Goal: Task Accomplishment & Management: Use online tool/utility

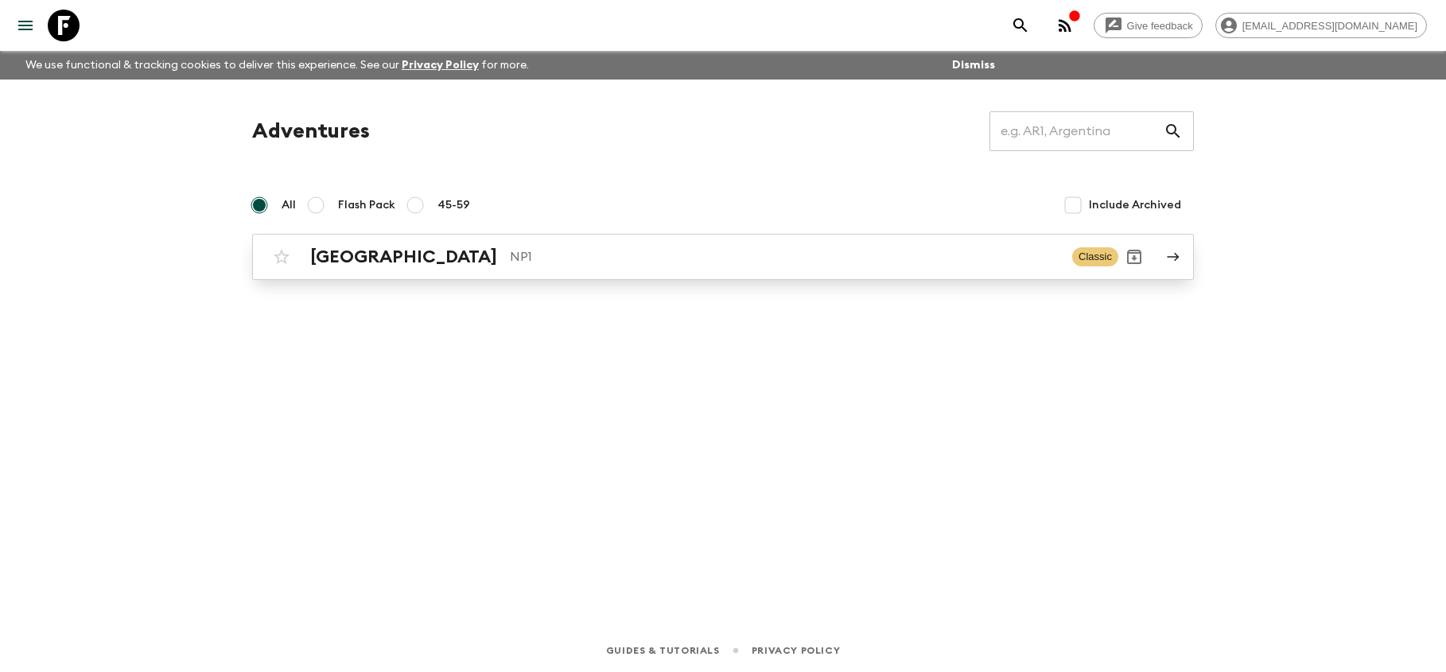
click at [604, 260] on p "NP1" at bounding box center [785, 256] width 550 height 19
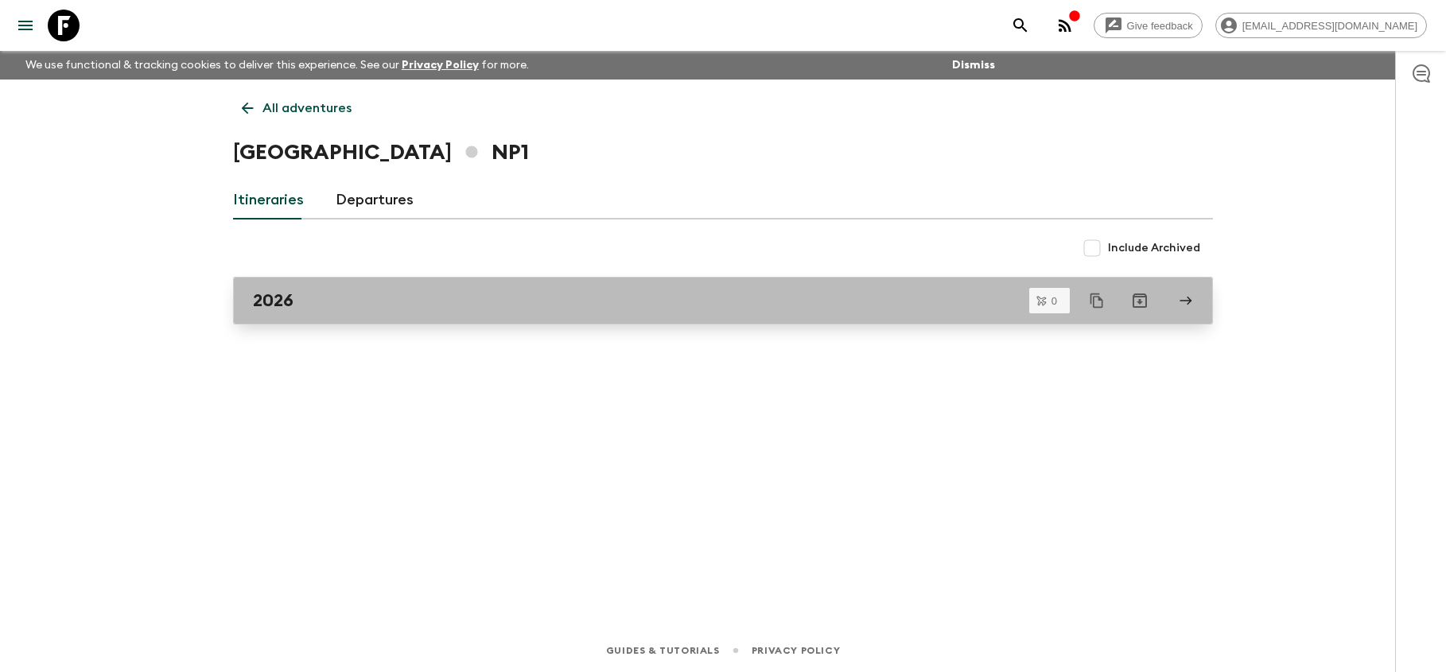
click at [635, 297] on div "2026" at bounding box center [708, 300] width 910 height 21
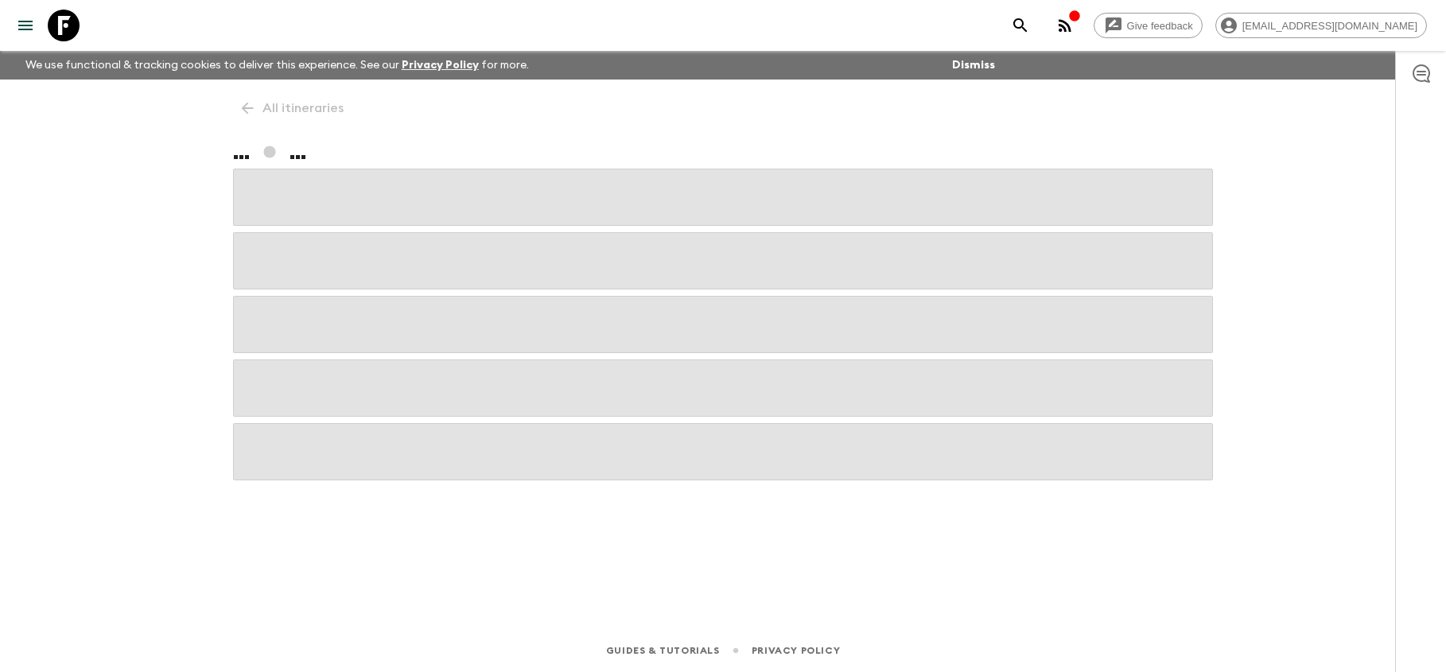
click at [635, 297] on span at bounding box center [723, 324] width 980 height 57
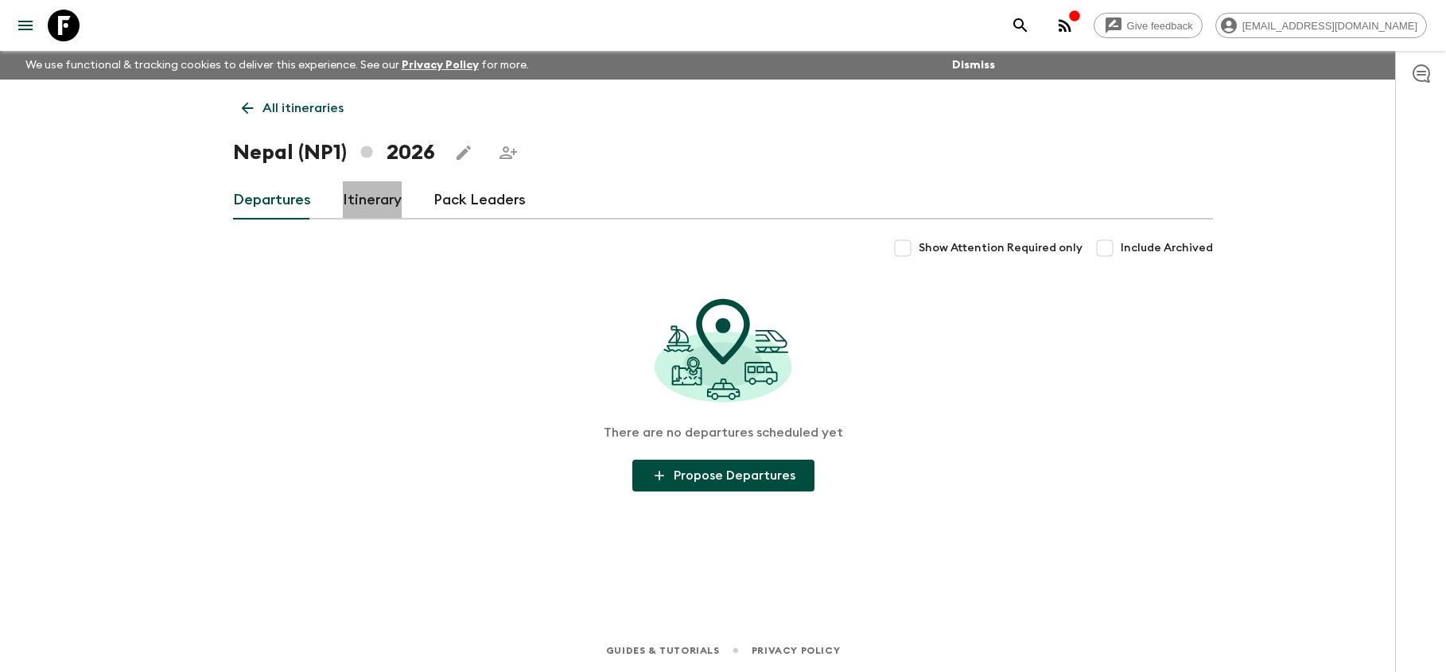
click at [352, 200] on link "Itinerary" at bounding box center [372, 200] width 59 height 38
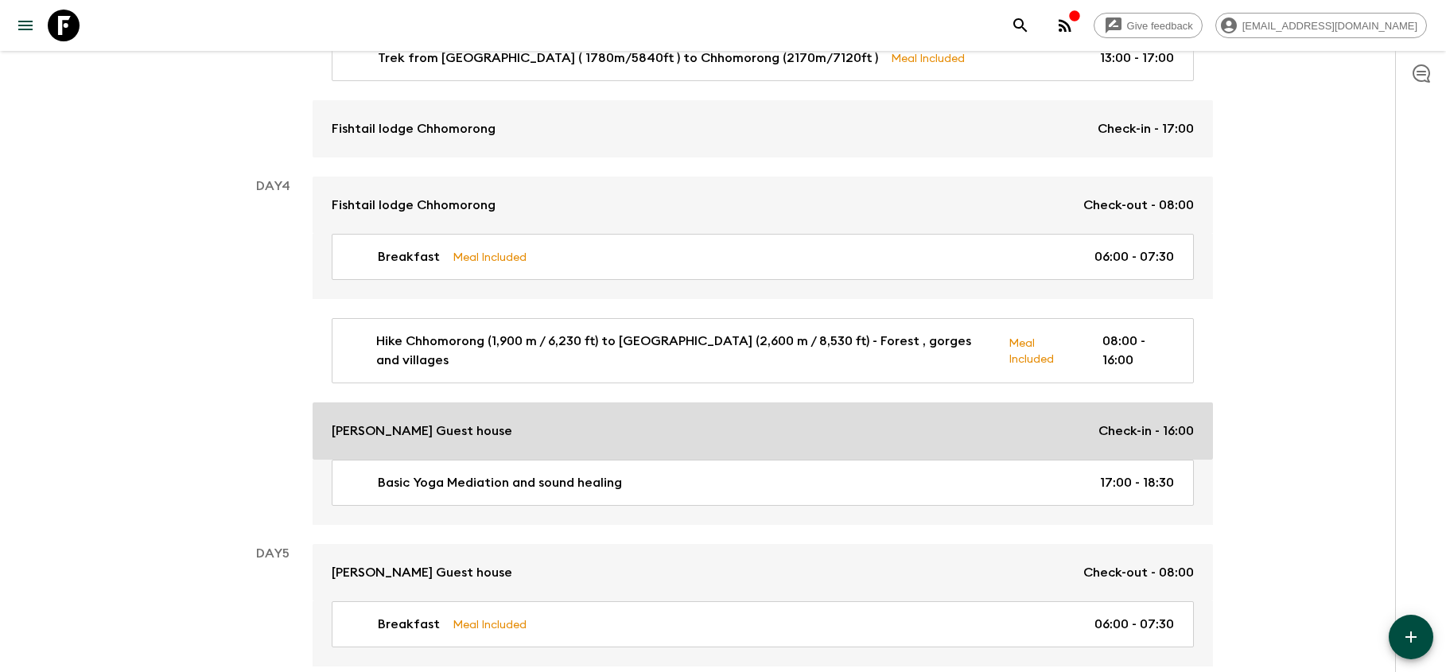
scroll to position [1482, 0]
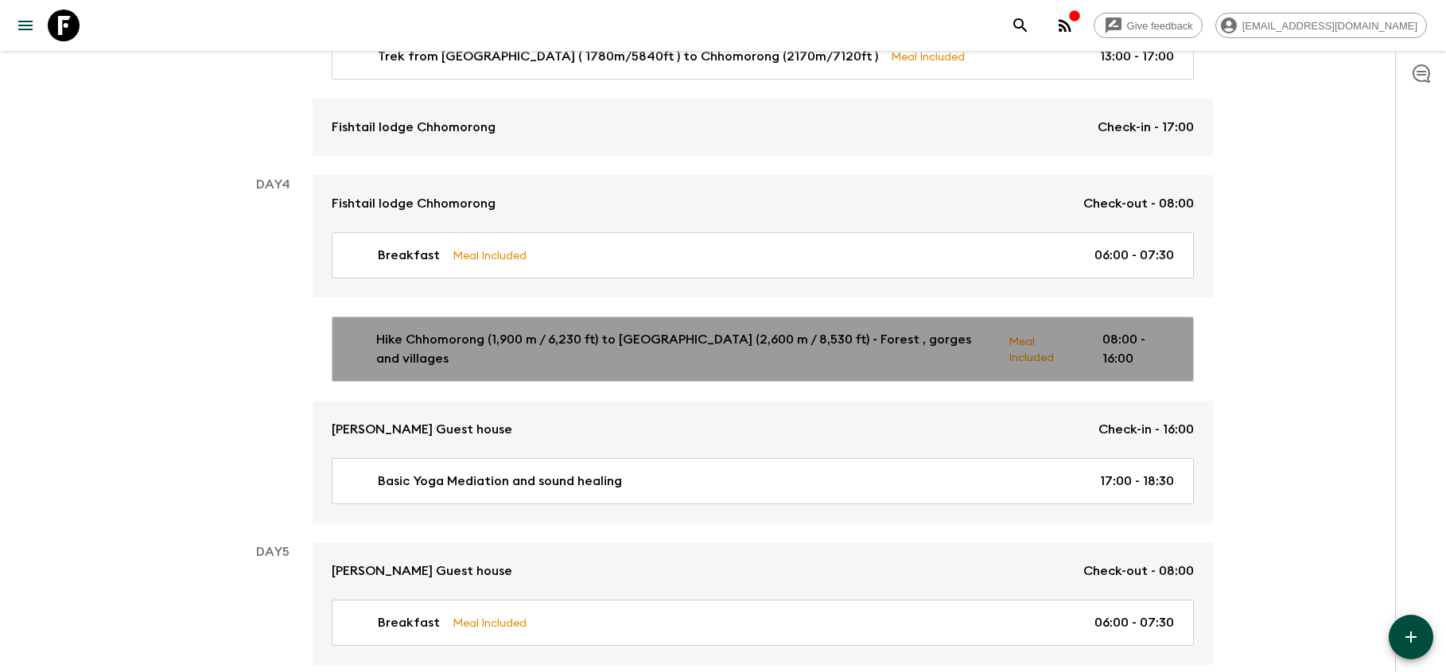
click at [607, 330] on p "Hike Chhomorong (1,900 m / 6,230 ft) to [GEOGRAPHIC_DATA] (2,600 m / 8,530 ft) …" at bounding box center [686, 349] width 620 height 38
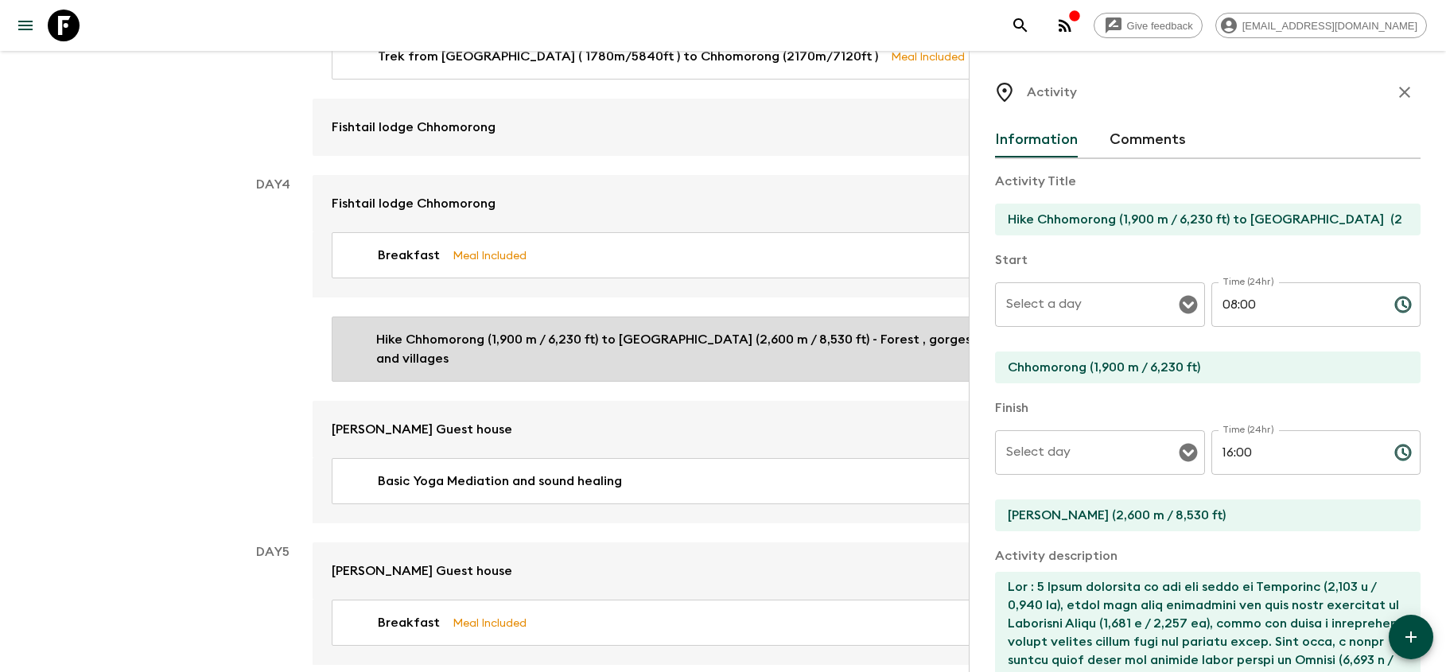
type input "Day 4"
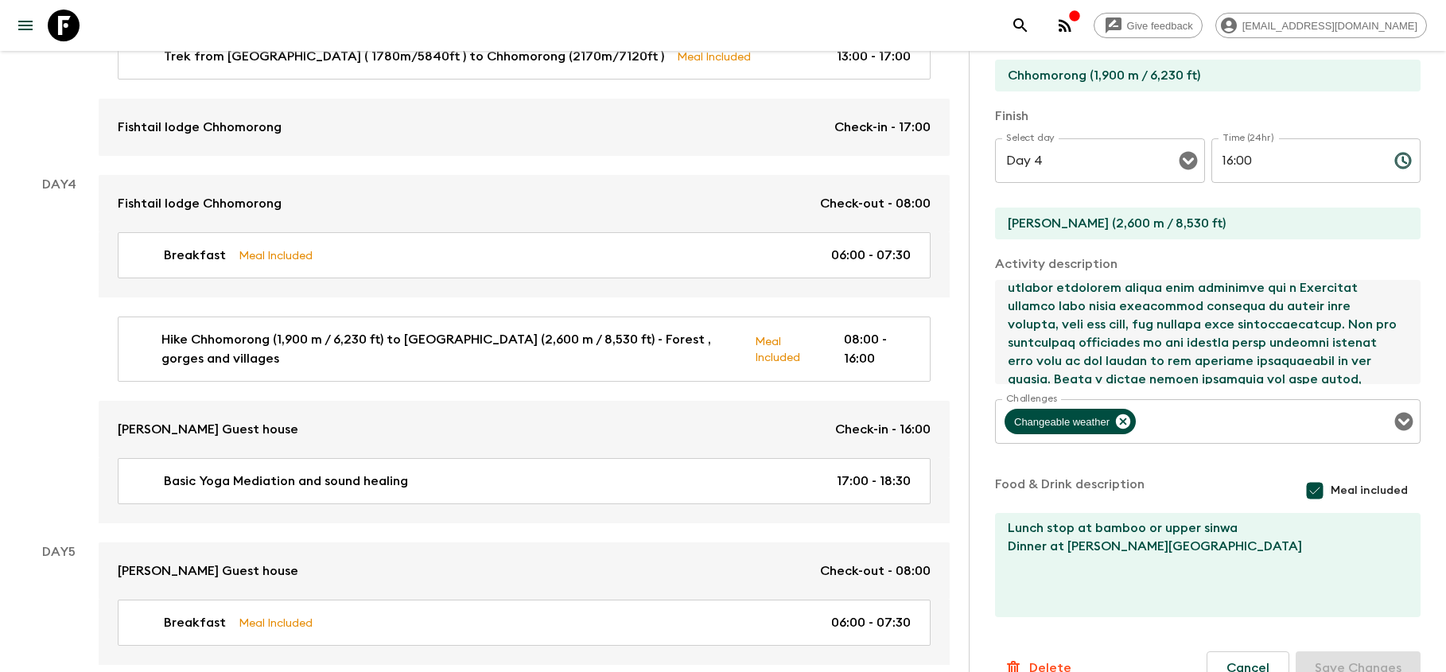
scroll to position [366, 0]
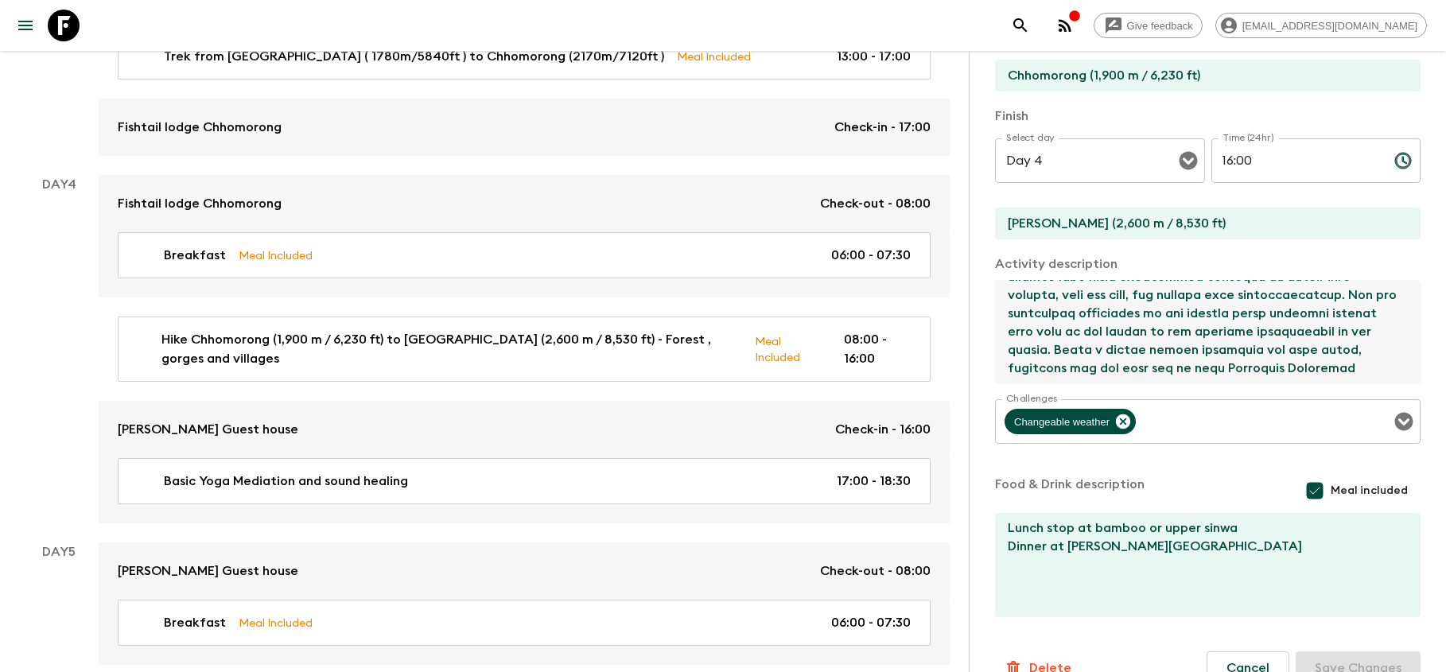
drag, startPoint x: 1241, startPoint y: 336, endPoint x: 1259, endPoint y: 373, distance: 40.9
click at [1259, 373] on textarea at bounding box center [1201, 332] width 413 height 104
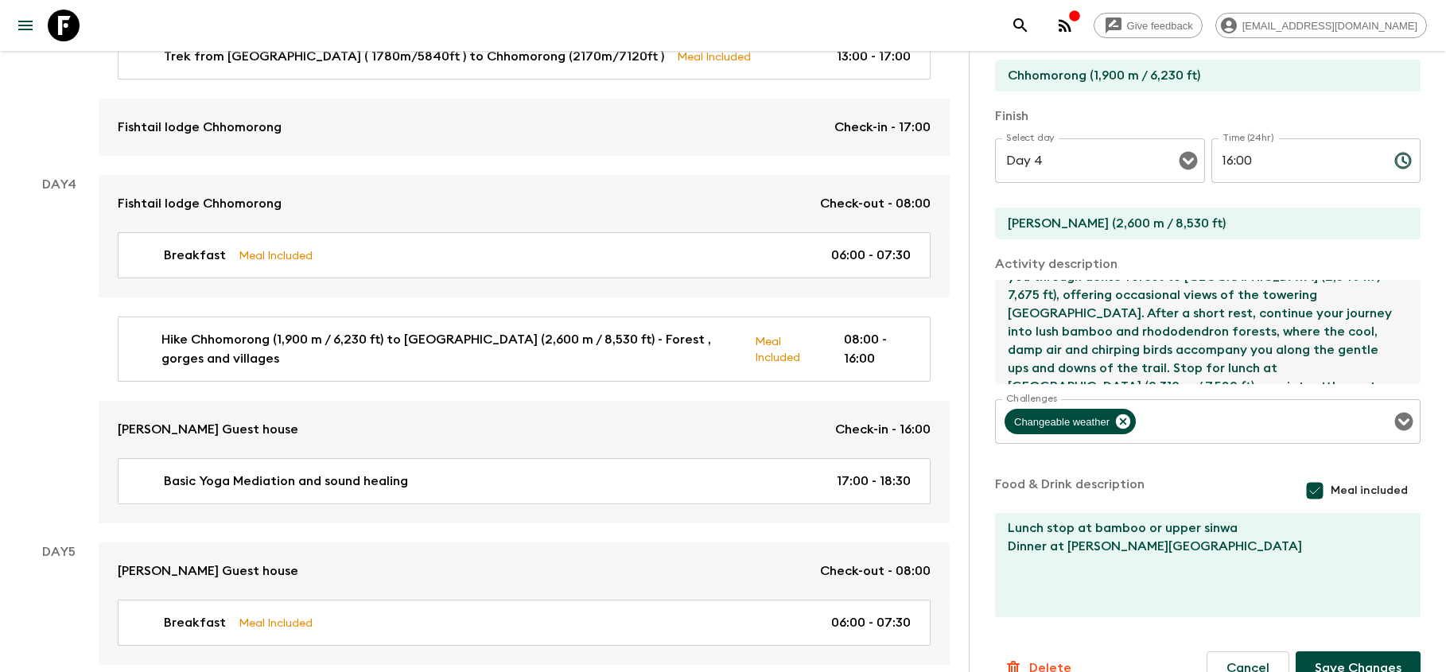
type textarea "Day : 4 After breakfast at the tea house in [GEOGRAPHIC_DATA] (2,170 m / 7,120 …"
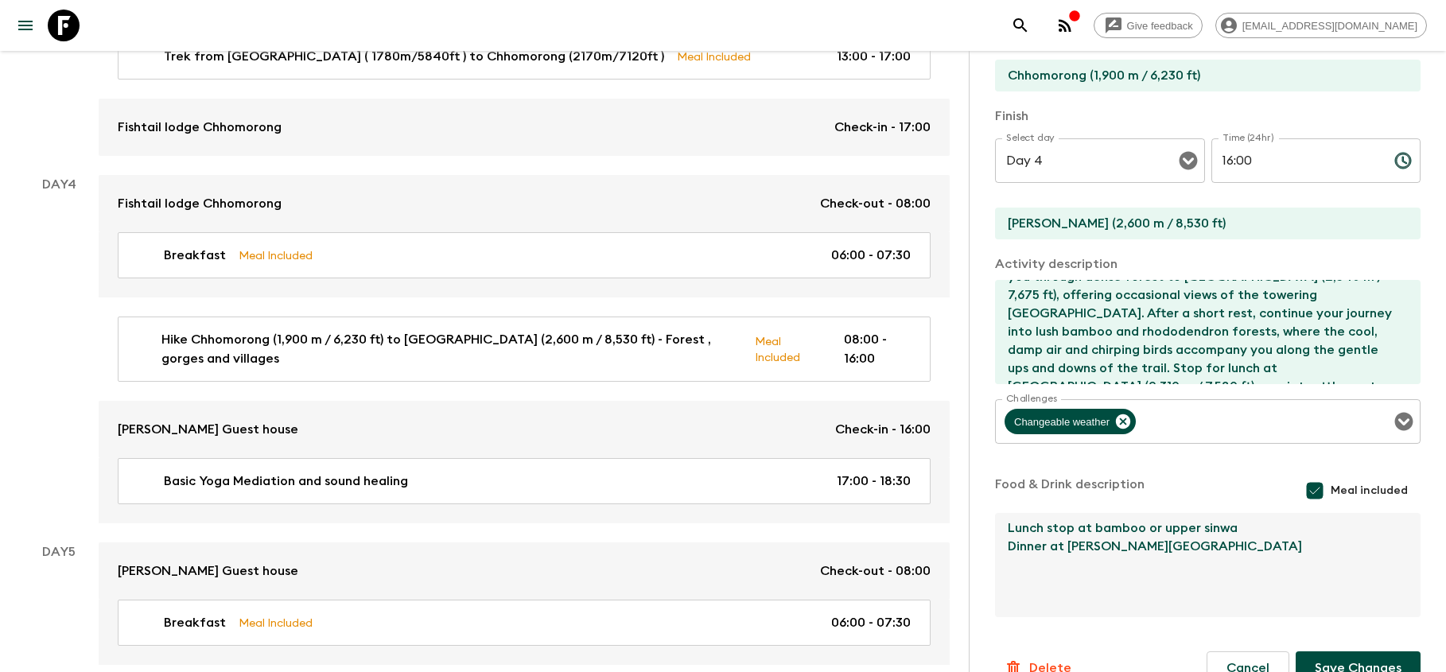
drag, startPoint x: 1145, startPoint y: 546, endPoint x: 1192, endPoint y: 576, distance: 55.4
click at [1192, 576] on textarea "Lunch stop at bamboo or upper sinwa Dinner at [PERSON_NAME][GEOGRAPHIC_DATA]" at bounding box center [1201, 565] width 413 height 104
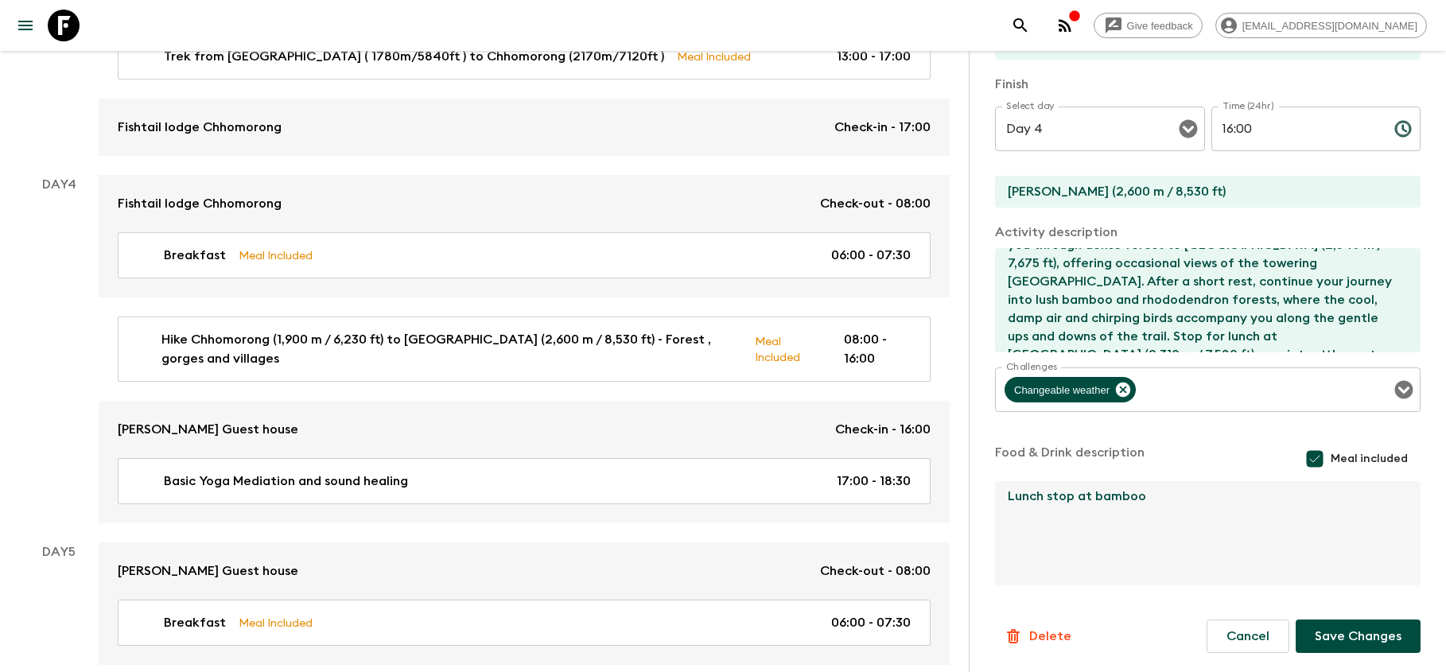
scroll to position [324, 0]
type textarea "Lunch stop at bamboo"
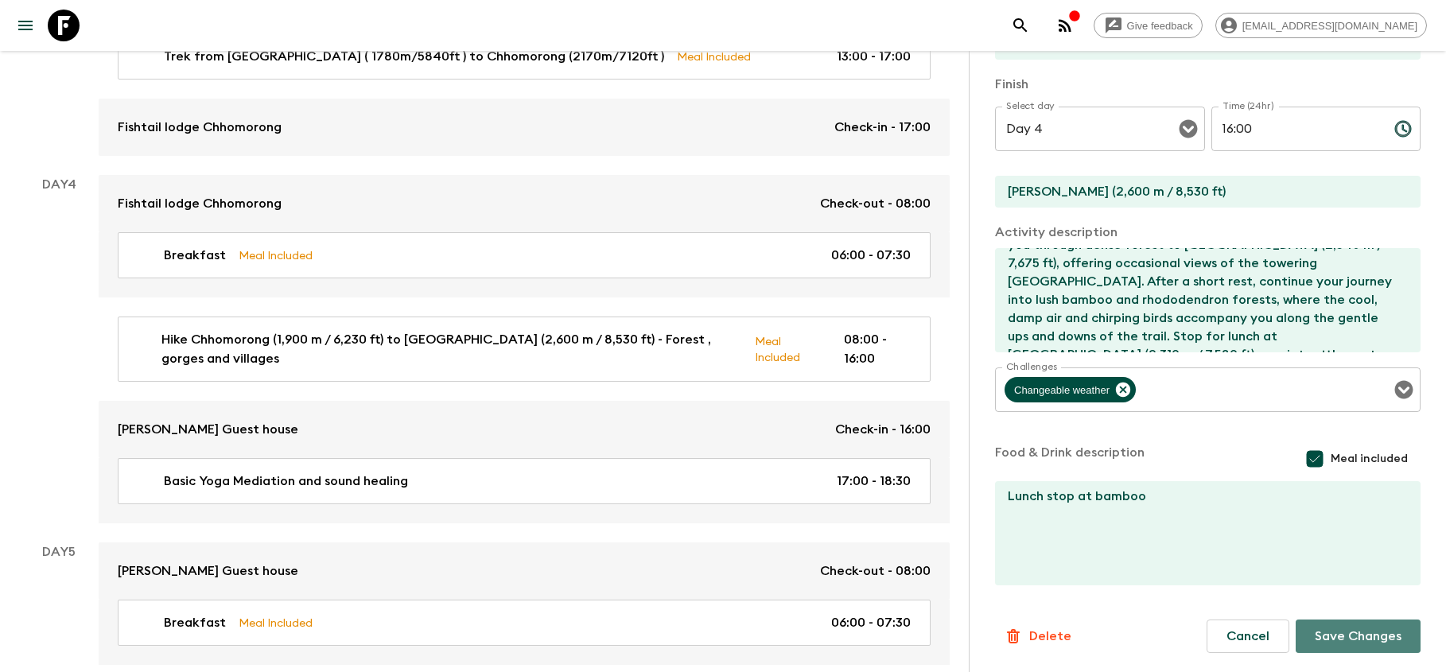
click at [1367, 641] on button "Save Changes" at bounding box center [1358, 636] width 125 height 33
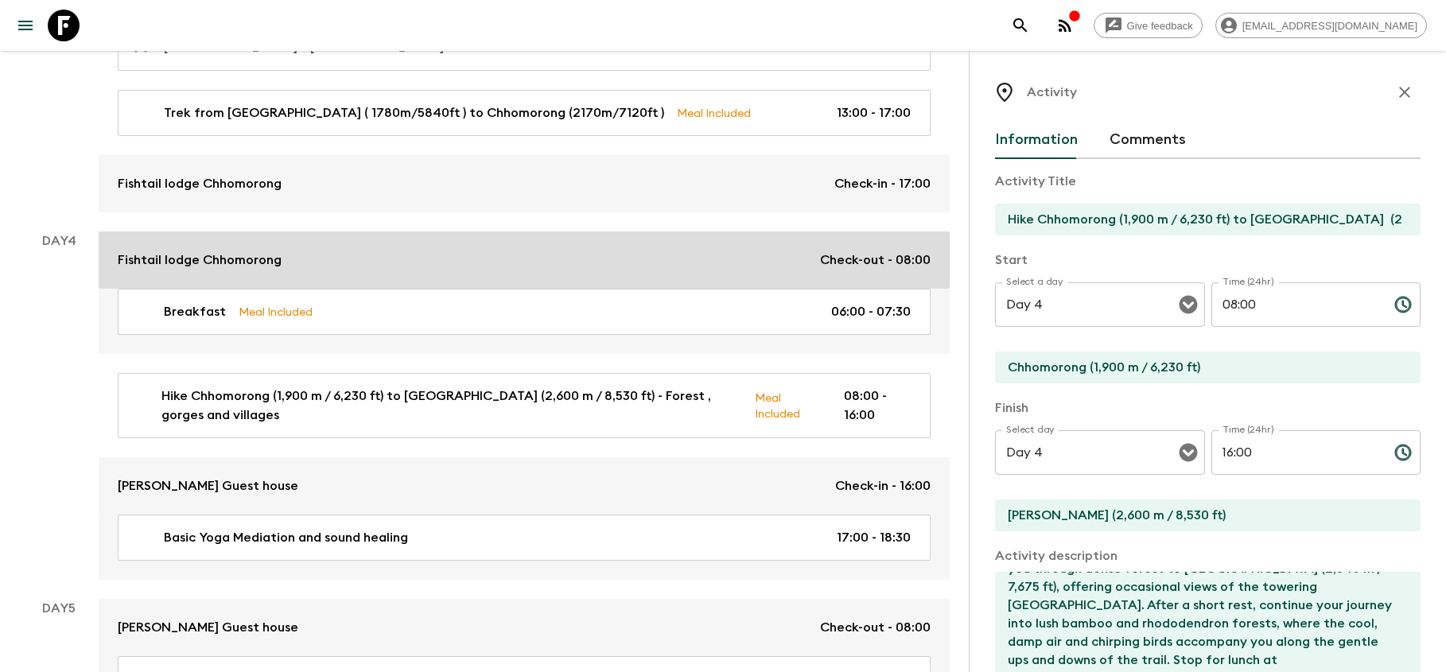
scroll to position [1432, 0]
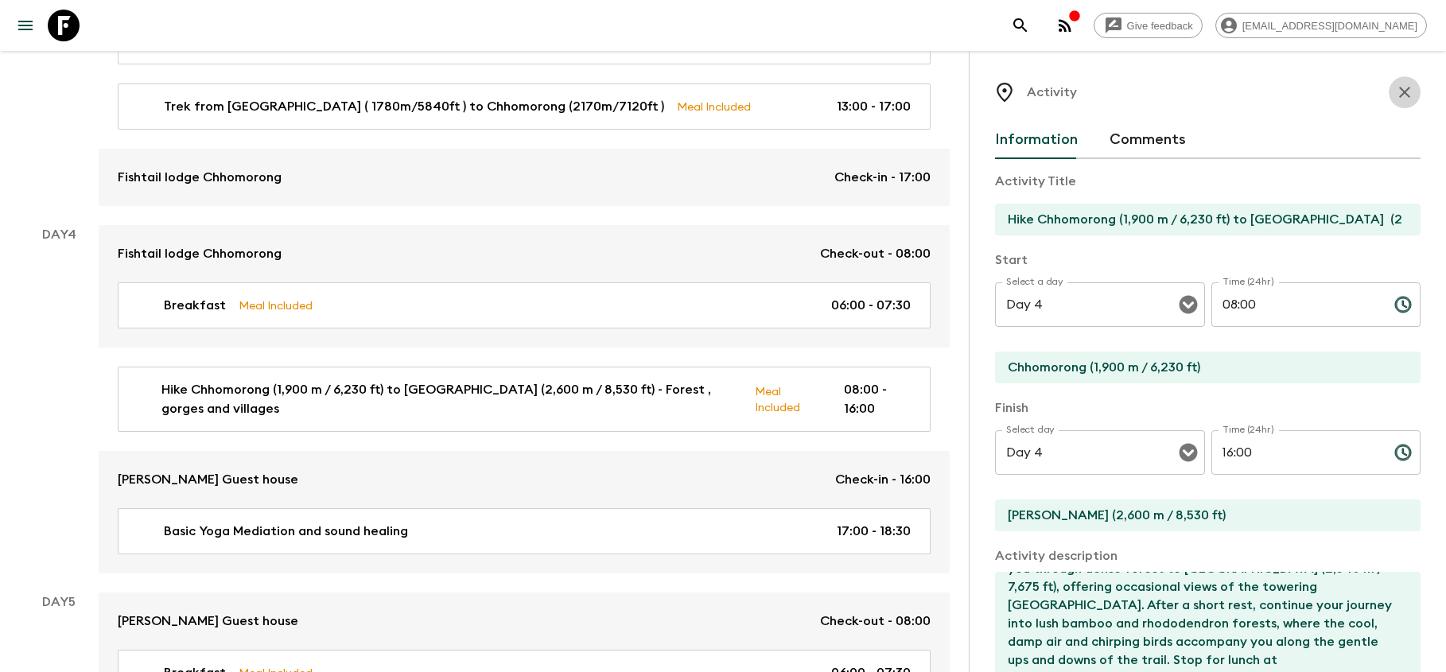
click at [1404, 87] on icon "button" at bounding box center [1404, 92] width 19 height 19
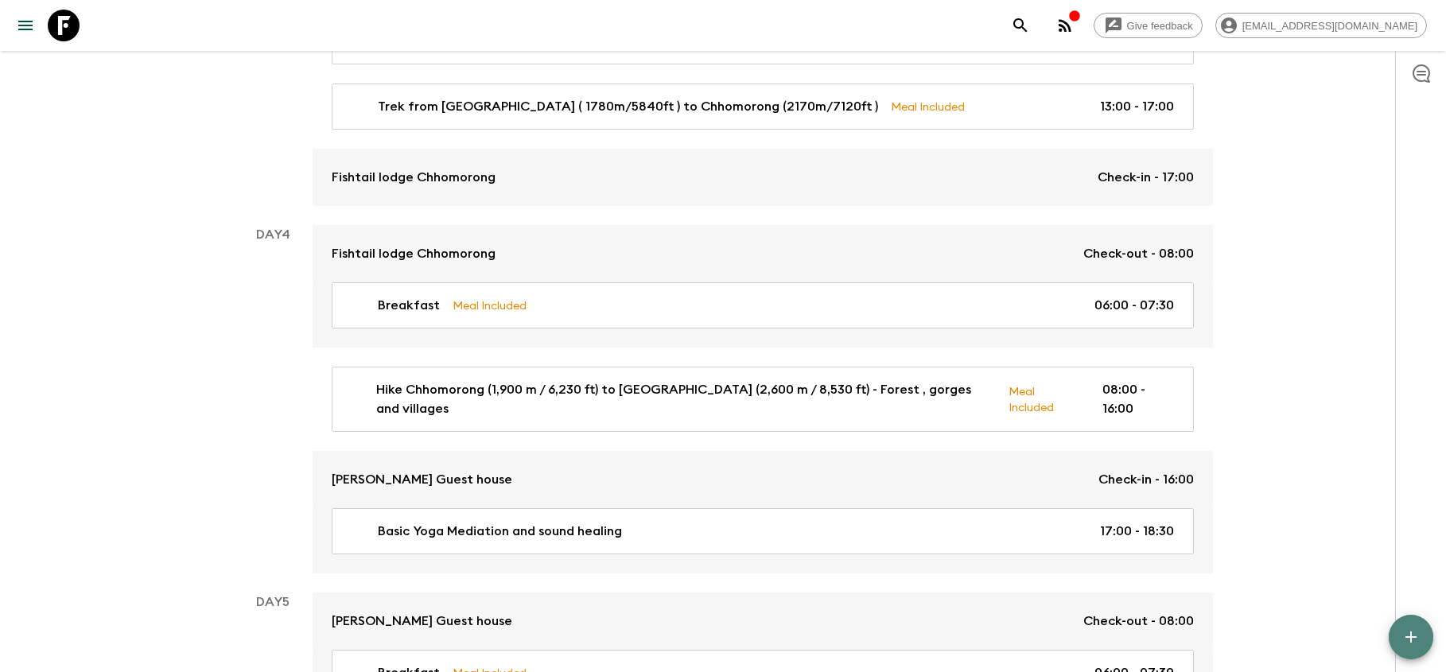
click at [1417, 641] on icon "button" at bounding box center [1410, 637] width 19 height 19
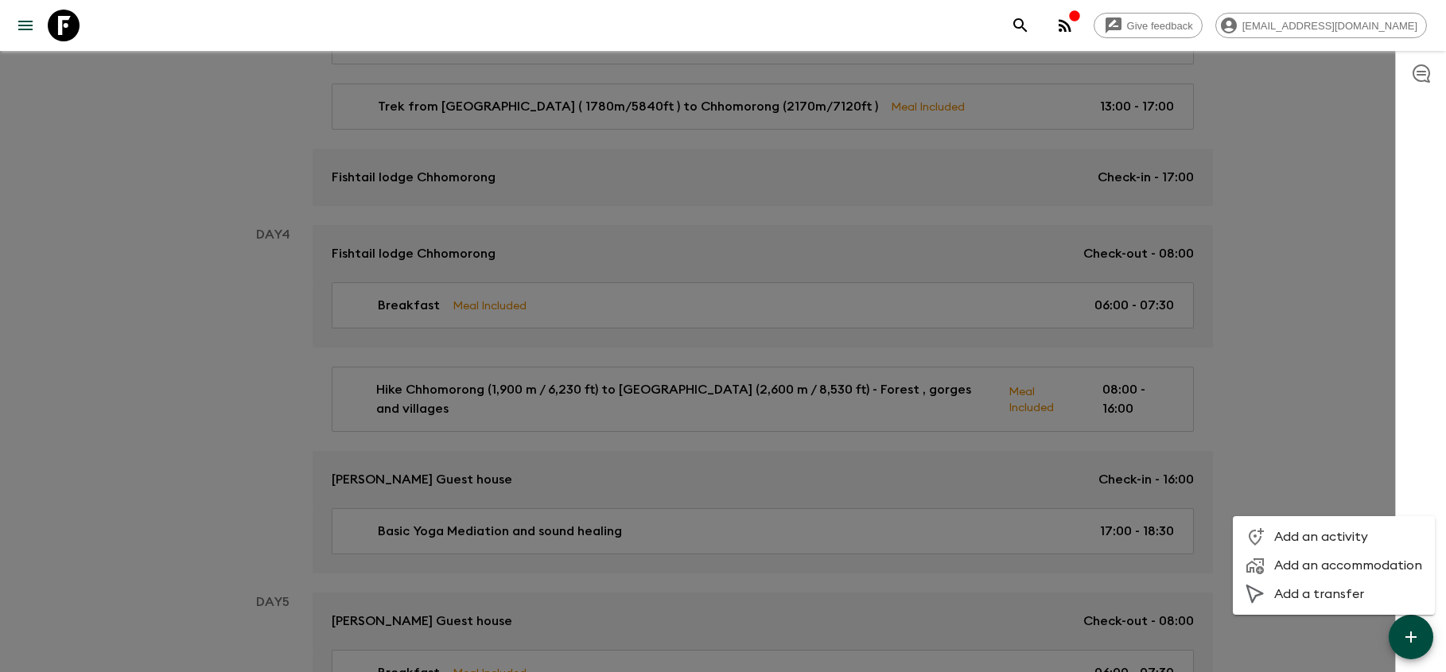
click at [1327, 538] on span "Add an activity" at bounding box center [1348, 537] width 148 height 16
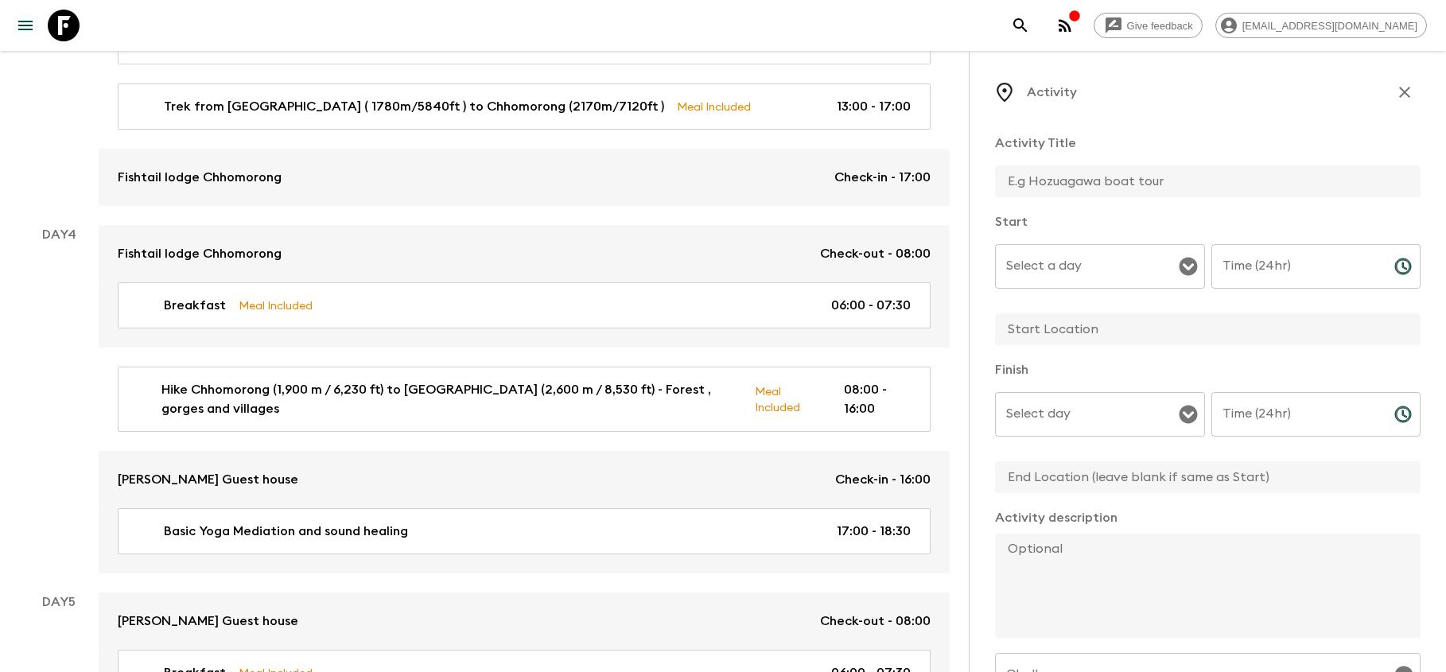
click at [1043, 181] on input "text" at bounding box center [1201, 181] width 413 height 32
paste input "Bamboo to [PERSON_NAME] (2,600 m / 8,530 ft)"
type input "Bamboo to [PERSON_NAME] (2,600 m / 8,530 ft)"
click at [1116, 261] on input "Select a day" at bounding box center [1088, 266] width 172 height 30
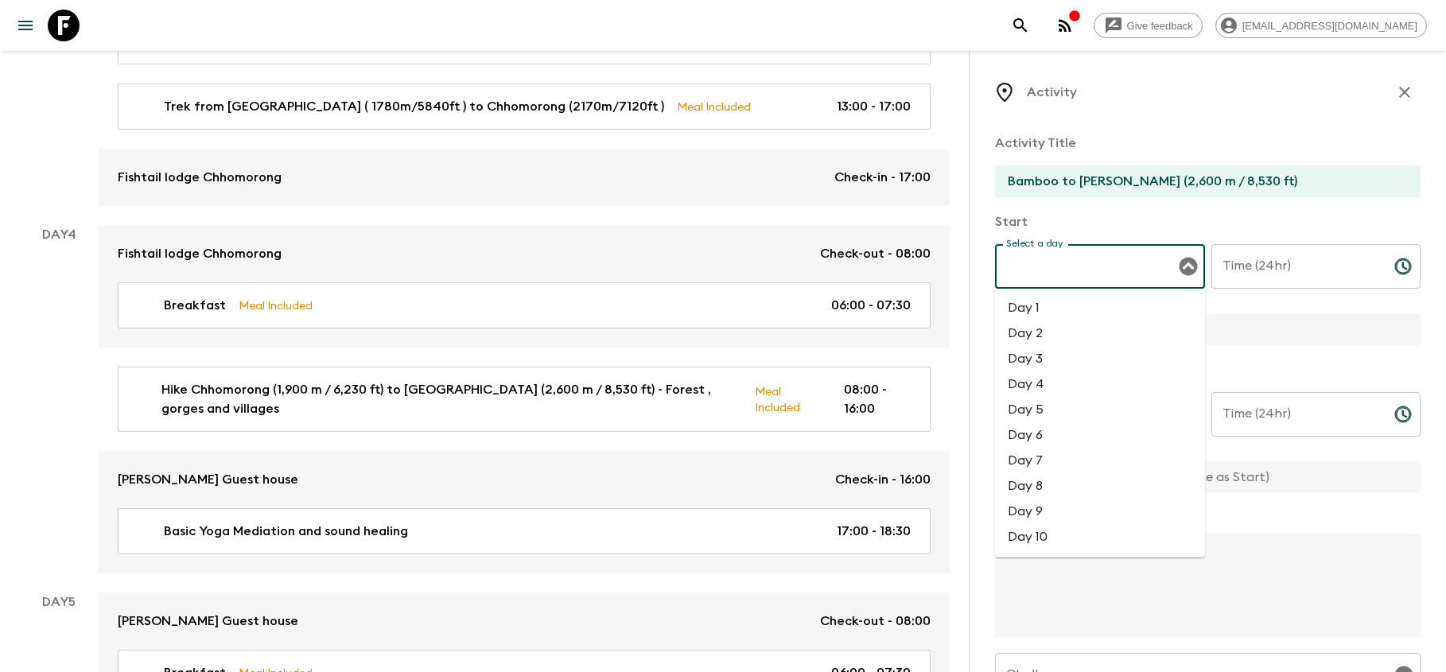
click at [1056, 391] on li "Day 4" at bounding box center [1100, 383] width 210 height 25
type input "Day 4"
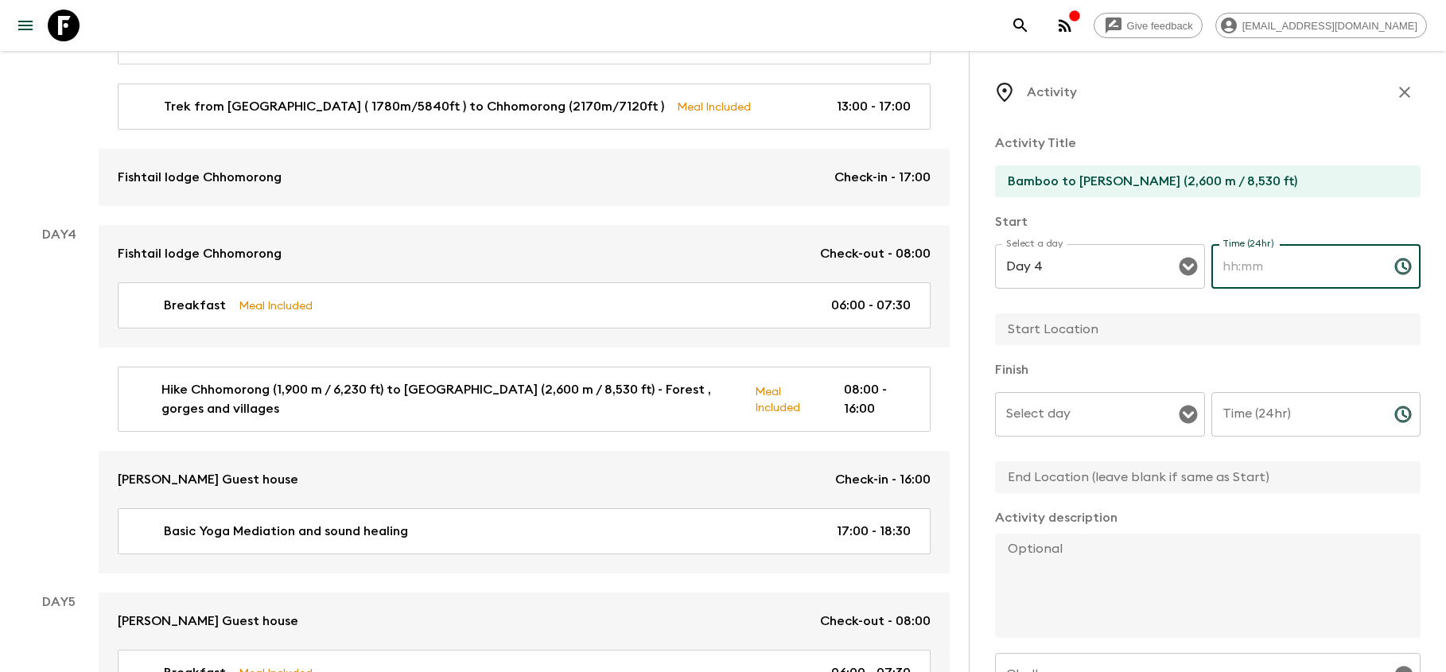
click at [1309, 263] on input "Time (24hr)" at bounding box center [1296, 266] width 170 height 45
type input "14:00"
click at [1088, 331] on input "text" at bounding box center [1201, 329] width 413 height 32
type input "Bamboo"
click at [1104, 415] on input "Select day" at bounding box center [1088, 414] width 172 height 30
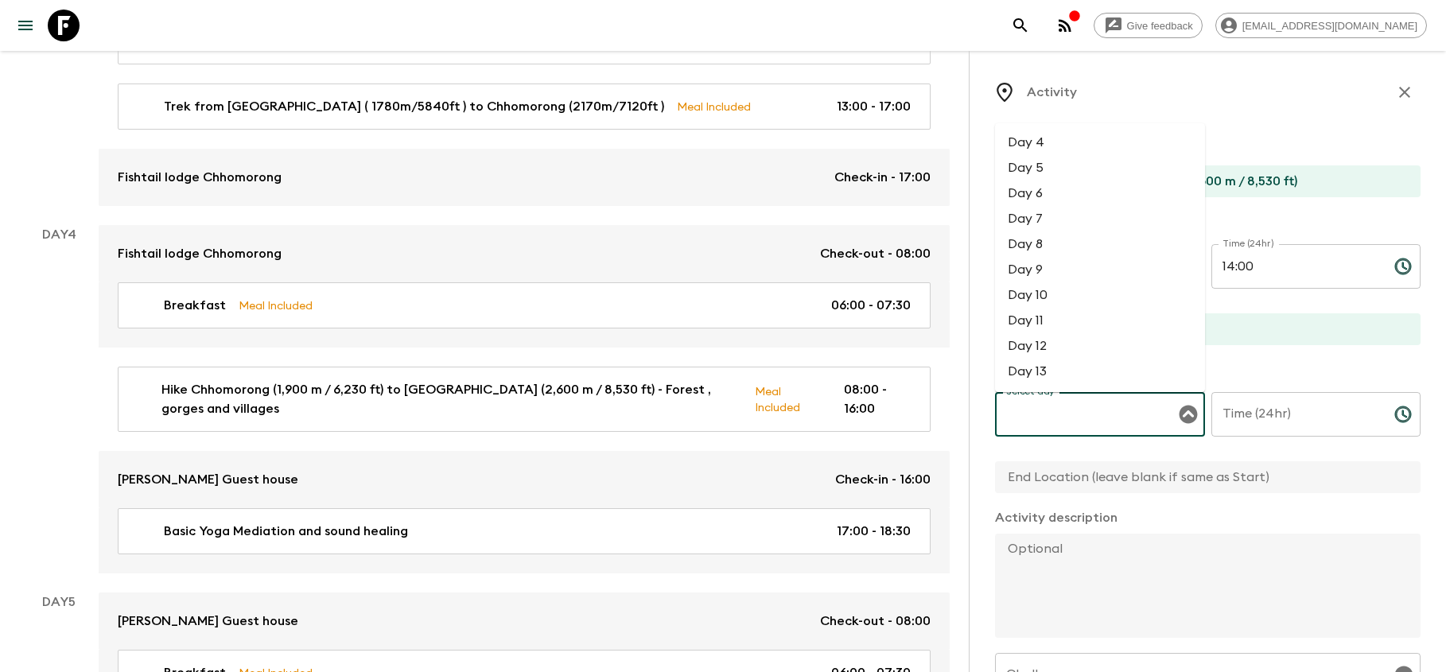
click at [1056, 140] on li "Day 4" at bounding box center [1100, 142] width 210 height 25
type input "Day 4"
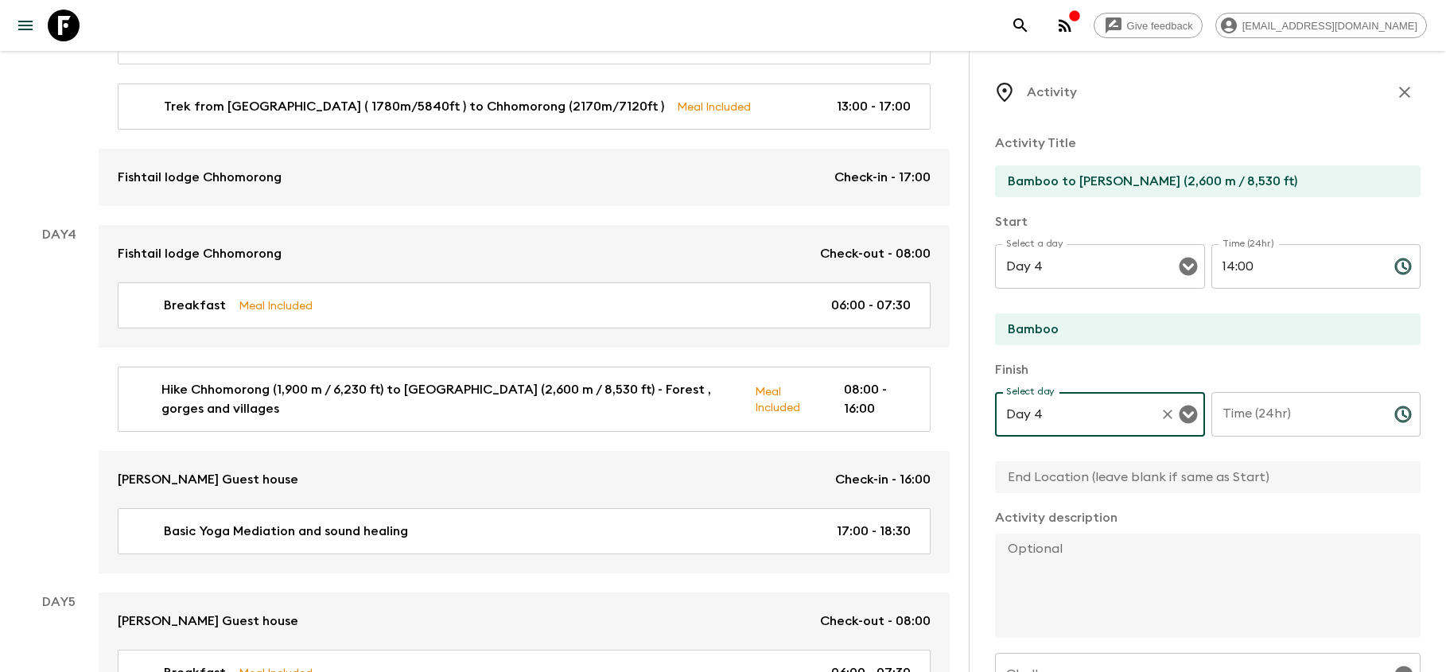
click at [1285, 425] on input "Time (24hr)" at bounding box center [1296, 414] width 170 height 45
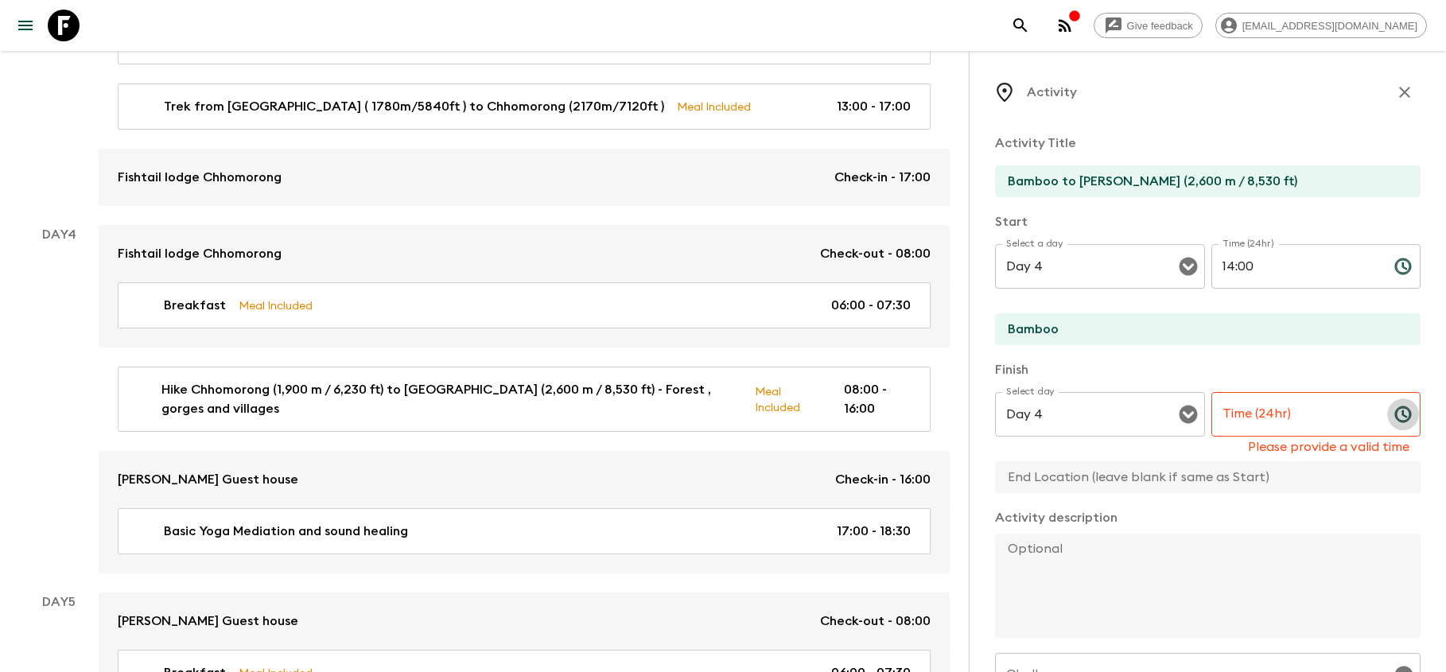
click at [1402, 411] on icon "Choose time" at bounding box center [1404, 413] width 5 height 7
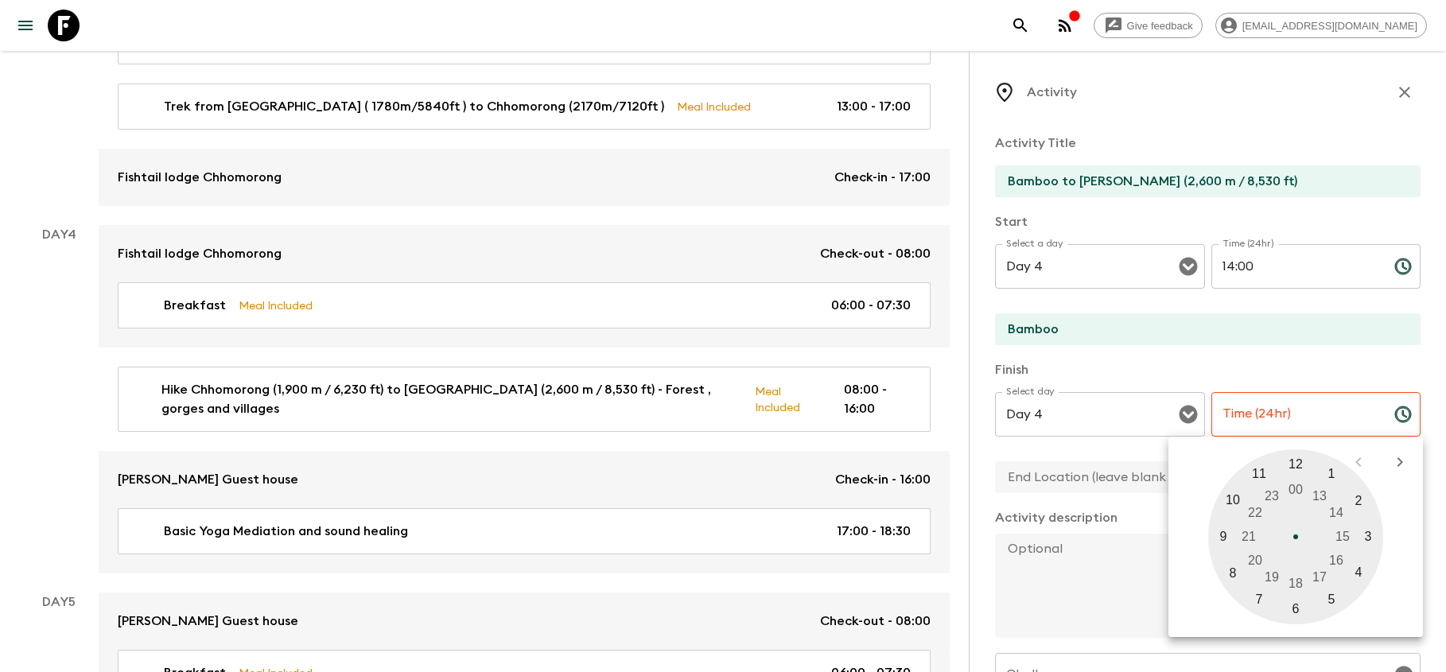
click at [1323, 574] on div at bounding box center [1295, 536] width 175 height 175
type input "17:00"
click at [1080, 481] on input "text" at bounding box center [1201, 477] width 413 height 32
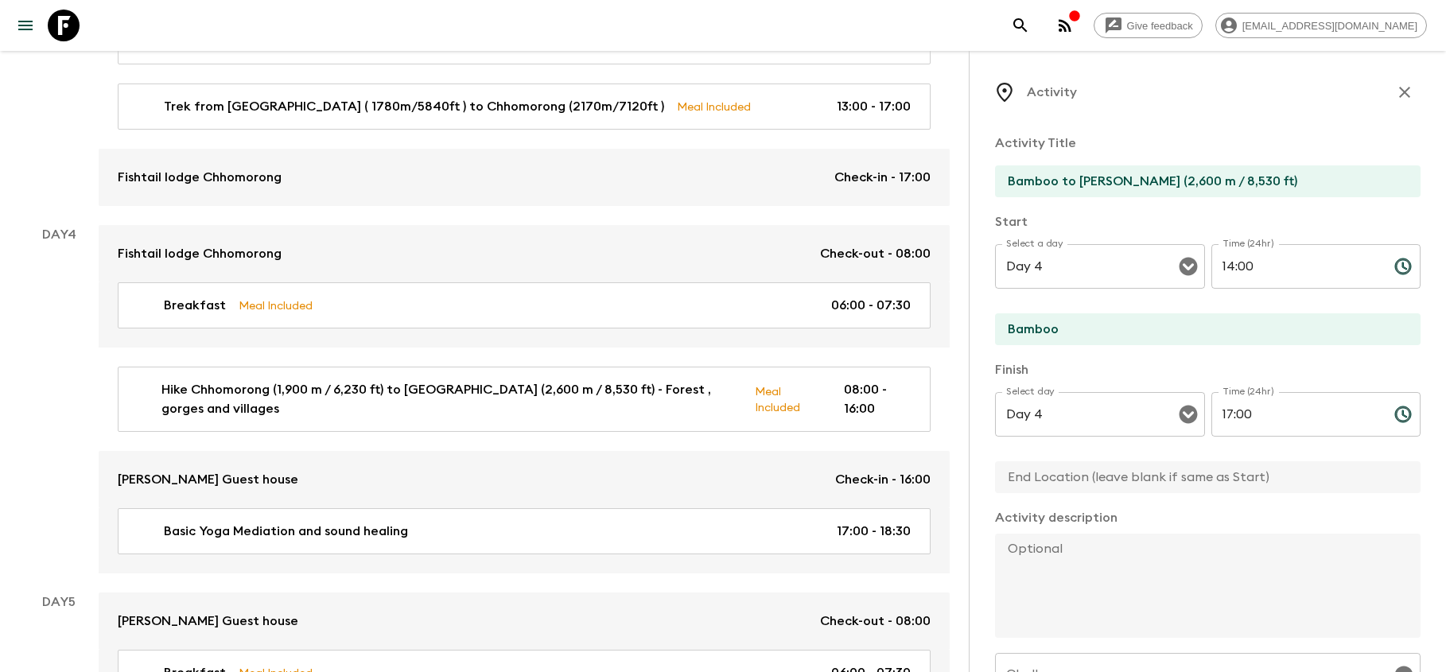
click at [1075, 474] on input "text" at bounding box center [1201, 477] width 413 height 32
type input "[PERSON_NAME]"
click at [1059, 582] on textarea at bounding box center [1201, 586] width 413 height 104
paste textarea "Bamboo to [PERSON_NAME] (2,600 m / 8,530 ft)"
type textarea "Bamboo to [PERSON_NAME] (2,600 m / 8,530 ft)"
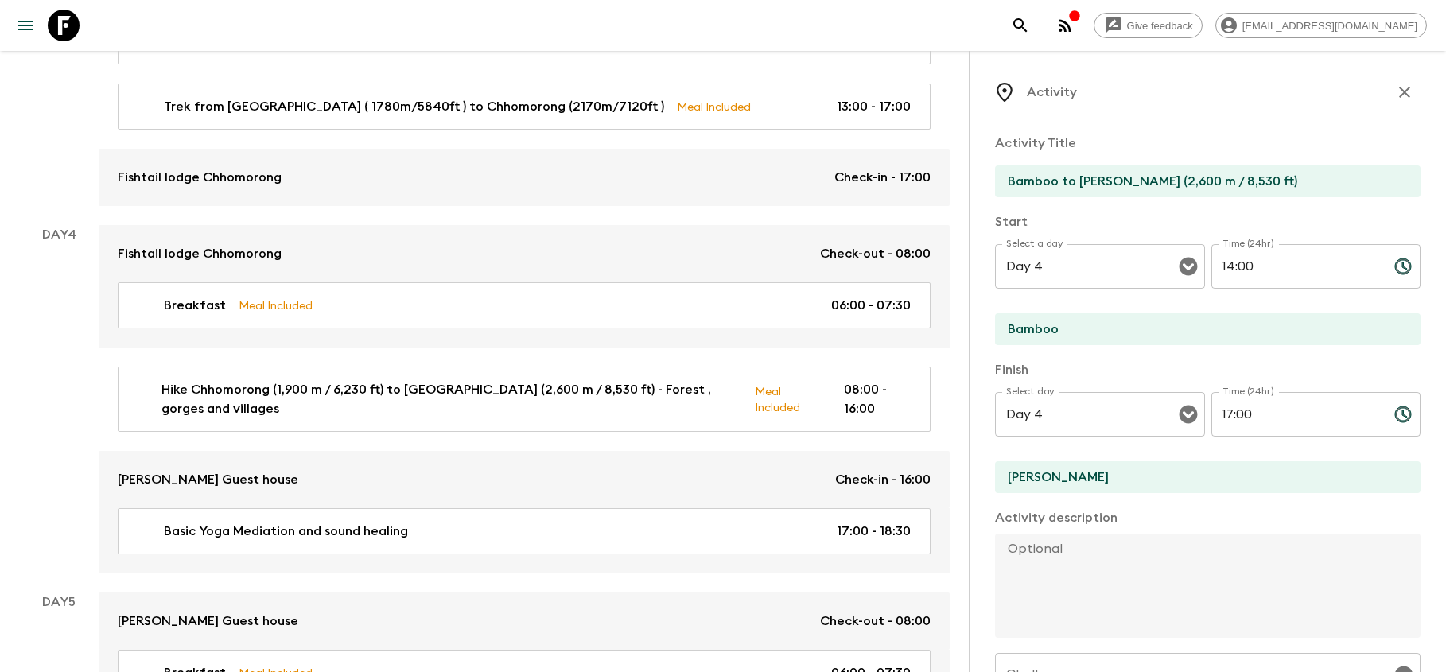
paste textarea "After lunch, continue the final stretch to [GEOGRAPHIC_DATA], a serene resting …"
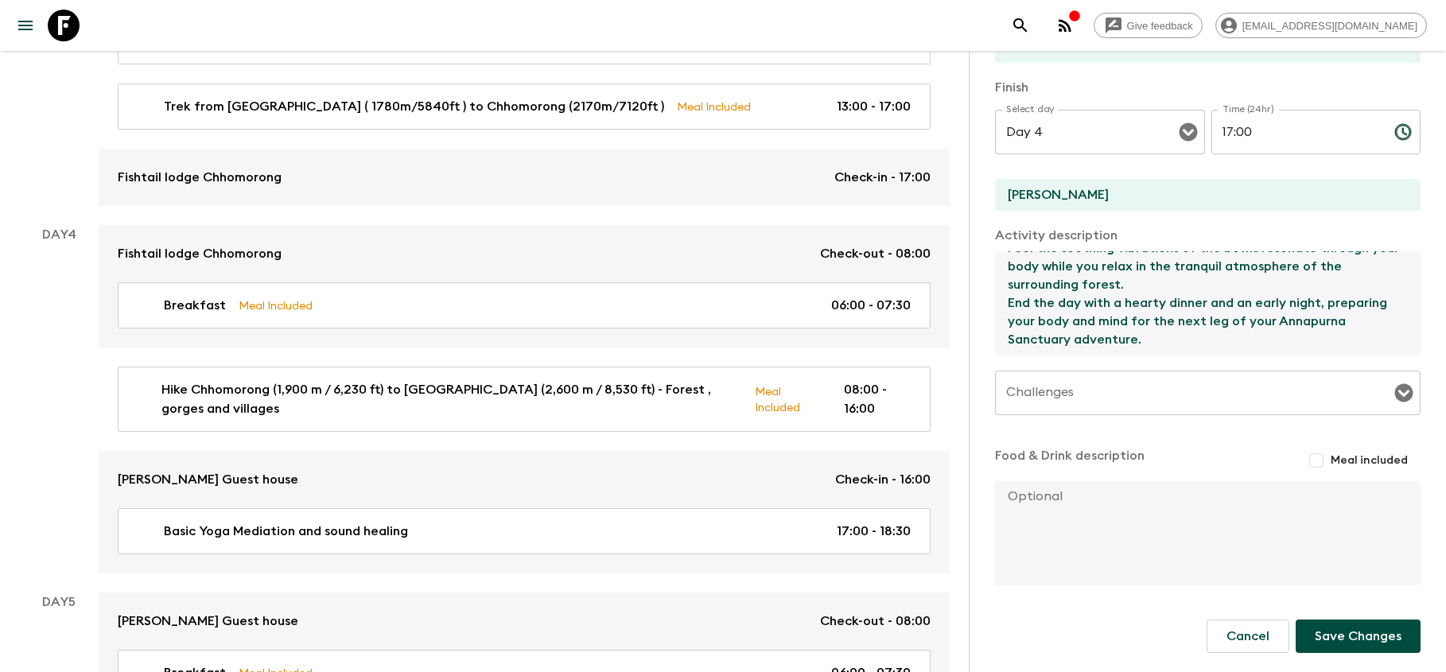
scroll to position [282, 0]
type textarea "After lunch, continue the final stretch to [GEOGRAPHIC_DATA], a serene resting …"
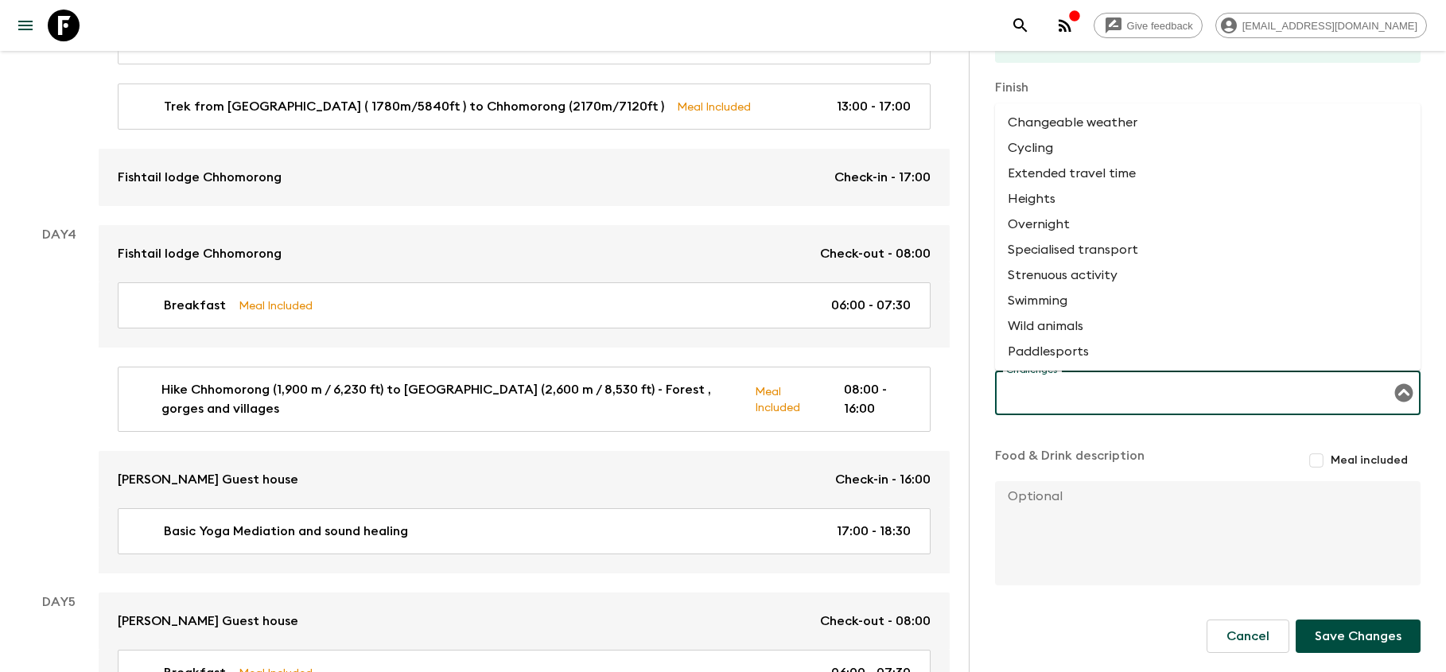
click at [1184, 402] on input "Challenges" at bounding box center [1195, 393] width 387 height 30
click at [1051, 131] on li "Changeable weather" at bounding box center [1208, 122] width 426 height 25
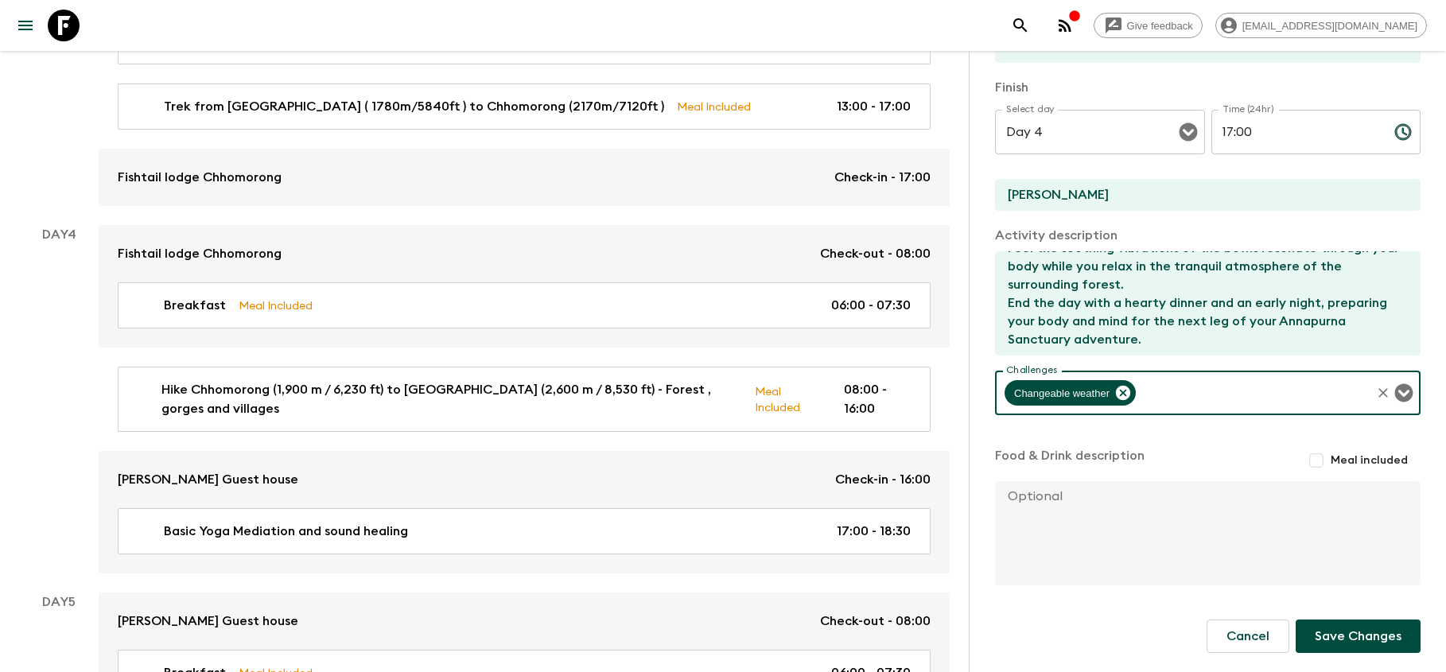
click at [1323, 452] on input "Meal included" at bounding box center [1316, 460] width 29 height 29
checkbox input "true"
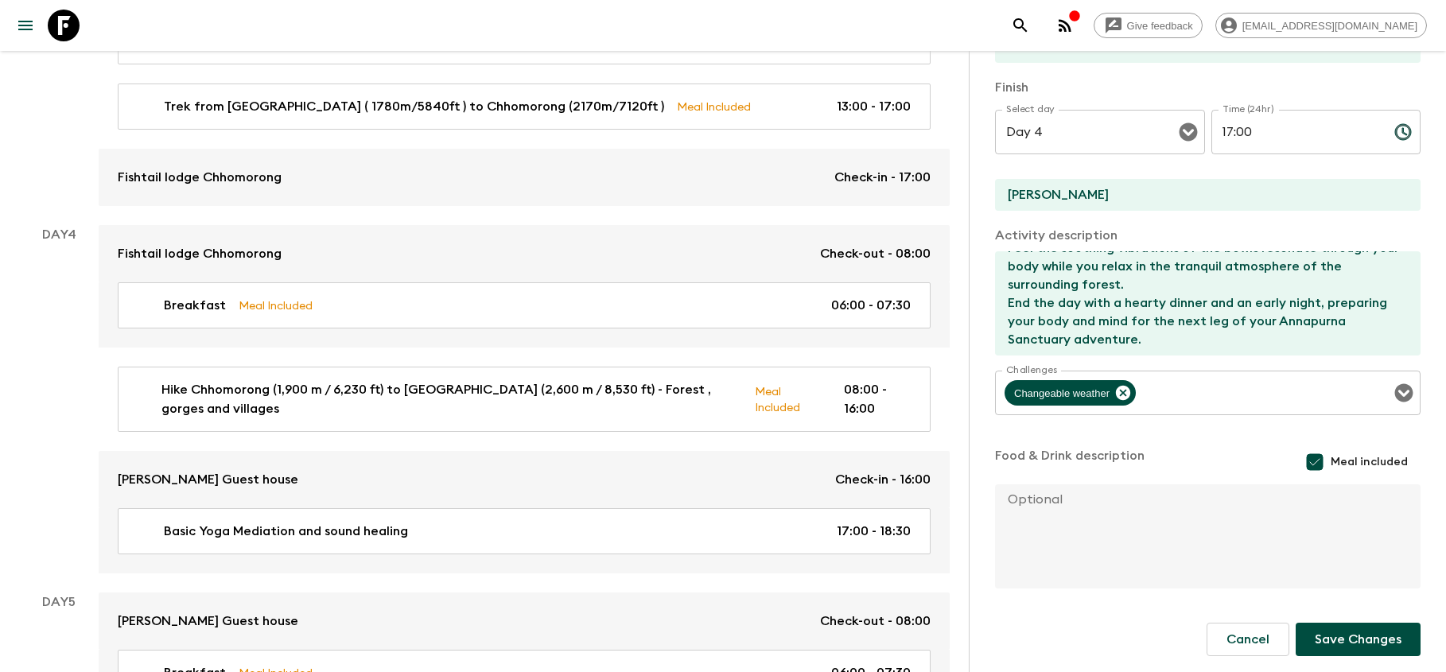
click at [1100, 527] on textarea at bounding box center [1201, 536] width 413 height 104
type textarea "Dinner At [PERSON_NAME][GEOGRAPHIC_DATA]"
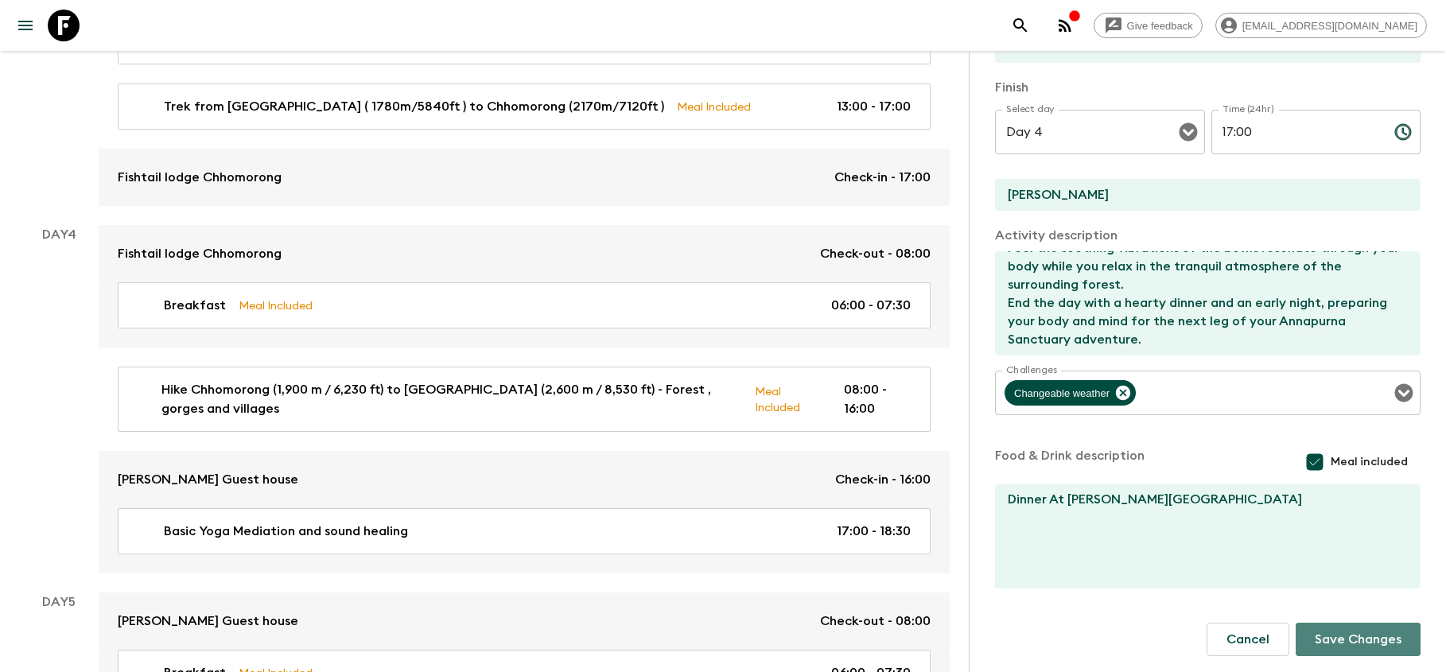
click at [1360, 631] on button "Save Changes" at bounding box center [1358, 639] width 125 height 33
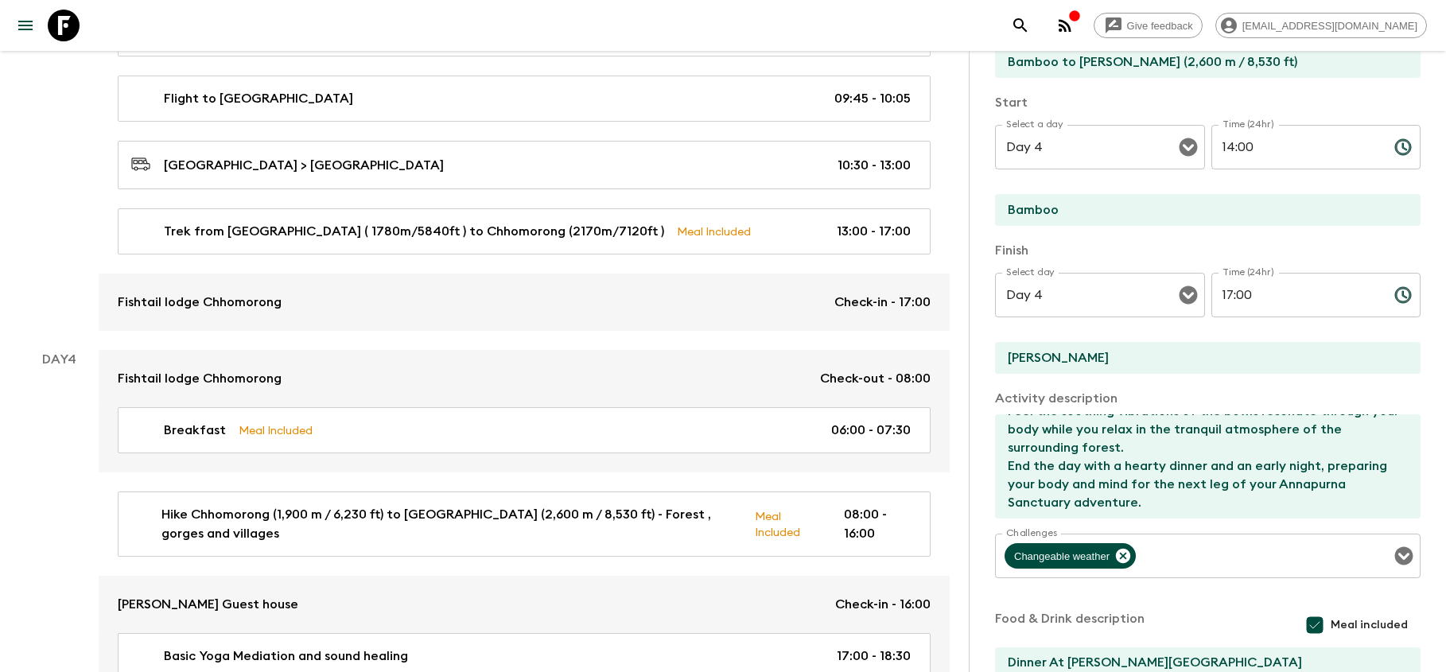
scroll to position [107, 0]
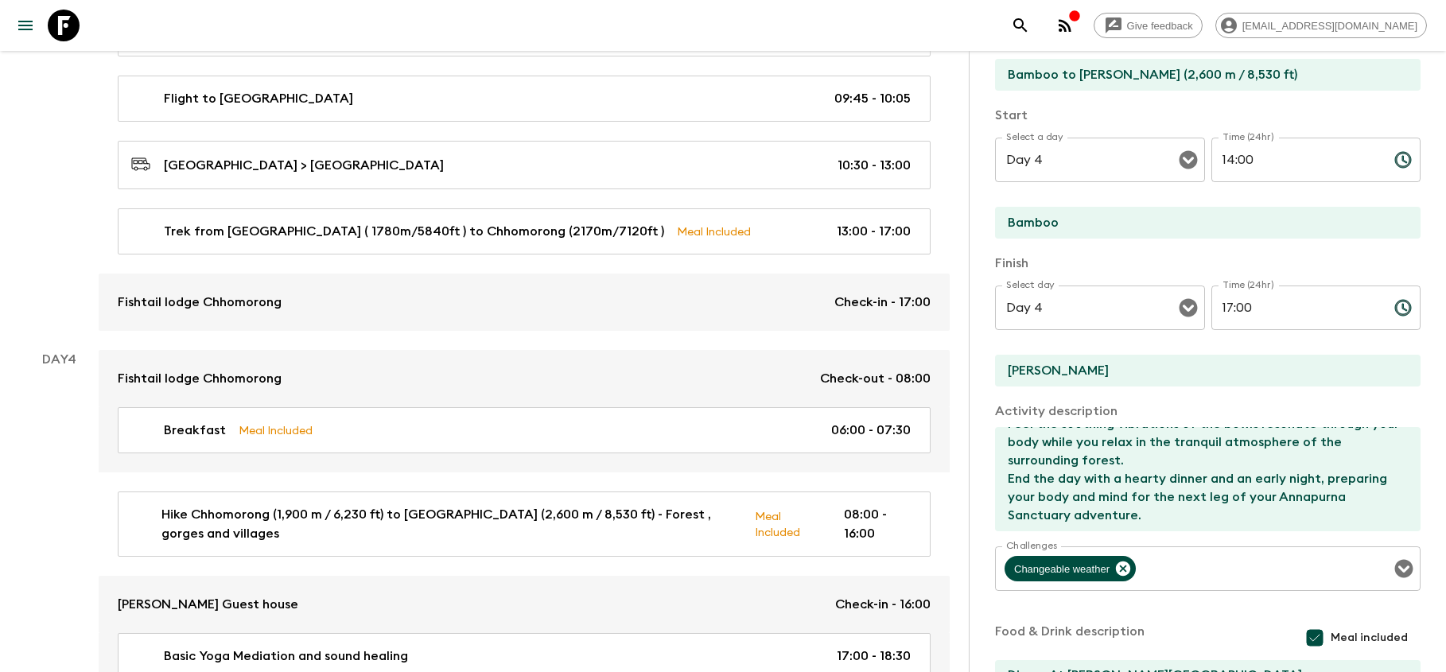
click at [1270, 162] on input "14:00" at bounding box center [1296, 160] width 170 height 45
click at [1406, 160] on icon "Choose time, selected time is 2:00 PM" at bounding box center [1402, 159] width 19 height 19
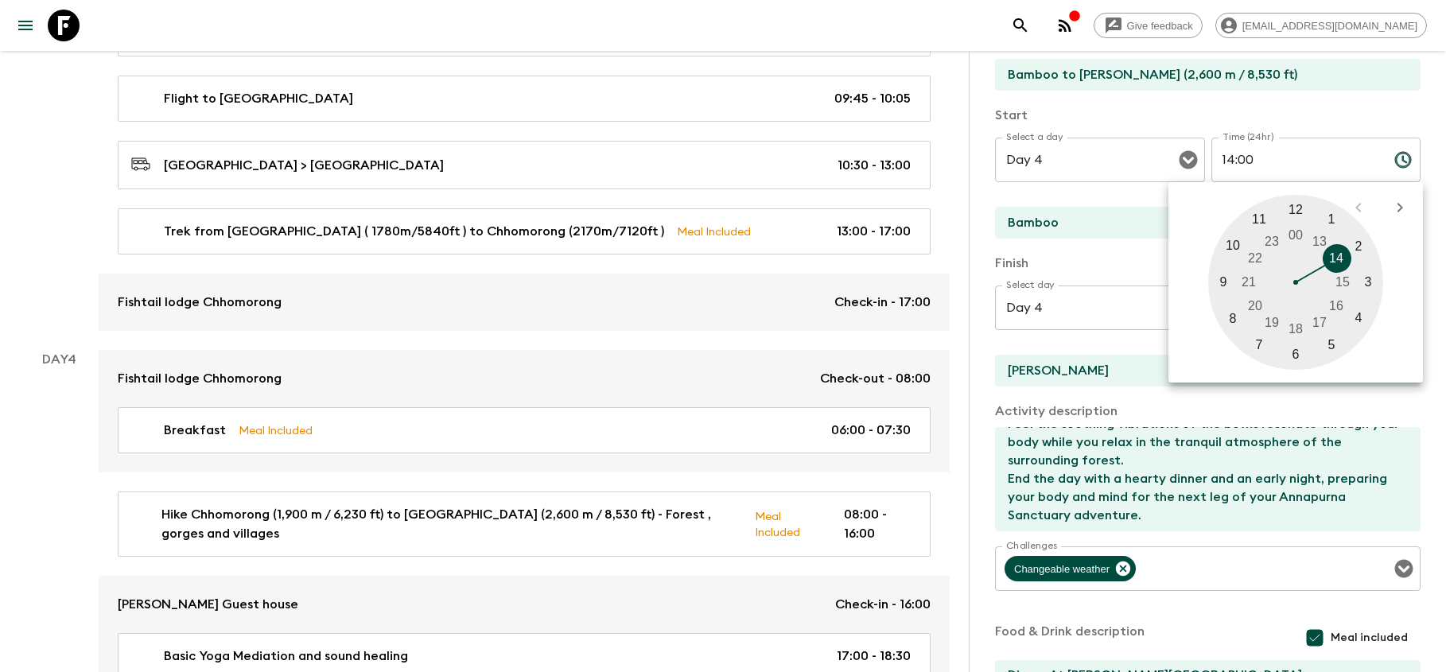
click at [1256, 257] on div at bounding box center [1295, 282] width 175 height 175
type input "22:00"
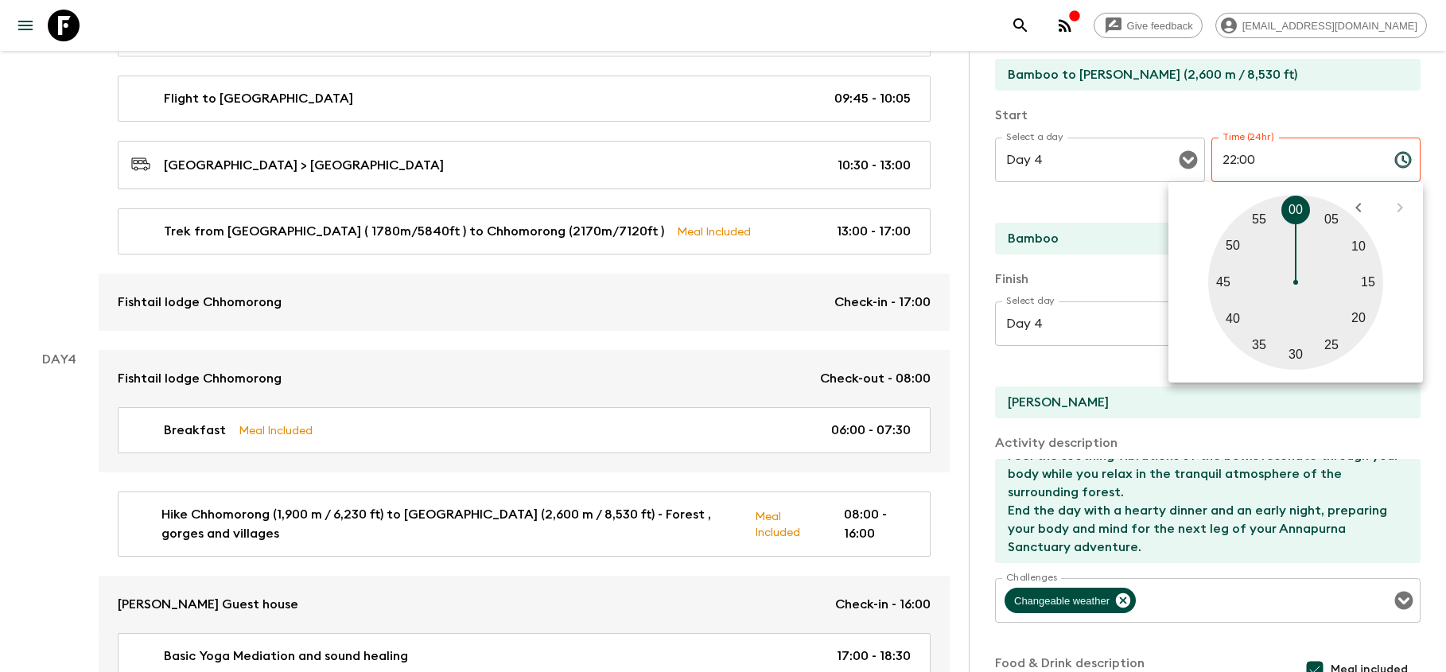
click at [1381, 407] on input "[PERSON_NAME]" at bounding box center [1201, 403] width 413 height 32
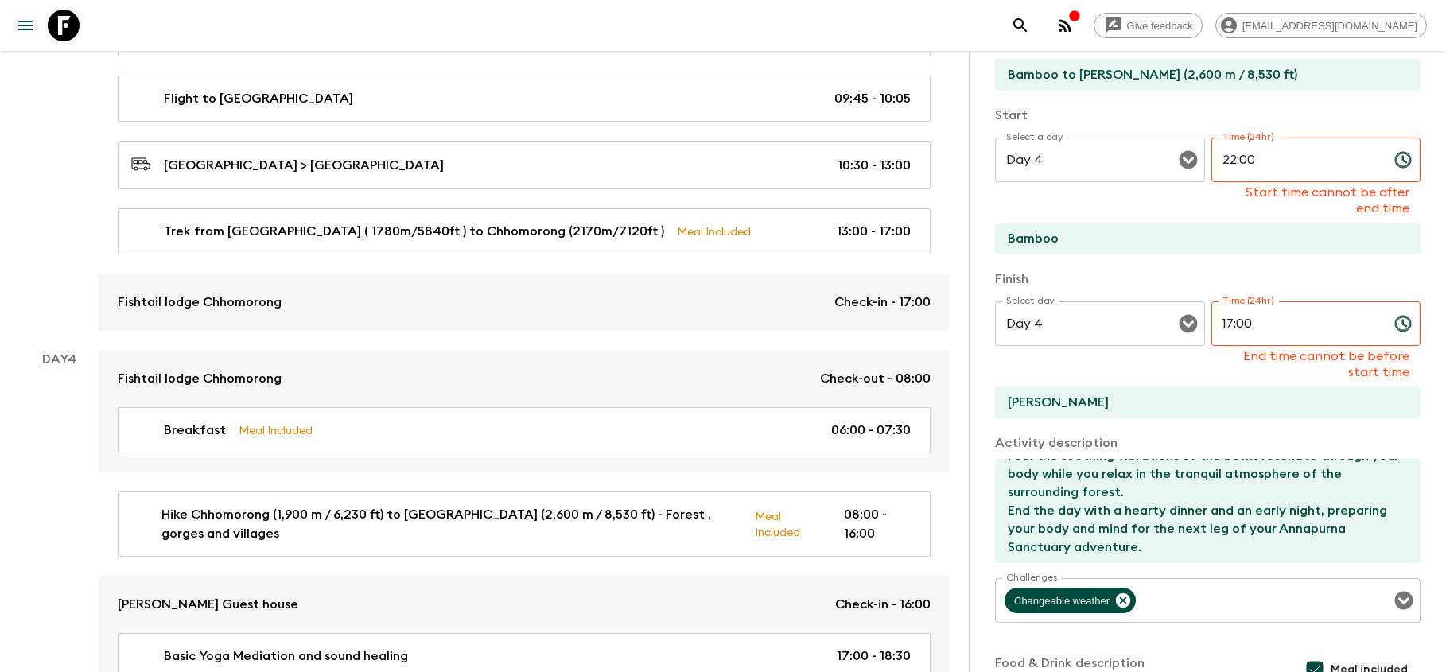
click at [1344, 327] on input "17:00" at bounding box center [1296, 323] width 170 height 45
click at [1405, 321] on icon "Choose time, selected time is 5:00 PM" at bounding box center [1402, 323] width 19 height 19
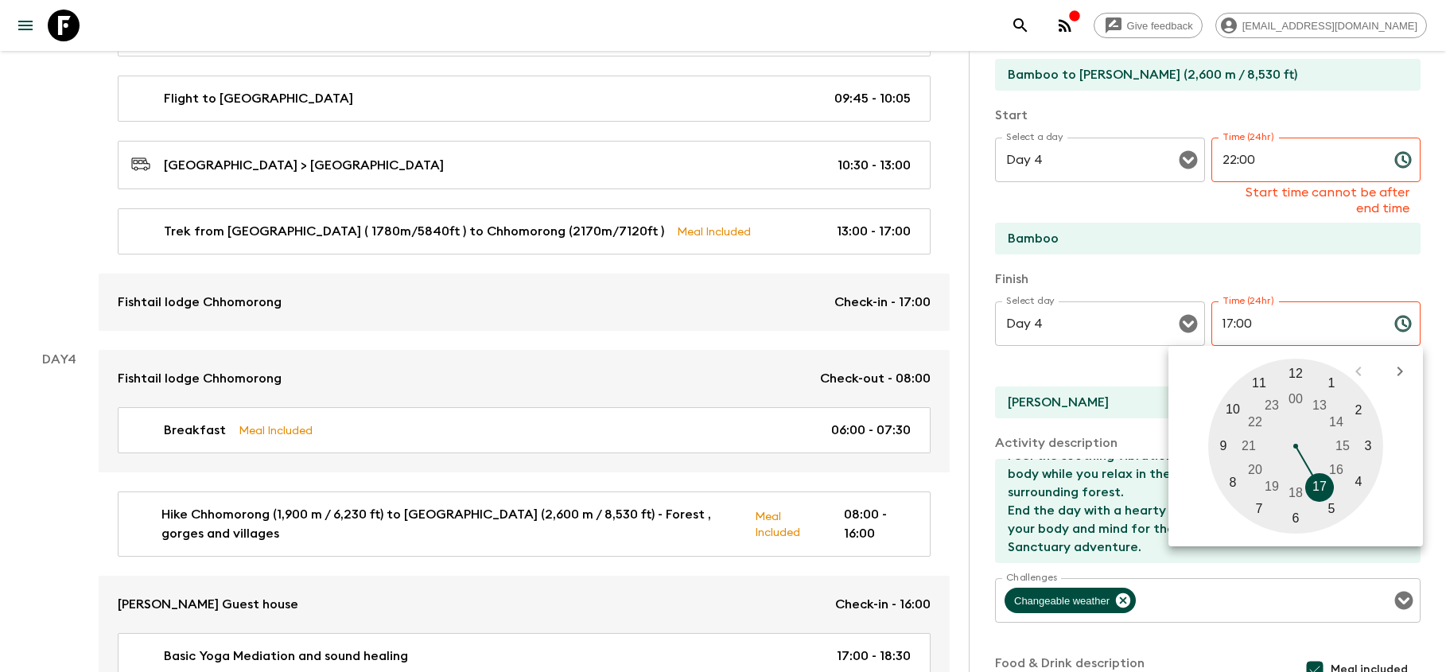
click at [1277, 401] on div at bounding box center [1295, 446] width 175 height 175
type input "23:00"
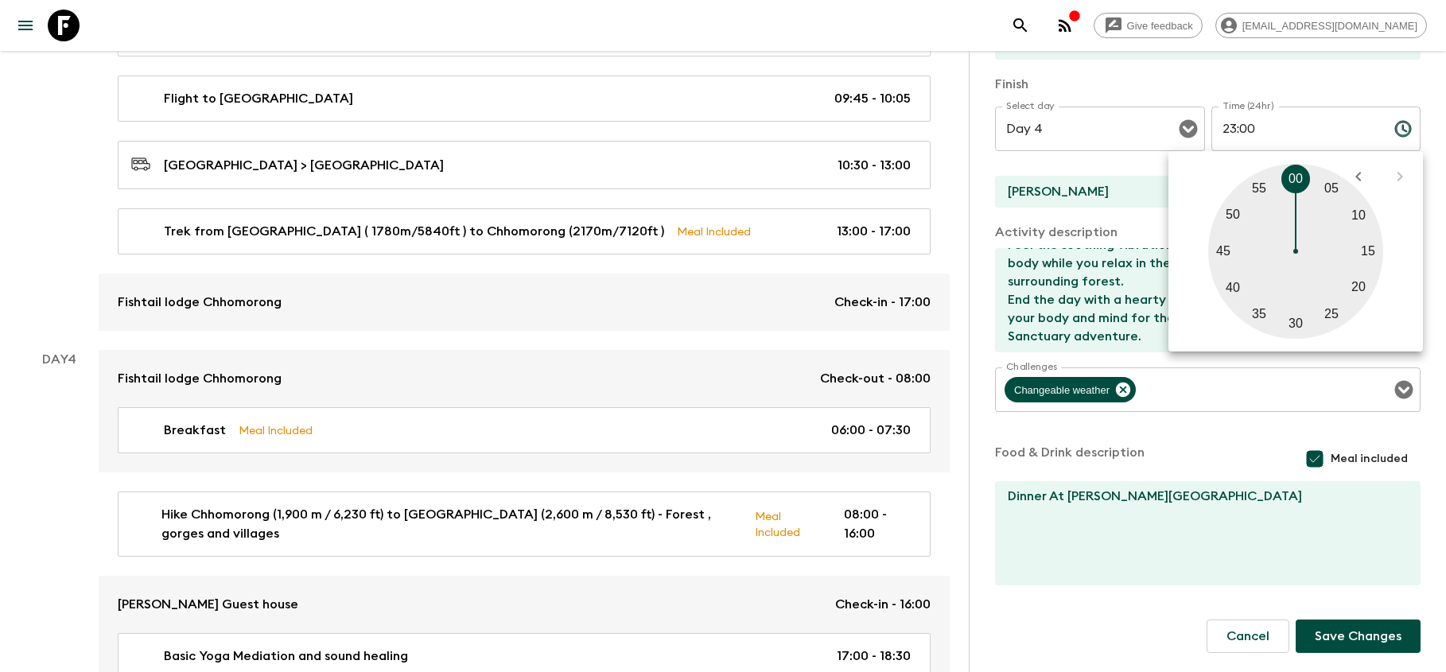
scroll to position [286, 0]
click at [1337, 647] on button "Save Changes" at bounding box center [1358, 636] width 125 height 33
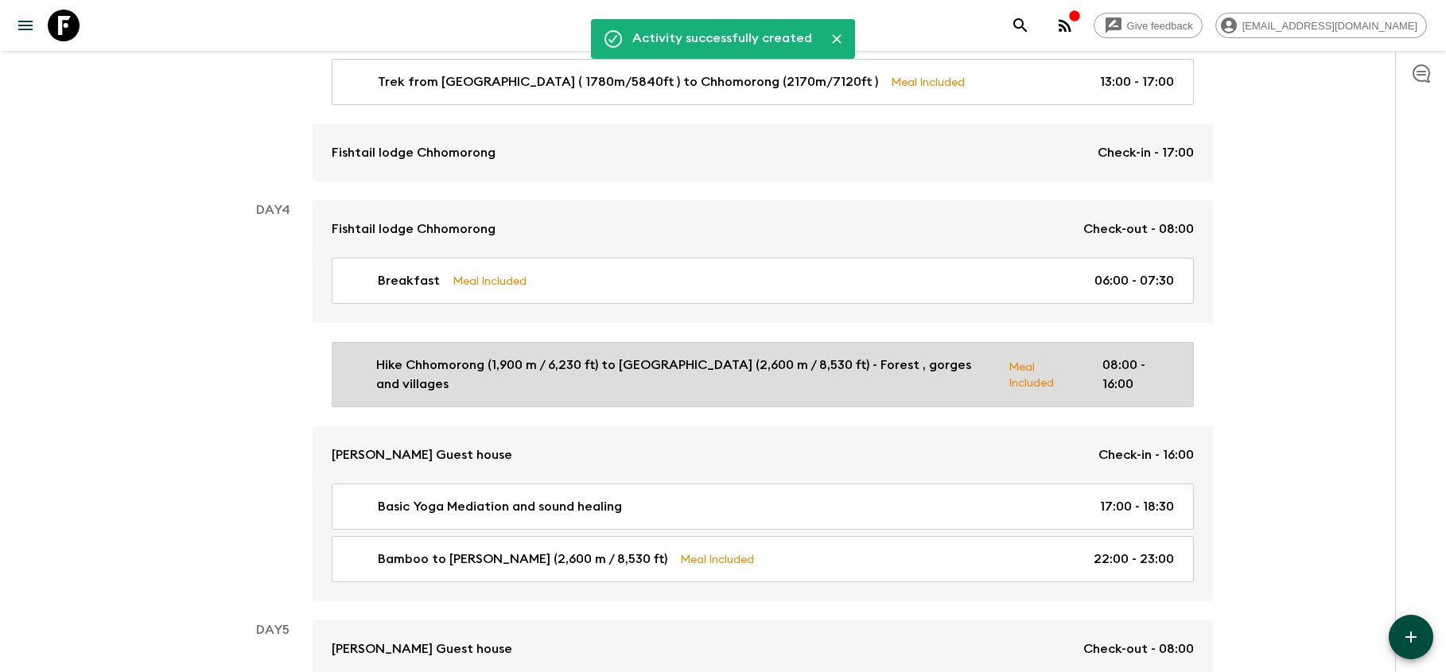
scroll to position [1457, 0]
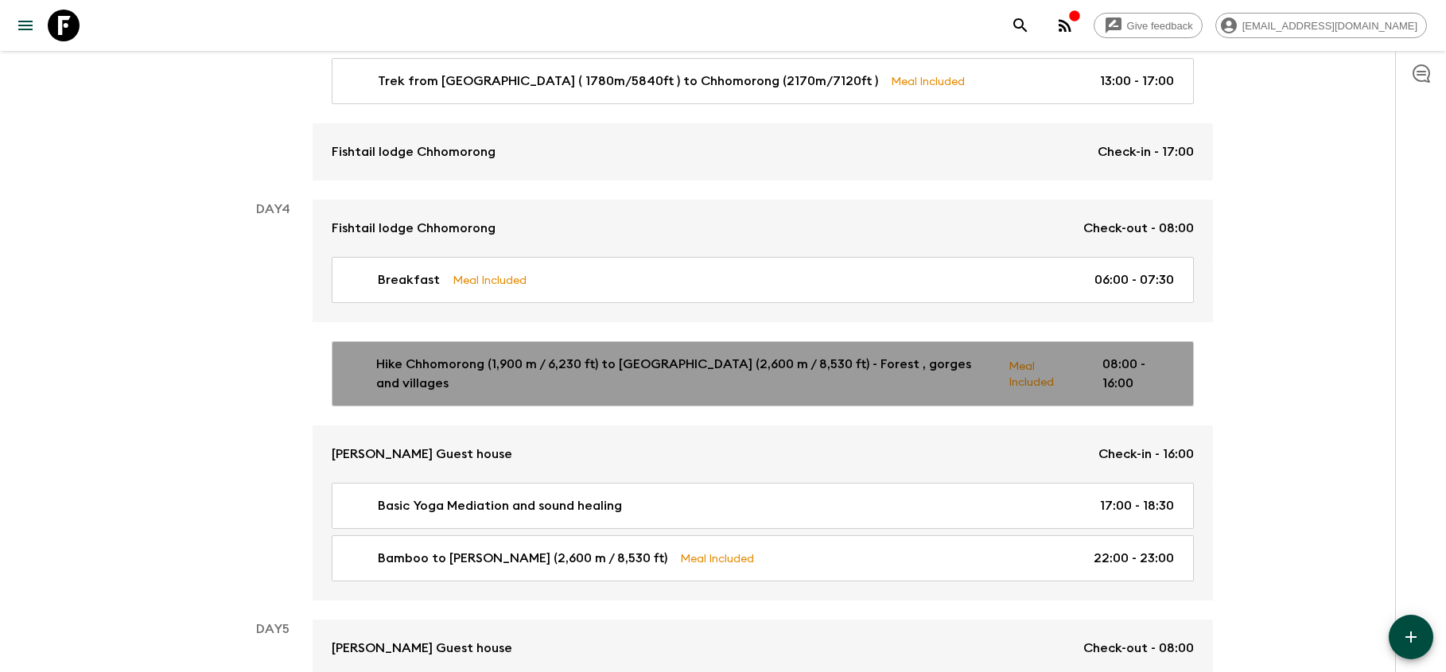
click at [928, 355] on p "Hike Chhomorong (1,900 m / 6,230 ft) to [GEOGRAPHIC_DATA] (2,600 m / 8,530 ft) …" at bounding box center [686, 374] width 620 height 38
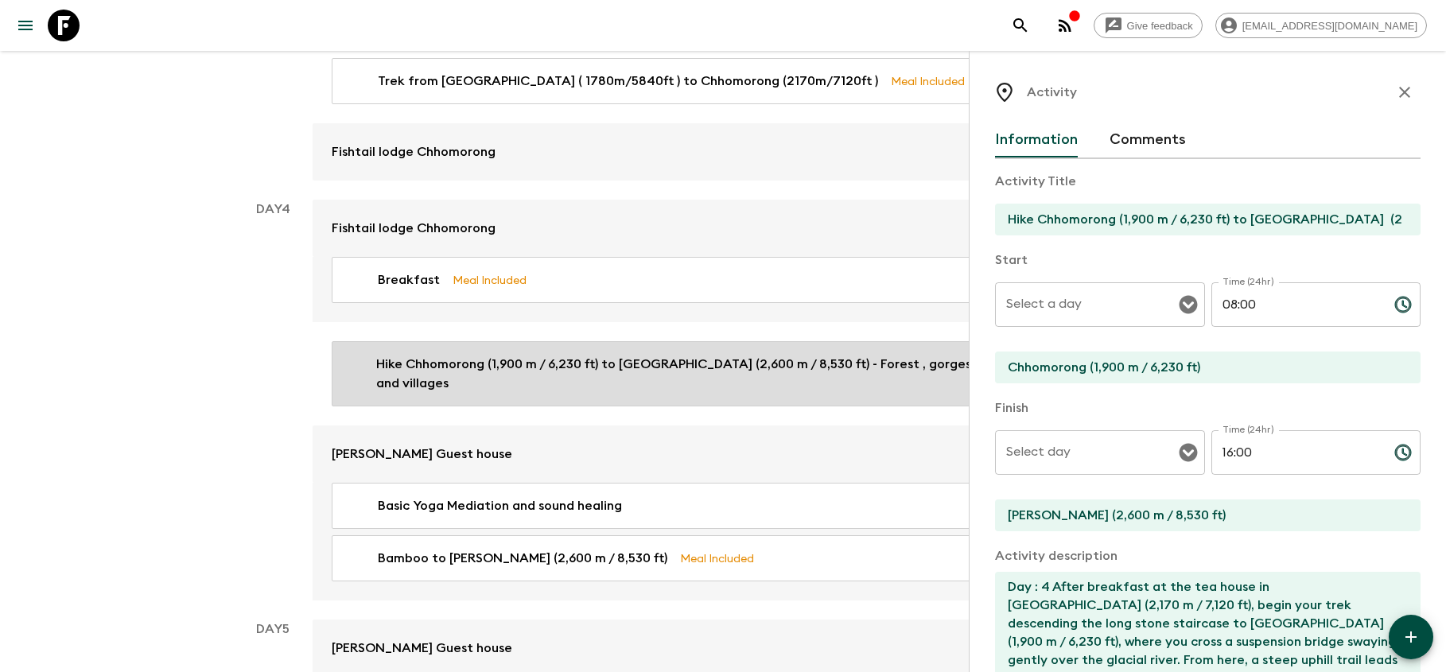
type input "Day 4"
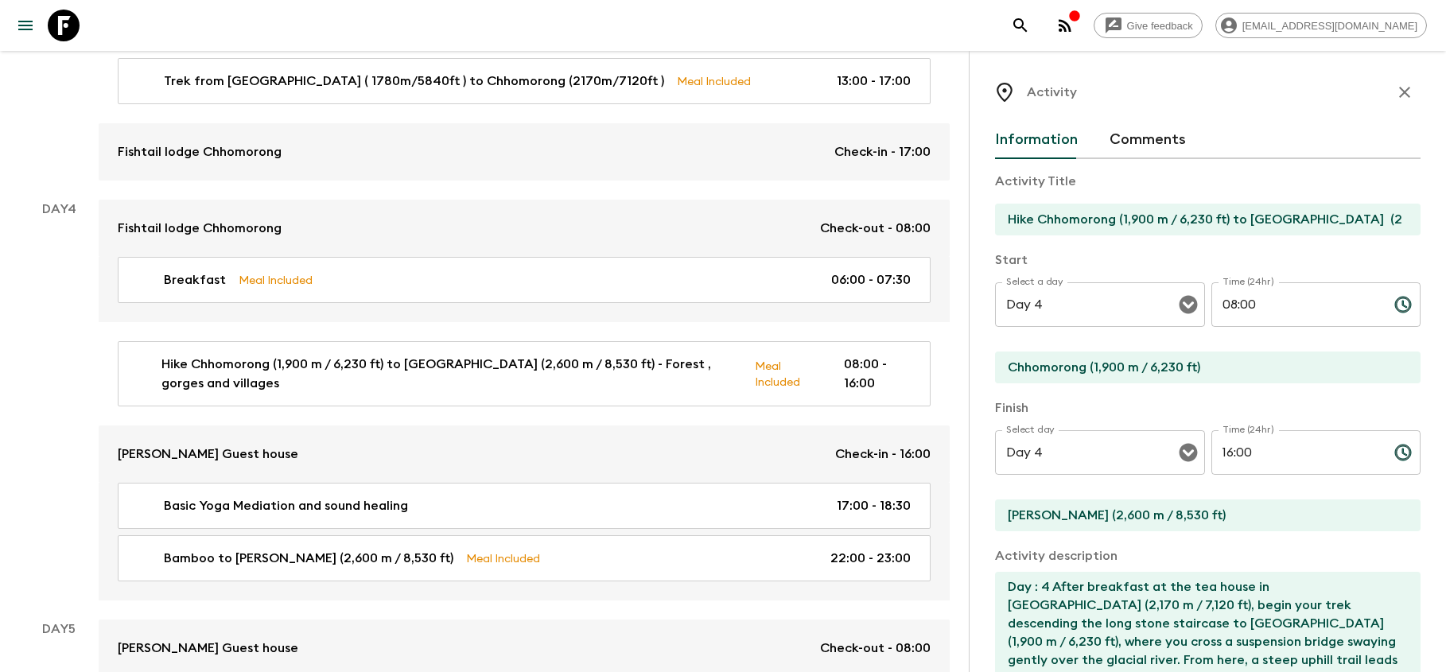
click at [1273, 455] on input "16:00" at bounding box center [1296, 452] width 170 height 45
click at [1403, 461] on icon "Choose time, selected time is 4:00 PM" at bounding box center [1403, 453] width 16 height 16
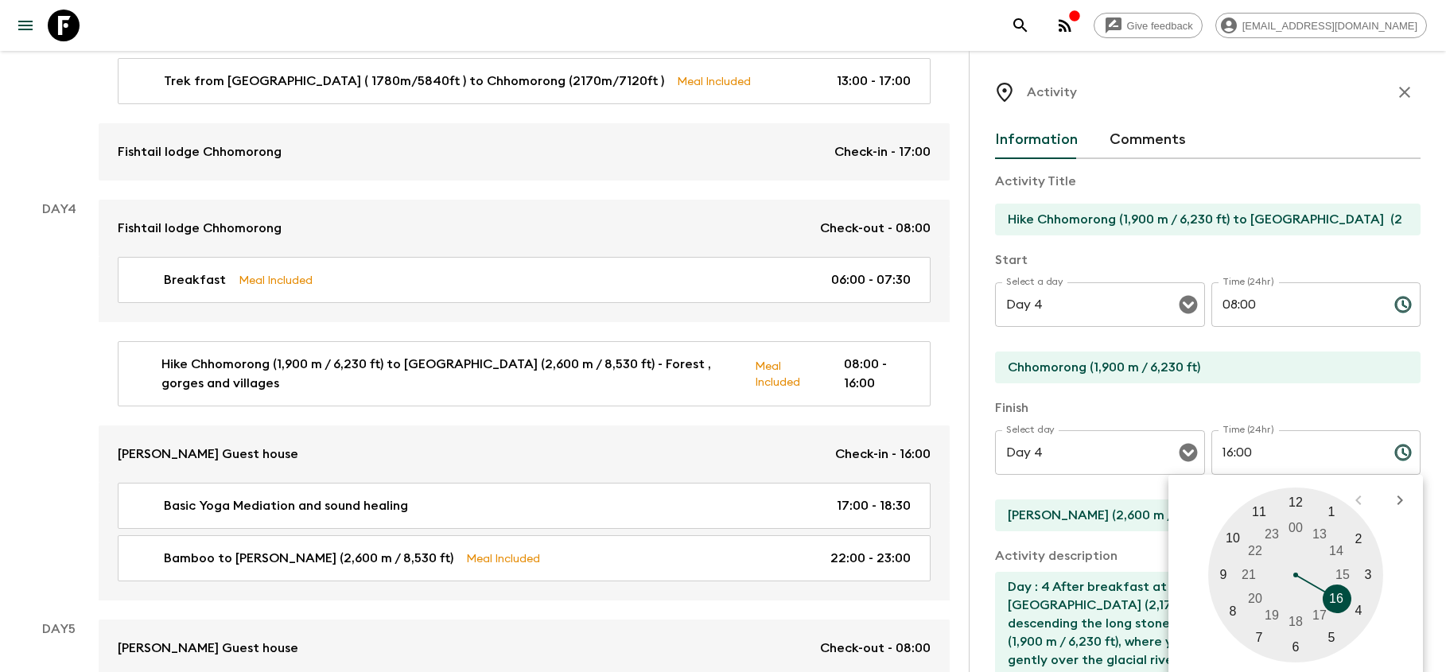
click at [1341, 546] on div at bounding box center [1295, 575] width 175 height 175
click at [1328, 402] on p "Finish" at bounding box center [1208, 407] width 426 height 19
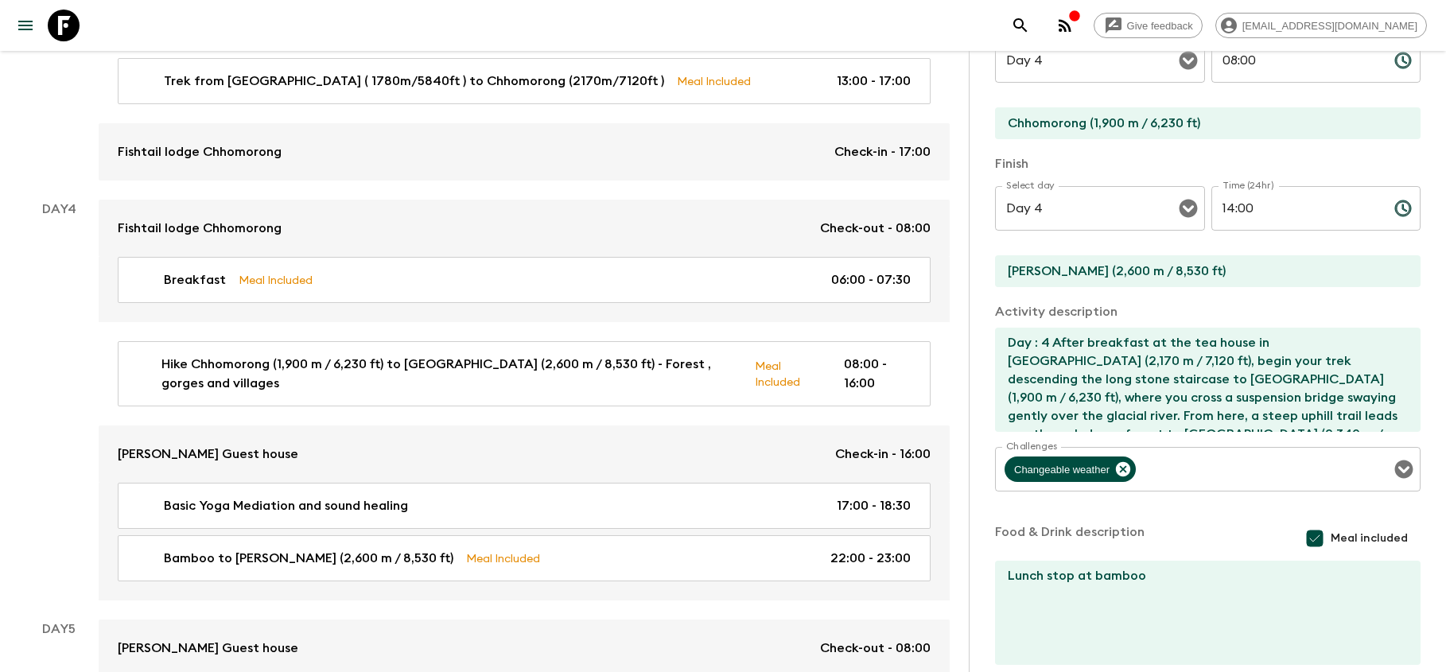
scroll to position [25, 0]
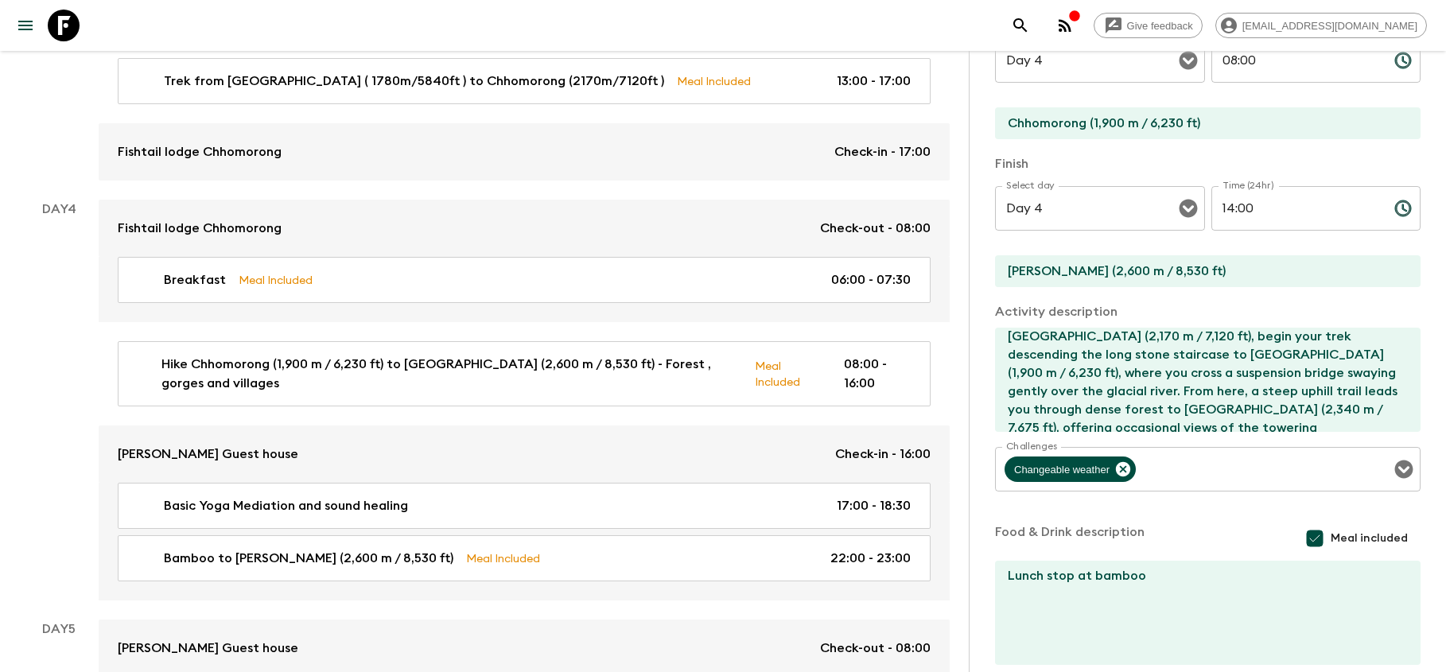
click at [1257, 209] on input "14:00" at bounding box center [1296, 208] width 170 height 45
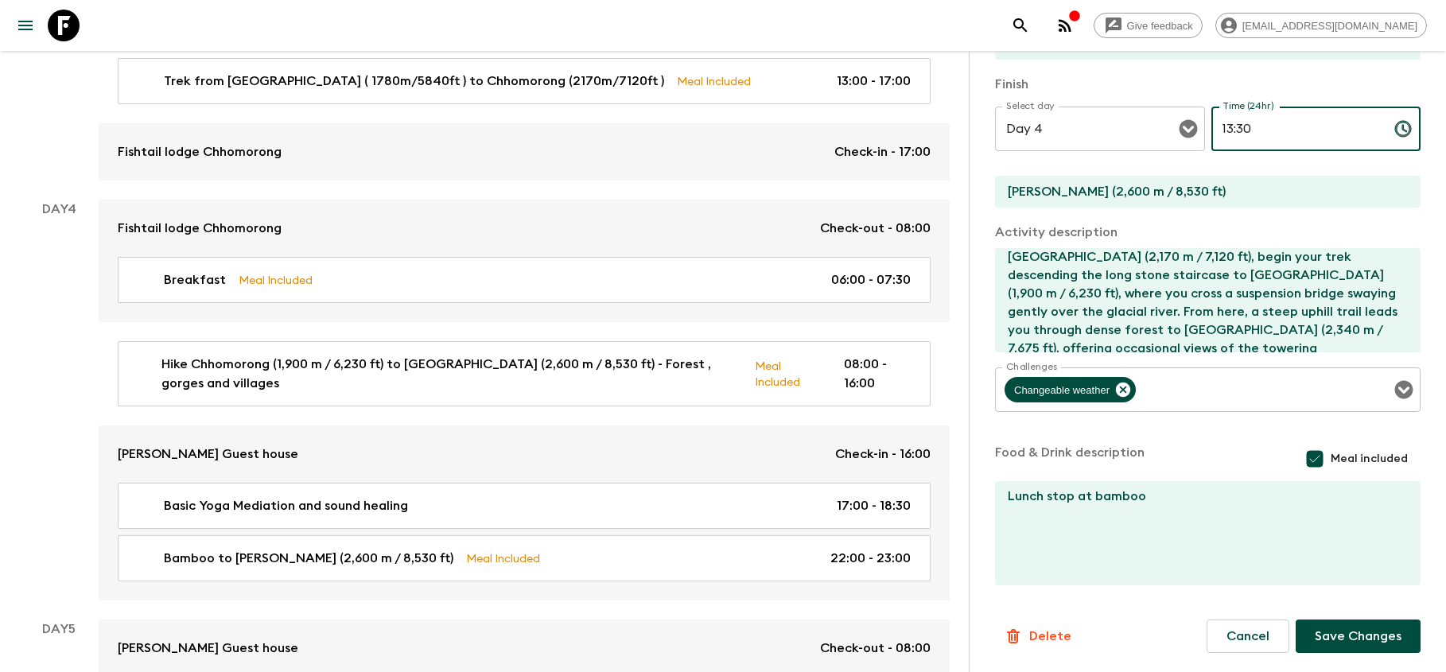
scroll to position [324, 0]
type input "13:30"
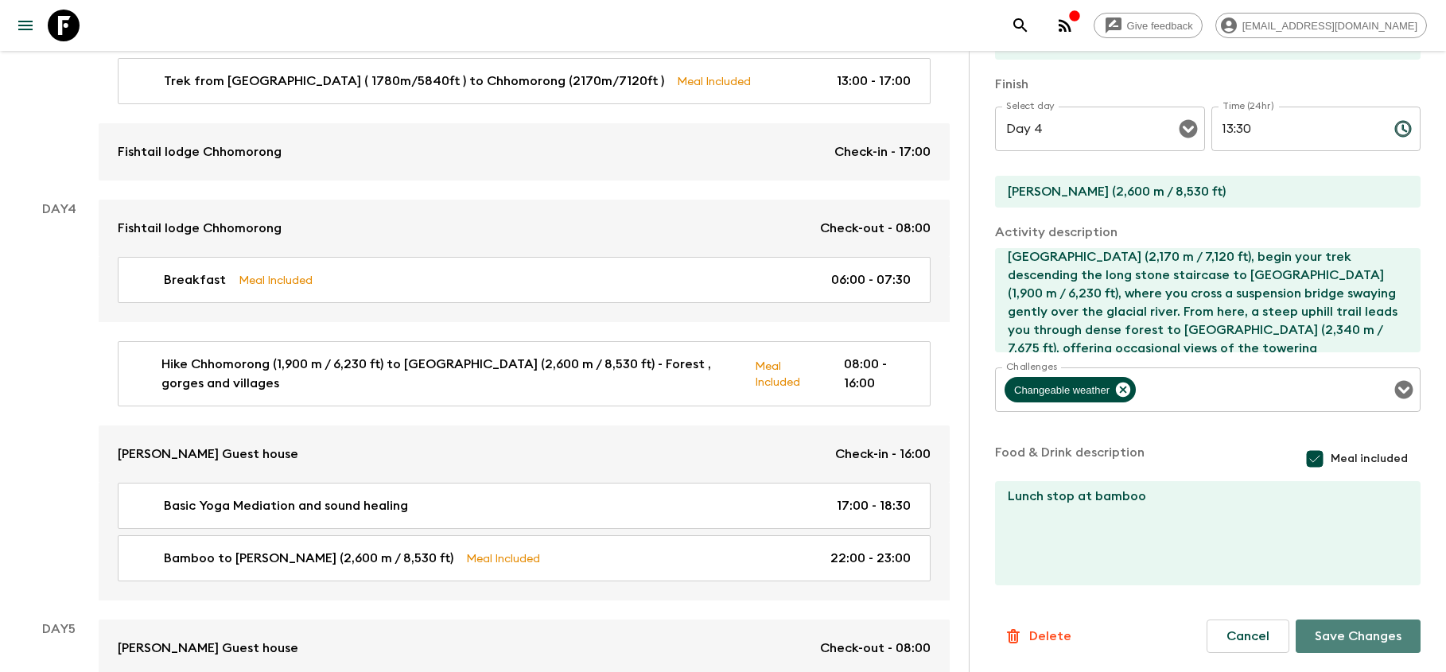
click at [1358, 633] on button "Save Changes" at bounding box center [1358, 636] width 125 height 33
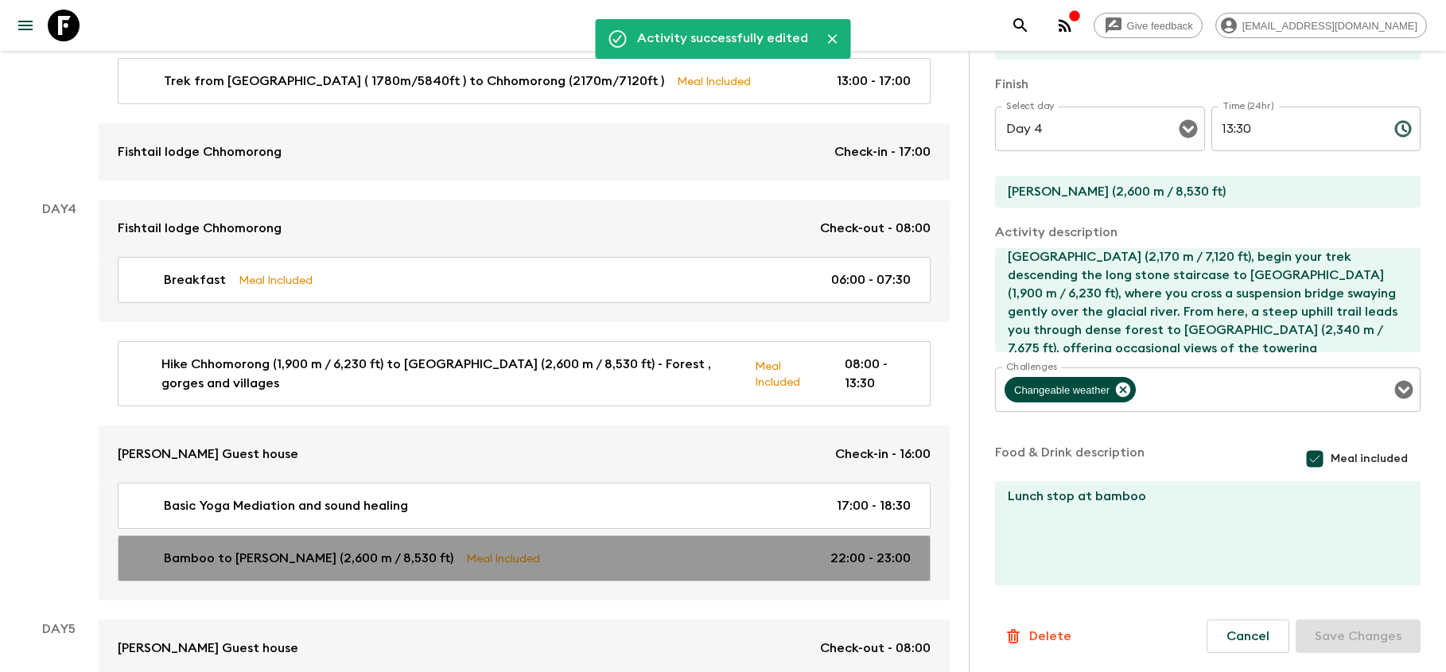
click at [632, 560] on div "Bamboo to [PERSON_NAME] (2,600 m / 8,530 ft) Meal Included 22:00 - 23:00" at bounding box center [520, 558] width 779 height 19
type input "Bamboo to [PERSON_NAME] (2,600 m / 8,530 ft)"
type input "Bamboo"
type input "[PERSON_NAME]"
type textarea "After lunch, continue the final stretch to [GEOGRAPHIC_DATA], a serene resting …"
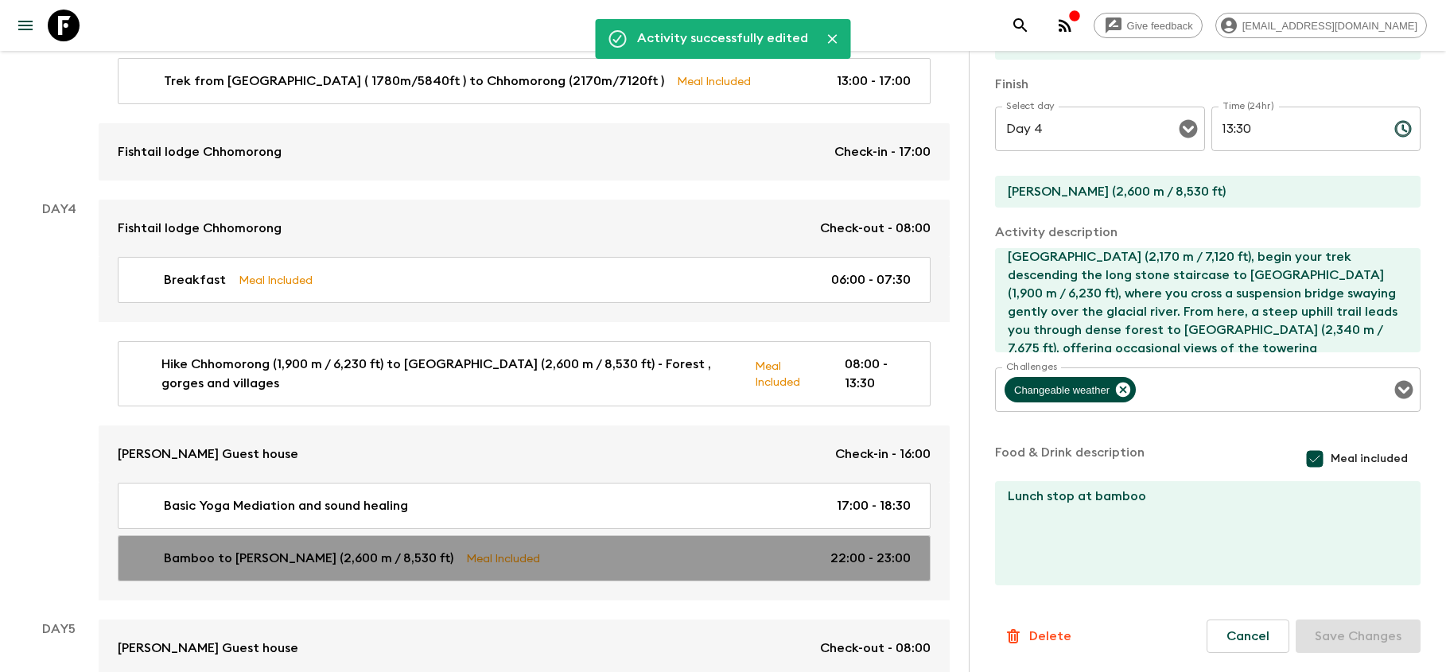
type textarea "Dinner At [PERSON_NAME][GEOGRAPHIC_DATA]"
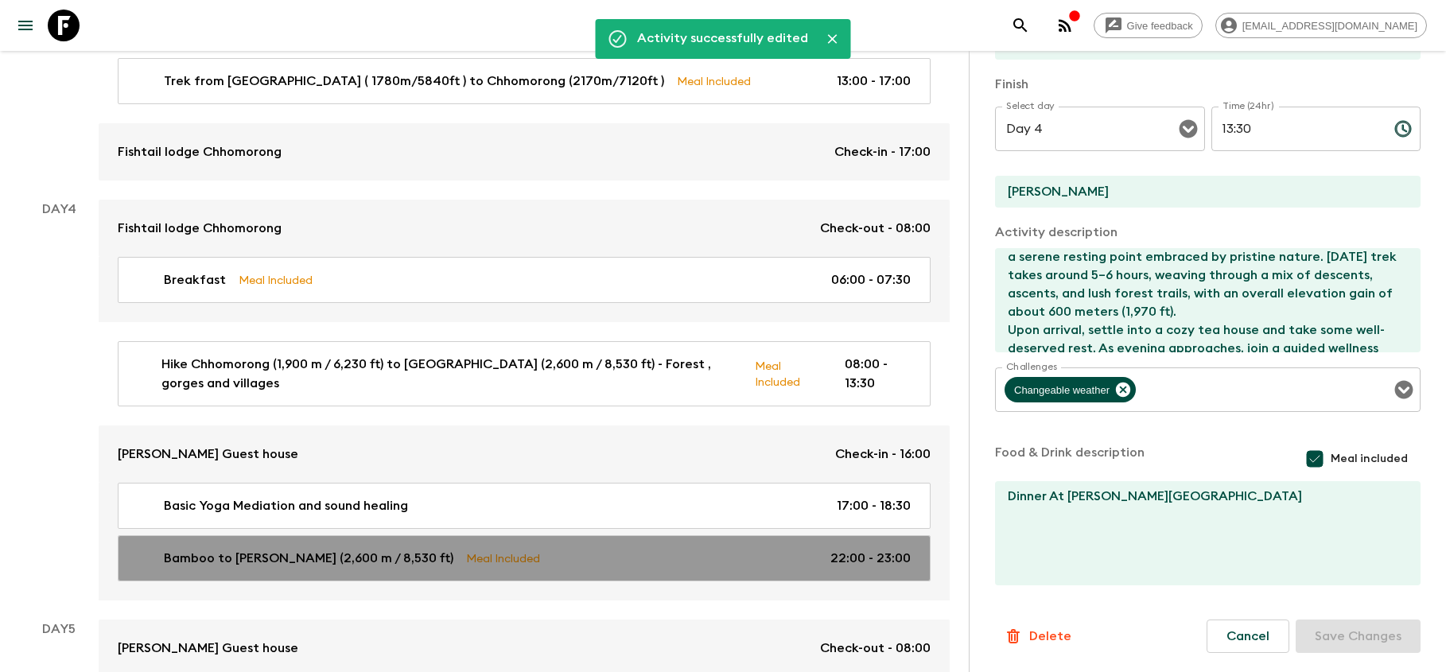
type input "22:00"
type input "23:00"
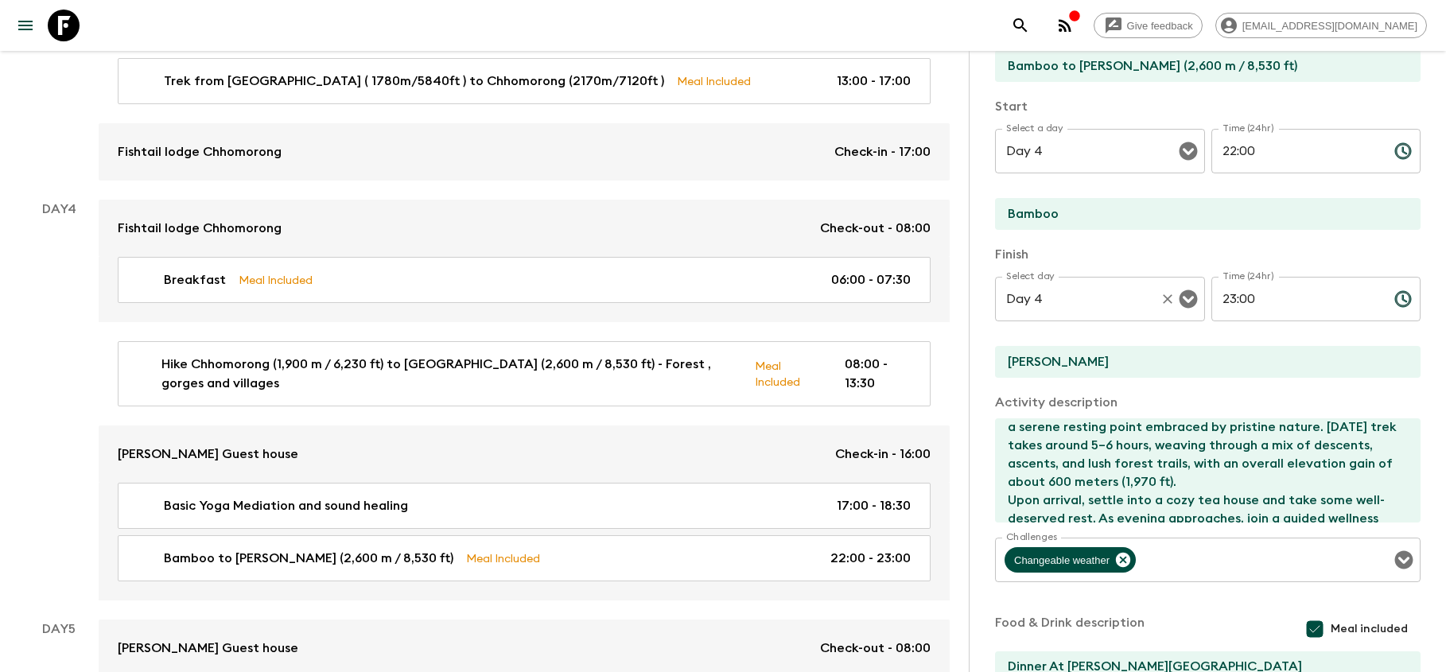
scroll to position [116, 0]
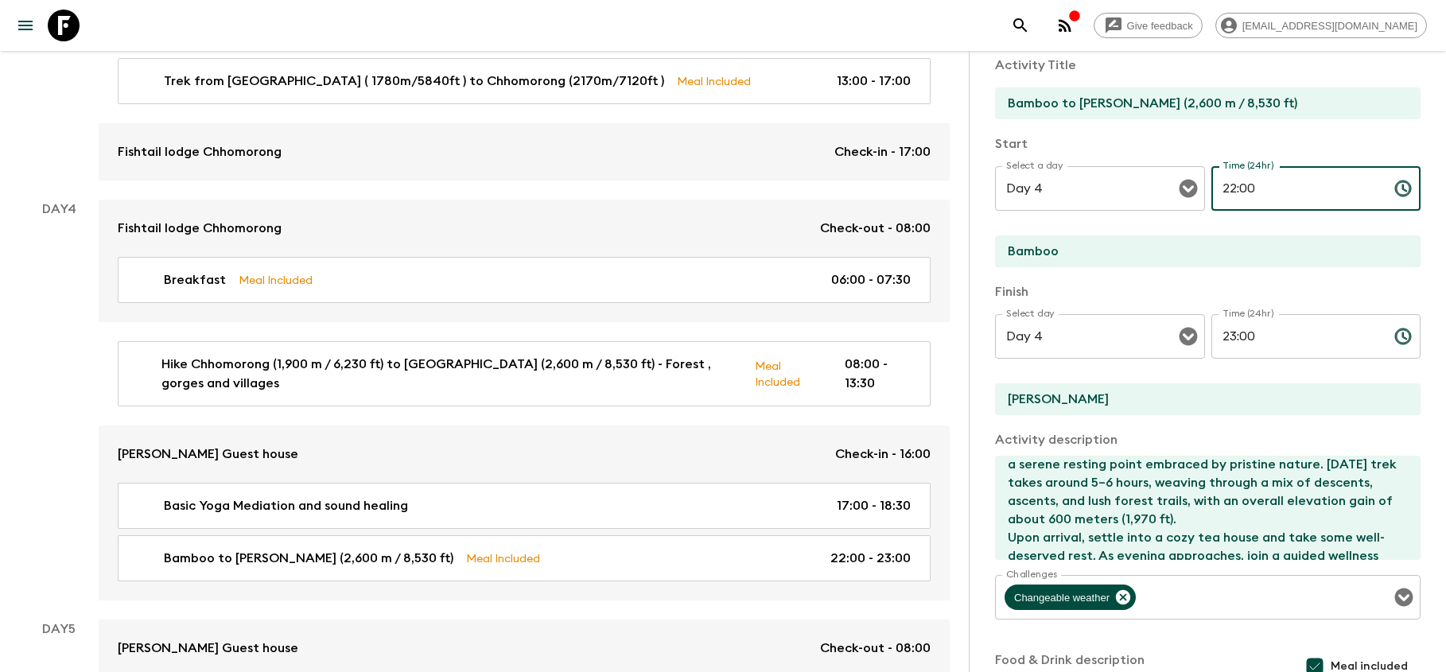
click at [1274, 190] on input "22:00" at bounding box center [1296, 188] width 170 height 45
type input "2"
type input "14:00"
click at [1279, 344] on input "23:00" at bounding box center [1296, 336] width 170 height 45
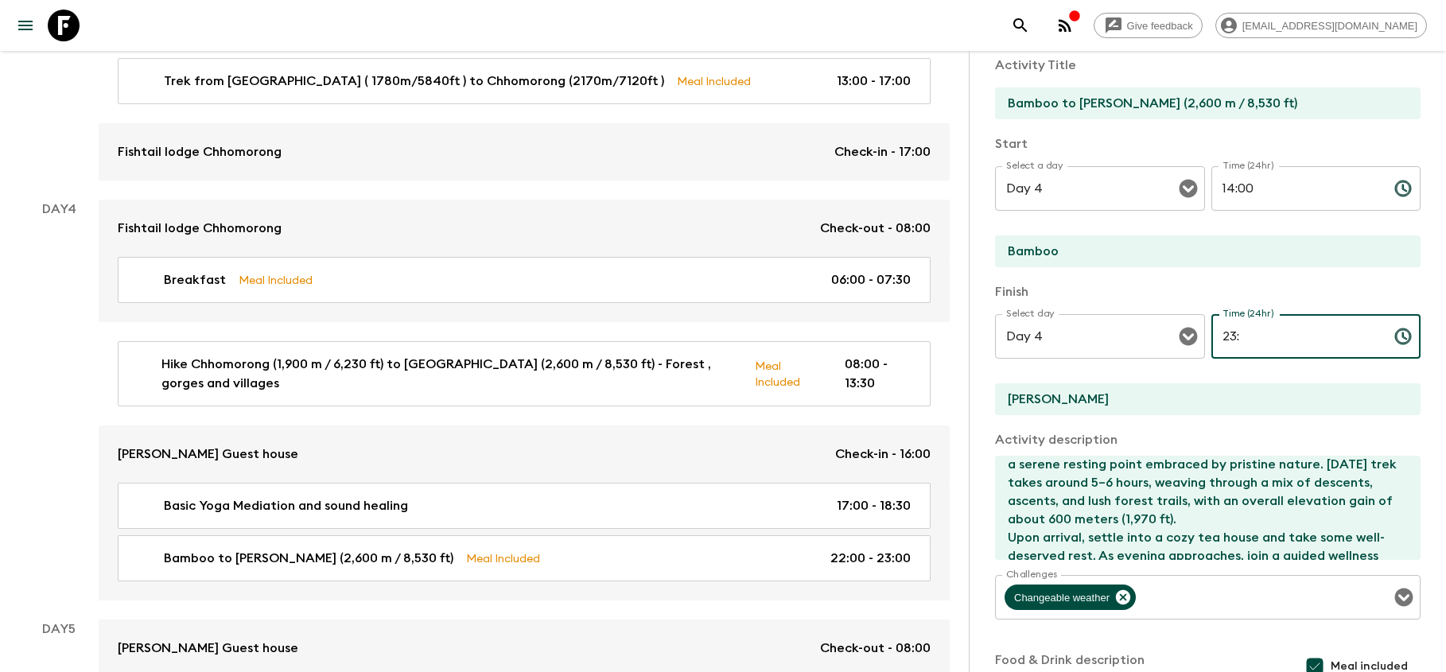
type input "2"
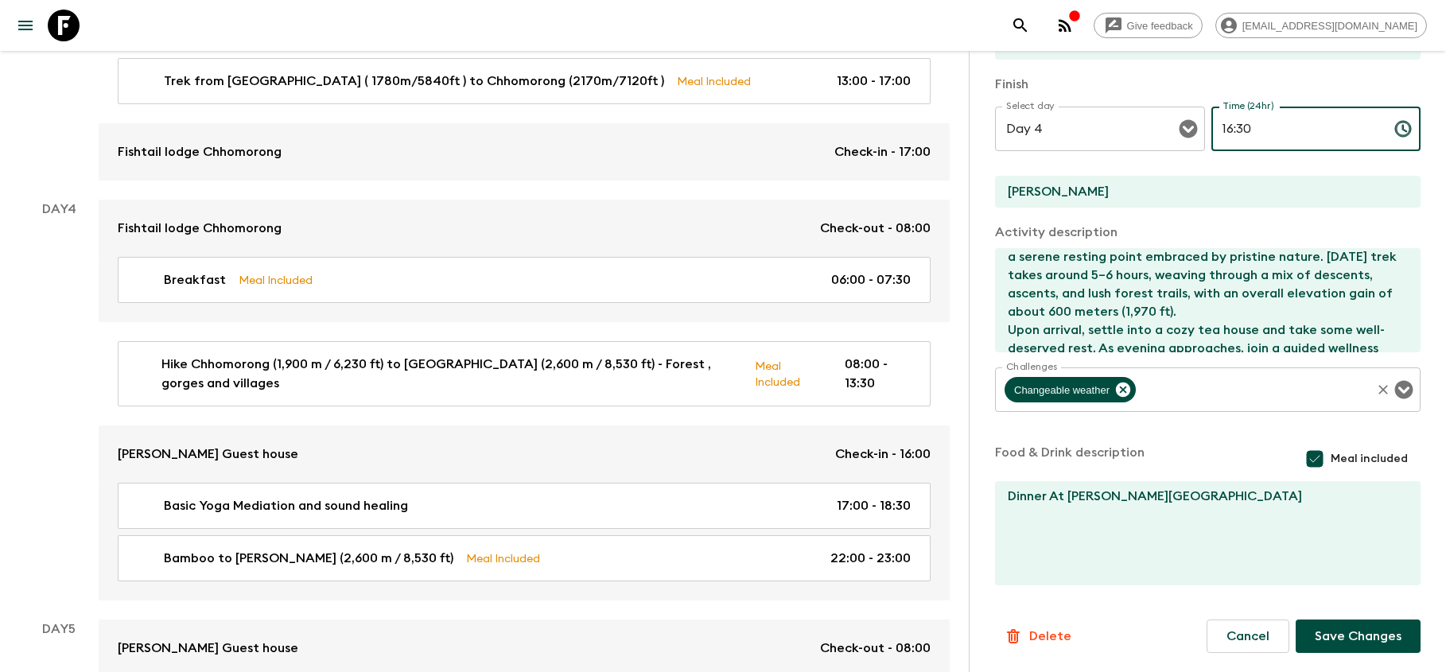
scroll to position [324, 0]
type input "16:30"
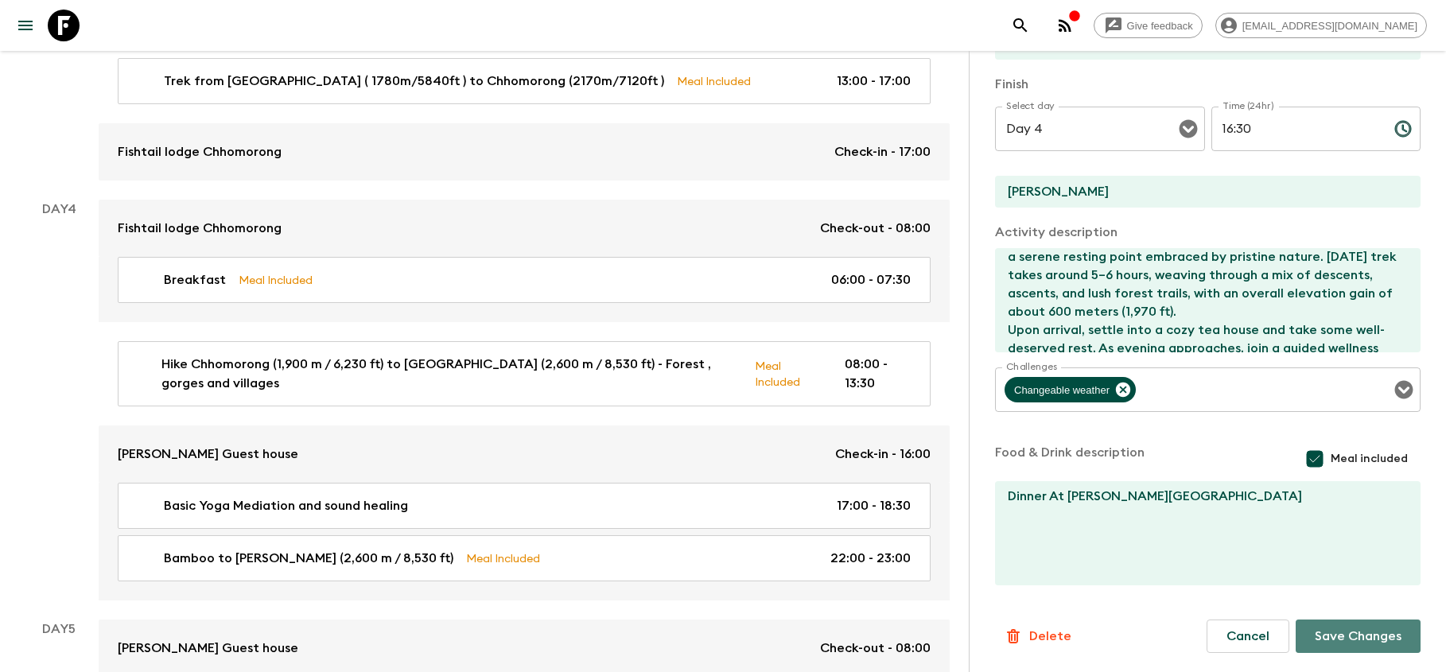
click at [1363, 643] on button "Save Changes" at bounding box center [1358, 636] width 125 height 33
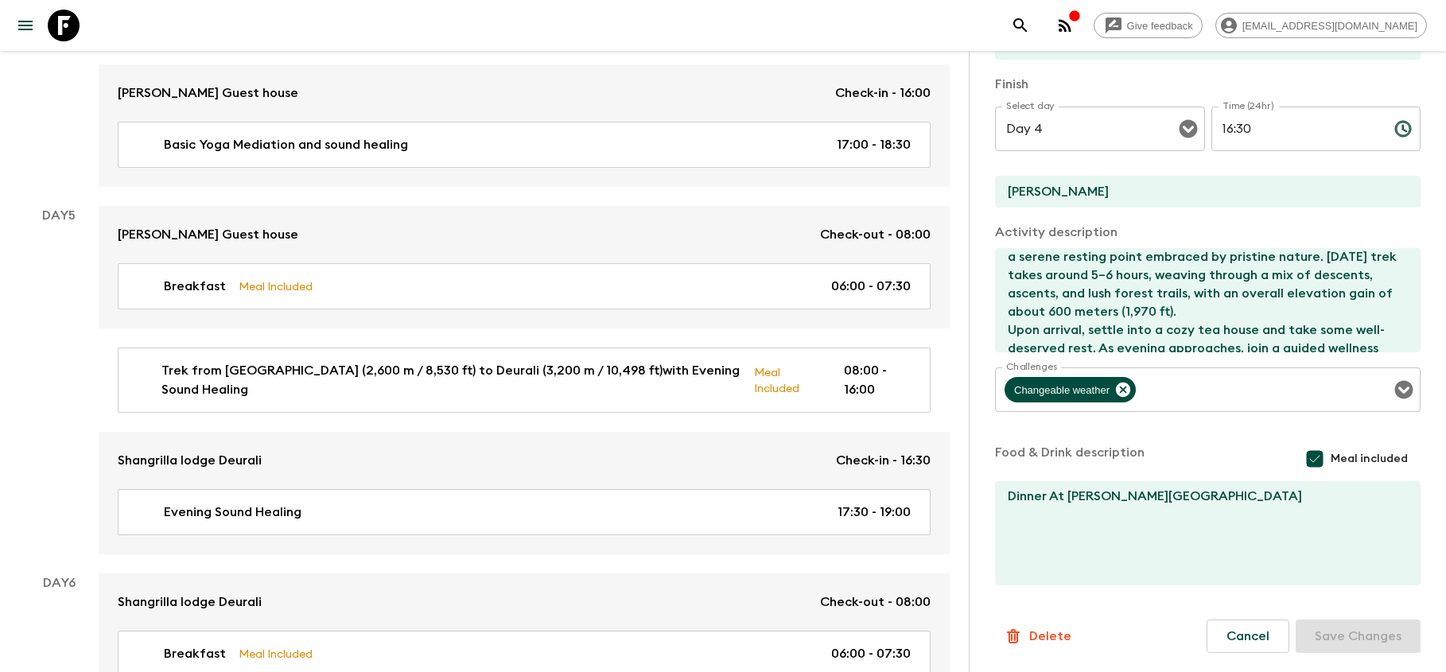
scroll to position [1885, 0]
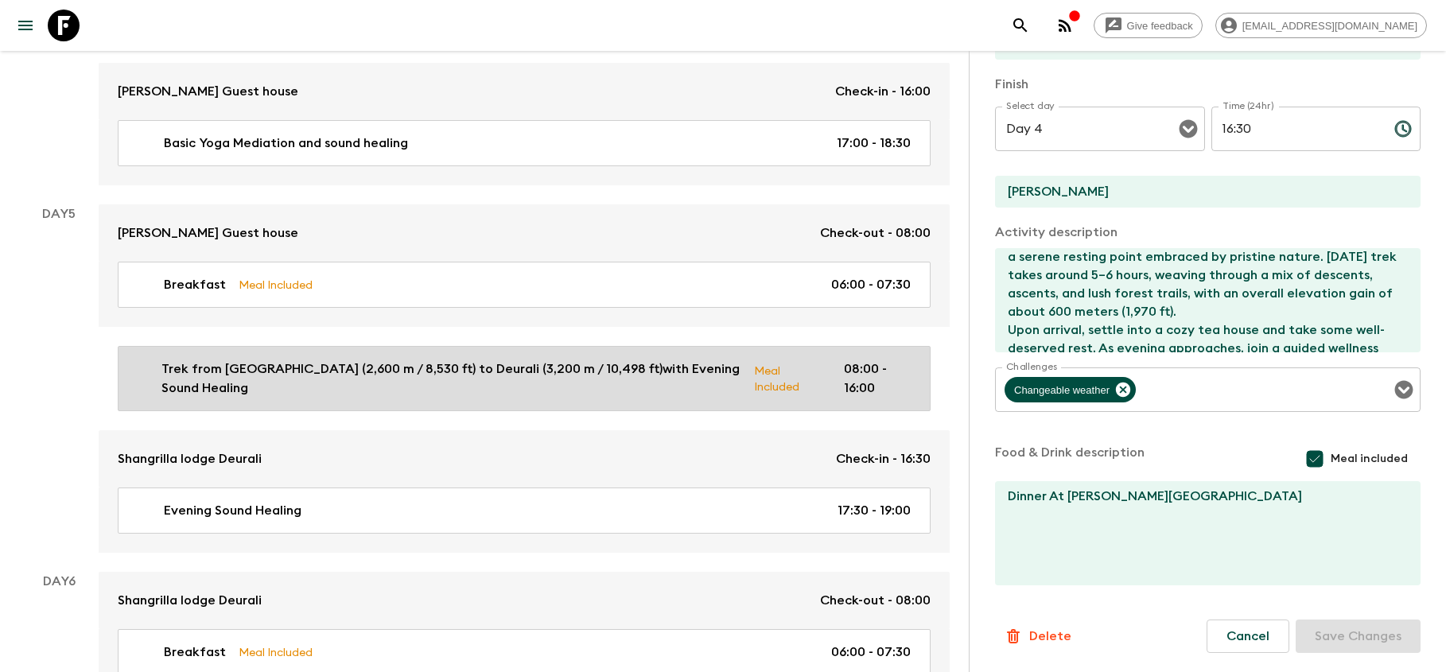
click at [452, 376] on p "Trek from [GEOGRAPHIC_DATA] (2,600 m / 8,530 ft) to Deurali (3,200 m / 10,498 f…" at bounding box center [451, 378] width 580 height 38
type input "Trek from [GEOGRAPHIC_DATA] (2,600 m / 8,530 ft) to Deurali (3,200 m / 10,498 f…"
type input "[PERSON_NAME]"
type input "Deurali"
type textarea "Lorem i dolorsit ametc ad Elits (3,176 d / 7,230 ei), tempo inci utla etdo magn…"
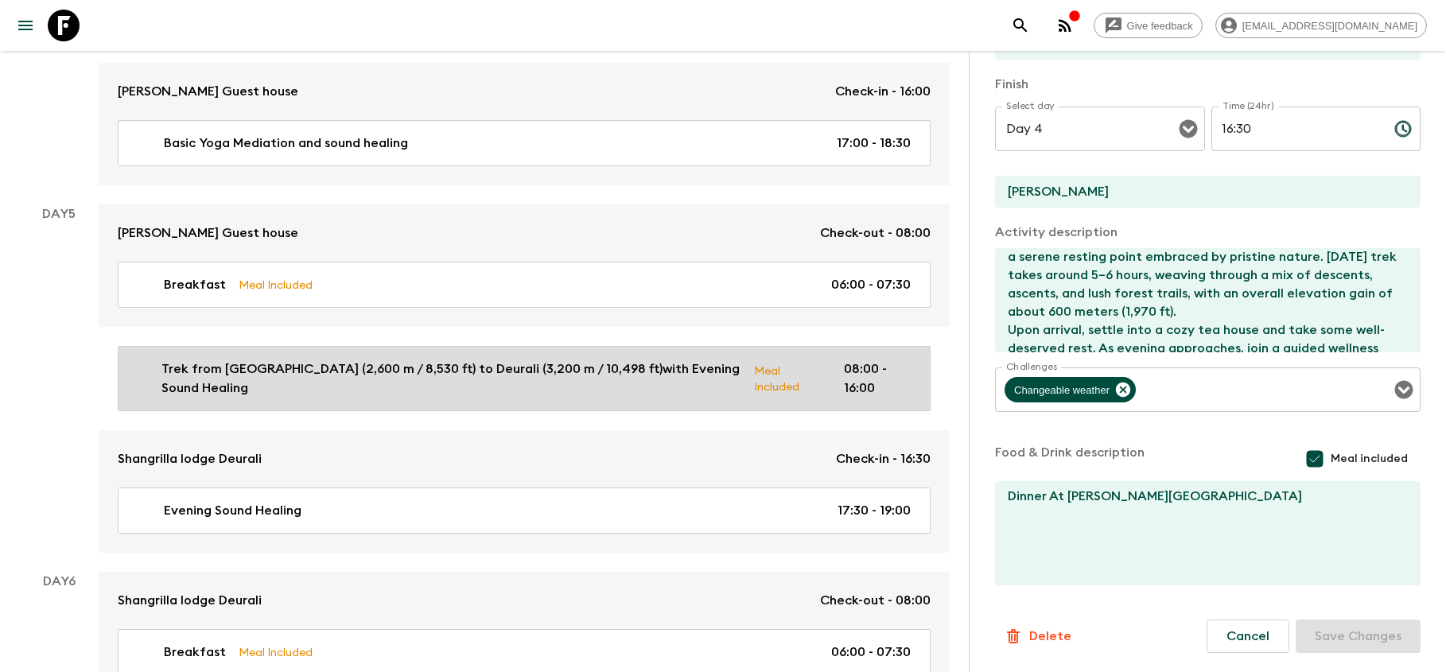
type textarea "Lunch at Himalaya Dinner at [GEOGRAPHIC_DATA]"
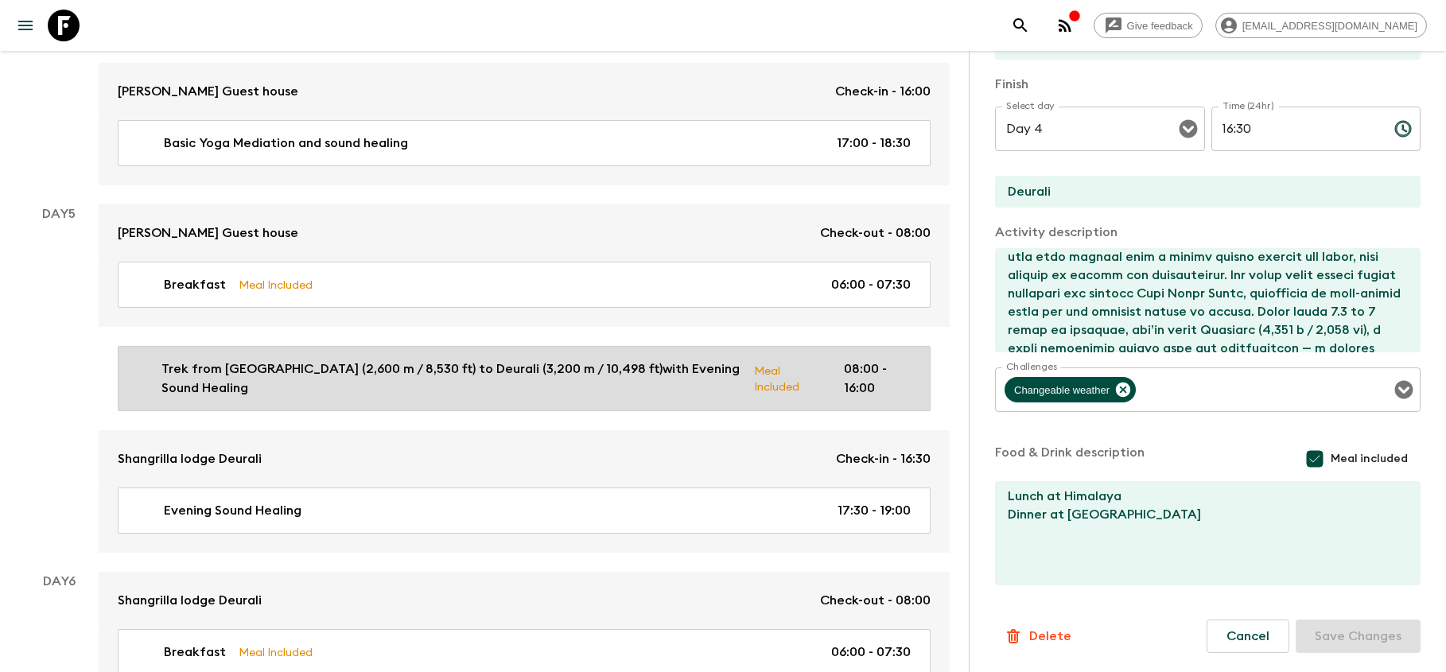
type input "Day 5"
type input "08:00"
type input "Day 5"
type input "16:00"
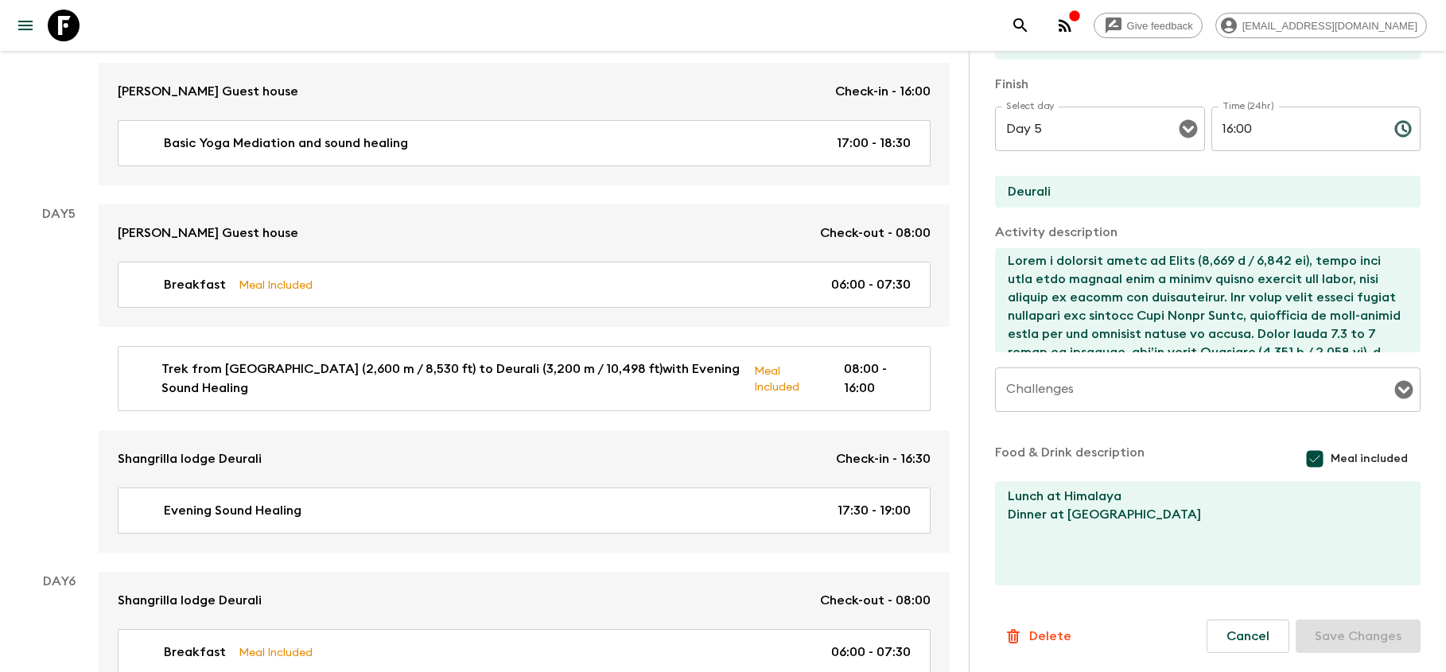
scroll to position [6, 0]
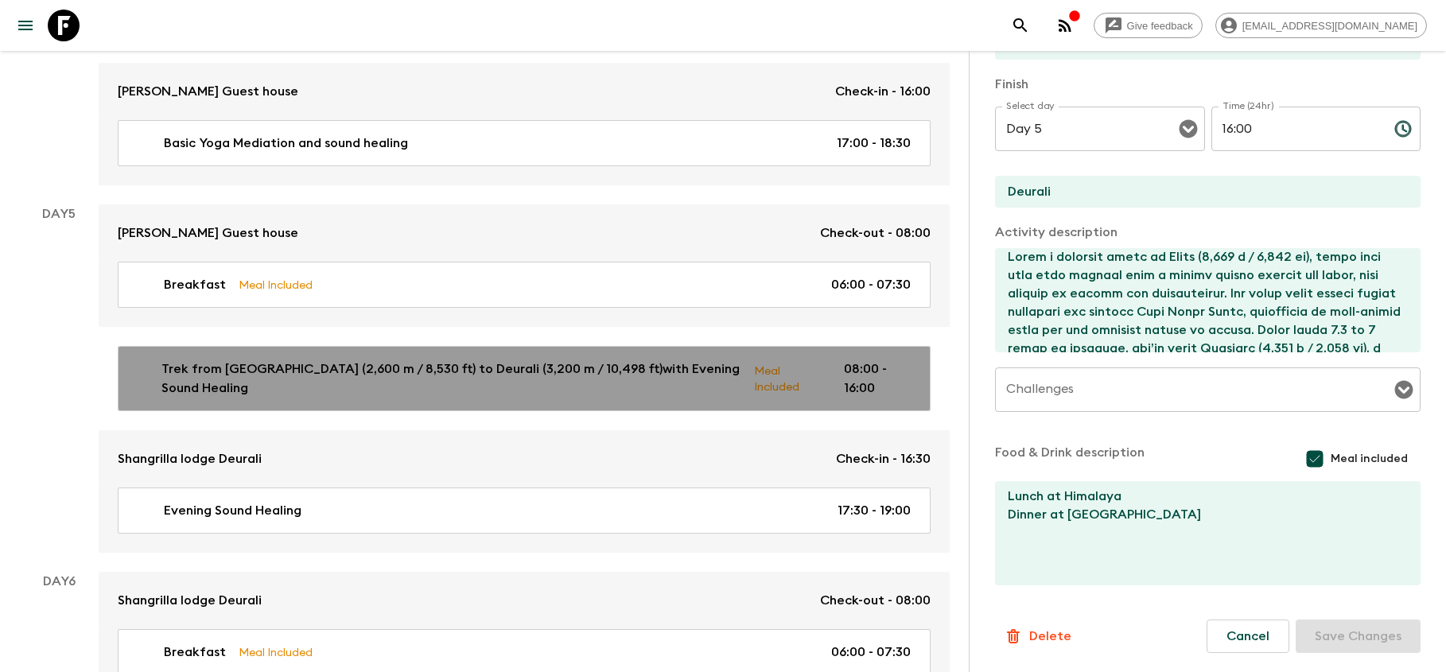
click at [735, 385] on div "Trek from [GEOGRAPHIC_DATA] (2,600 m / 8,530 ft) to Deurali (3,200 m / 10,498 f…" at bounding box center [520, 378] width 779 height 38
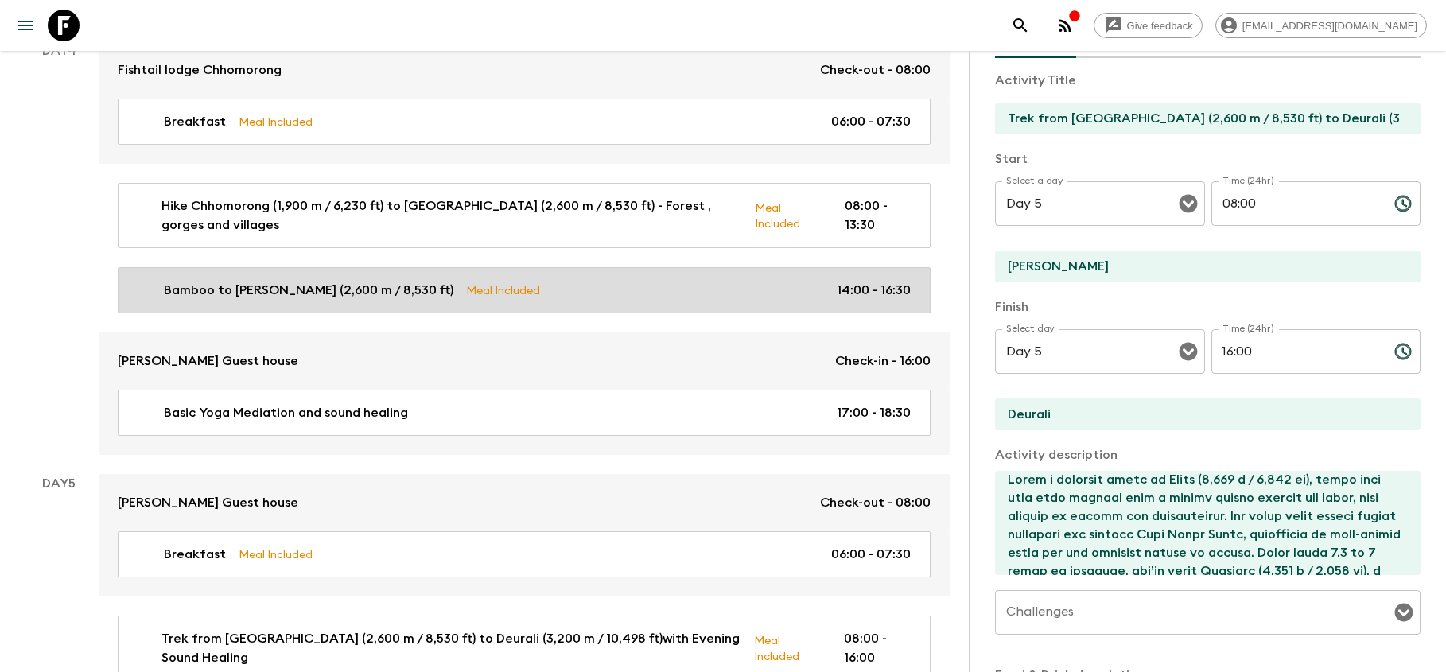
scroll to position [1611, 0]
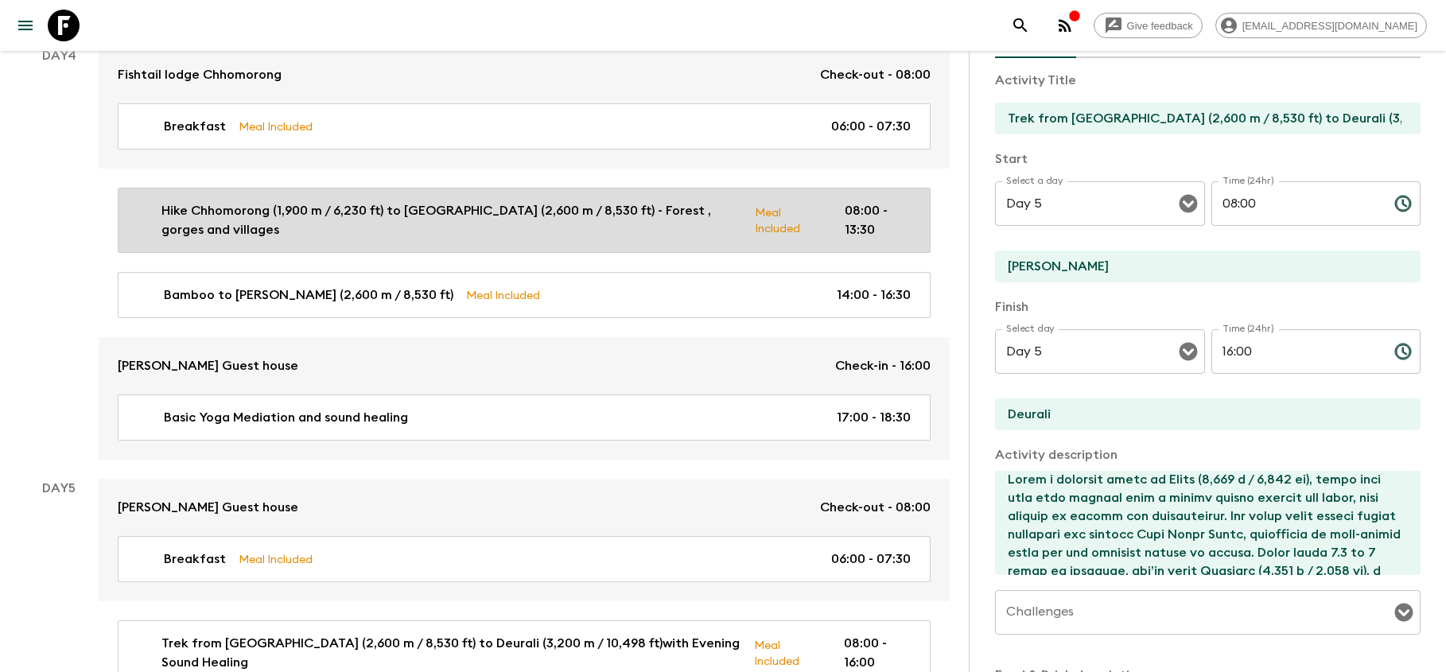
click at [547, 224] on p "Hike Chhomorong (1,900 m / 6,230 ft) to [GEOGRAPHIC_DATA] (2,600 m / 8,530 ft) …" at bounding box center [451, 220] width 581 height 38
type input "Hike Chhomorong (1,900 m / 6,230 ft) to [GEOGRAPHIC_DATA] (2,600 m / 8,530 ft) …"
type input "Chhomorong (1,900 m / 6,230 ft)"
type input "[PERSON_NAME] (2,600 m / 8,530 ft)"
type textarea "Day : 4 After breakfast at the tea house in [GEOGRAPHIC_DATA] (2,170 m / 7,120 …"
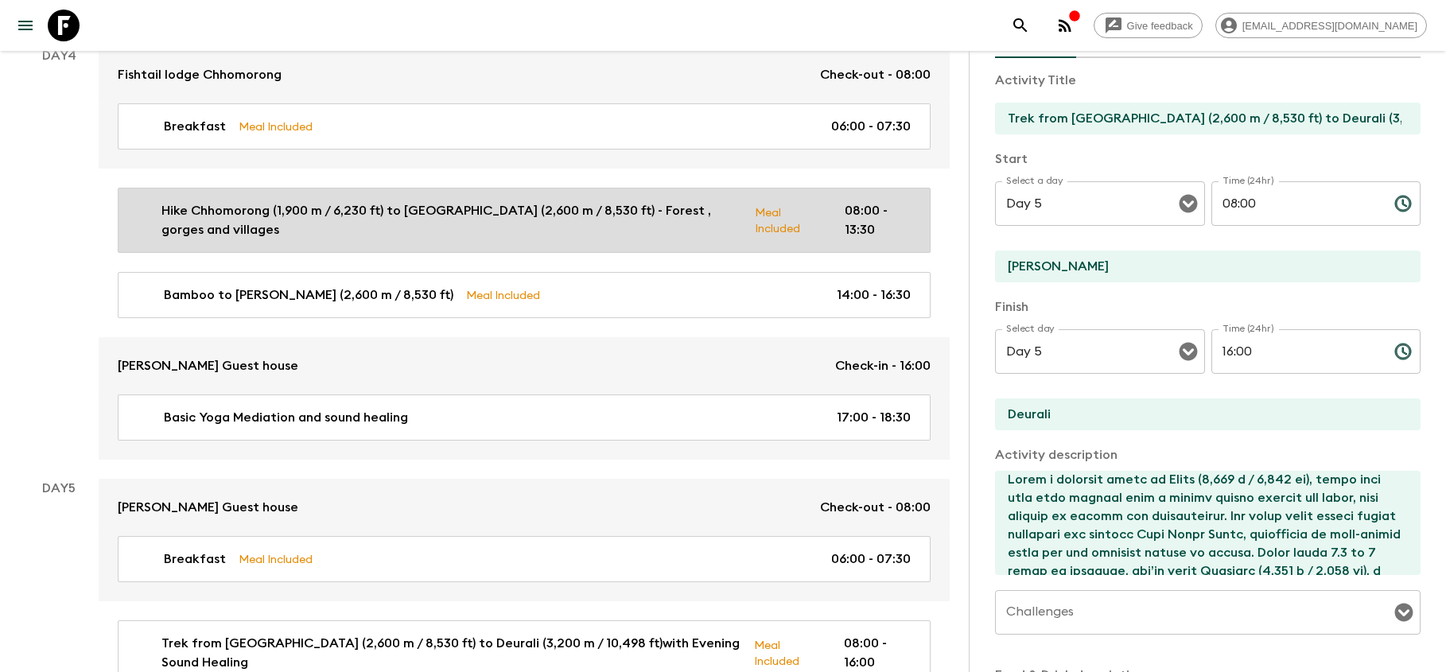
type textarea "Lunch stop at bamboo"
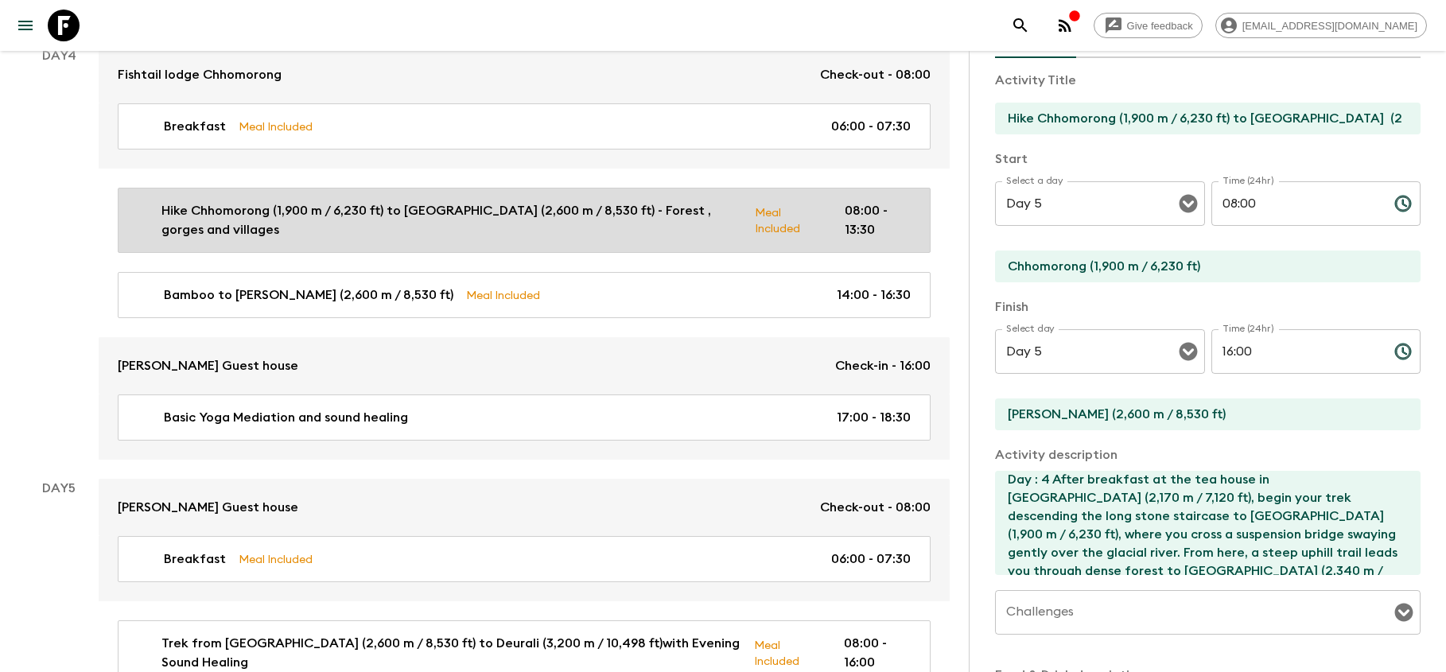
type input "Day 4"
type input "13:30"
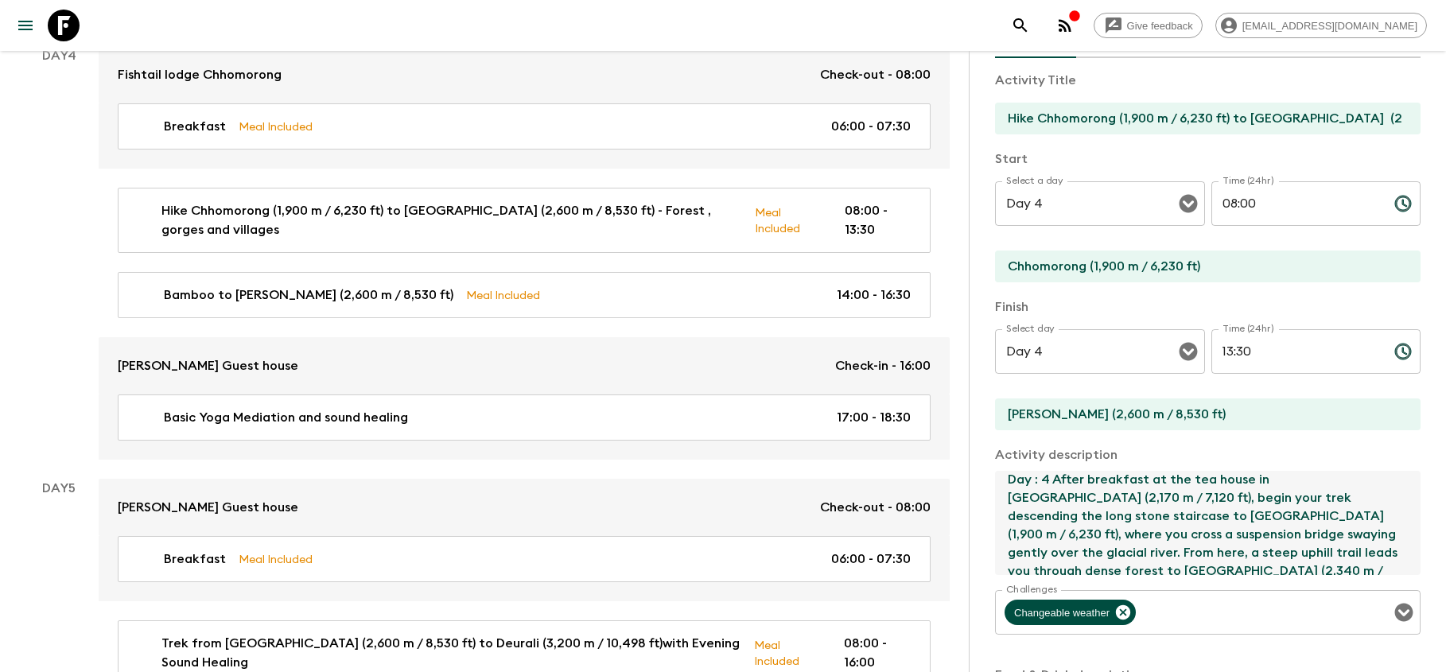
drag, startPoint x: 1051, startPoint y: 478, endPoint x: 982, endPoint y: 477, distance: 68.4
click at [982, 477] on div "Activity Information Comments Activity Title Hike Chhomorong (1,900 m / 6,230 f…" at bounding box center [1207, 387] width 477 height 672
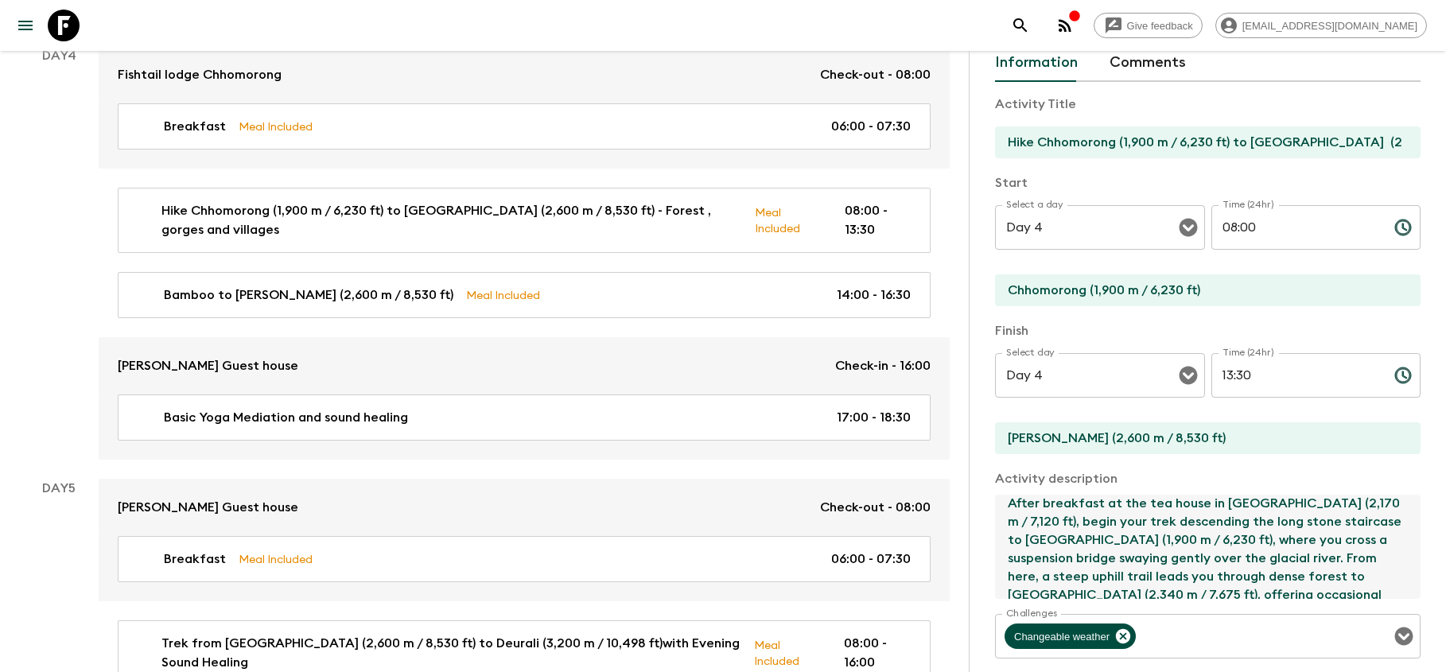
scroll to position [60, 0]
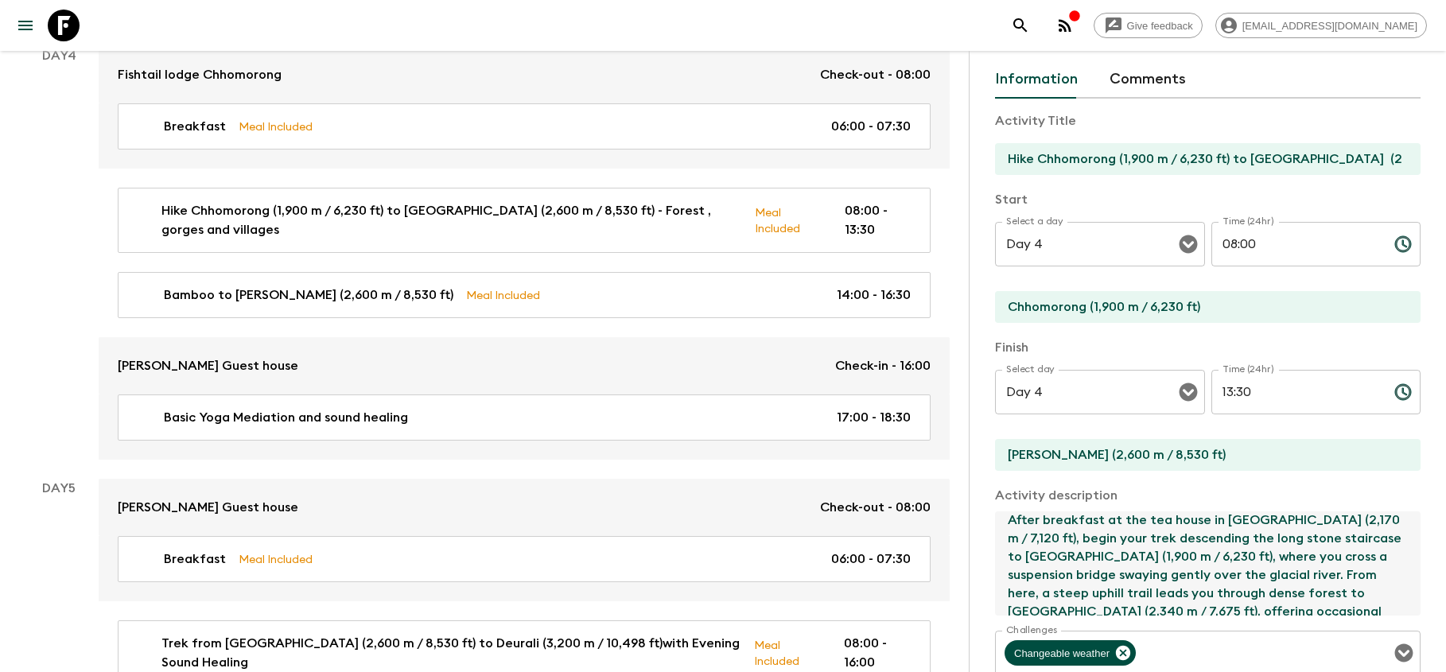
type textarea "After breakfast at the tea house in [GEOGRAPHIC_DATA] (2,170 m / 7,120 ft), beg…"
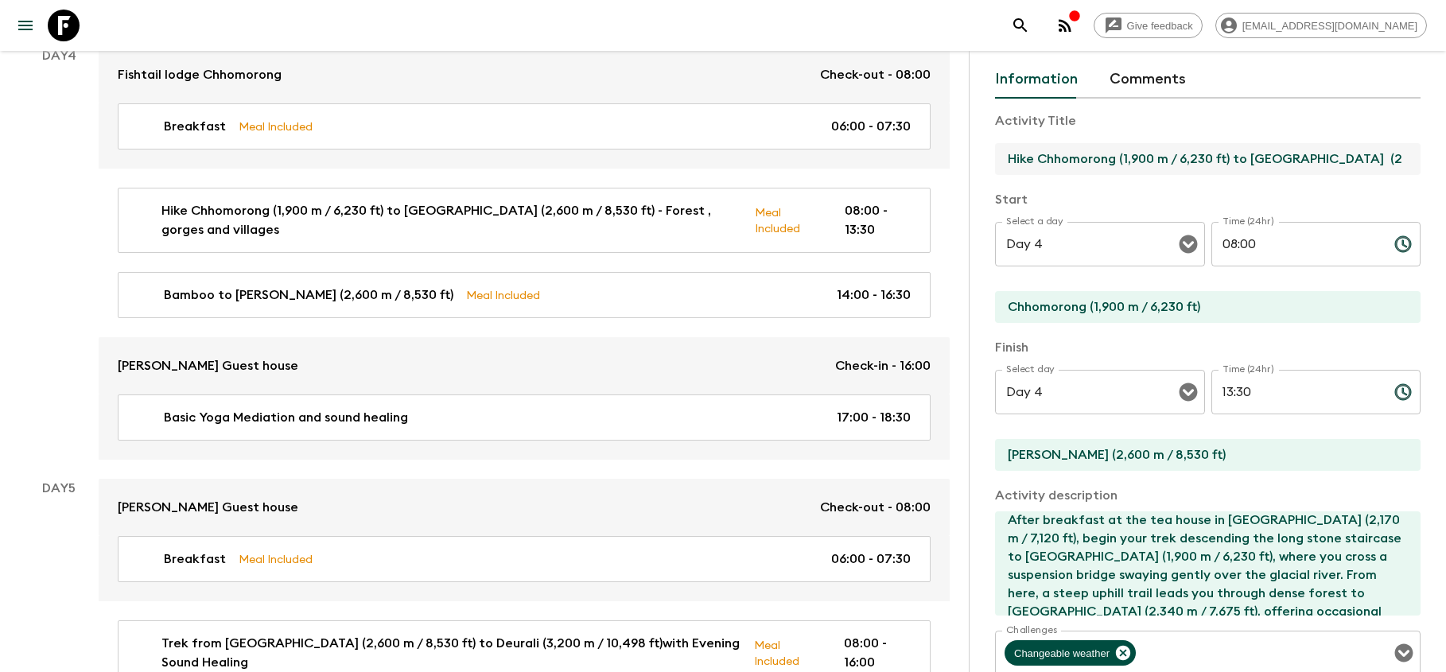
click at [1248, 159] on input "Hike Chhomorong (1,900 m / 6,230 ft) to [GEOGRAPHIC_DATA] (2,600 m / 8,530 ft) …" at bounding box center [1201, 159] width 413 height 32
drag, startPoint x: 1248, startPoint y: 159, endPoint x: 1222, endPoint y: 157, distance: 25.5
click at [1222, 157] on input "Hike Chhomorong (1,900 m / 6,230 ft) to [GEOGRAPHIC_DATA] (2,600 m / 8,530 ft) …" at bounding box center [1201, 159] width 413 height 32
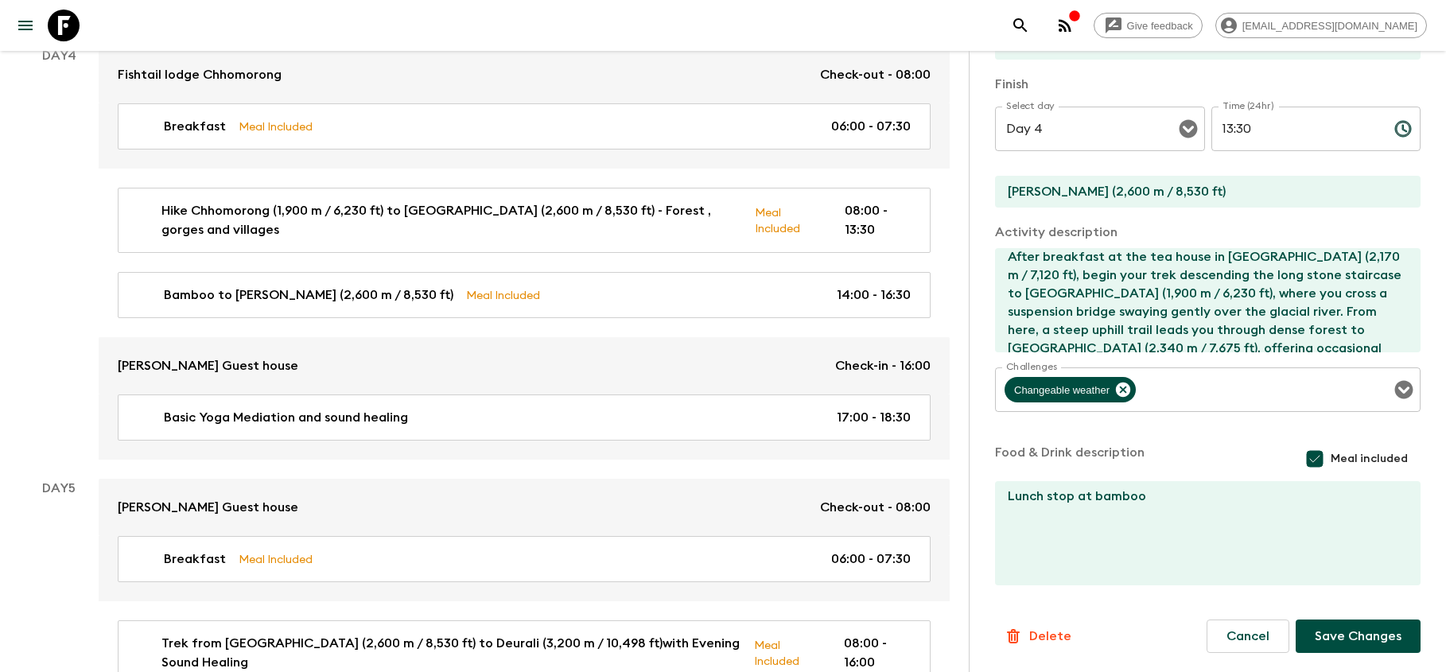
scroll to position [324, 0]
click at [1343, 631] on button "Save Changes" at bounding box center [1358, 636] width 125 height 33
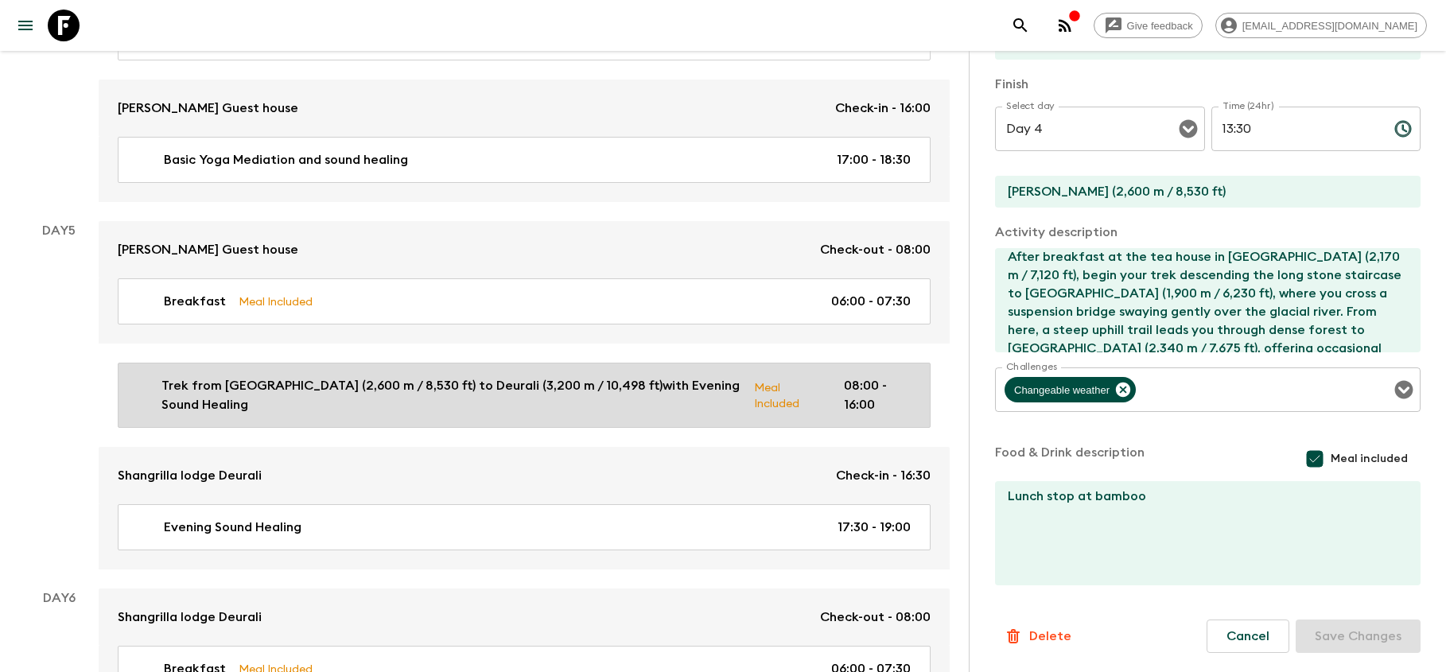
scroll to position [1852, 0]
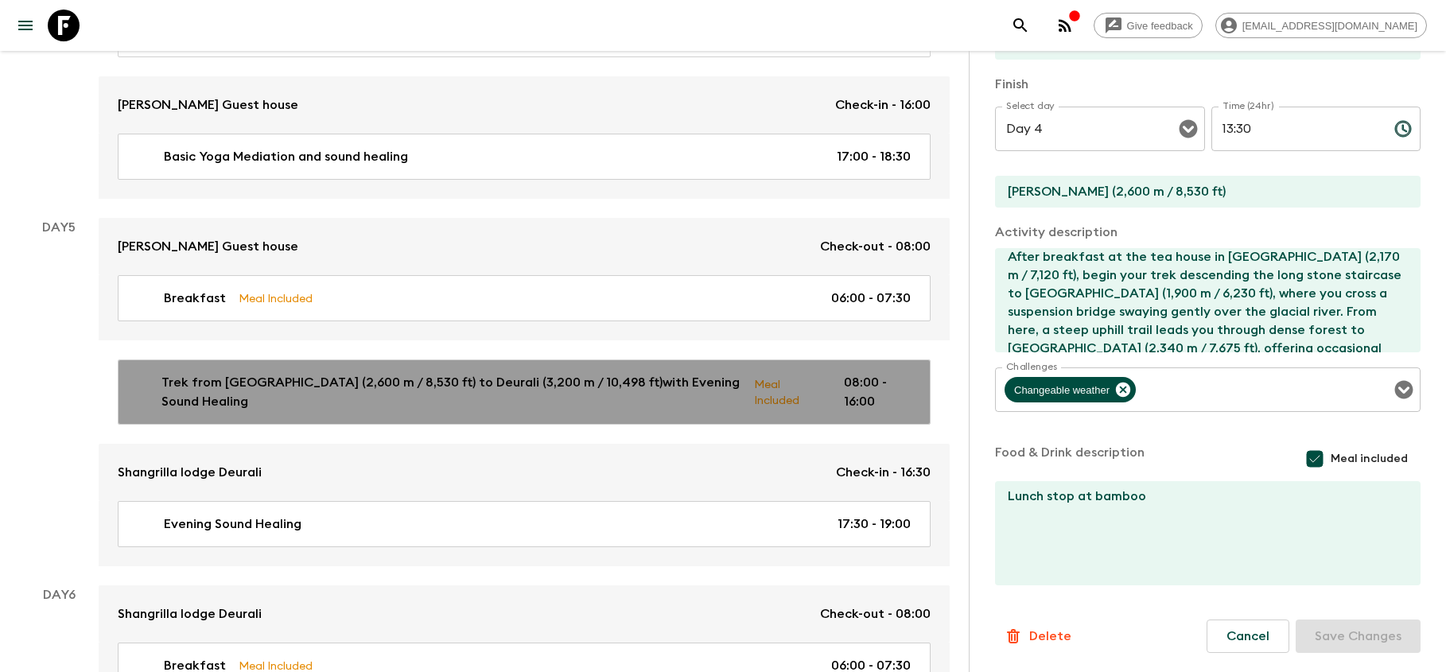
click at [585, 394] on p "Trek from [GEOGRAPHIC_DATA] (2,600 m / 8,530 ft) to Deurali (3,200 m / 10,498 f…" at bounding box center [451, 392] width 580 height 38
type input "Trek from [GEOGRAPHIC_DATA] (2,600 m / 8,530 ft) to Deurali (3,200 m / 10,498 f…"
type input "Day 5"
type input "[PERSON_NAME]"
type input "Day 5"
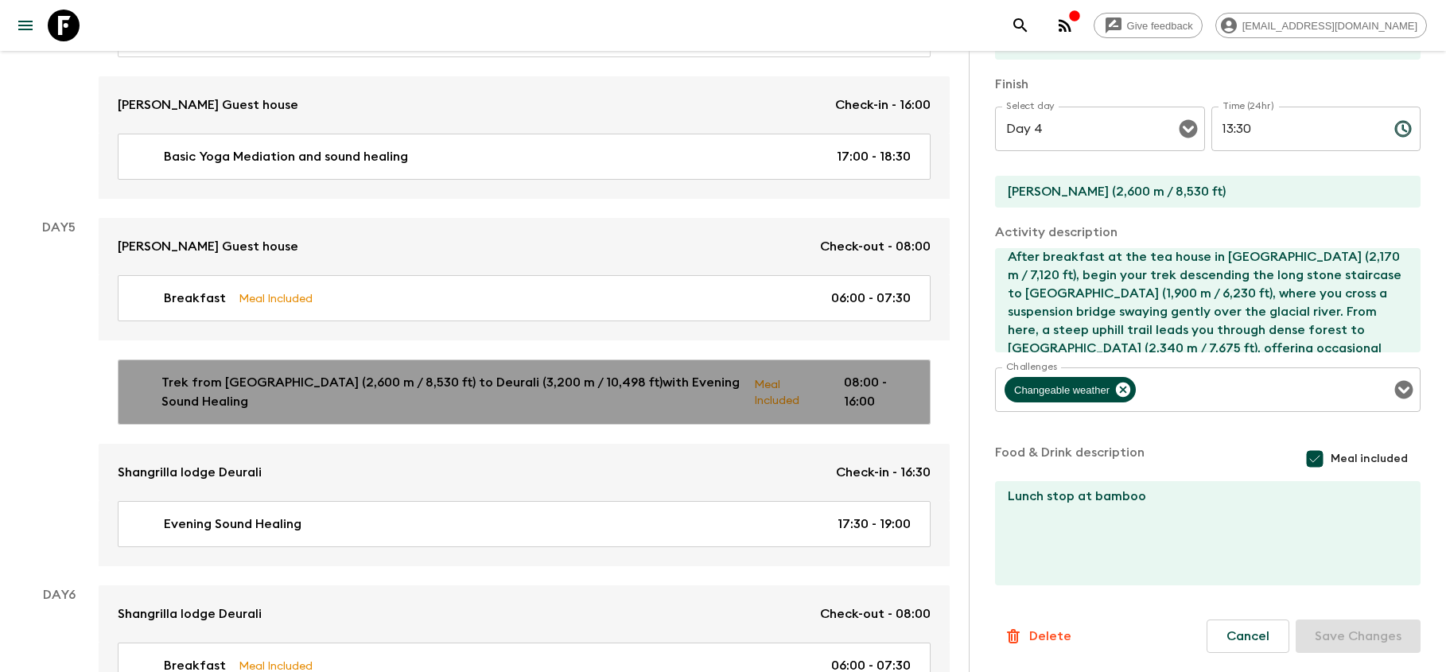
type input "16:00"
type input "Deurali"
type textarea "Lorem i dolorsit ametc ad Elits (3,176 d / 7,230 ei), tempo inci utla etdo magn…"
type textarea "Lunch at Himalaya Dinner at [GEOGRAPHIC_DATA]"
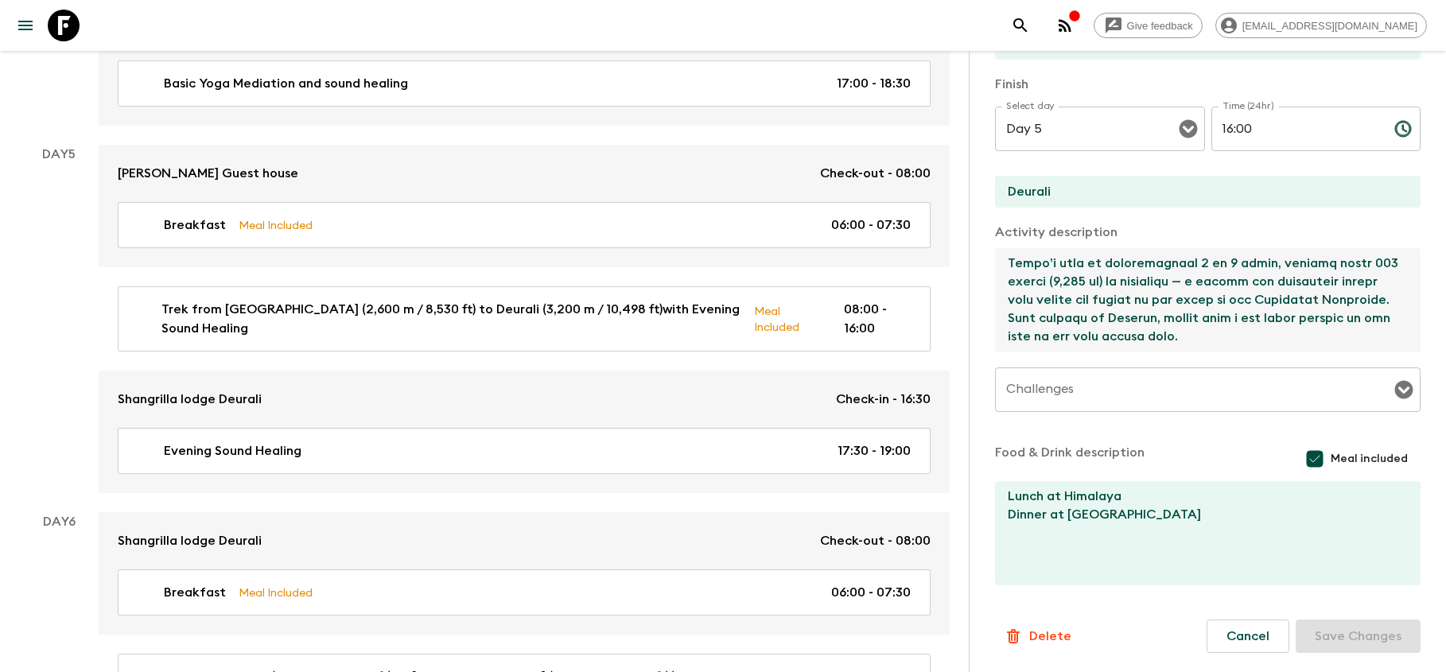
scroll to position [384, 0]
drag, startPoint x: 1012, startPoint y: 301, endPoint x: 1204, endPoint y: 310, distance: 191.9
click at [1204, 310] on textarea at bounding box center [1201, 300] width 413 height 104
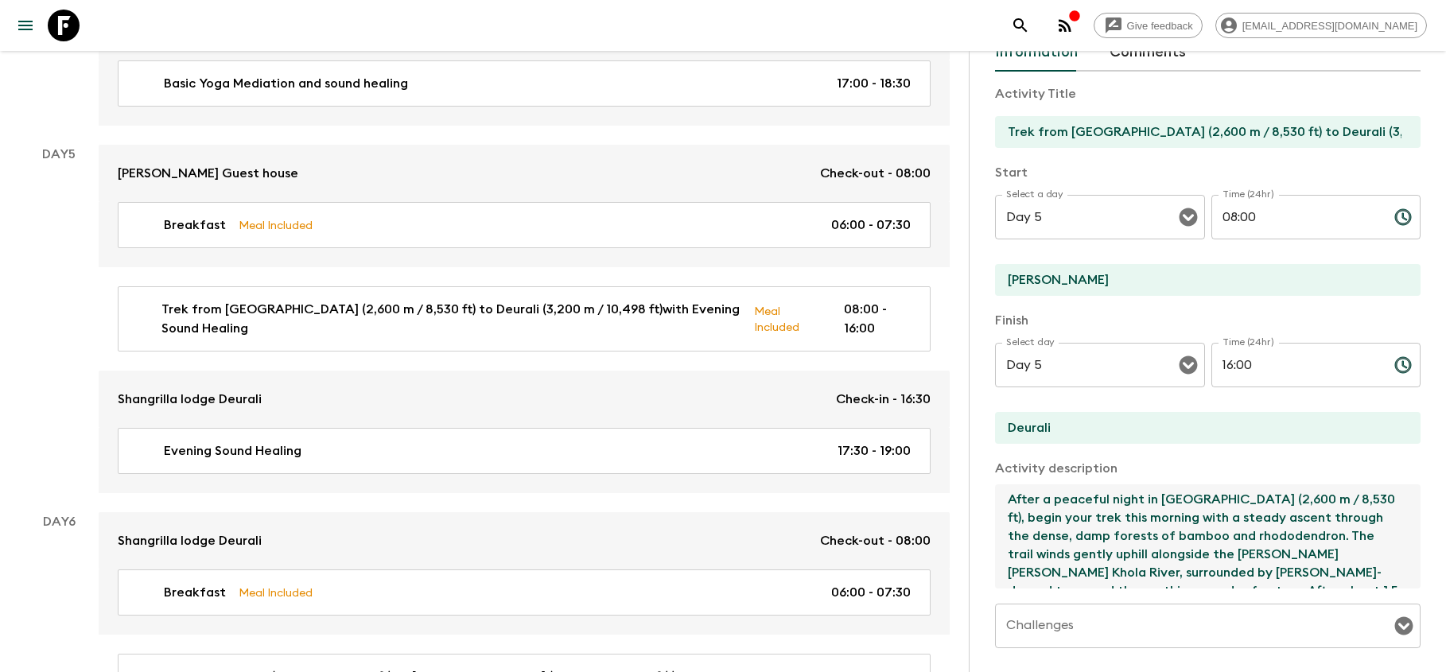
scroll to position [47, 0]
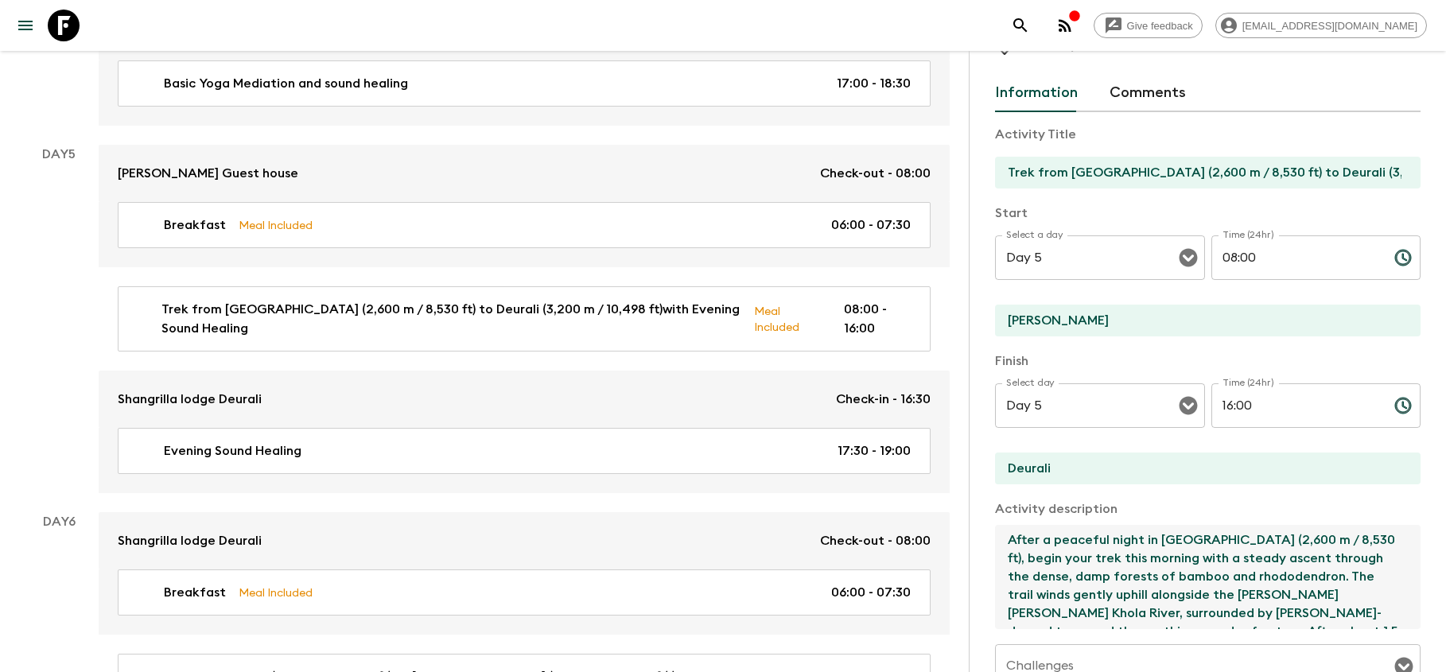
type textarea "After a peaceful night in [GEOGRAPHIC_DATA] (2,600 m / 8,530 ft), begin your tr…"
click at [1262, 402] on input "16:00" at bounding box center [1296, 405] width 170 height 45
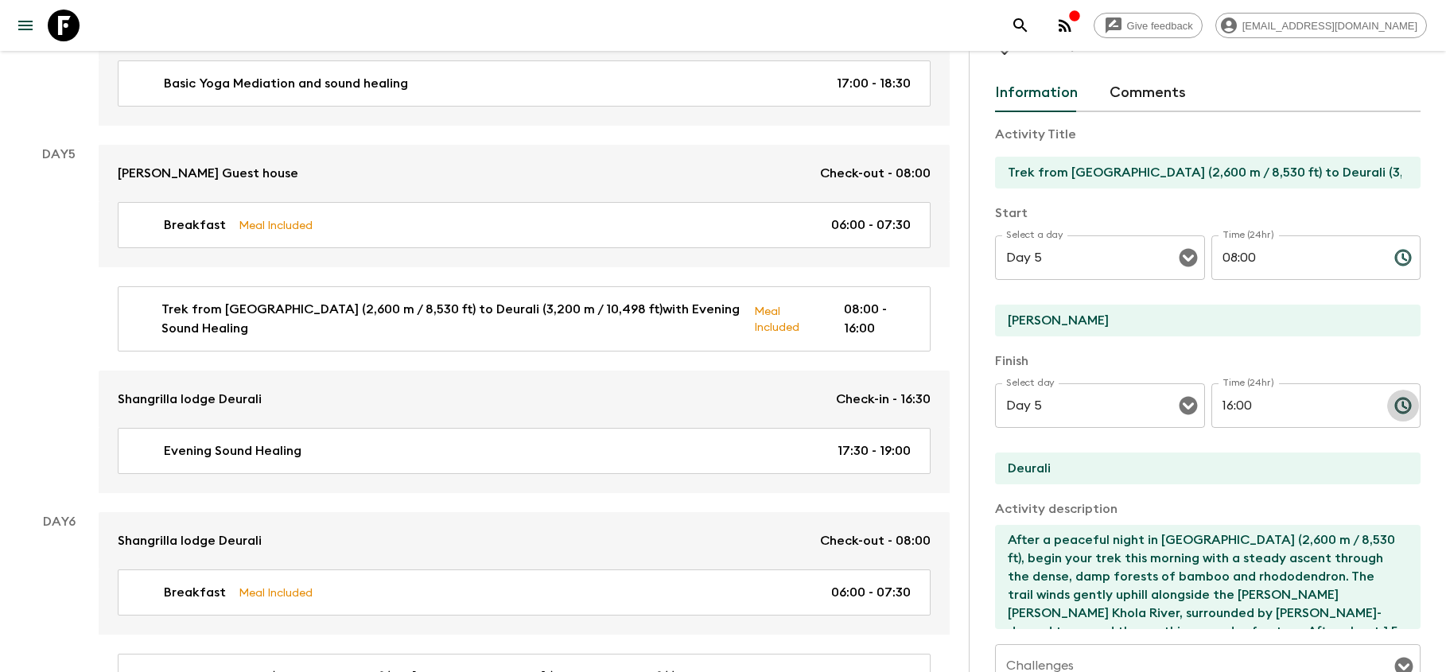
click at [1409, 407] on icon "Choose time, selected time is 4:00 PM" at bounding box center [1402, 405] width 19 height 19
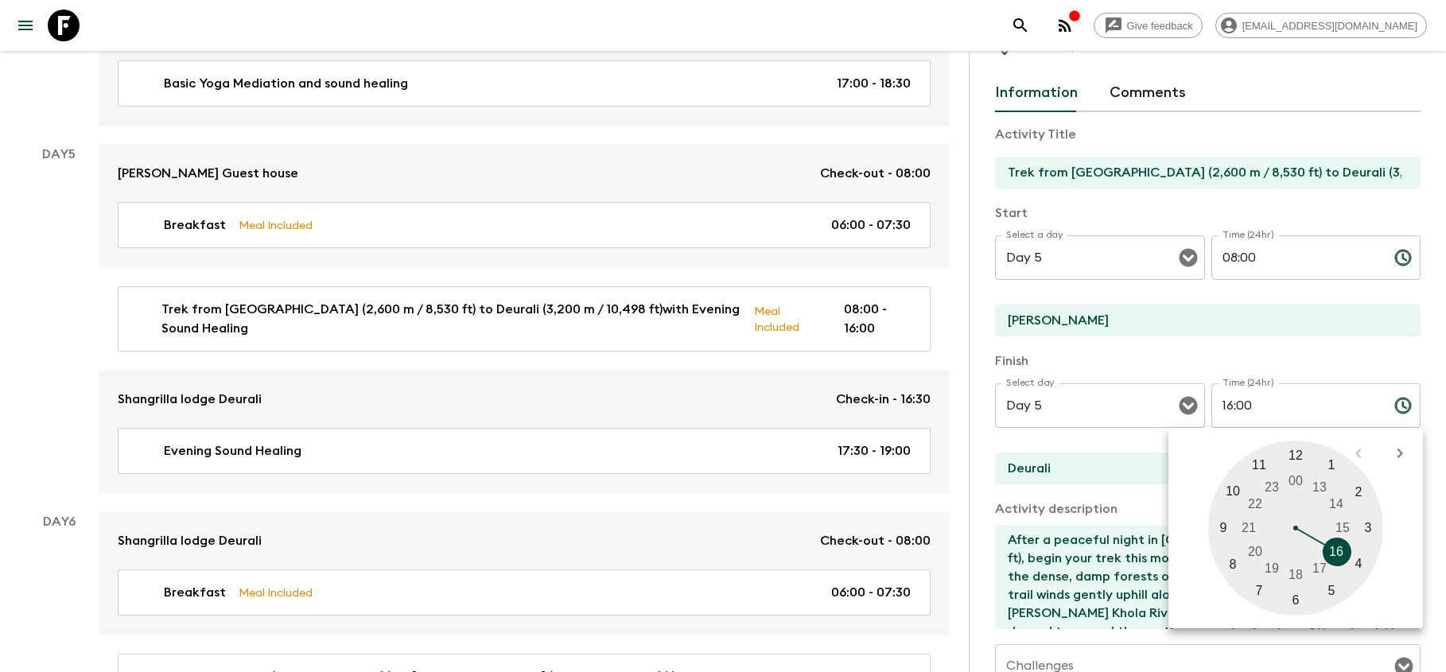
click at [1296, 457] on div at bounding box center [1295, 528] width 175 height 175
type input "12:00"
click at [1290, 325] on input "[PERSON_NAME]" at bounding box center [1201, 321] width 413 height 32
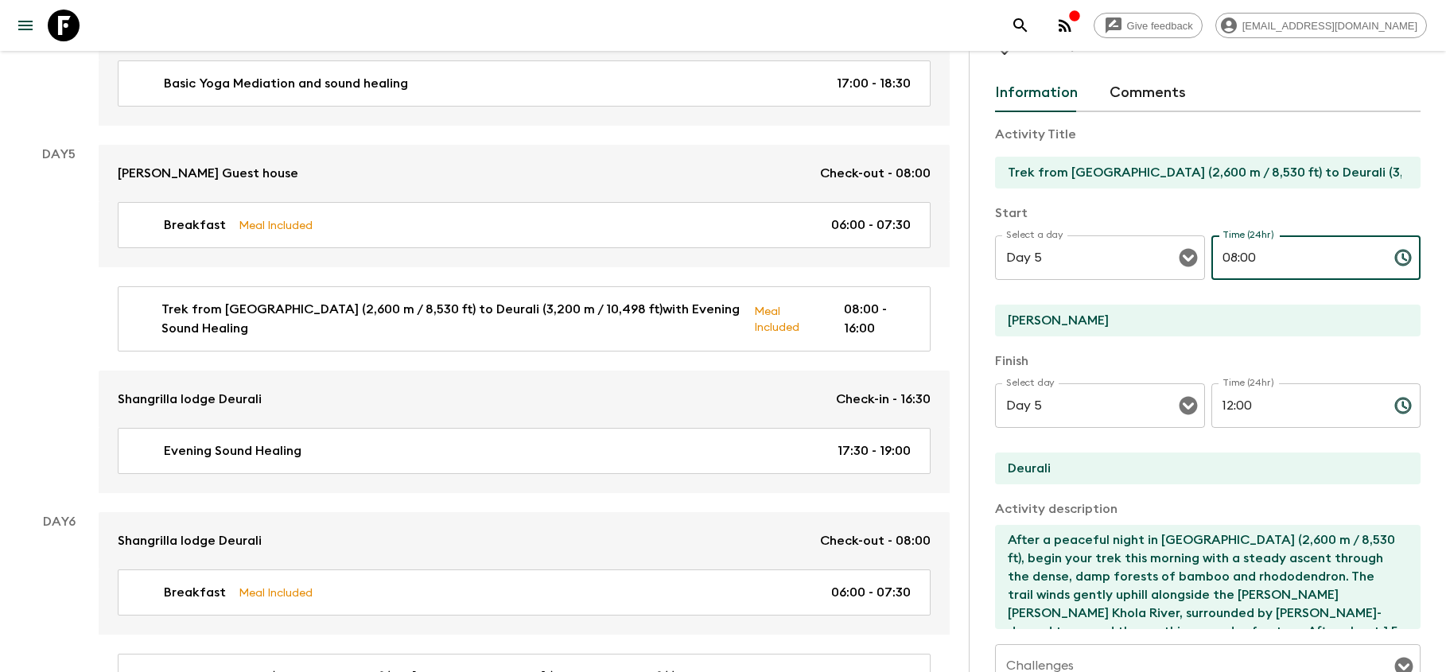
click at [1262, 258] on input "08:00" at bounding box center [1296, 257] width 170 height 45
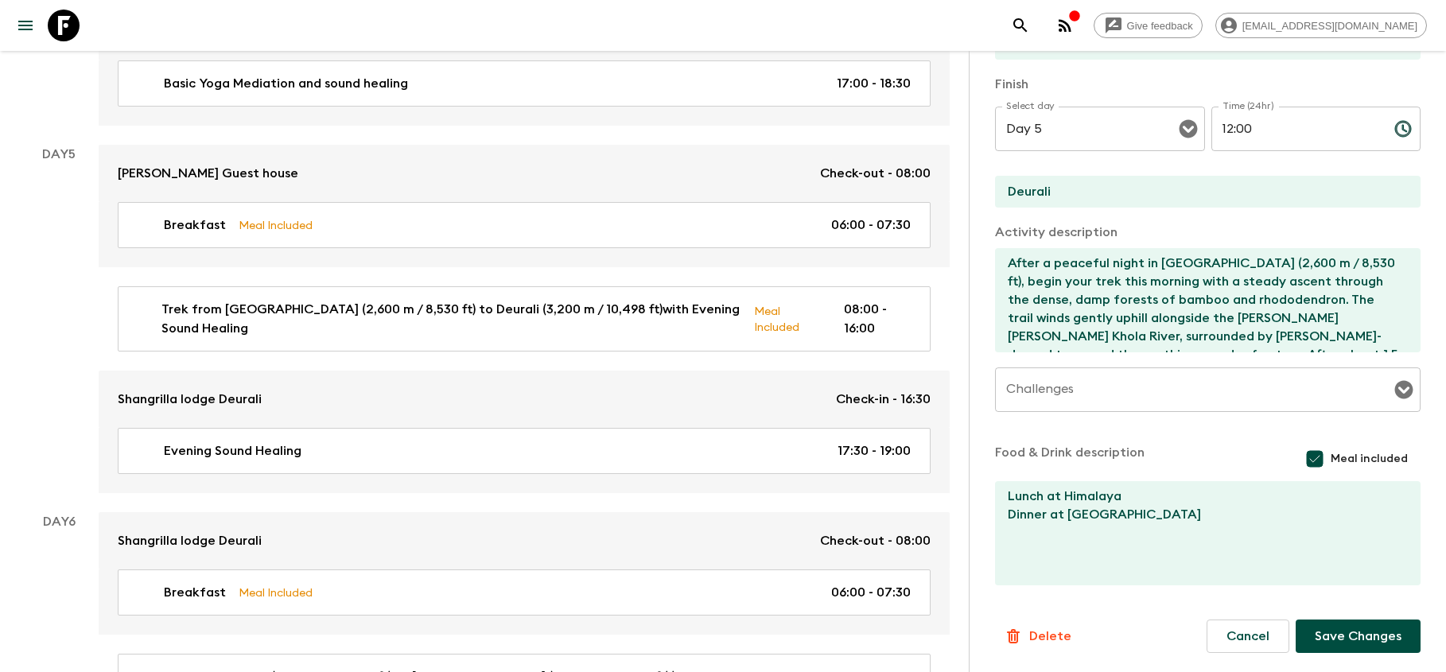
scroll to position [324, 0]
type input "08:30"
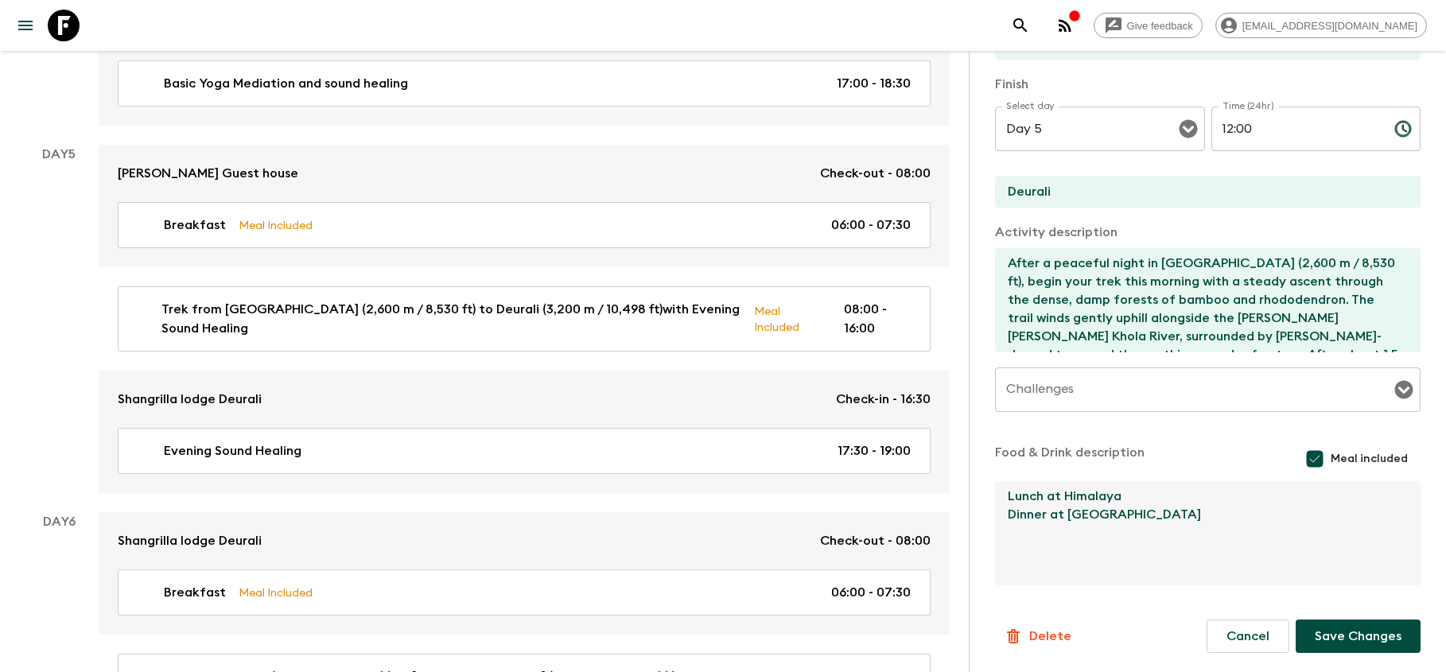
drag, startPoint x: 1219, startPoint y: 533, endPoint x: 1006, endPoint y: 538, distance: 213.2
click at [1006, 538] on textarea "Lunch at Himalaya Dinner at [GEOGRAPHIC_DATA]" at bounding box center [1201, 533] width 413 height 104
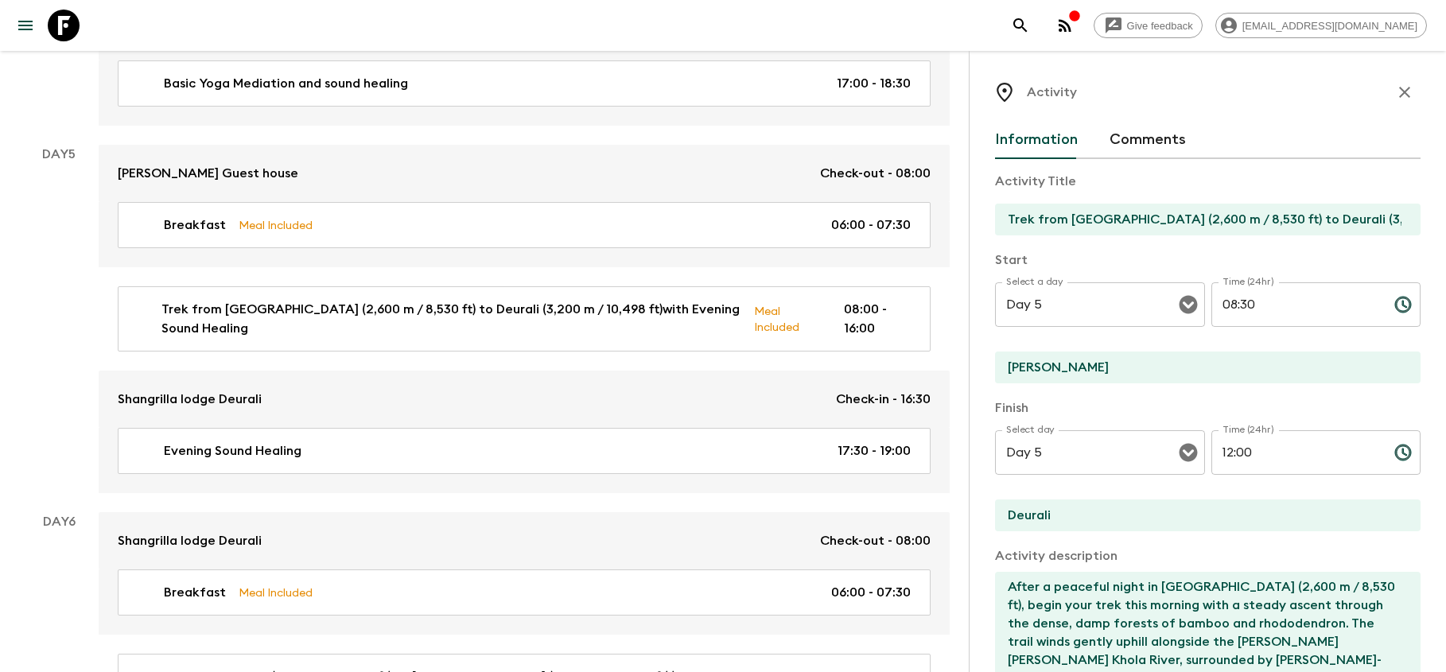
scroll to position [0, 0]
type textarea "Lunch at [GEOGRAPHIC_DATA]"
drag, startPoint x: 1243, startPoint y: 219, endPoint x: 1432, endPoint y: 216, distance: 189.3
click at [1432, 216] on div "Activity Information Comments Activity Title Trek from [GEOGRAPHIC_DATA] (2,600…" at bounding box center [1207, 387] width 477 height 672
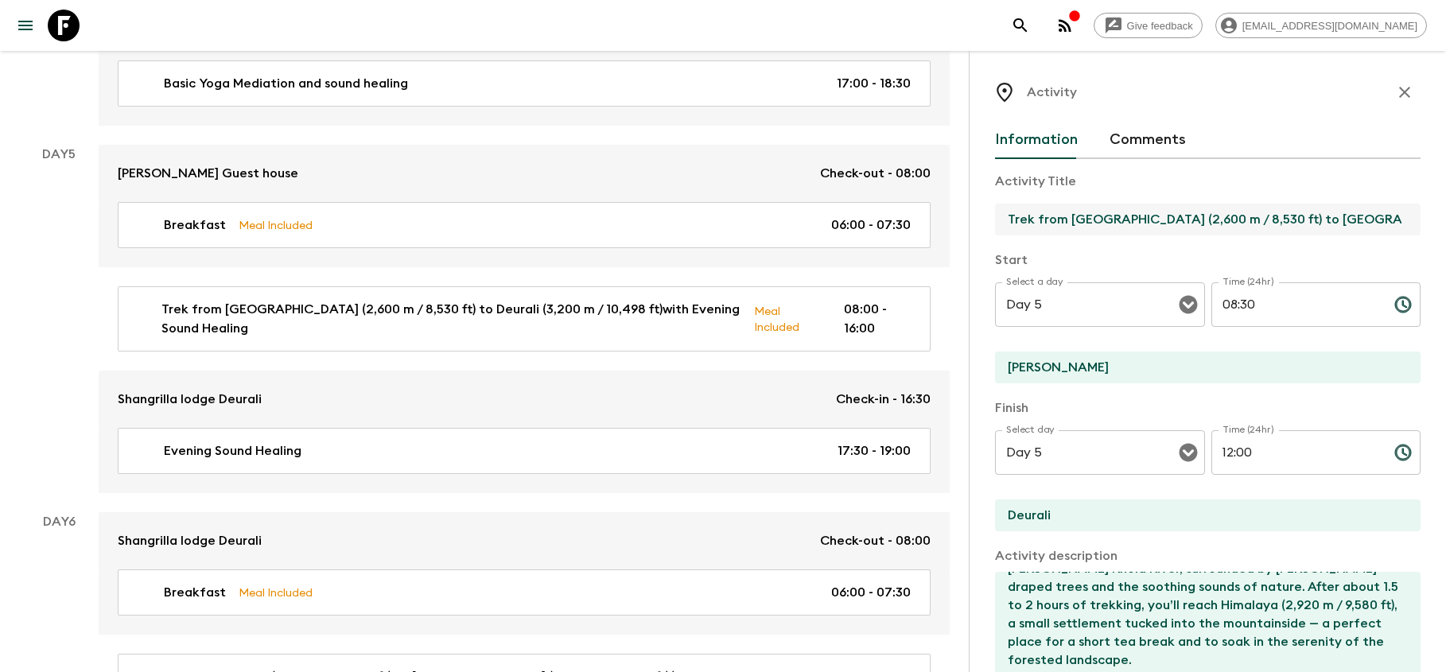
scroll to position [108, 0]
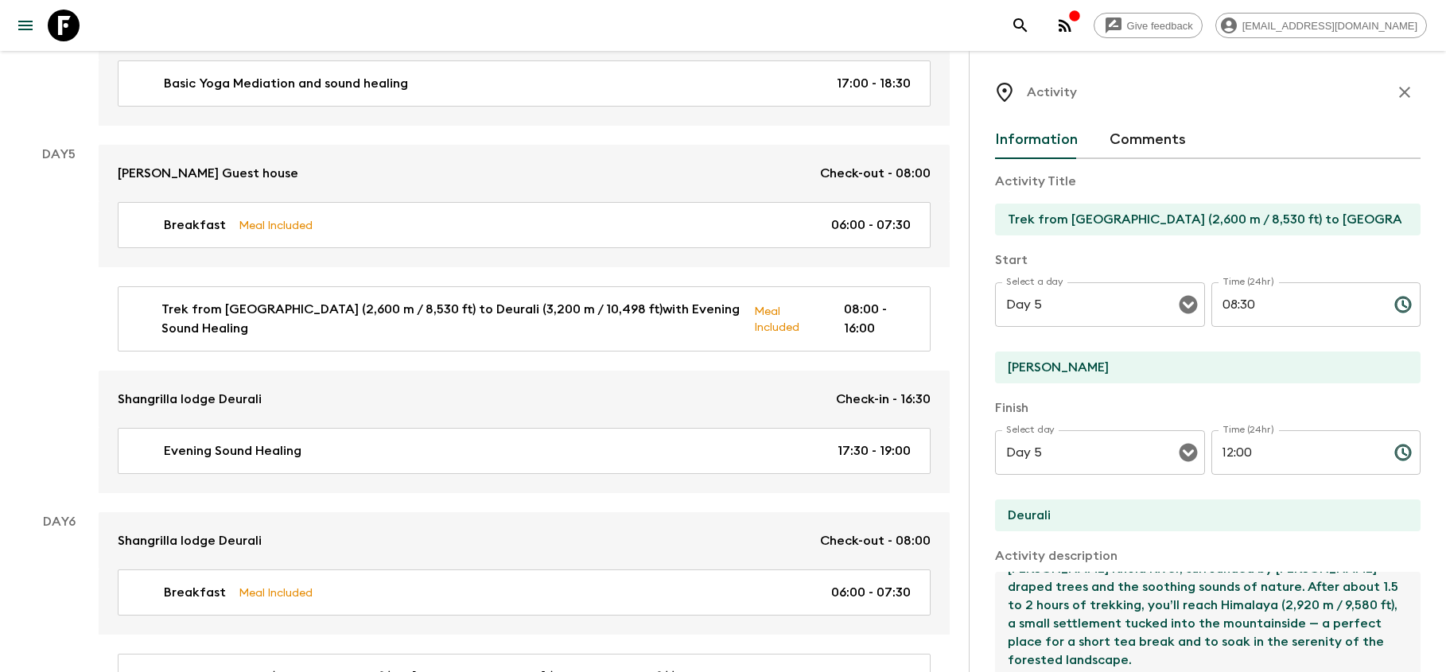
drag, startPoint x: 1330, startPoint y: 586, endPoint x: 1055, endPoint y: 606, distance: 275.1
click at [1055, 606] on textarea "After a peaceful night in [GEOGRAPHIC_DATA] (2,600 m / 8,530 ft), begin your tr…" at bounding box center [1201, 624] width 413 height 104
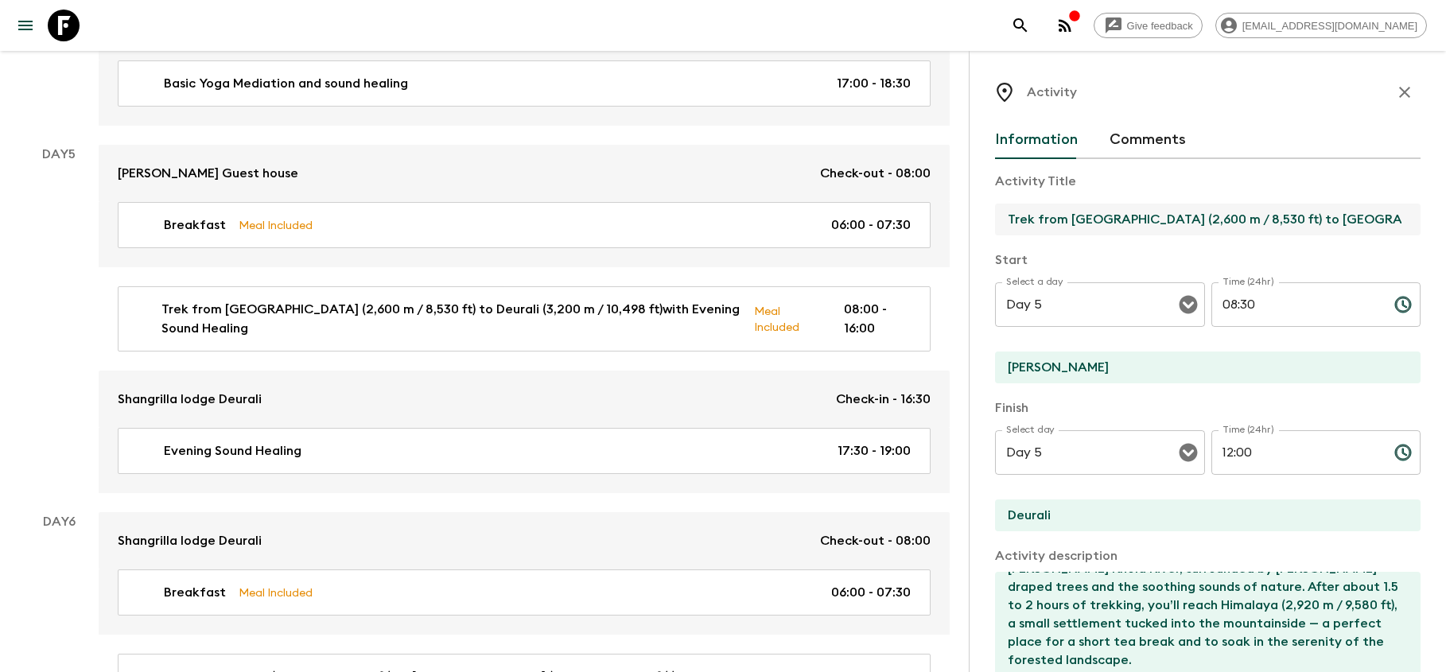
click at [1330, 219] on input "Trek from [GEOGRAPHIC_DATA] (2,600 m / 8,530 ft) to [GEOGRAPHIC_DATA]" at bounding box center [1201, 220] width 413 height 32
paste input "(2,920 m / 9,580 ft)"
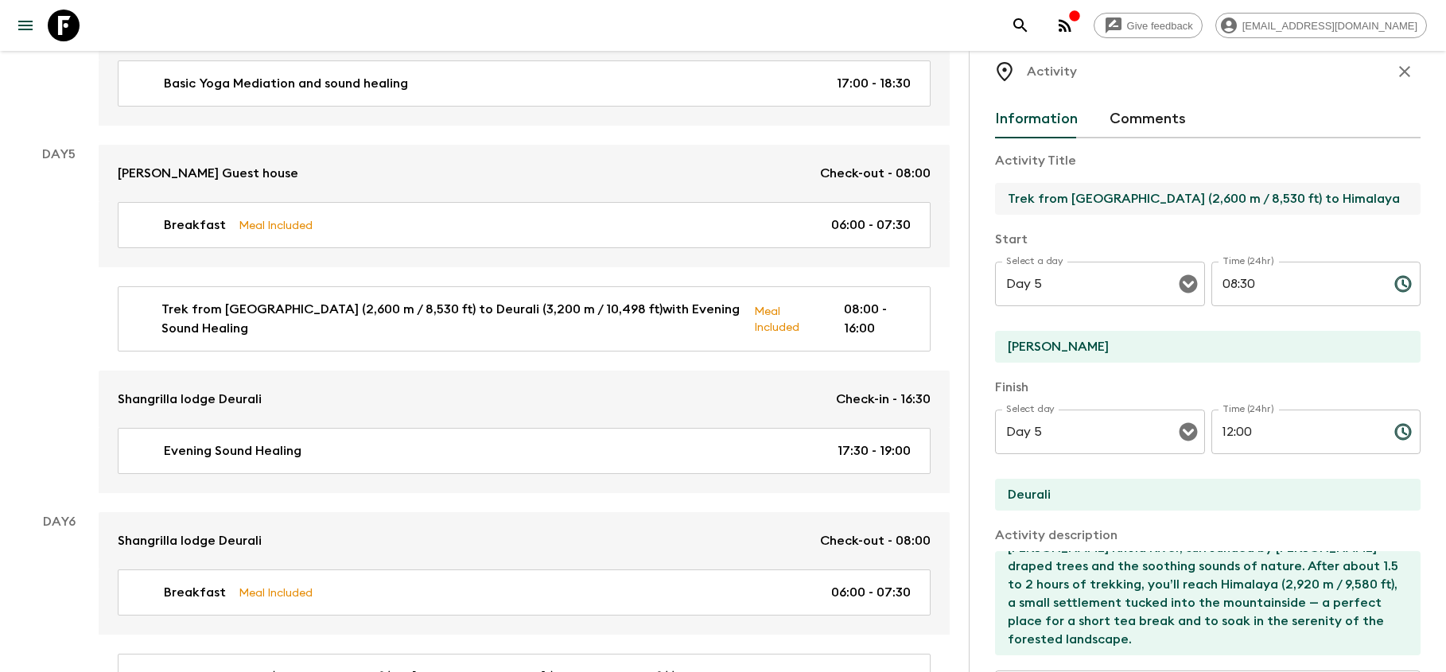
click at [1009, 200] on input "Trek from [GEOGRAPHIC_DATA] (2,600 m / 8,530 ft) to Himalaya (2,920 m / 9,580 f…" at bounding box center [1201, 199] width 413 height 32
drag, startPoint x: 1044, startPoint y: 196, endPoint x: 959, endPoint y: 199, distance: 85.1
click at [959, 199] on div "All itineraries [GEOGRAPHIC_DATA] (NP1) 2026 Departures Itinerary Pack Leaders …" at bounding box center [484, 558] width 969 height 4808
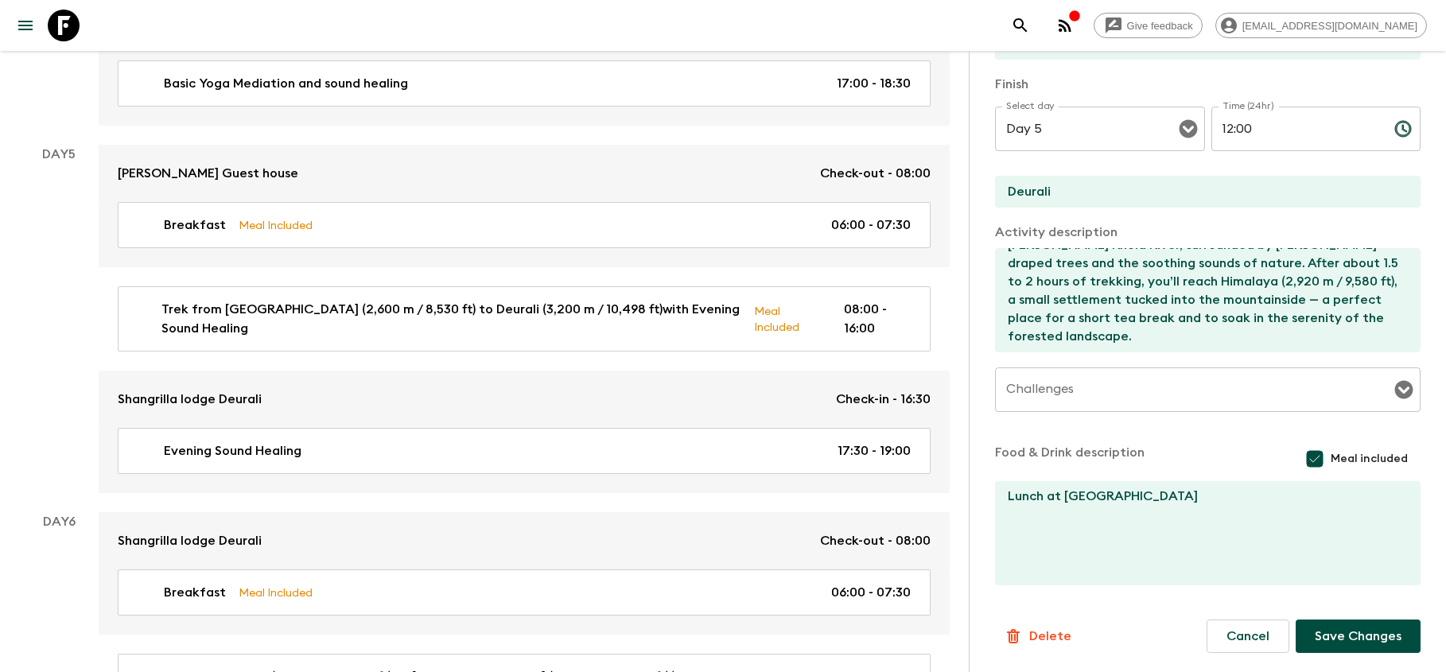
scroll to position [324, 0]
type input "Trek from [GEOGRAPHIC_DATA] (2,600 m / 8,530 ft) to Himalaya (2,920 m / 9,580 f…"
click at [1380, 638] on button "Save Changes" at bounding box center [1358, 636] width 125 height 33
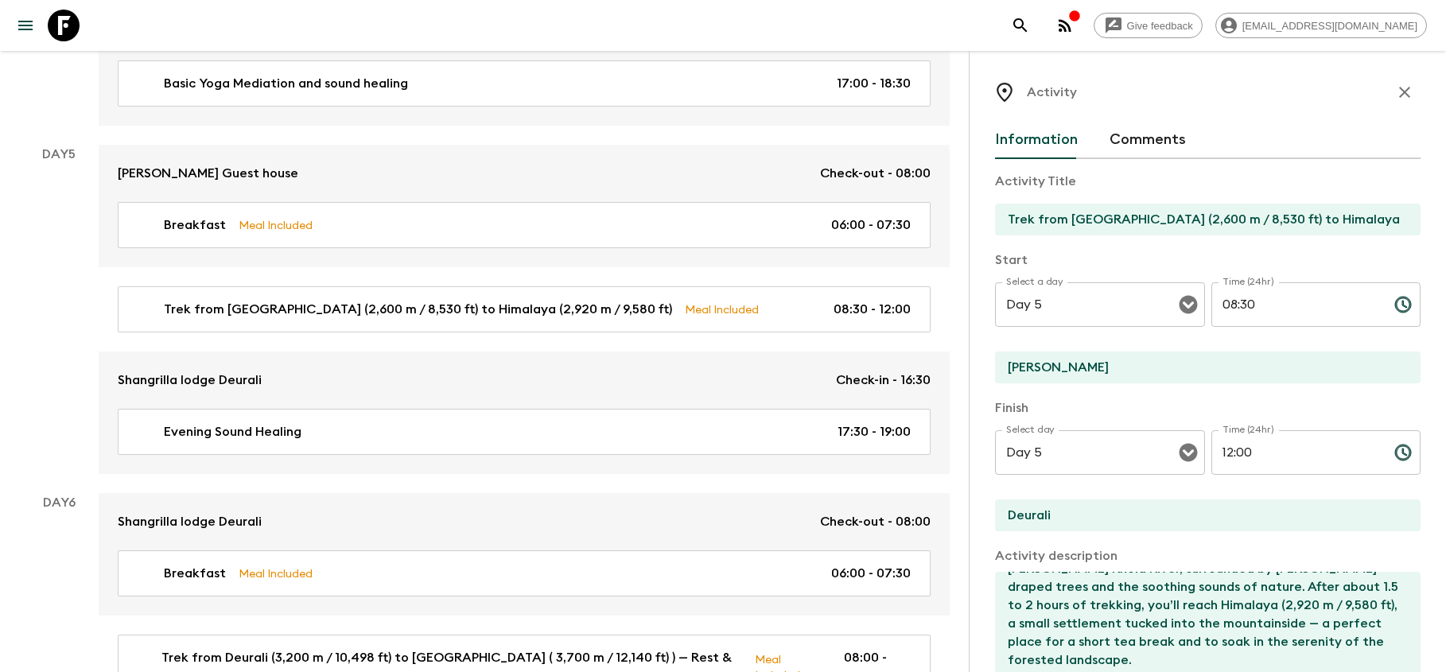
scroll to position [0, 0]
click at [1404, 95] on icon "button" at bounding box center [1404, 92] width 19 height 19
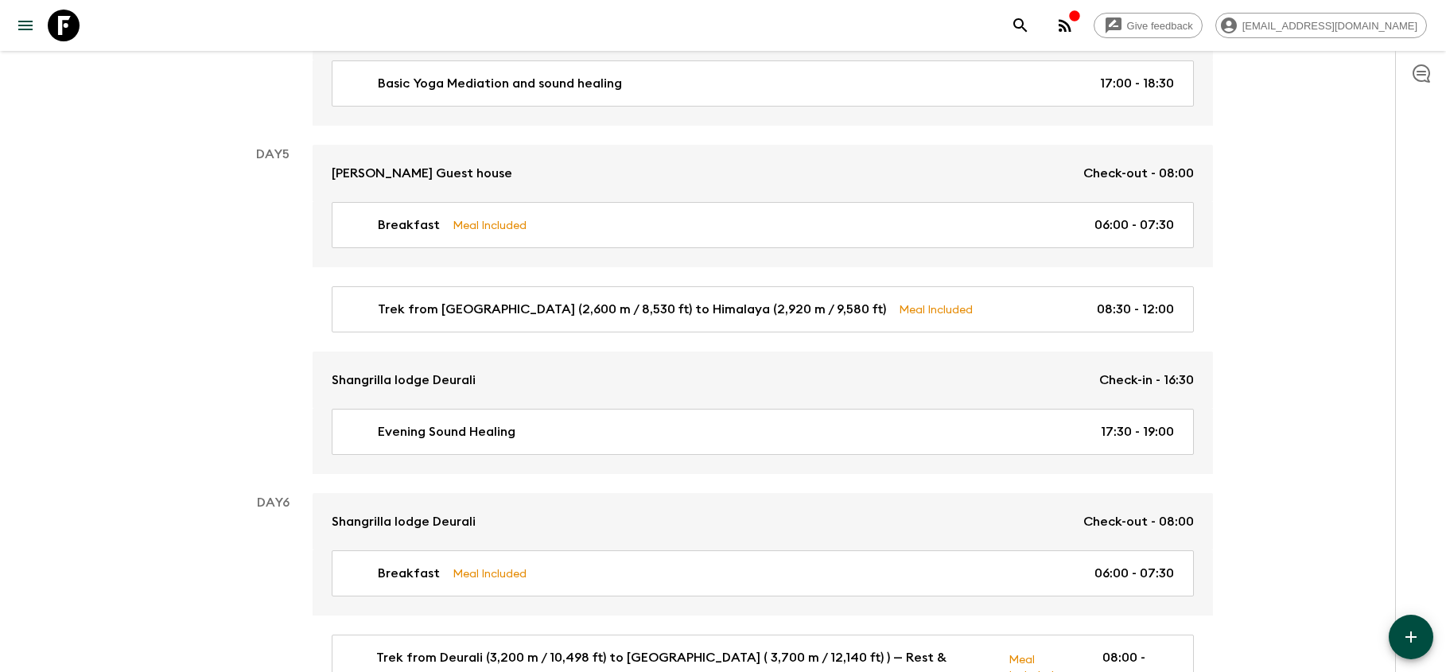
click at [1414, 628] on icon "button" at bounding box center [1410, 637] width 19 height 19
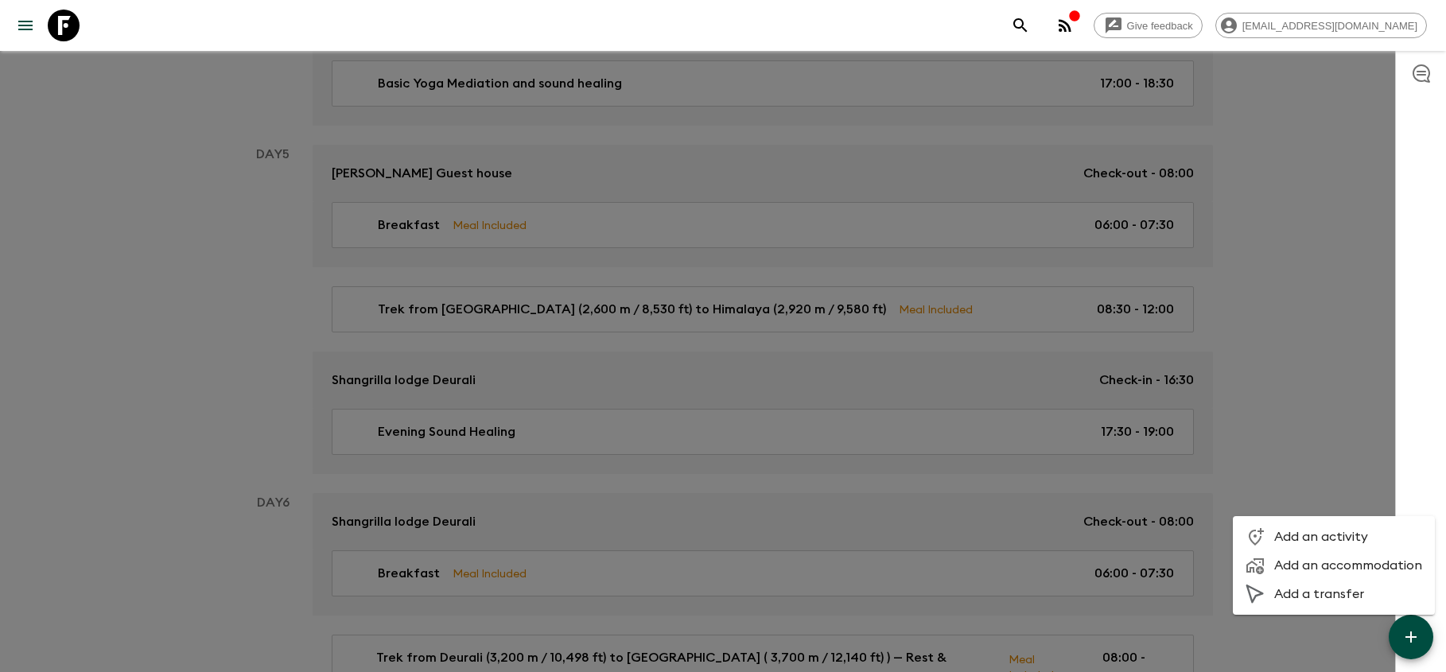
click at [1341, 533] on span "Add an activity" at bounding box center [1348, 537] width 148 height 16
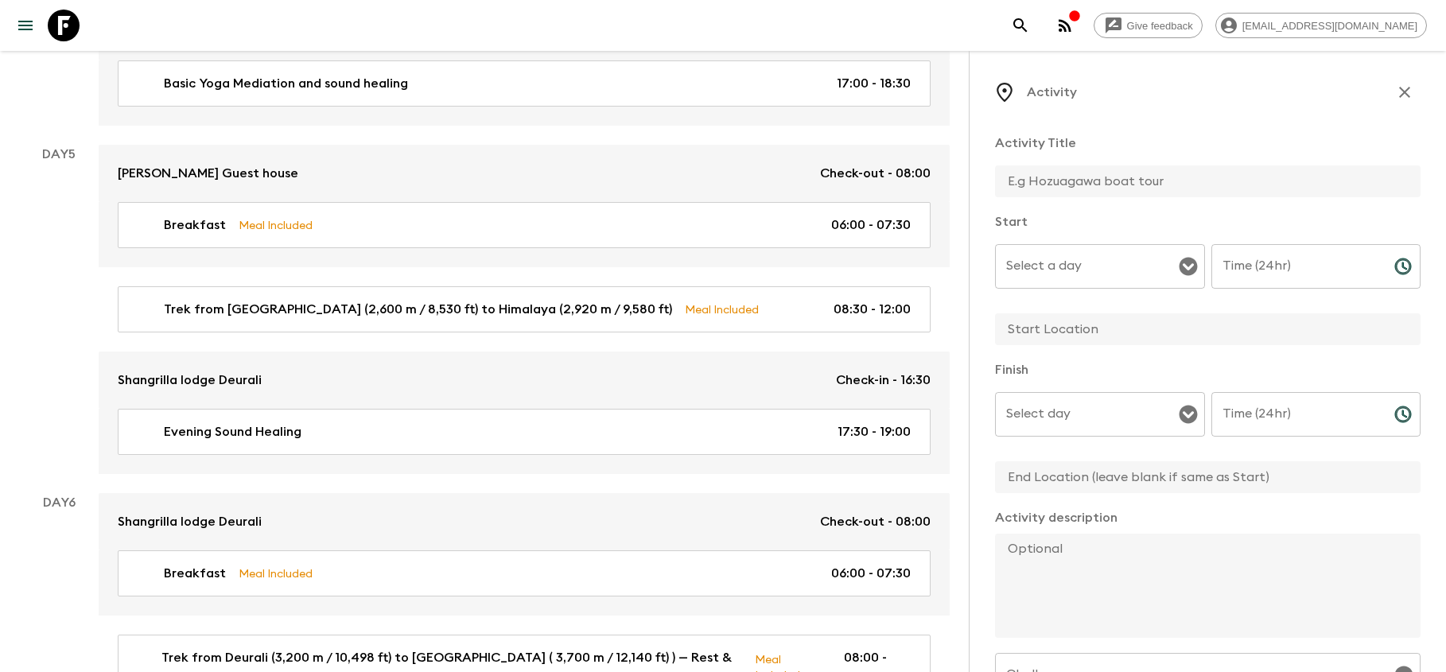
click at [1065, 185] on input "text" at bounding box center [1201, 181] width 413 height 32
type input "Himalaya to Deurali"
click at [1045, 265] on input "Select a day" at bounding box center [1088, 266] width 172 height 30
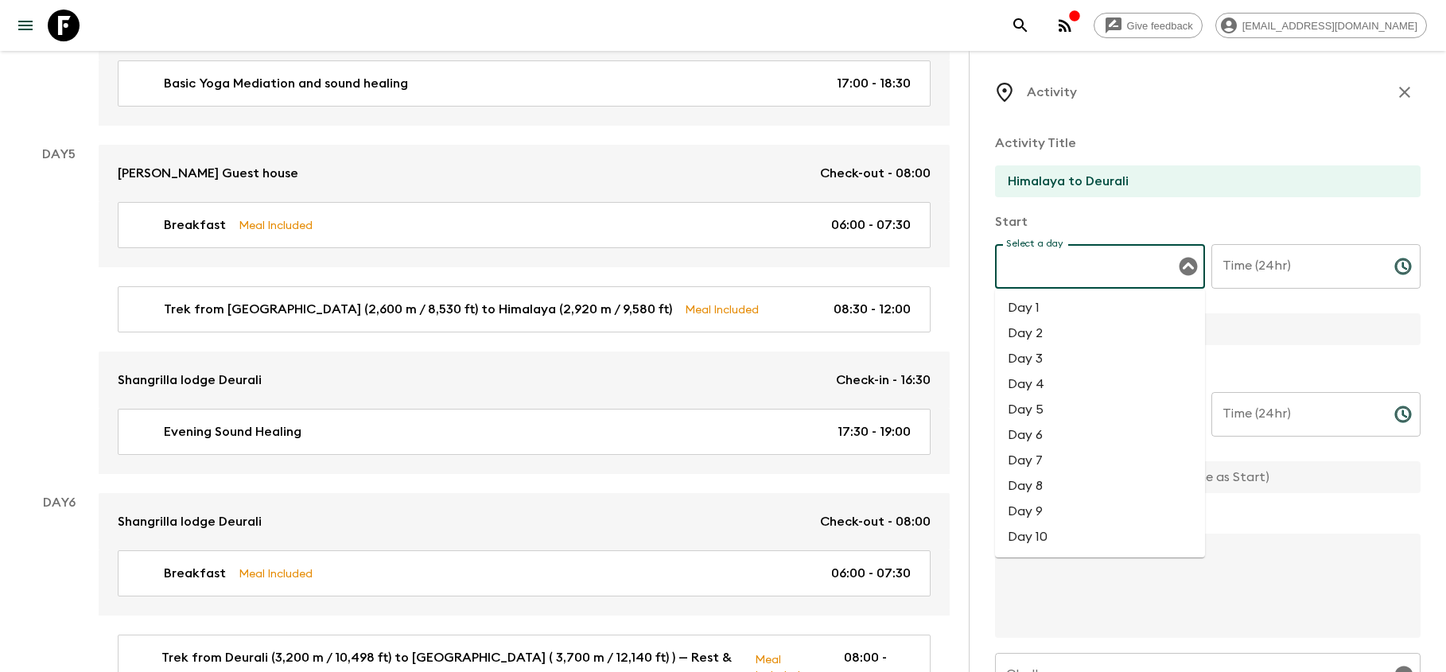
click at [1031, 412] on li "Day 5" at bounding box center [1100, 409] width 210 height 25
type input "Day 5"
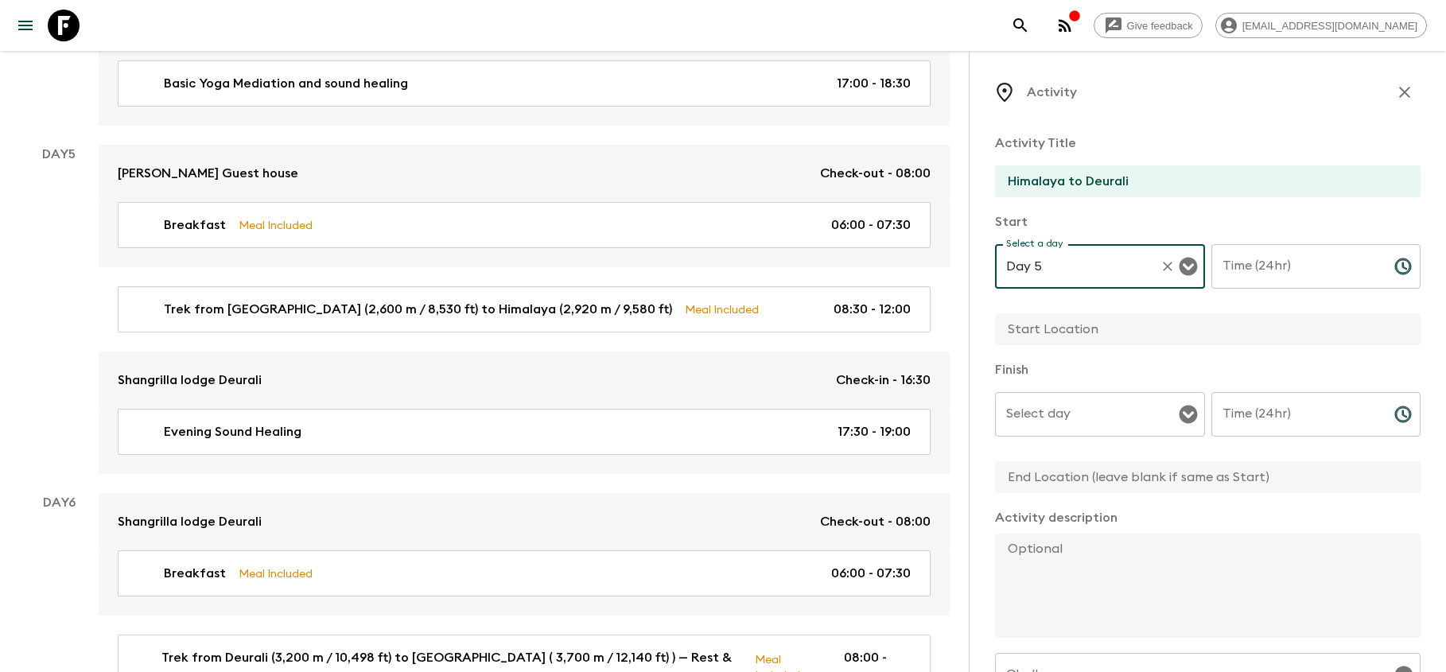
click at [1251, 275] on input "Time (24hr)" at bounding box center [1296, 266] width 170 height 45
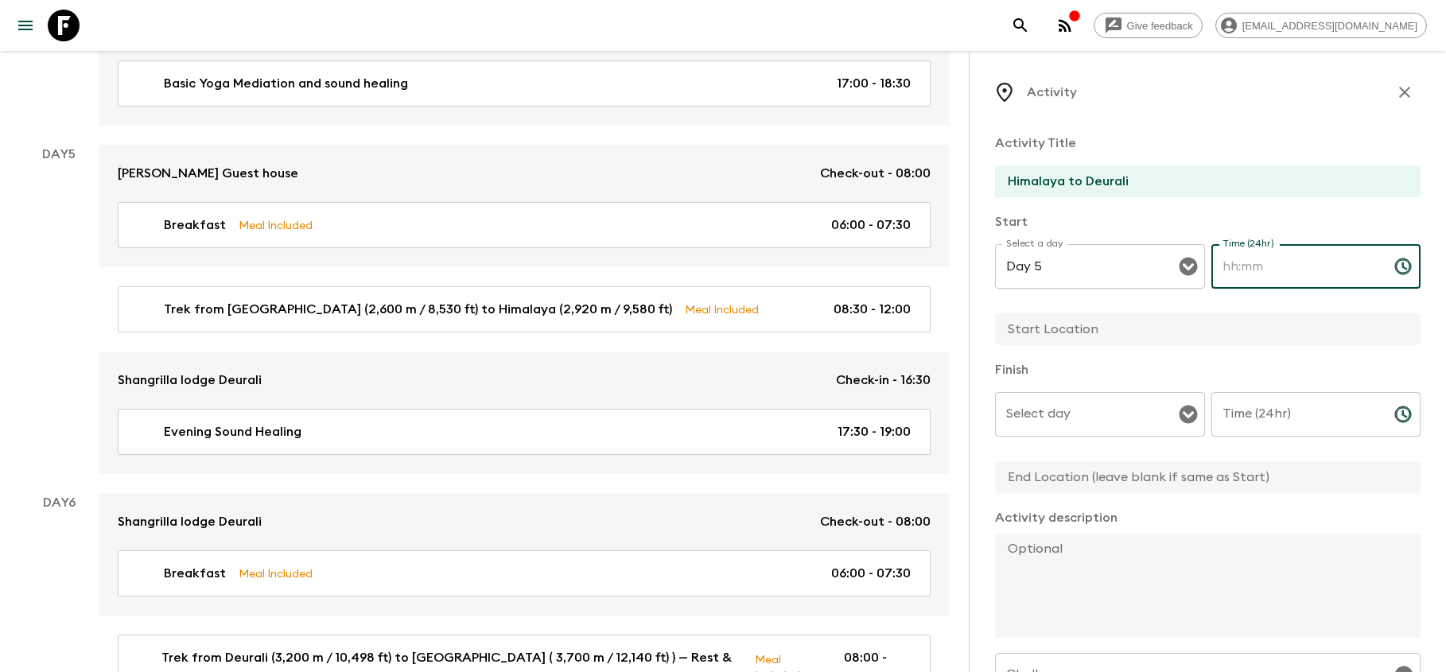
click at [1251, 275] on input "Time (24hr)" at bounding box center [1296, 266] width 170 height 45
click at [1407, 268] on icon "Choose time" at bounding box center [1402, 266] width 19 height 19
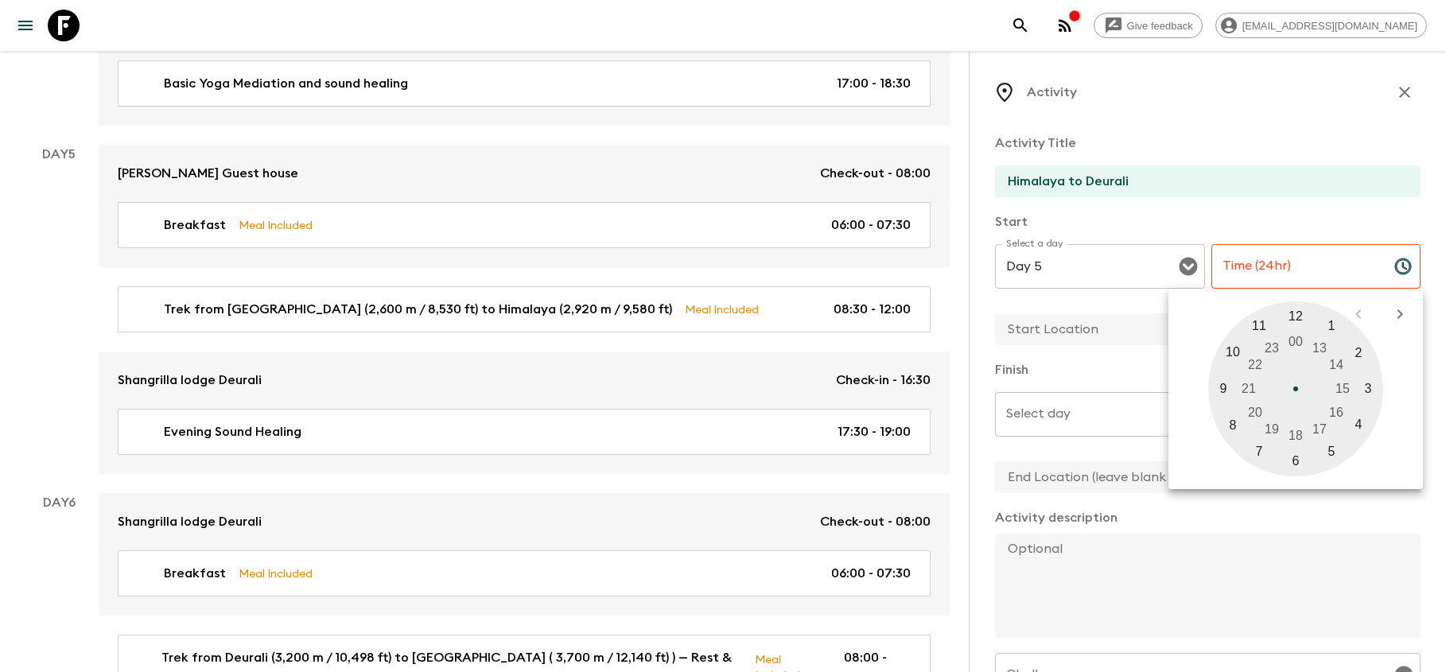
click at [1323, 347] on div at bounding box center [1295, 388] width 175 height 175
type input "13:00"
click at [1052, 329] on input "text" at bounding box center [1201, 329] width 413 height 32
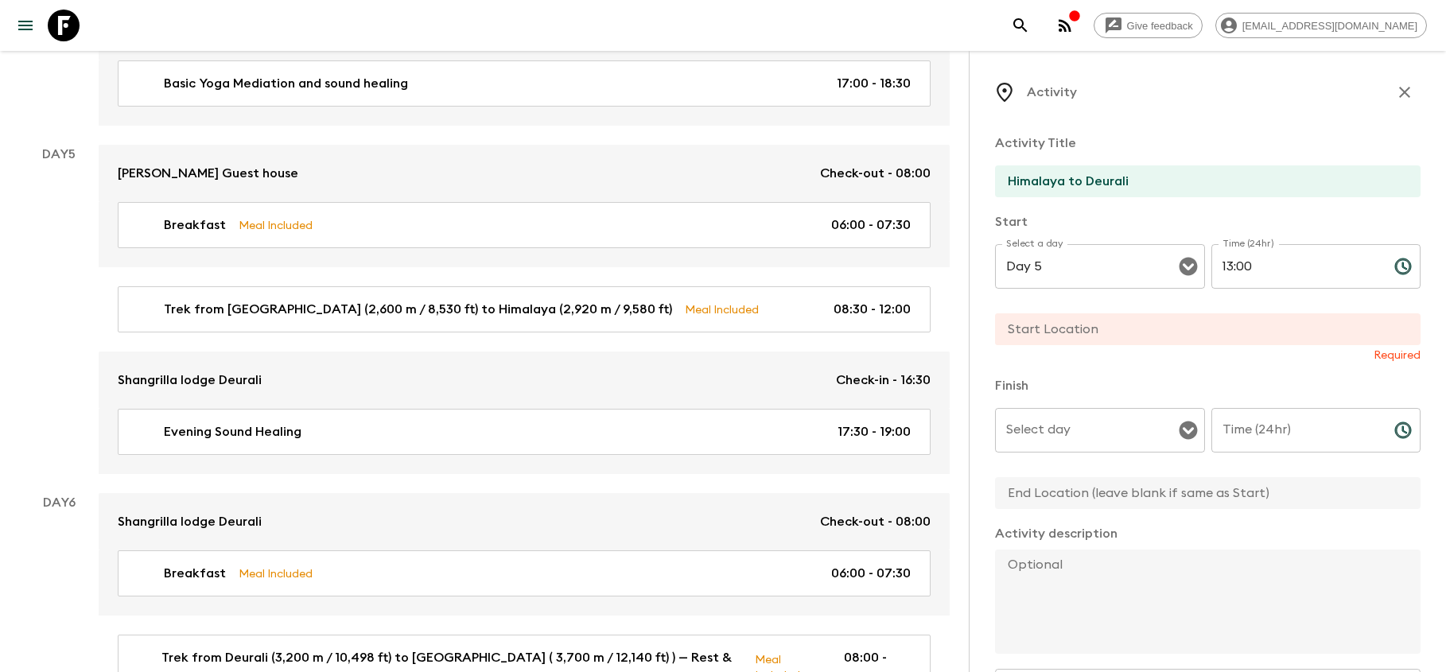
click at [1052, 329] on input "text" at bounding box center [1201, 329] width 413 height 32
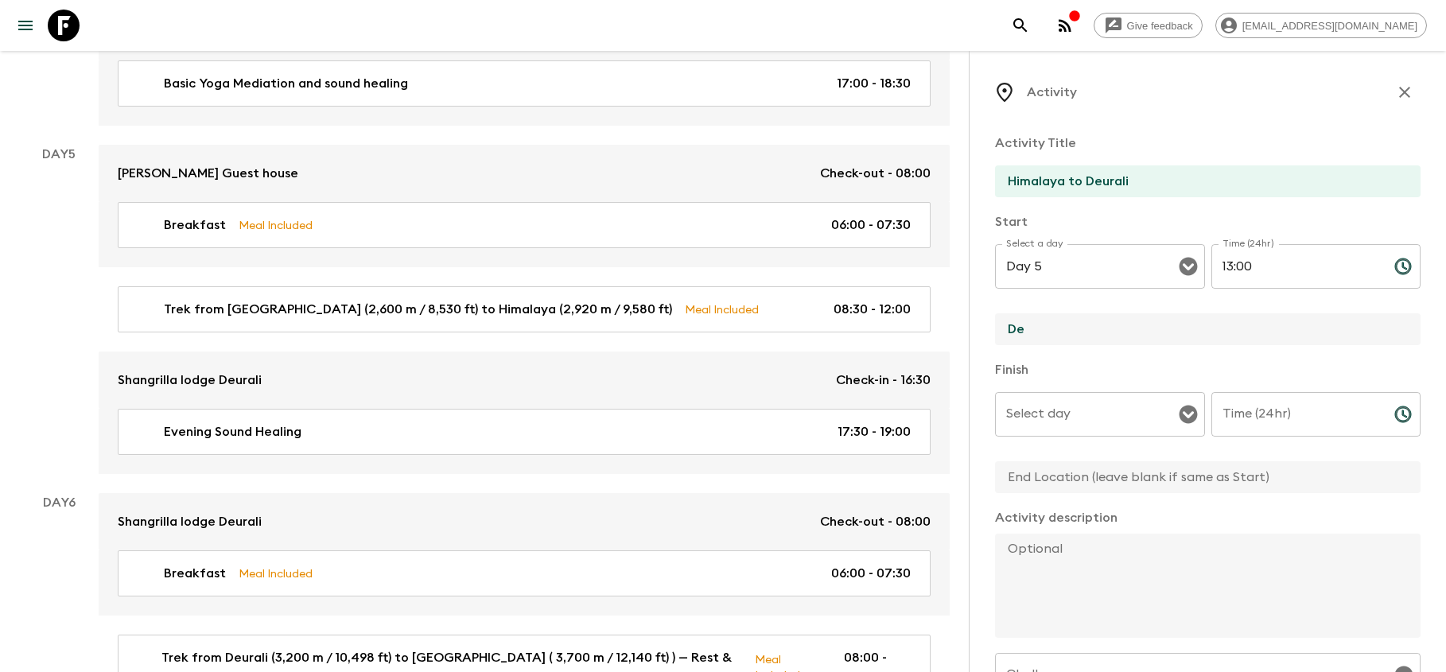
type input "D"
type input "Himalaya"
click at [1062, 181] on input "Himalaya to Deurali" at bounding box center [1201, 181] width 413 height 32
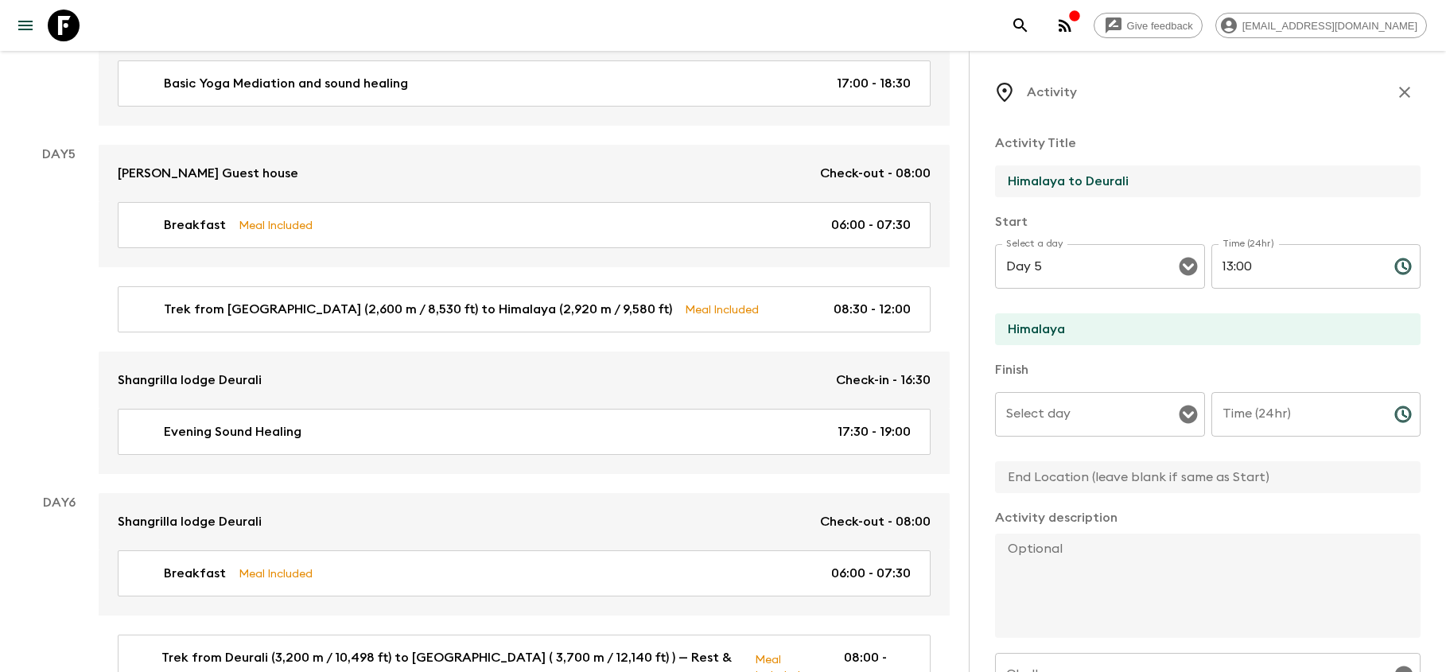
click at [1066, 181] on input "Himalaya to Deurali" at bounding box center [1201, 181] width 413 height 32
paste input "(2,920 m / 9,580 ft)"
type input "Himalaya ( (2,920 m / 9,580 ft)) to Deurali"
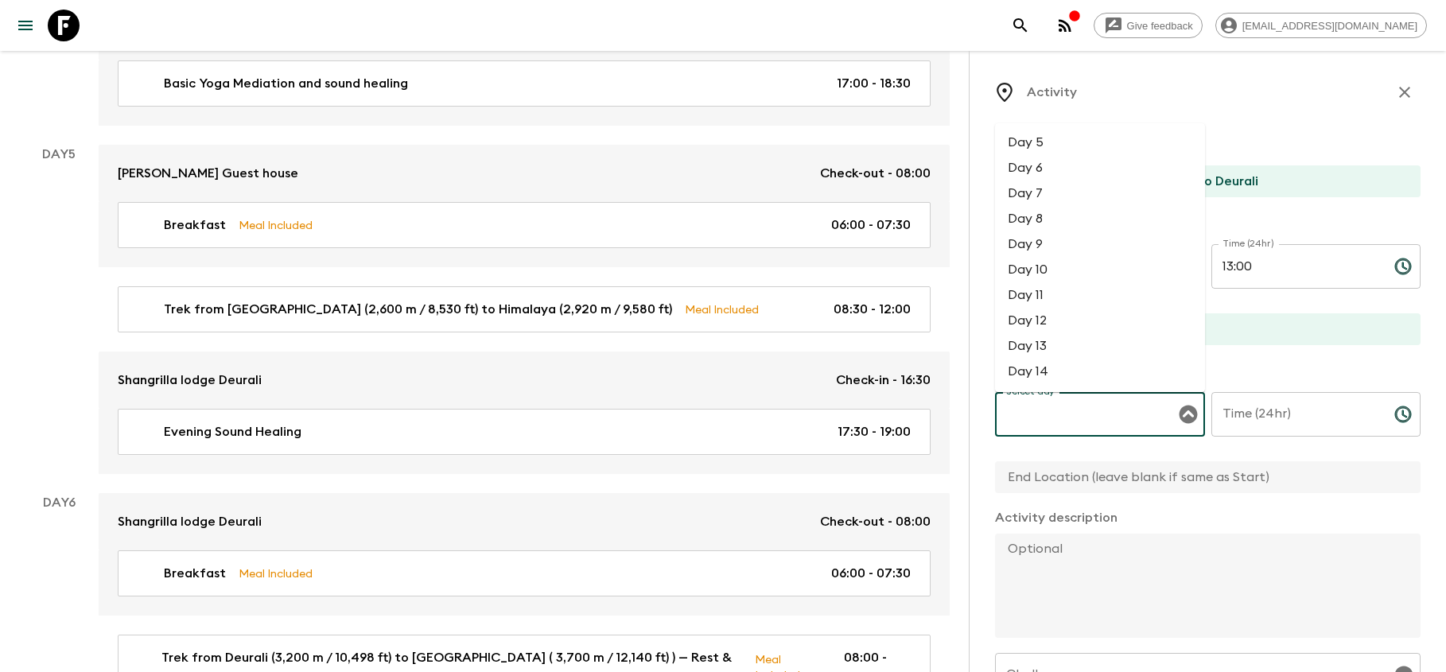
click at [1078, 413] on input "Select day" at bounding box center [1088, 414] width 172 height 30
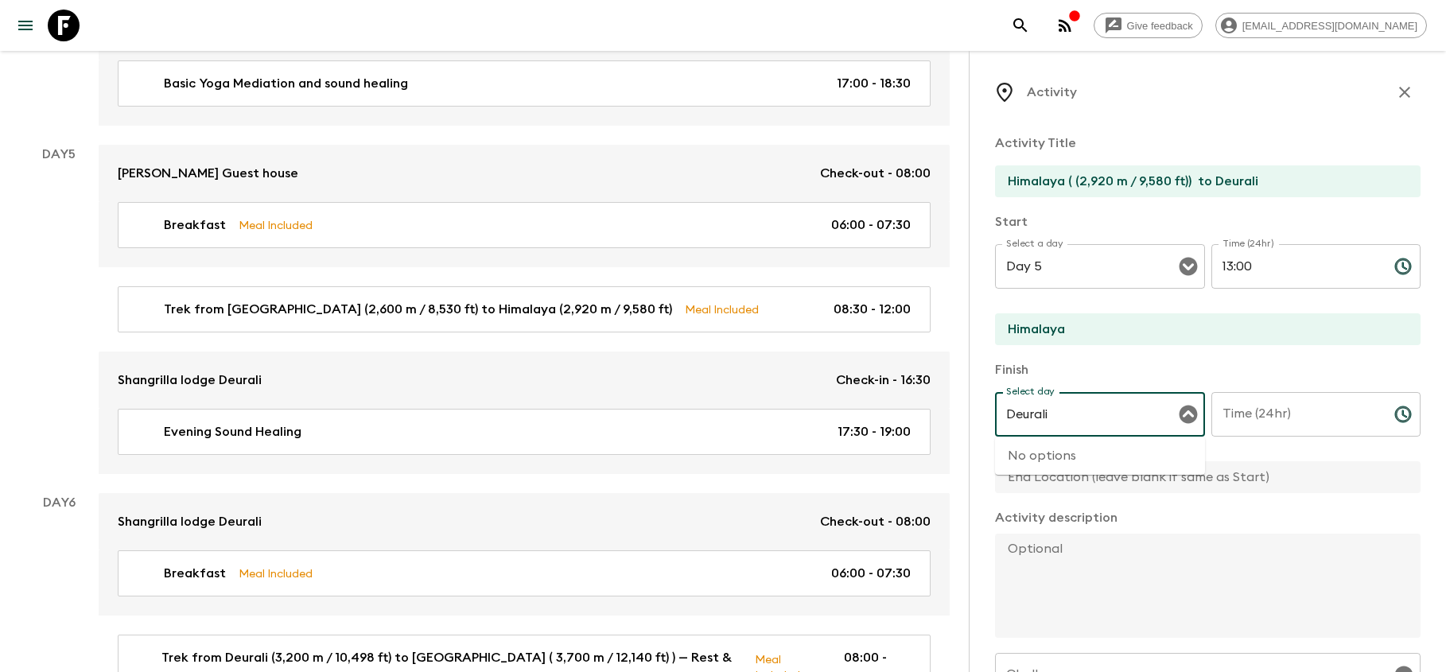
type input "Deurali"
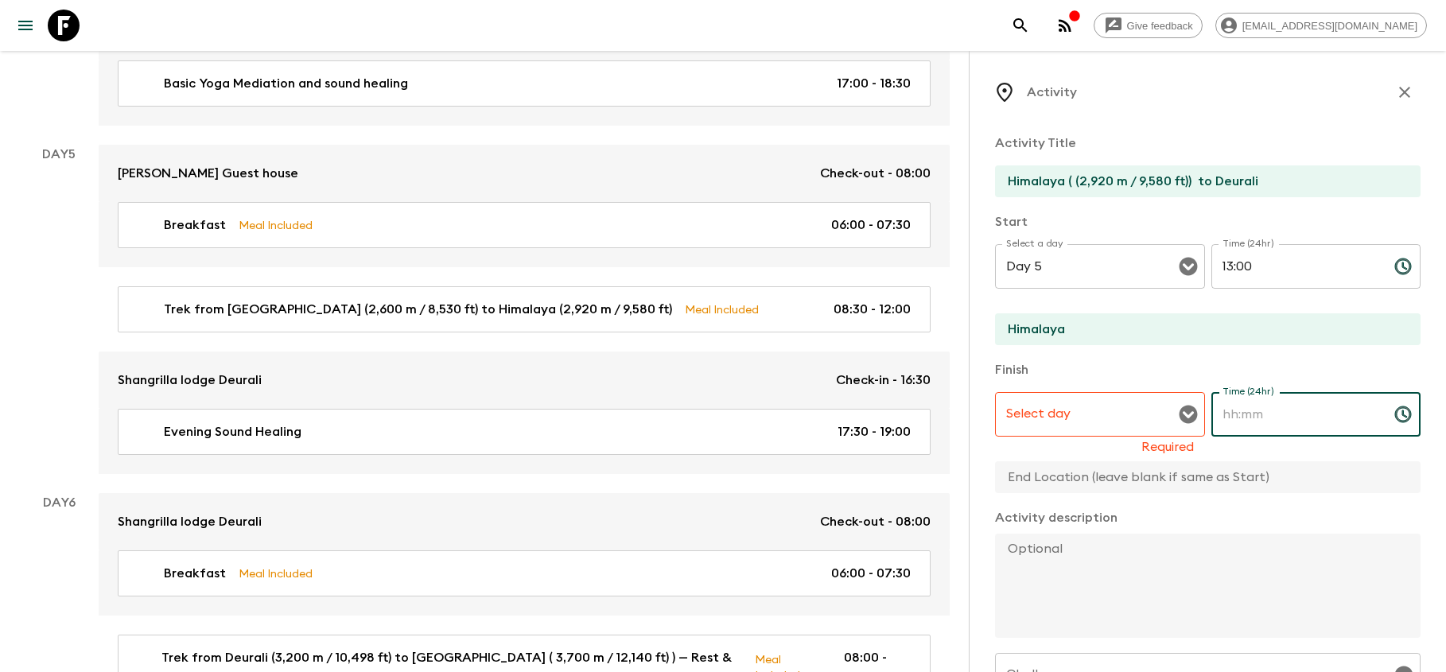
click at [1289, 418] on input "Time (24hr)" at bounding box center [1296, 414] width 170 height 45
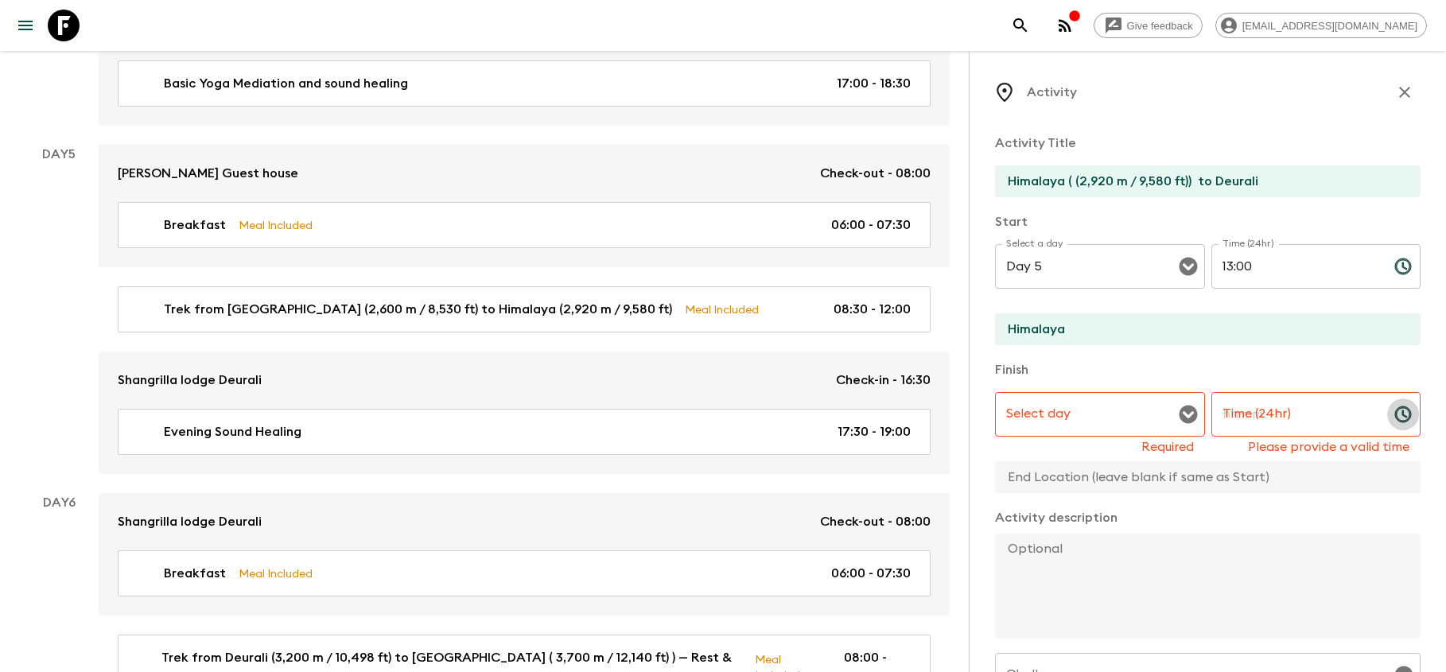
click at [1405, 410] on icon "Choose time" at bounding box center [1402, 414] width 19 height 19
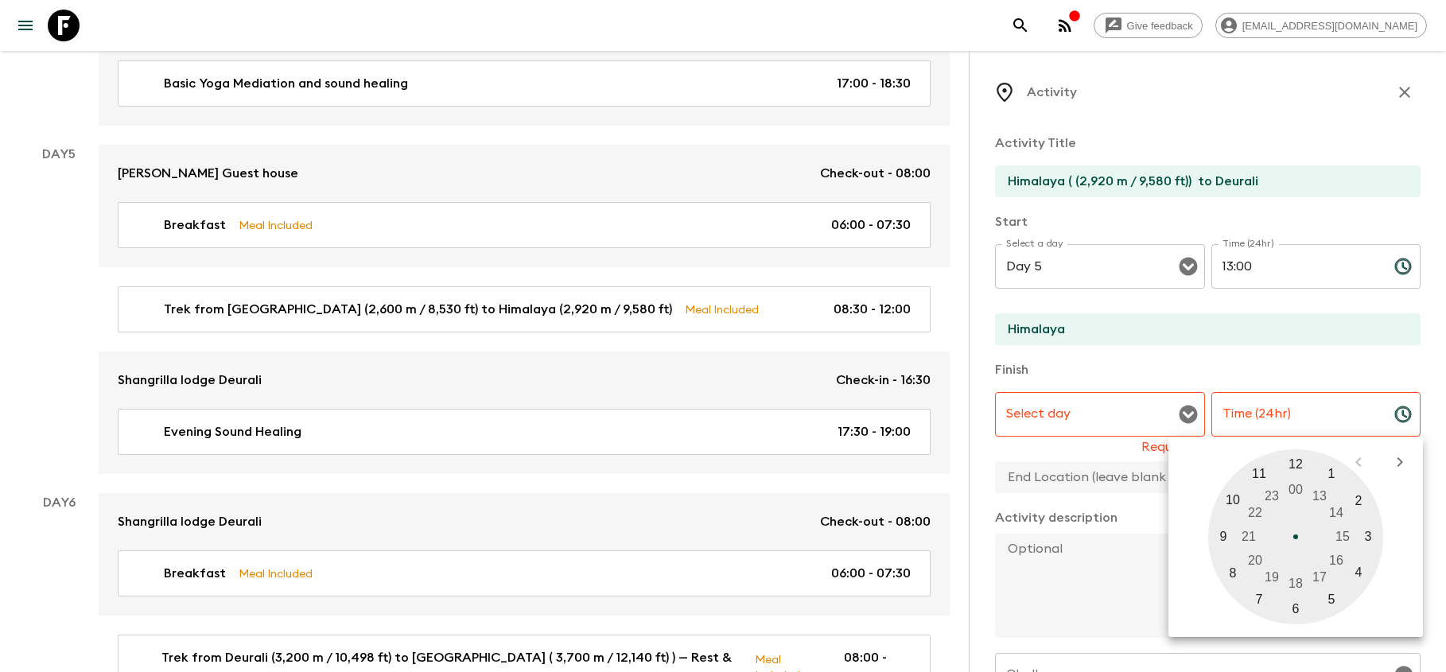
click at [1336, 560] on div at bounding box center [1295, 536] width 175 height 175
type input "16:00"
click at [1066, 583] on textarea at bounding box center [1201, 586] width 413 height 104
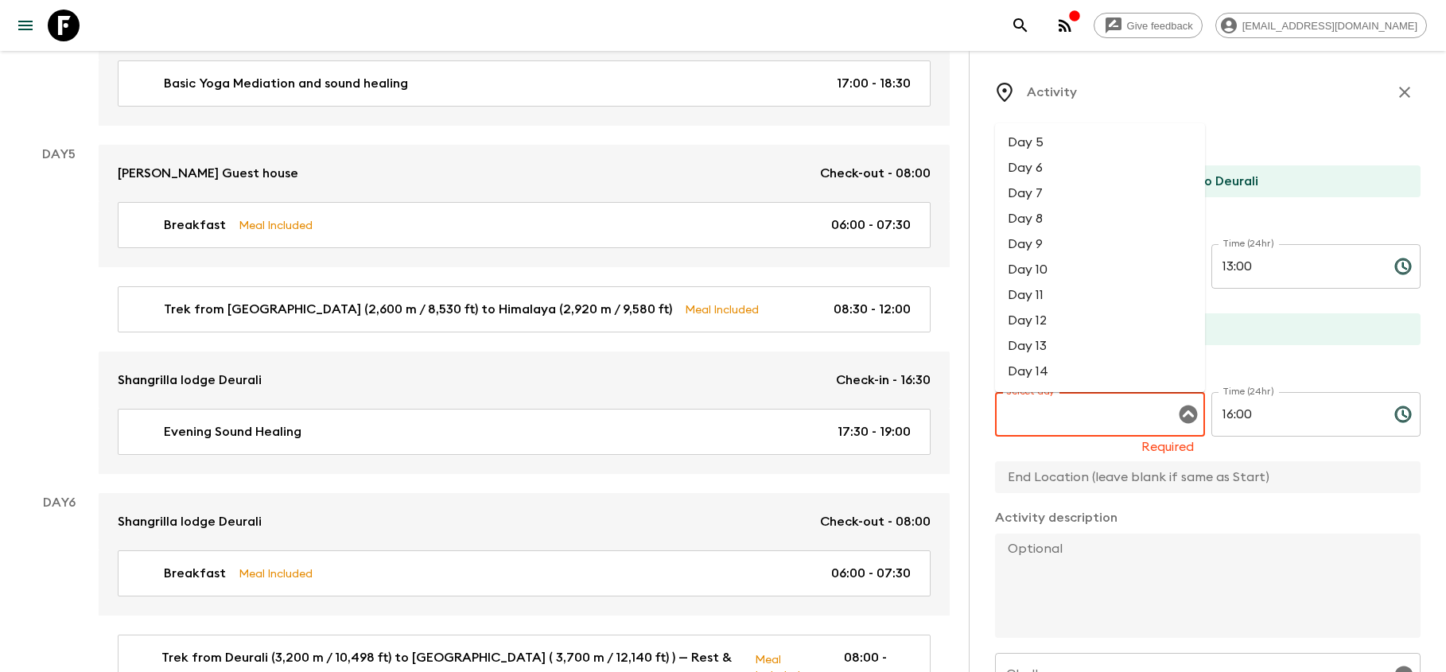
click at [1060, 421] on input "Select day" at bounding box center [1088, 414] width 172 height 30
click at [1033, 134] on li "Day 5" at bounding box center [1100, 142] width 210 height 25
type input "Day 5"
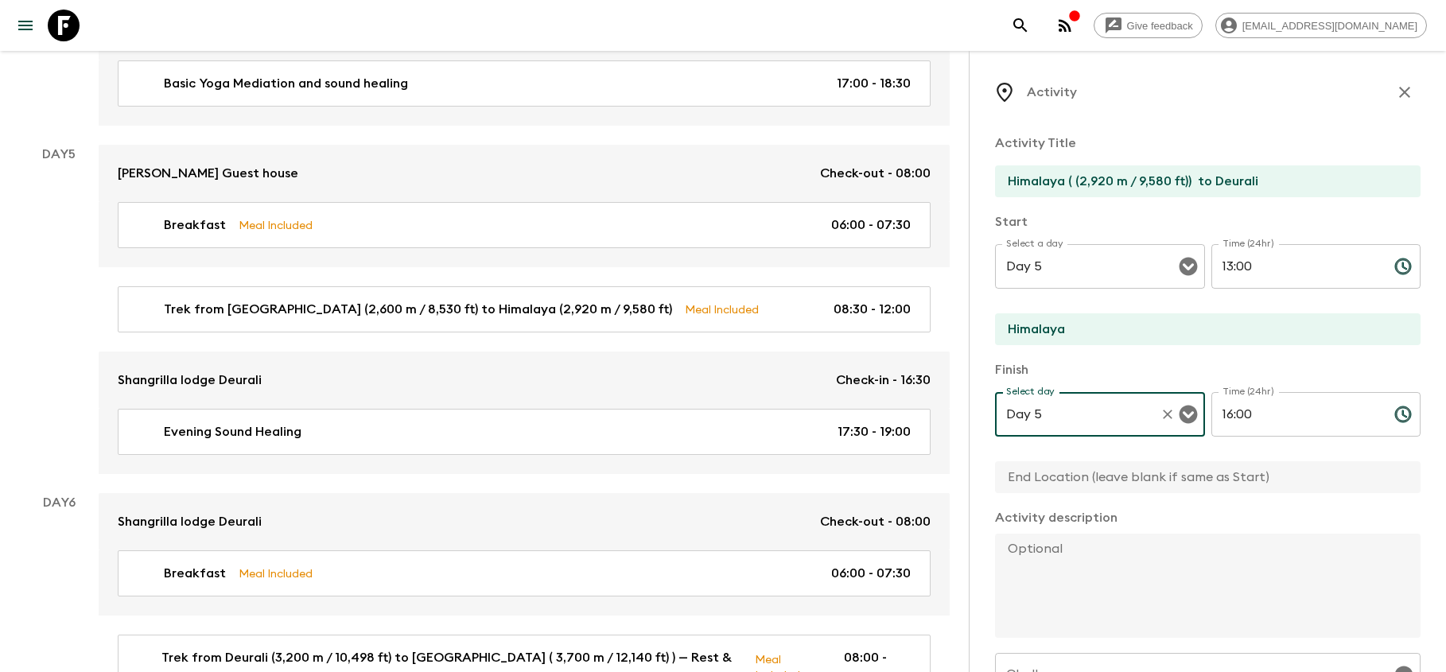
click at [1071, 484] on input "text" at bounding box center [1201, 477] width 413 height 32
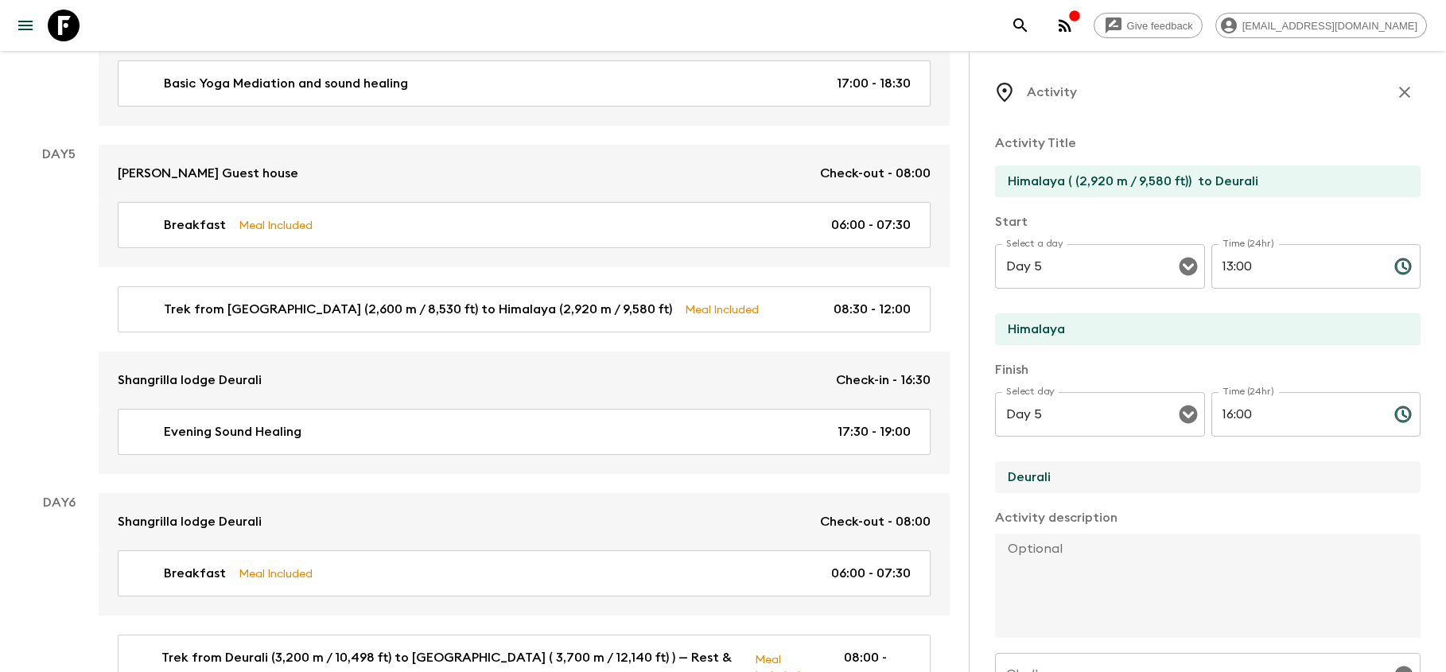
type input "Deurali"
click at [1061, 562] on textarea at bounding box center [1201, 586] width 413 height 104
paste textarea "(2,920 m / 9,580 ft)"
type textarea "(2,920 m / 9,580 ft)"
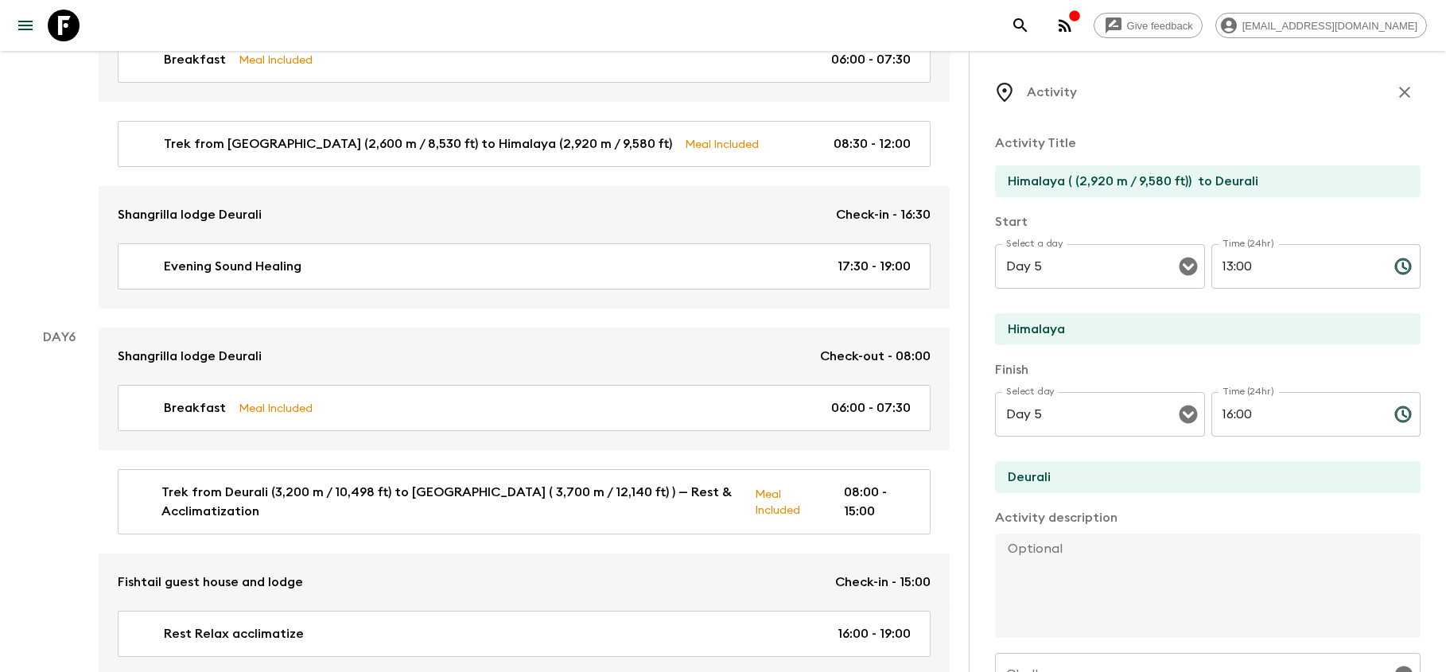
click at [1303, 181] on input "Himalaya ( (2,920 m / 9,580 ft)) to Deurali" at bounding box center [1201, 181] width 413 height 32
paste input "(2,920 m / 9,580 ft)"
paste input "(3,200 m / 10,500 ft)"
type input "Himalaya ( (2,920 m / 9,580 ft)) to Deurali (3,200 m / 10,500 ft)"
click at [1113, 580] on textarea at bounding box center [1201, 586] width 413 height 104
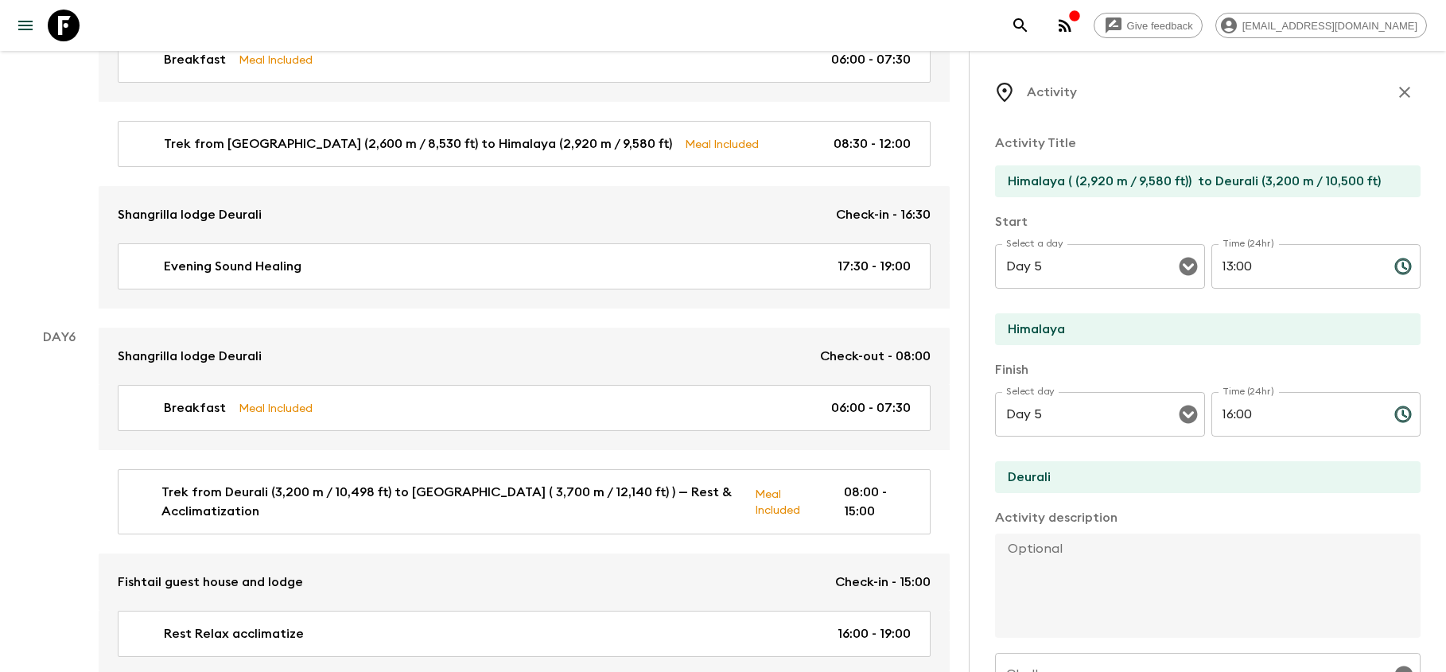
paste textarea "After lunch at [GEOGRAPHIC_DATA], we ascend gradually toward [GEOGRAPHIC_DATA],…"
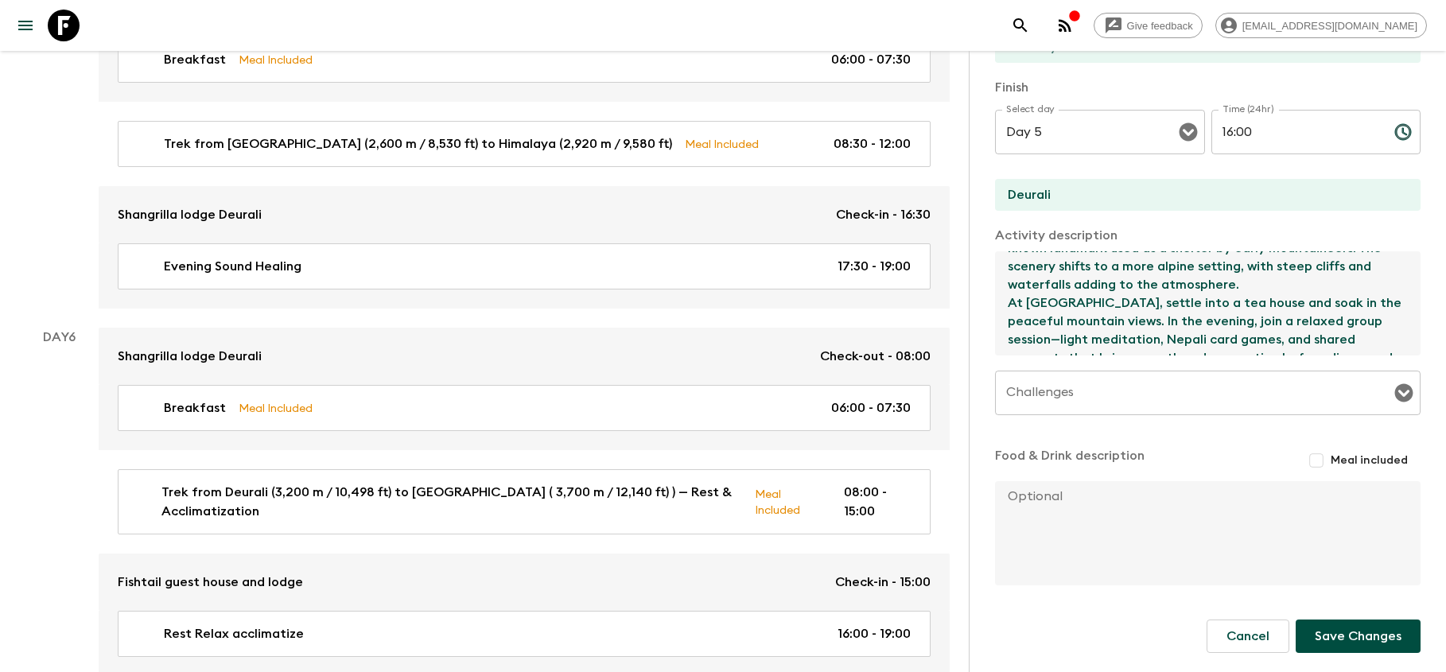
scroll to position [282, 0]
type textarea "After lunch at [GEOGRAPHIC_DATA], we ascend gradually toward [GEOGRAPHIC_DATA],…"
click at [1320, 461] on input "Meal included" at bounding box center [1316, 460] width 29 height 29
checkbox input "true"
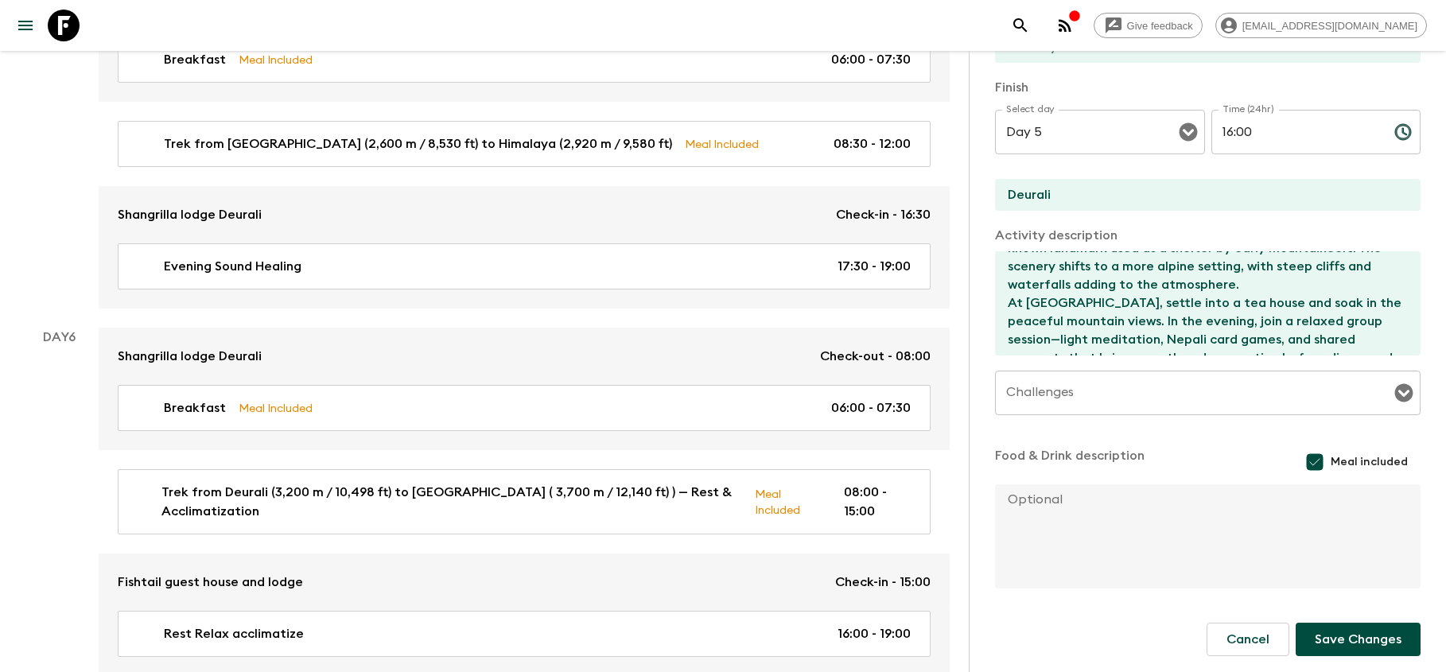
click at [1078, 537] on textarea at bounding box center [1201, 536] width 413 height 104
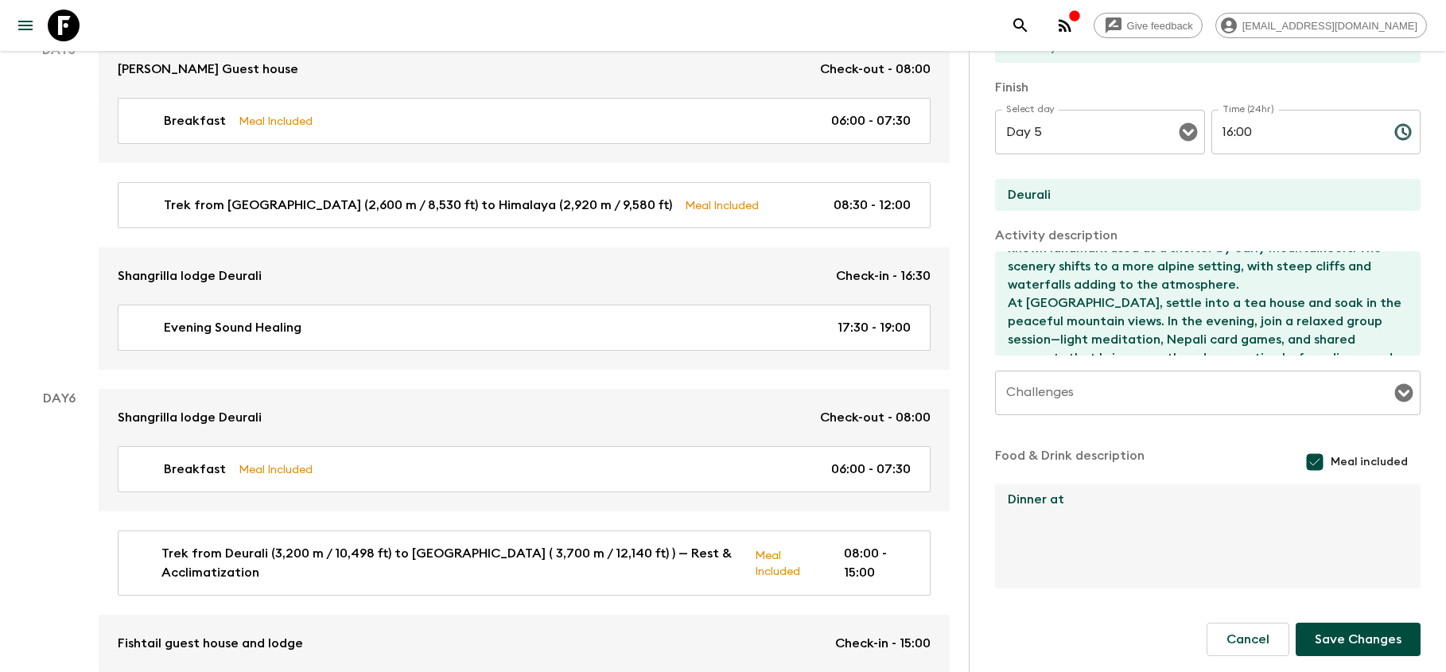
scroll to position [2027, 0]
type textarea "Dinner at [GEOGRAPHIC_DATA]"
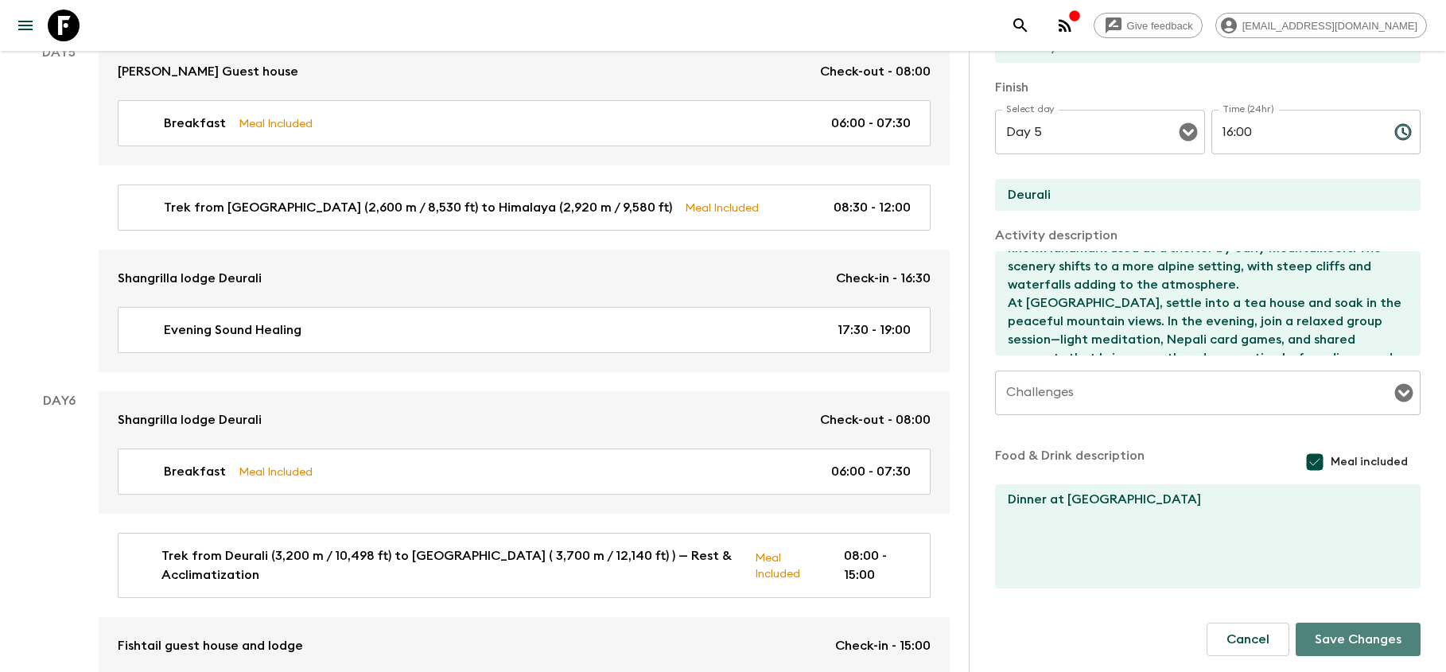
click at [1370, 641] on button "Save Changes" at bounding box center [1358, 639] width 125 height 33
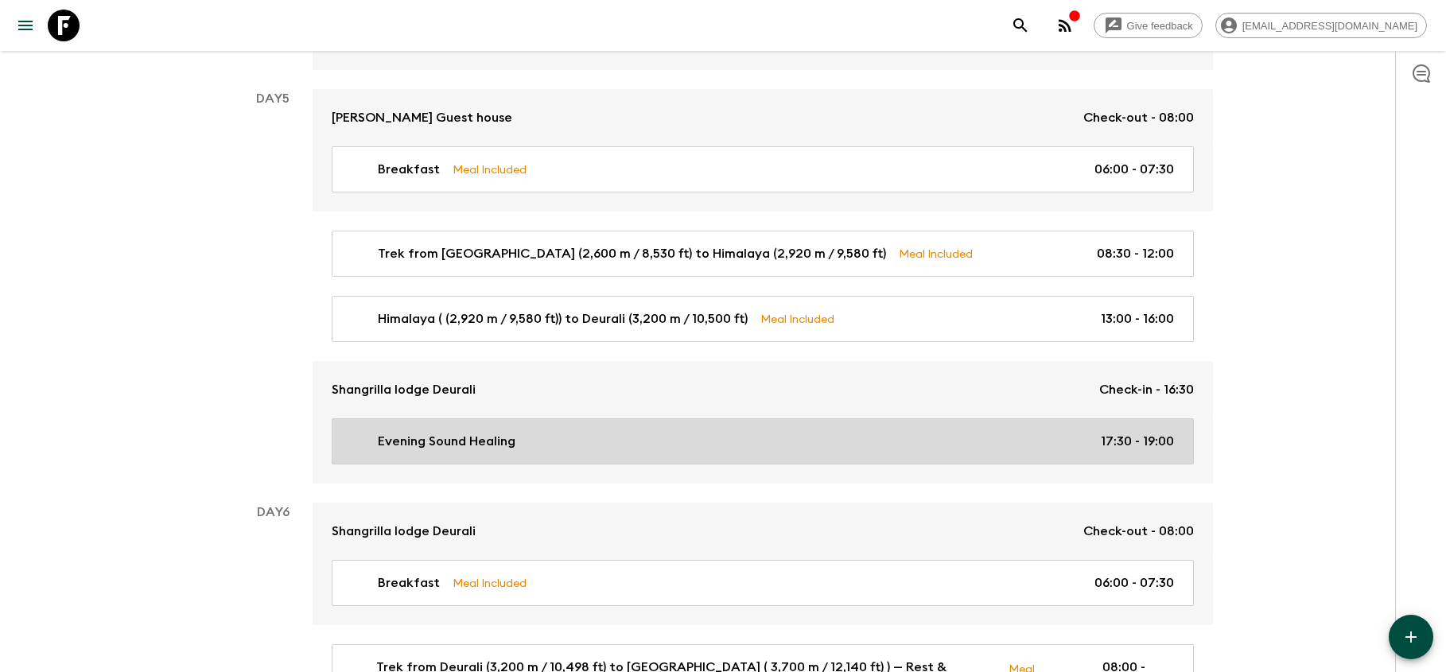
scroll to position [1983, 0]
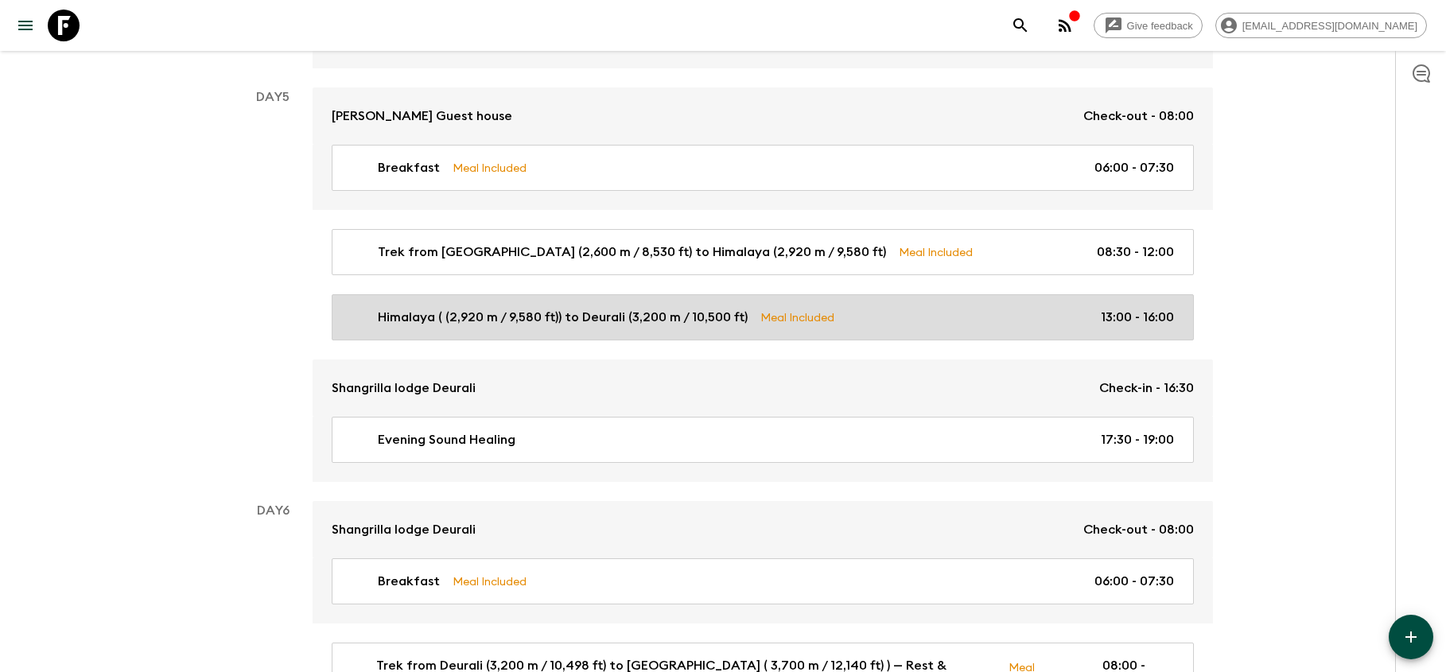
click at [804, 314] on p "Meal Included" at bounding box center [797, 317] width 74 height 17
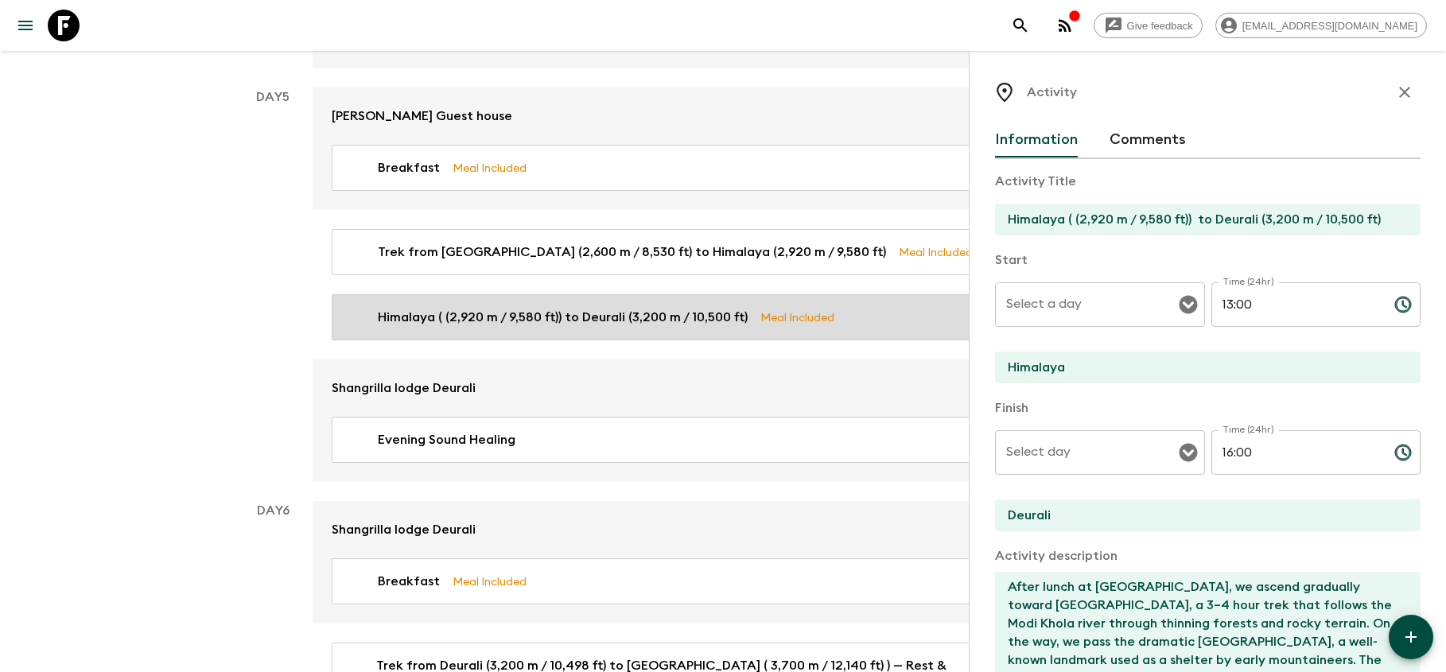
type input "Day 5"
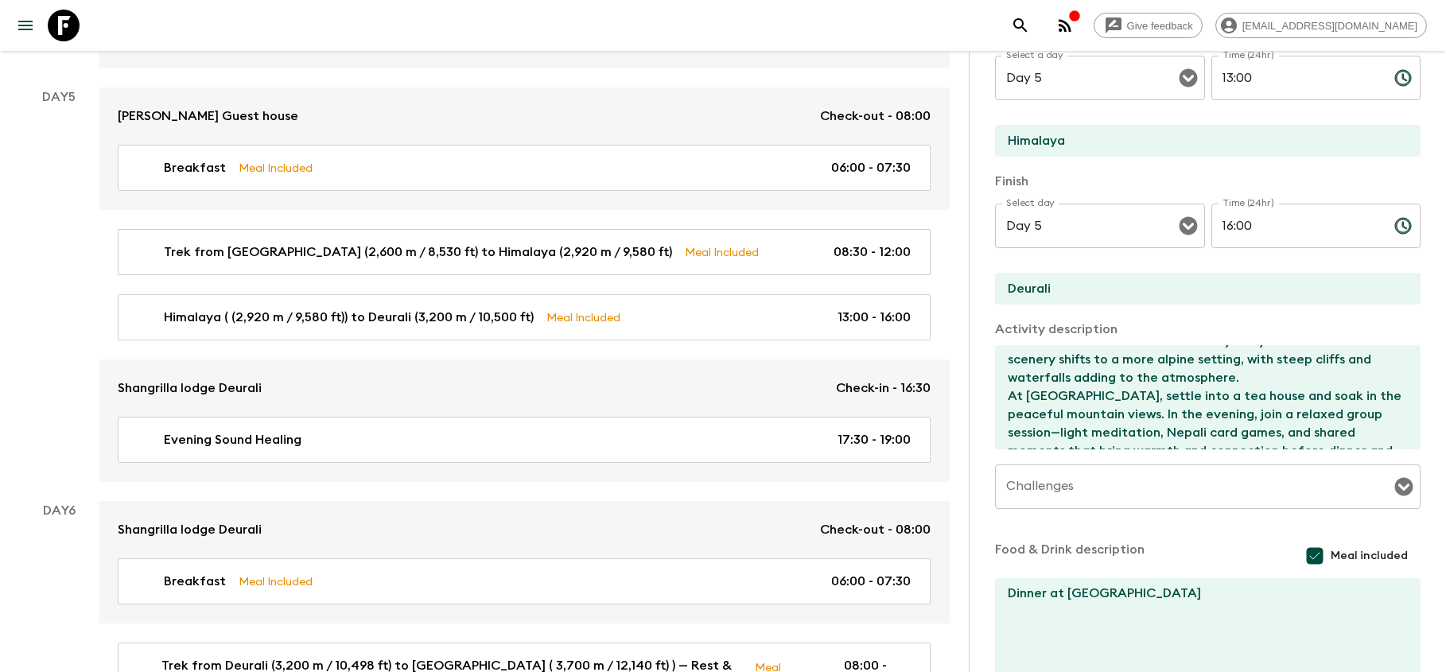
scroll to position [91, 0]
click at [1322, 557] on input "Meal included" at bounding box center [1315, 556] width 32 height 32
checkbox input "false"
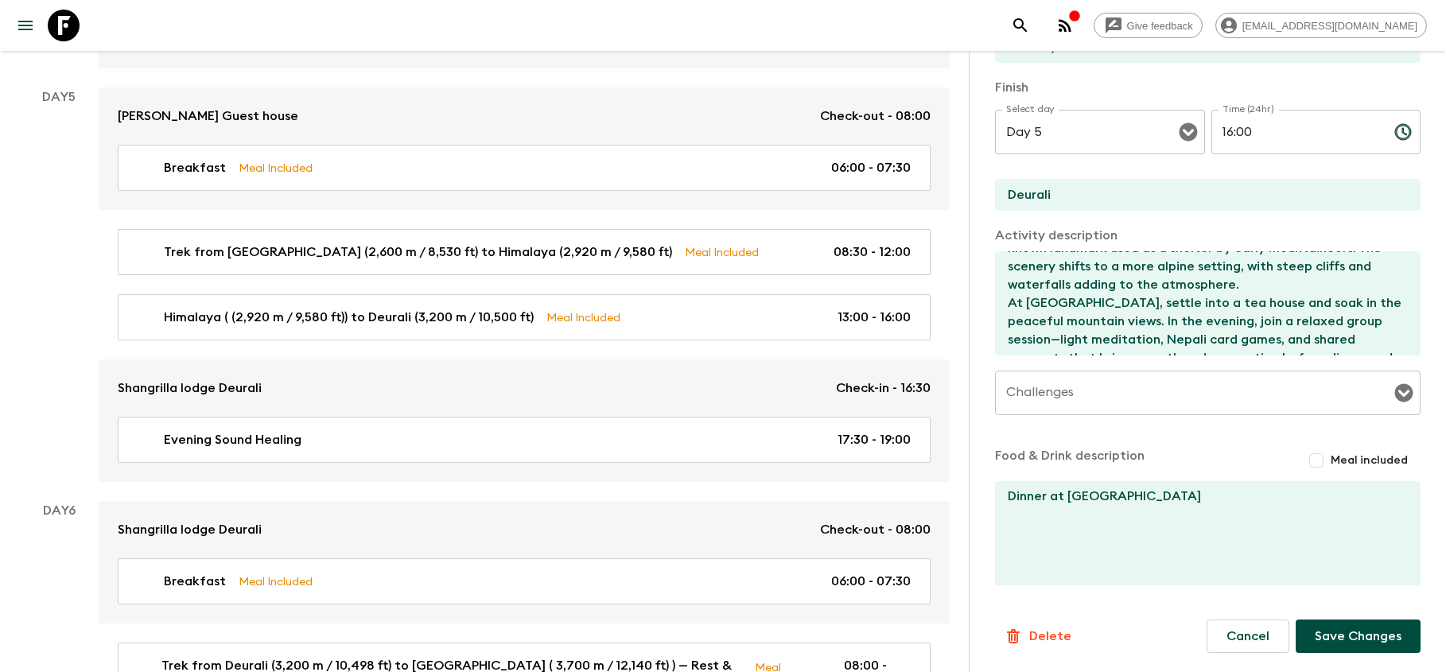
scroll to position [321, 0]
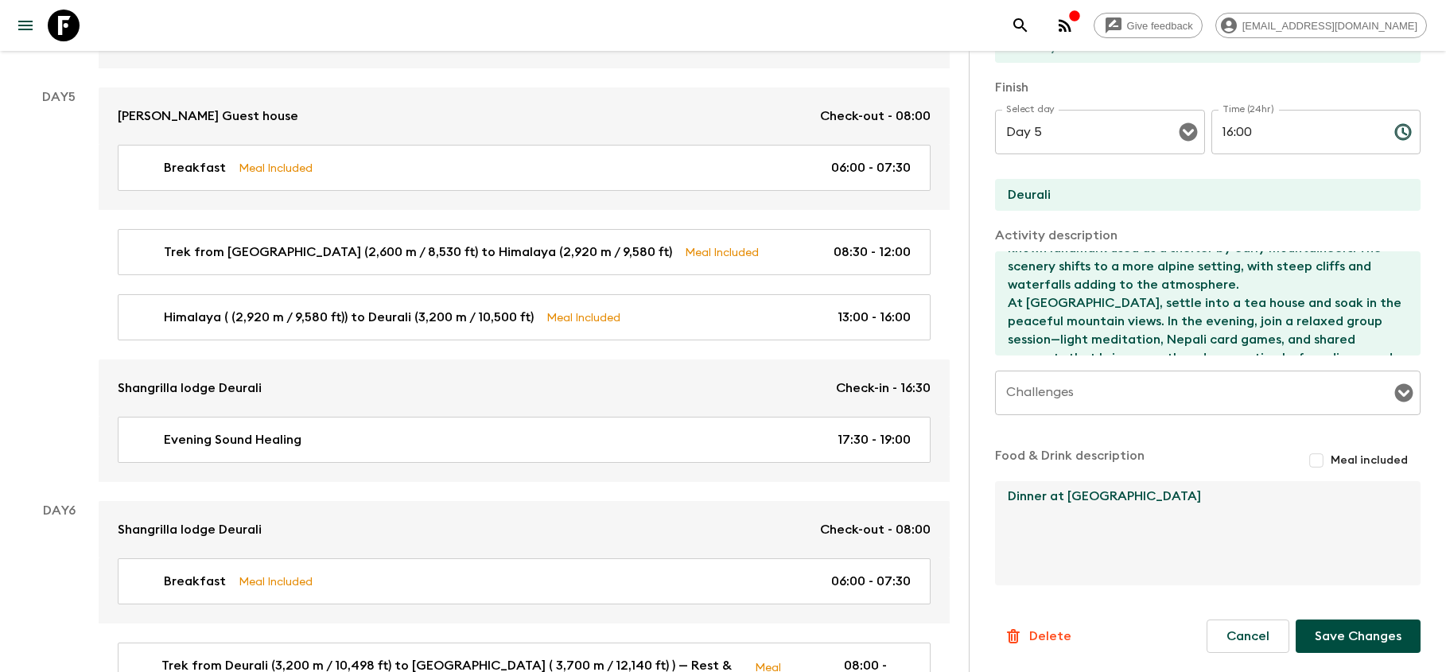
click at [1218, 488] on textarea "Dinner at [GEOGRAPHIC_DATA]" at bounding box center [1201, 533] width 413 height 104
drag, startPoint x: 1223, startPoint y: 496, endPoint x: 994, endPoint y: 499, distance: 229.1
click at [994, 499] on div "Activity Information Comments Activity Title Himalaya ( (2,920 m / 9,580 ft)) t…" at bounding box center [1207, 387] width 477 height 672
click at [1362, 640] on button "Save Changes" at bounding box center [1358, 636] width 125 height 33
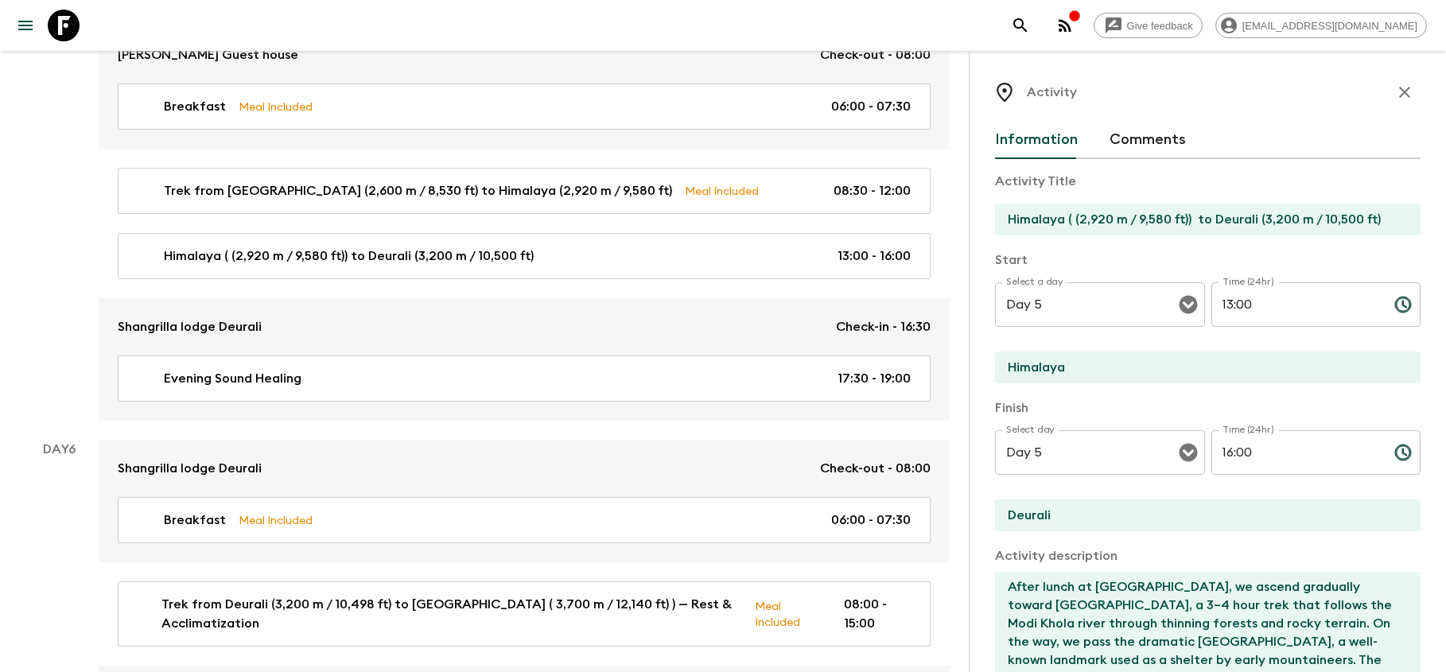
scroll to position [0, 0]
click at [1407, 93] on icon "button" at bounding box center [1404, 92] width 19 height 19
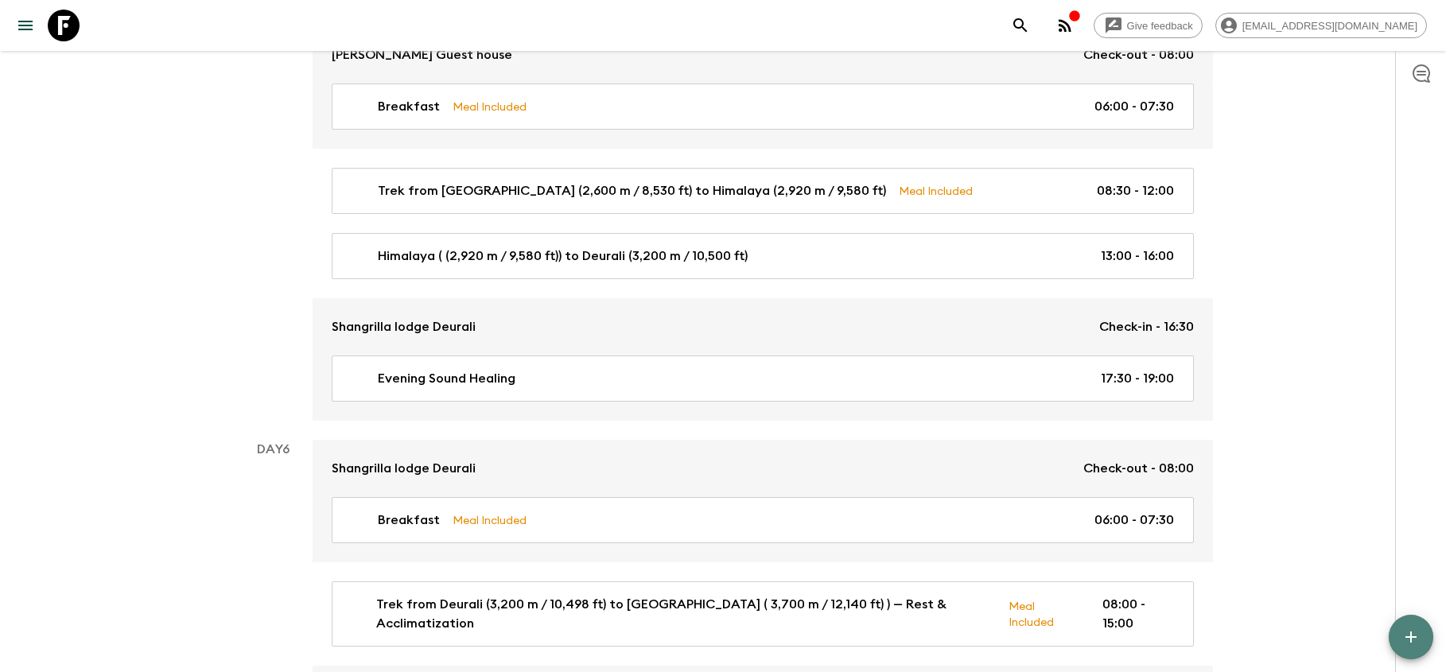
click at [1411, 638] on icon "button" at bounding box center [1410, 637] width 11 height 11
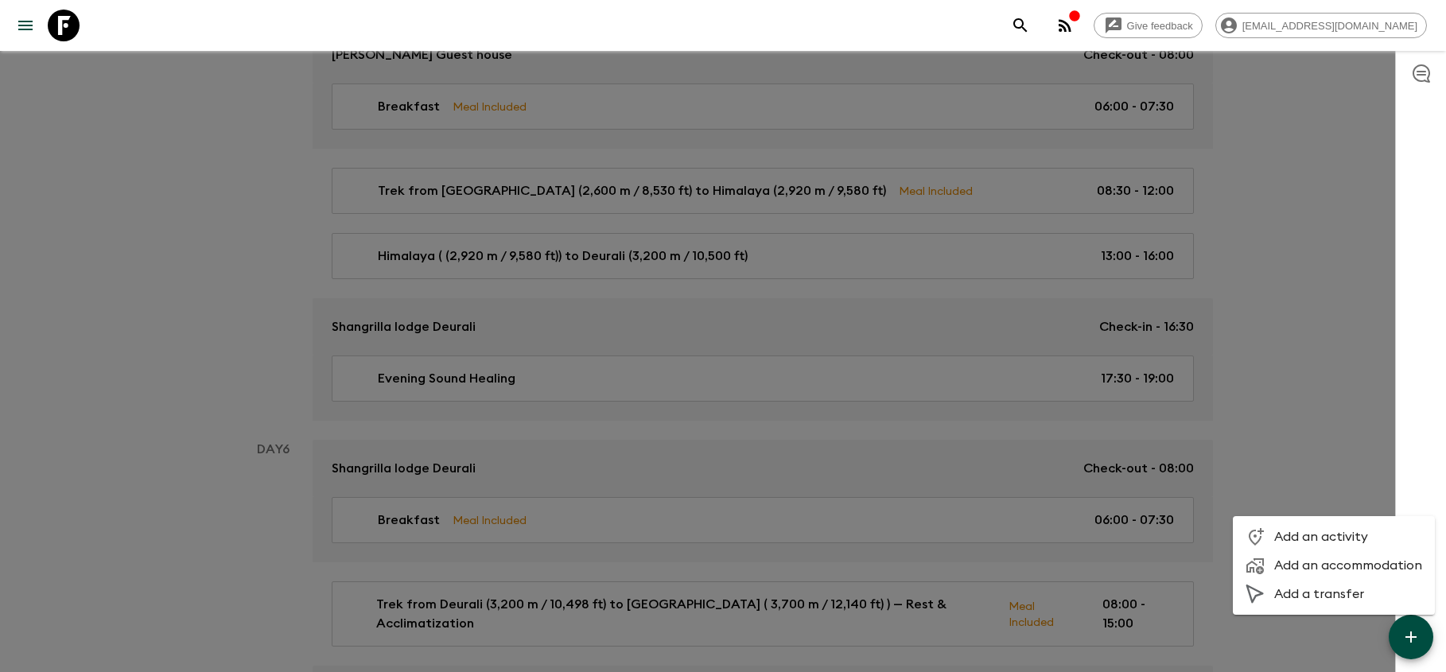
click at [1327, 536] on span "Add an activity" at bounding box center [1348, 537] width 148 height 16
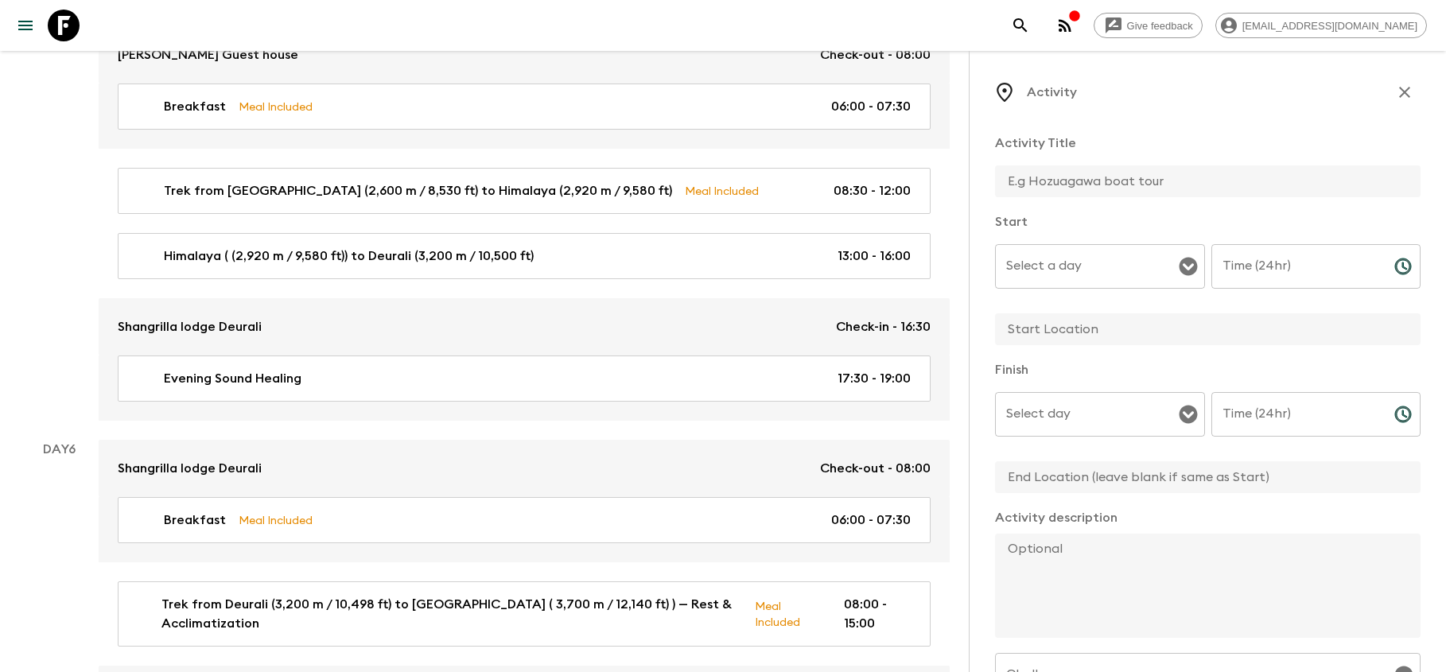
click at [1063, 186] on input "text" at bounding box center [1201, 181] width 413 height 32
type input "Dinner"
click at [1069, 262] on div "Select a day Select a day ​" at bounding box center [1100, 275] width 210 height 63
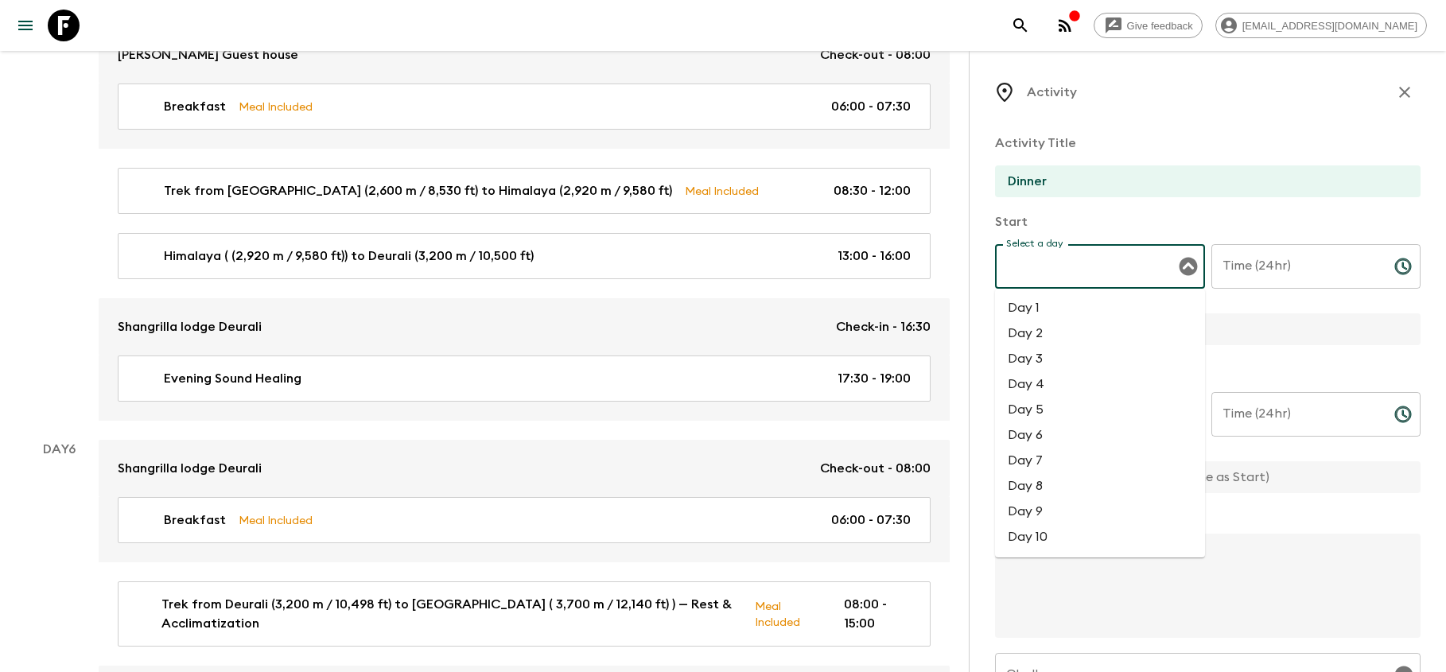
click at [1040, 412] on li "Day 5" at bounding box center [1100, 409] width 210 height 25
type input "Day 5"
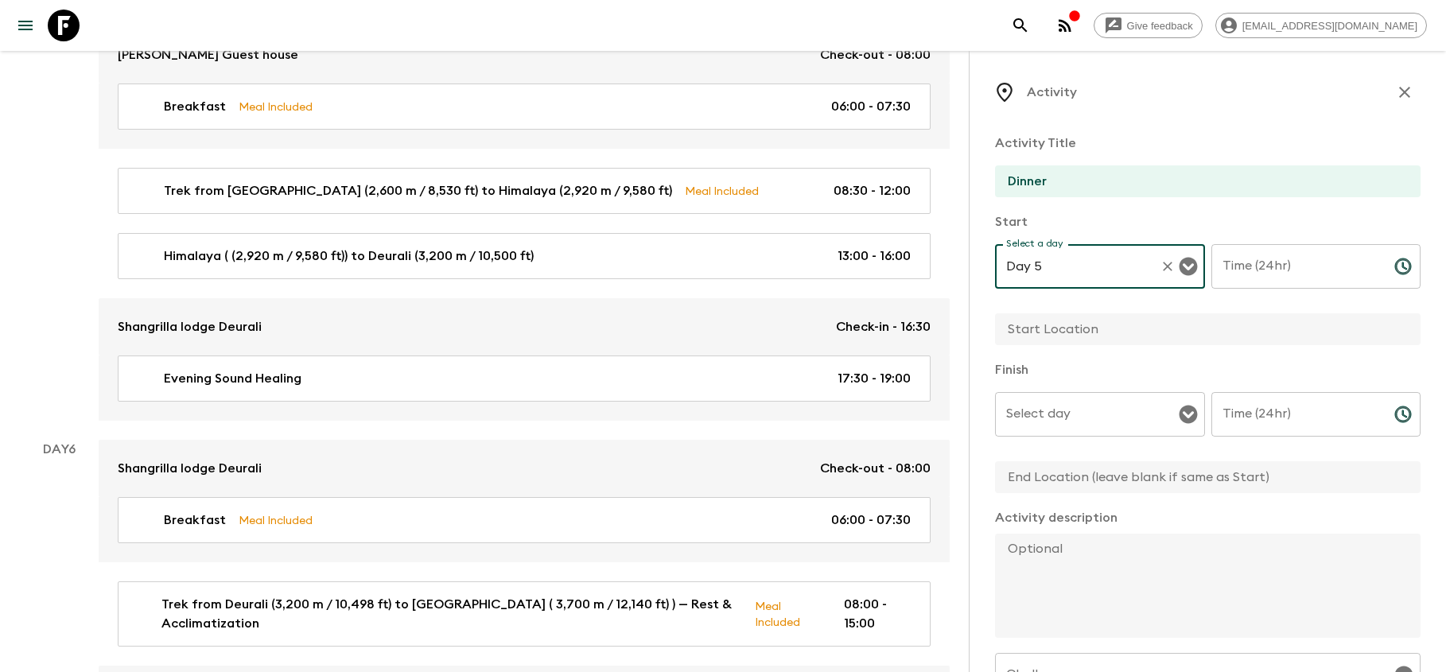
click at [1256, 274] on input "Time (24hr)" at bounding box center [1296, 266] width 170 height 45
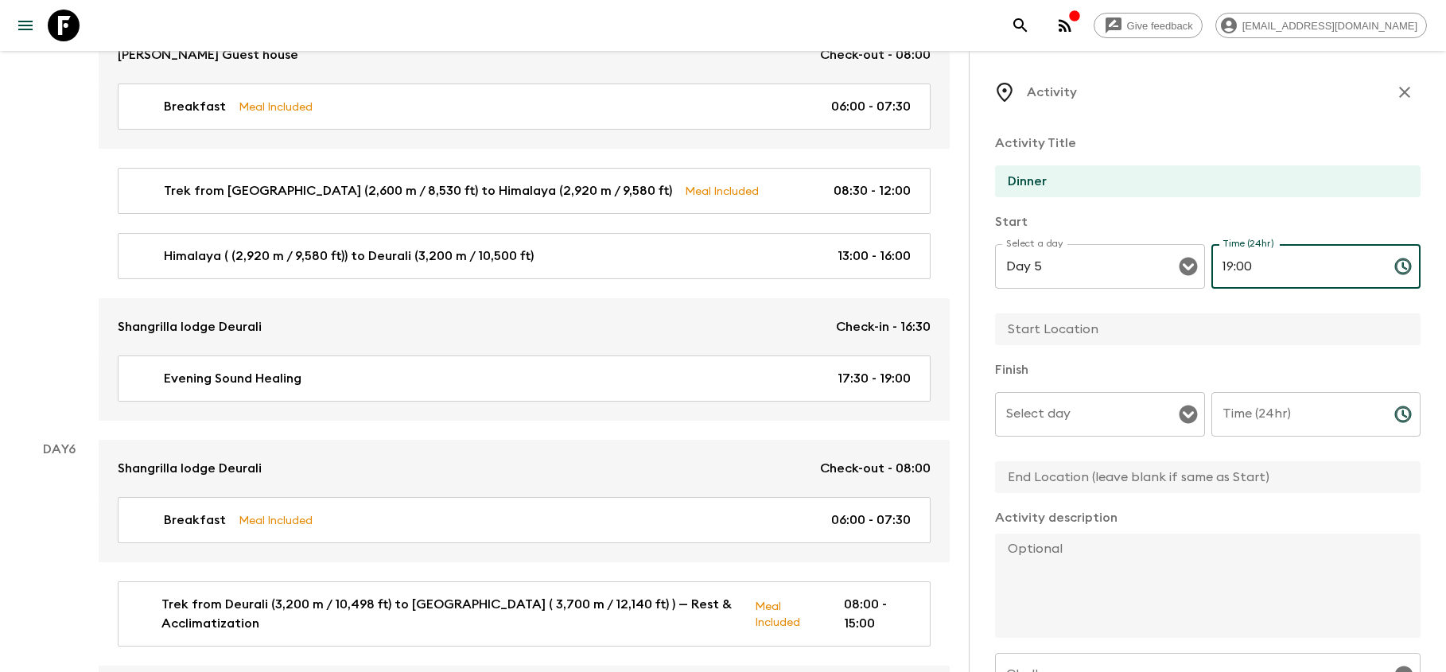
type input "19:00"
click at [1129, 424] on input "Select day" at bounding box center [1088, 414] width 172 height 30
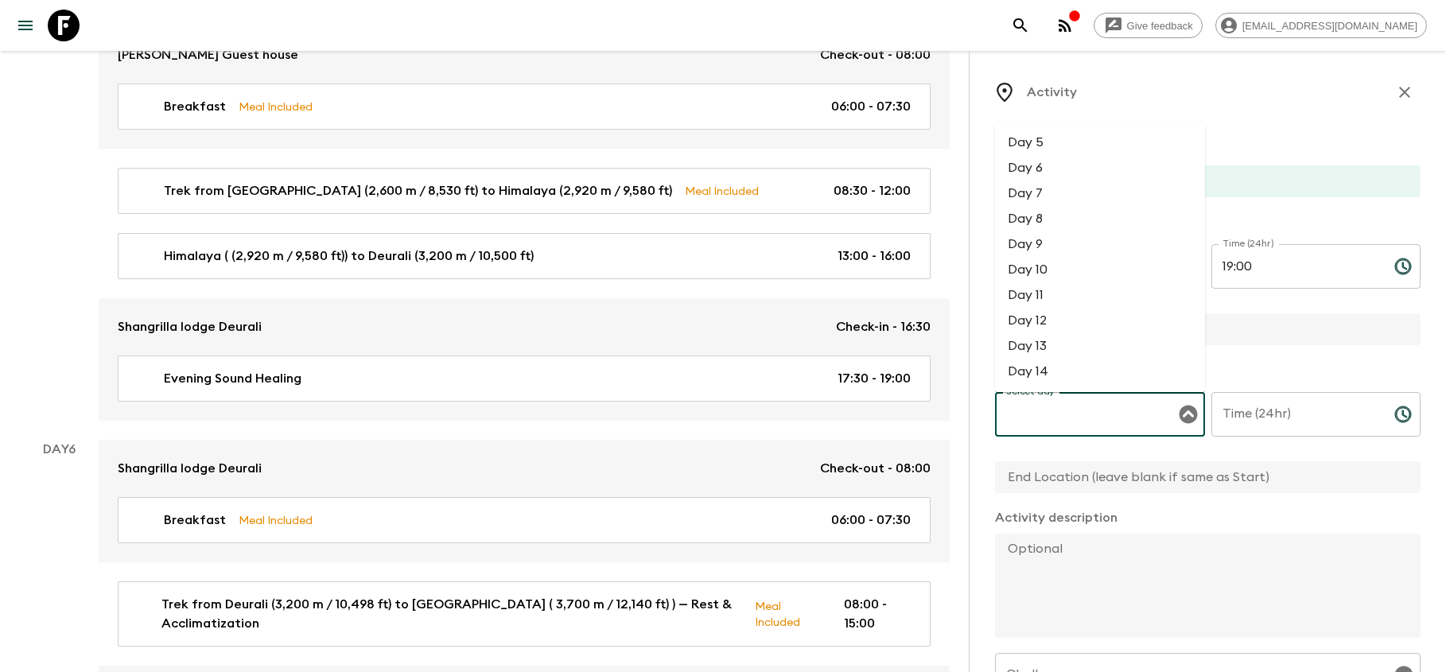
click at [1052, 143] on li "Day 5" at bounding box center [1100, 142] width 210 height 25
type input "Day 5"
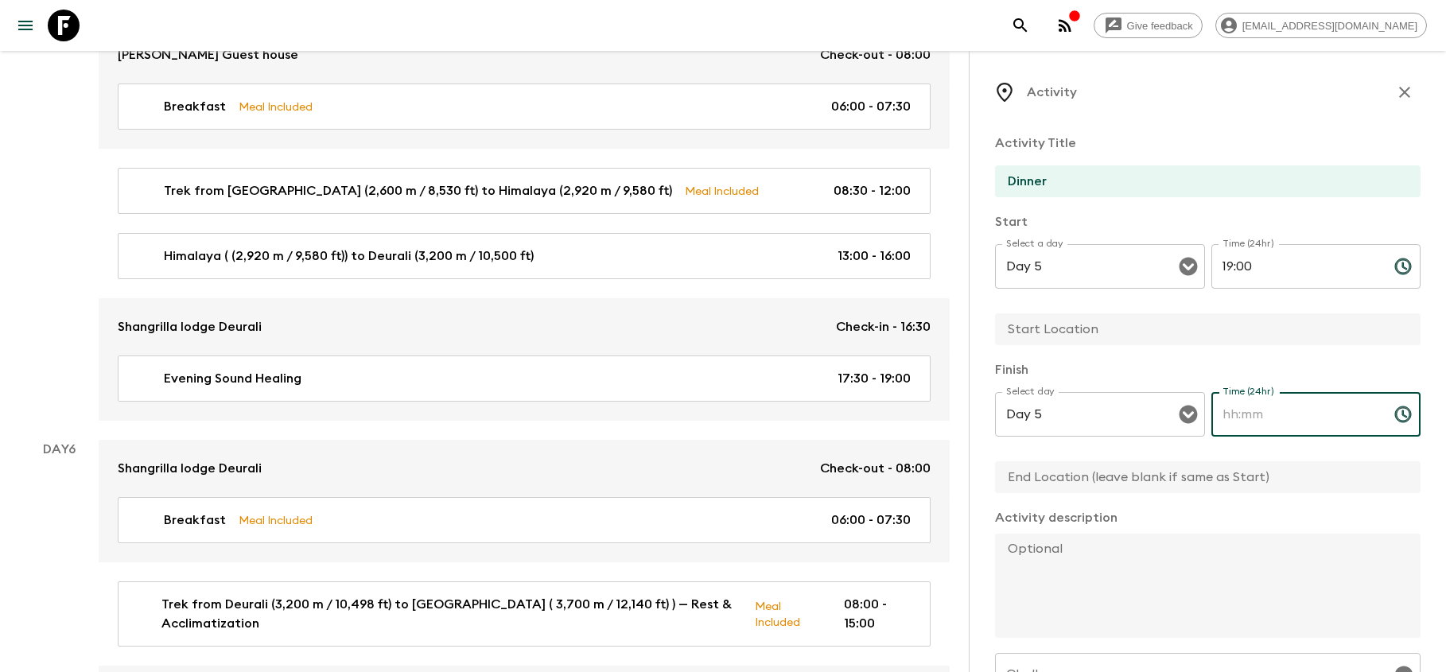
click at [1272, 424] on input "Time (24hr)" at bounding box center [1296, 414] width 170 height 45
type input "20:30"
click at [1254, 560] on textarea at bounding box center [1201, 586] width 413 height 104
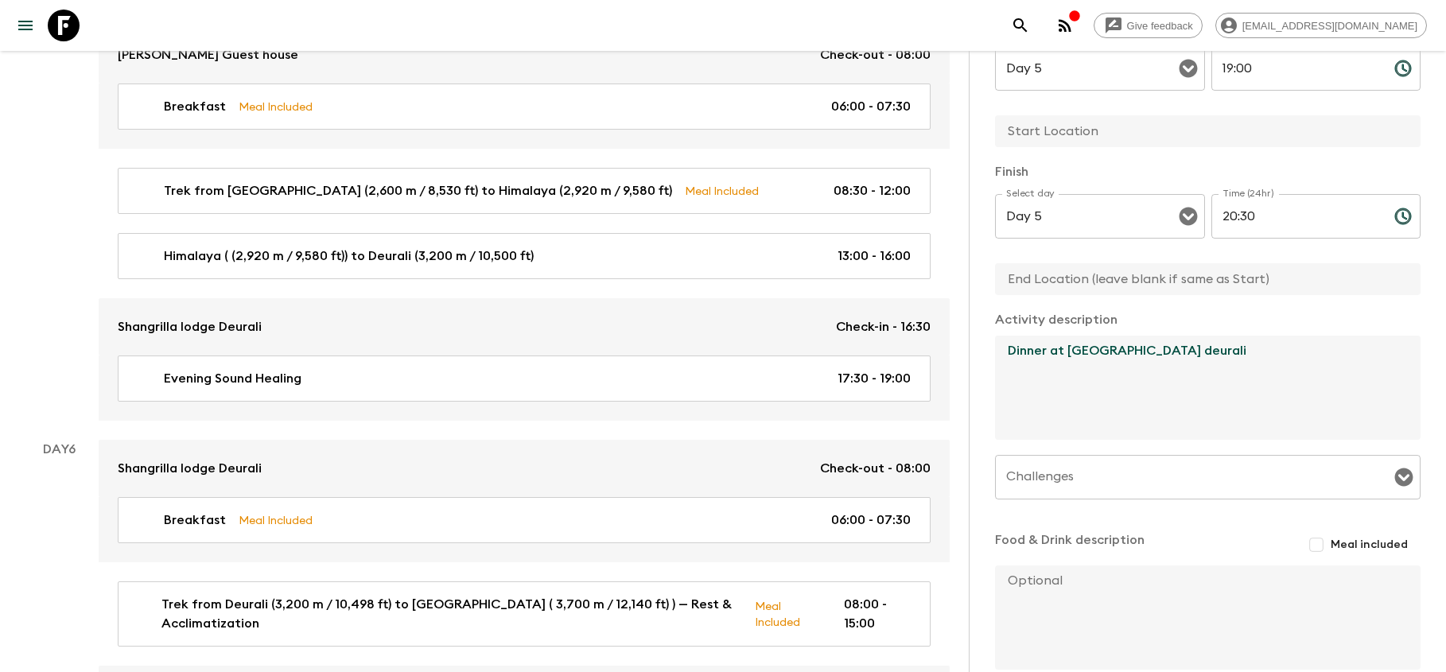
scroll to position [212, 0]
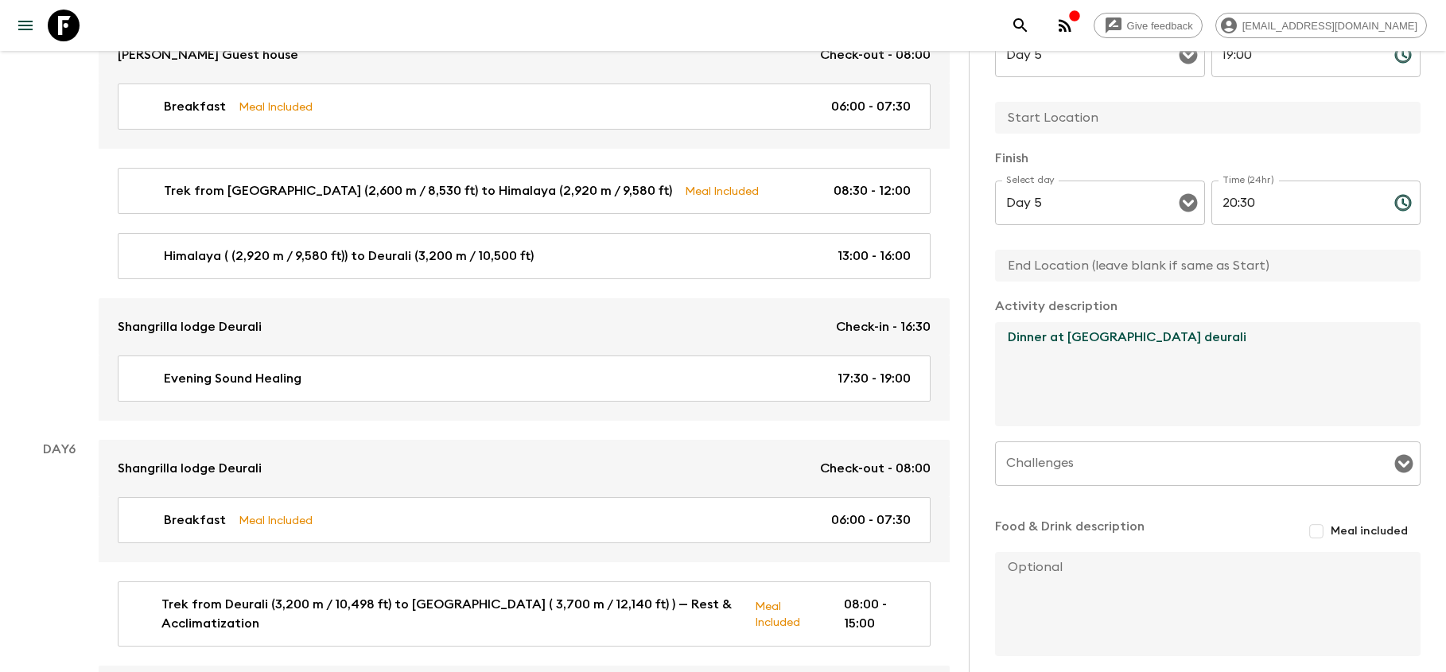
type textarea "Dinner at [GEOGRAPHIC_DATA] deurali"
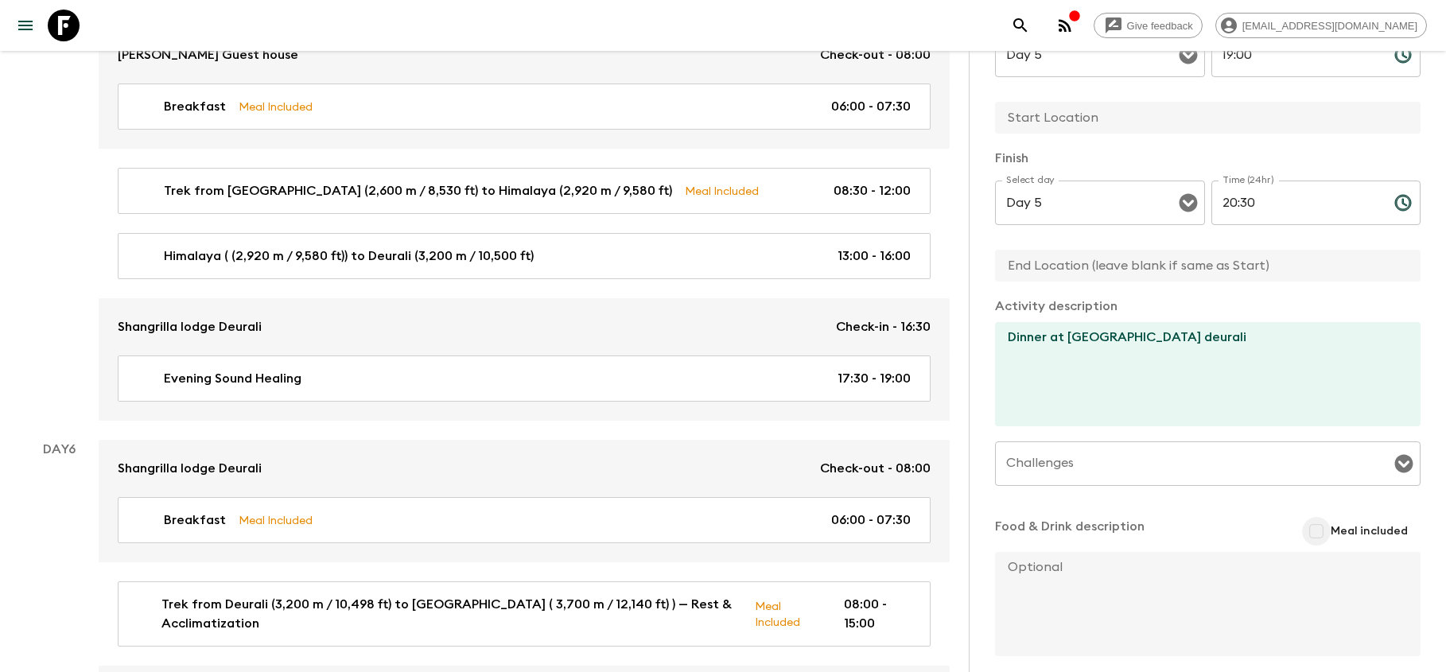
click at [1326, 534] on input "Meal included" at bounding box center [1316, 531] width 29 height 29
checkbox input "true"
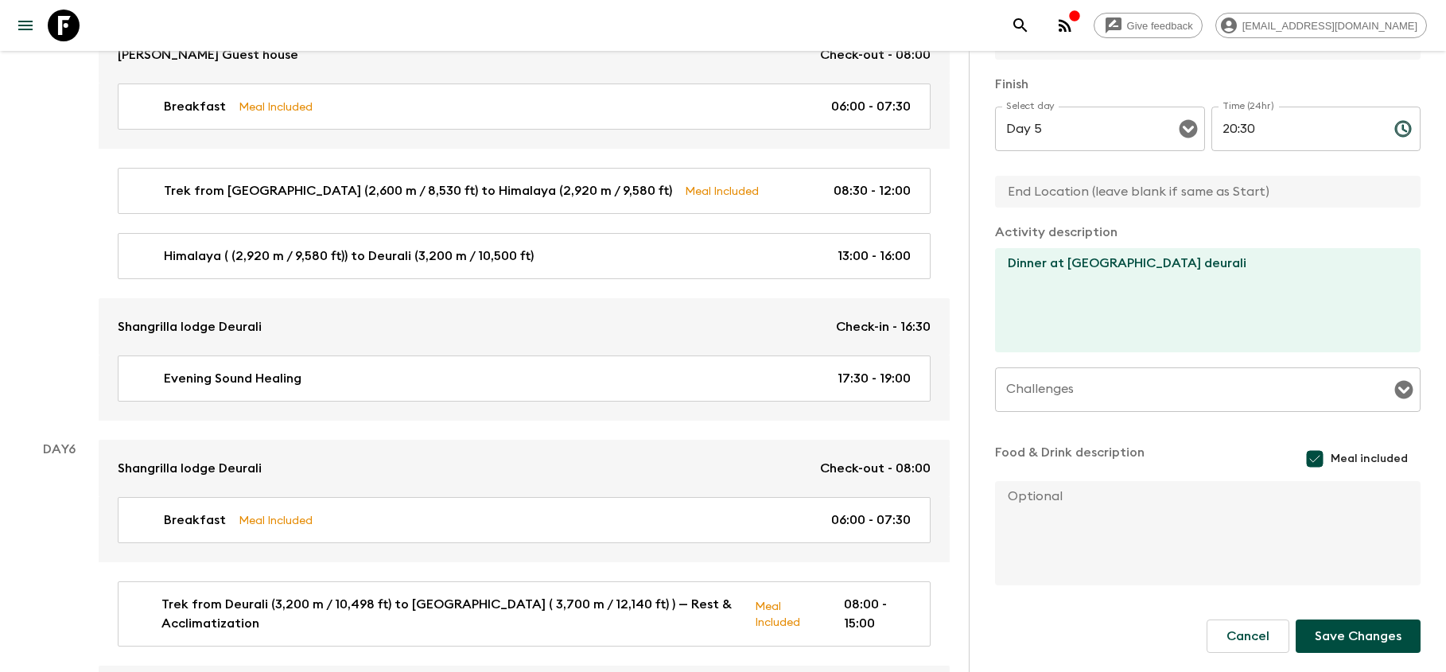
scroll to position [286, 0]
click at [1352, 642] on button "Save Changes" at bounding box center [1358, 636] width 125 height 33
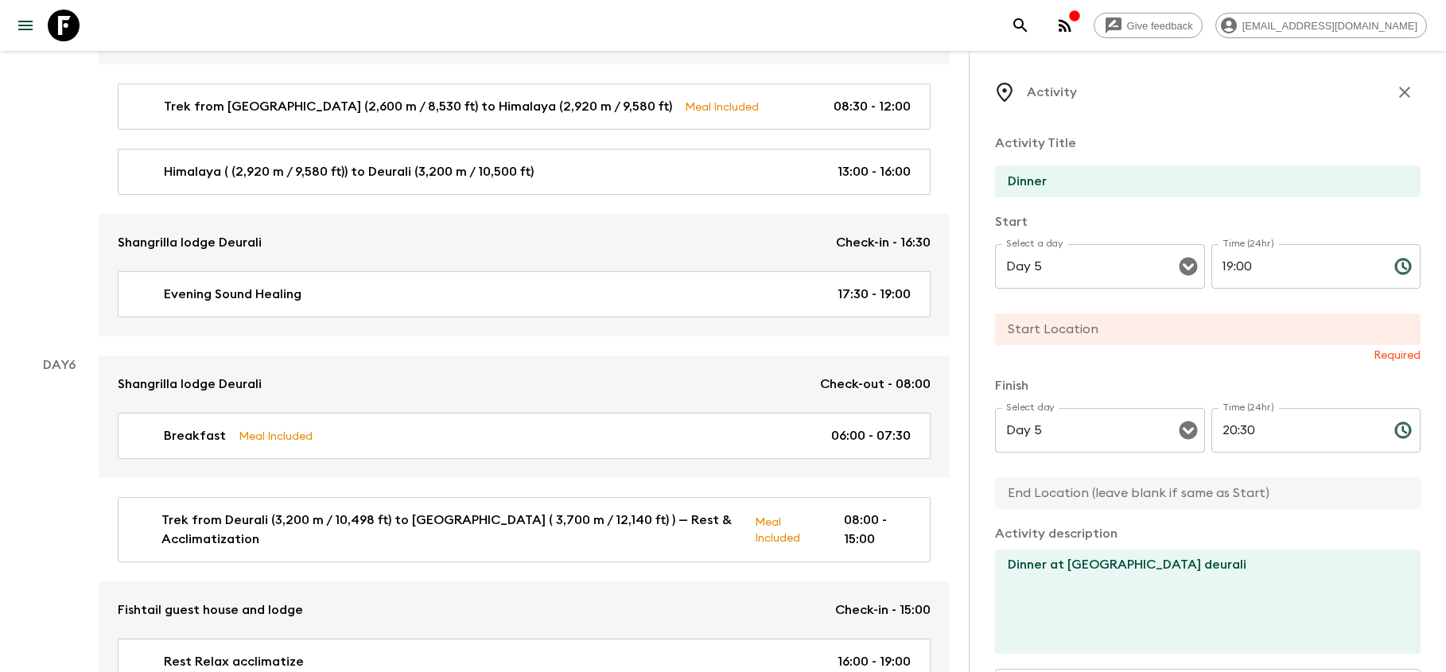
scroll to position [0, 0]
click at [1029, 334] on input "text" at bounding box center [1201, 329] width 413 height 32
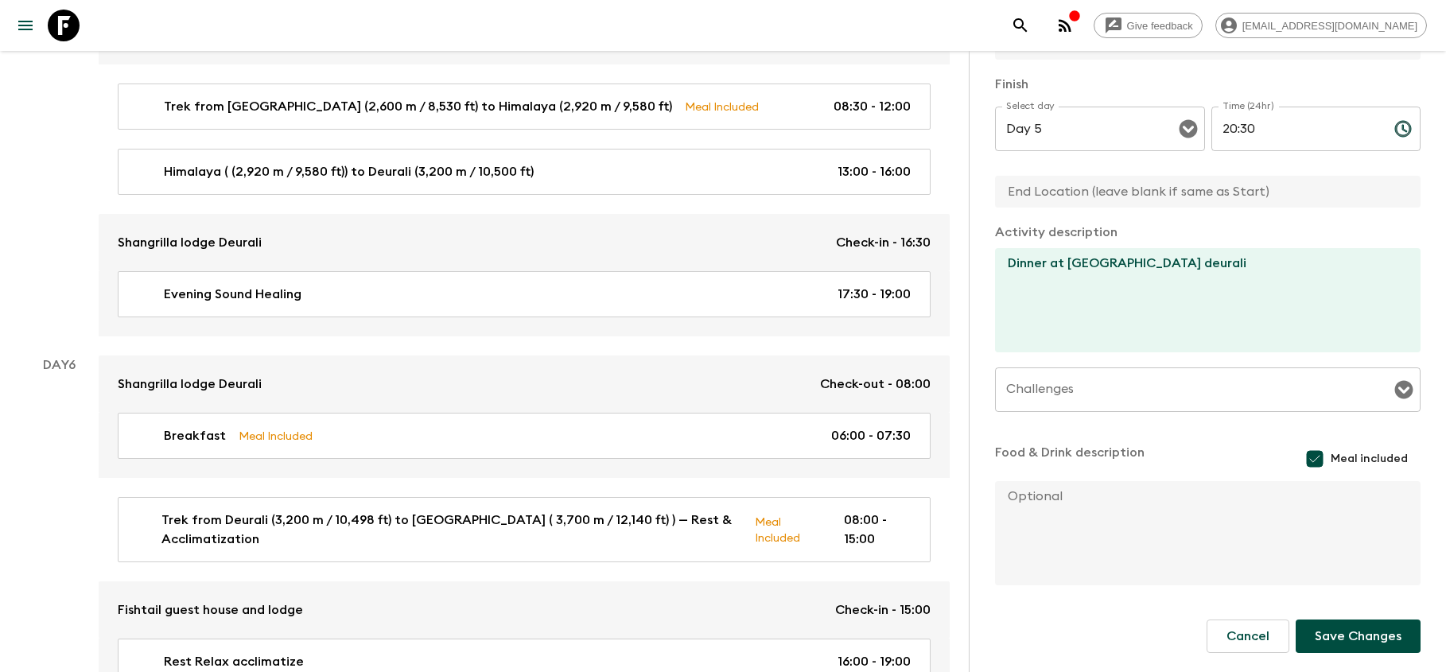
scroll to position [286, 0]
type input "Deurali"
click at [1337, 635] on button "Save Changes" at bounding box center [1358, 636] width 125 height 33
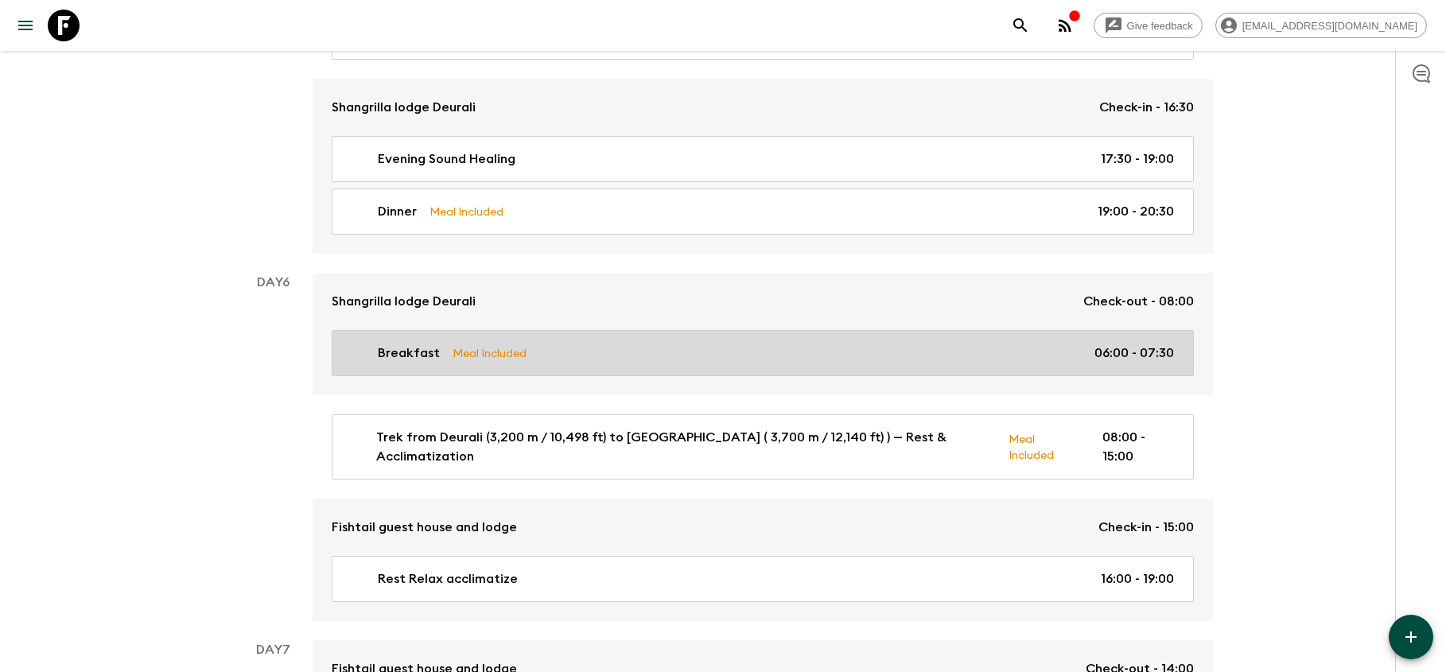
scroll to position [2264, 0]
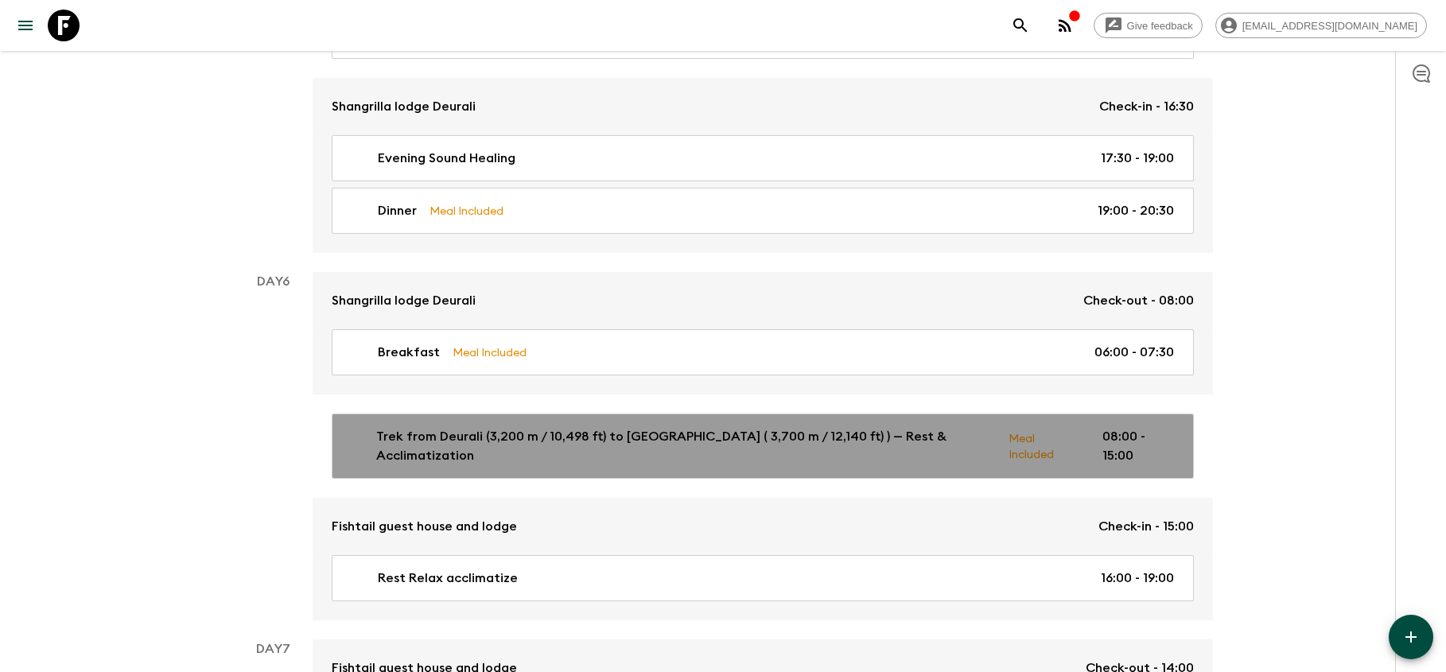
click at [738, 446] on p "Trek from Deurali (3,200 m / 10,498 ft) to [GEOGRAPHIC_DATA] ( 3,700 m / 12,140…" at bounding box center [686, 446] width 620 height 38
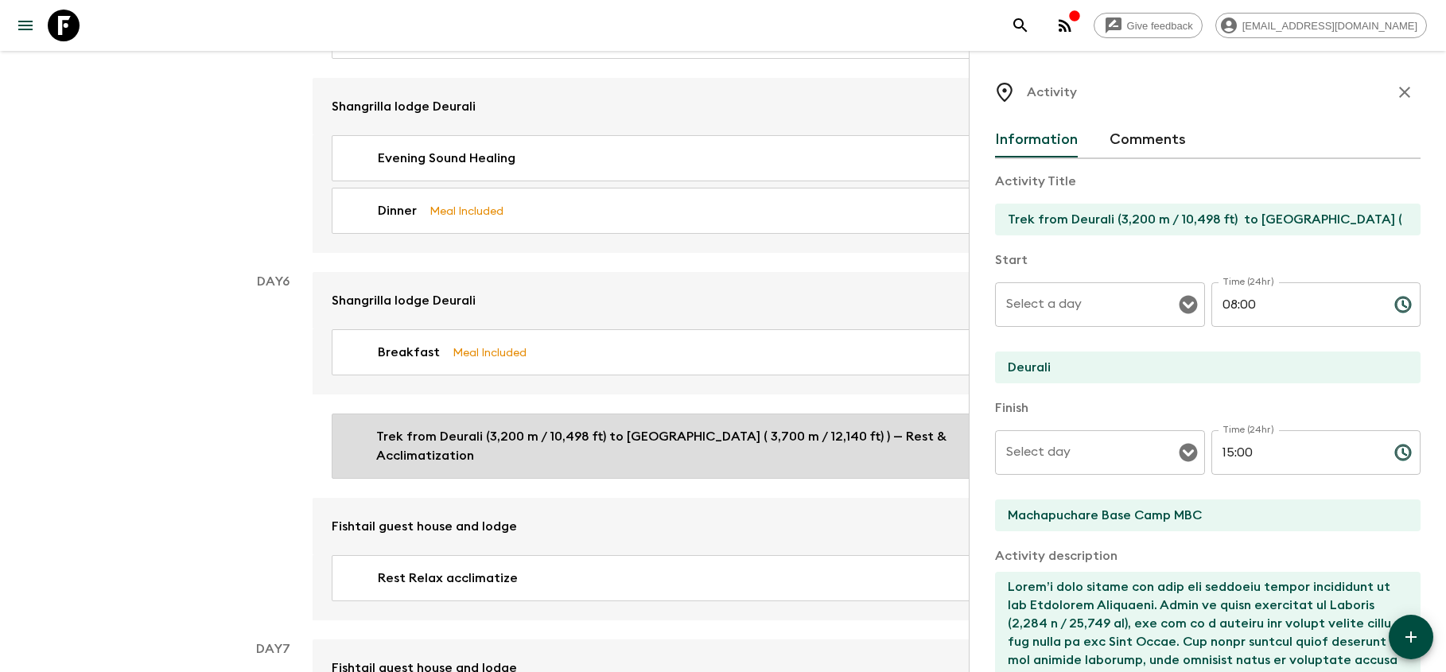
type input "Day 6"
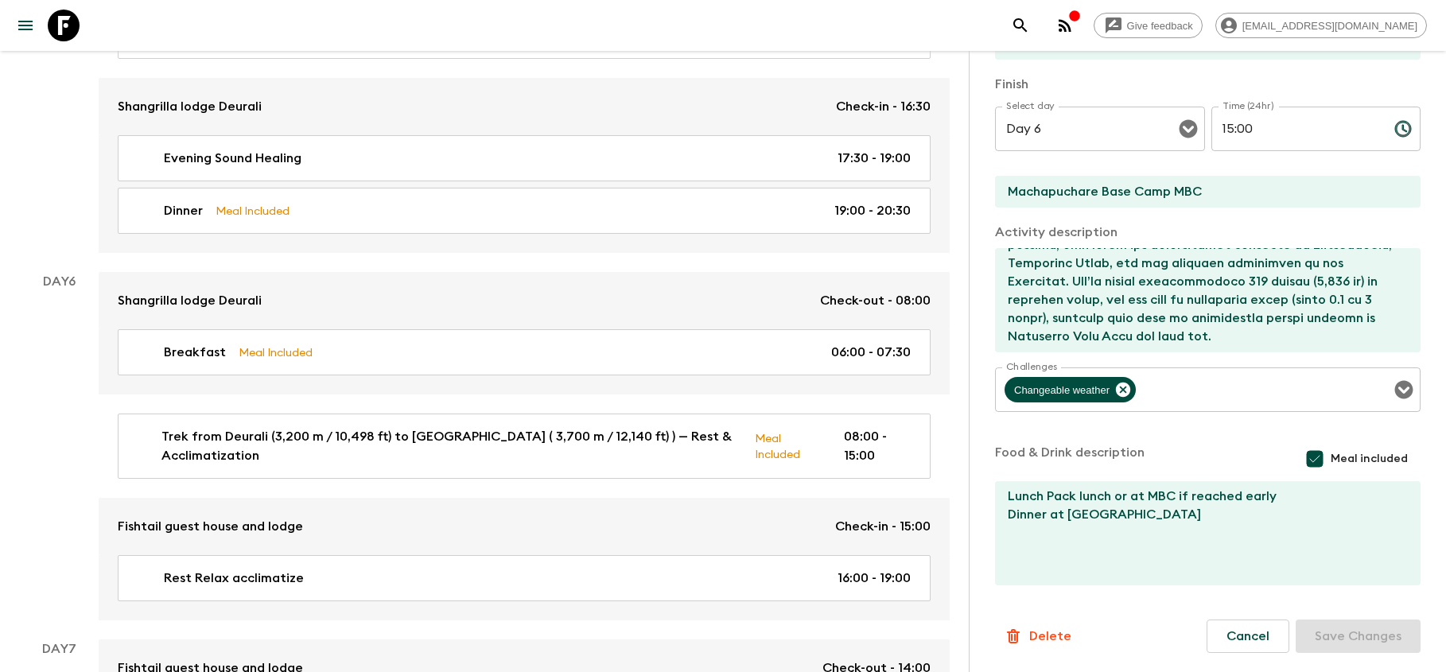
scroll to position [324, 0]
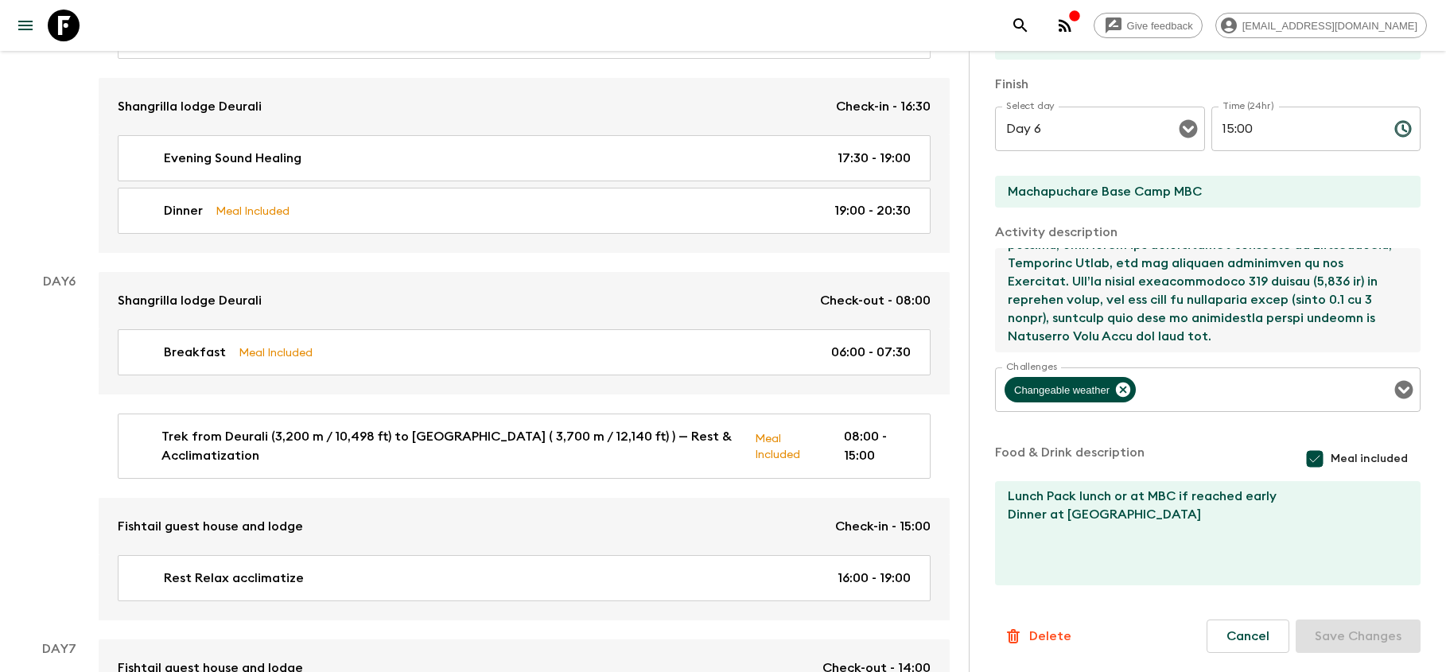
click at [1240, 322] on textarea at bounding box center [1201, 300] width 413 height 104
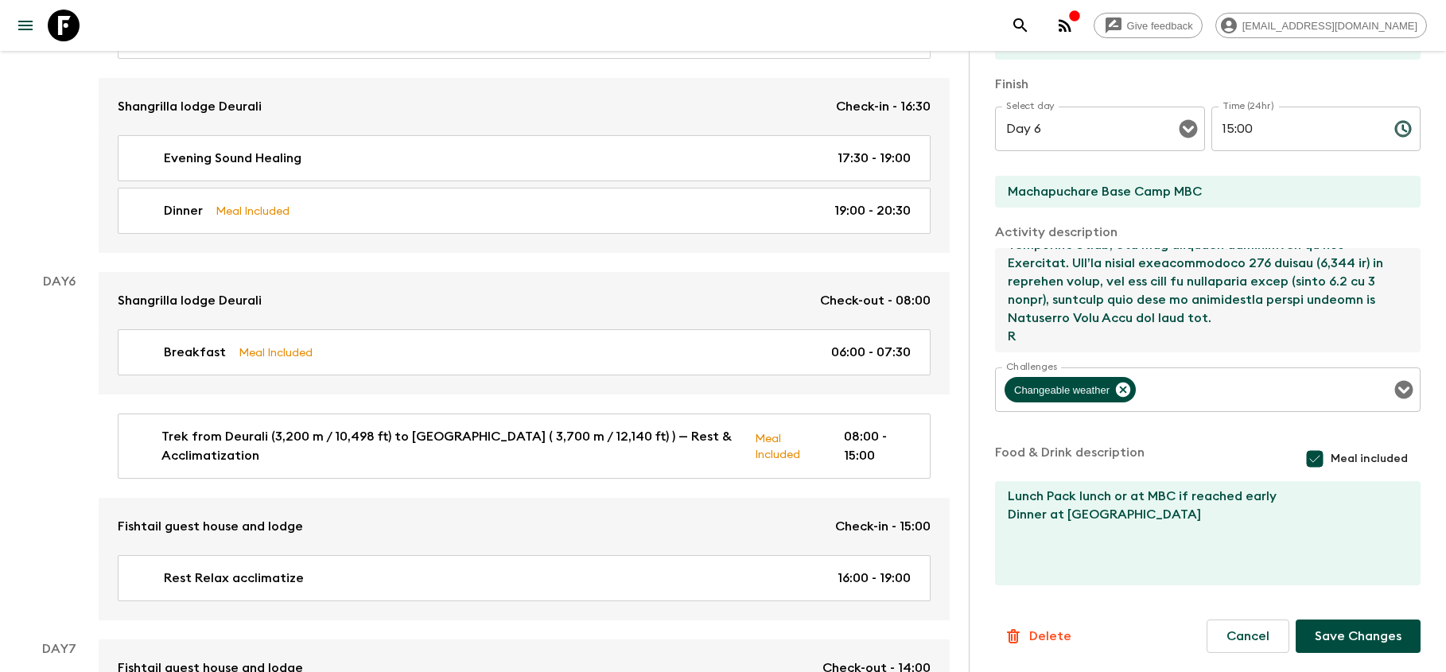
type textarea "Lorem’i dolo sitame con adip eli seddoeiu tempor incididunt ut lab Etdolorem Al…"
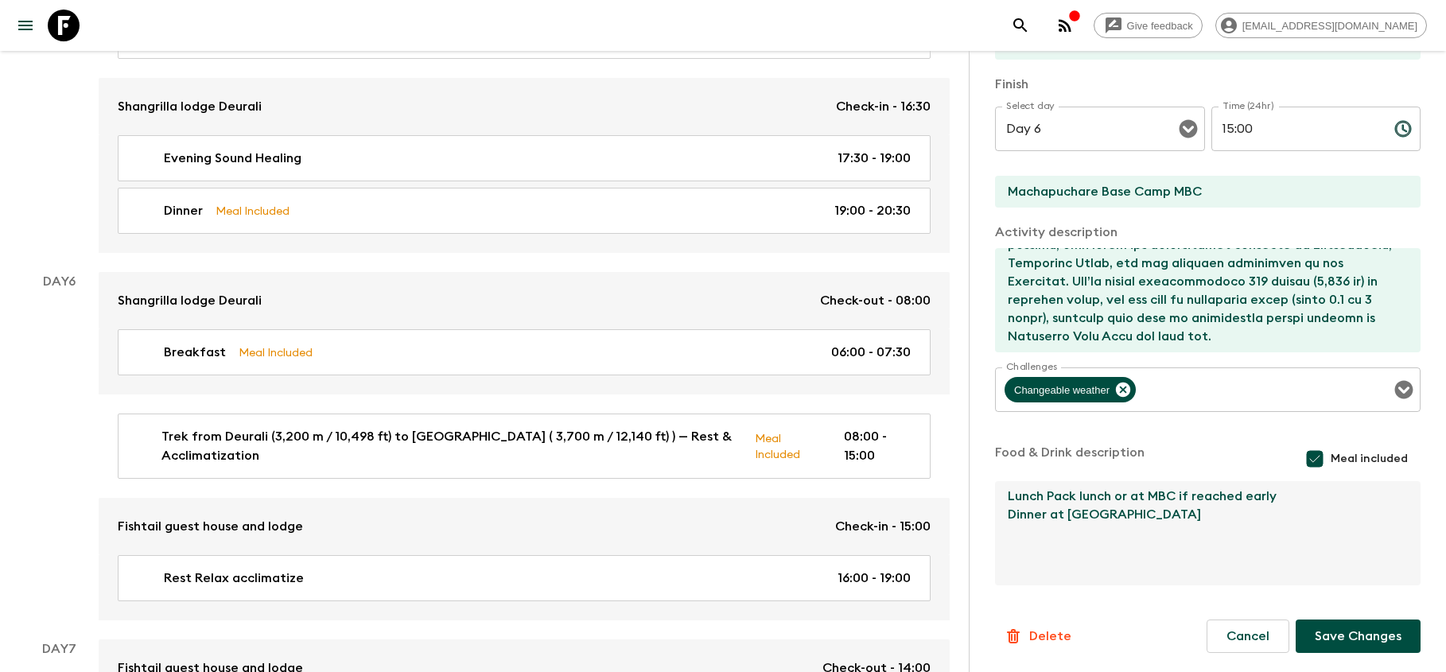
drag, startPoint x: 1145, startPoint y: 515, endPoint x: 1118, endPoint y: 515, distance: 27.0
click at [1118, 515] on textarea "Lunch Pack lunch or at MBC if reached early Dinner at [GEOGRAPHIC_DATA]" at bounding box center [1201, 533] width 413 height 104
drag, startPoint x: 1007, startPoint y: 515, endPoint x: 1179, endPoint y: 547, distance: 175.5
click at [1179, 547] on textarea "Lunch Pack lunch MBC if reached early Dinner at [GEOGRAPHIC_DATA]" at bounding box center [1201, 533] width 413 height 104
type textarea "Lunch at MBC"
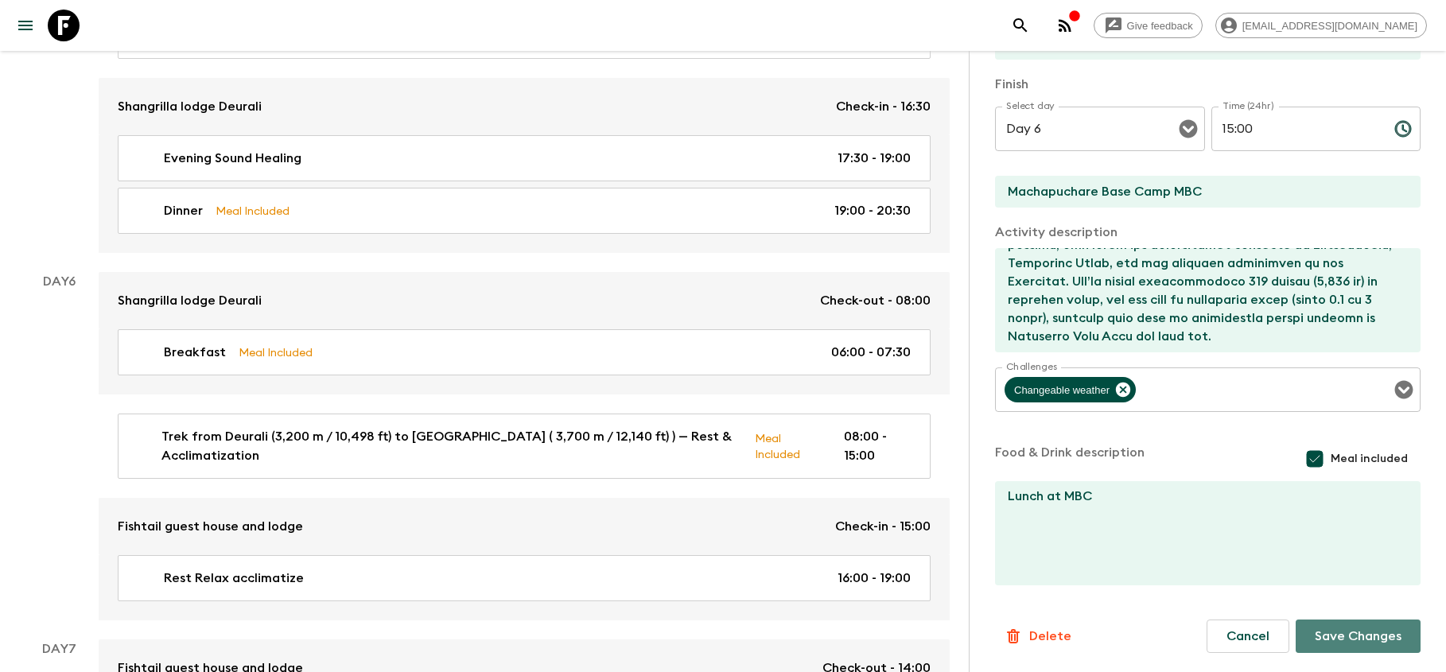
click at [1373, 642] on button "Save Changes" at bounding box center [1358, 636] width 125 height 33
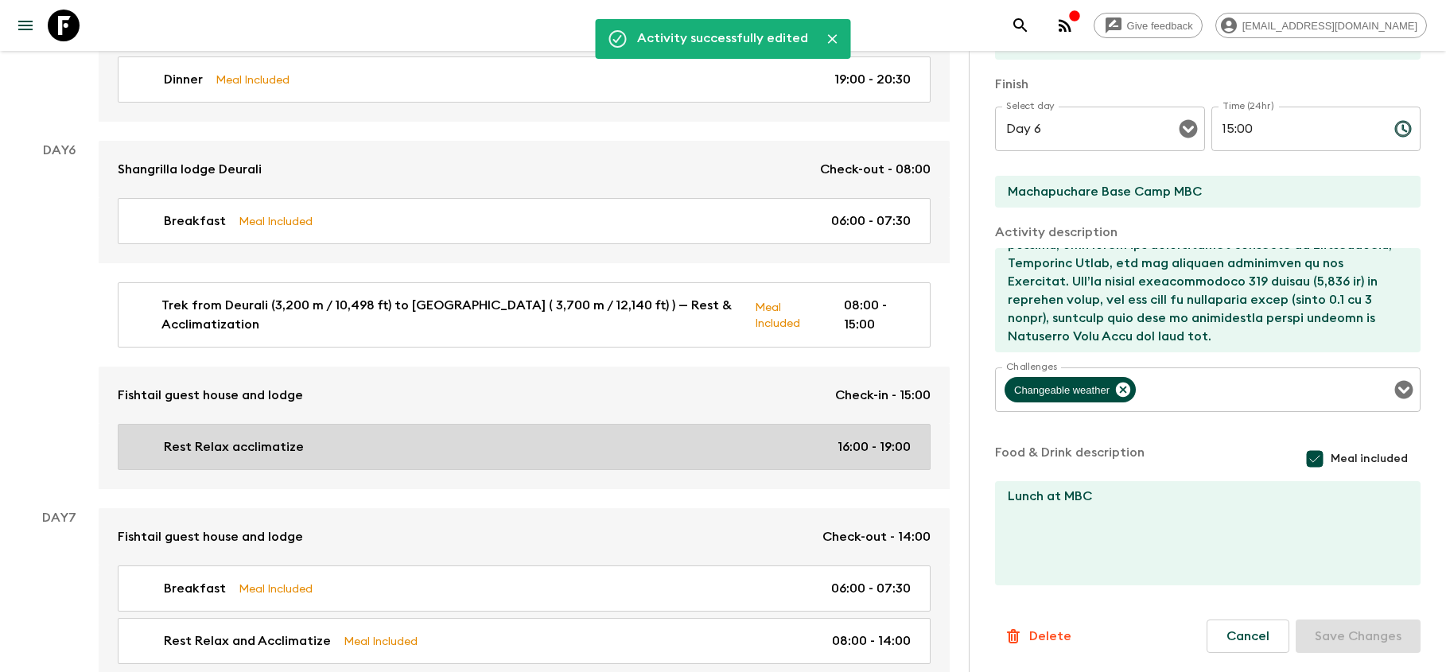
scroll to position [2398, 0]
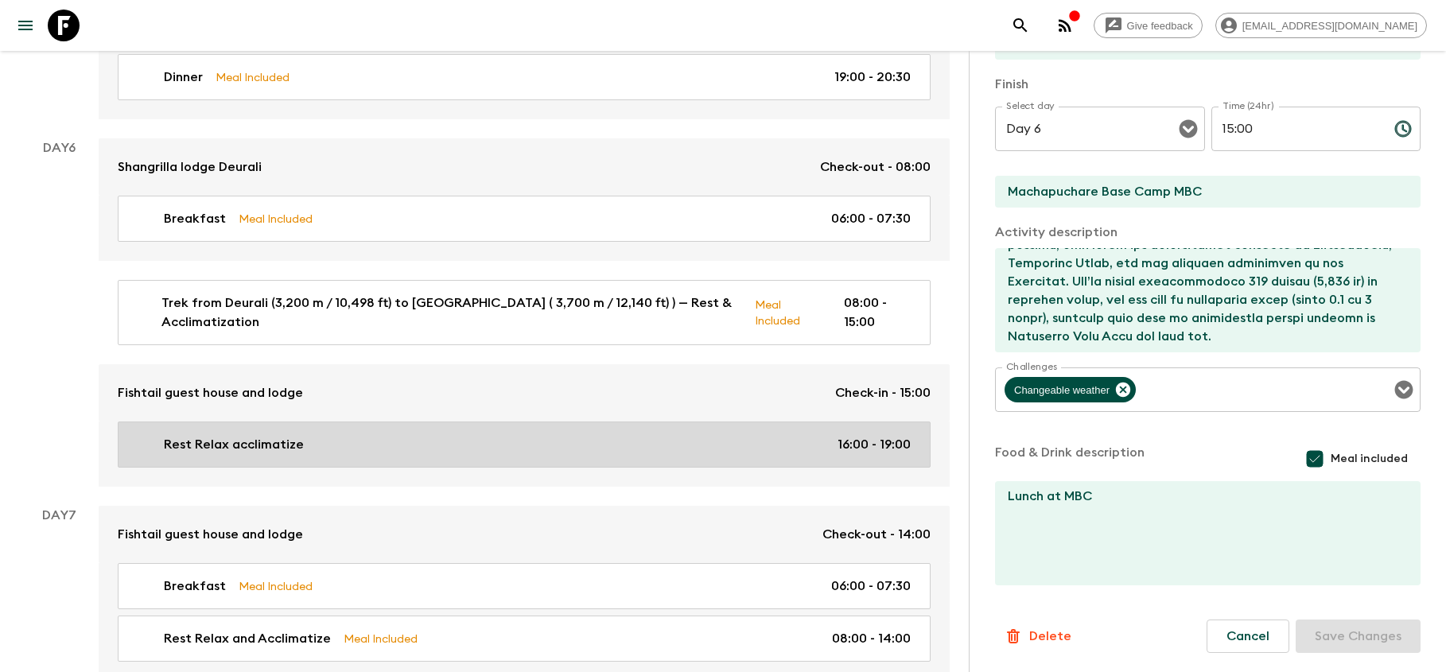
click at [585, 447] on link "Rest Relax acclimatize 16:00 - 19:00" at bounding box center [524, 445] width 813 height 46
type input "Rest Relax acclimatize"
type input "16:00"
type input "Machapuchare Base Camp"
type input "19:00"
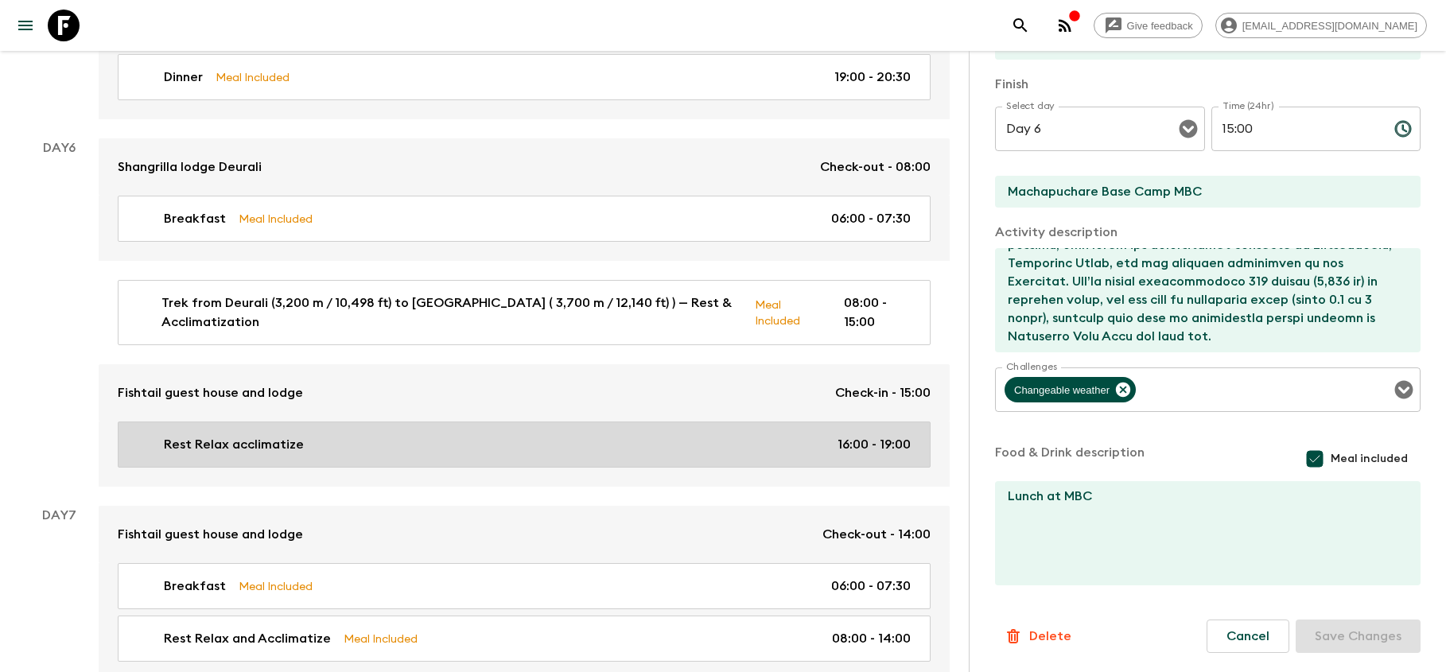
type input "Machapuchare Base Camp"
type textarea "At [GEOGRAPHIC_DATA] (MBC), we will arrive early to allow ample time for acclim…"
checkbox input "false"
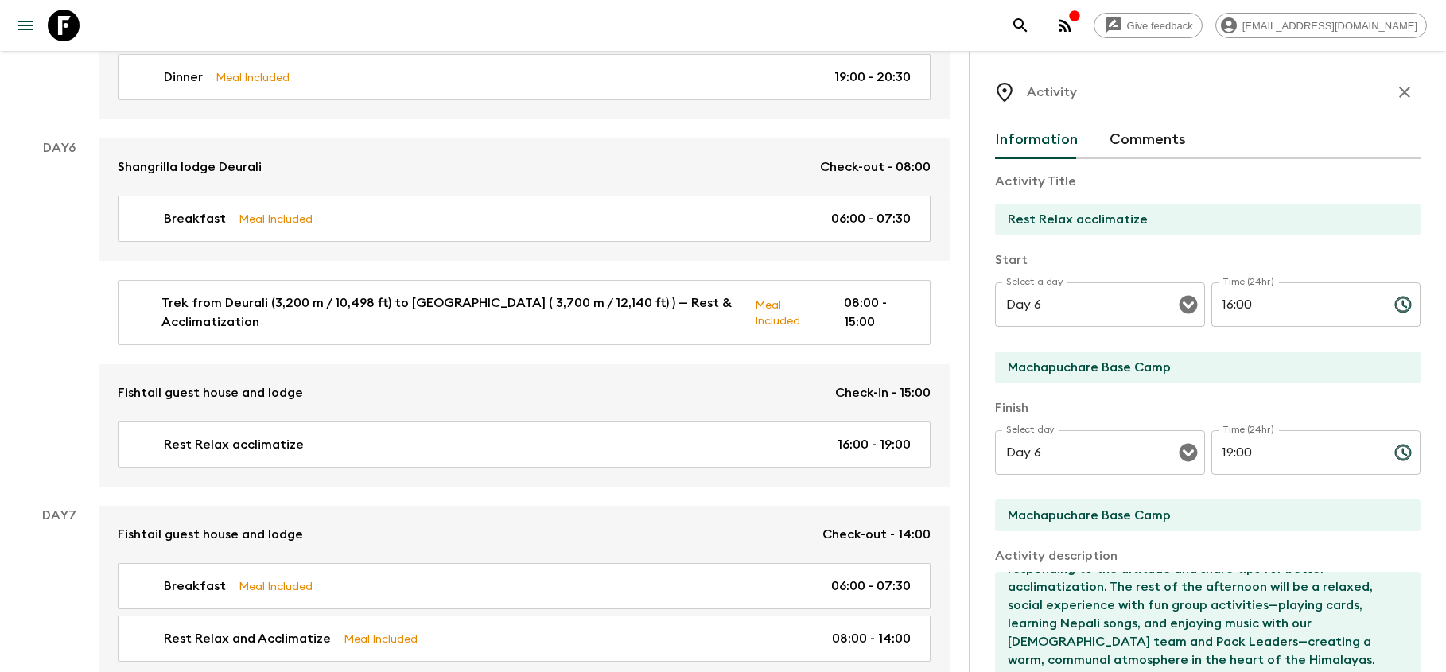
click at [1405, 91] on icon "button" at bounding box center [1404, 92] width 11 height 11
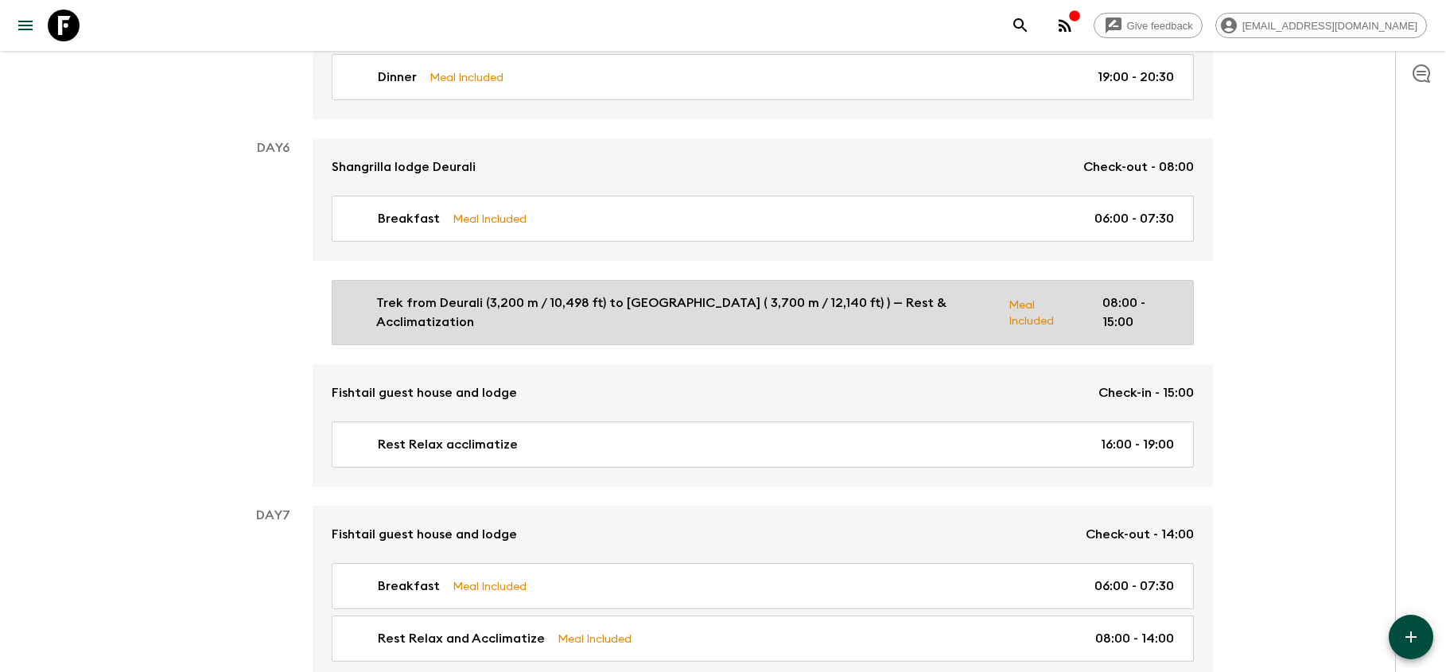
click at [1071, 306] on p "Meal Included" at bounding box center [1042, 312] width 68 height 33
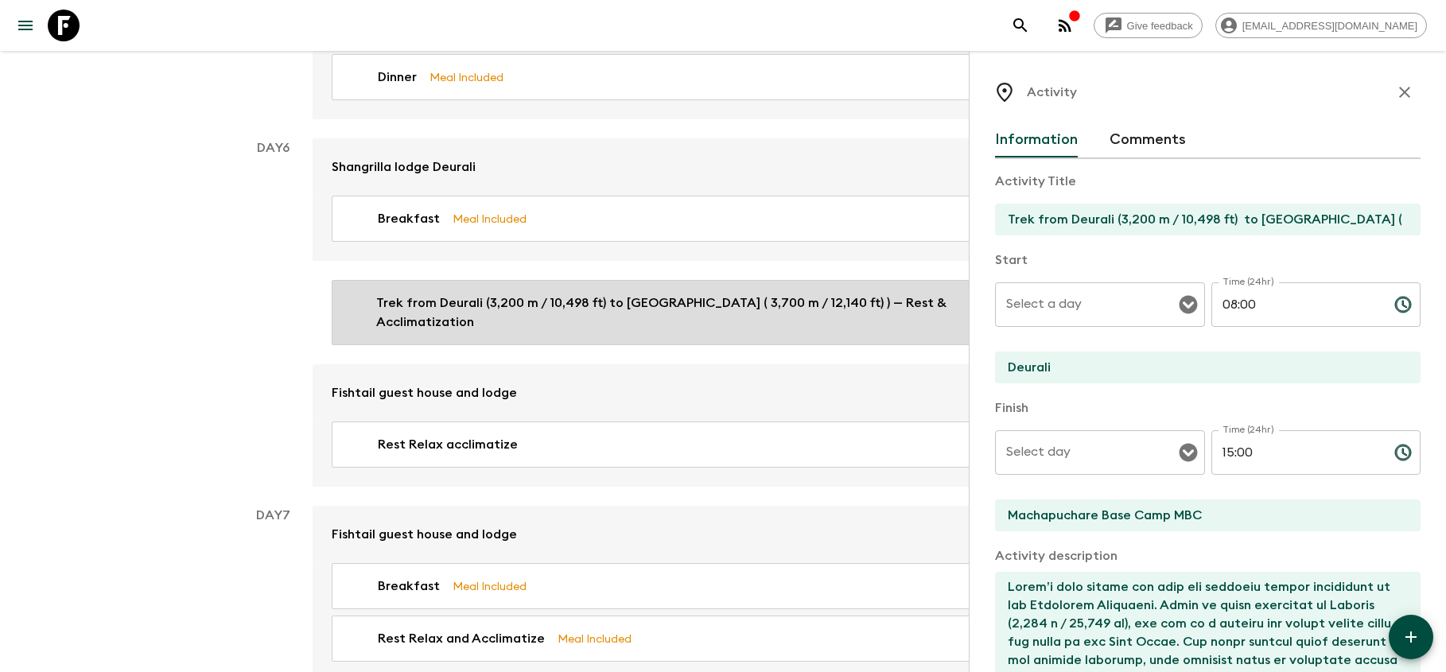
type input "Day 6"
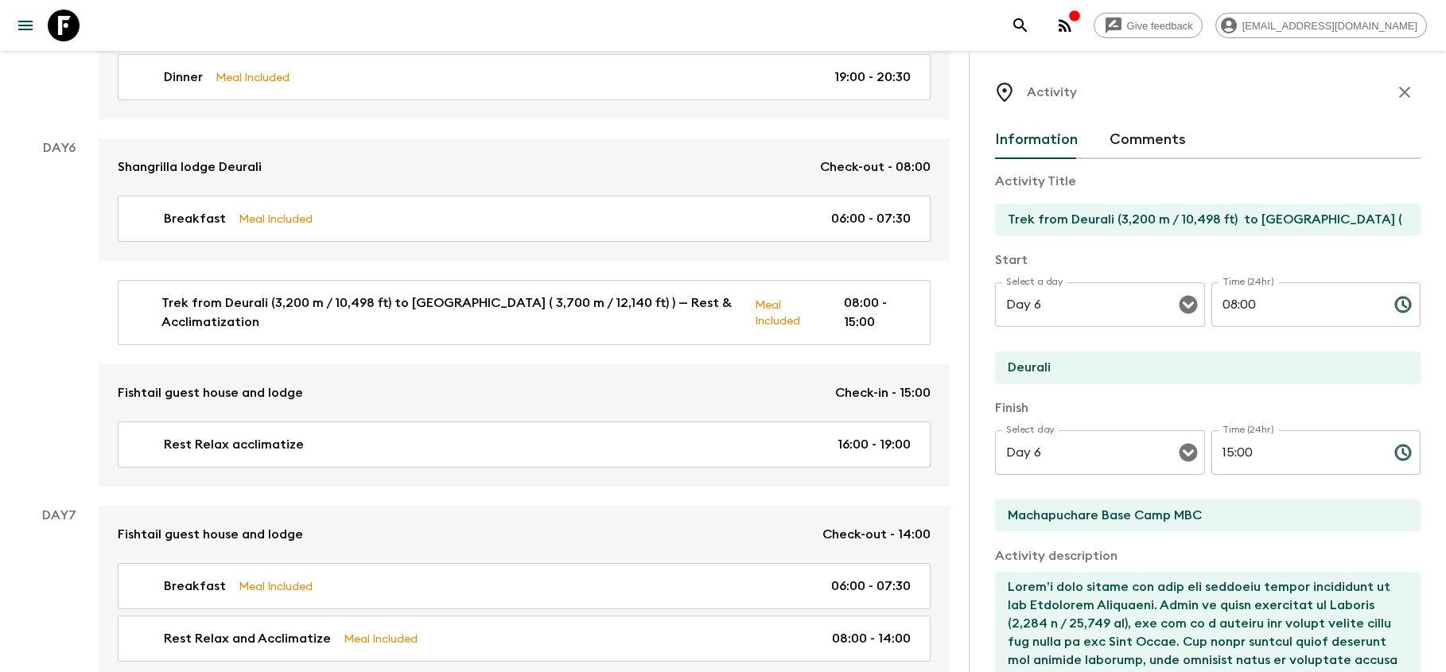
click at [1405, 95] on icon "button" at bounding box center [1404, 92] width 19 height 19
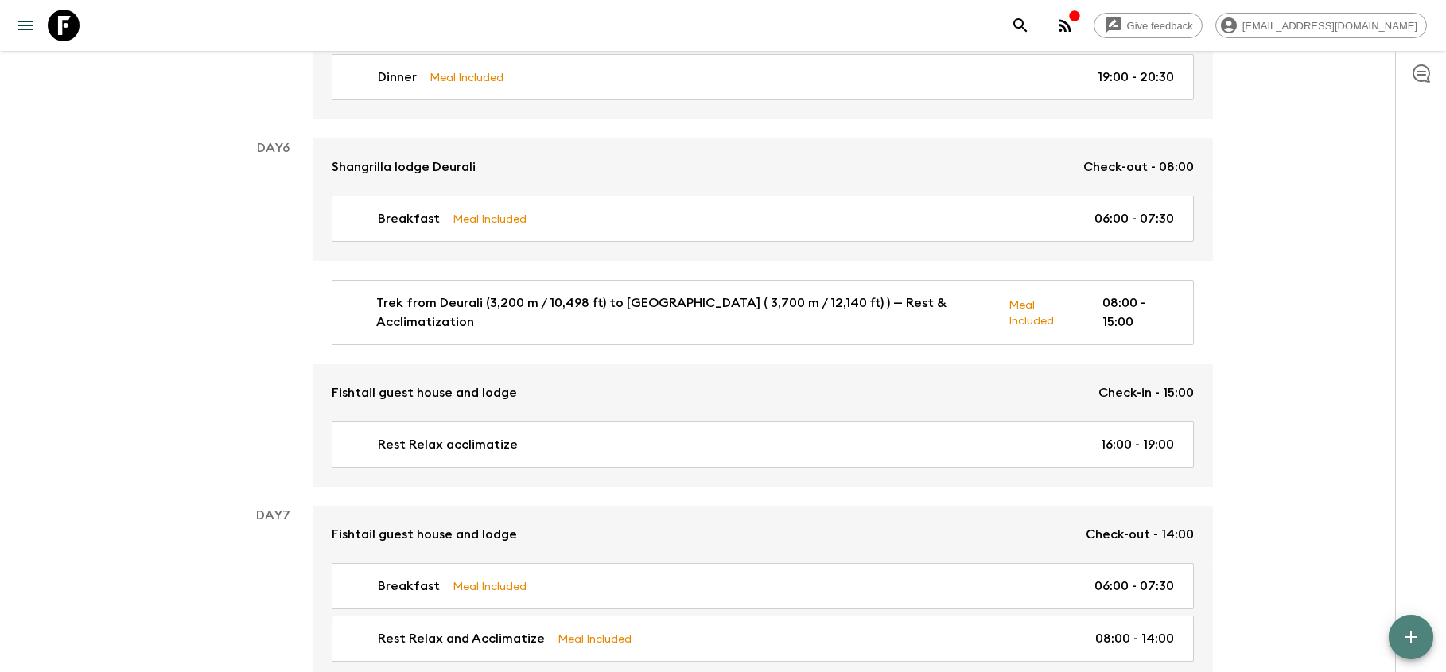
click at [1406, 639] on icon "button" at bounding box center [1410, 637] width 19 height 19
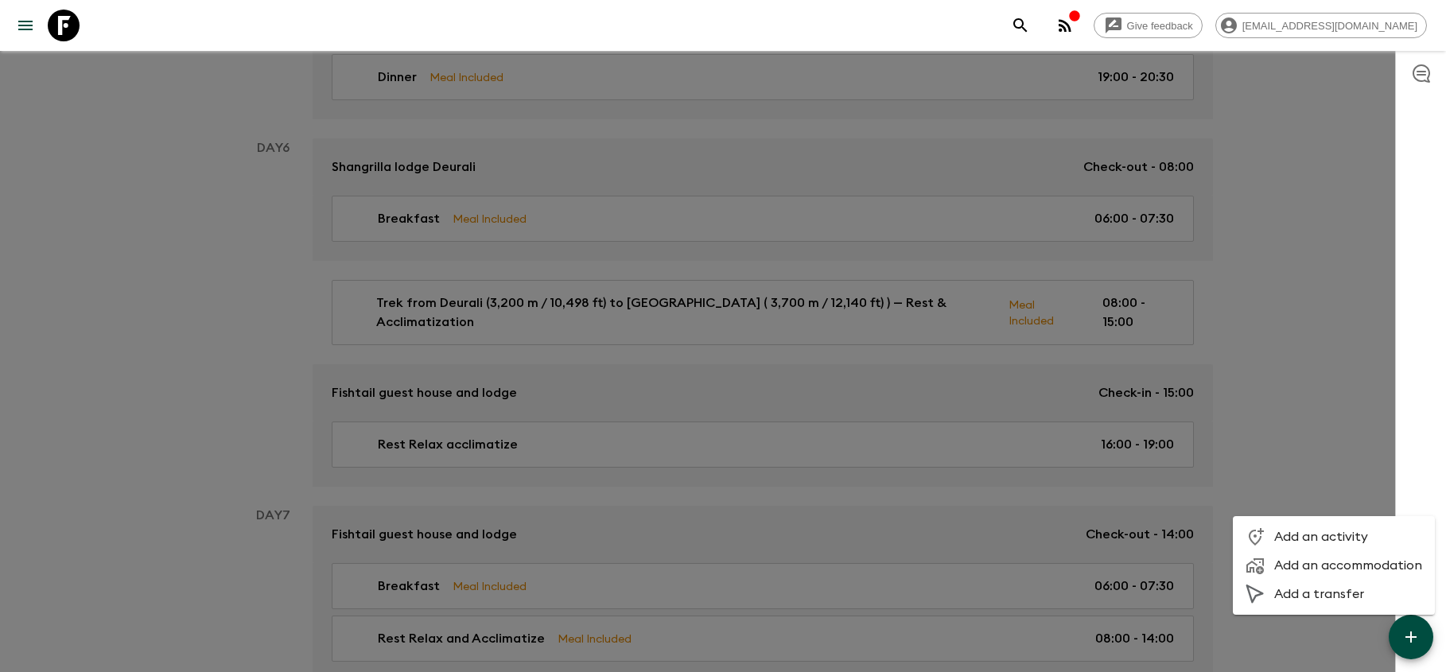
click at [1339, 542] on span "Add an activity" at bounding box center [1348, 537] width 148 height 16
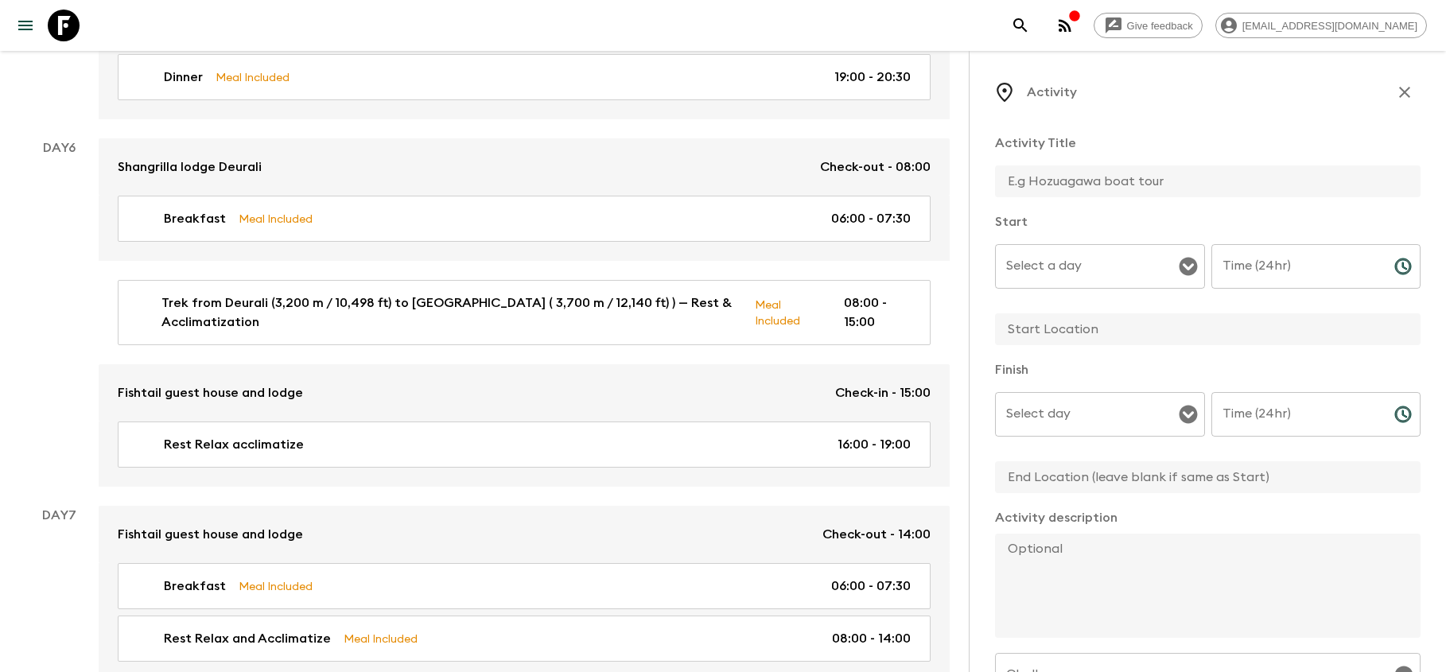
click at [1051, 188] on input "text" at bounding box center [1201, 181] width 413 height 32
type input "Dinner"
click at [1071, 264] on input "Select a day" at bounding box center [1088, 266] width 172 height 30
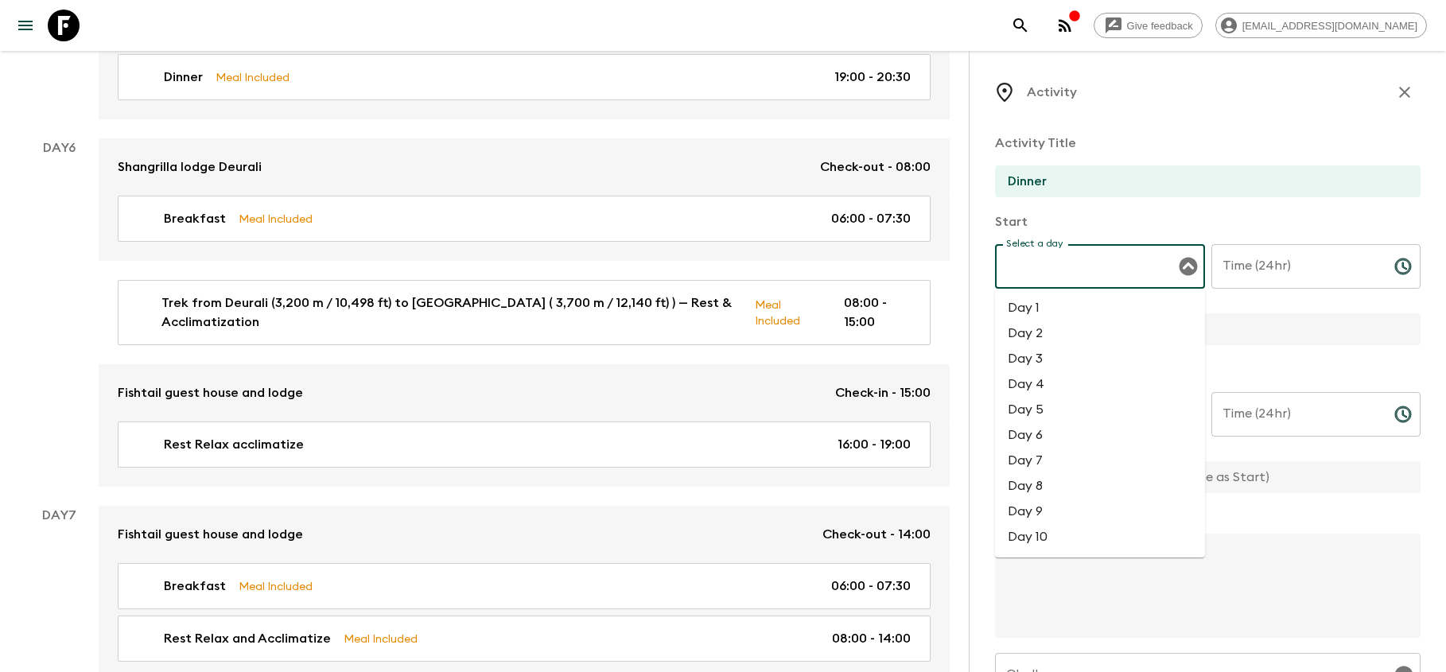
click at [1063, 441] on li "Day 6" at bounding box center [1100, 434] width 210 height 25
type input "Day 6"
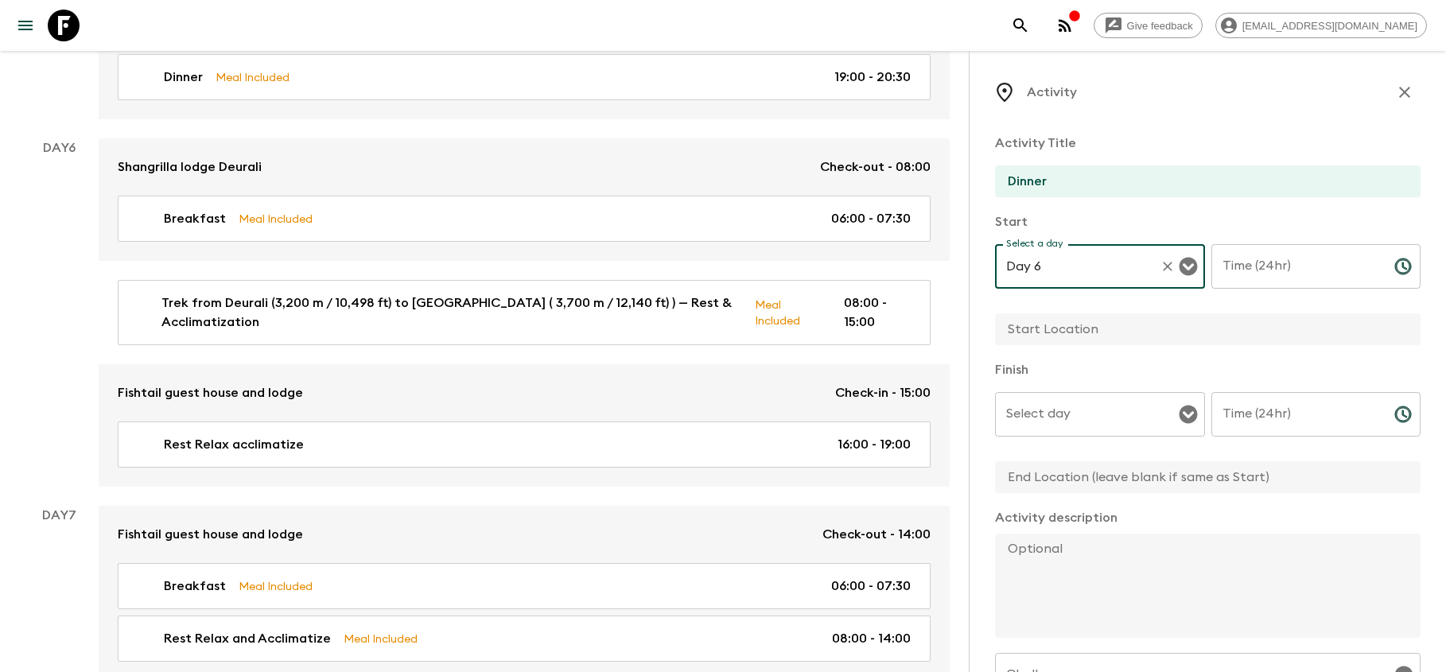
click at [1262, 257] on input "Time (24hr)" at bounding box center [1296, 266] width 170 height 45
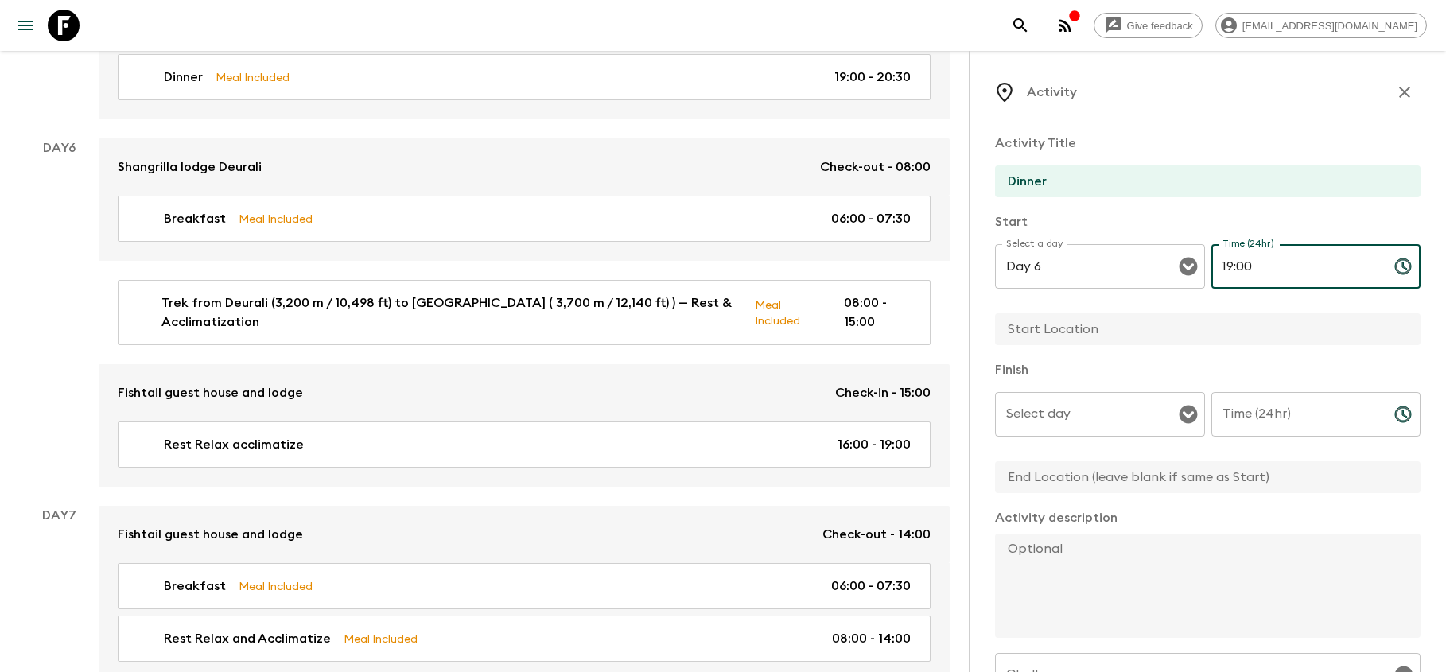
type input "19:00"
click at [1161, 340] on input "text" at bounding box center [1201, 329] width 413 height 32
type input "Fishtail guest house MBC"
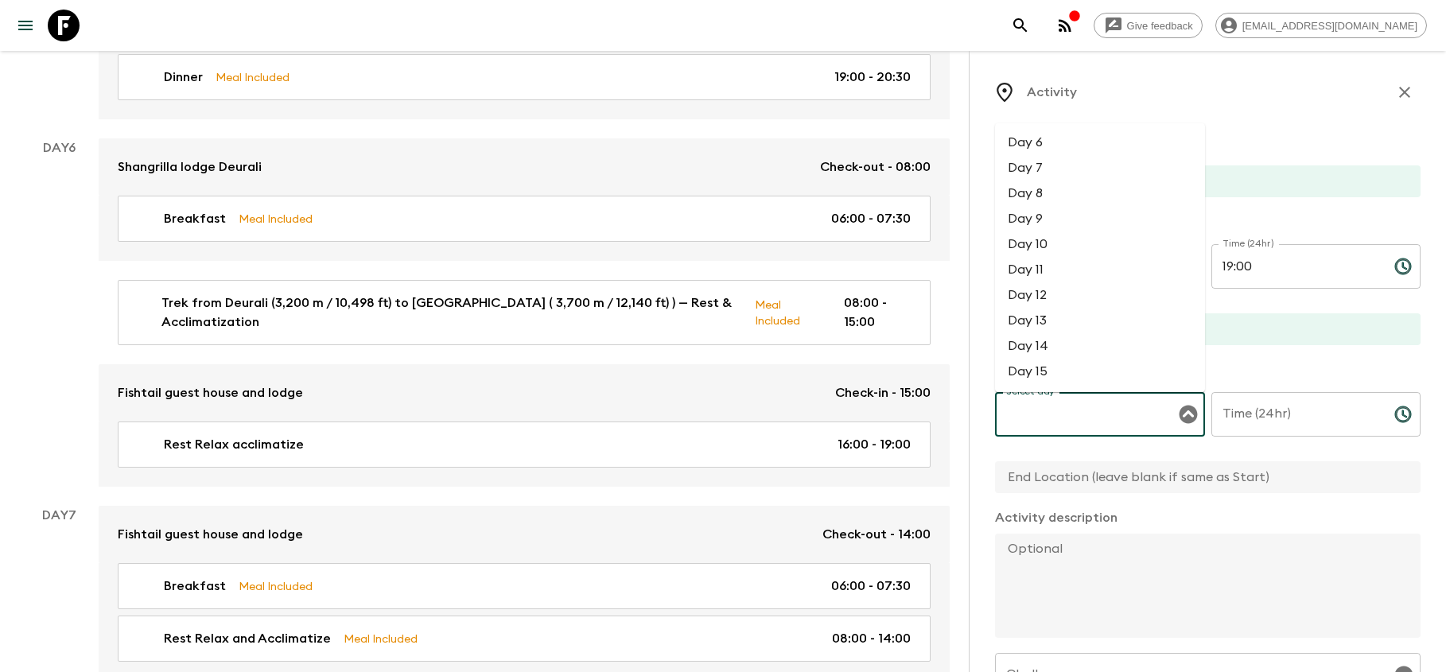
click at [1151, 410] on input "Select day" at bounding box center [1088, 414] width 172 height 30
click at [1069, 140] on li "Day 6" at bounding box center [1100, 142] width 210 height 25
type input "Day 6"
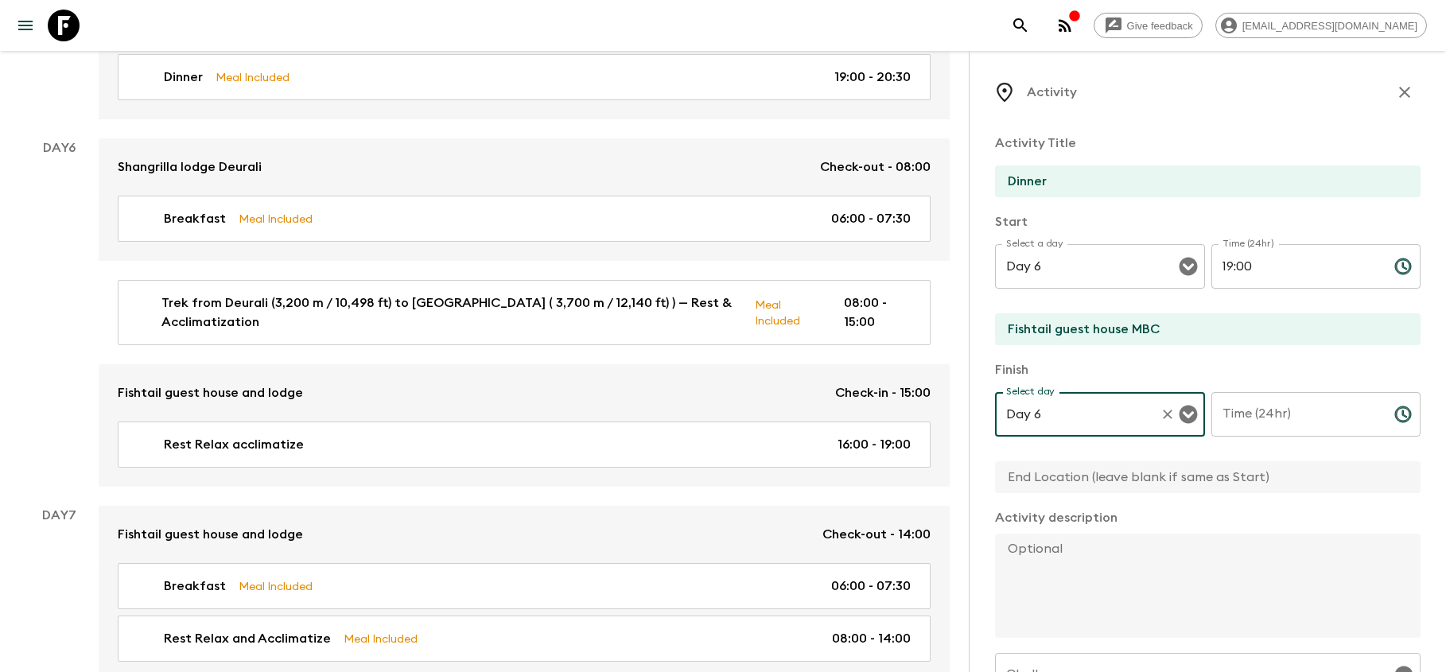
click at [1240, 404] on div "Time (24hr) Time (24hr) ​" at bounding box center [1316, 423] width 210 height 63
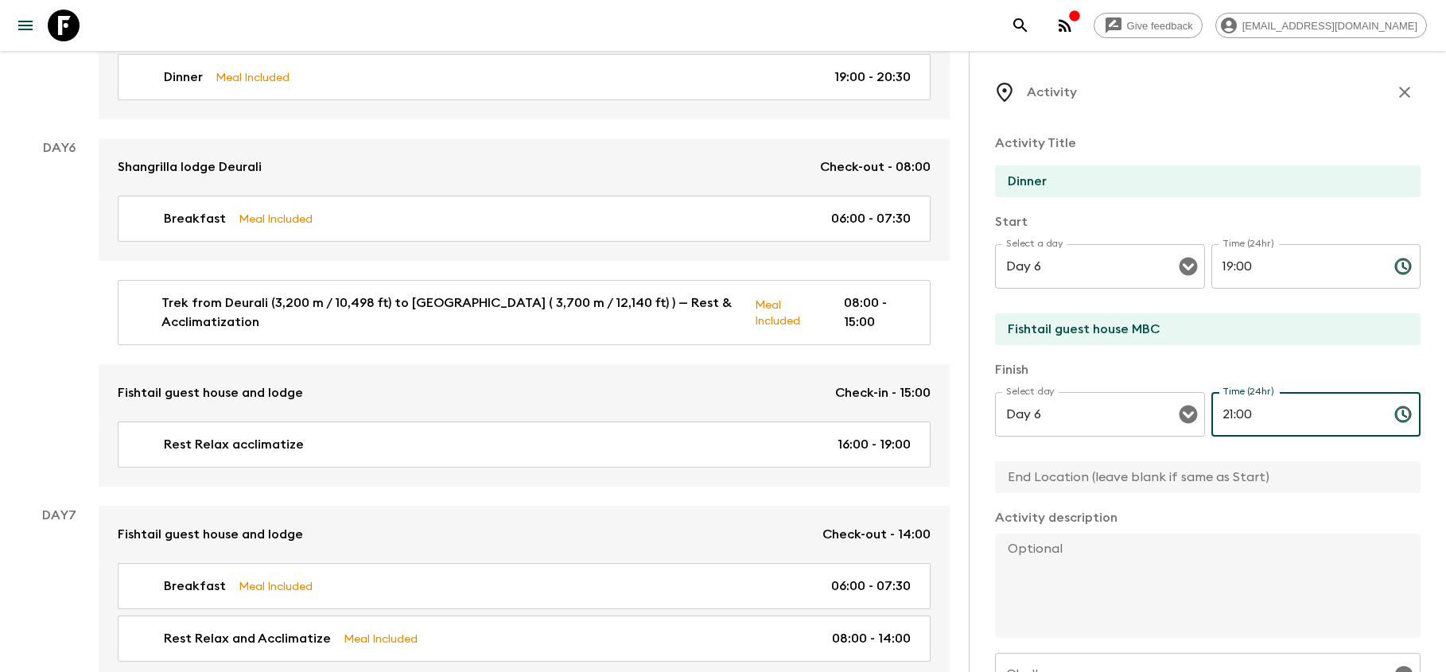
type input "21:00"
click at [1178, 572] on textarea at bounding box center [1201, 586] width 413 height 104
click at [1120, 487] on input "text" at bounding box center [1201, 477] width 413 height 32
click at [1110, 565] on textarea at bounding box center [1201, 586] width 413 height 104
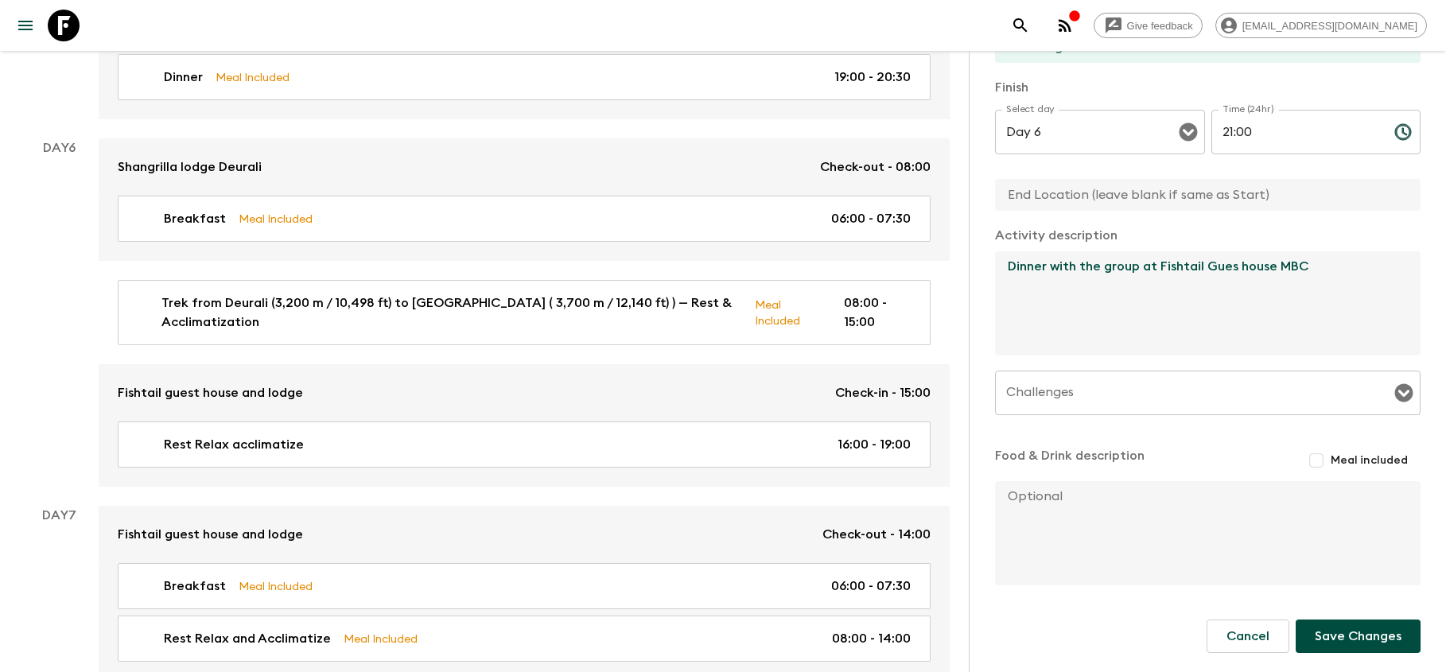
scroll to position [282, 0]
type textarea "Dinner with the group at Fishtail Gues house MBC"
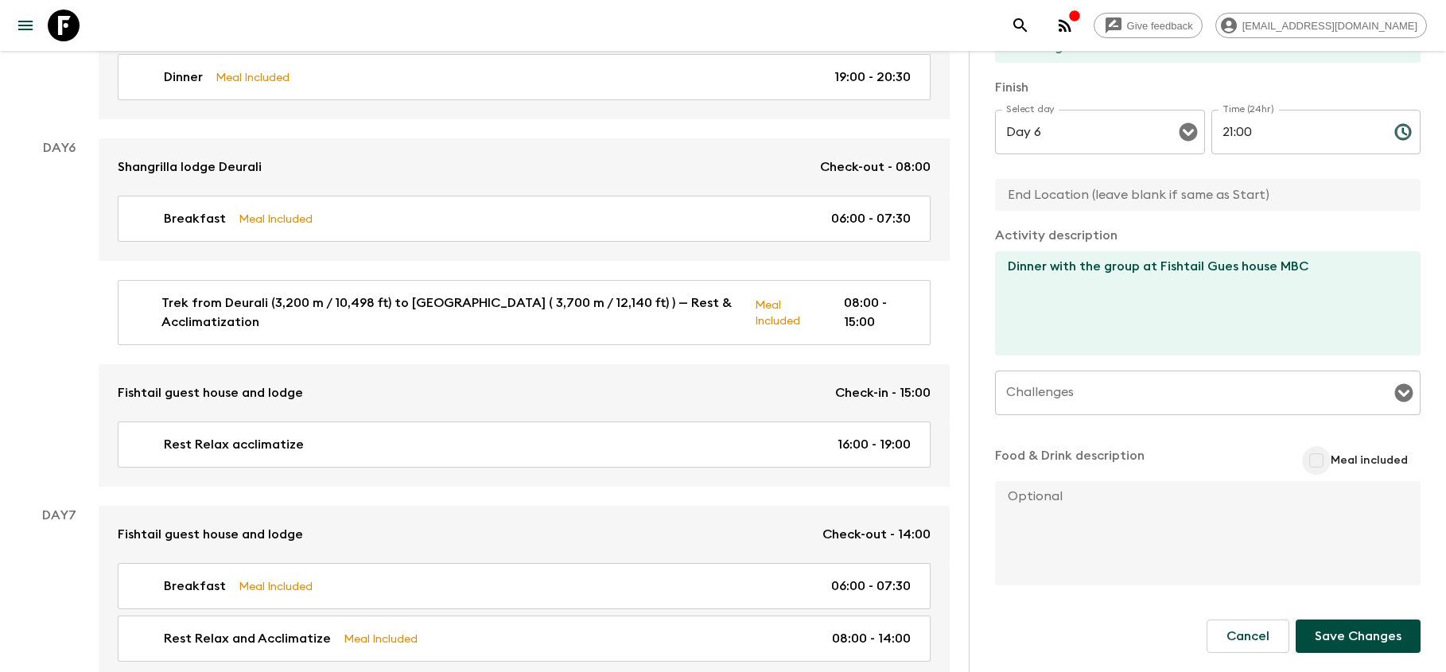
click at [1323, 463] on input "Meal included" at bounding box center [1316, 460] width 29 height 29
checkbox input "true"
click at [1358, 648] on button "Save Changes" at bounding box center [1358, 639] width 125 height 33
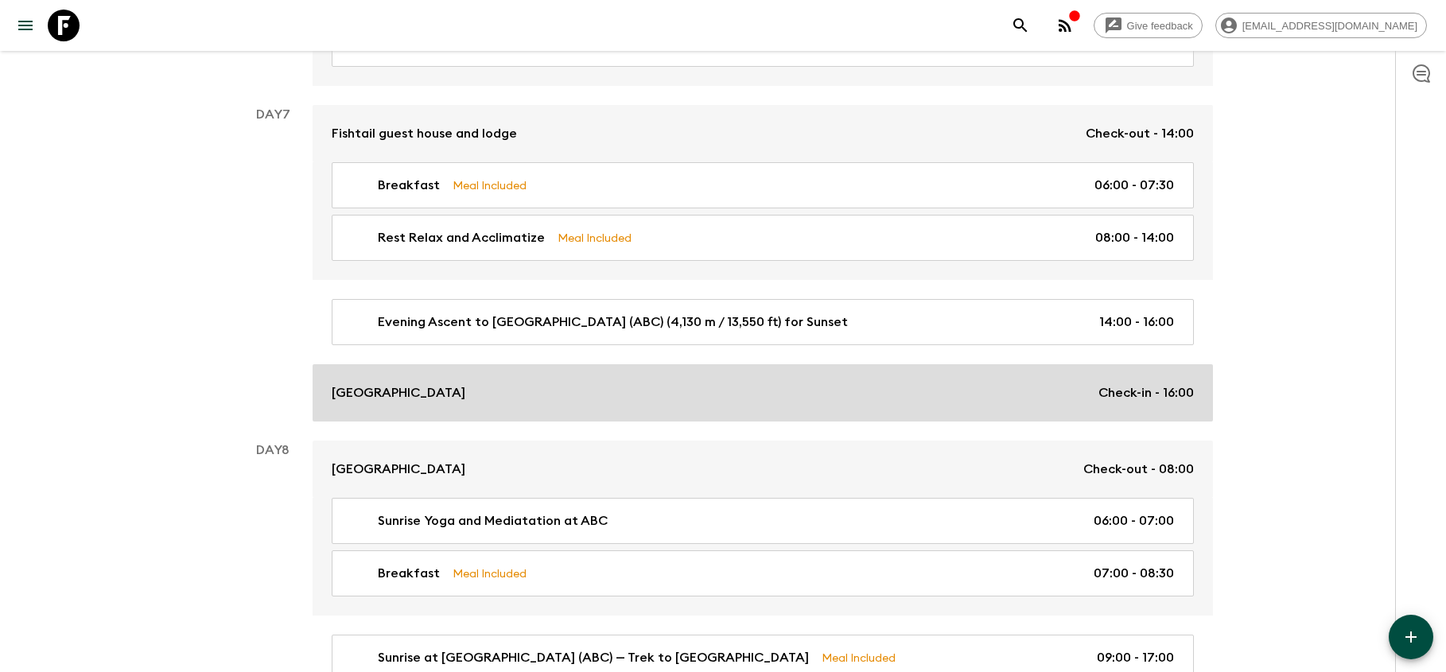
scroll to position [2851, 0]
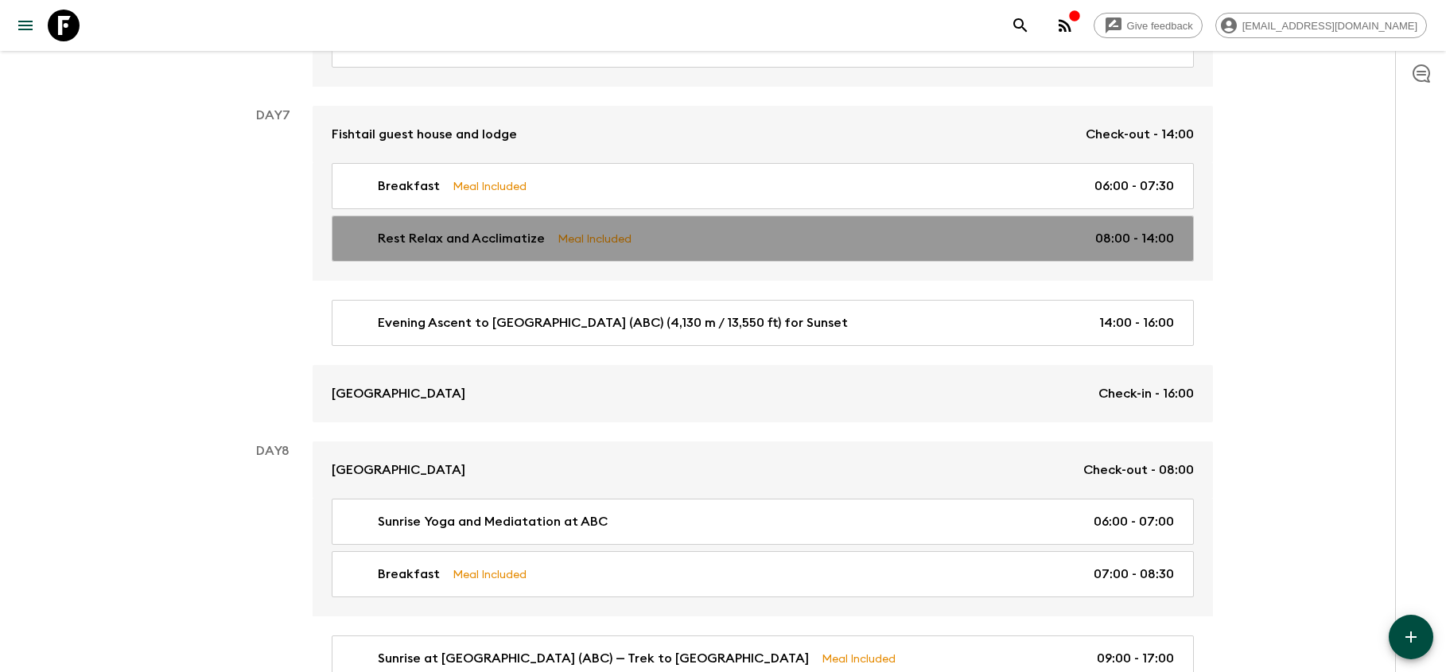
click at [698, 231] on div "Rest Relax and Acclimatize Meal Included 08:00 - 14:00" at bounding box center [759, 238] width 829 height 19
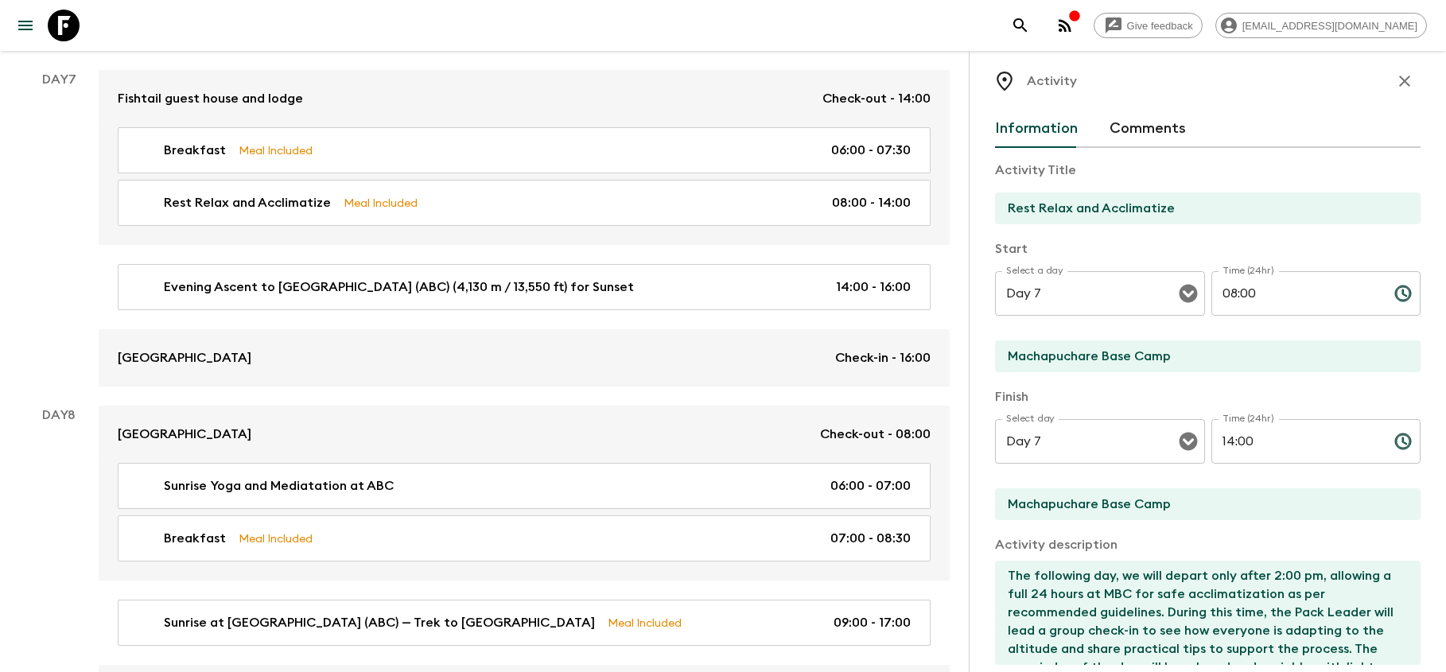
scroll to position [13, 0]
click at [1253, 295] on input "08:00" at bounding box center [1296, 292] width 170 height 45
type input "0"
type input "14:00"
click at [1270, 437] on input "14:00" at bounding box center [1296, 440] width 170 height 45
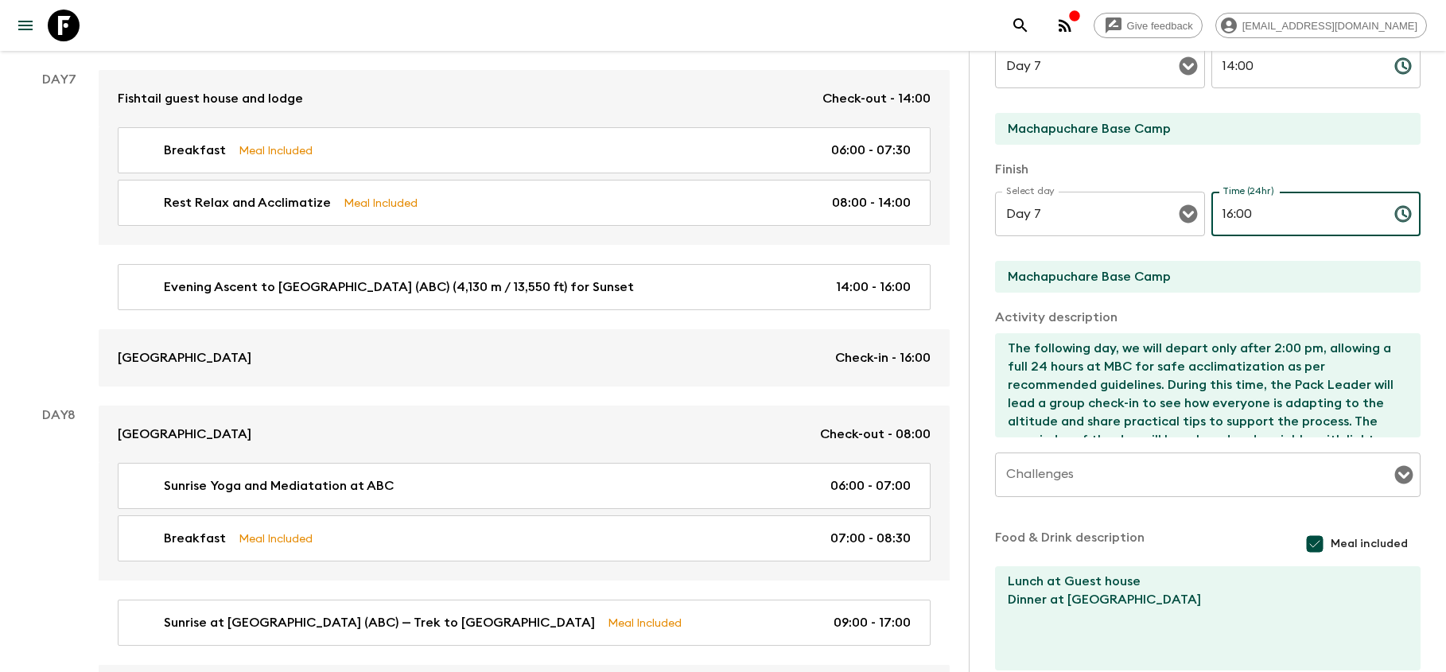
scroll to position [299, 0]
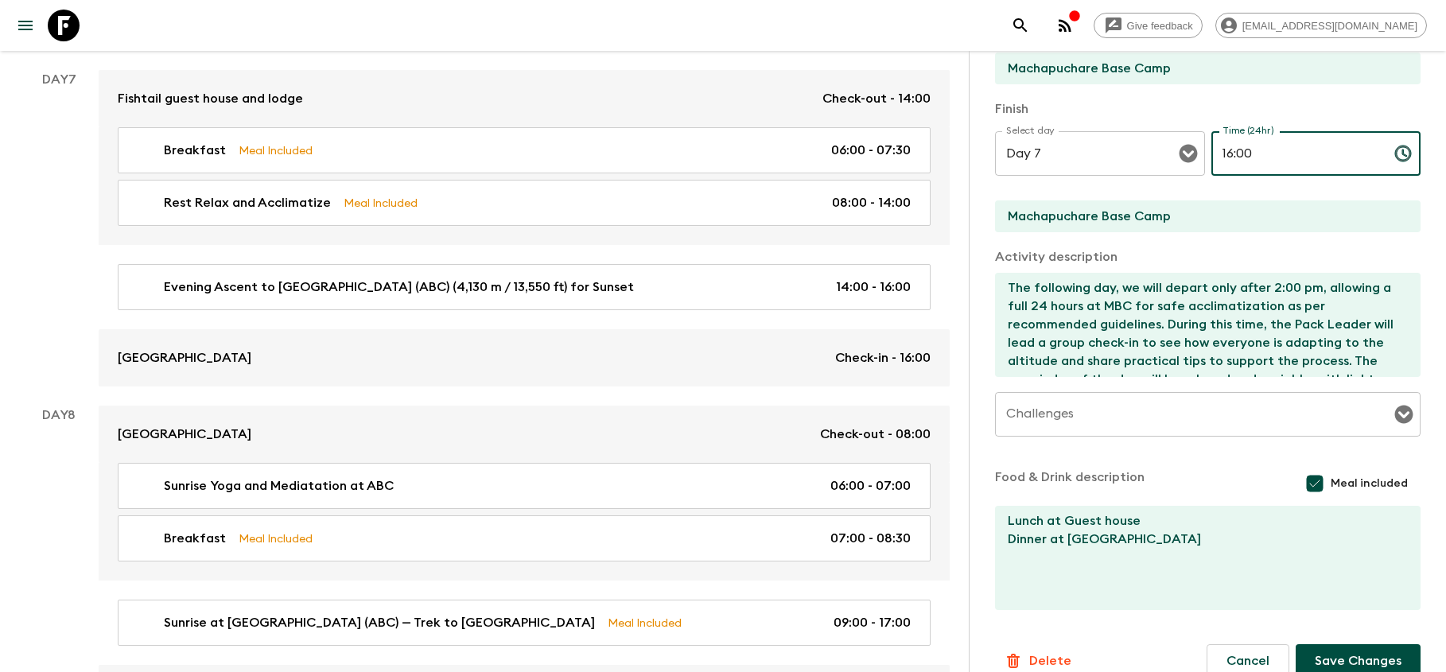
type input "16:00"
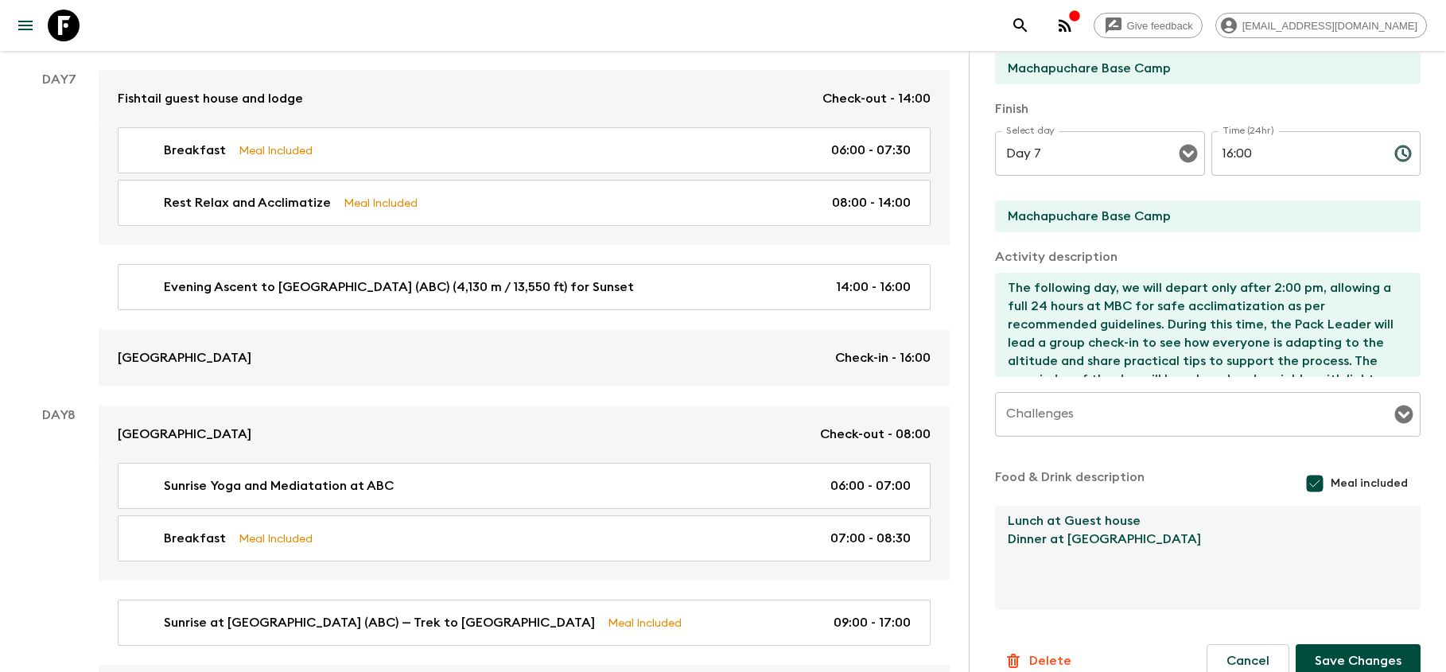
drag, startPoint x: 1152, startPoint y: 546, endPoint x: 1004, endPoint y: 542, distance: 148.0
click at [1004, 542] on textarea "Lunch at Guest house Dinner at [GEOGRAPHIC_DATA]" at bounding box center [1201, 558] width 413 height 104
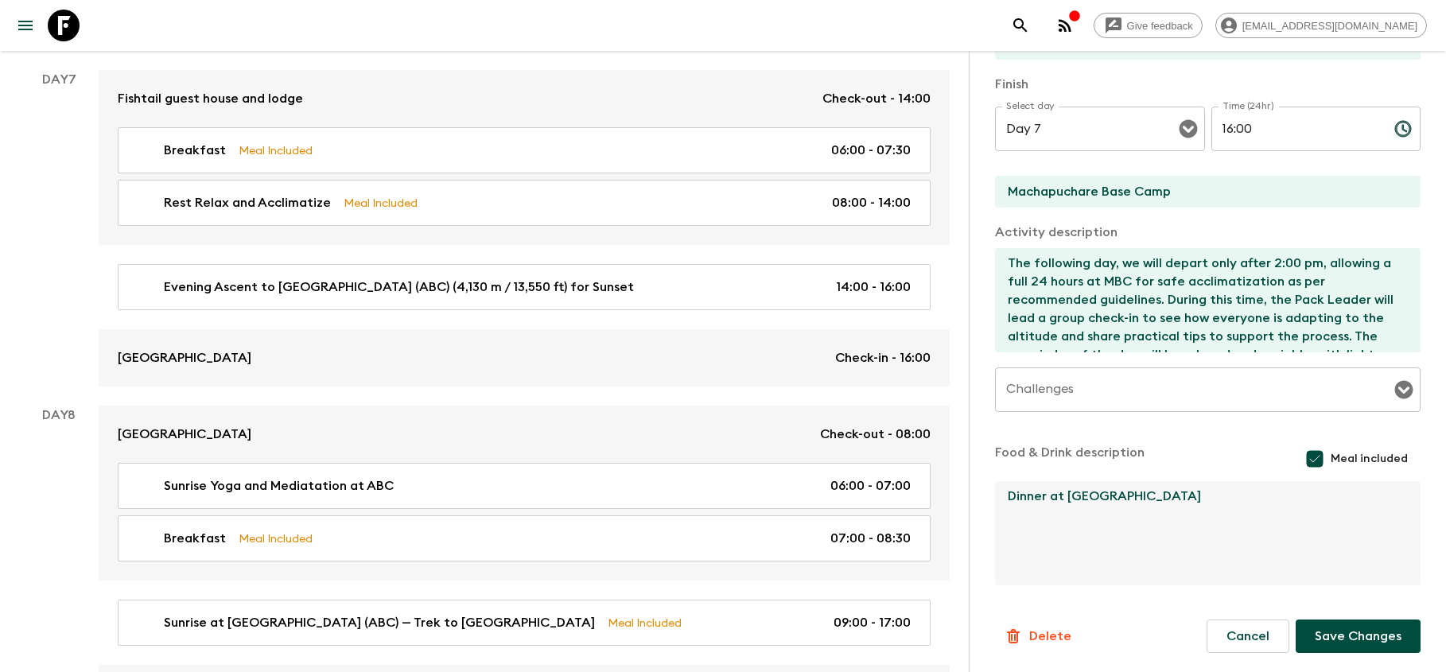
scroll to position [324, 0]
type textarea "Dinner at [GEOGRAPHIC_DATA]"
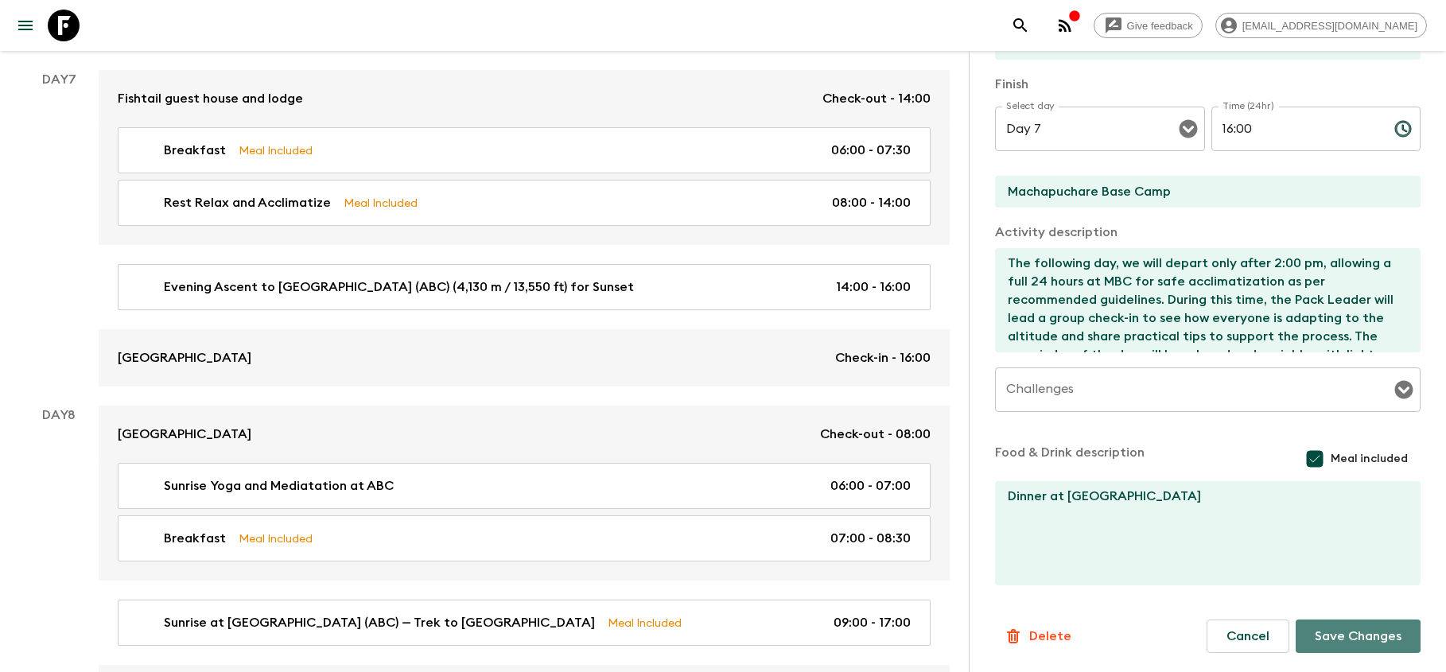
click at [1329, 632] on button "Save Changes" at bounding box center [1358, 636] width 125 height 33
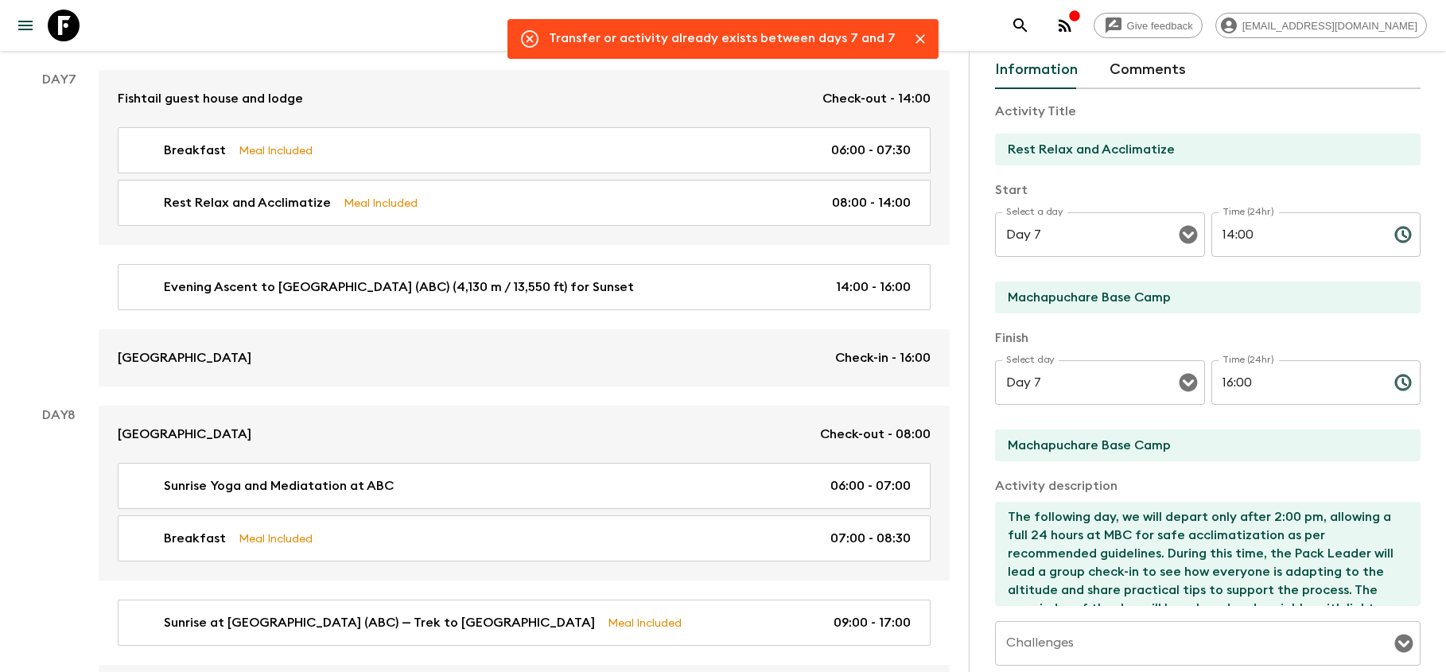
scroll to position [68, 0]
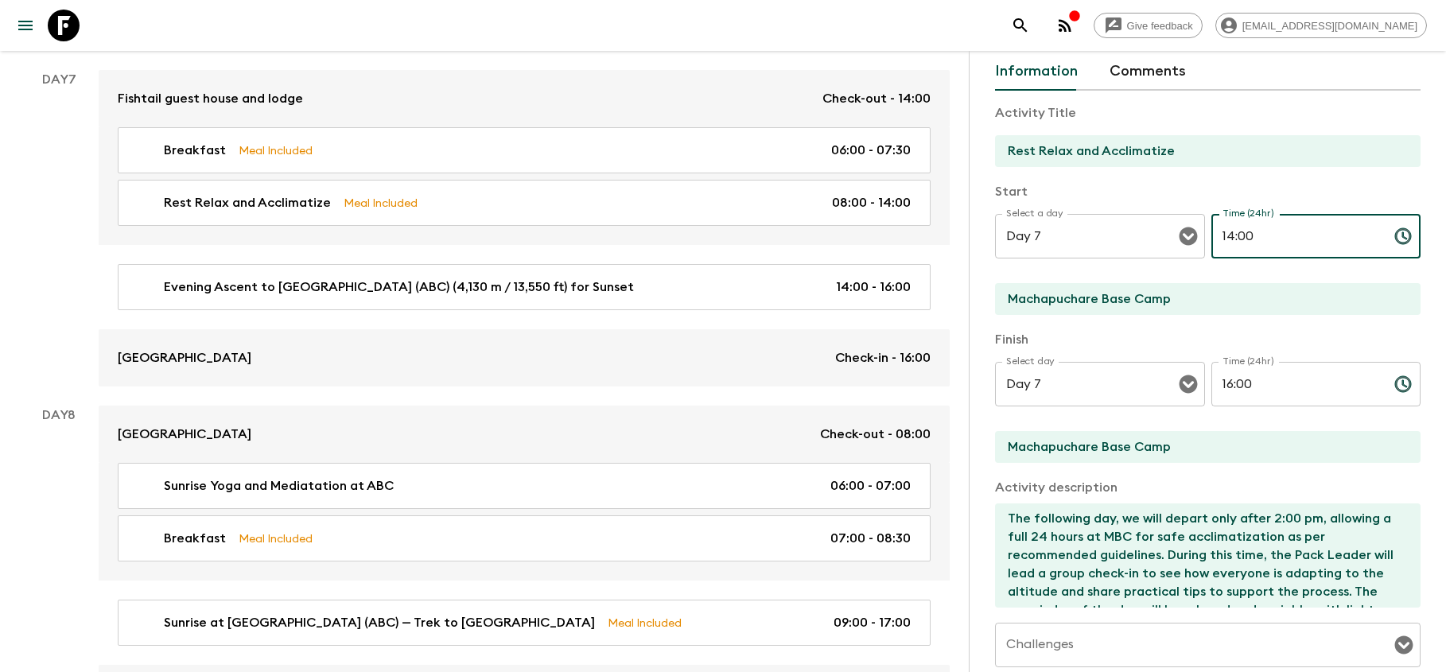
click at [1259, 238] on input "14:00" at bounding box center [1296, 236] width 170 height 45
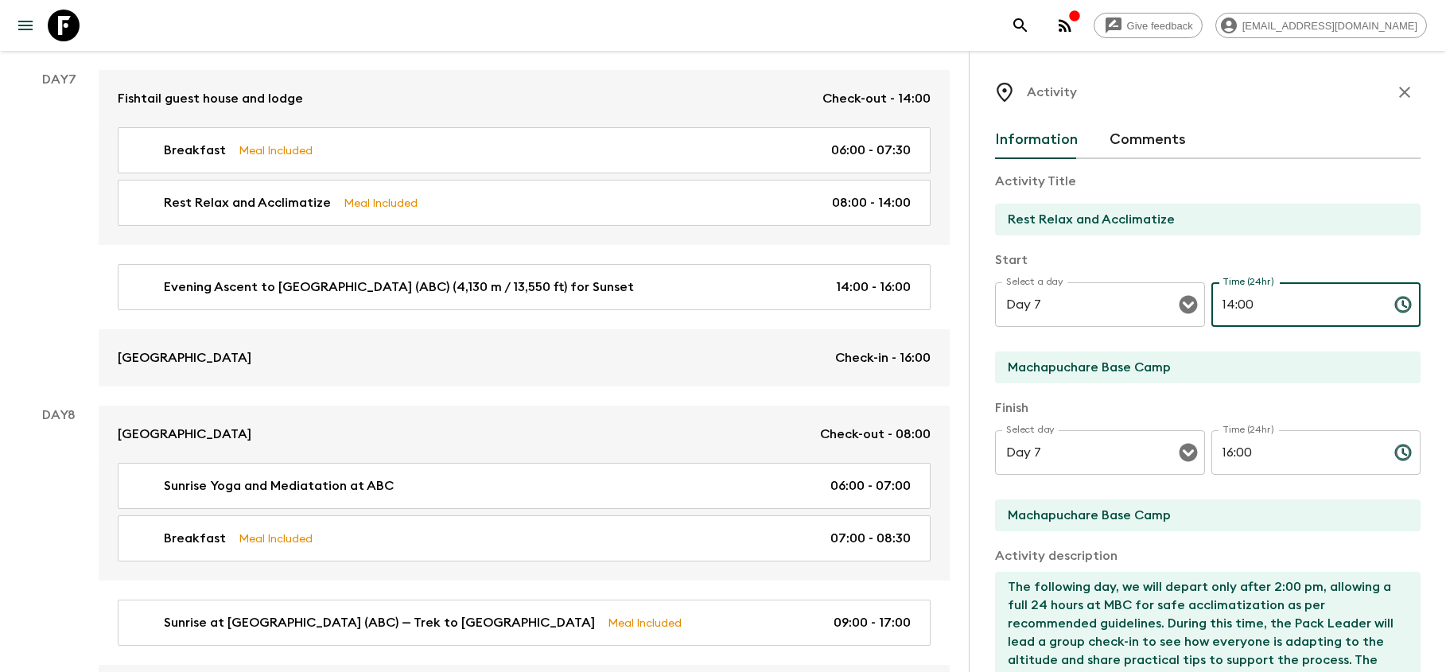
scroll to position [23, 0]
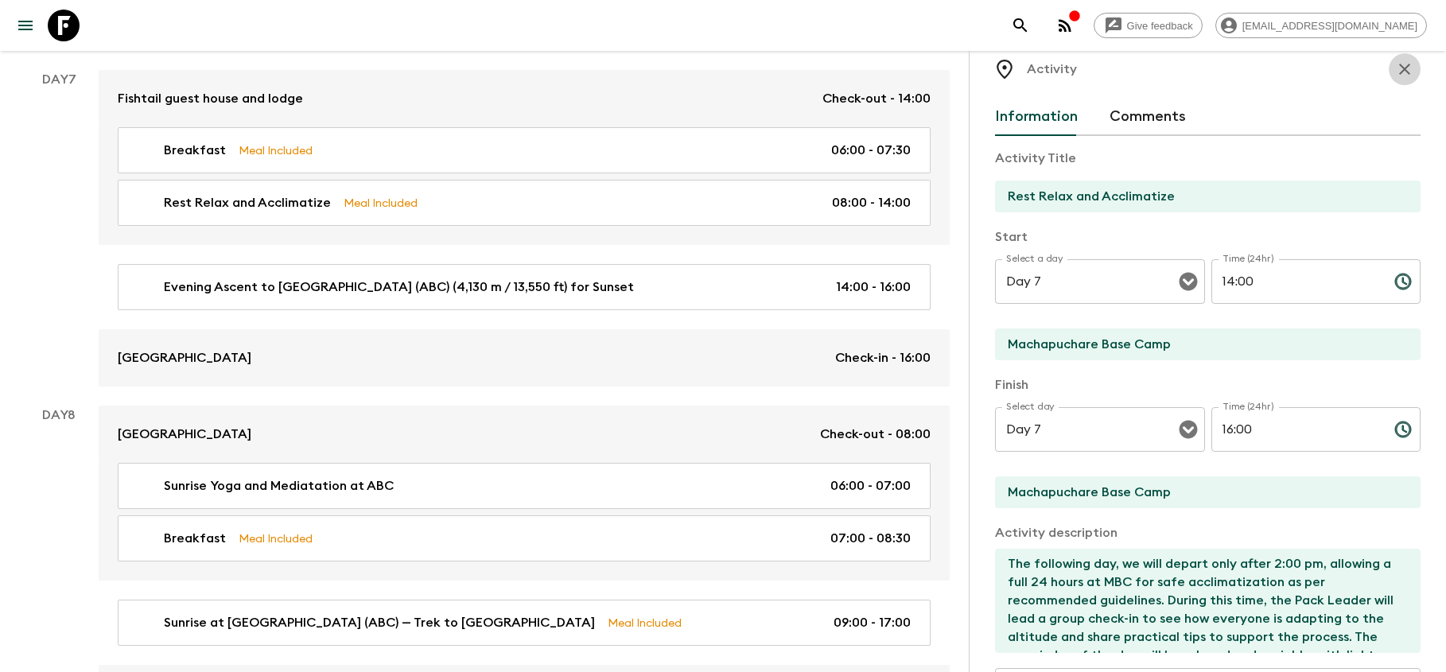
click at [1407, 73] on icon "button" at bounding box center [1404, 69] width 19 height 19
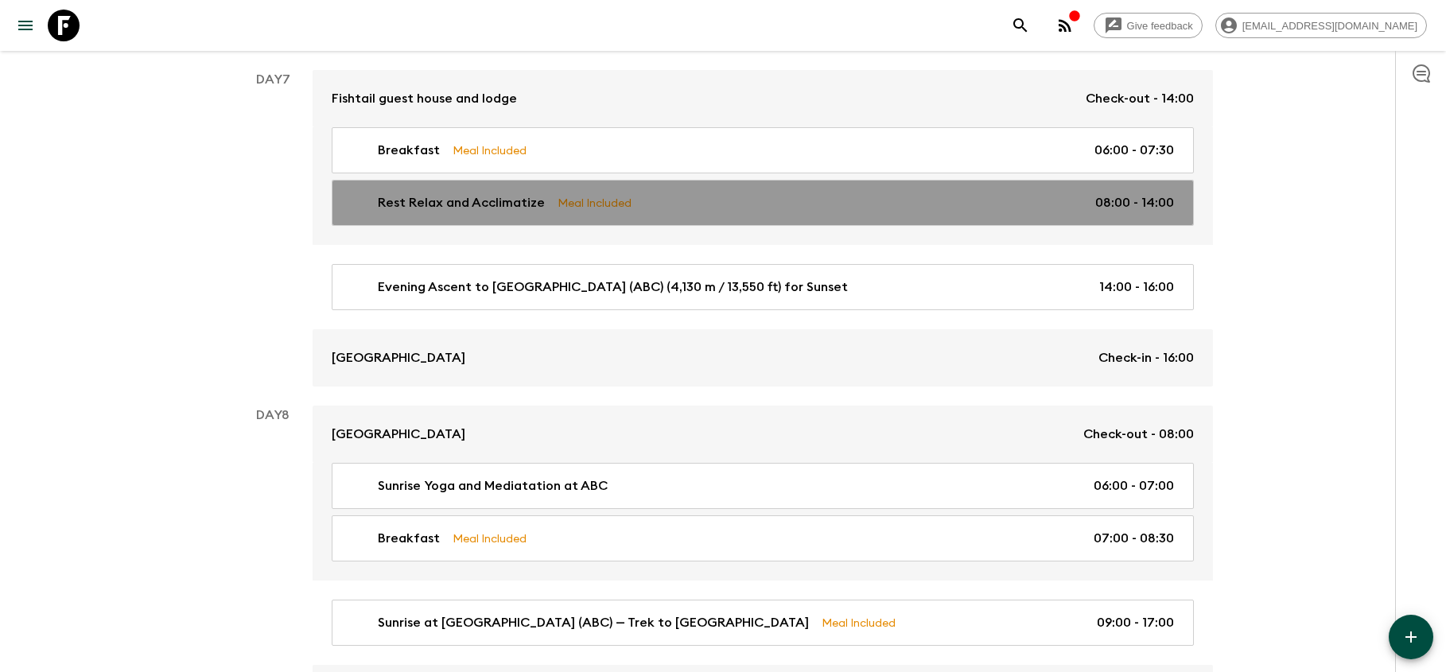
click at [713, 198] on div "Rest Relax and Acclimatize Meal Included 08:00 - 14:00" at bounding box center [759, 202] width 829 height 19
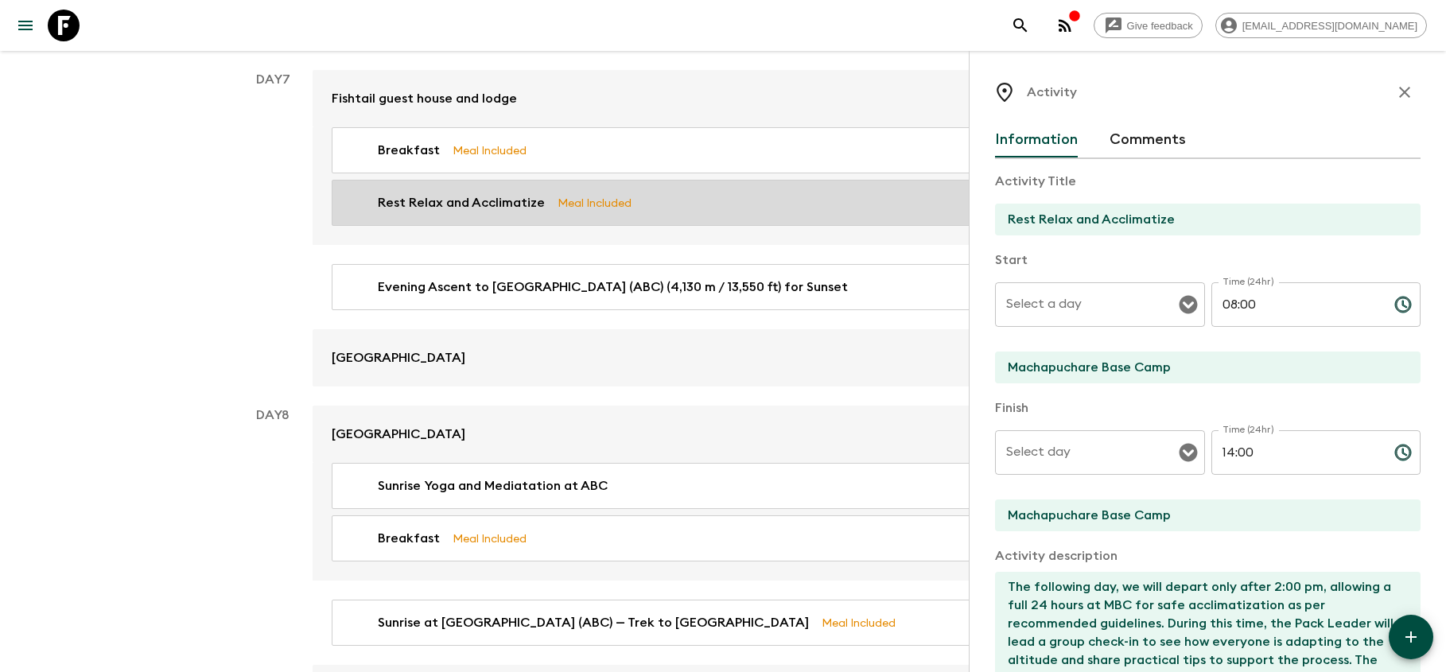
type input "Day 7"
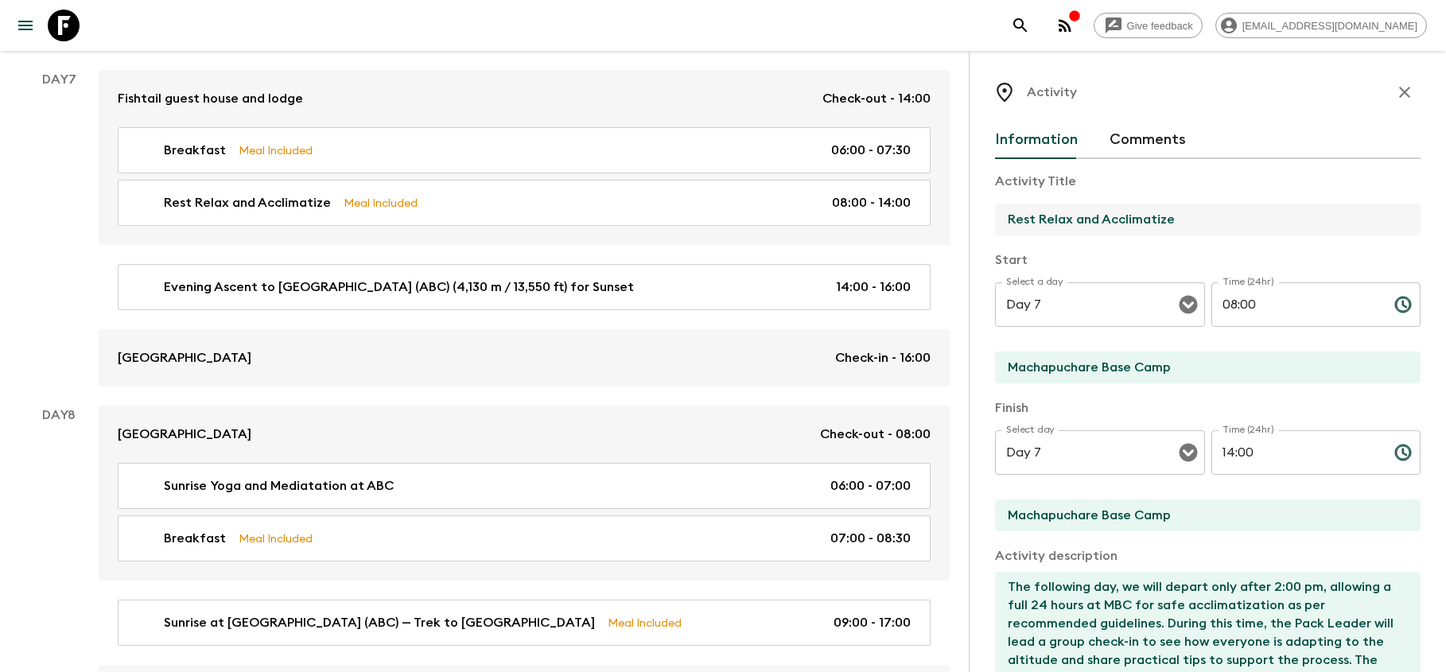
drag, startPoint x: 1184, startPoint y: 218, endPoint x: 952, endPoint y: 215, distance: 232.3
type input "Lunch after acclimatisation"
click at [1268, 308] on input "08:00" at bounding box center [1296, 304] width 170 height 45
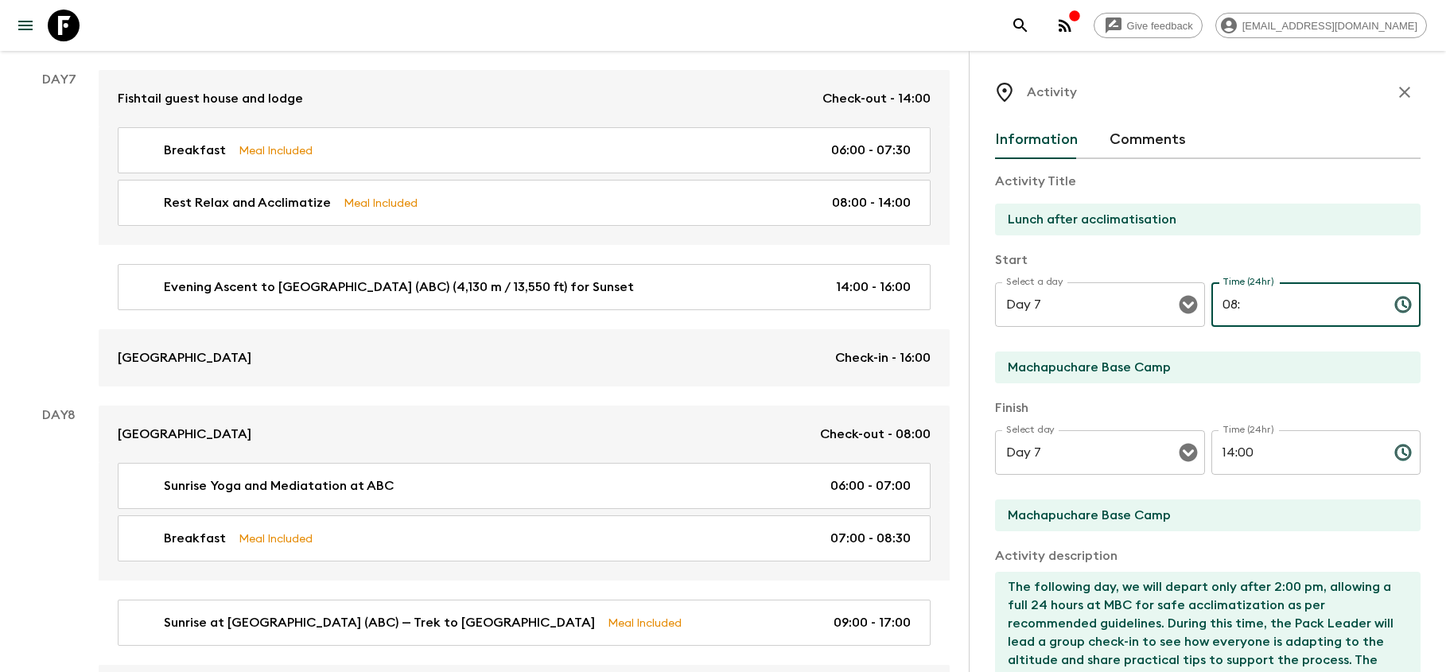
type input "0"
type input "12:00"
click at [1265, 452] on input "14:00" at bounding box center [1296, 452] width 170 height 45
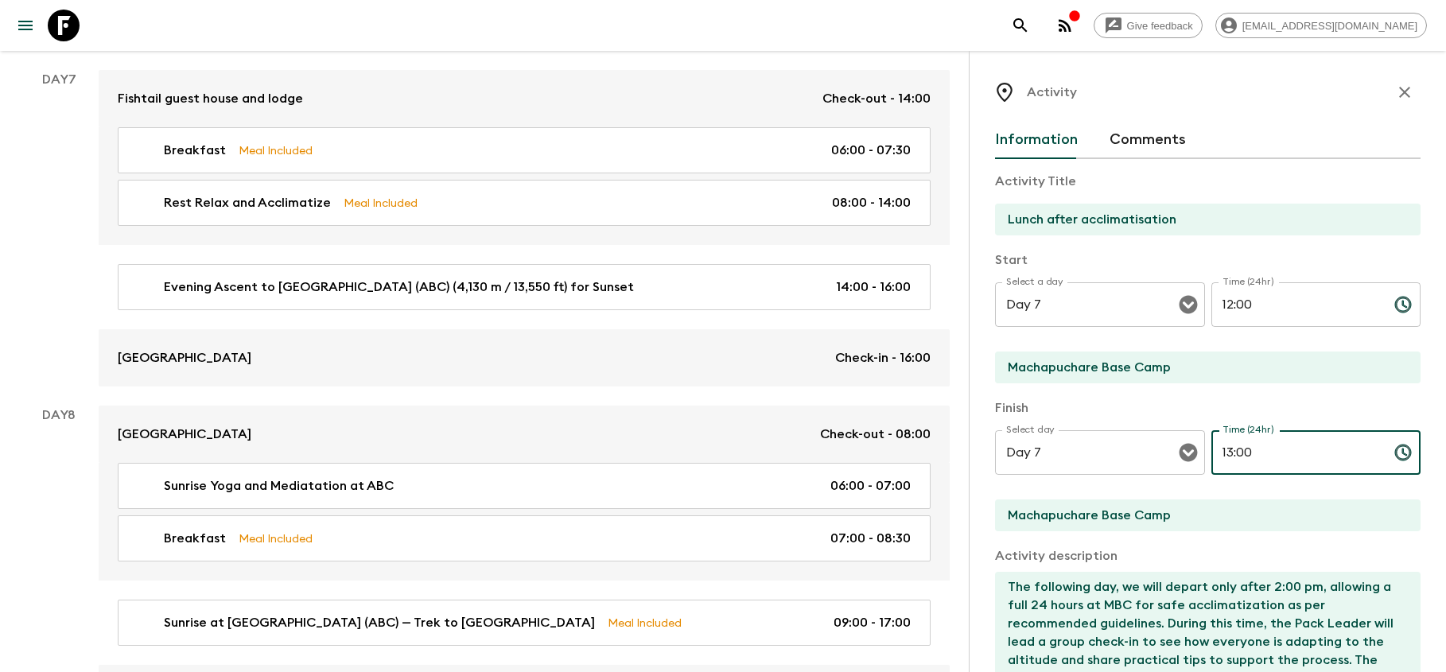
type input "13:00"
click at [1401, 89] on icon "button" at bounding box center [1404, 92] width 11 height 11
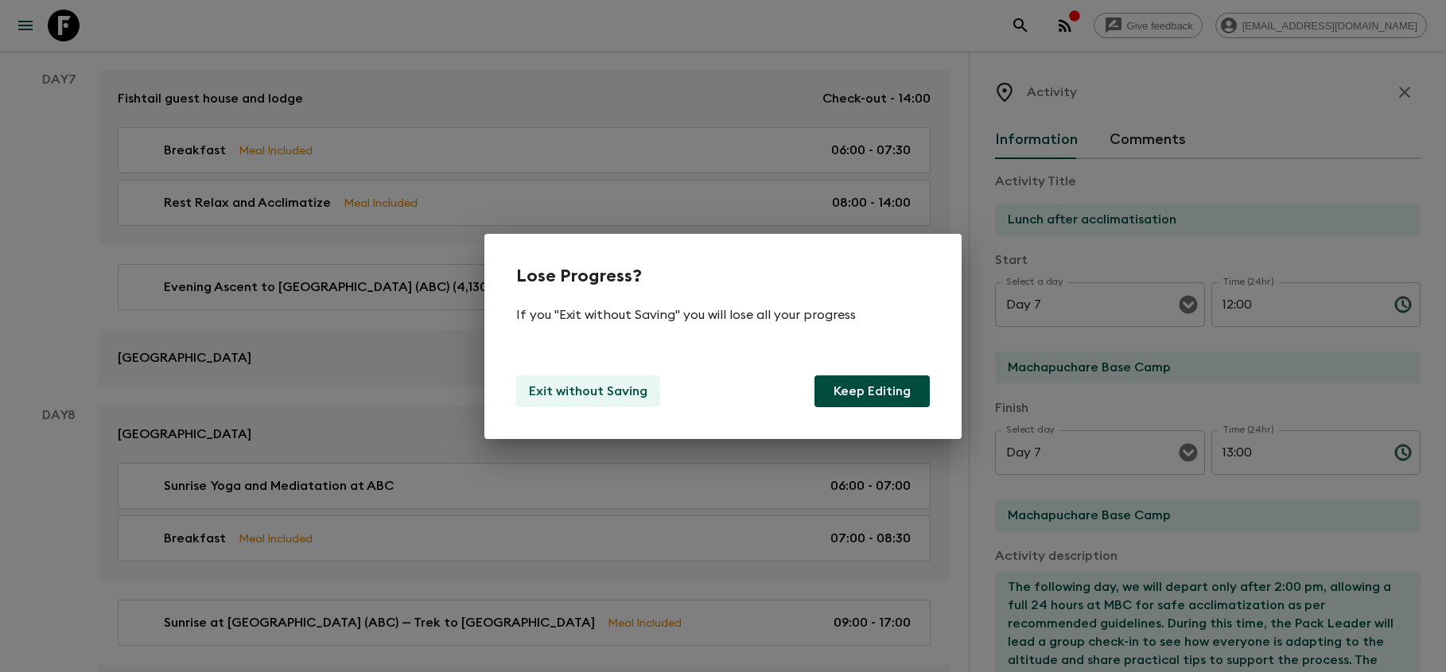
click at [624, 398] on p "Exit without Saving" at bounding box center [588, 391] width 119 height 19
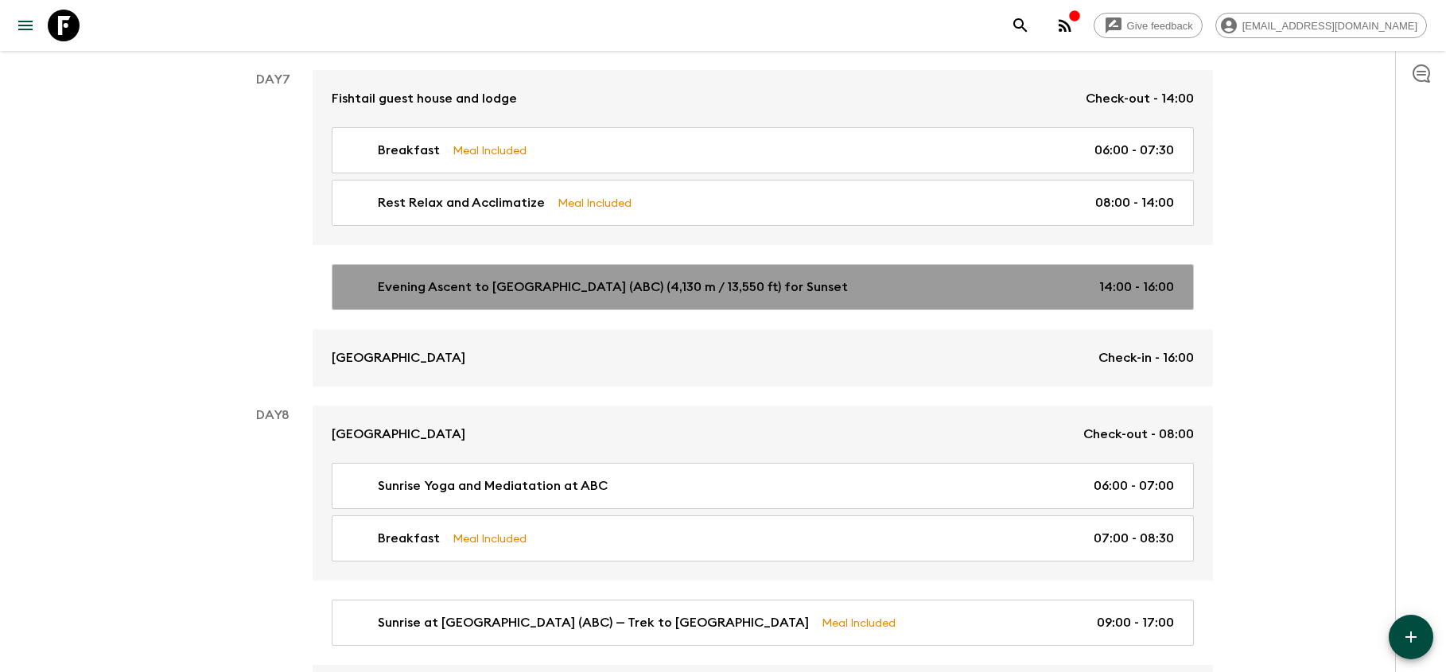
click at [650, 264] on link "Evening Ascent to [GEOGRAPHIC_DATA] (ABC) (4,130 m / 13,550 ft) for Sunset 14:0…" at bounding box center [763, 287] width 862 height 46
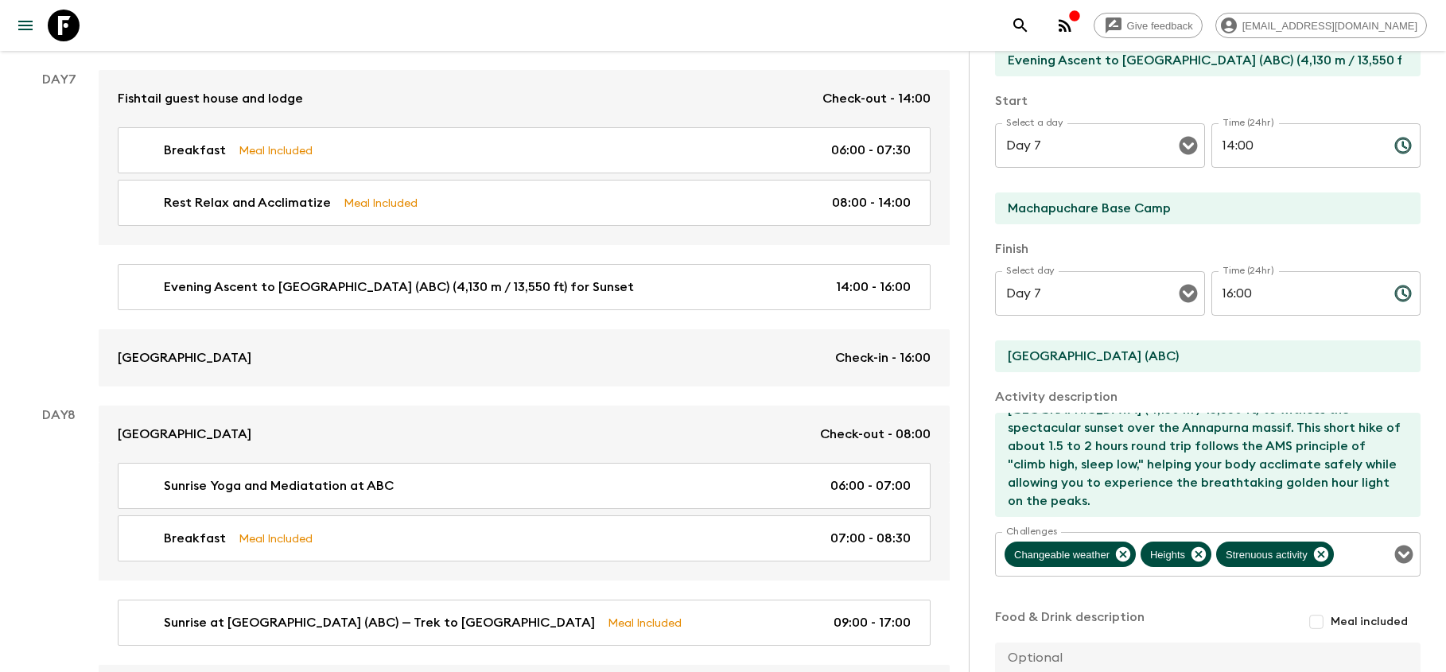
scroll to position [201, 0]
click at [1327, 618] on input "Meal included" at bounding box center [1316, 622] width 29 height 29
checkbox input "true"
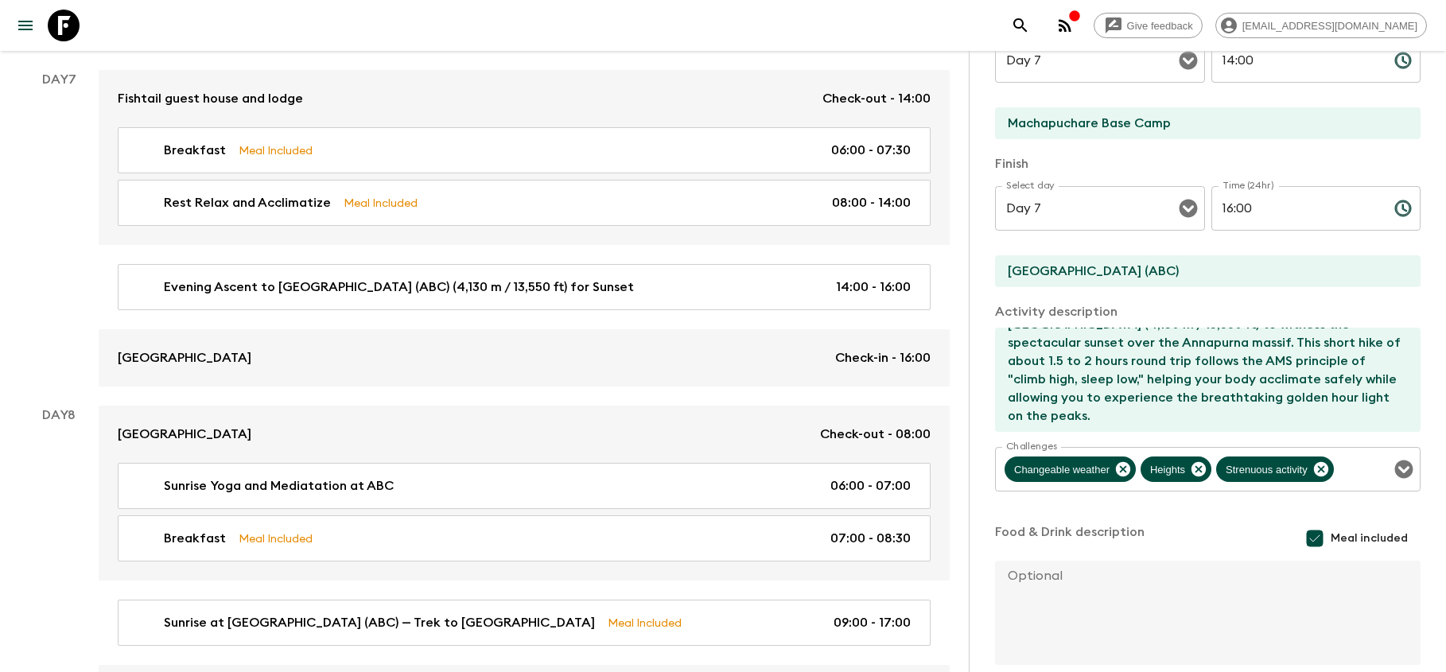
scroll to position [324, 0]
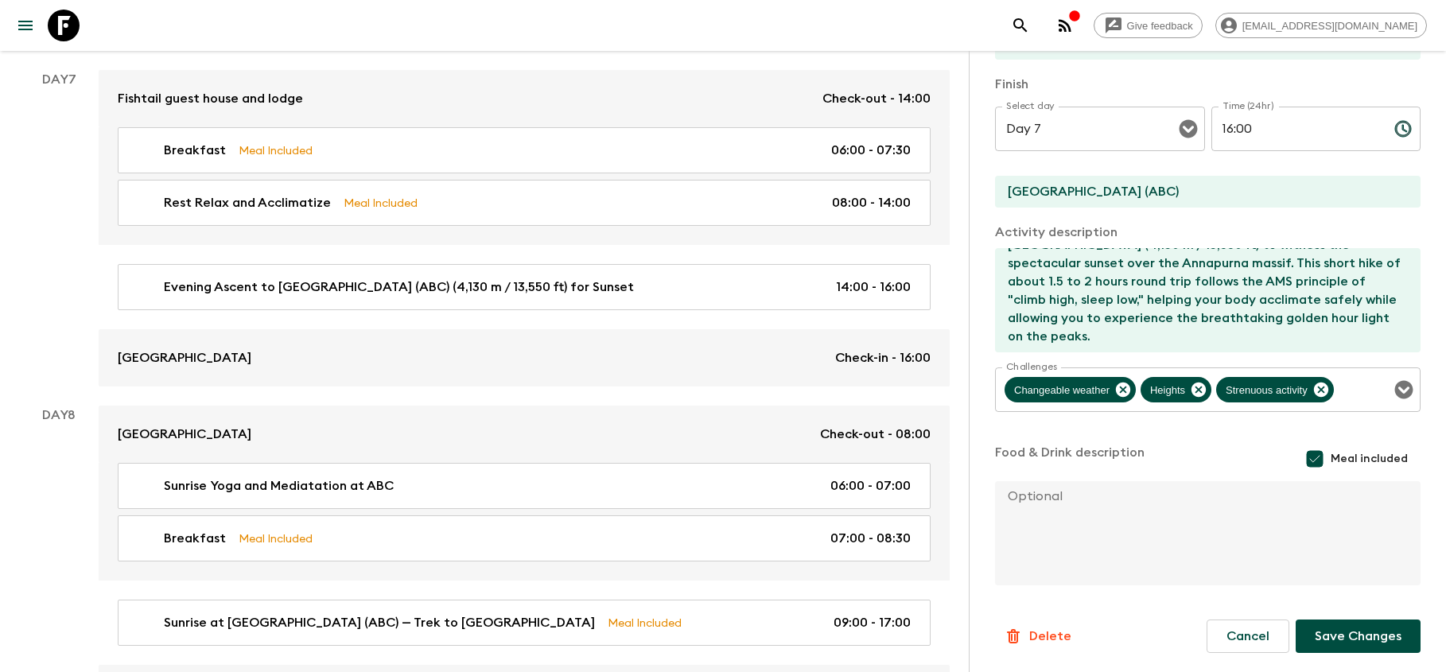
click at [1099, 524] on textarea at bounding box center [1201, 533] width 413 height 104
type textarea "Later dinner at [GEOGRAPHIC_DATA]"
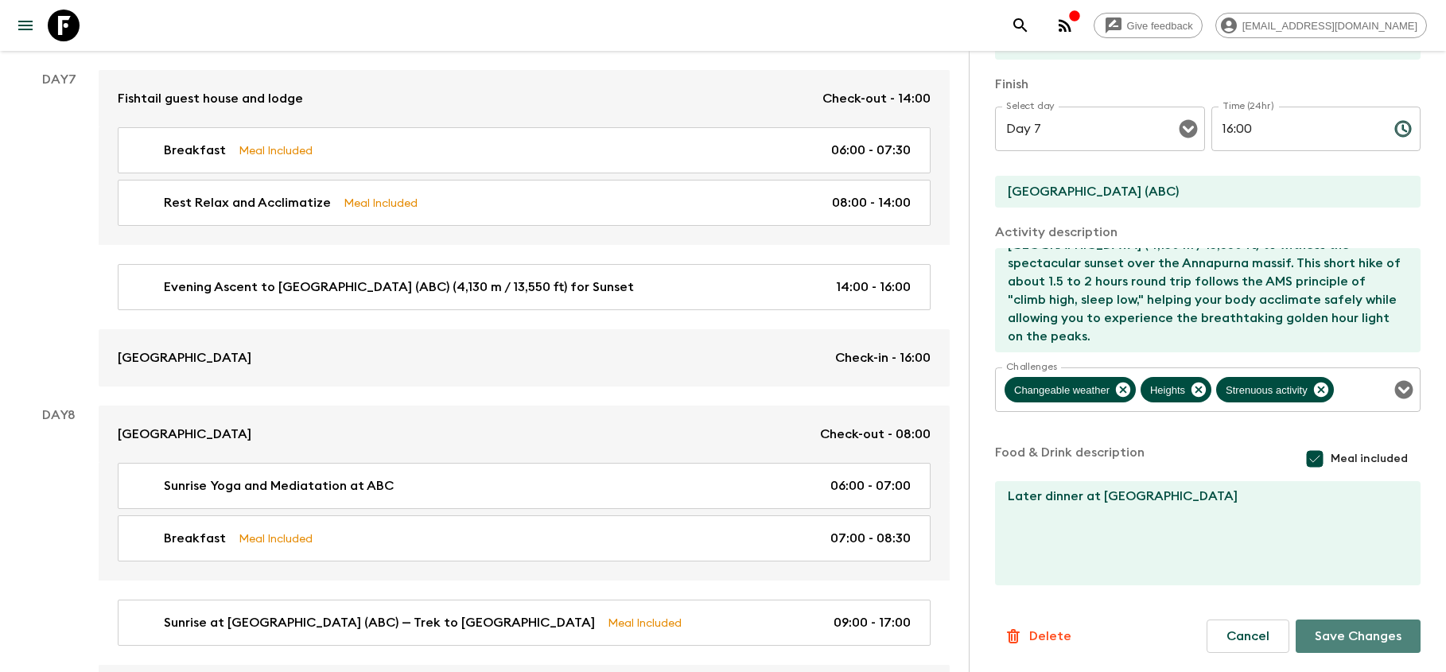
click at [1341, 624] on button "Save Changes" at bounding box center [1358, 636] width 125 height 33
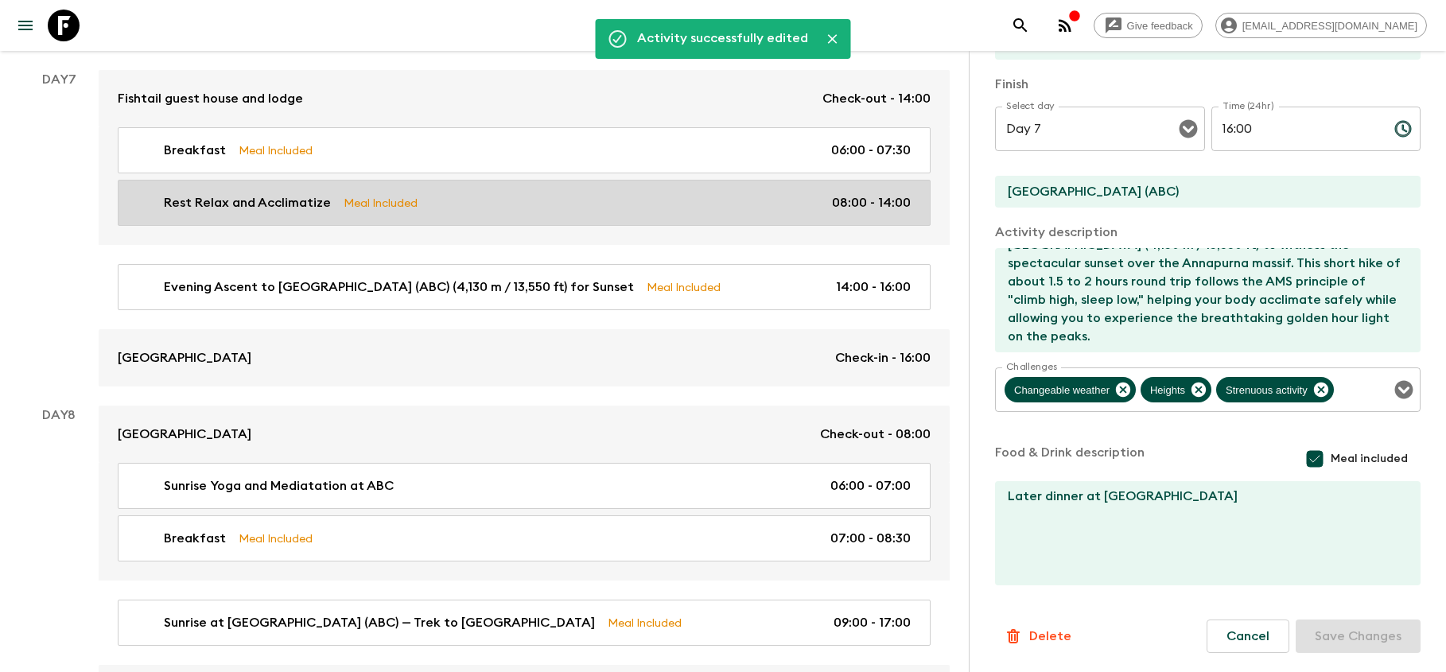
click at [619, 200] on div "Rest Relax and Acclimatize Meal Included 08:00 - 14:00" at bounding box center [520, 202] width 779 height 19
type input "Rest Relax and Acclimatize"
type input "08:00"
type input "Machapuchare Base Camp"
type input "14:00"
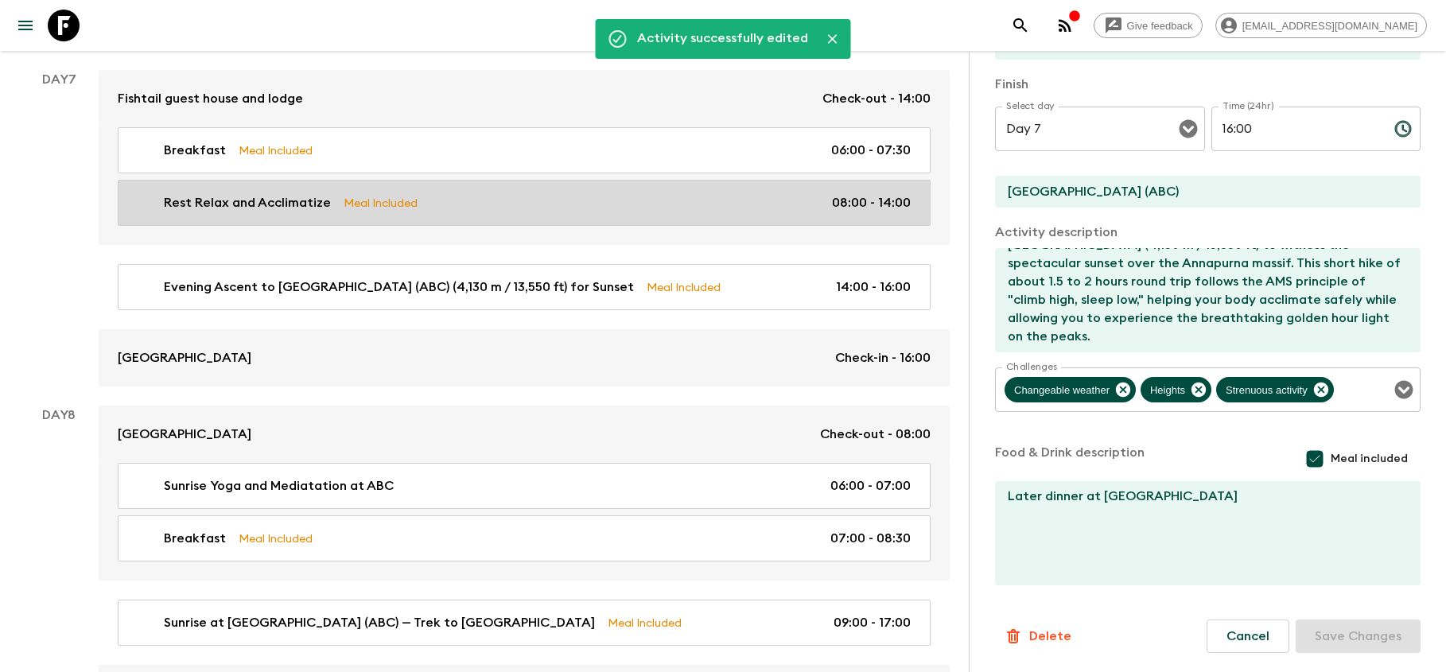
type input "Machapuchare Base Camp"
type textarea "The following day, we will depart only after 2:00 pm, allowing a full 24 hours …"
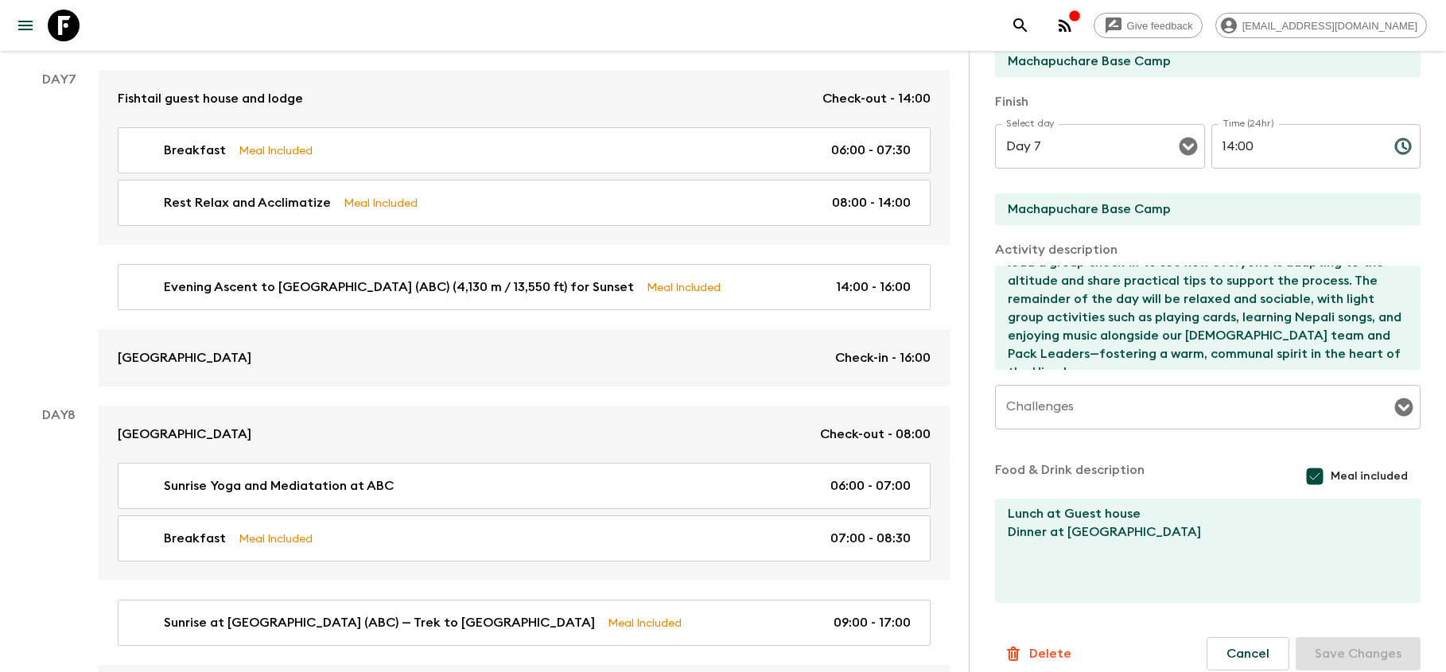
scroll to position [309, 0]
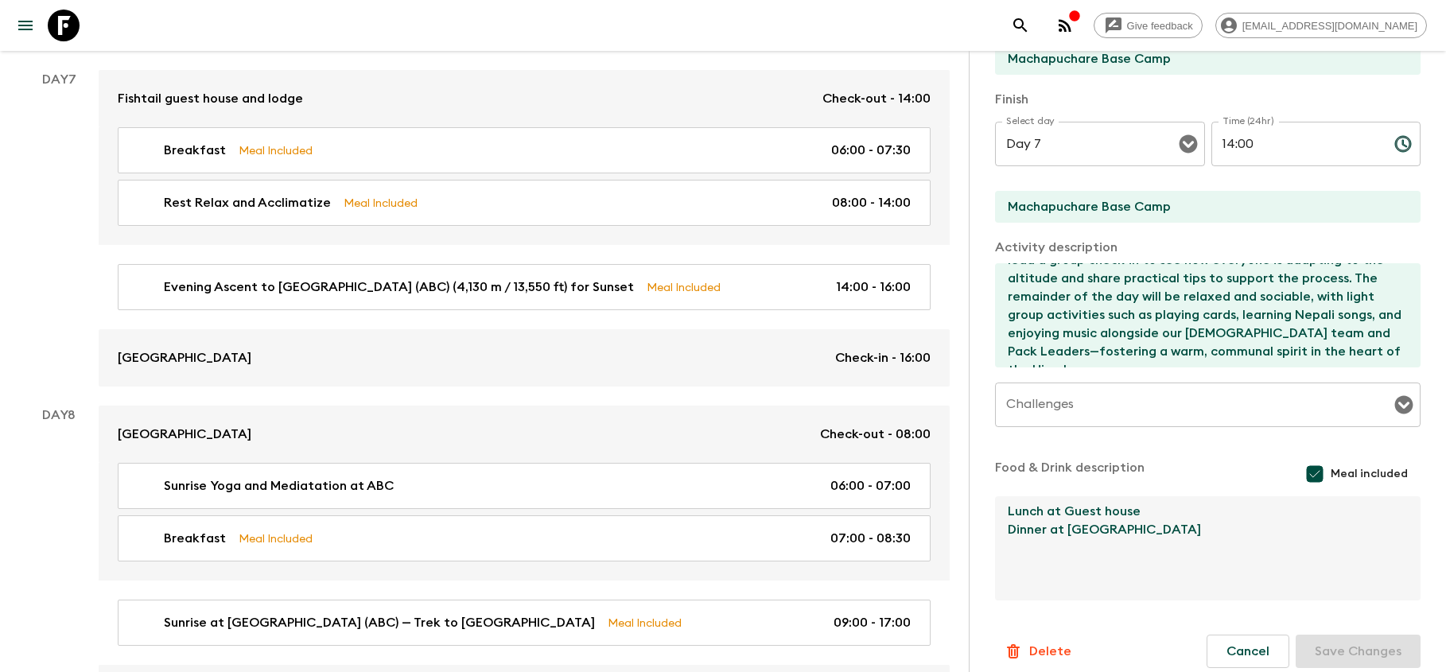
drag, startPoint x: 1191, startPoint y: 551, endPoint x: 999, endPoint y: 547, distance: 191.7
click at [999, 547] on textarea "Lunch at Guest house Dinner at [GEOGRAPHIC_DATA]" at bounding box center [1201, 548] width 413 height 104
click at [1164, 538] on textarea "Lunch at [GEOGRAPHIC_DATA]" at bounding box center [1201, 548] width 413 height 104
click at [1164, 528] on textarea "Lunch at [GEOGRAPHIC_DATA]" at bounding box center [1201, 548] width 413 height 104
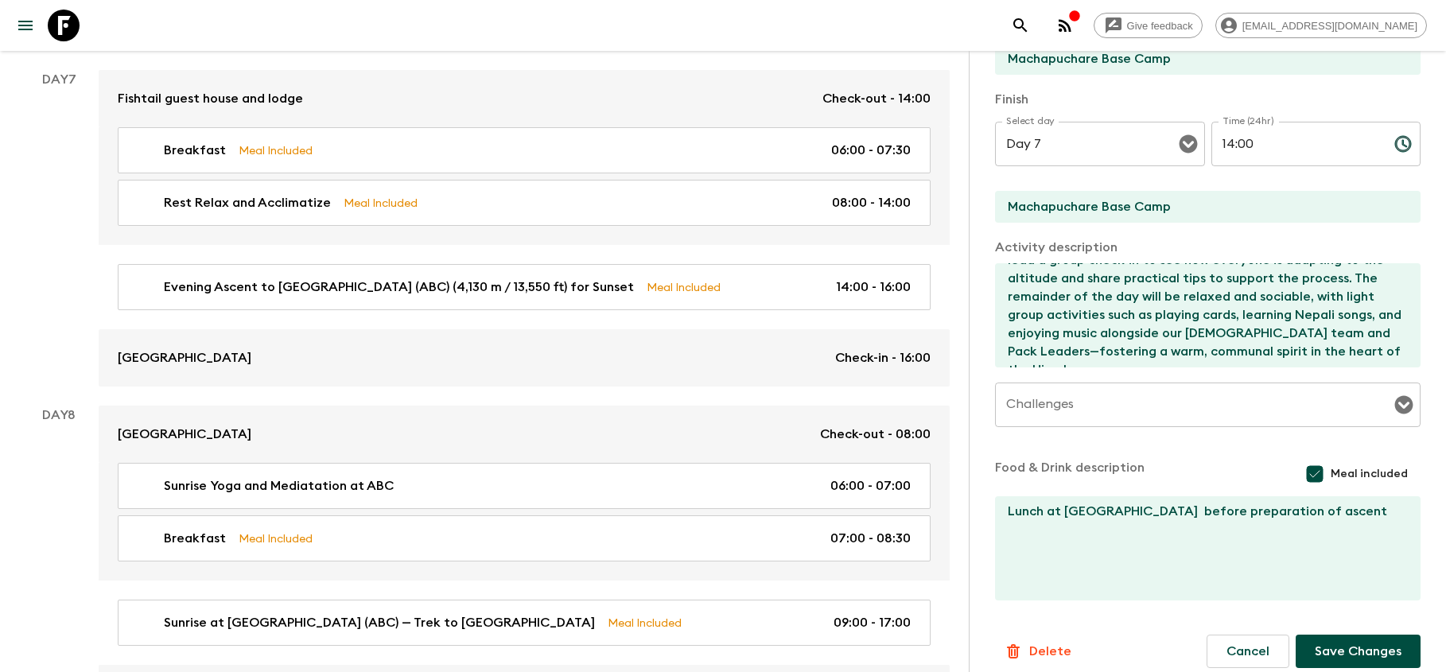
drag, startPoint x: 1356, startPoint y: 649, endPoint x: 1323, endPoint y: 518, distance: 135.4
click at [1301, 534] on form "Activity Title Rest Relax and Acclimatize Start Select a day Day 7 Select a day…" at bounding box center [1208, 259] width 426 height 818
click at [1331, 529] on textarea "Lunch at [GEOGRAPHIC_DATA] before preparation of ascent" at bounding box center [1201, 548] width 413 height 104
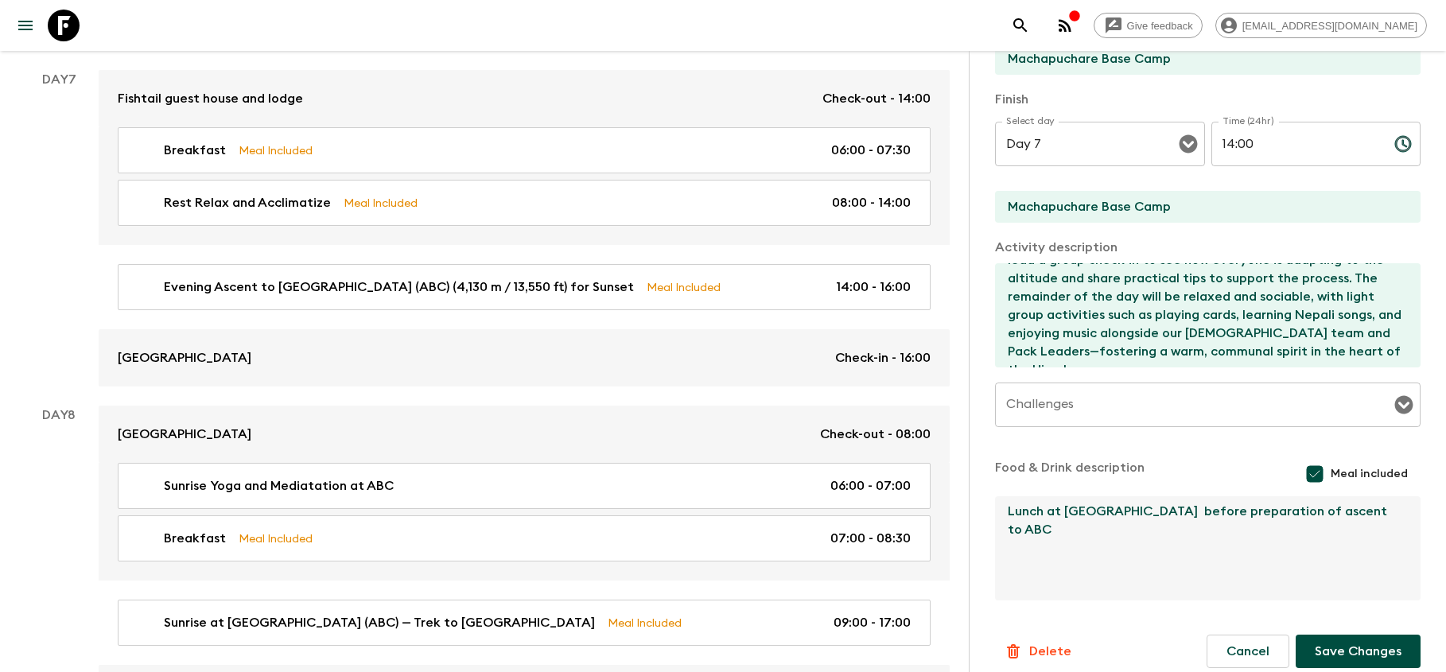
type textarea "Lunch at [GEOGRAPHIC_DATA] before preparation of ascent to ABC"
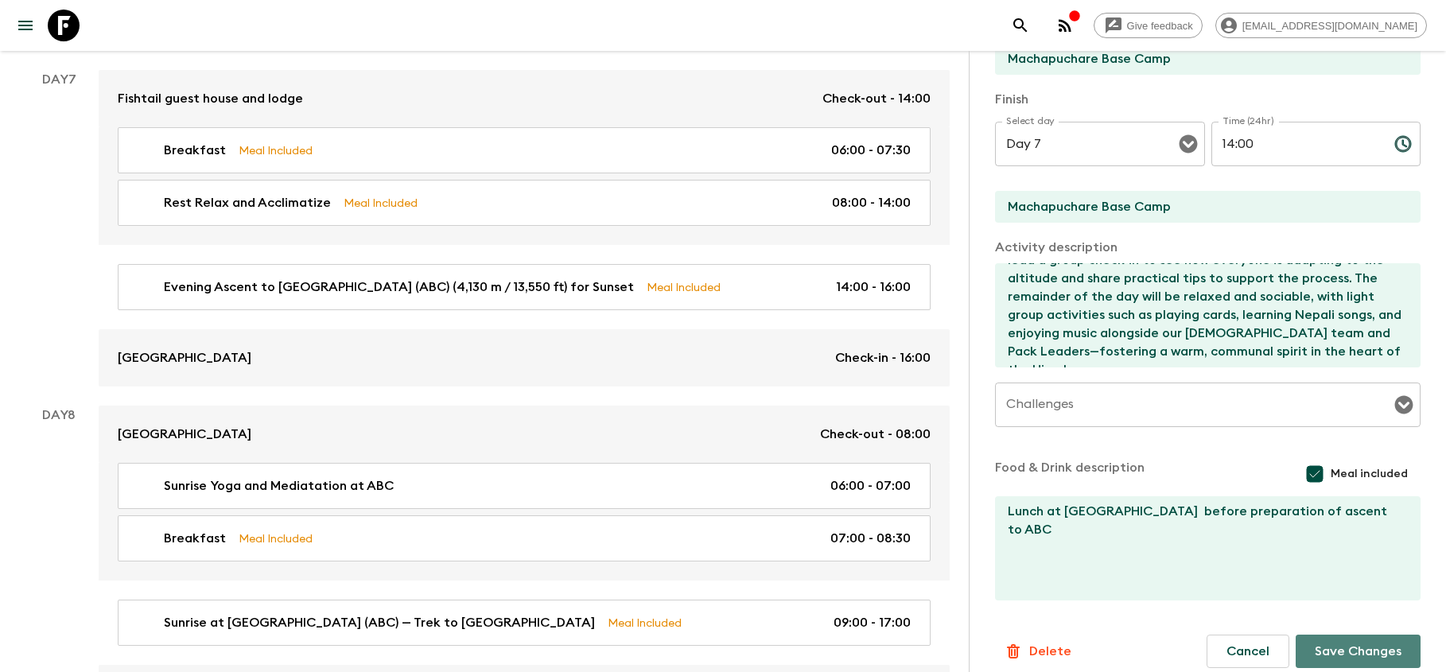
click at [1389, 649] on button "Save Changes" at bounding box center [1358, 651] width 125 height 33
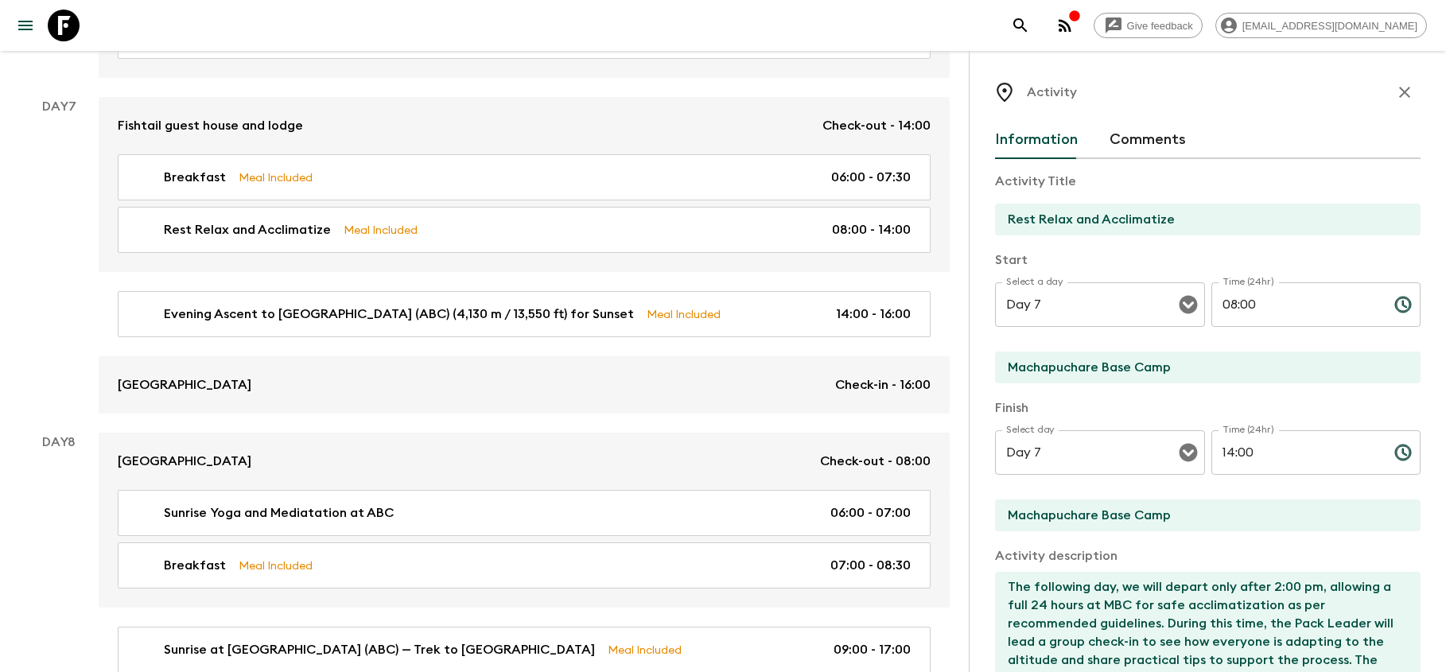
scroll to position [0, 0]
click at [1403, 87] on icon "button" at bounding box center [1404, 92] width 19 height 19
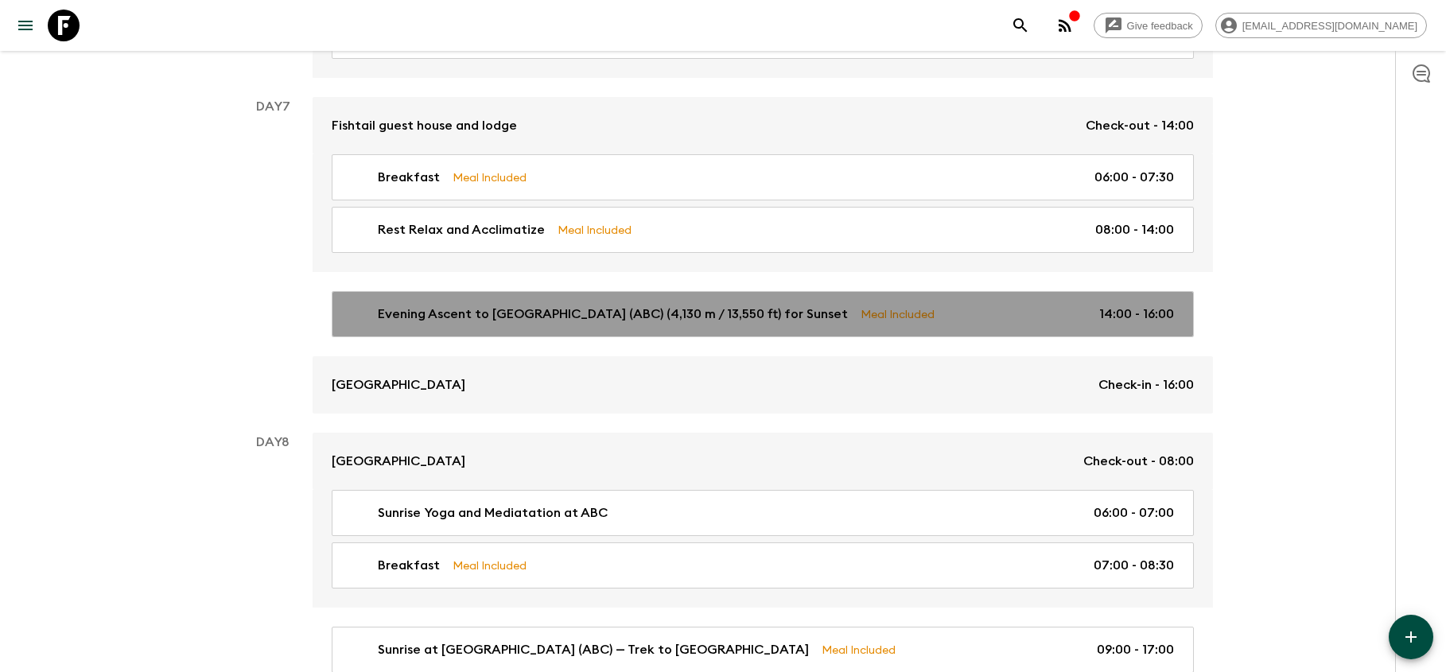
click at [813, 309] on p "Evening Ascent to [GEOGRAPHIC_DATA] (ABC) (4,130 m / 13,550 ft) for Sunset" at bounding box center [613, 314] width 470 height 19
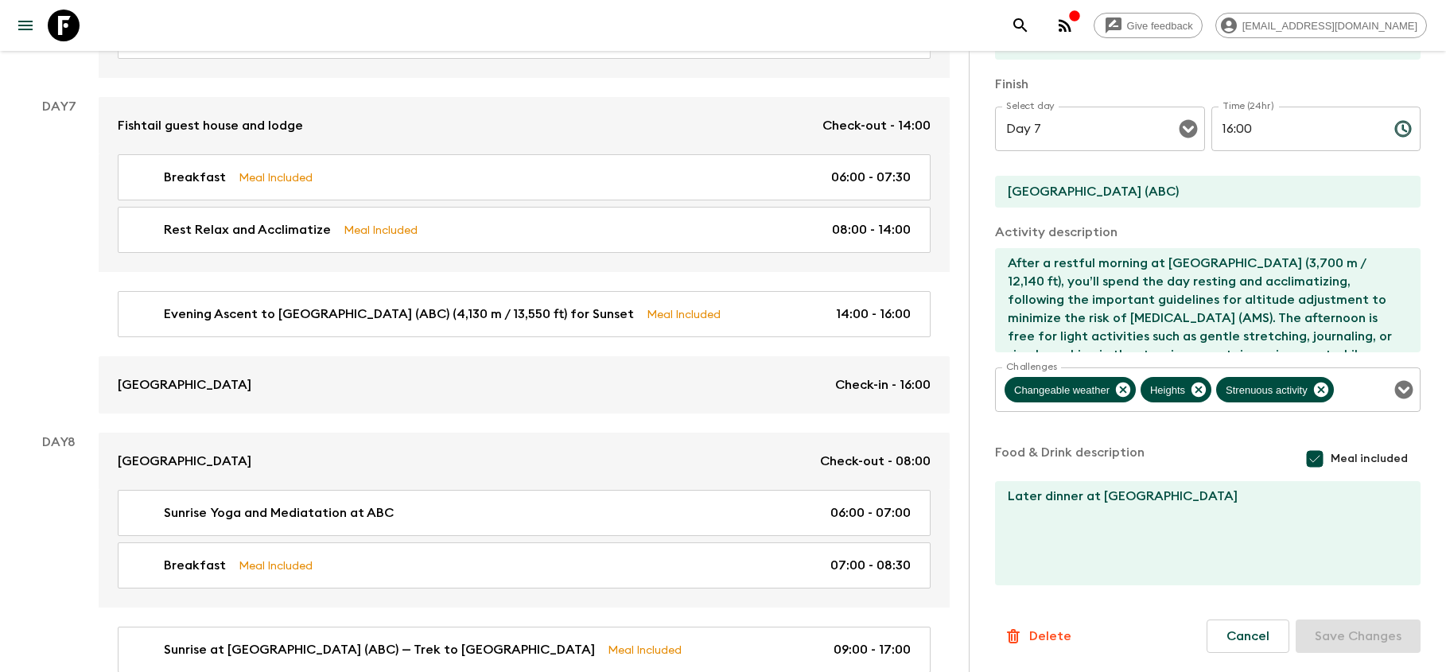
scroll to position [324, 0]
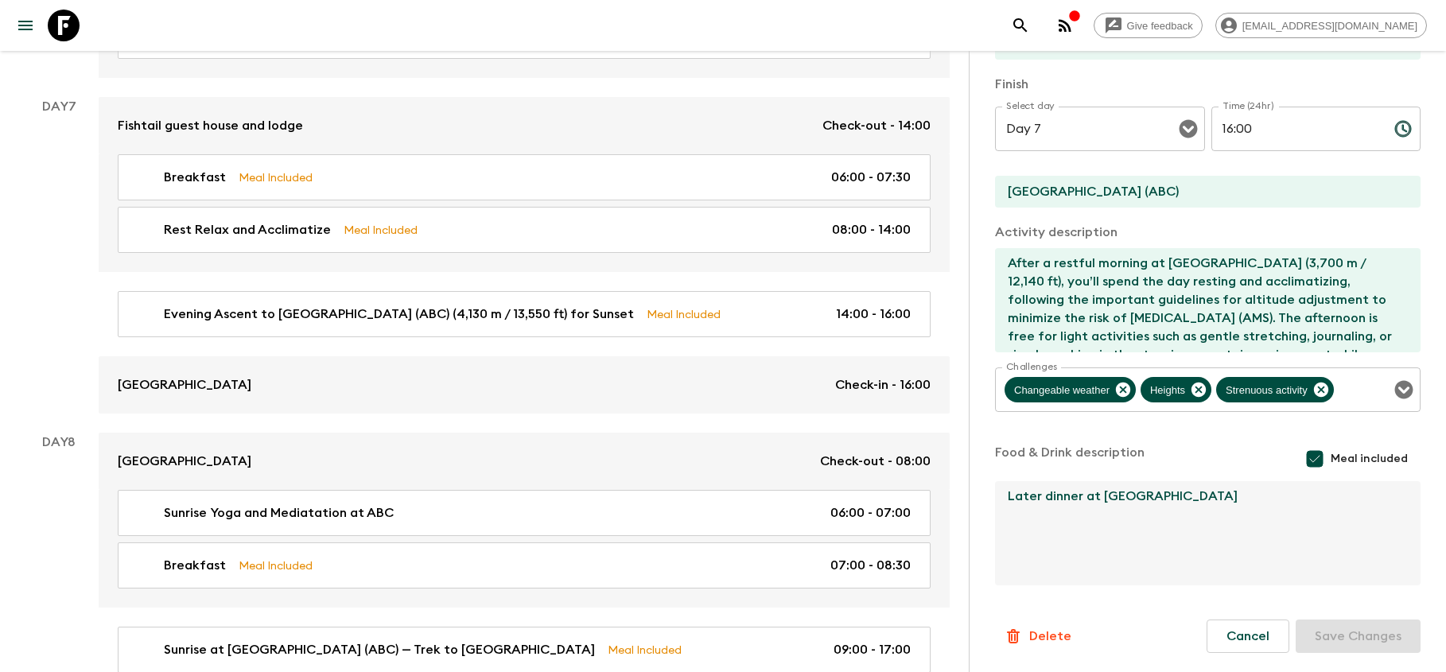
drag, startPoint x: 1284, startPoint y: 496, endPoint x: 999, endPoint y: 499, distance: 284.8
click at [999, 499] on textarea "Later dinner at [GEOGRAPHIC_DATA]" at bounding box center [1201, 533] width 413 height 104
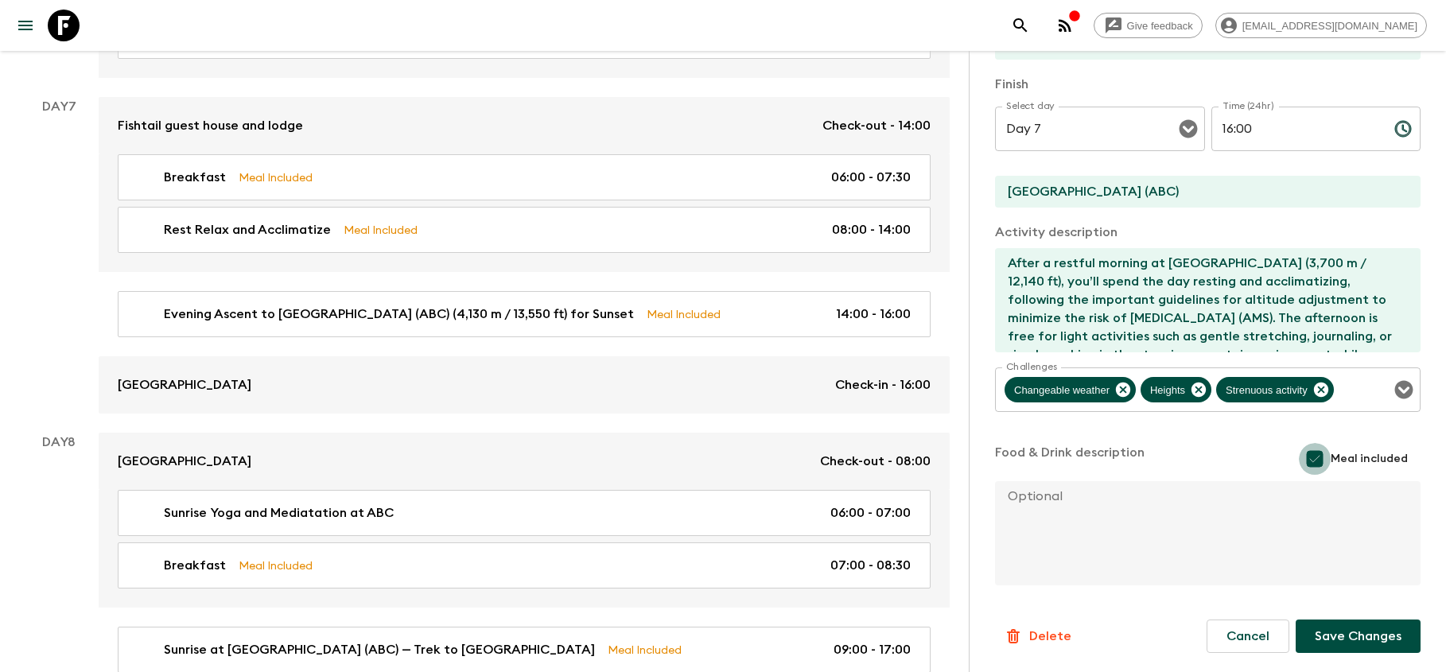
click at [1316, 457] on input "Meal included" at bounding box center [1315, 459] width 32 height 32
checkbox input "false"
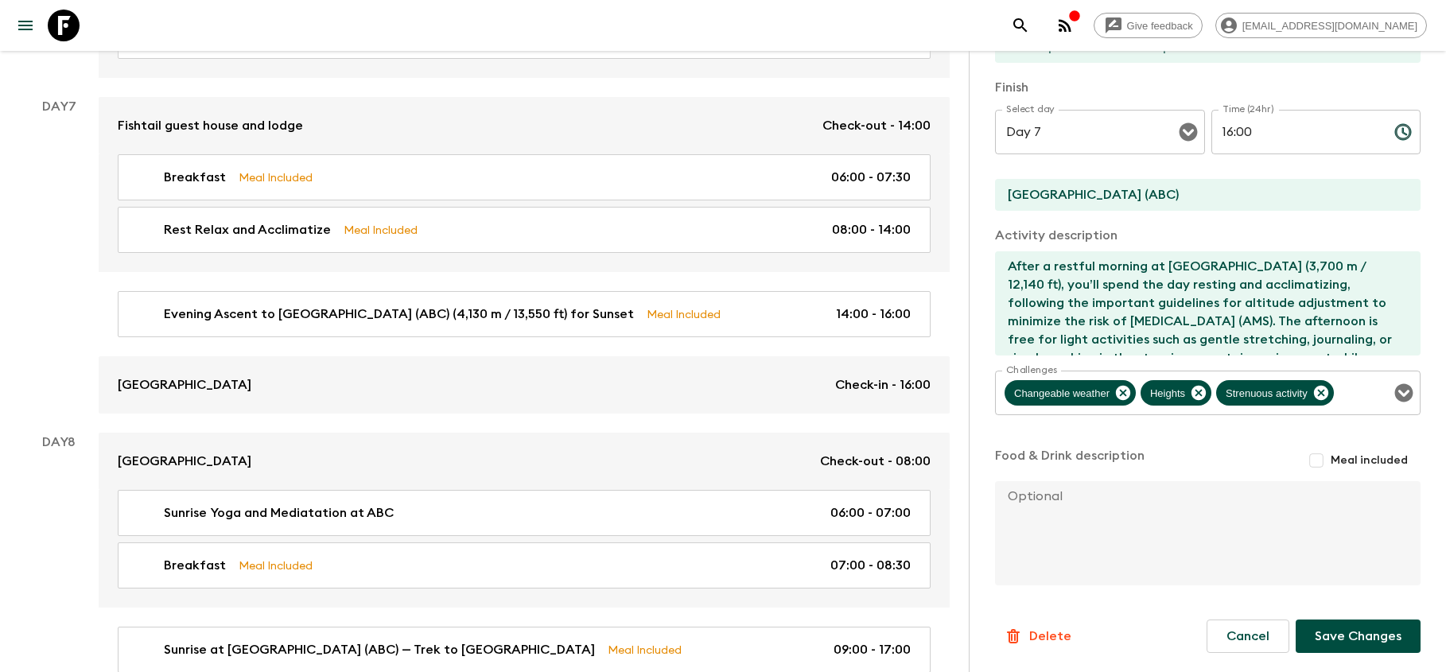
click at [1330, 640] on button "Save Changes" at bounding box center [1358, 636] width 125 height 33
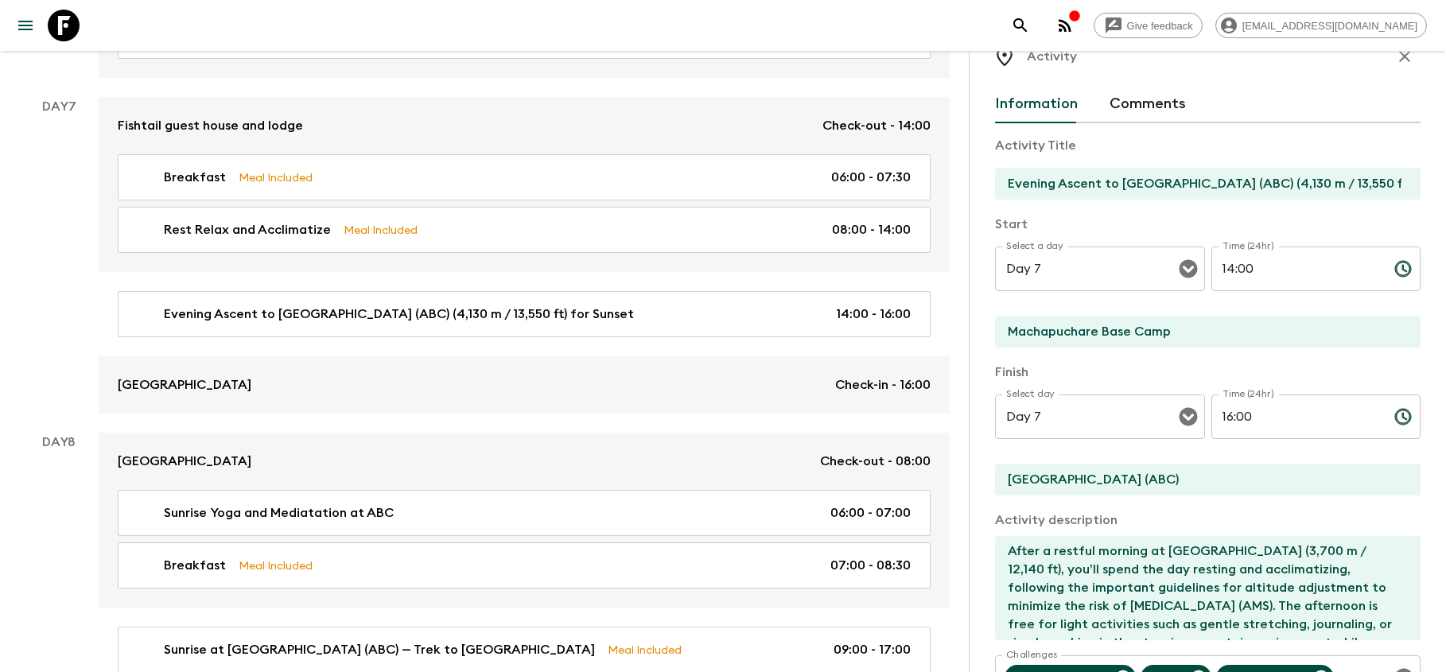
scroll to position [3, 0]
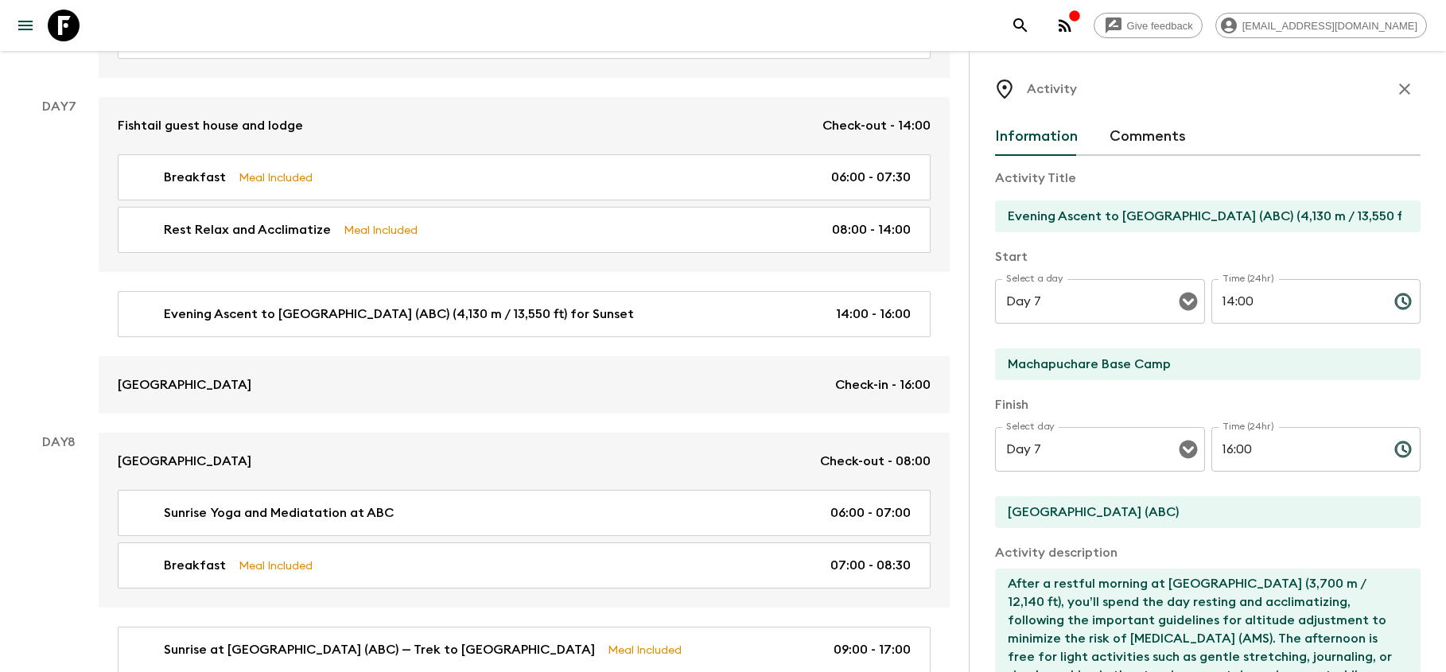
click at [1409, 83] on icon "button" at bounding box center [1404, 89] width 19 height 19
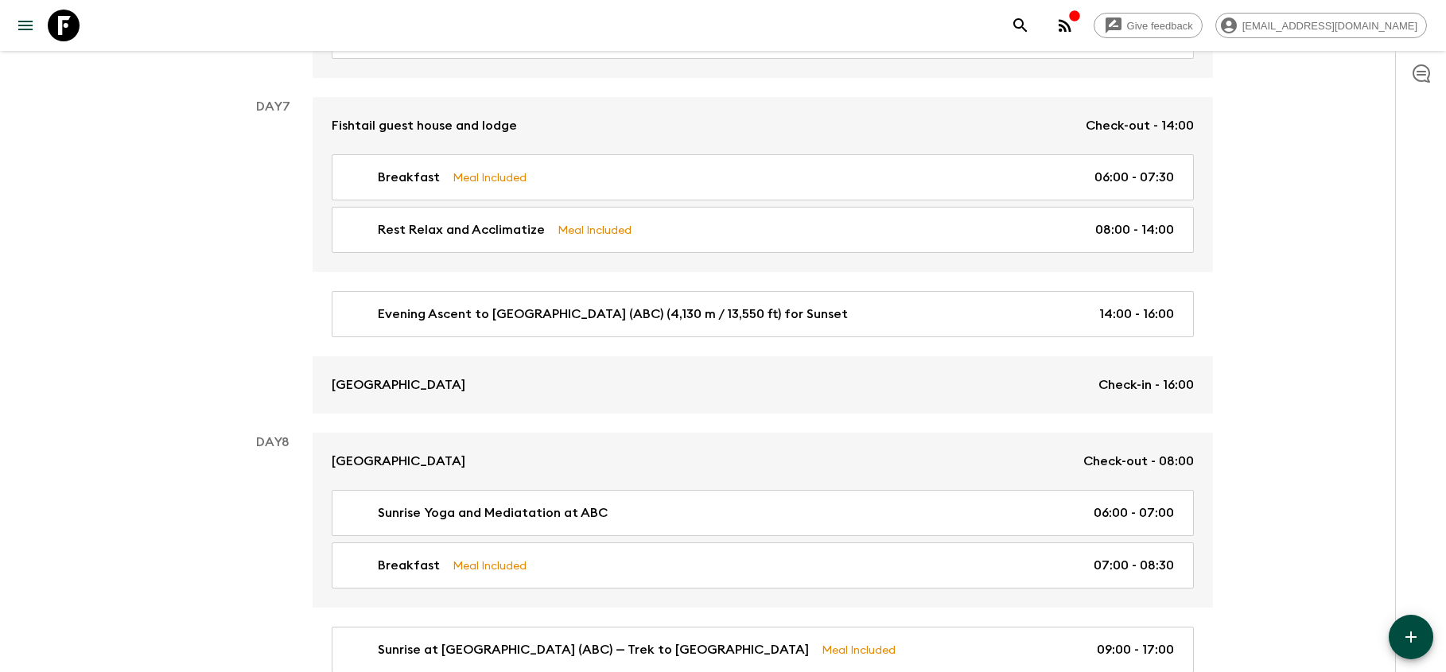
click at [1405, 640] on icon "button" at bounding box center [1410, 637] width 19 height 19
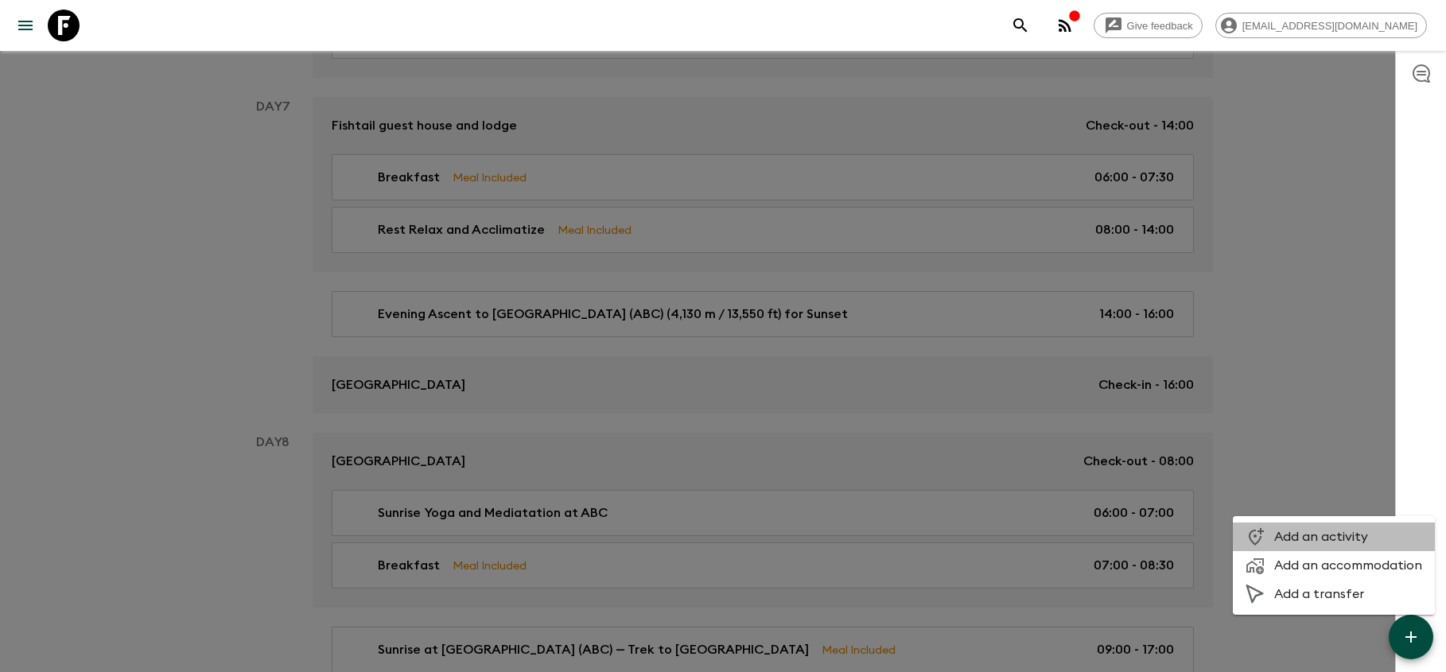
click at [1346, 542] on span "Add an activity" at bounding box center [1348, 537] width 148 height 16
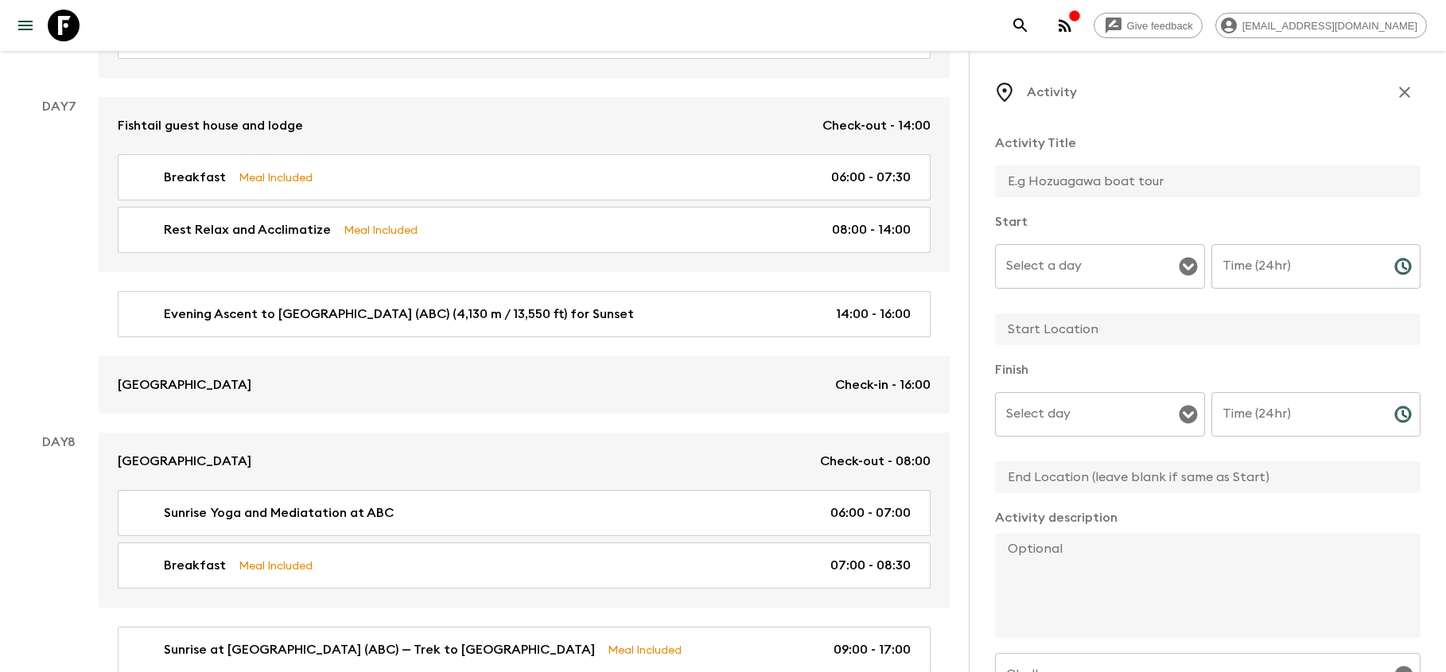
click at [1140, 177] on input "text" at bounding box center [1201, 181] width 413 height 32
type input "Dinner At ABC"
click at [1113, 263] on input "Select a day" at bounding box center [1088, 266] width 172 height 30
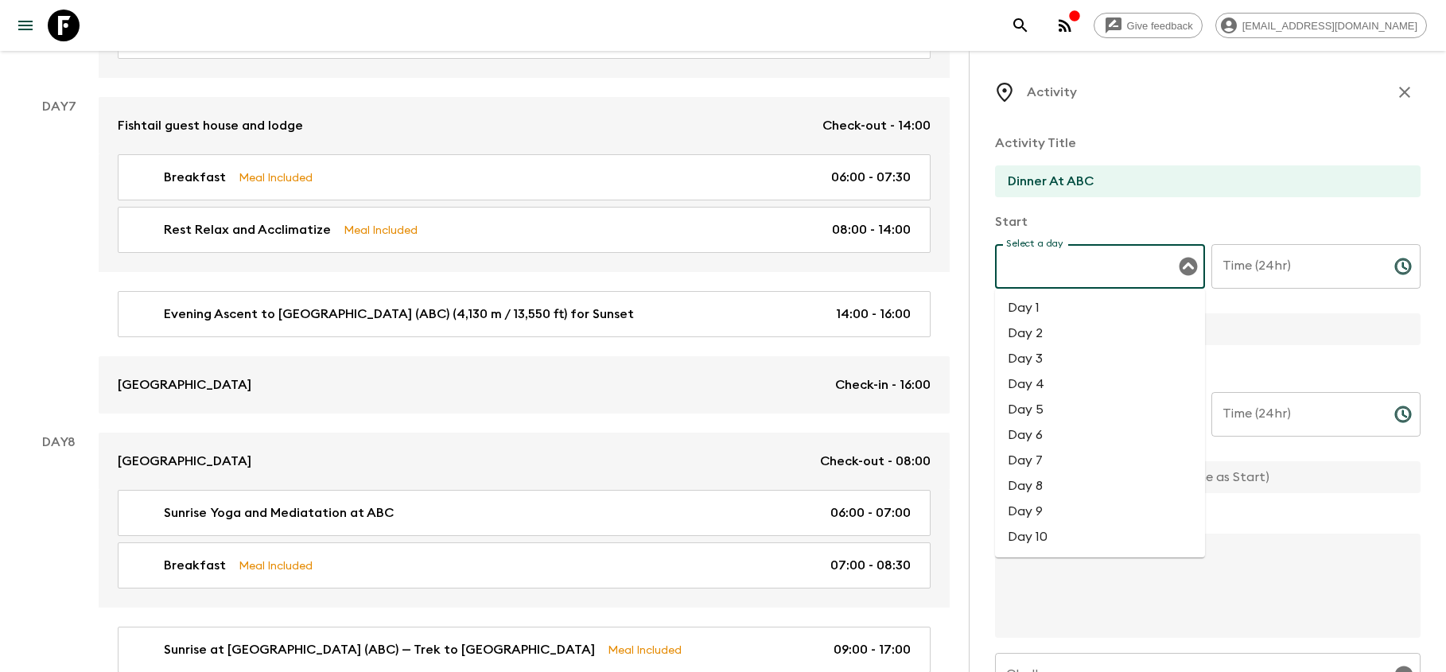
click at [1055, 452] on li "Day 7" at bounding box center [1100, 460] width 210 height 25
type input "Day 7"
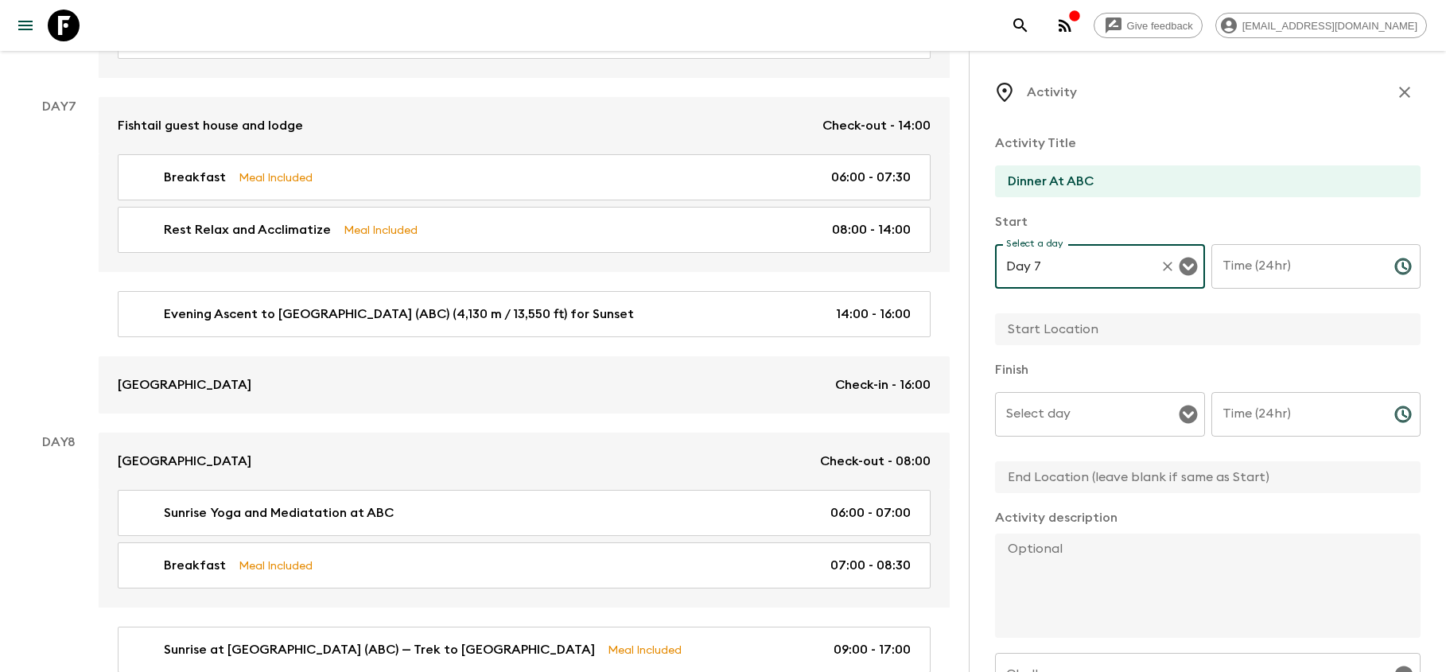
click at [1247, 276] on input "Time (24hr)" at bounding box center [1296, 266] width 170 height 45
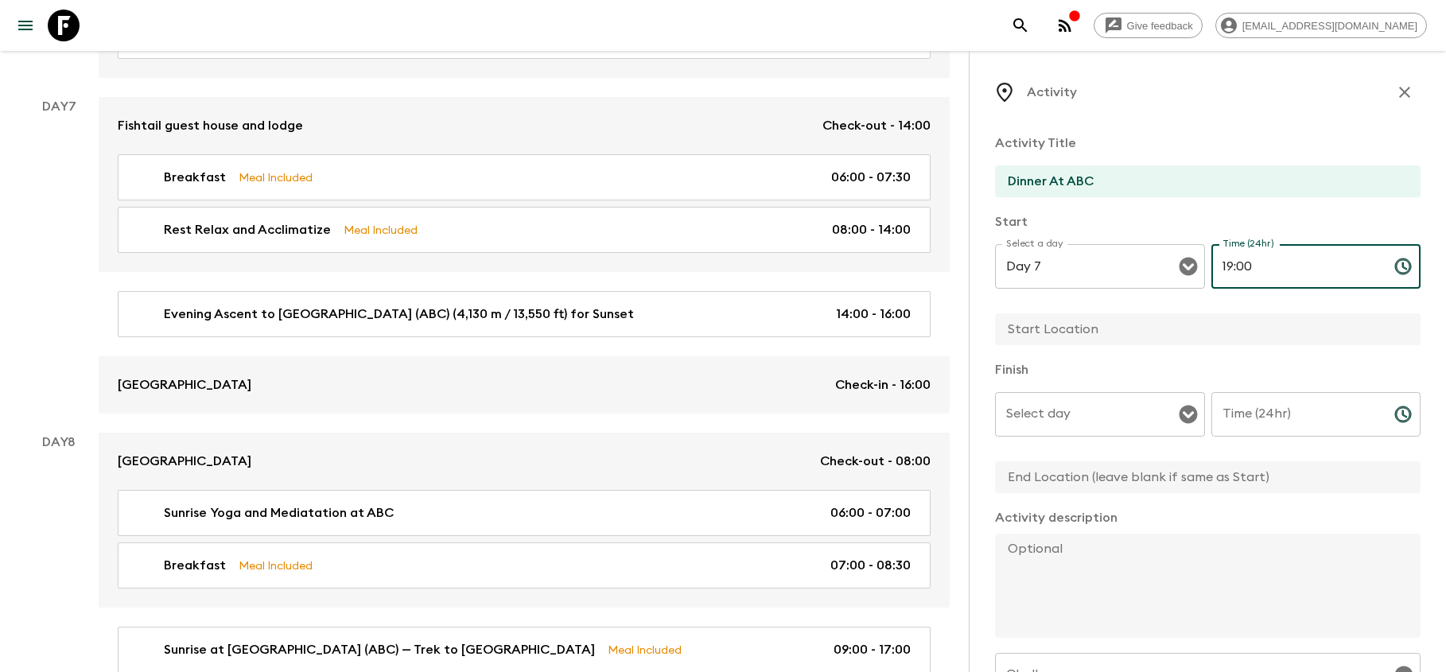
type input "19:00"
click at [1110, 326] on input "text" at bounding box center [1201, 329] width 413 height 32
type input "[GEOGRAPHIC_DATA]"
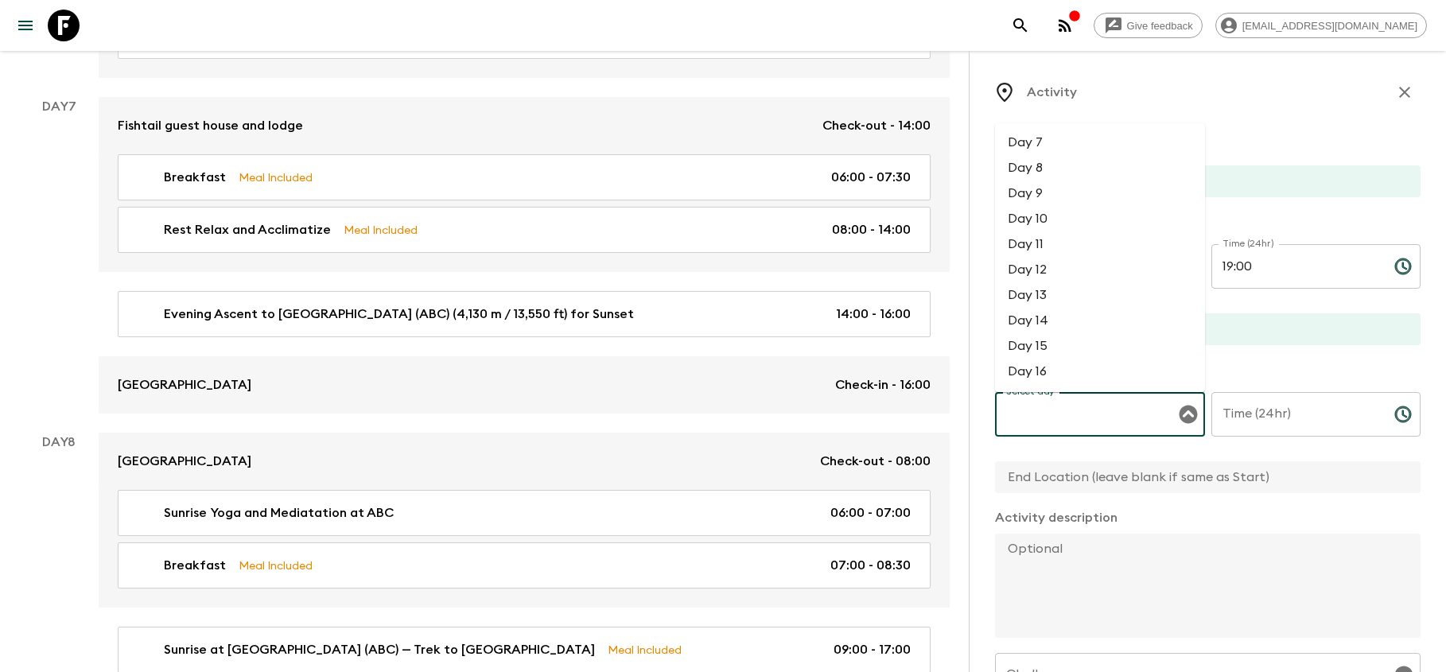
click at [1072, 404] on input "Select day" at bounding box center [1088, 414] width 172 height 30
click at [1051, 148] on li "Day 7" at bounding box center [1100, 142] width 210 height 25
type input "Day 7"
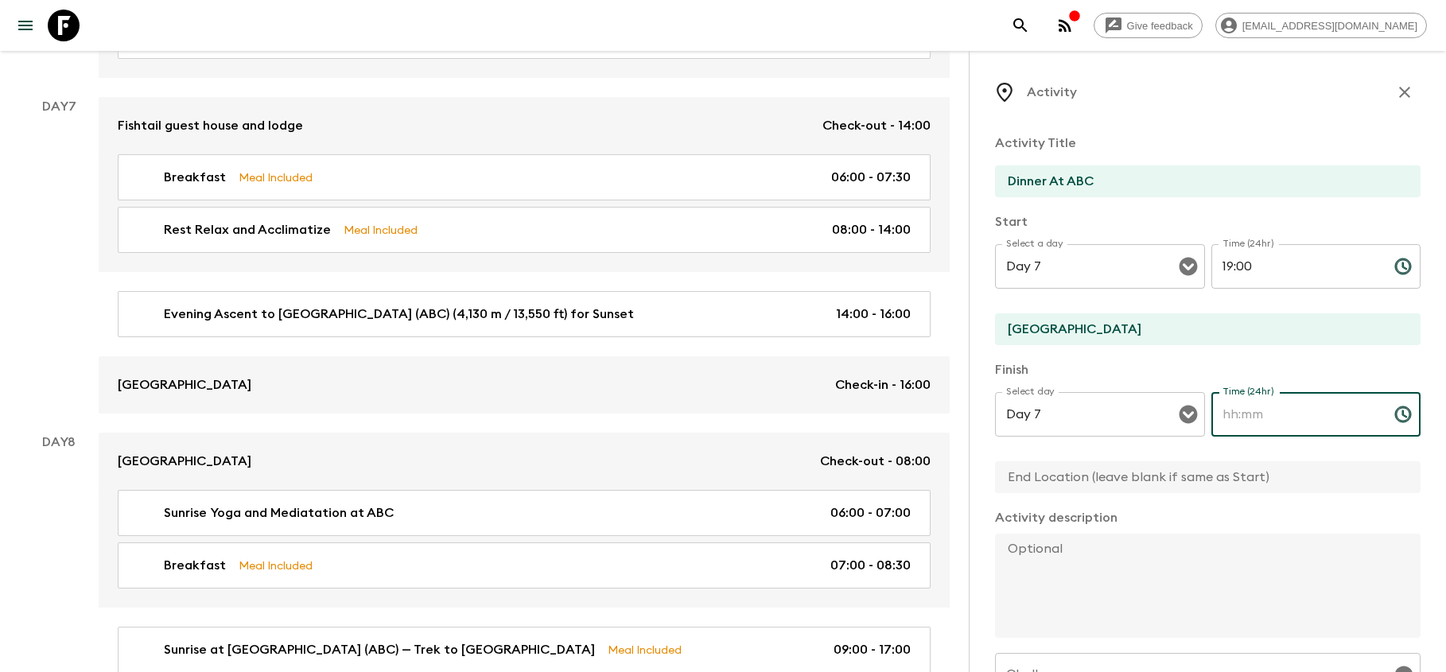
click at [1261, 427] on input "Time (24hr)" at bounding box center [1296, 414] width 170 height 45
type input "20:30"
click at [1115, 573] on textarea at bounding box center [1201, 586] width 413 height 104
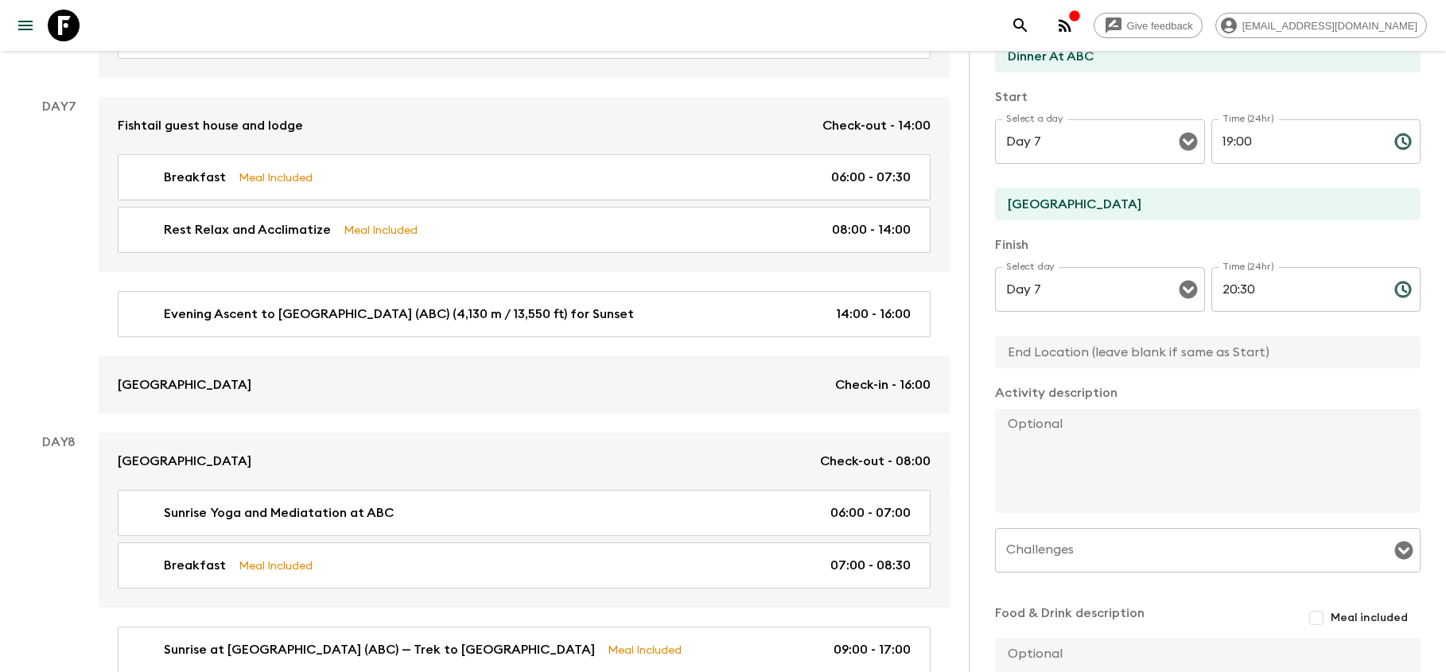
scroll to position [138, 0]
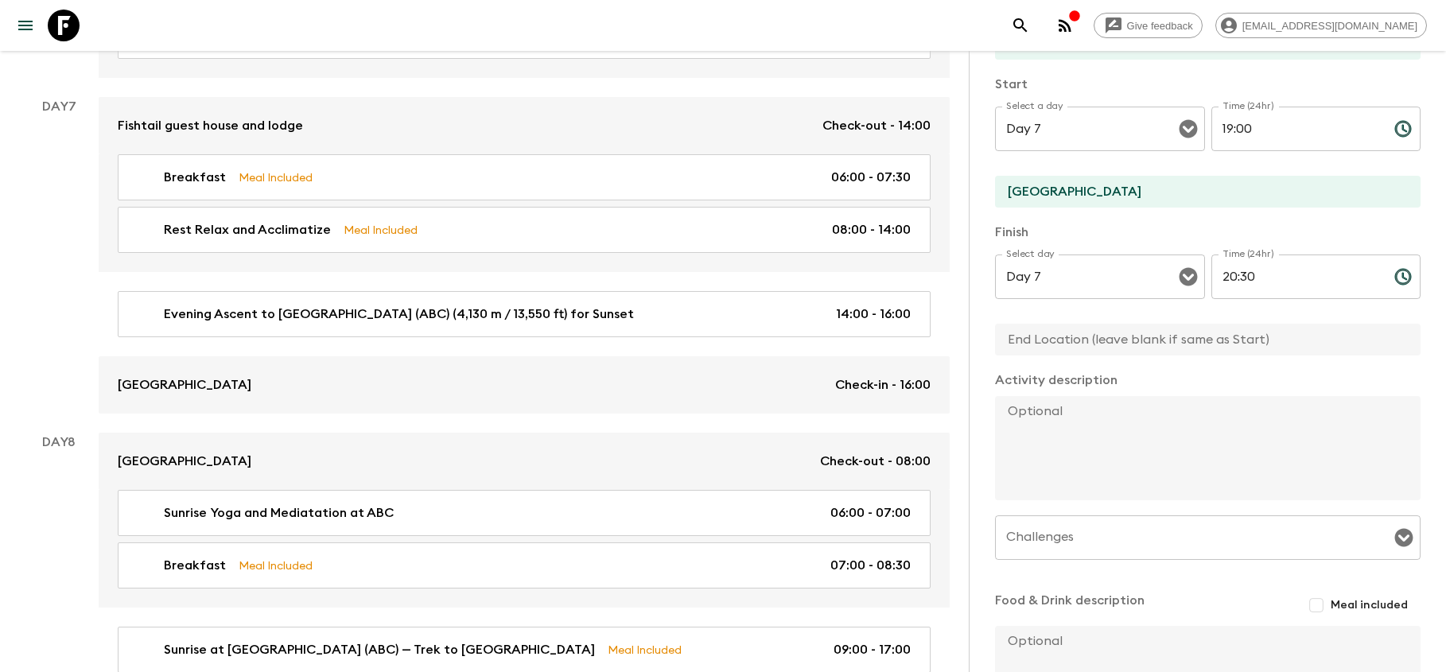
click at [1327, 595] on input "Meal included" at bounding box center [1316, 605] width 29 height 29
checkbox input "true"
click at [1121, 449] on textarea at bounding box center [1201, 448] width 413 height 104
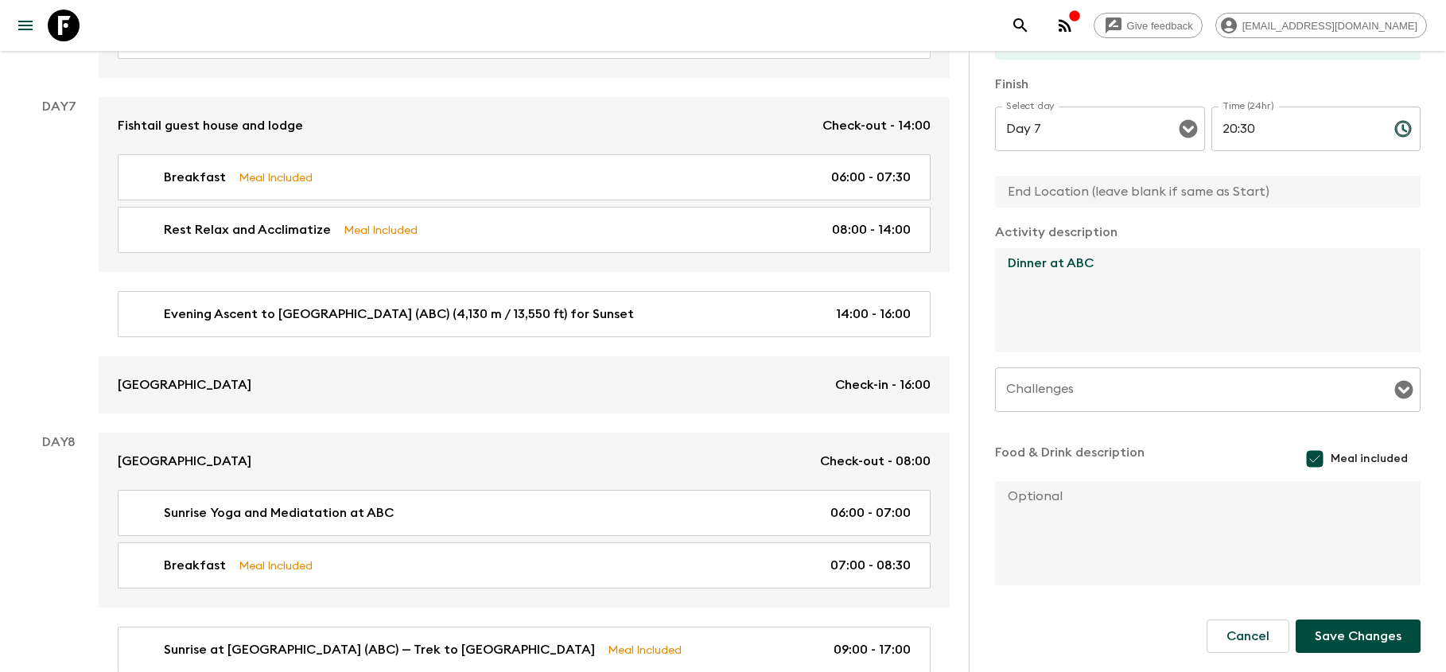
scroll to position [286, 0]
type textarea "Dinner at ABC"
click at [1343, 628] on button "Save Changes" at bounding box center [1358, 636] width 125 height 33
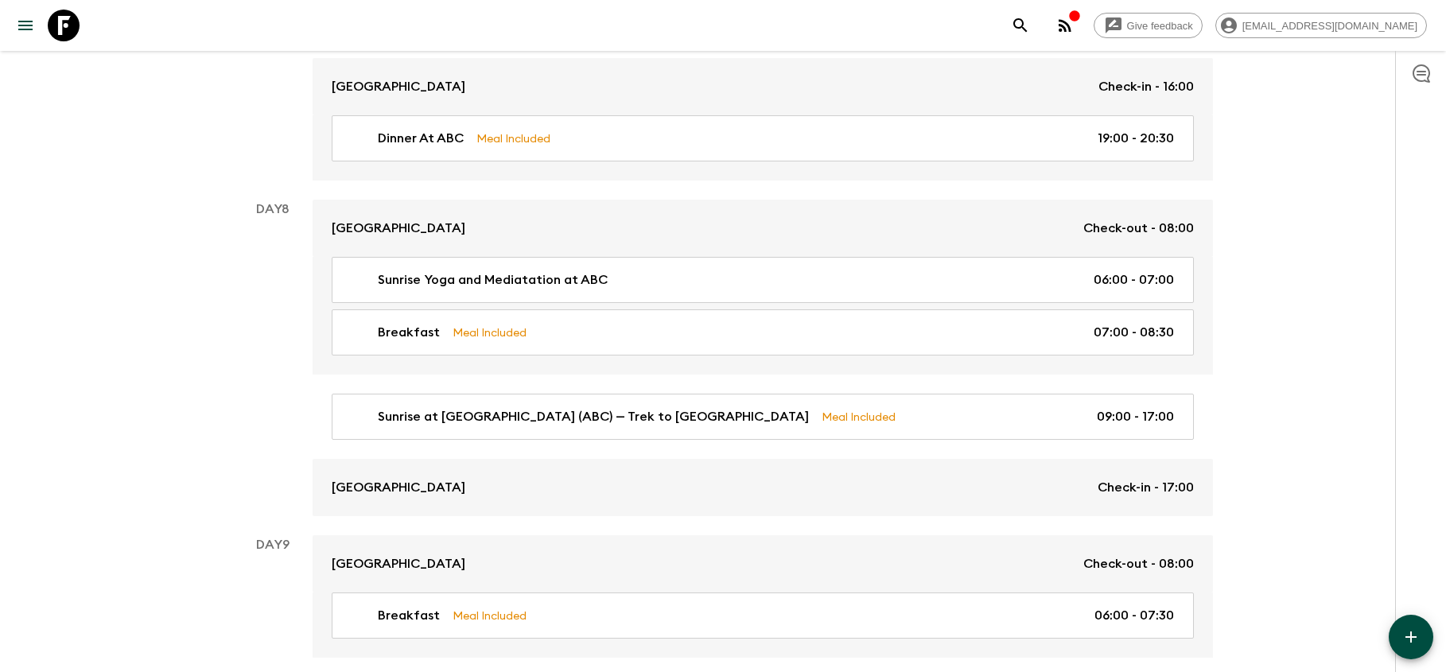
scroll to position [3159, 0]
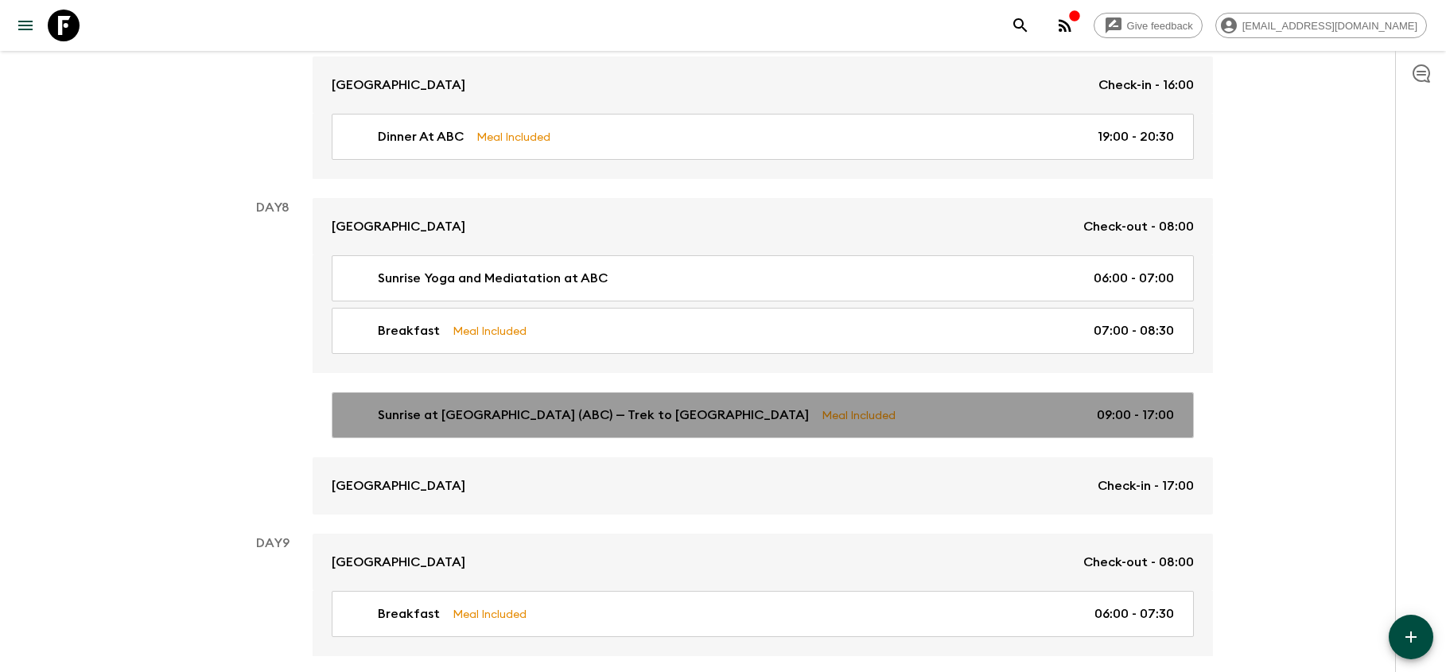
click at [669, 416] on p "Sunrise at [GEOGRAPHIC_DATA] (ABC) — Trek to [GEOGRAPHIC_DATA]" at bounding box center [593, 415] width 431 height 19
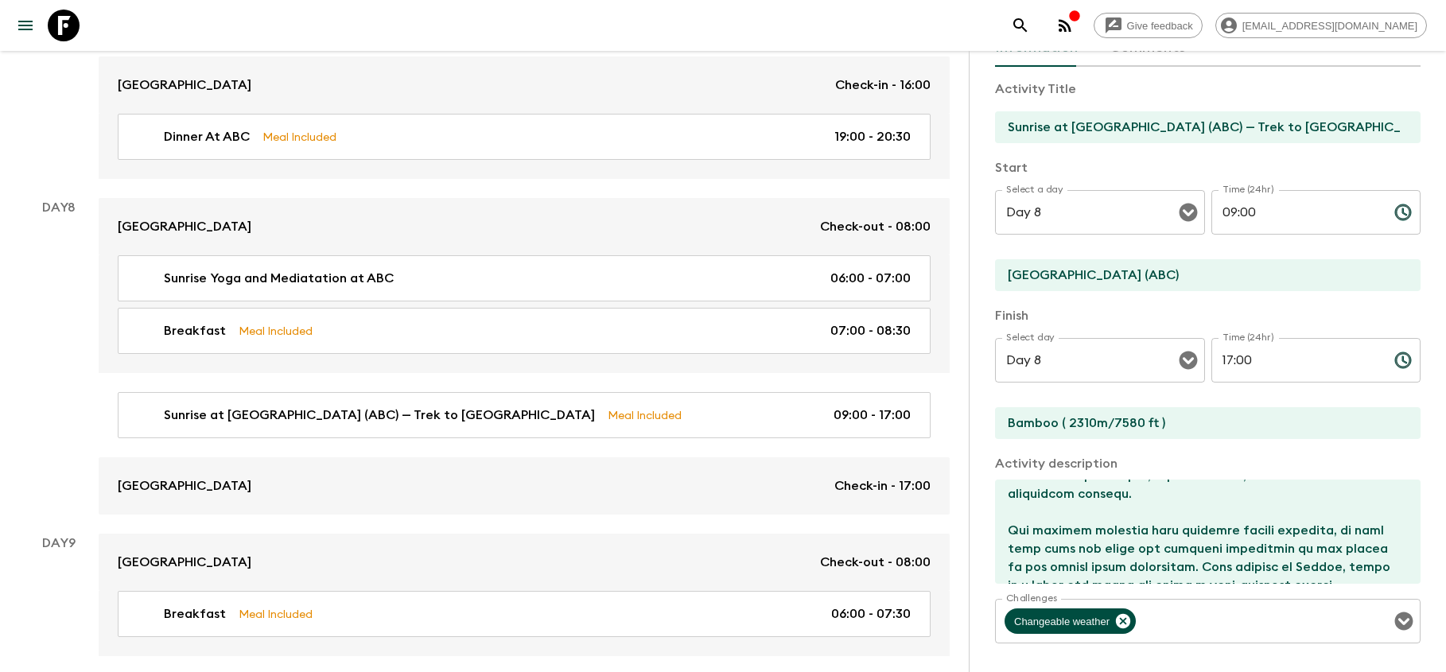
scroll to position [293, 0]
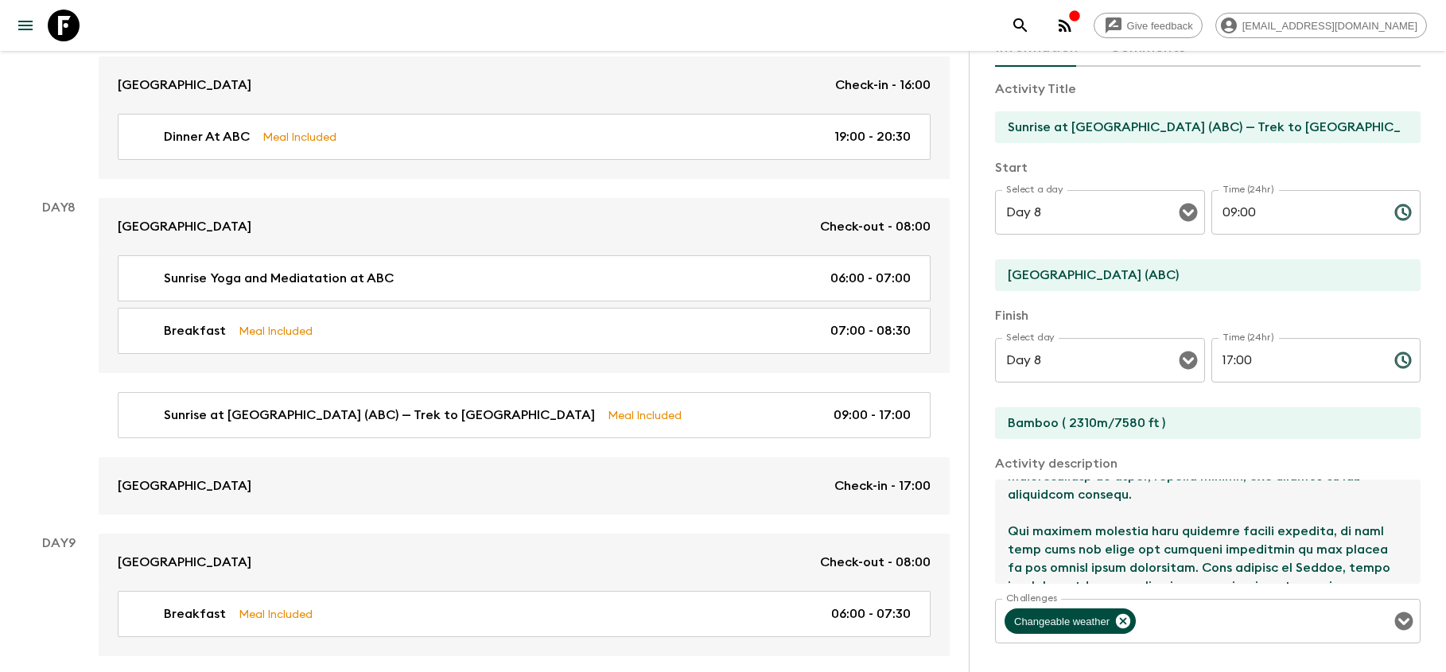
drag, startPoint x: 1160, startPoint y: 553, endPoint x: 1277, endPoint y: 578, distance: 119.7
click at [1277, 578] on textarea at bounding box center [1201, 532] width 413 height 104
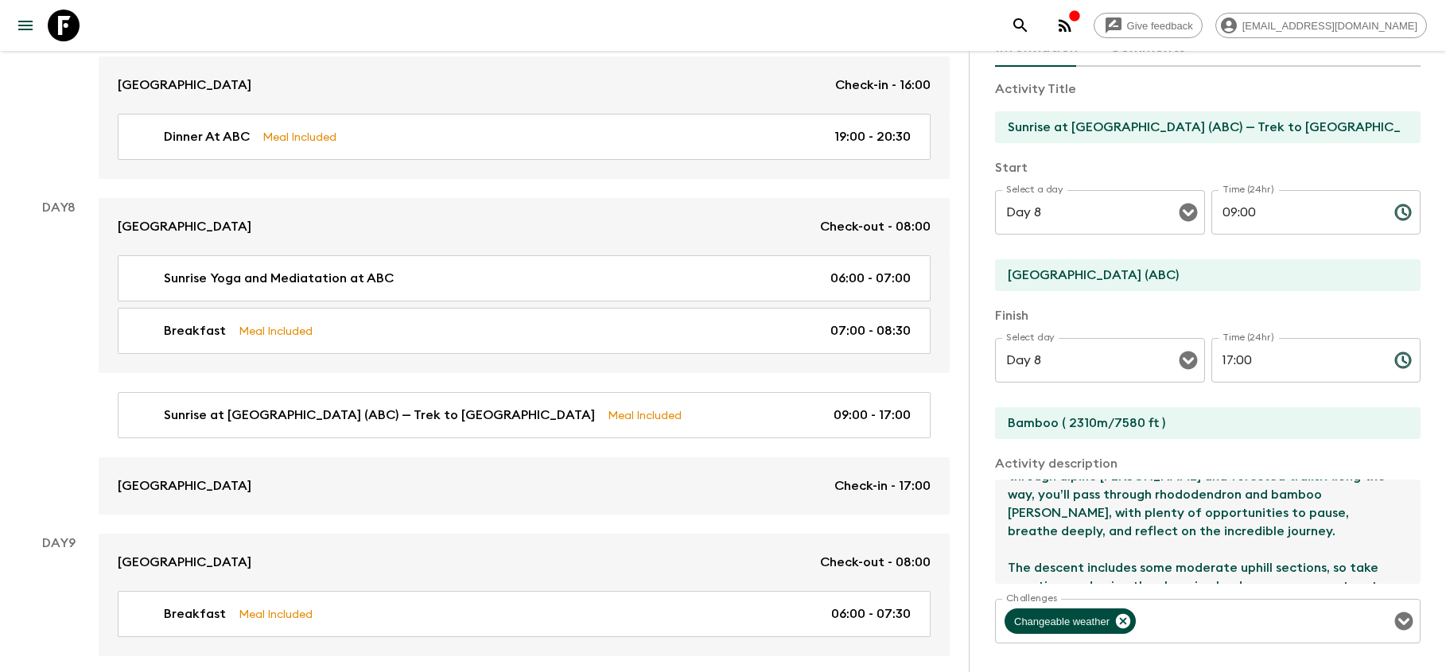
scroll to position [274, 0]
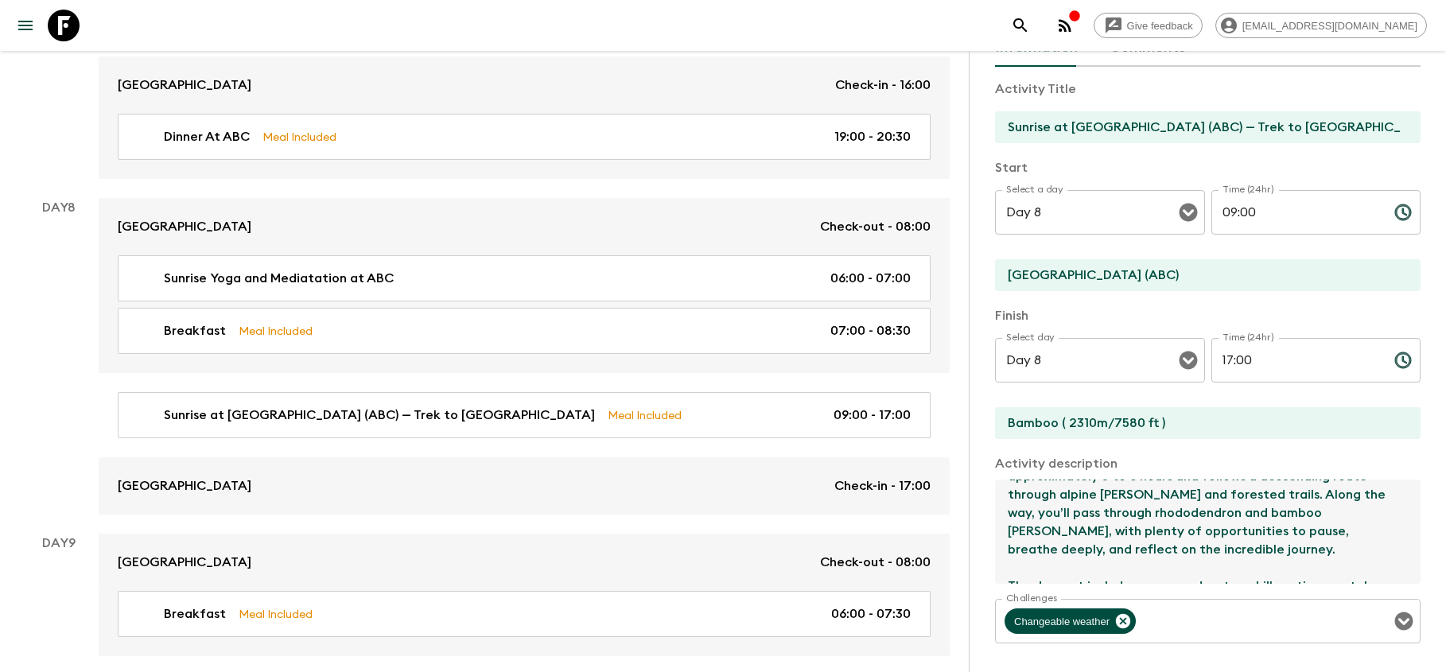
type textarea "Sunrise at [GEOGRAPHIC_DATA] (ABC) — Trek to [GEOGRAPHIC_DATA] Wake early befor…"
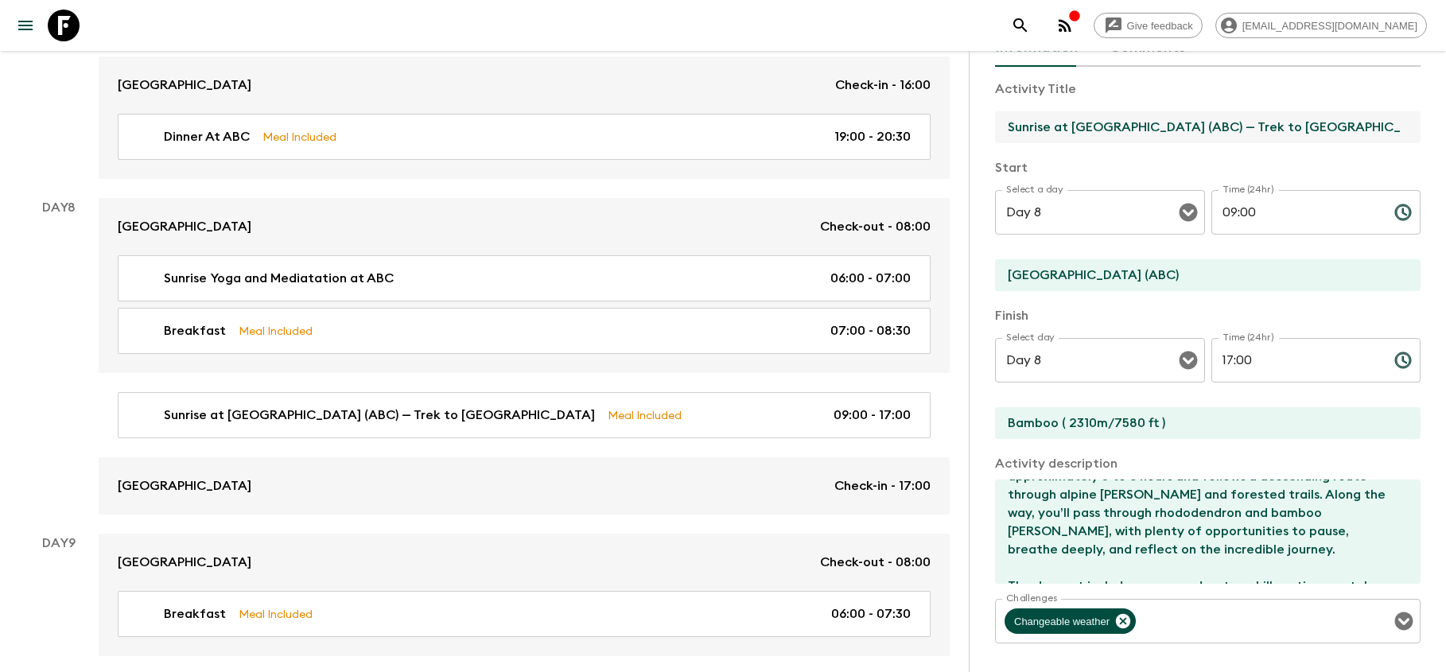
click at [1367, 129] on input "Sunrise at [GEOGRAPHIC_DATA] (ABC) — Trek to [GEOGRAPHIC_DATA]" at bounding box center [1201, 127] width 413 height 32
paste input "(2,920 m / 9,580 ft)"
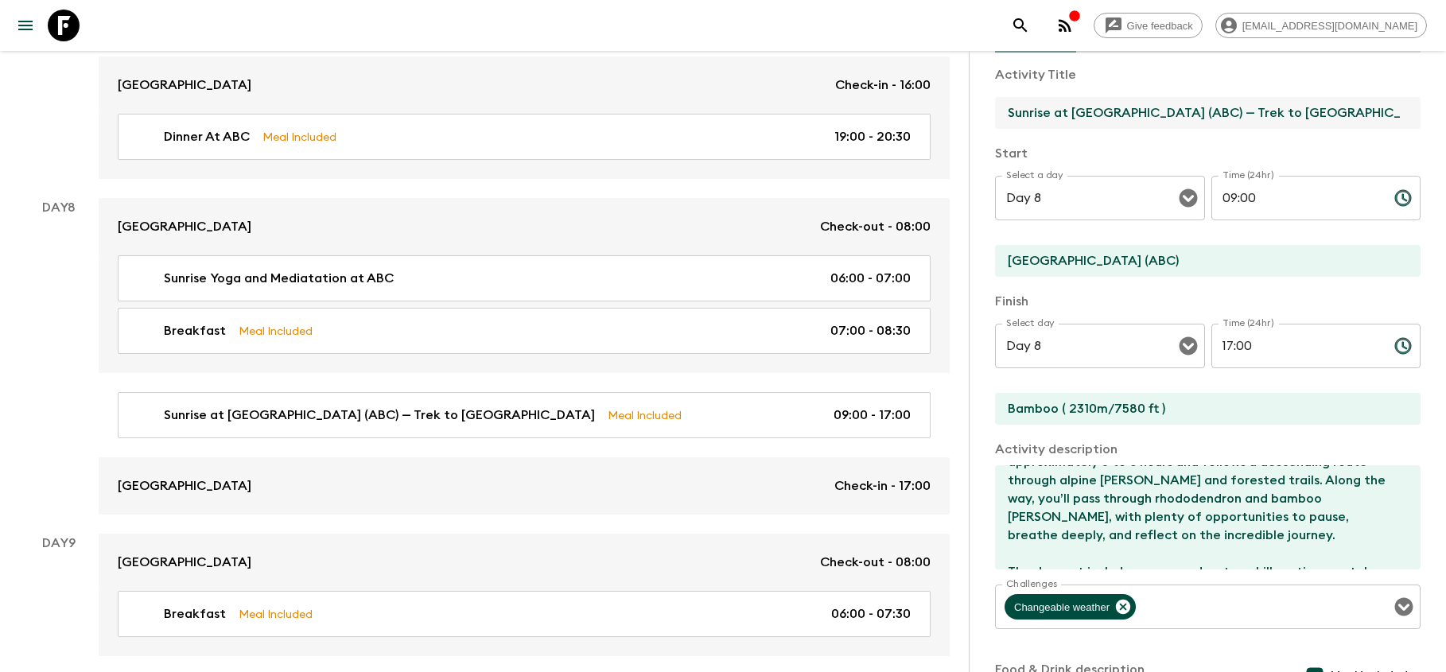
type input "Sunrise at [GEOGRAPHIC_DATA] (ABC) — Trek to [GEOGRAPHIC_DATA] (2,920 m / 9,580…"
click at [1379, 549] on textarea "Sunrise at [GEOGRAPHIC_DATA] (ABC) — Trek to [GEOGRAPHIC_DATA] Wake early befor…" at bounding box center [1201, 517] width 413 height 104
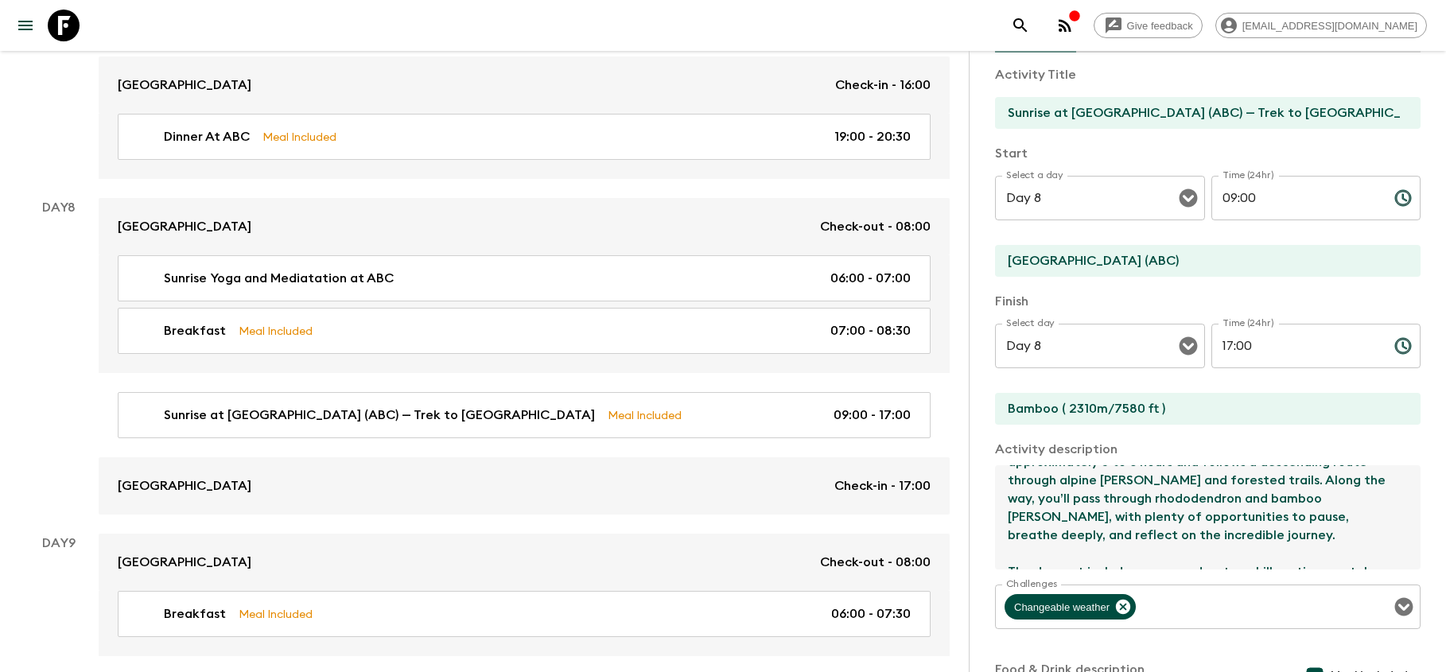
paste textarea "(2,920 m / 9,580 ft)"
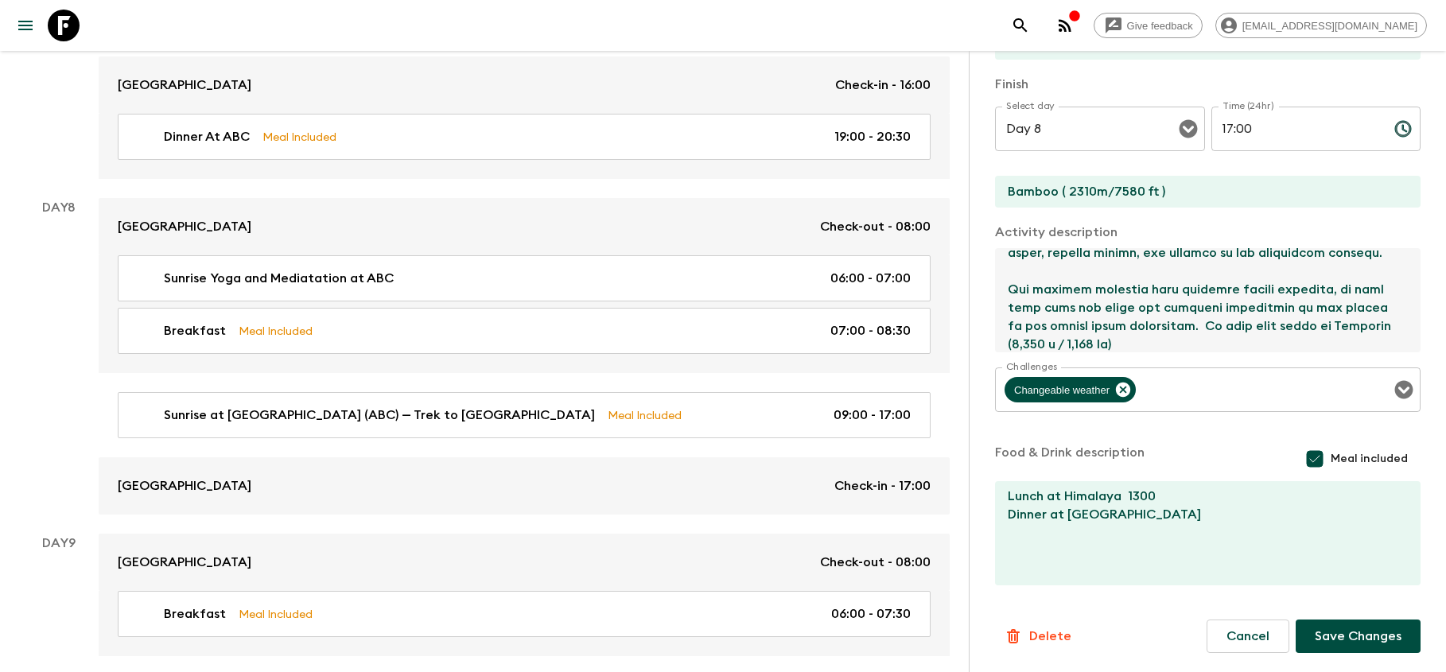
scroll to position [324, 0]
type textarea "Loremip do Sitametco Adip Elit (SED) — Doei te Incidi Utla etdol magnaa enim ad…"
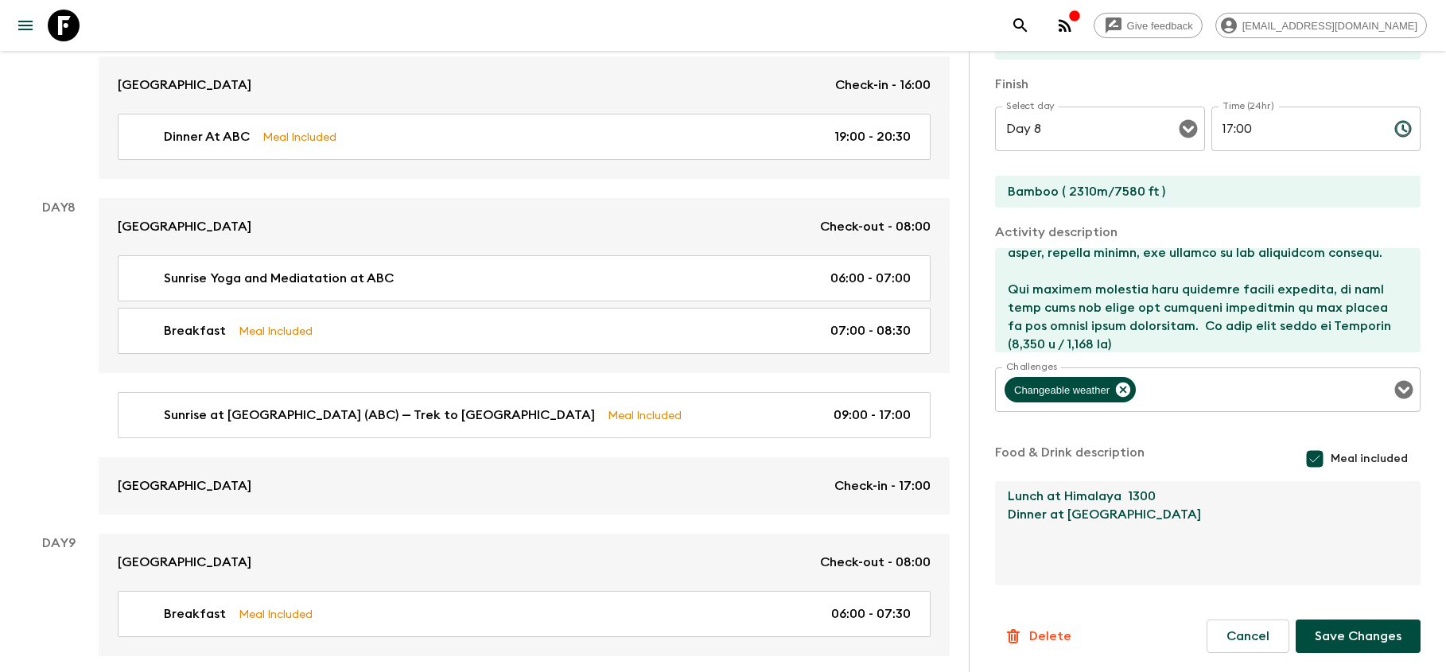
drag, startPoint x: 1177, startPoint y: 534, endPoint x: 951, endPoint y: 527, distance: 226.0
drag, startPoint x: 1176, startPoint y: 517, endPoint x: 1039, endPoint y: 523, distance: 137.7
click at [1038, 523] on textarea "Lunch at [GEOGRAPHIC_DATA] 1300" at bounding box center [1201, 533] width 413 height 104
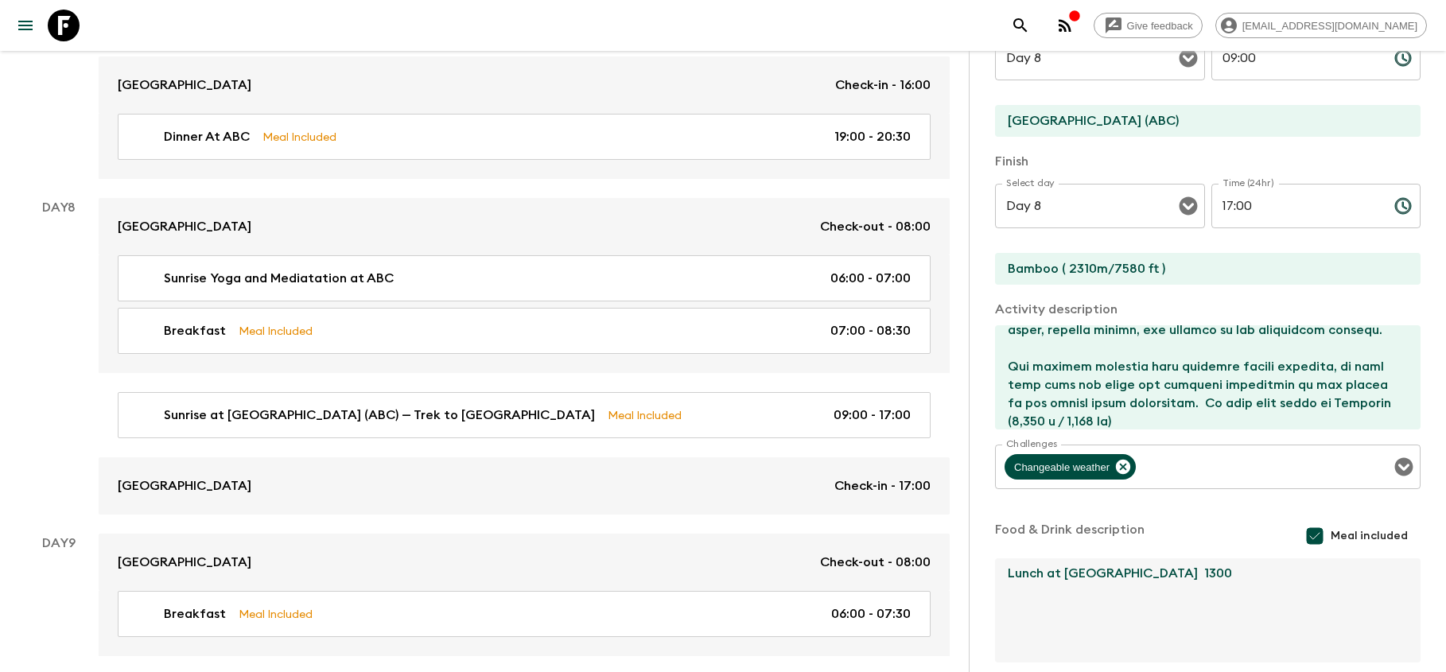
scroll to position [177, 0]
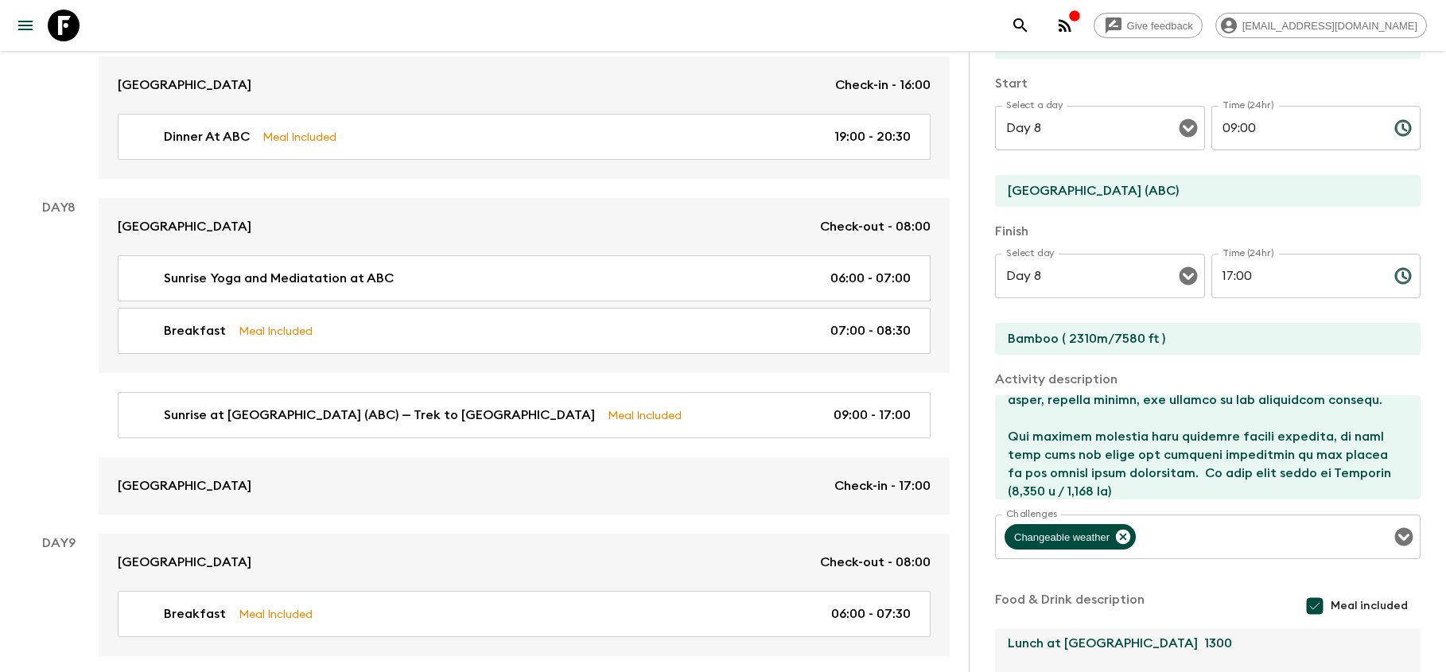
type textarea "Lunch at [GEOGRAPHIC_DATA] 1300"
click at [1312, 276] on input "17:00" at bounding box center [1296, 276] width 170 height 45
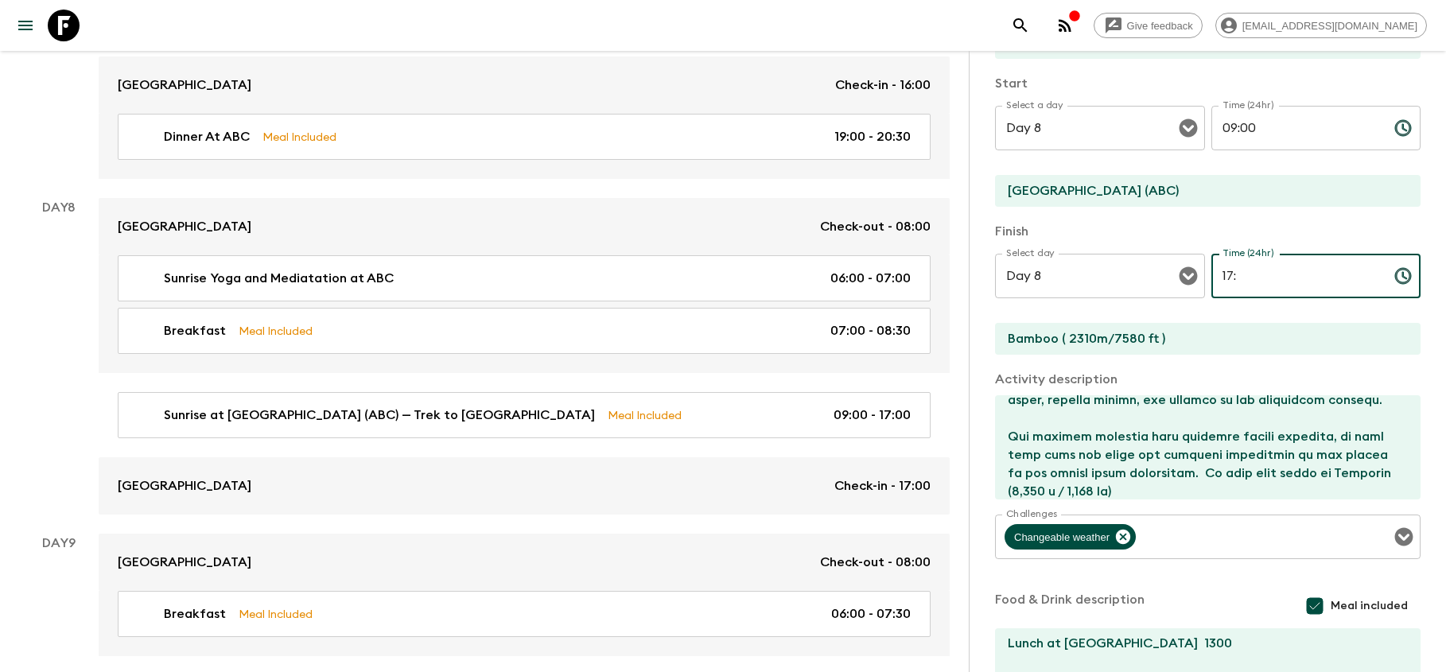
type input "1"
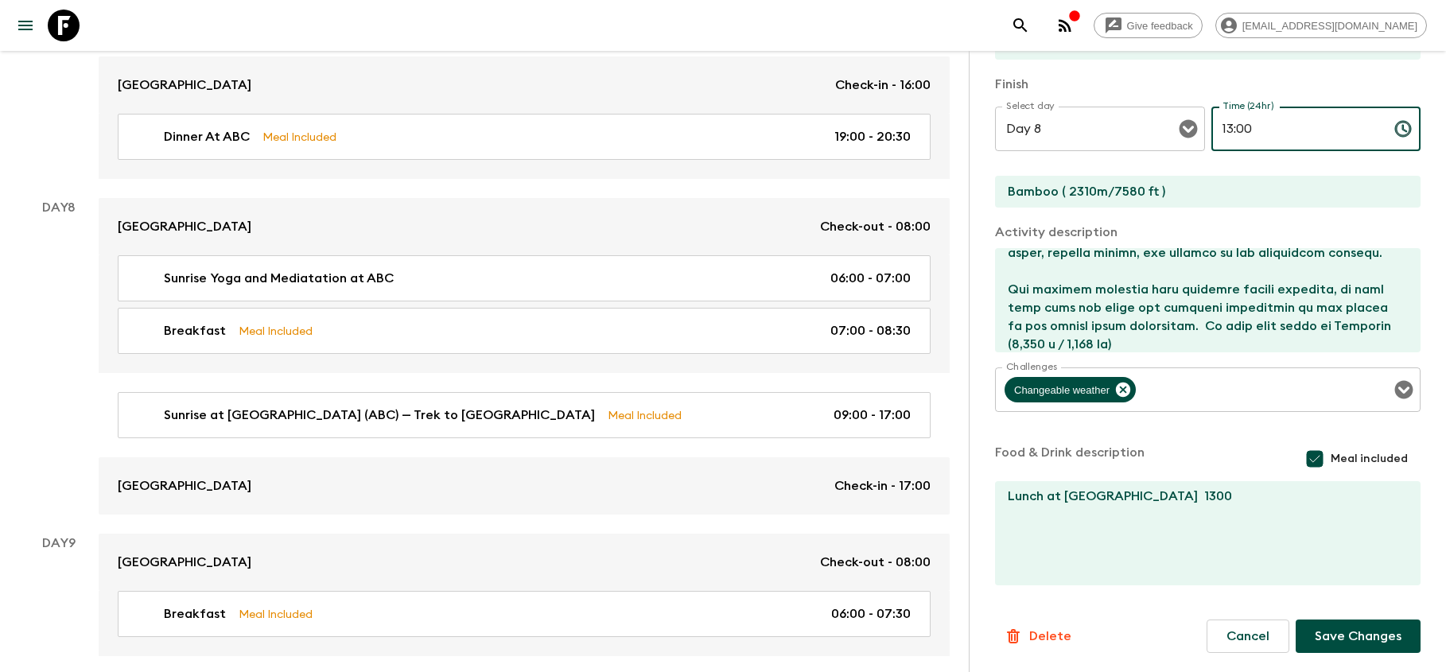
scroll to position [324, 0]
type input "13:00"
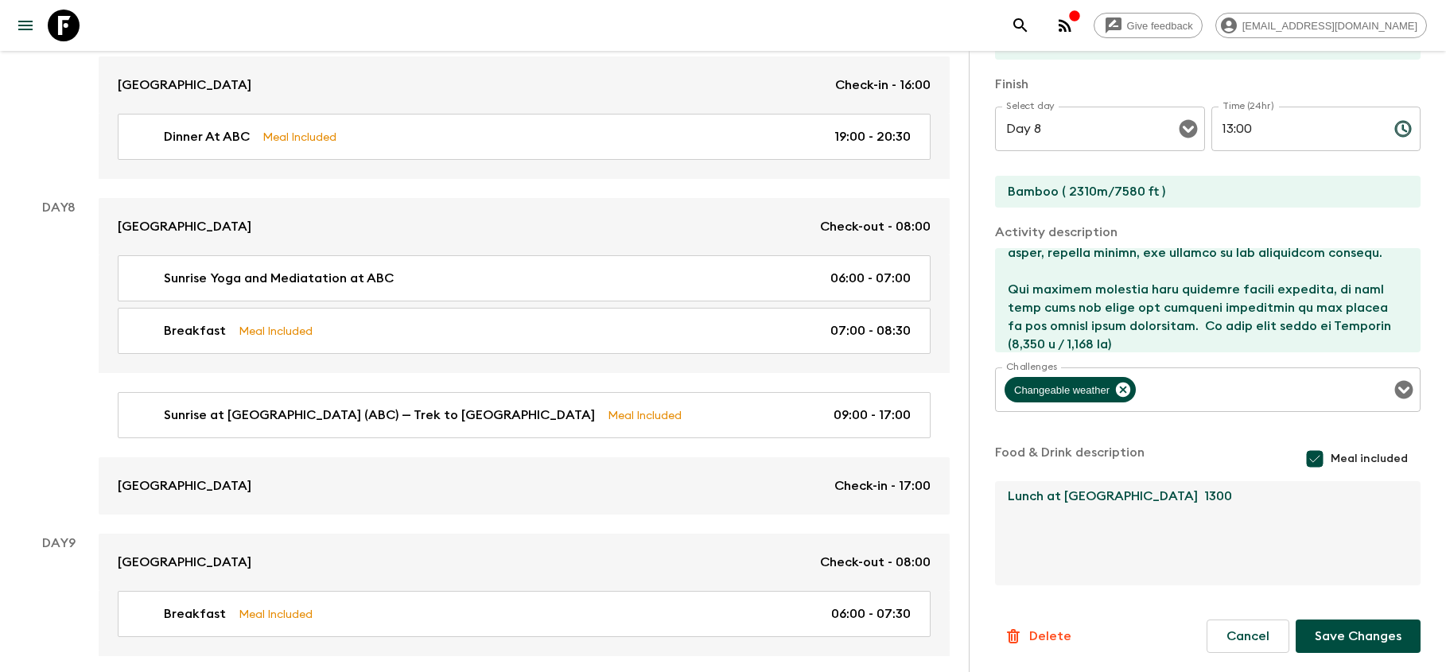
drag, startPoint x: 1194, startPoint y: 509, endPoint x: 1129, endPoint y: 519, distance: 65.2
click at [1129, 519] on textarea "Lunch at [GEOGRAPHIC_DATA] 1300" at bounding box center [1201, 533] width 413 height 104
type textarea "Lunch at [GEOGRAPHIC_DATA]"
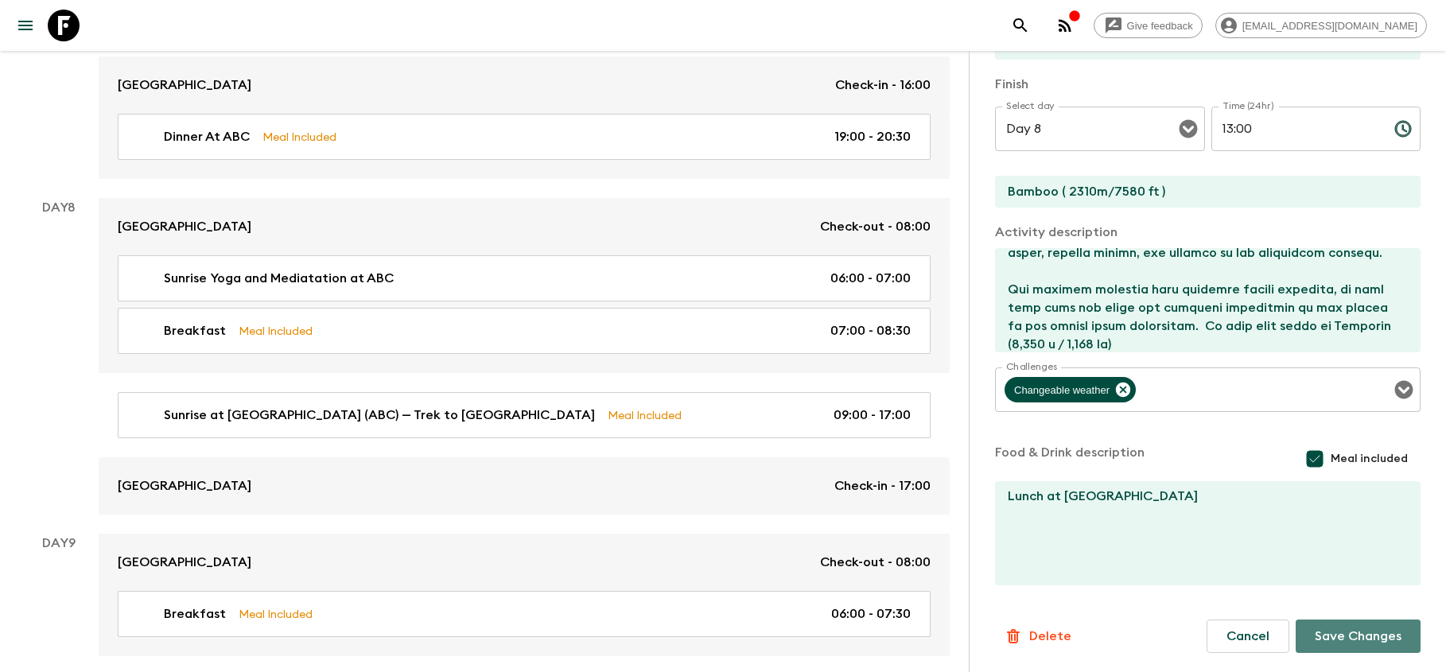
click at [1354, 637] on button "Save Changes" at bounding box center [1358, 636] width 125 height 33
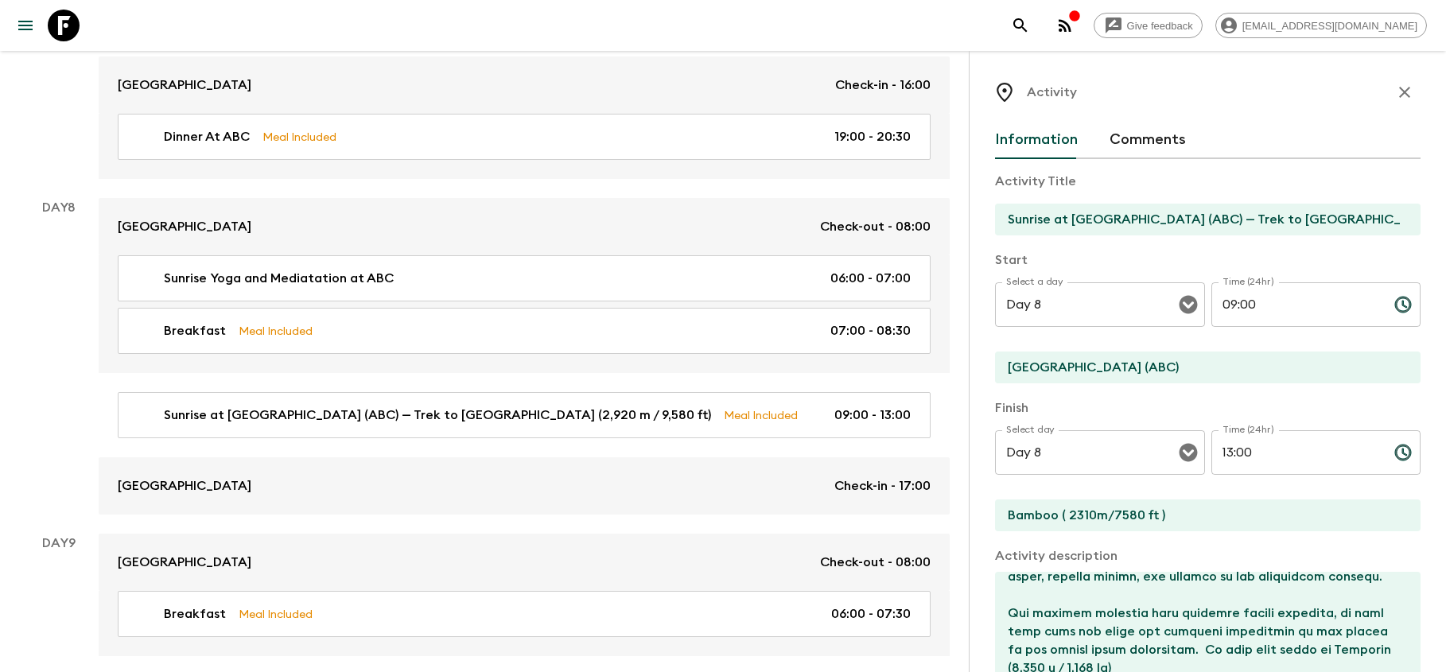
scroll to position [0, 0]
click at [1401, 96] on icon "button" at bounding box center [1404, 92] width 11 height 11
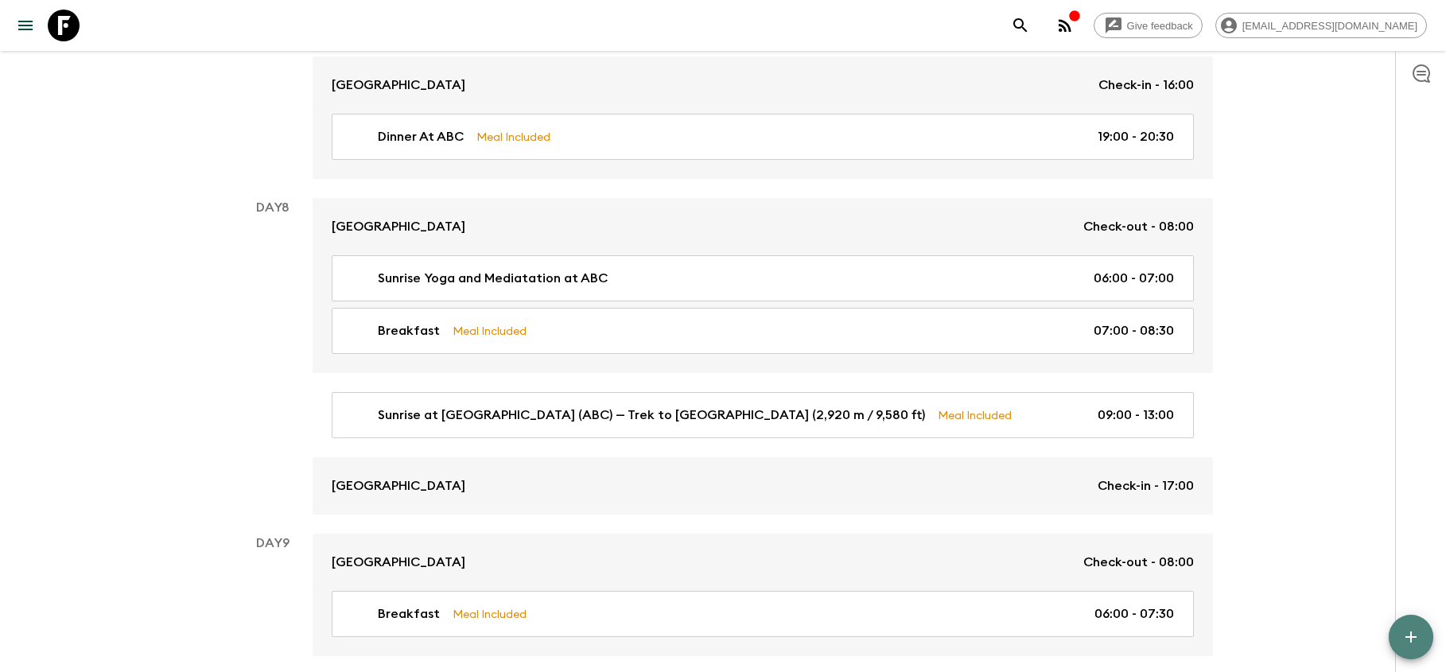
click at [1422, 636] on button "button" at bounding box center [1411, 637] width 45 height 45
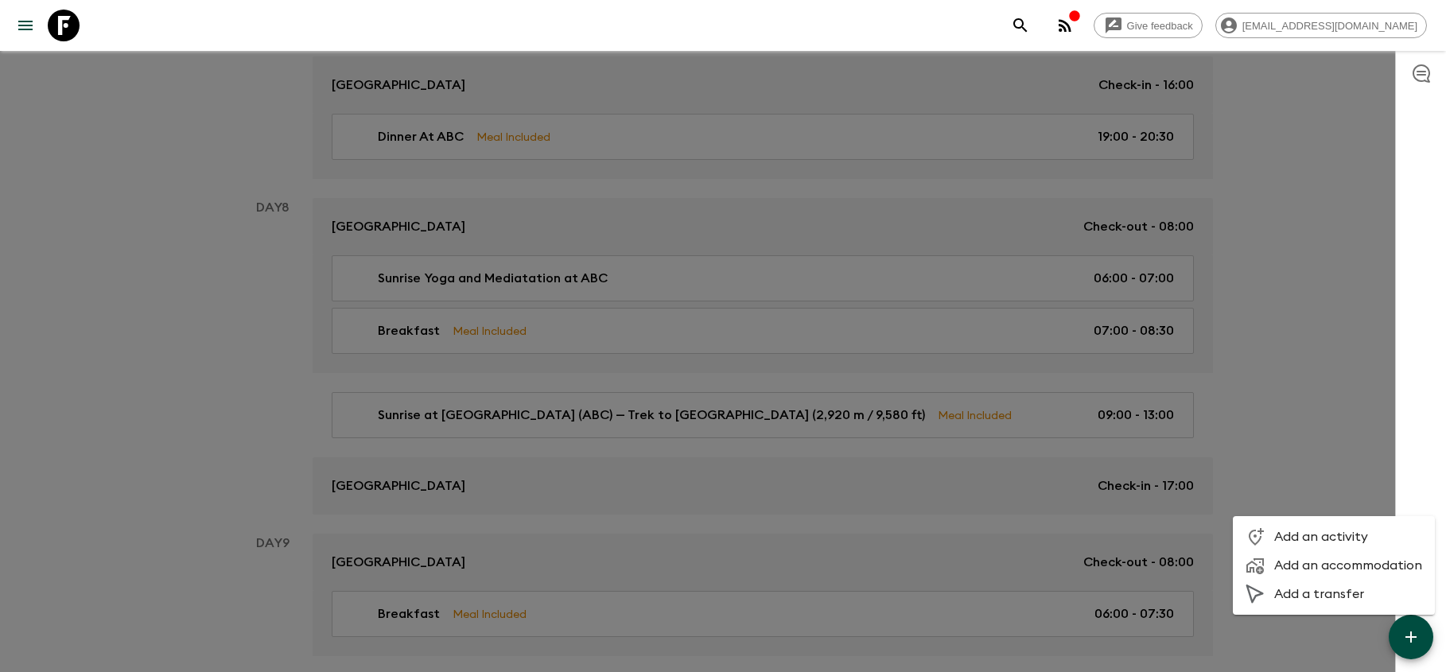
click at [1346, 532] on span "Add an activity" at bounding box center [1348, 537] width 148 height 16
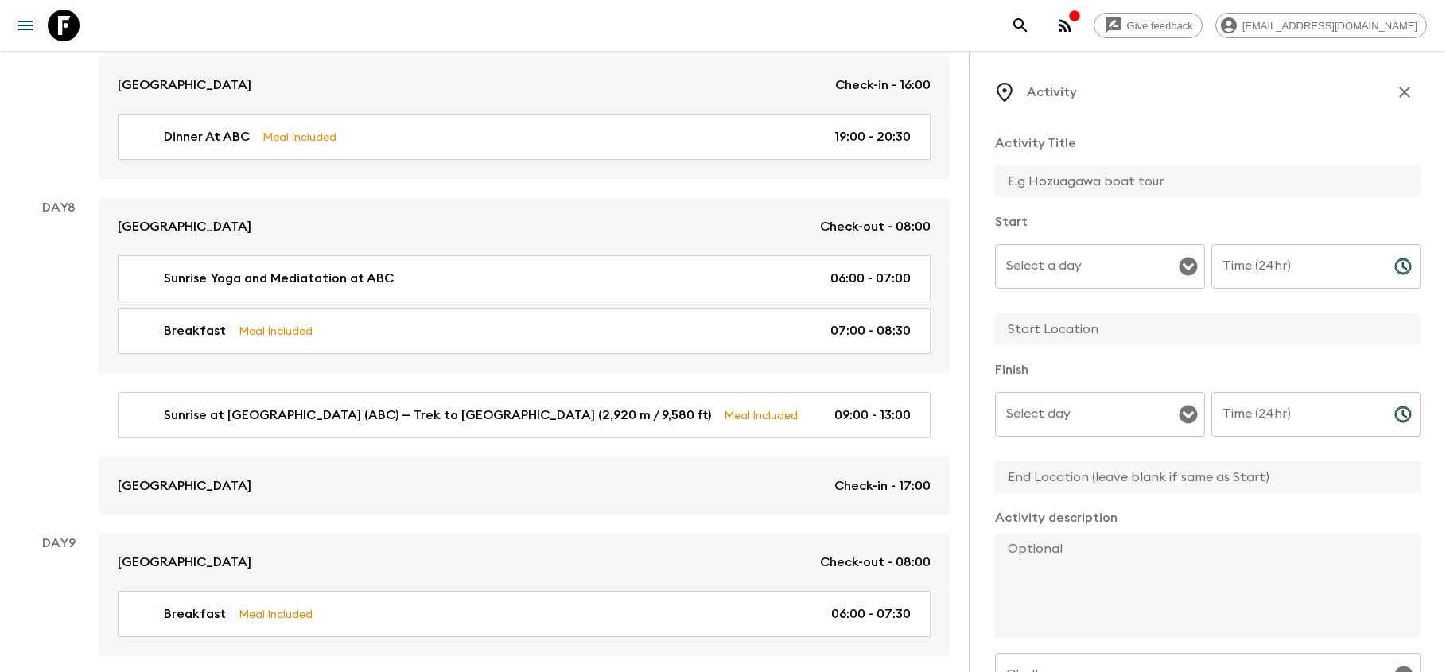
click at [1051, 573] on textarea at bounding box center [1201, 586] width 413 height 104
paste textarea "Himalaya to Bamboo (2,350 m / 7,710 ft) After lunch at [GEOGRAPHIC_DATA], we be…"
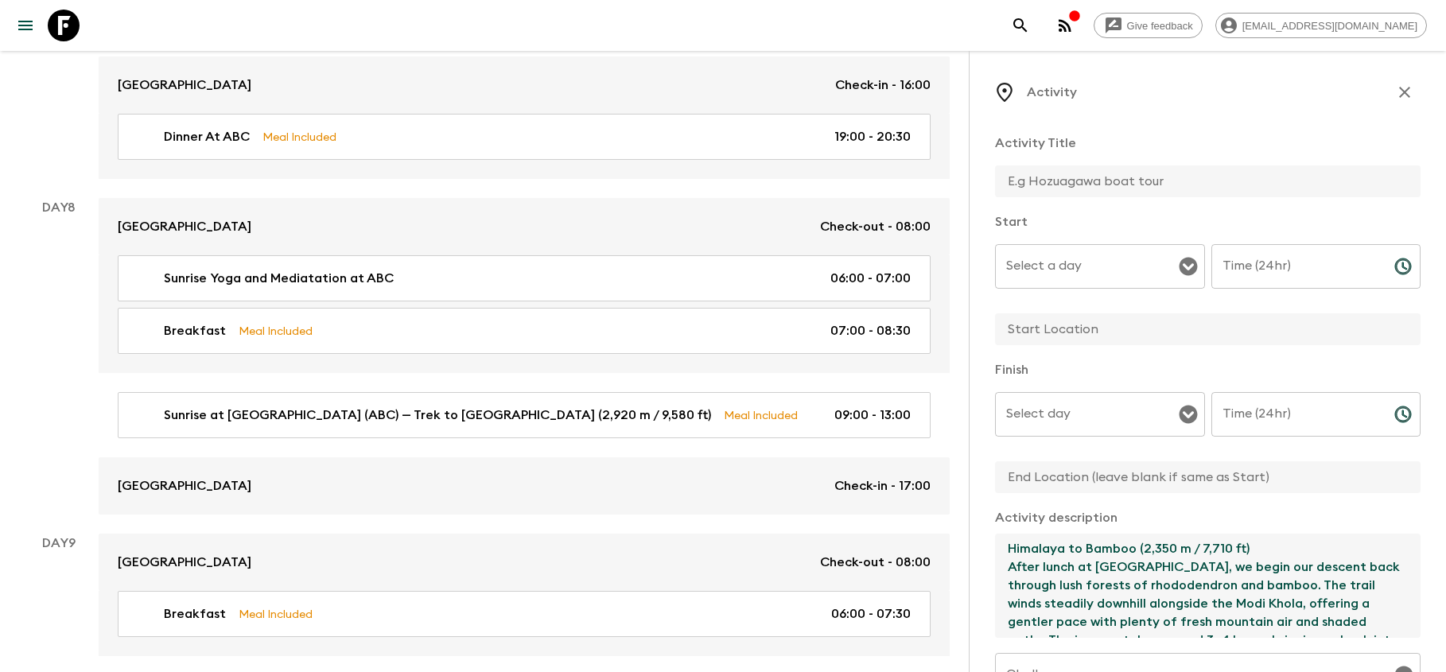
drag, startPoint x: 1264, startPoint y: 554, endPoint x: 993, endPoint y: 549, distance: 270.5
click at [993, 549] on div "Activity Activity Title Start Select a day Select a day ​ Time (24hr) Time (24h…" at bounding box center [1207, 387] width 477 height 672
type textarea "Himalaya to Bamboo (2,350 m / 7,710 ft) After lunch at [GEOGRAPHIC_DATA], we be…"
click at [1081, 184] on input "text" at bounding box center [1201, 181] width 413 height 32
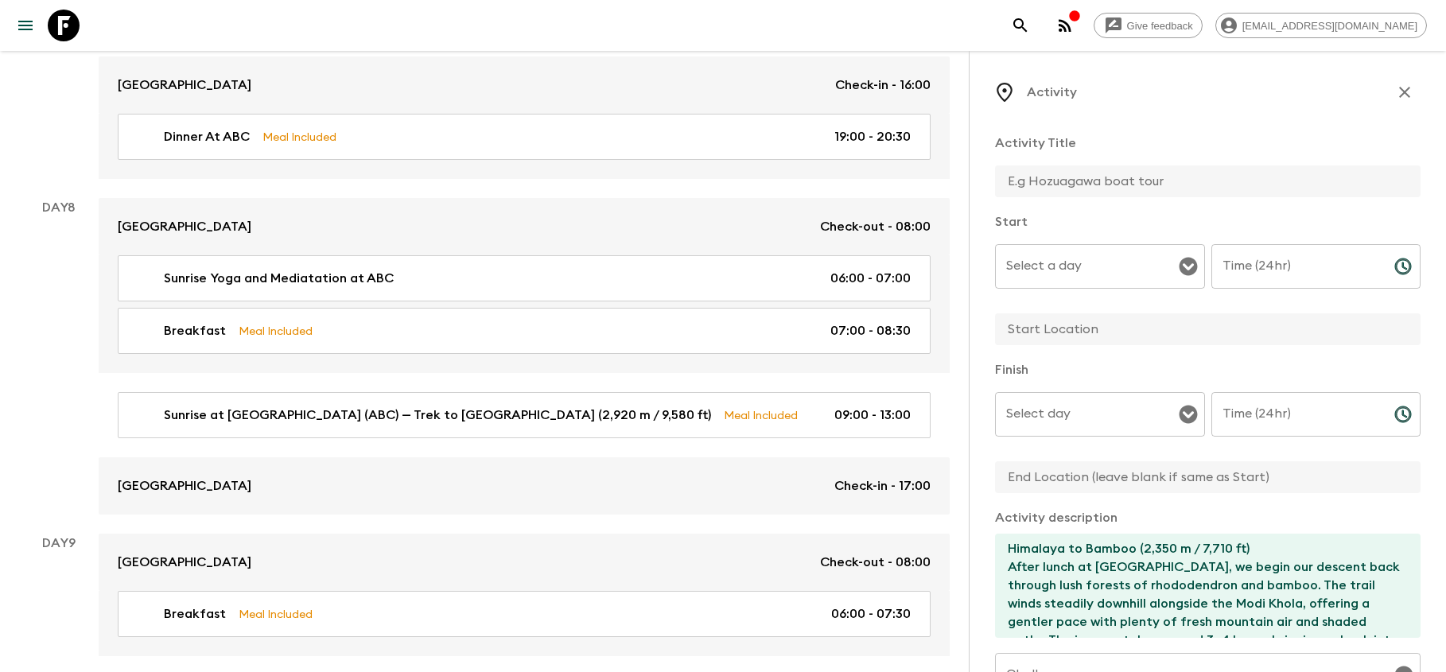
paste input "Himalaya to Bamboo (2,350 m / 7,710 ft)"
type input "Himalaya to Bamboo (2,350 m / 7,710 ft)"
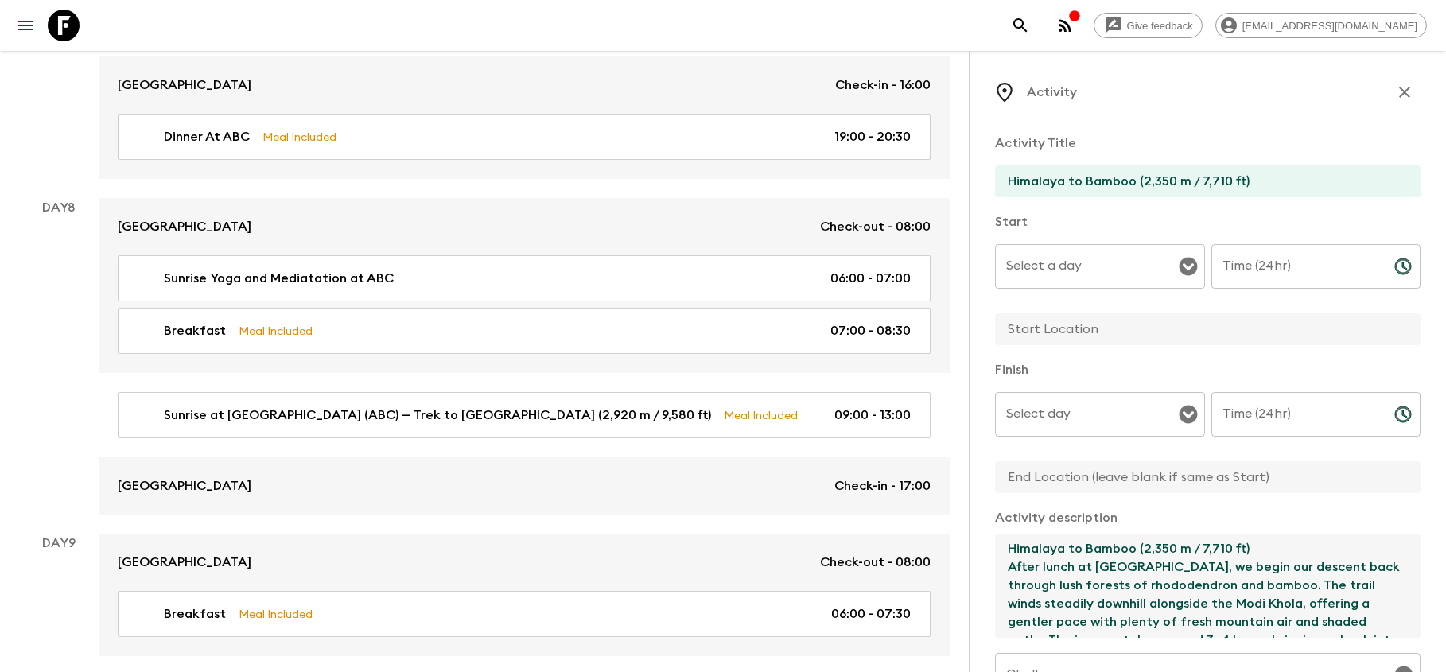
drag, startPoint x: 1261, startPoint y: 550, endPoint x: 1001, endPoint y: 550, distance: 259.3
click at [1001, 550] on textarea "Himalaya to Bamboo (2,350 m / 7,710 ft) After lunch at [GEOGRAPHIC_DATA], we be…" at bounding box center [1201, 586] width 413 height 104
click at [1008, 569] on textarea "After lunch at [GEOGRAPHIC_DATA], we begin our descent back through lush forest…" at bounding box center [1201, 586] width 413 height 104
type textarea "After lunch at [GEOGRAPHIC_DATA], we begin our descent back through lush forest…"
click at [1087, 273] on input "Select a day" at bounding box center [1088, 266] width 172 height 30
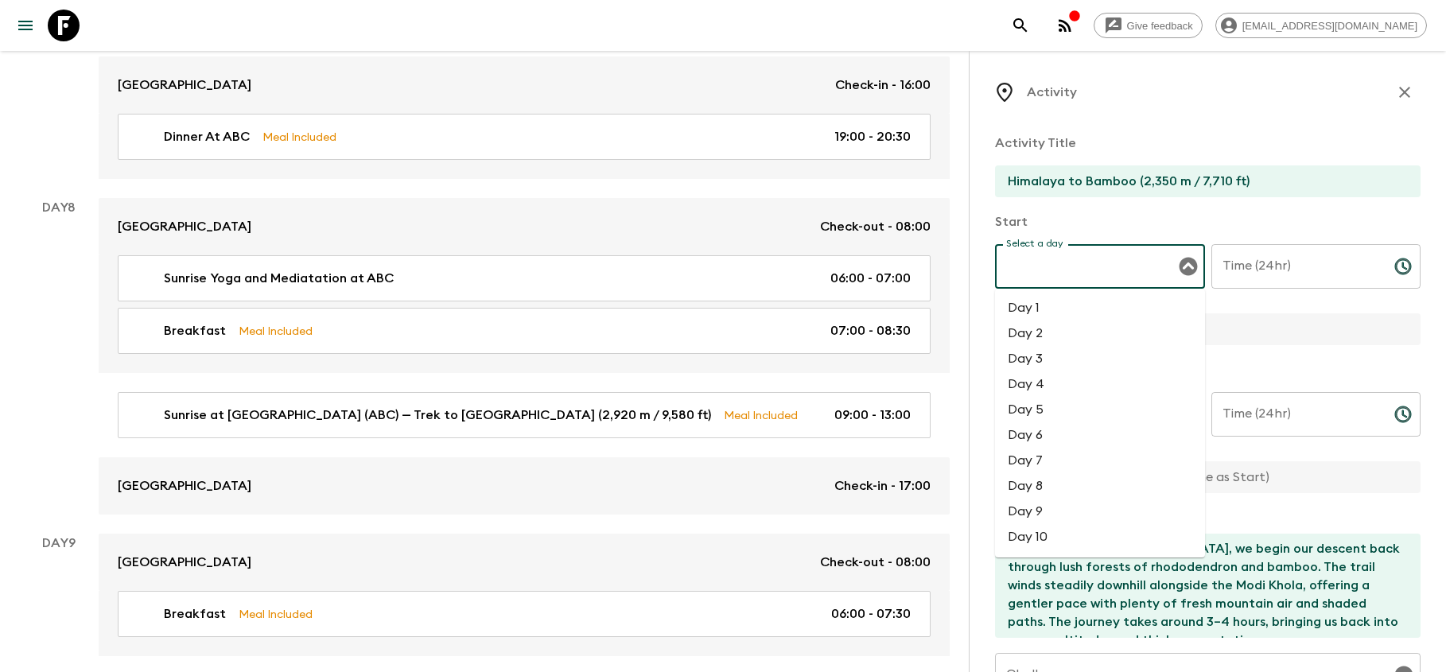
click at [1062, 490] on li "Day 8" at bounding box center [1100, 485] width 210 height 25
type input "Day 8"
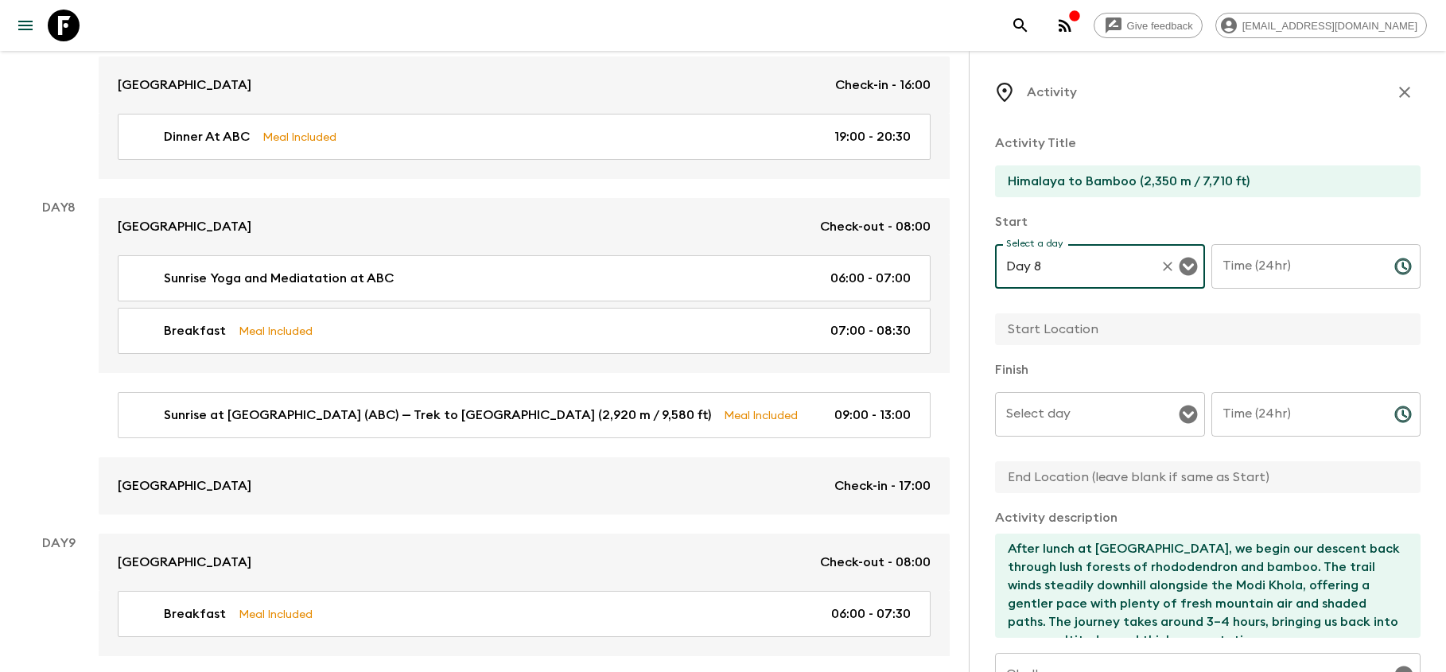
click at [1276, 278] on input "Time (24hr)" at bounding box center [1296, 266] width 170 height 45
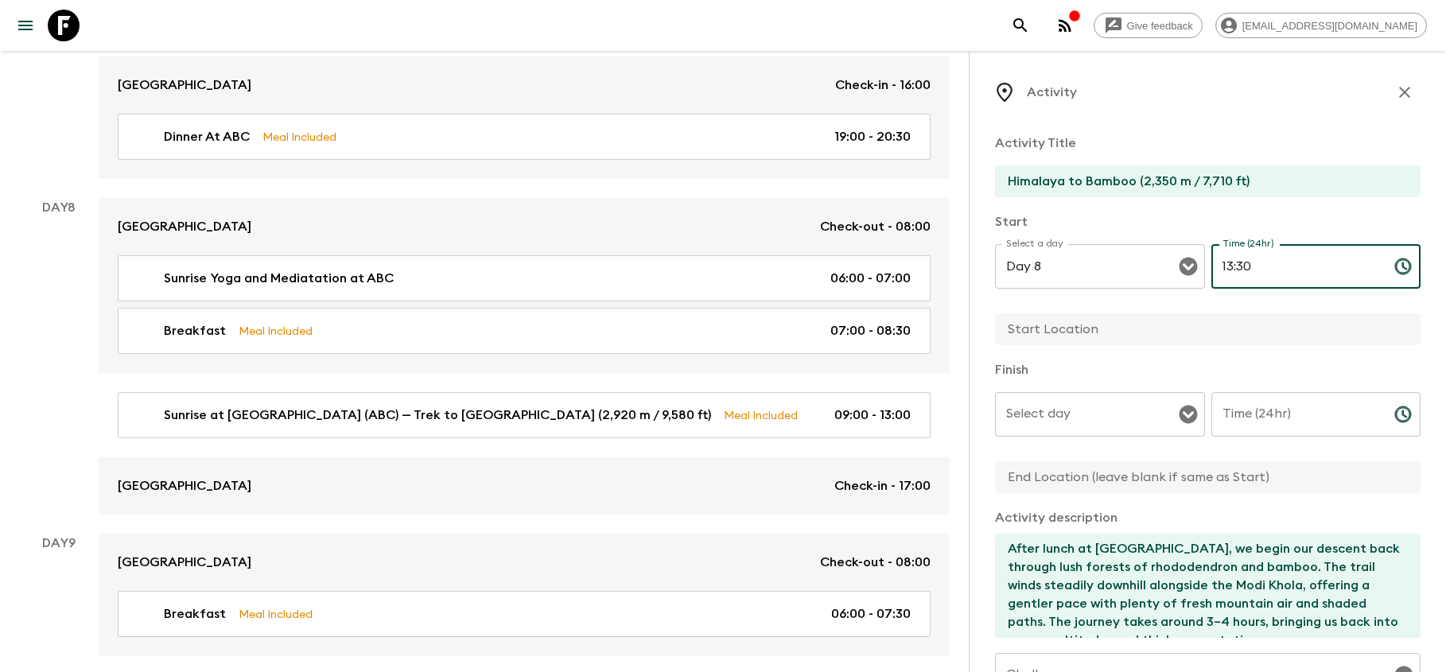
type input "13:30"
click at [1088, 329] on input "text" at bounding box center [1201, 329] width 413 height 32
type input "Himalaya"
click at [1103, 420] on input "Select day" at bounding box center [1088, 414] width 172 height 30
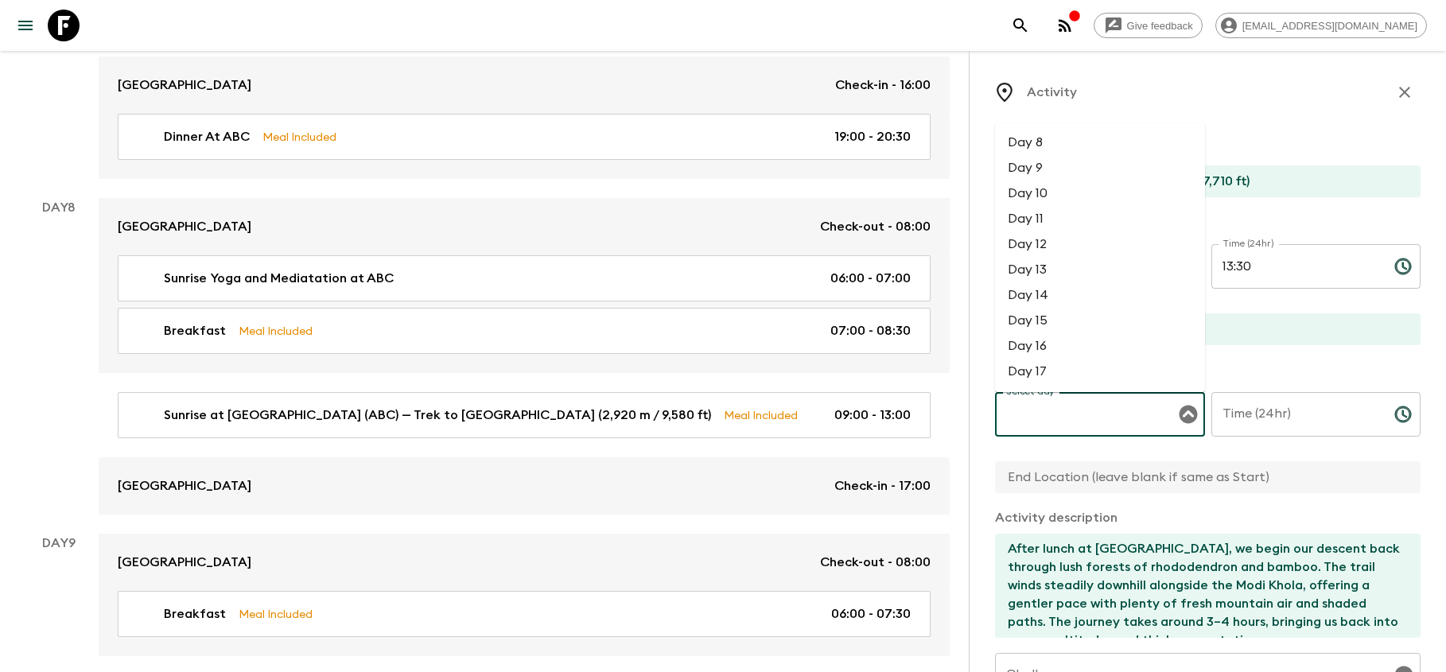
click at [1071, 146] on li "Day 8" at bounding box center [1100, 142] width 210 height 25
type input "Day 8"
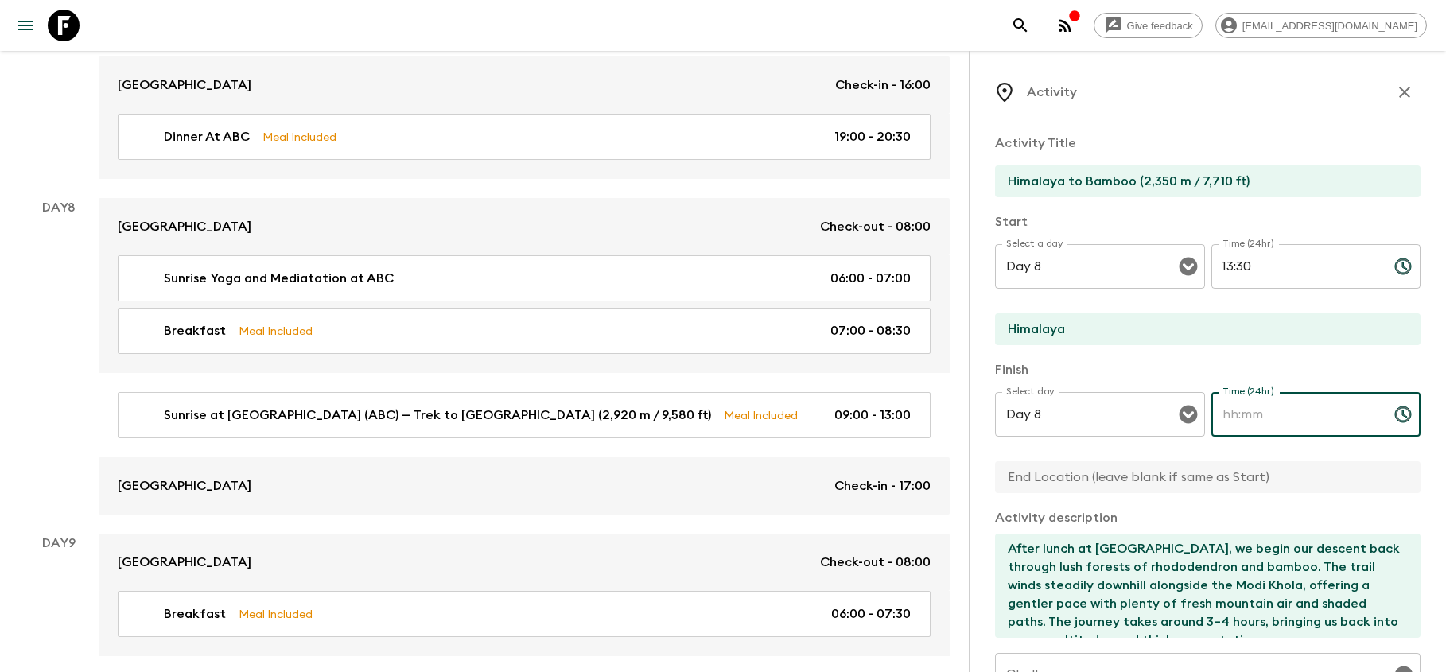
click at [1261, 414] on input "Time (24hr)" at bounding box center [1296, 414] width 170 height 45
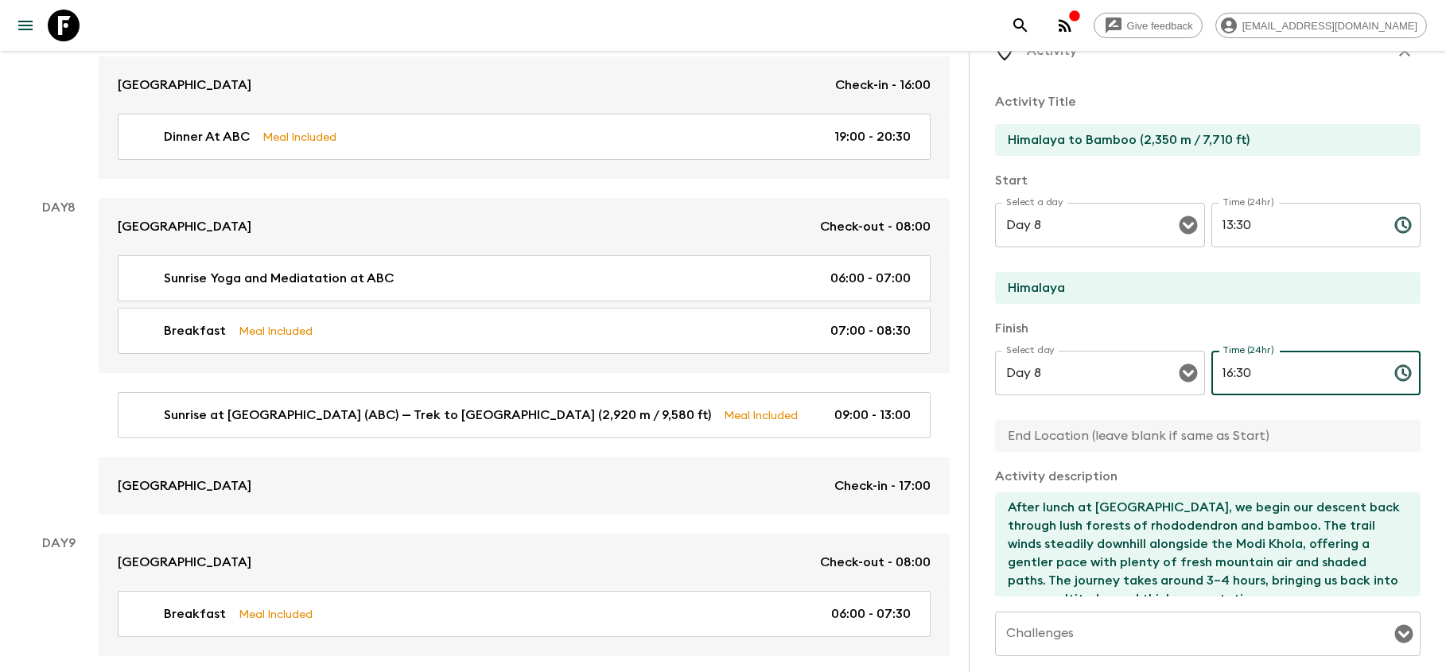
scroll to position [43, 0]
type input "16:30"
click at [1126, 442] on input "text" at bounding box center [1201, 434] width 413 height 32
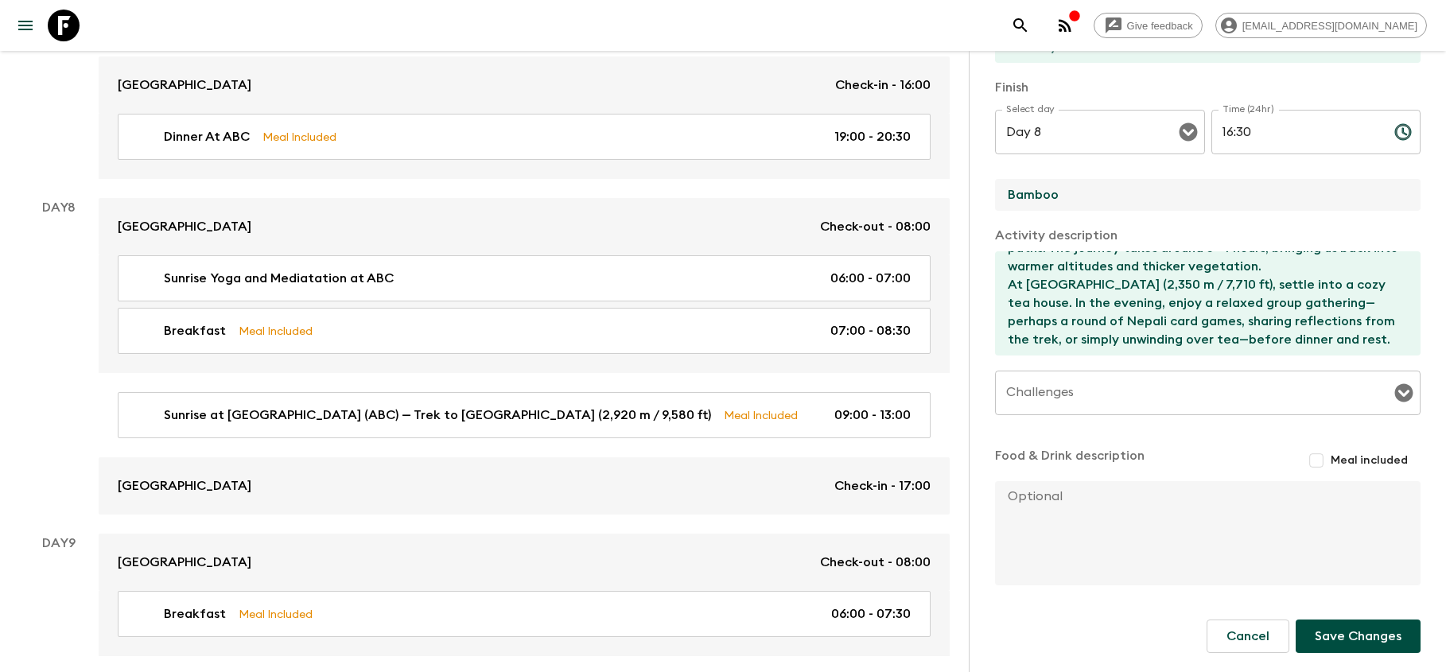
scroll to position [282, 0]
type input "Bamboo"
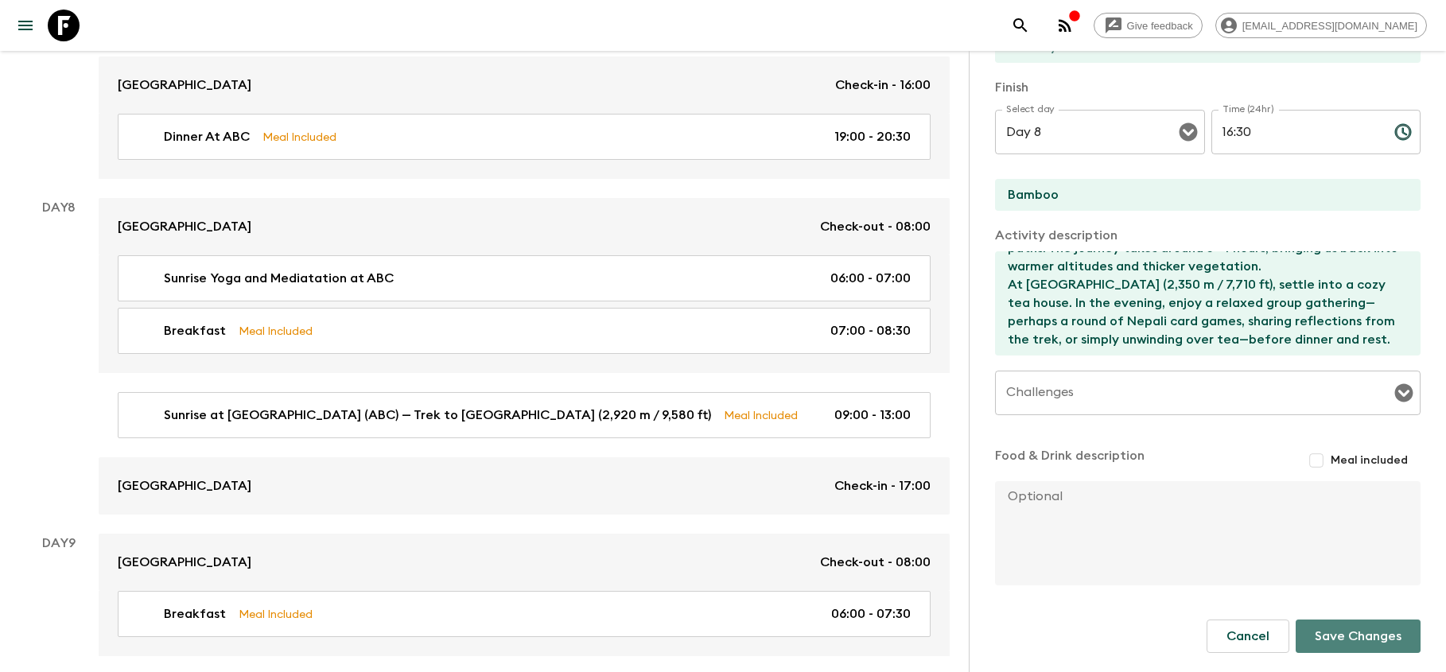
click at [1330, 632] on button "Save Changes" at bounding box center [1358, 636] width 125 height 33
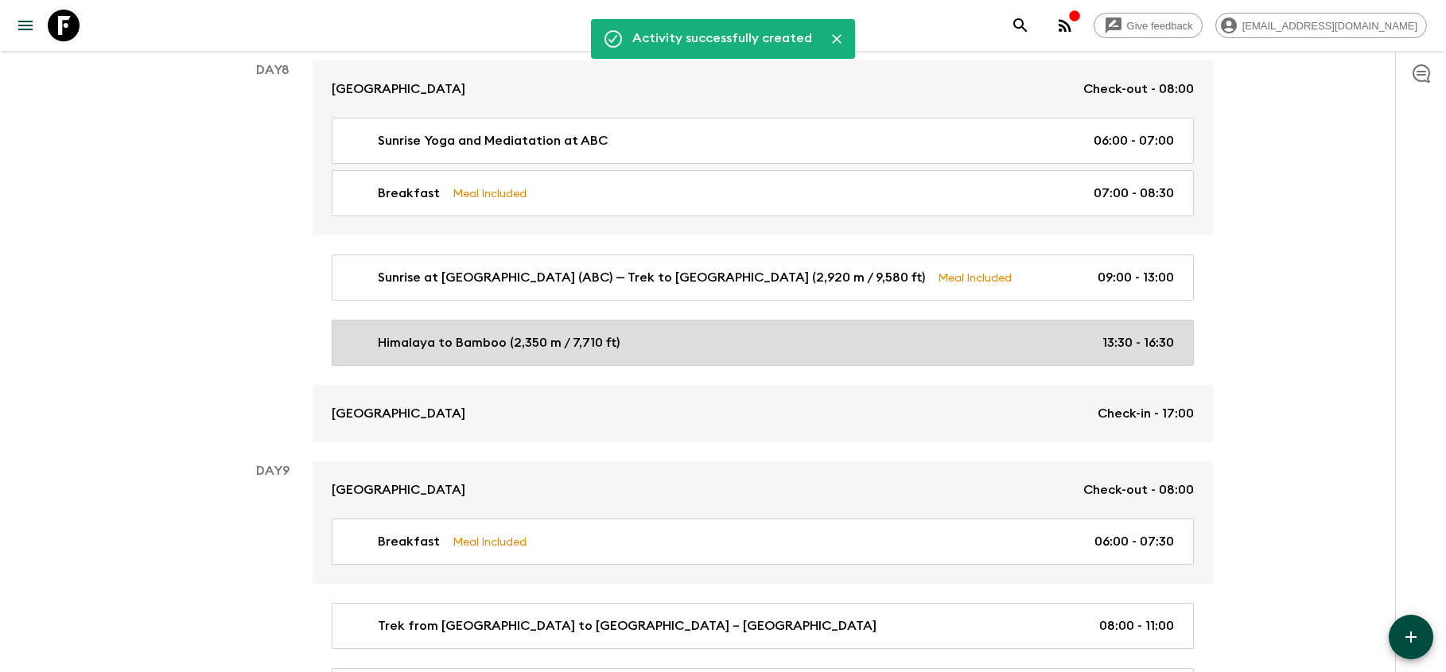
scroll to position [3321, 0]
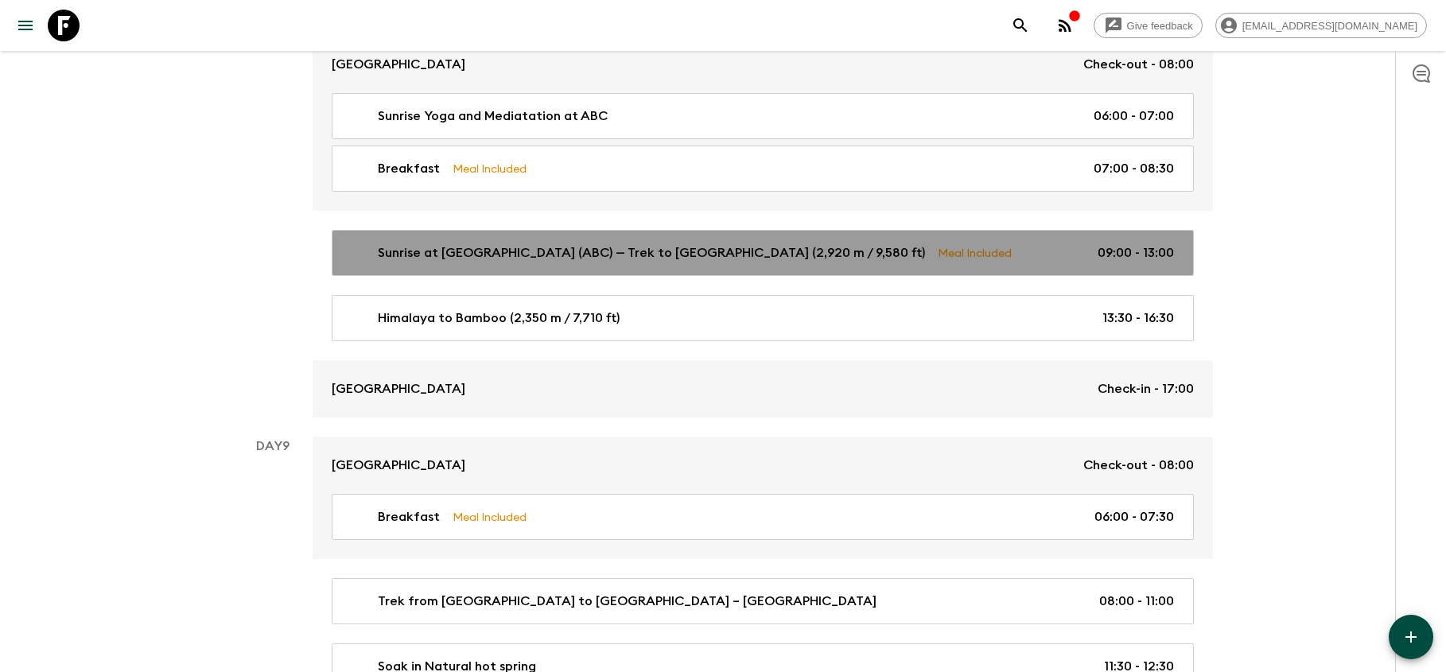
click at [844, 249] on p "Sunrise at [GEOGRAPHIC_DATA] (ABC) — Trek to [GEOGRAPHIC_DATA] (2,920 m / 9,580…" at bounding box center [651, 252] width 547 height 19
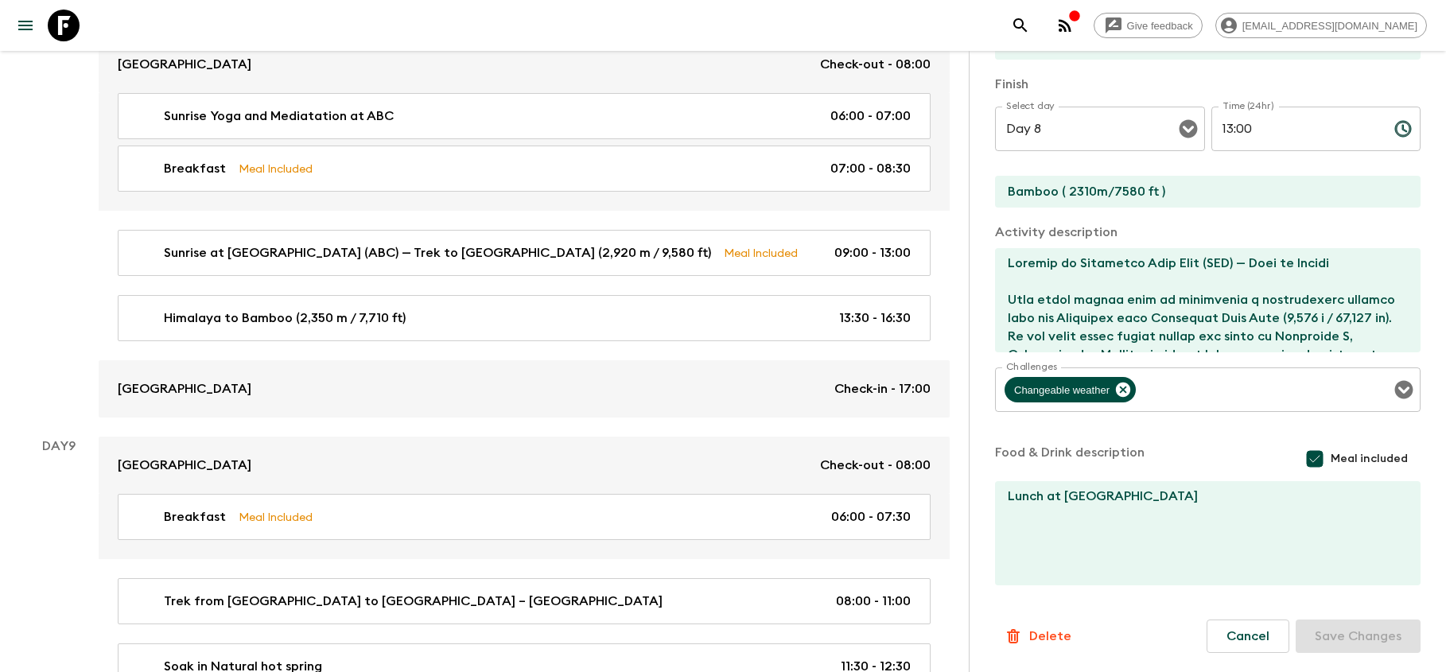
scroll to position [324, 0]
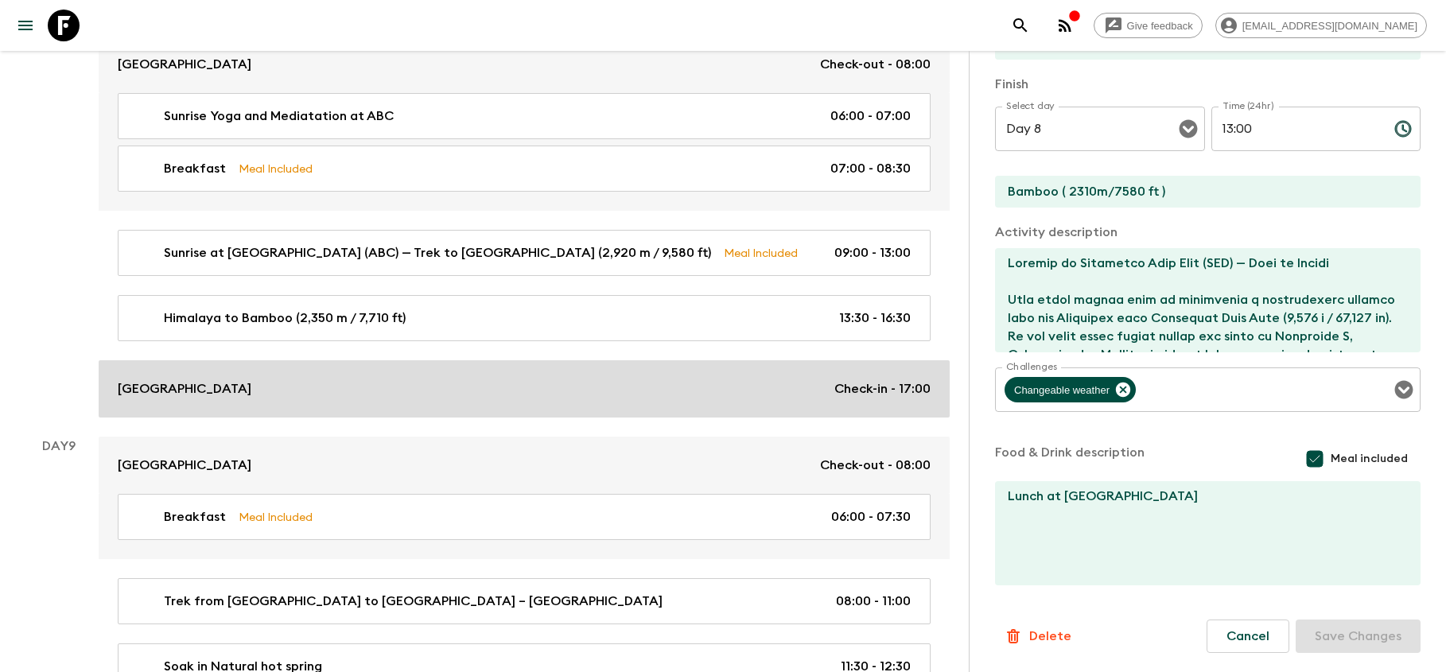
click at [470, 382] on div "[GEOGRAPHIC_DATA] Check-in - 17:00" at bounding box center [524, 388] width 813 height 19
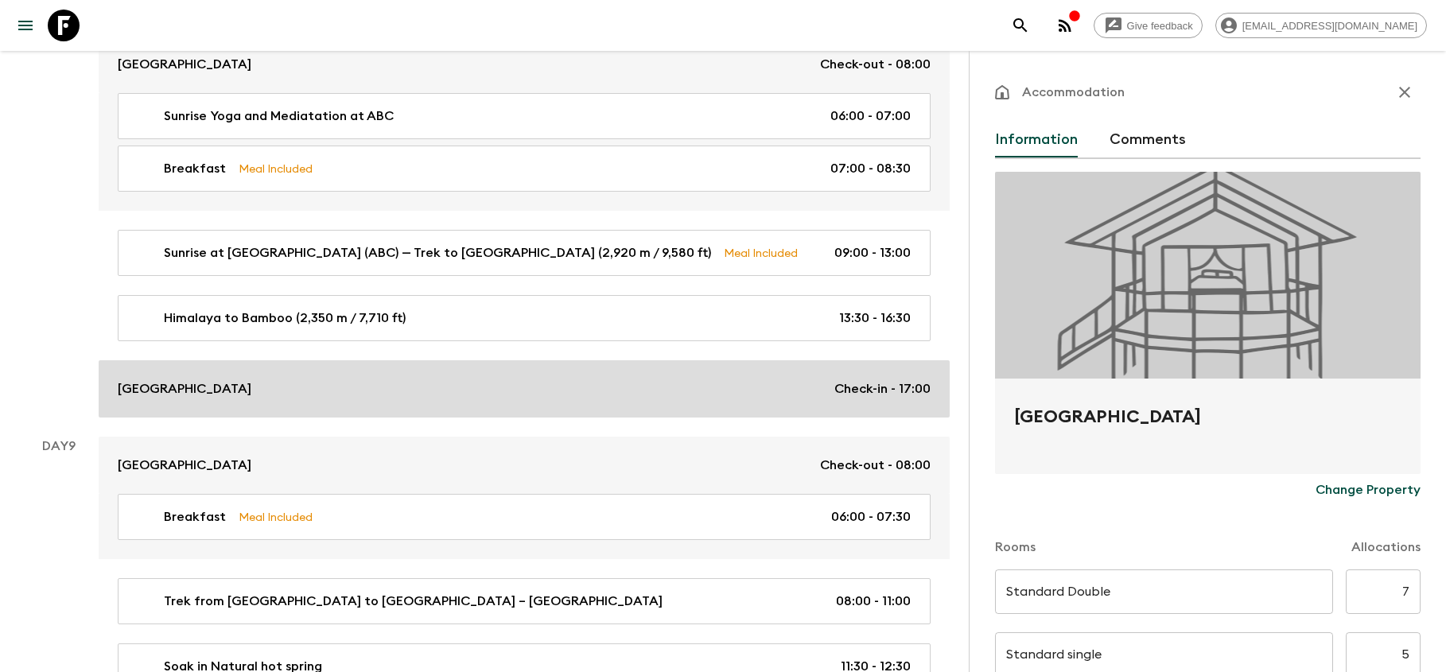
type input "Day 8"
type input "Day 9"
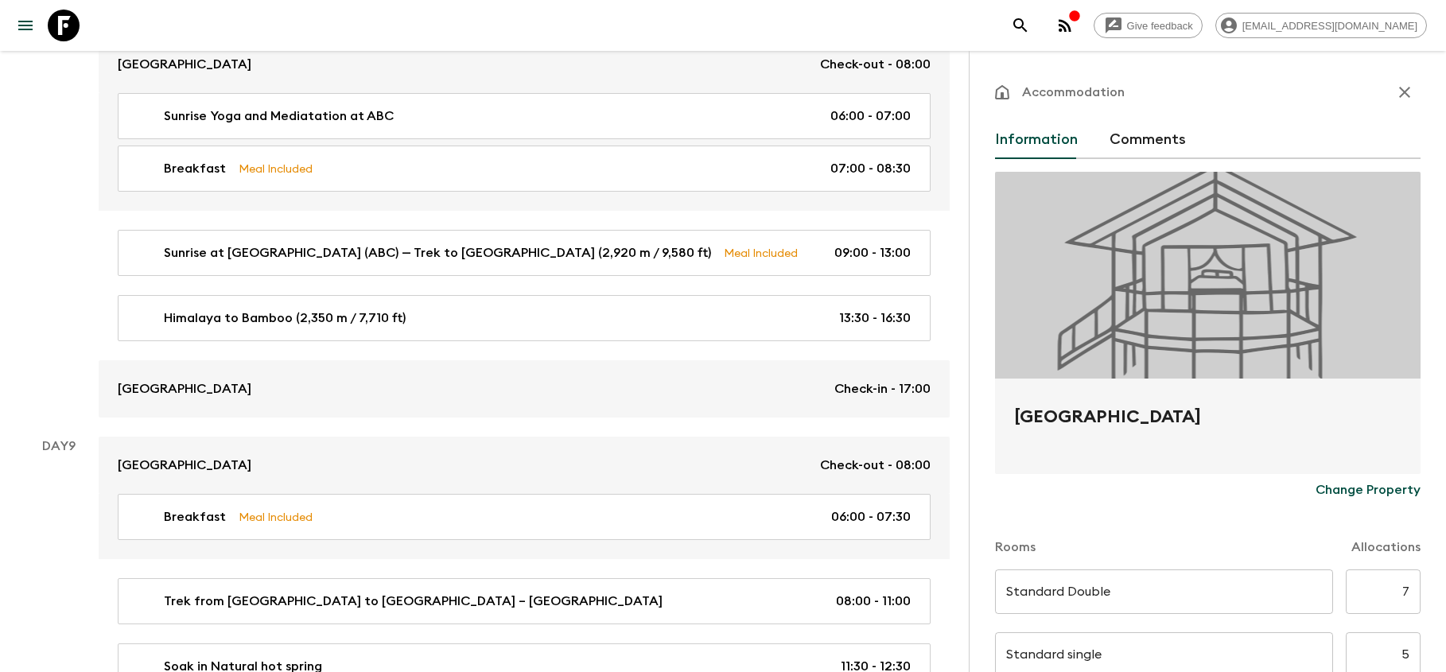
click at [1401, 93] on icon "button" at bounding box center [1404, 92] width 19 height 19
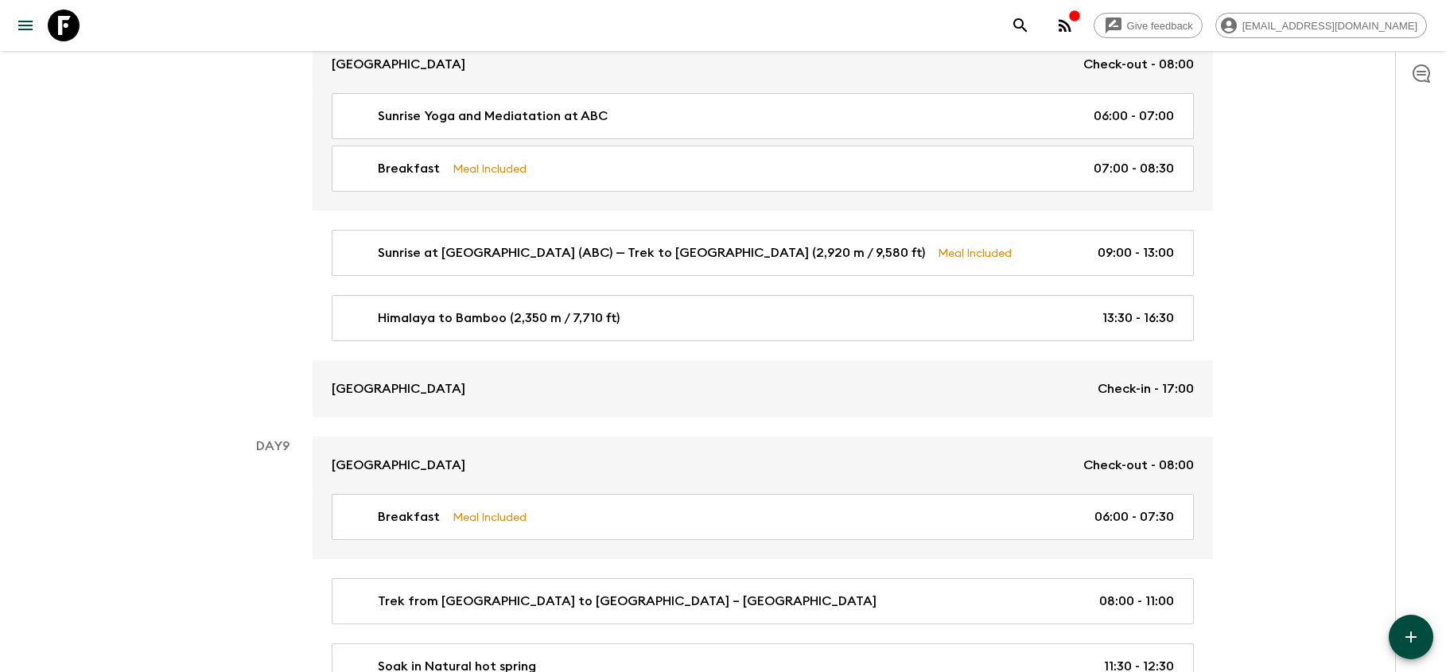
click at [1412, 643] on icon "button" at bounding box center [1410, 637] width 11 height 11
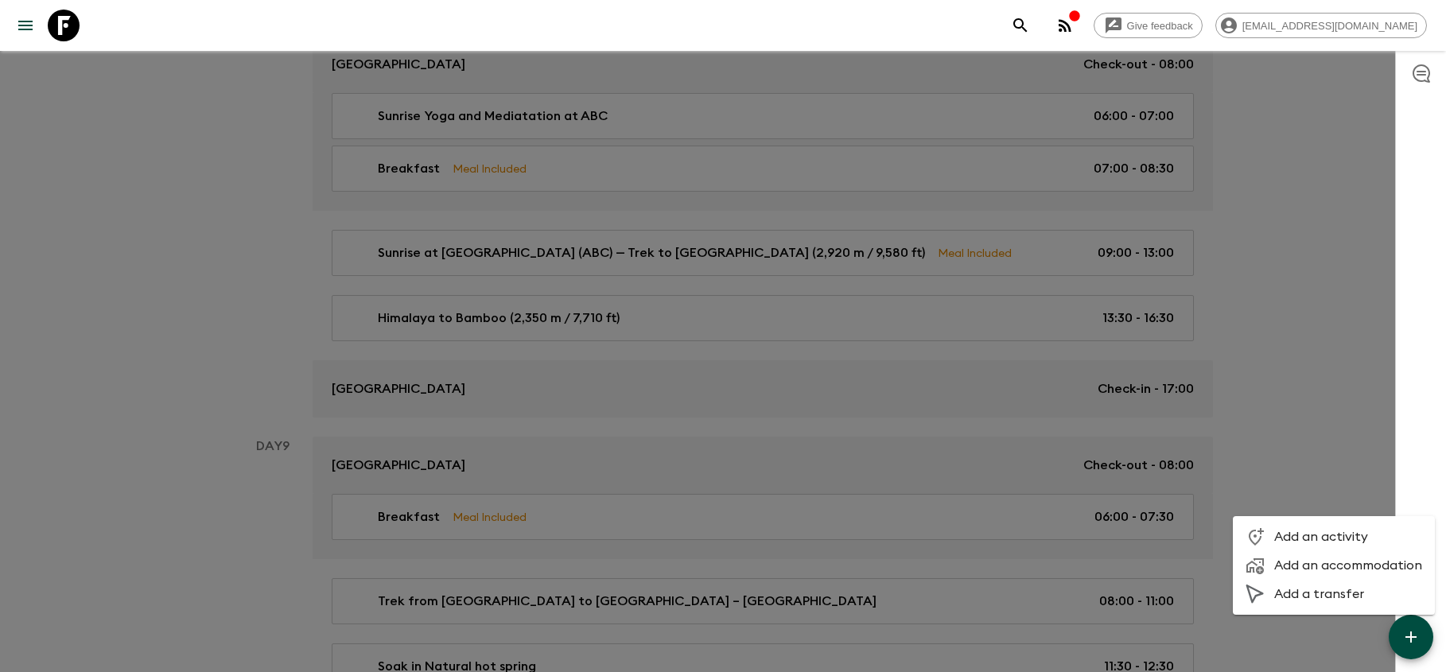
click at [1344, 530] on span "Add an activity" at bounding box center [1348, 537] width 148 height 16
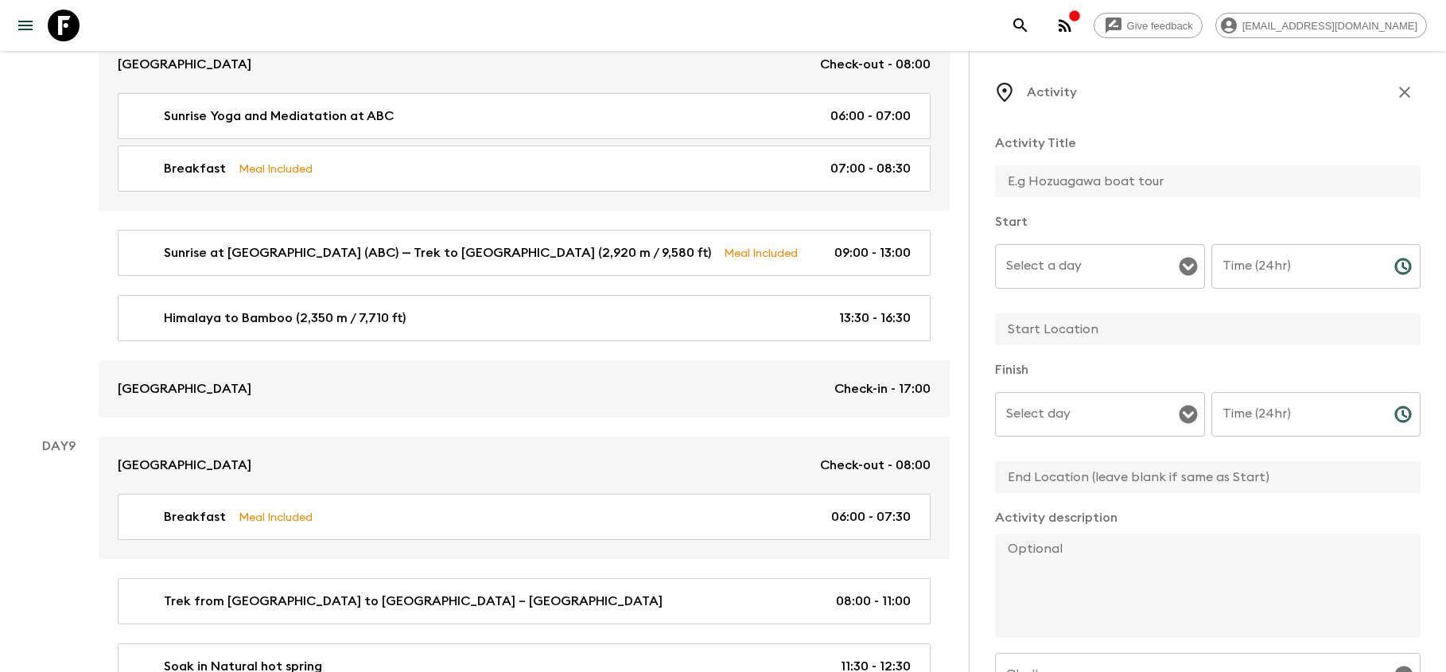
click at [1095, 177] on input "text" at bounding box center [1201, 181] width 413 height 32
type input "Dinner at [GEOGRAPHIC_DATA] - Celebrate the final trek dinner"
click at [1049, 266] on input "Select a day" at bounding box center [1088, 266] width 172 height 30
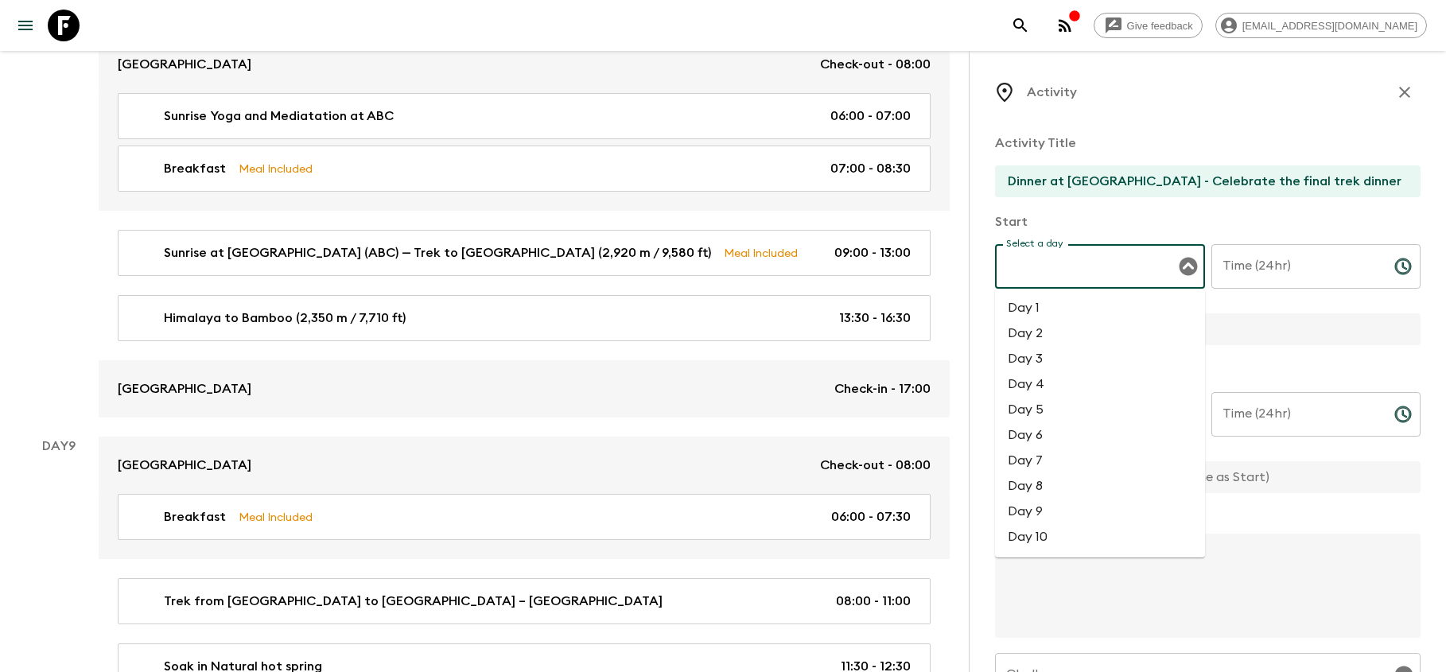
click at [1056, 485] on li "Day 8" at bounding box center [1100, 485] width 210 height 25
type input "Day 8"
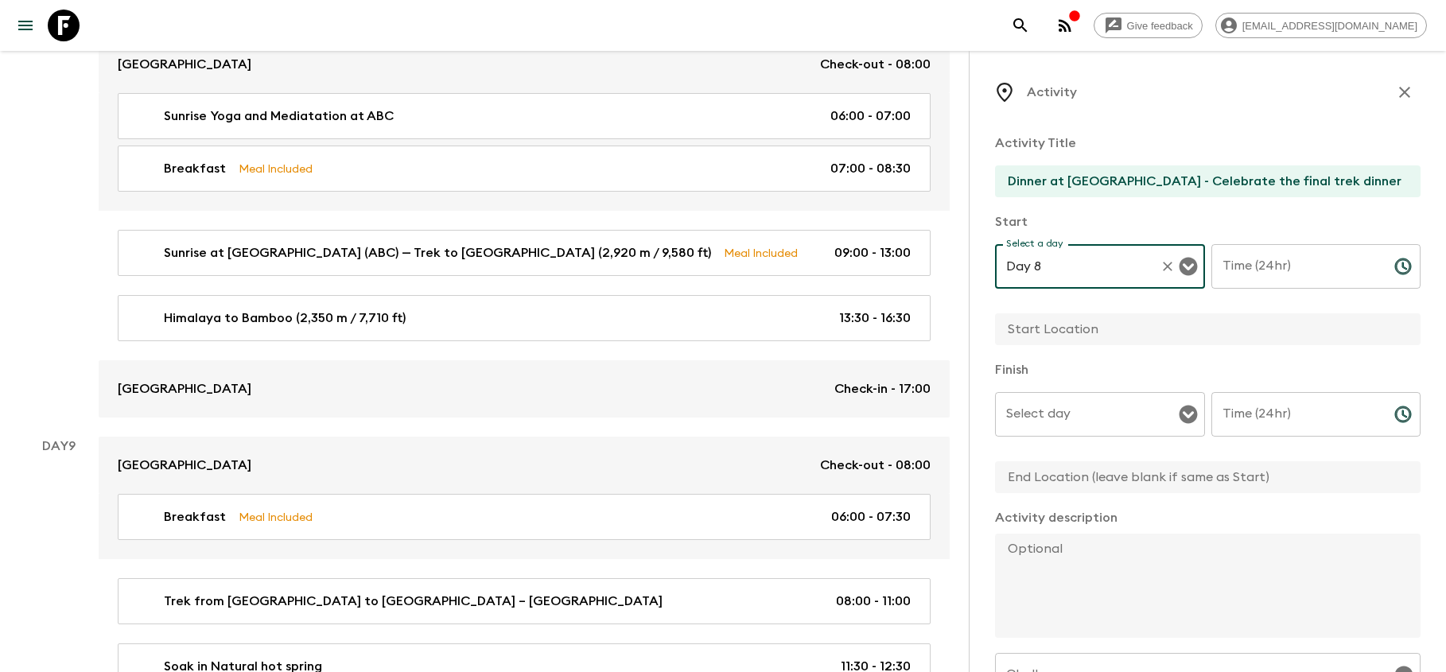
click at [1256, 281] on input "Time (24hr)" at bounding box center [1296, 266] width 170 height 45
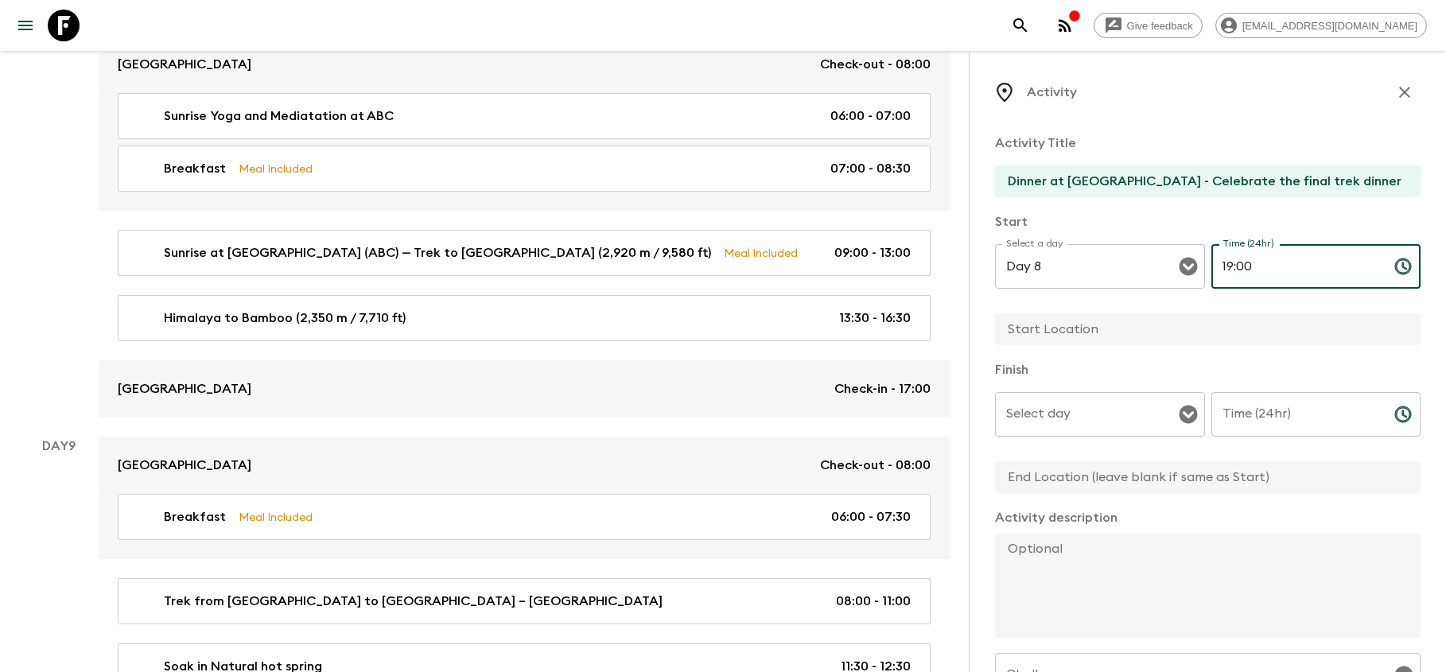
type input "19:00"
click at [1150, 415] on input "Select day" at bounding box center [1088, 414] width 172 height 30
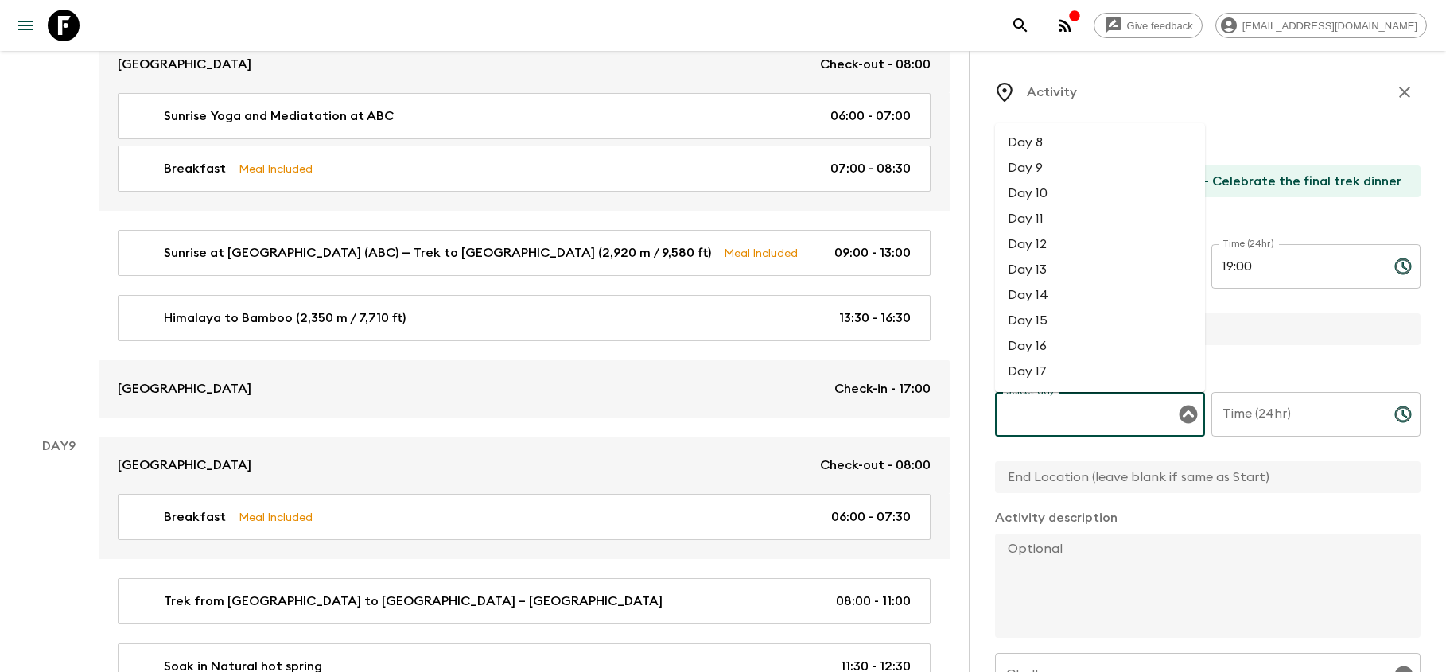
click at [1081, 148] on li "Day 8" at bounding box center [1100, 142] width 210 height 25
type input "Day 8"
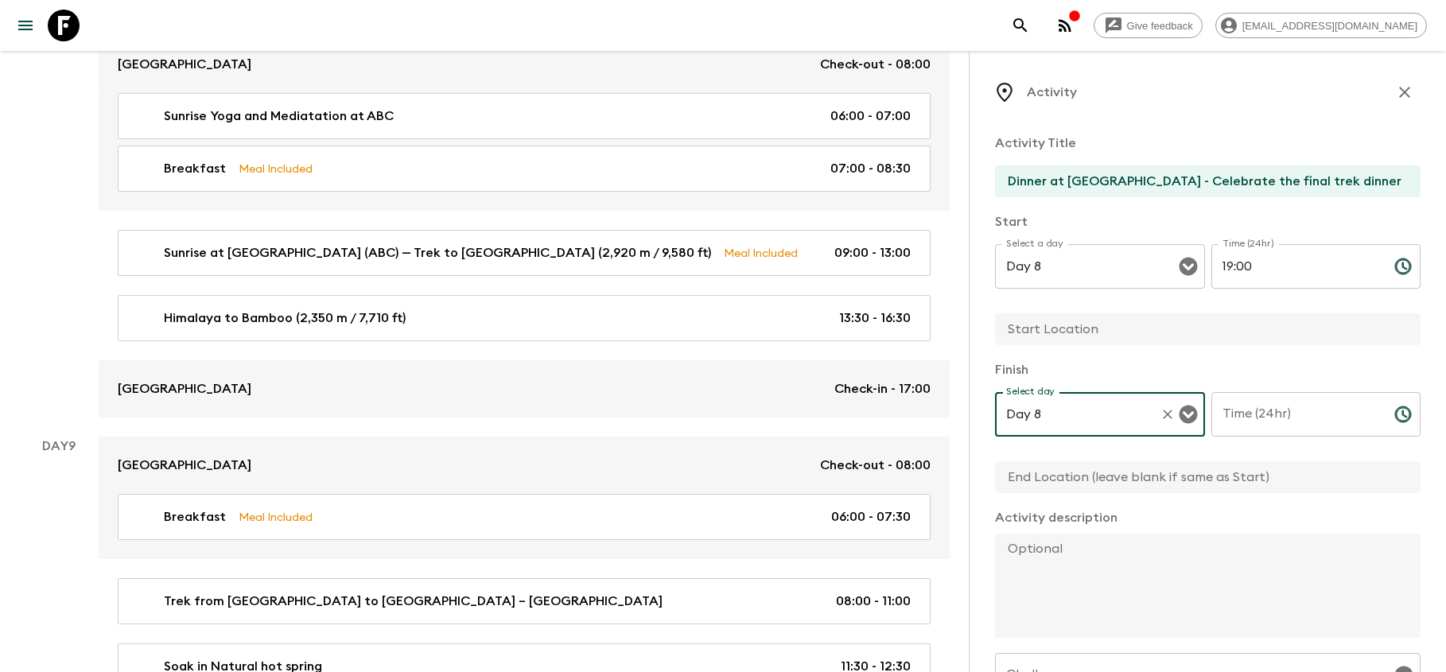
click at [1284, 425] on input "Time (24hr)" at bounding box center [1296, 414] width 170 height 45
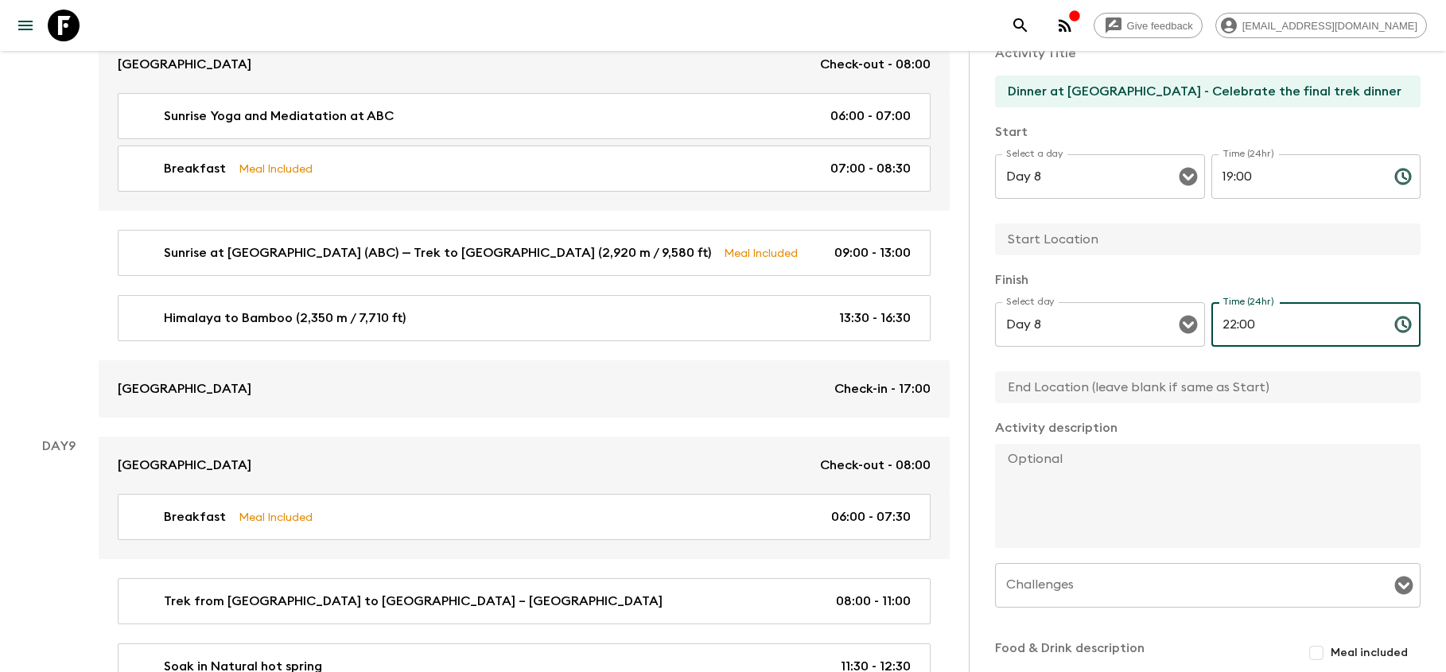
scroll to position [137, 0]
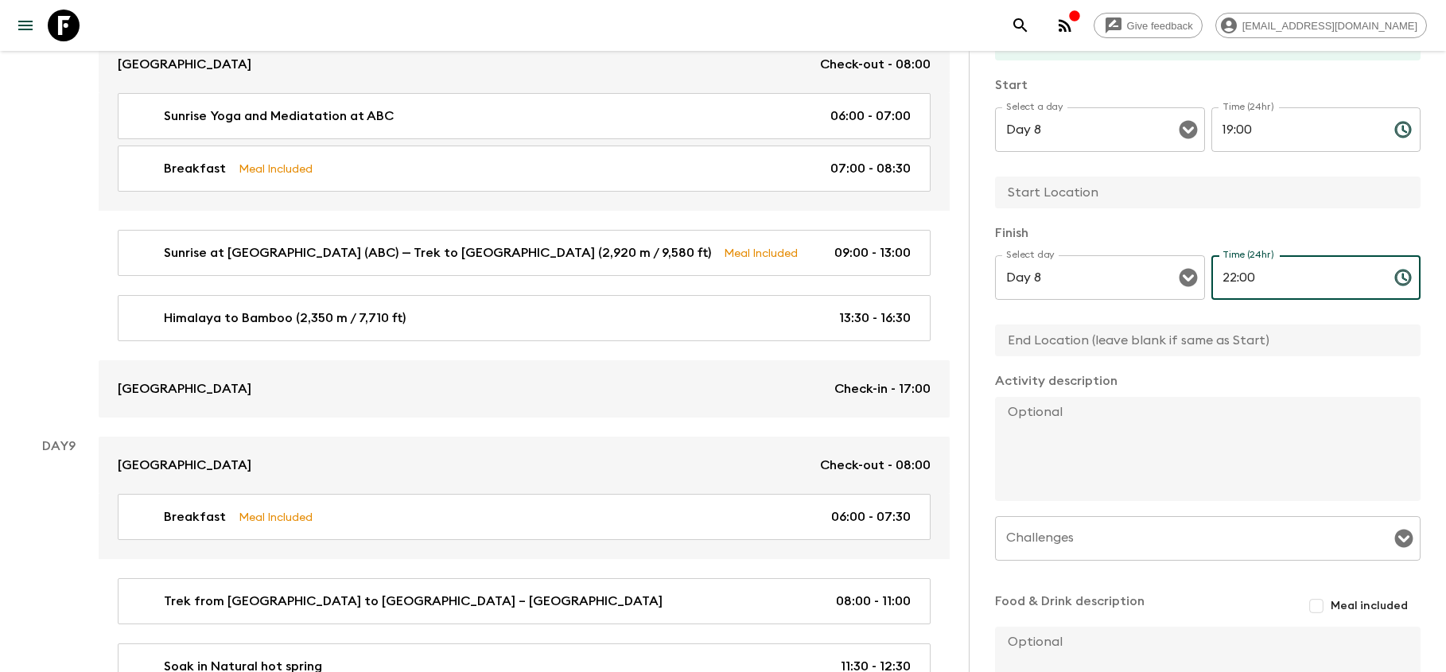
type input "22:00"
click at [1114, 448] on textarea at bounding box center [1201, 449] width 413 height 104
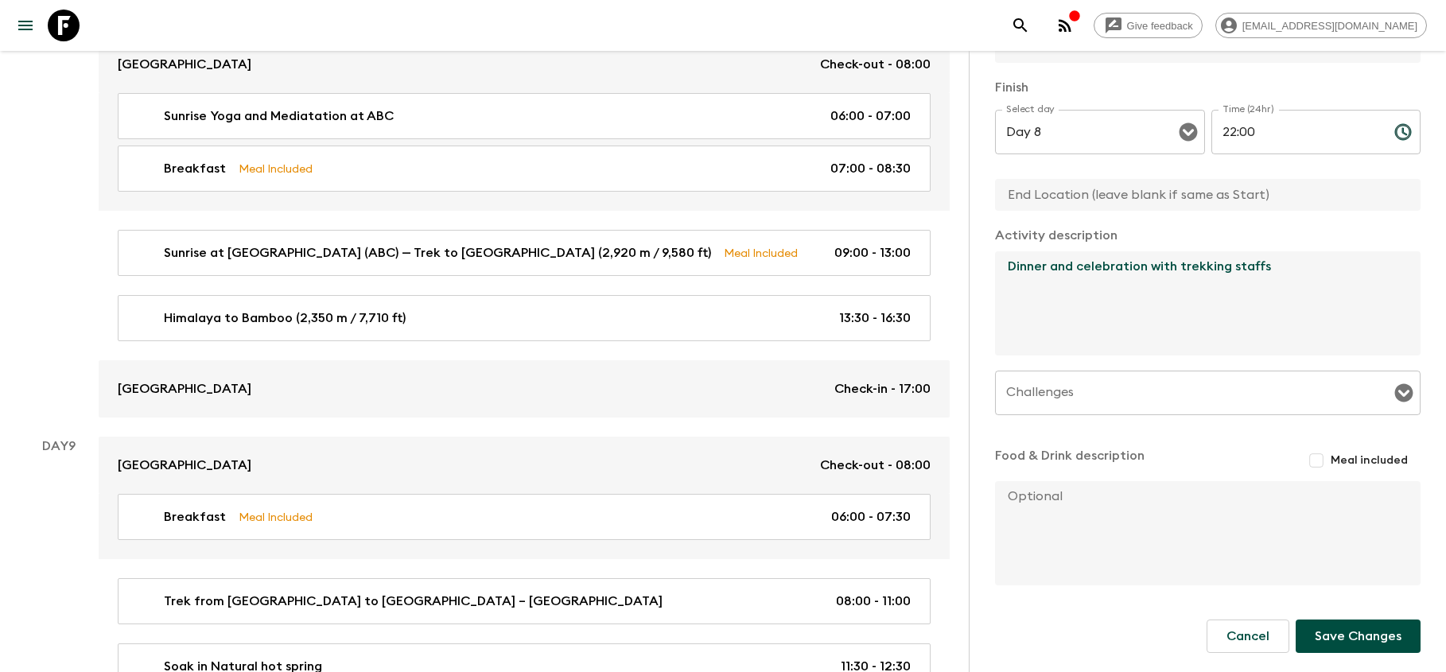
scroll to position [282, 0]
type textarea "Dinner and celebration with trekking staffs"
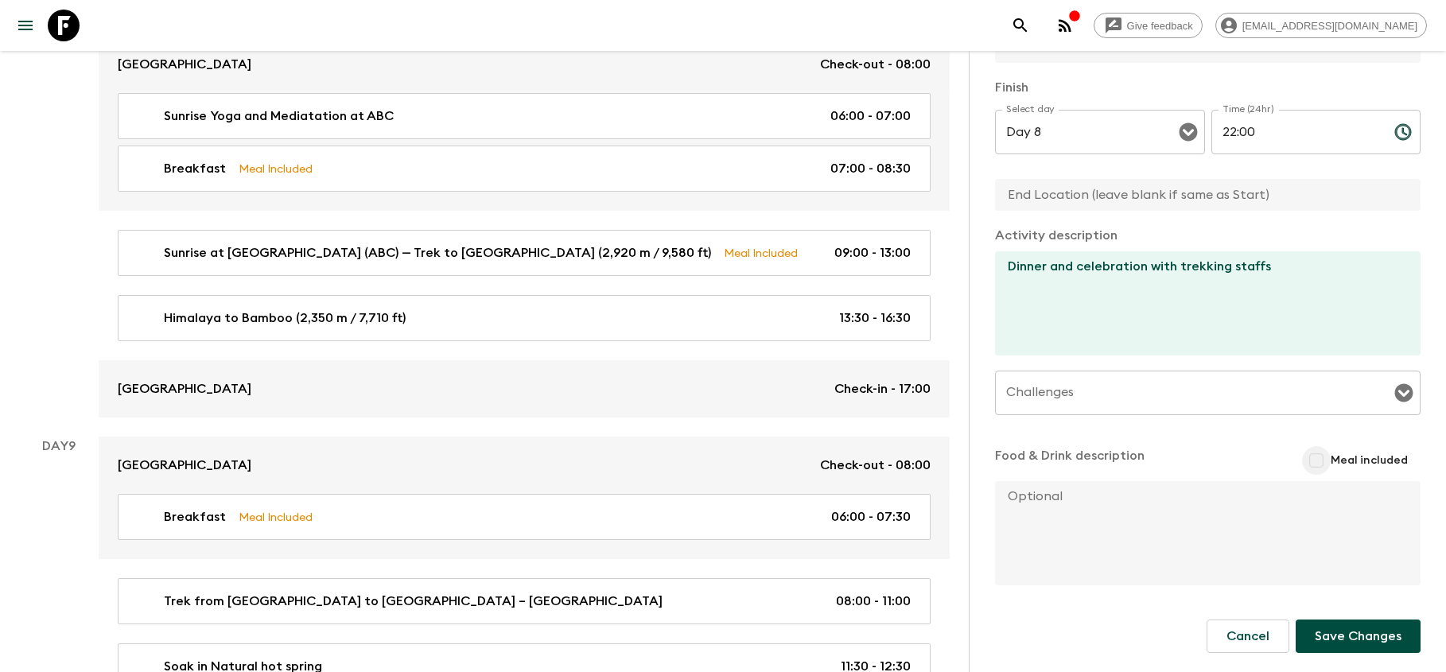
click at [1325, 461] on input "Meal included" at bounding box center [1316, 460] width 29 height 29
checkbox input "true"
click at [1343, 639] on button "Save Changes" at bounding box center [1358, 639] width 125 height 33
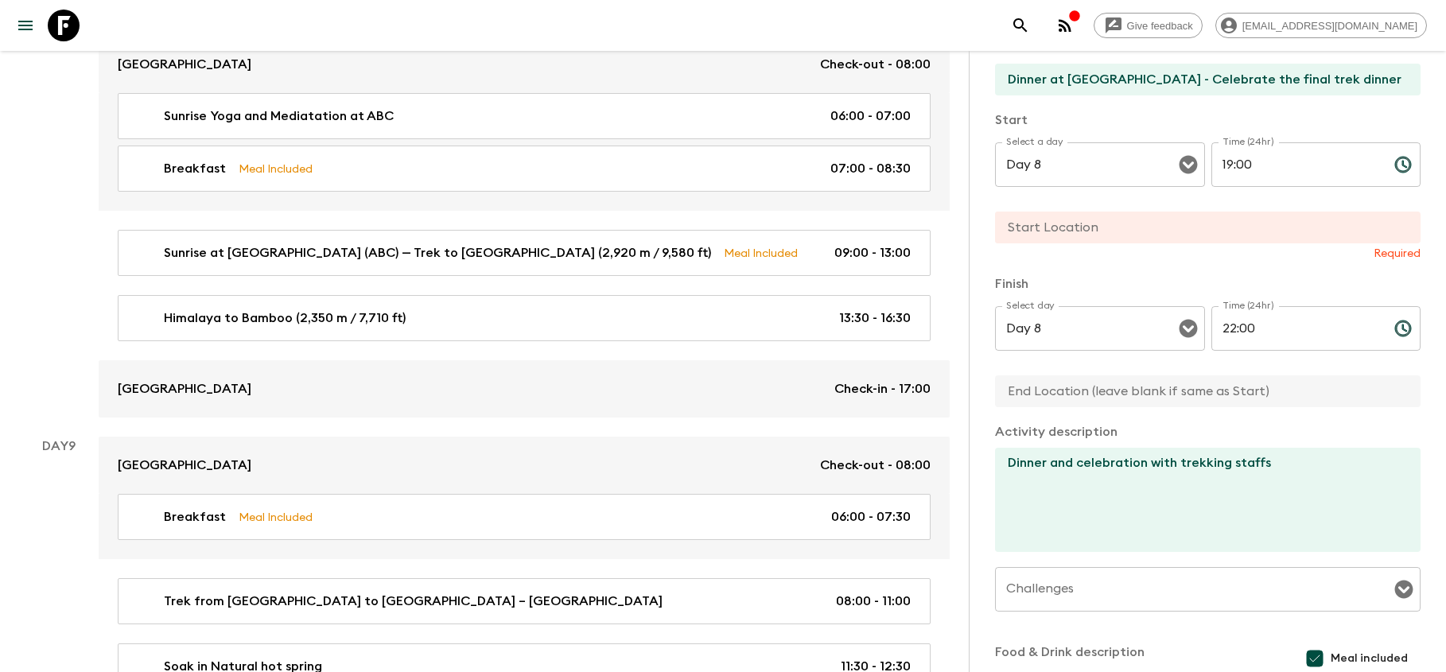
scroll to position [70, 0]
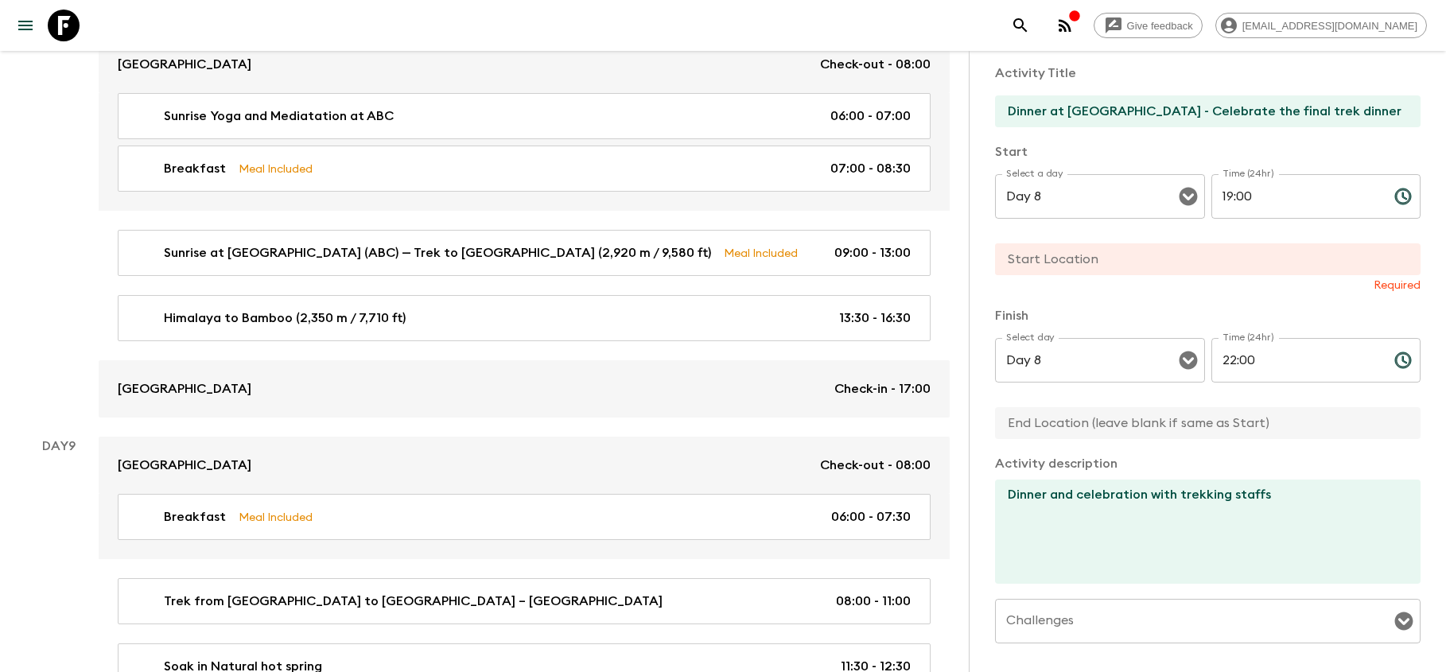
click at [1133, 260] on input "text" at bounding box center [1201, 259] width 413 height 32
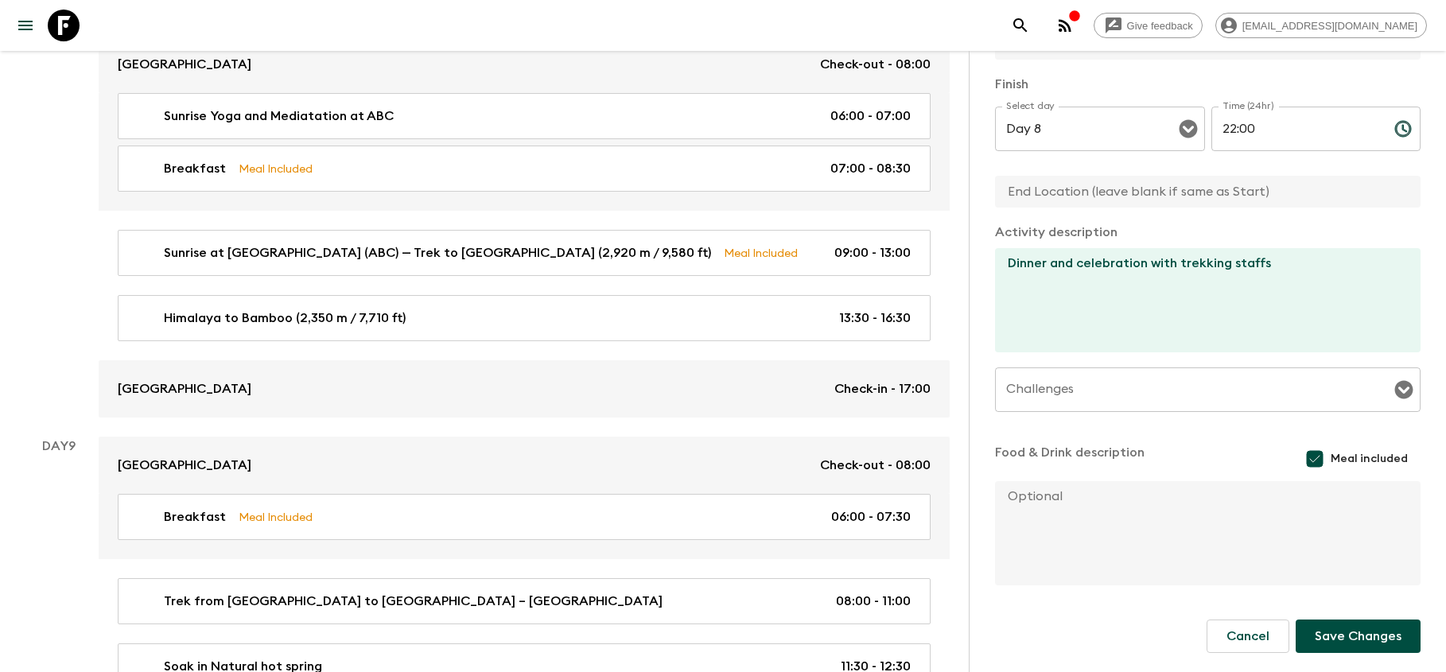
scroll to position [286, 0]
type input "[GEOGRAPHIC_DATA]"
click at [1355, 631] on button "Save Changes" at bounding box center [1358, 636] width 125 height 33
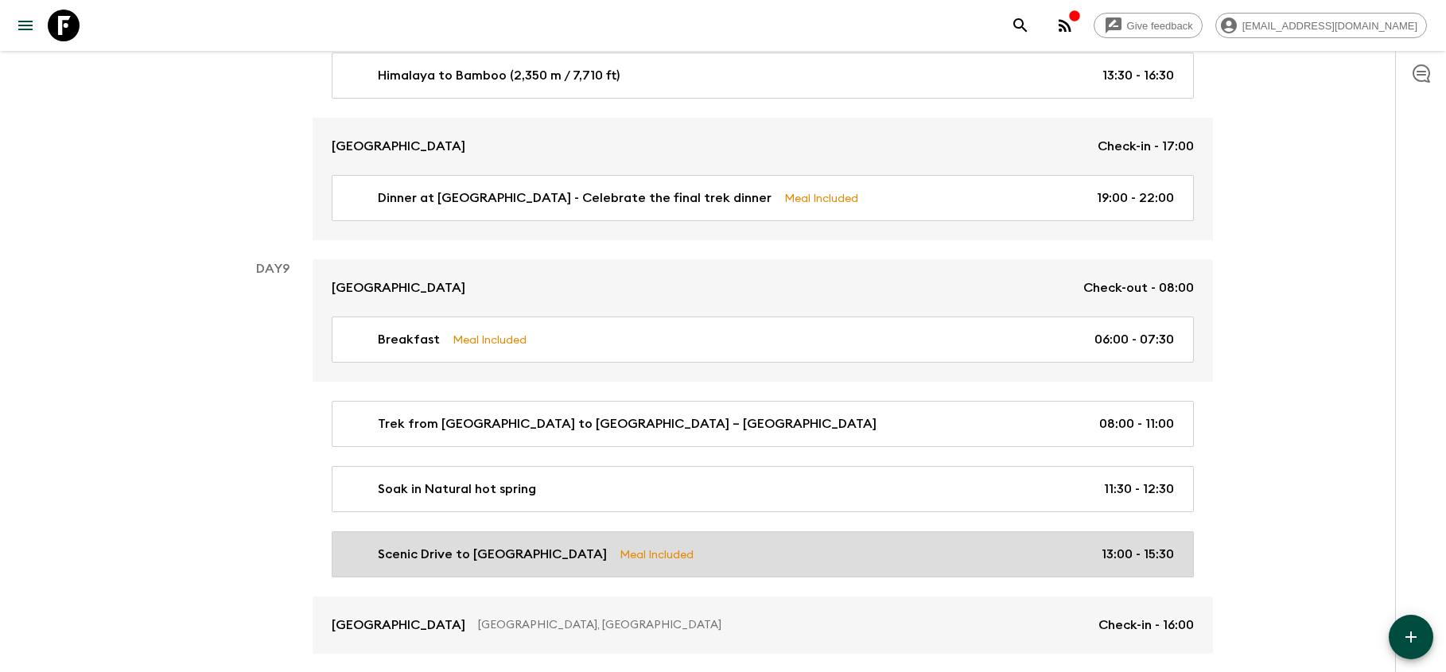
scroll to position [3568, 0]
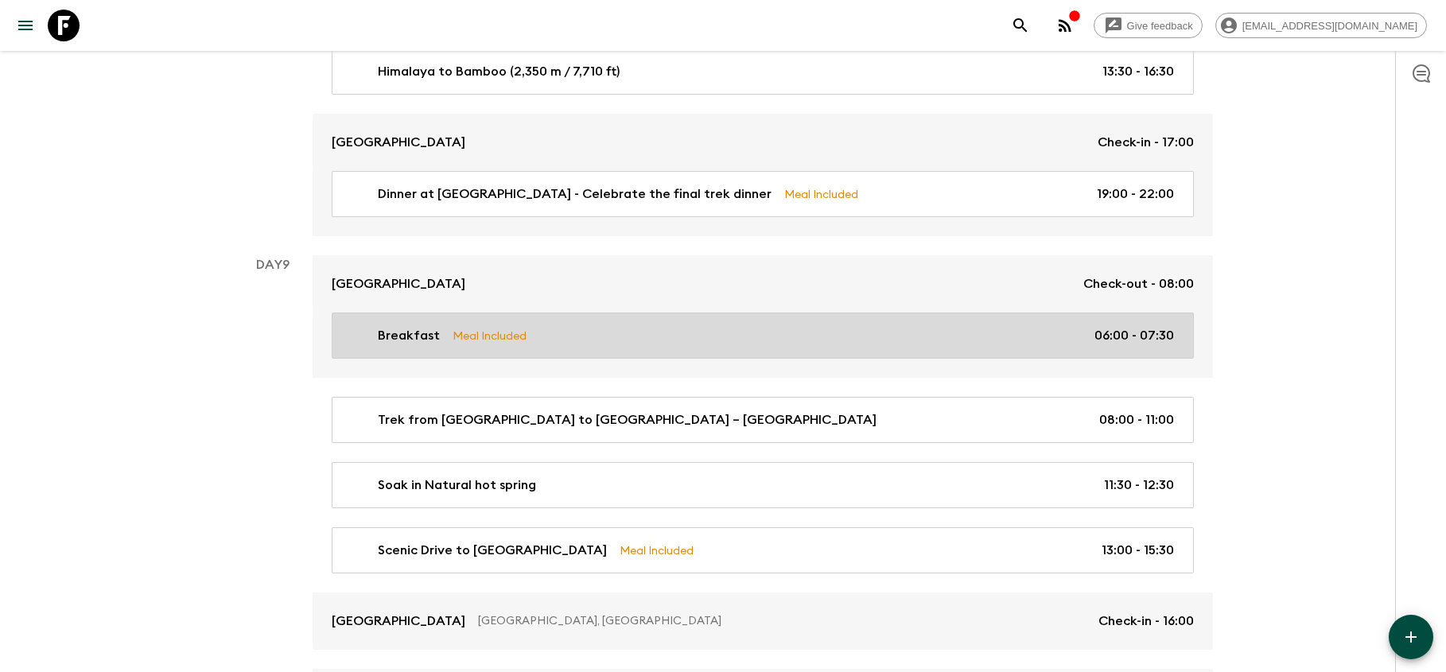
click at [750, 338] on link "Breakfast Meal Included 06:00 - 07:30" at bounding box center [763, 336] width 862 height 46
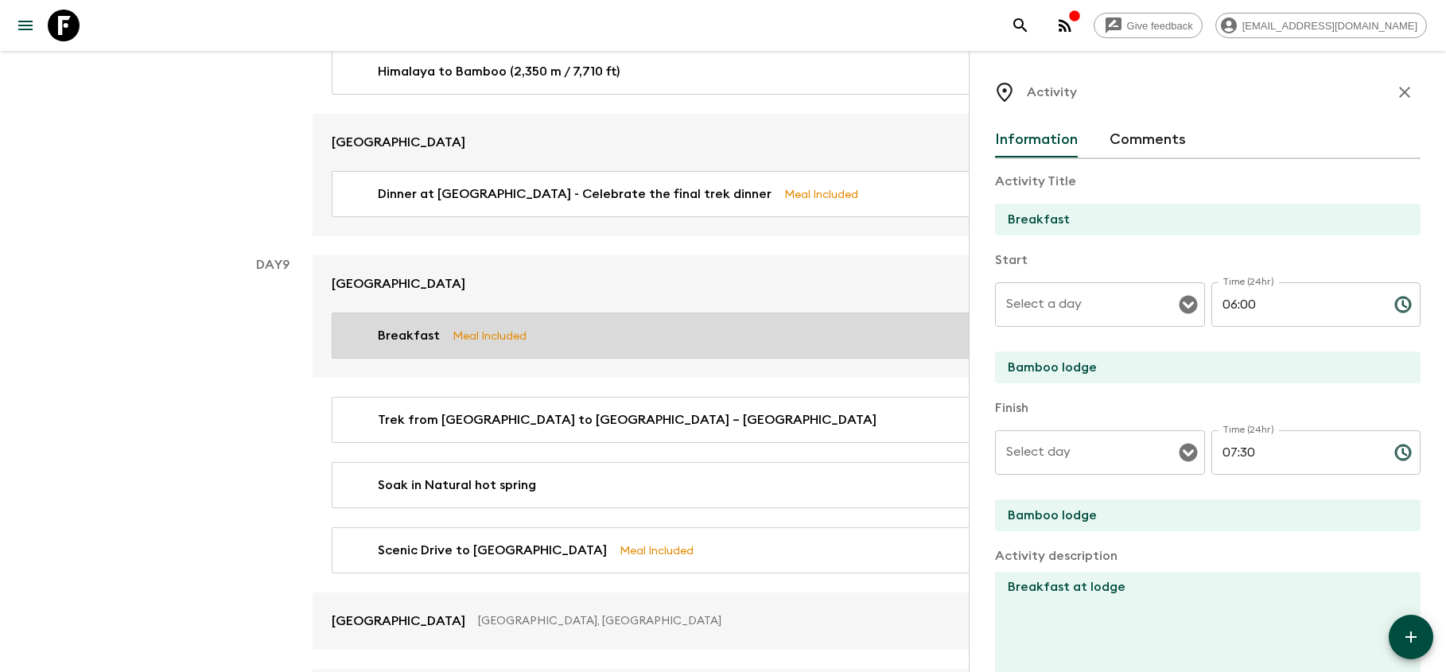
type input "Day 9"
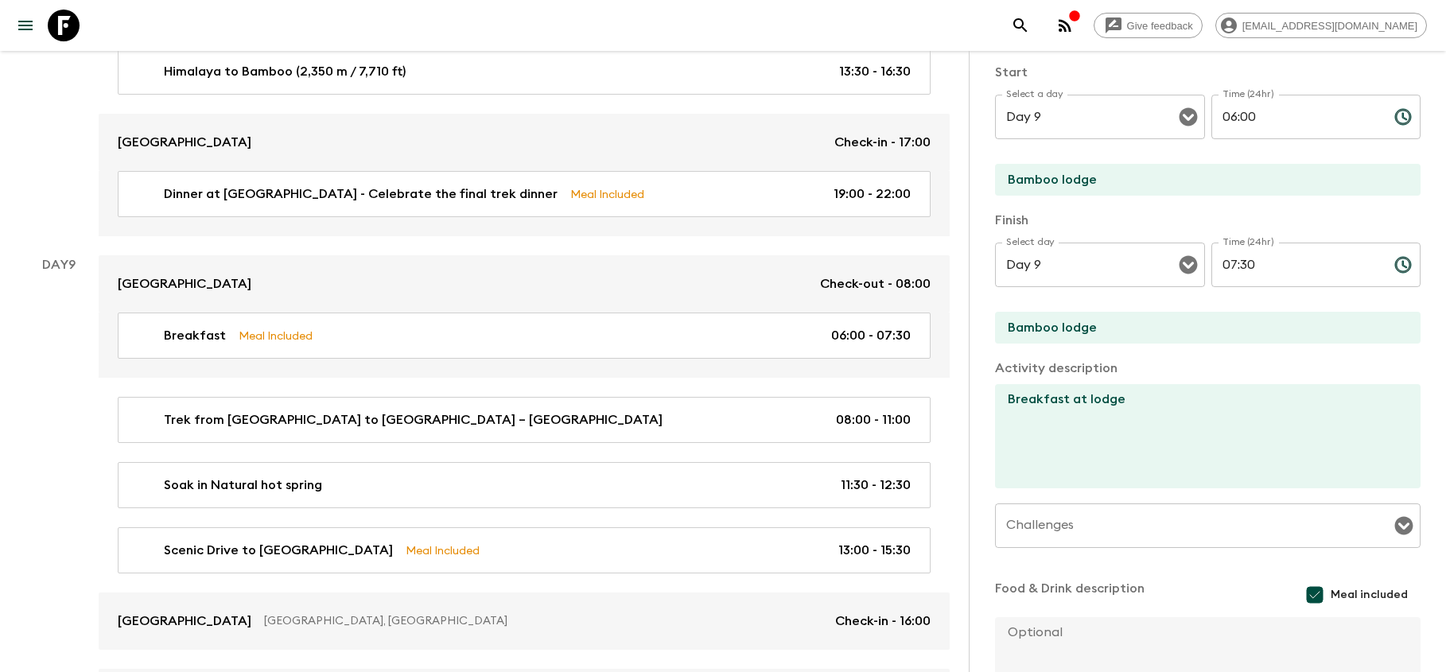
scroll to position [188, 0]
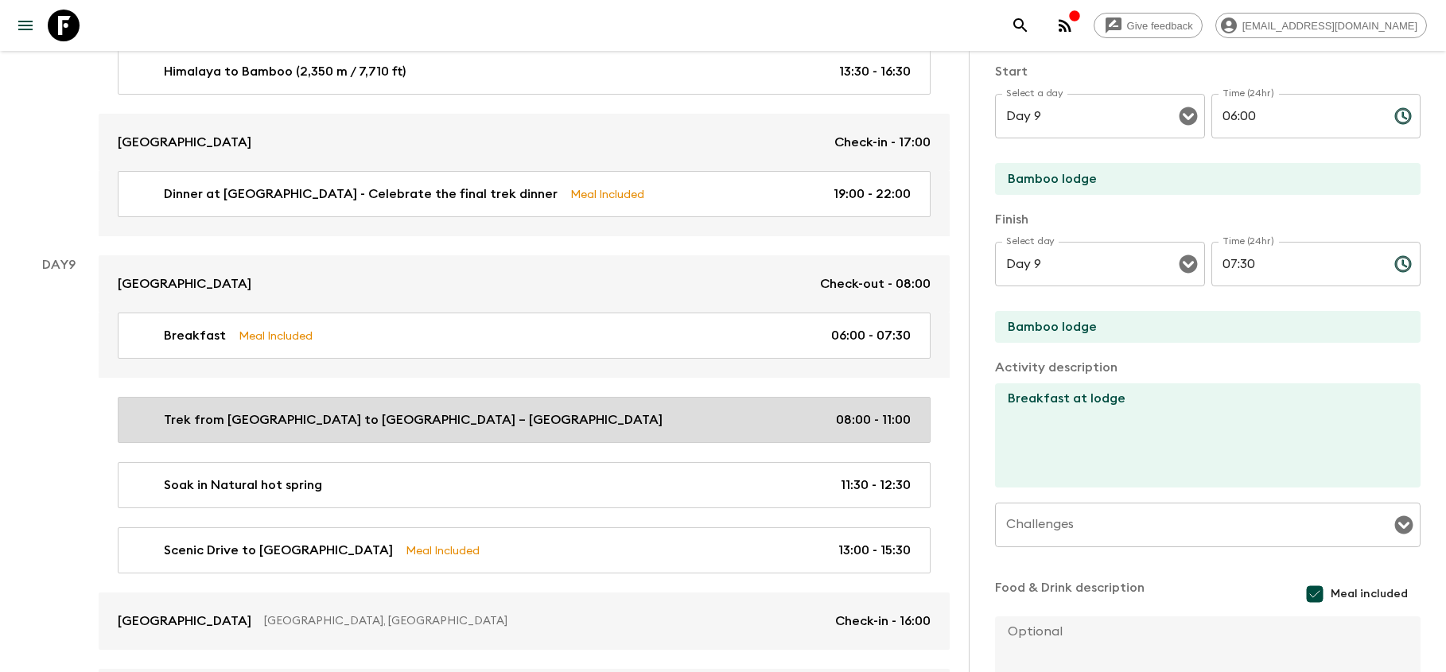
click at [425, 422] on link "Trek from [GEOGRAPHIC_DATA] to [GEOGRAPHIC_DATA] – [GEOGRAPHIC_DATA] 08:00 - 11…" at bounding box center [524, 420] width 813 height 46
type input "Trek from [GEOGRAPHIC_DATA] to [GEOGRAPHIC_DATA] – [GEOGRAPHIC_DATA]"
type input "Bamboo"
type textarea "After breakfast in [GEOGRAPHIC_DATA] (2,310 m / 7,580 ft), begin your trek down…"
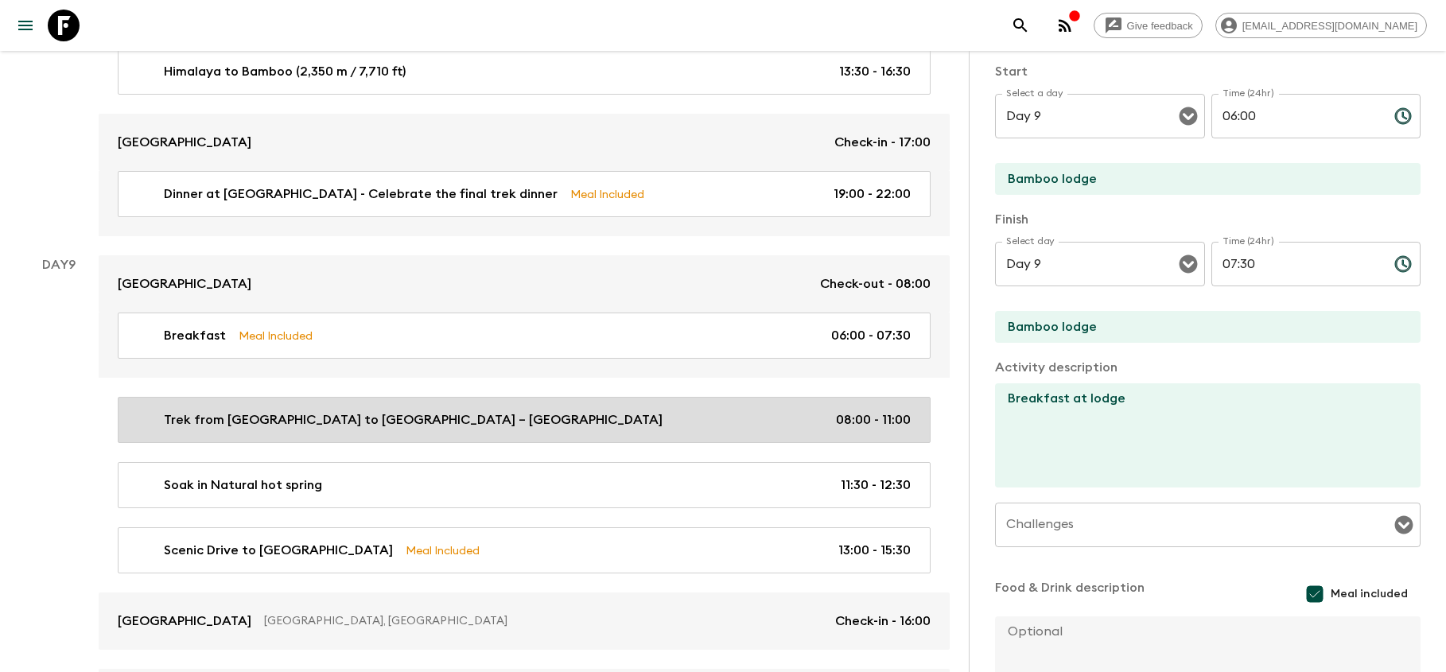
checkbox input "false"
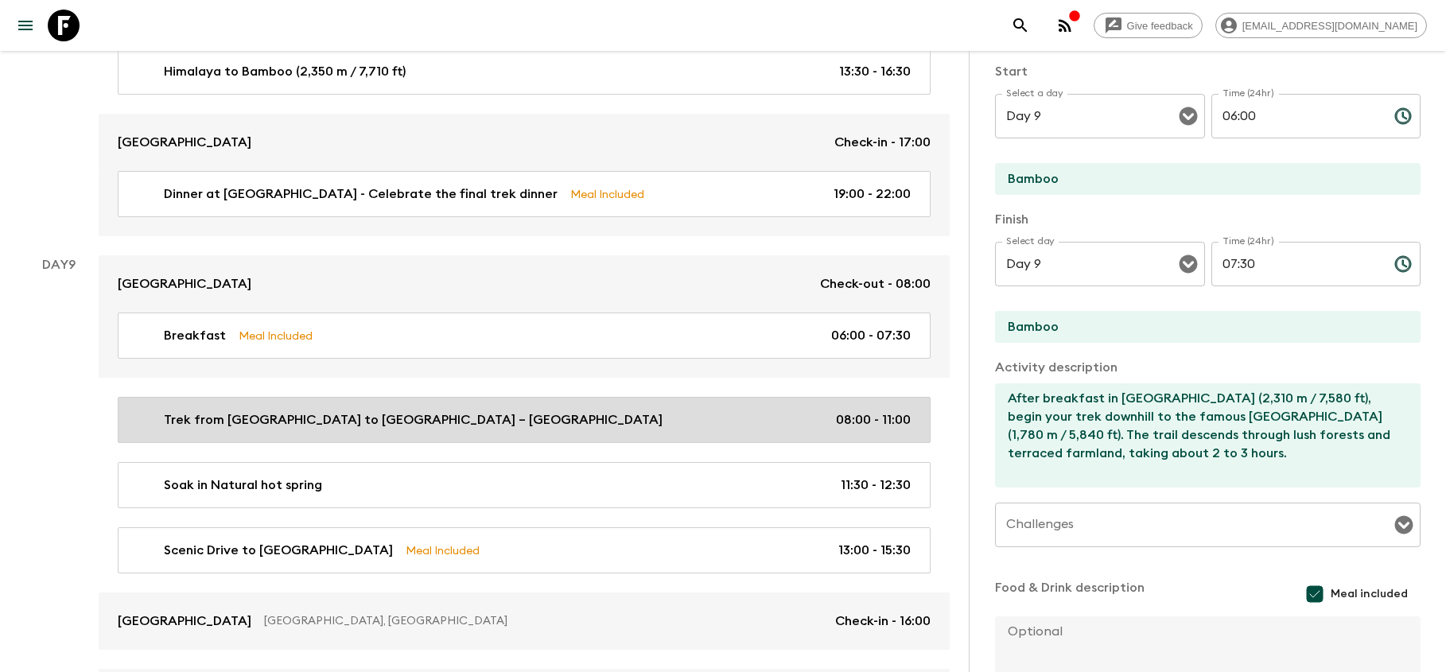
type input "08:00"
type input "11:00"
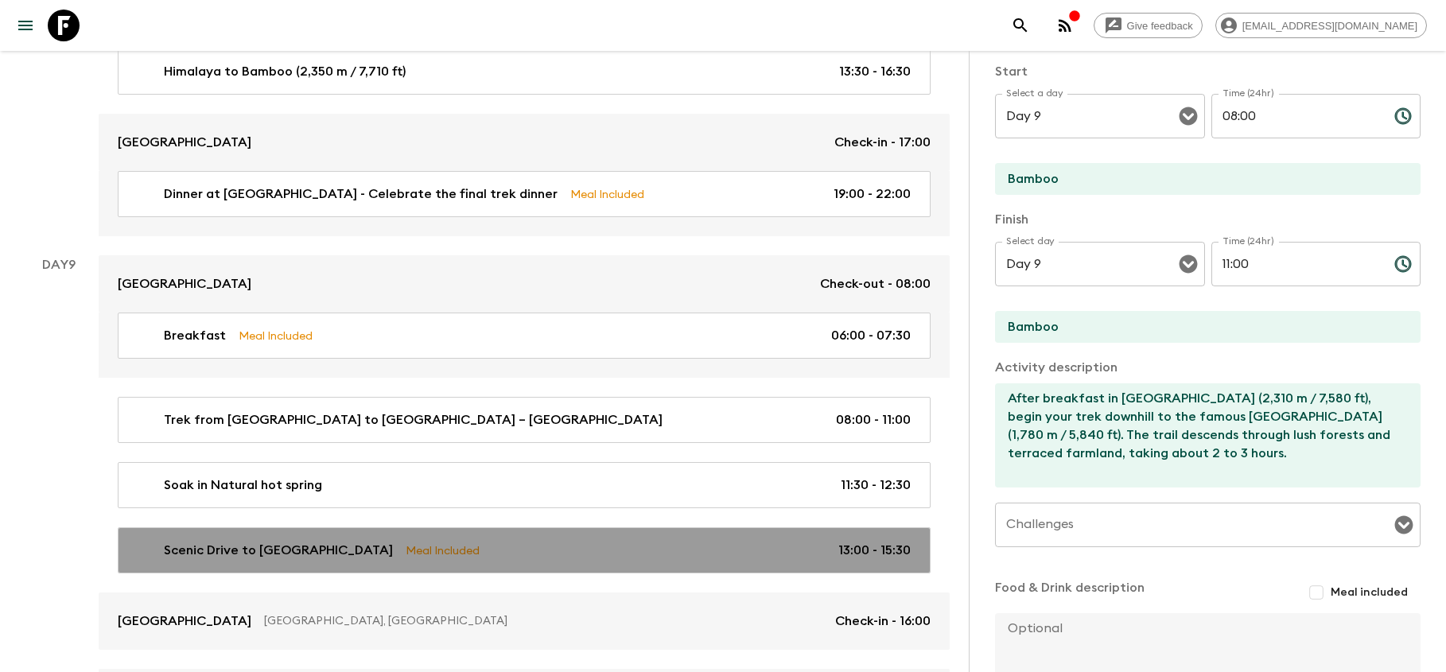
click at [595, 542] on div "Scenic Drive to Pokhara Meal Included 13:00 - 15:30" at bounding box center [520, 550] width 779 height 19
type input "Scenic Drive to [GEOGRAPHIC_DATA]"
type input "13:00"
type input "[PERSON_NAME]"
type input "15:30"
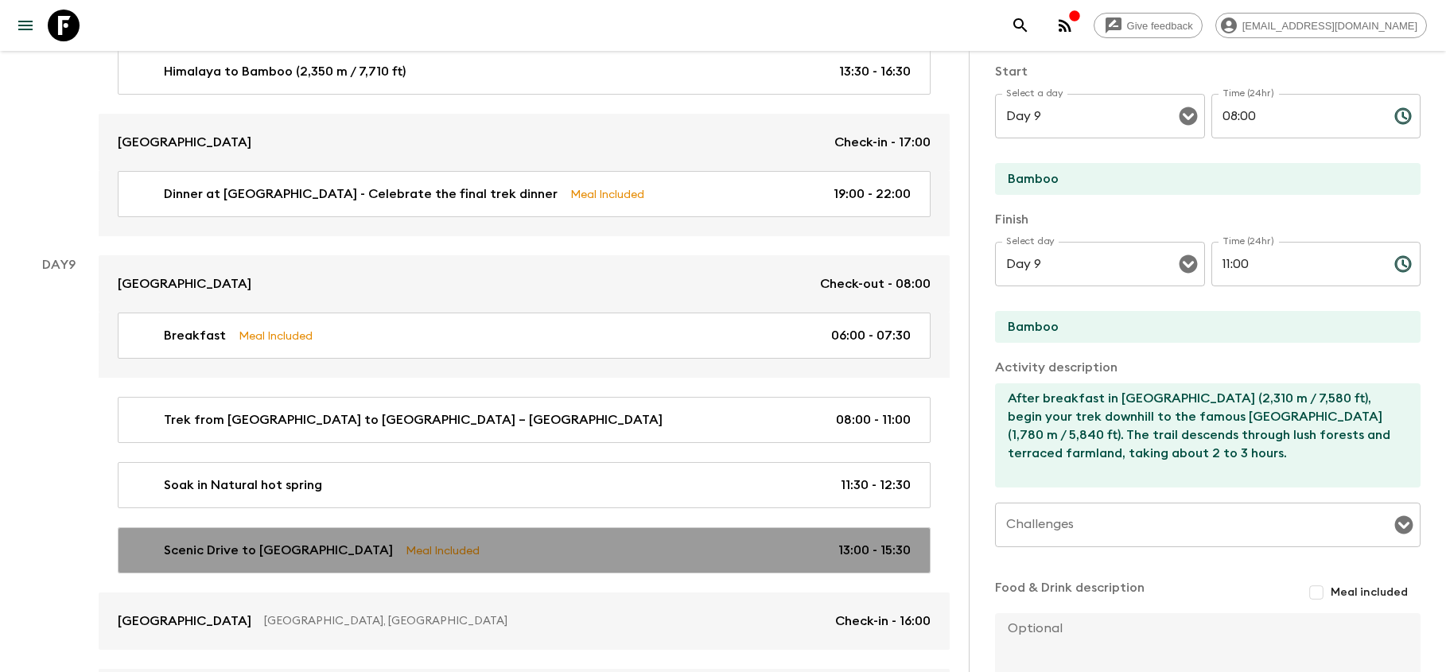
type input "Pokhara"
type textarea "Following your relaxing soak, you’ll take a scenic 2.5-hour drive back to [GEOG…"
checkbox input "true"
type textarea "Dinner own your own at famous lakeside ; In the evening, savor a delicious dinn…"
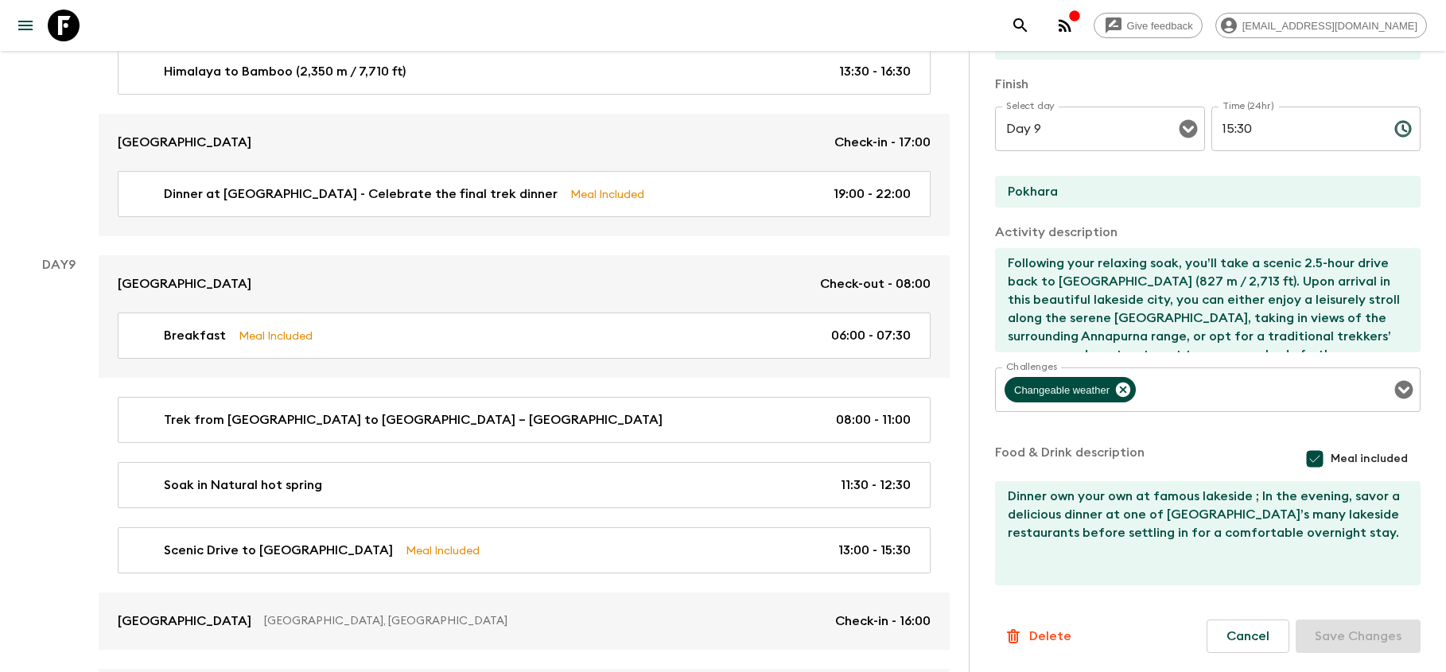
scroll to position [324, 0]
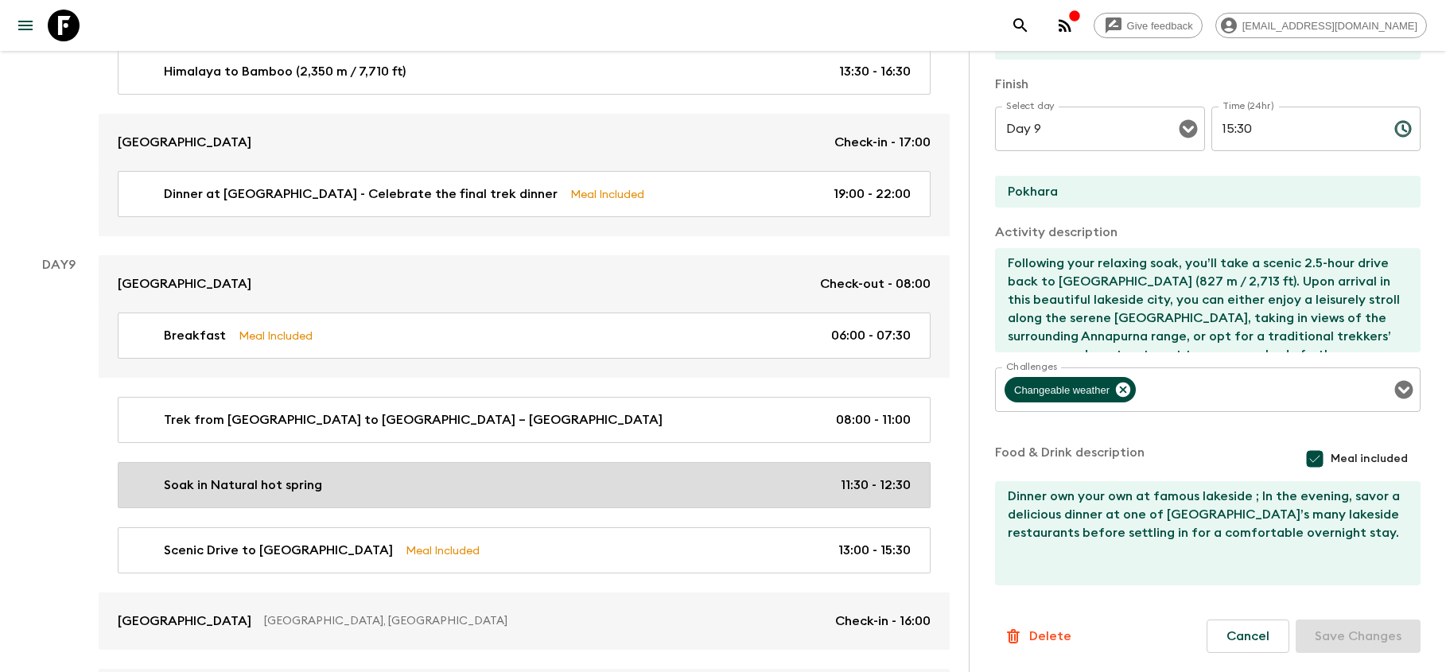
click at [463, 481] on div "Soak in Natural hot spring 11:30 - 12:30" at bounding box center [520, 485] width 779 height 19
type input "Soak in Natural hot spring"
type input "Jhinu hot spring"
type textarea "After days on the trail, we’ll arrive in [GEOGRAPHIC_DATA] with the promise of …"
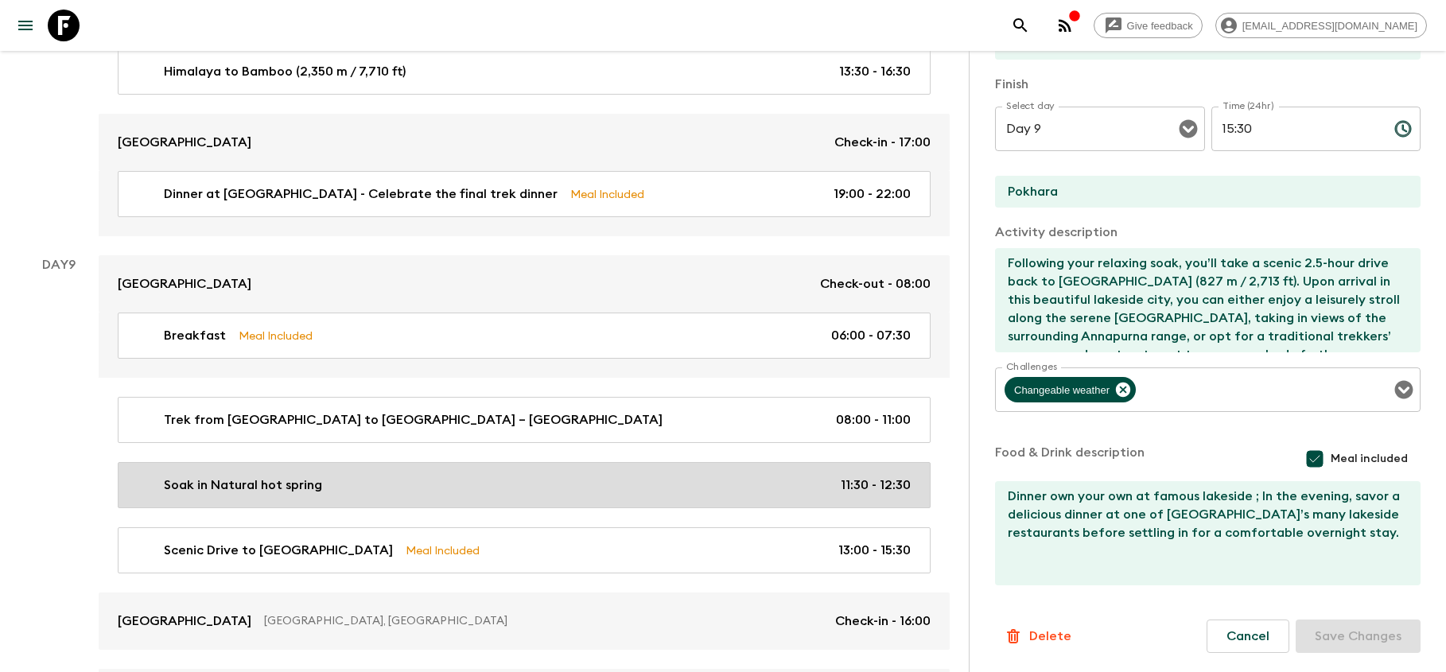
checkbox input "false"
type textarea "(Not included)"
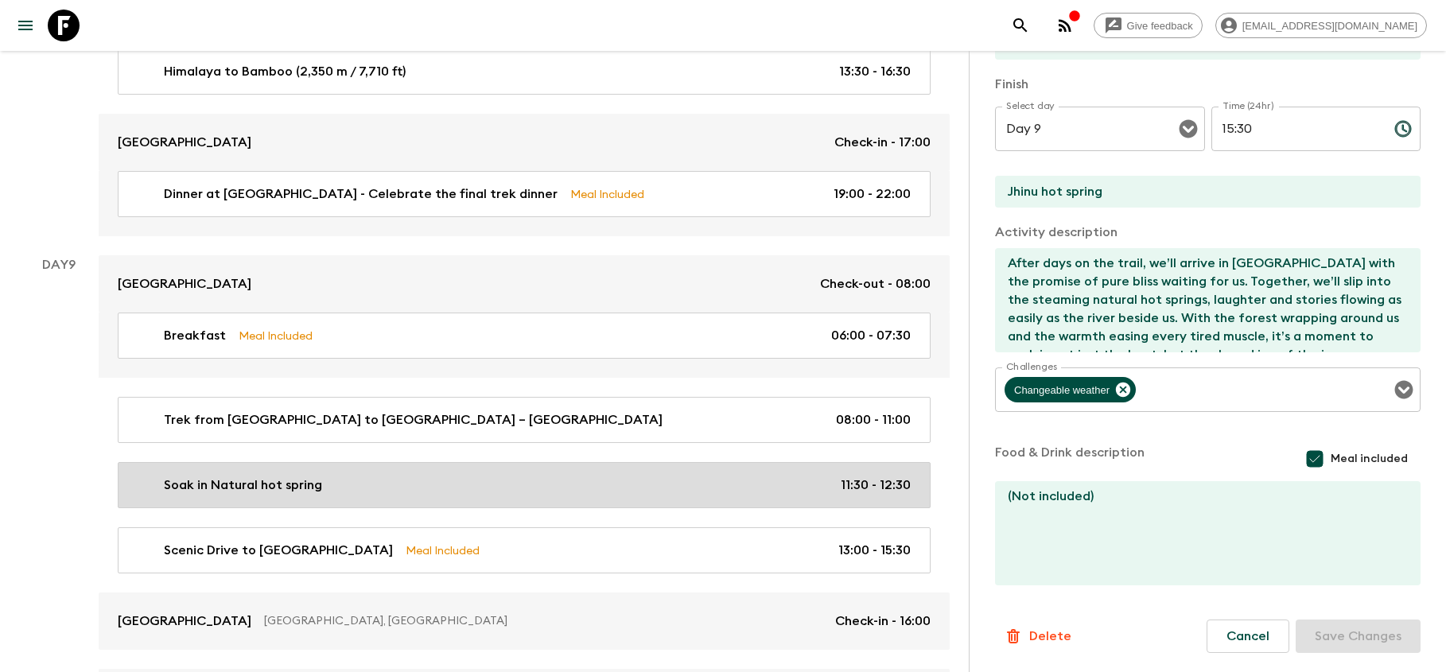
type input "11:30"
type input "12:30"
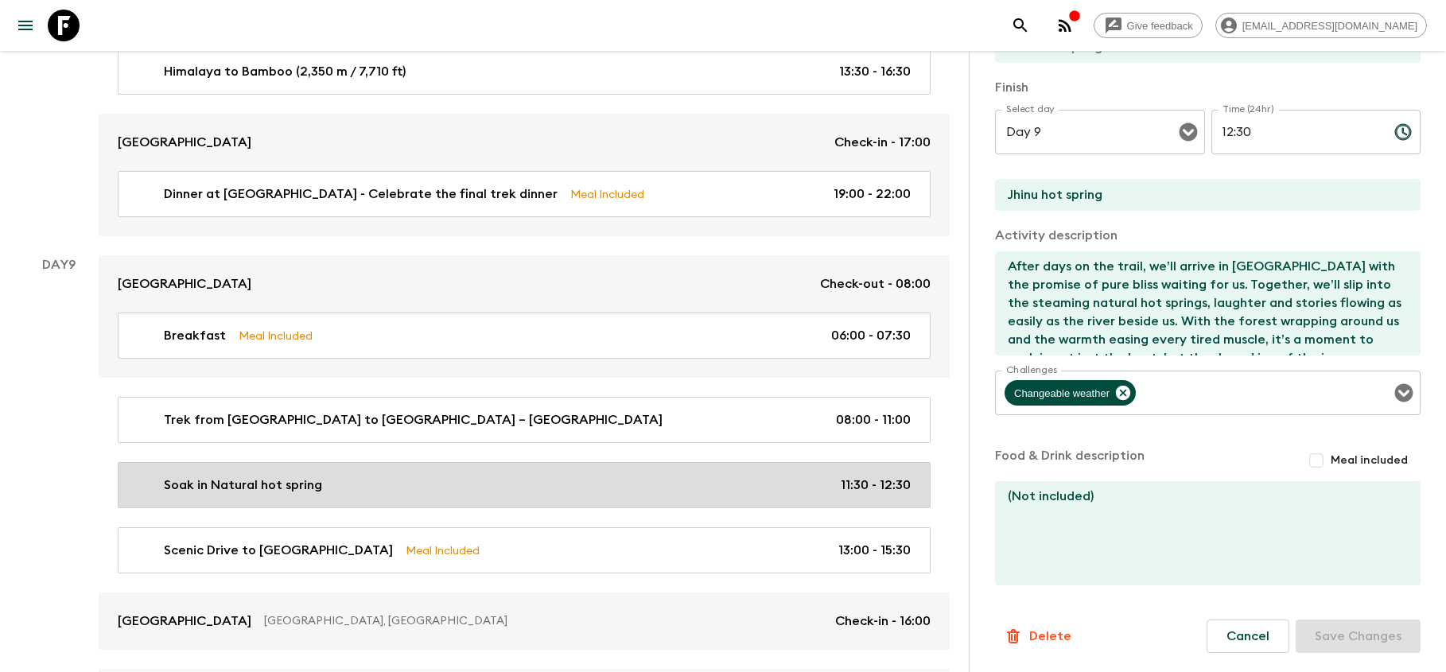
scroll to position [321, 0]
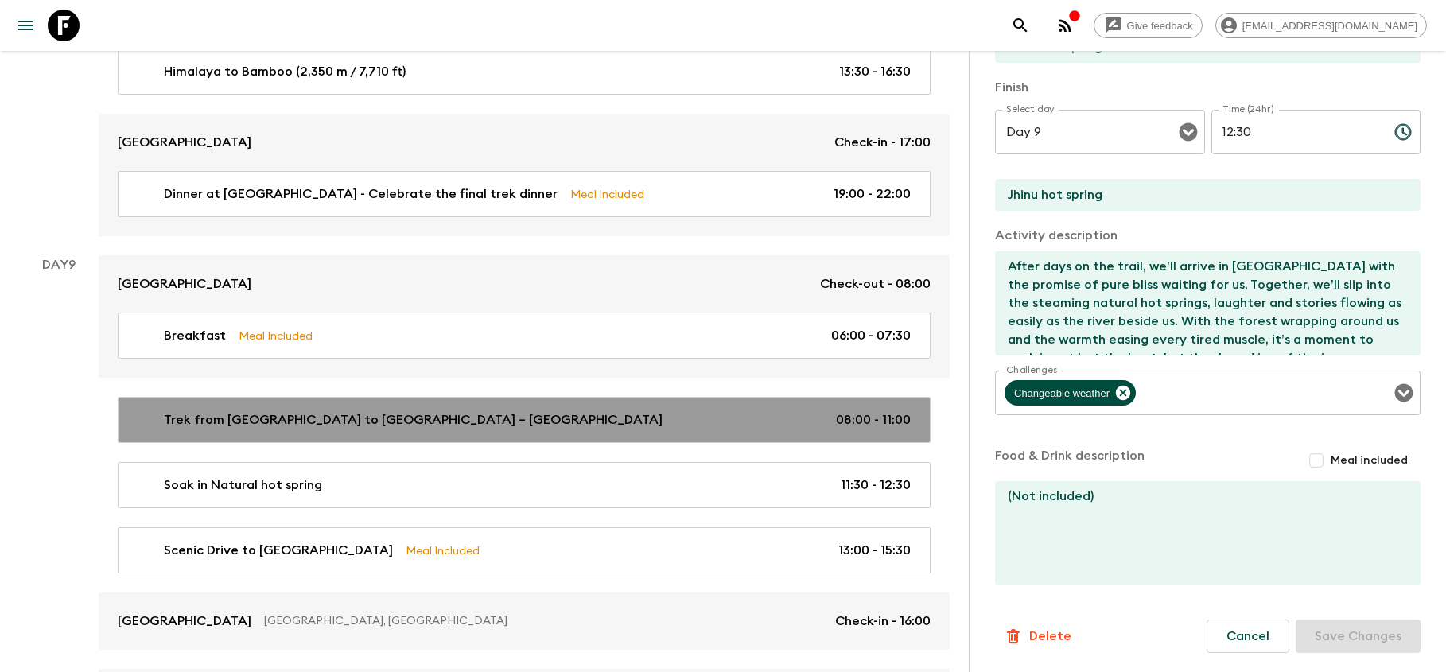
click at [491, 415] on div "Trek from [GEOGRAPHIC_DATA] to [GEOGRAPHIC_DATA] – [GEOGRAPHIC_DATA] 08:00 - 11…" at bounding box center [520, 419] width 779 height 19
type input "Trek from [GEOGRAPHIC_DATA] to [GEOGRAPHIC_DATA] – [GEOGRAPHIC_DATA]"
type input "08:00"
type input "Bamboo"
type input "11:00"
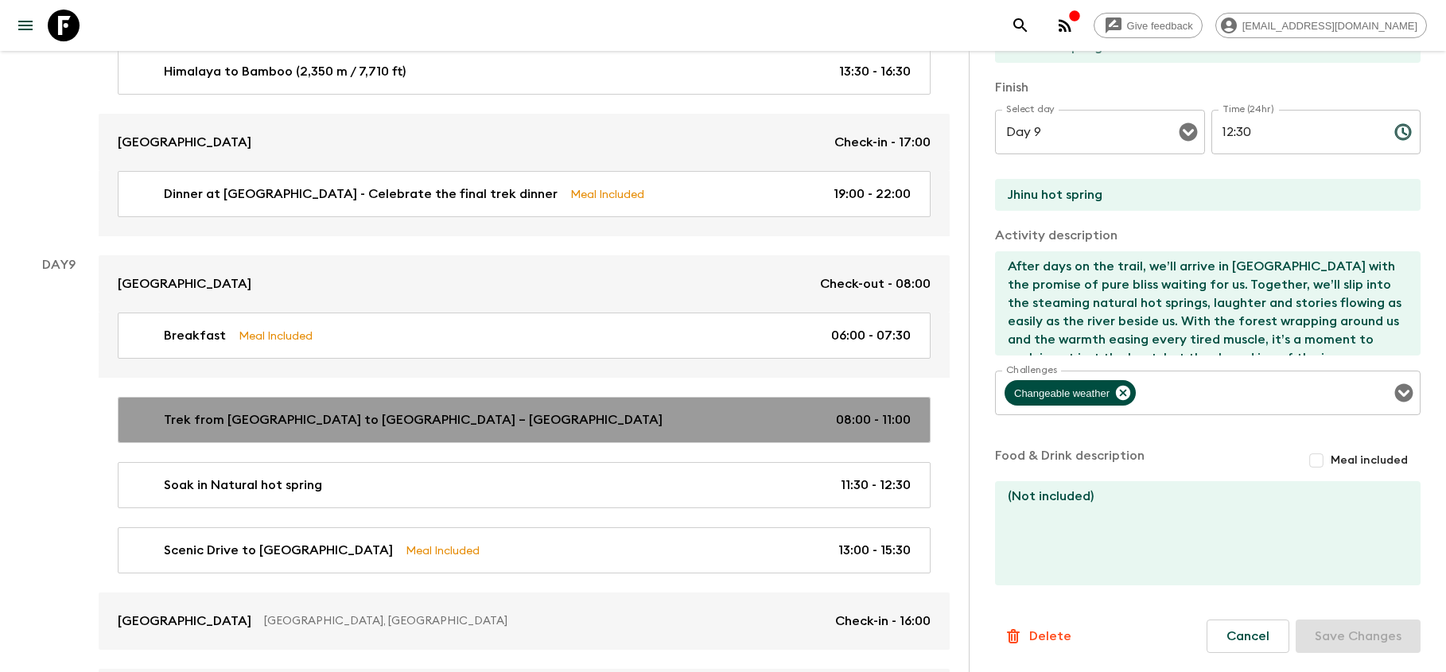
type input "Bamboo"
type textarea "After breakfast in [GEOGRAPHIC_DATA] (2,310 m / 7,580 ft), begin your trek down…"
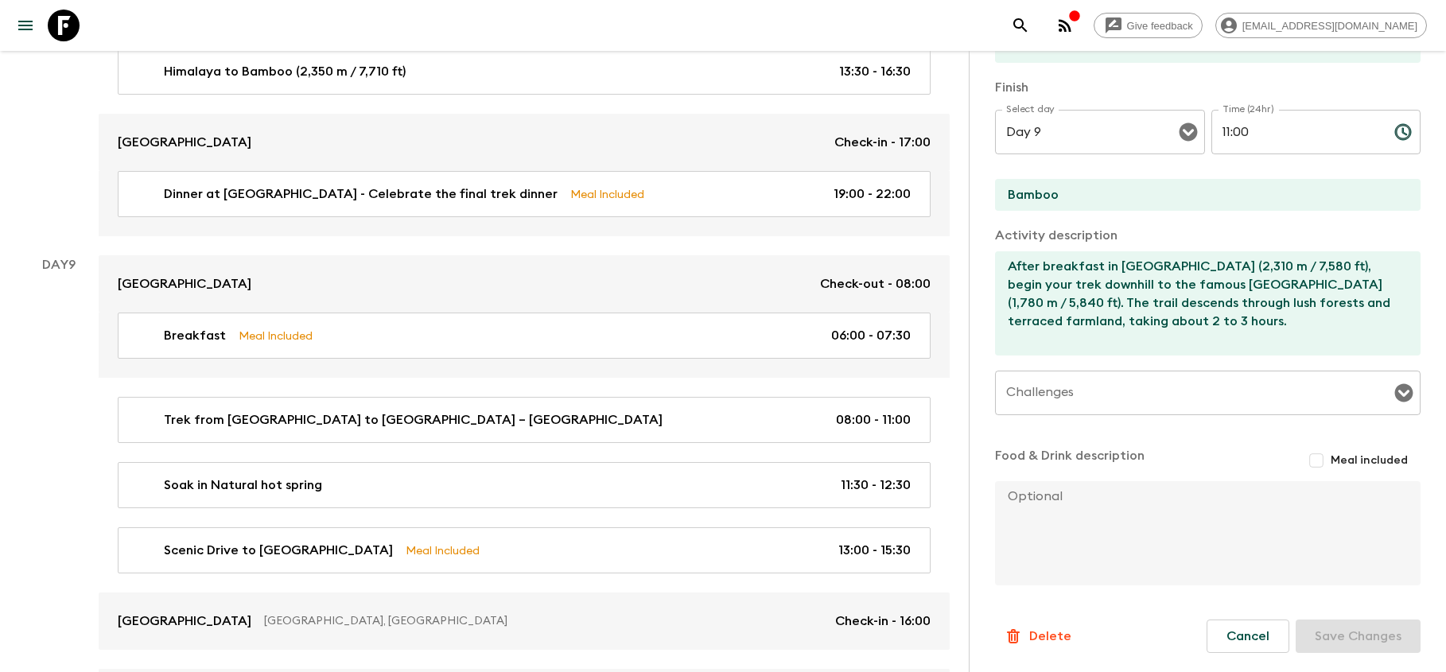
click at [1319, 461] on input "Meal included" at bounding box center [1316, 460] width 29 height 29
click at [1167, 543] on textarea at bounding box center [1201, 536] width 413 height 104
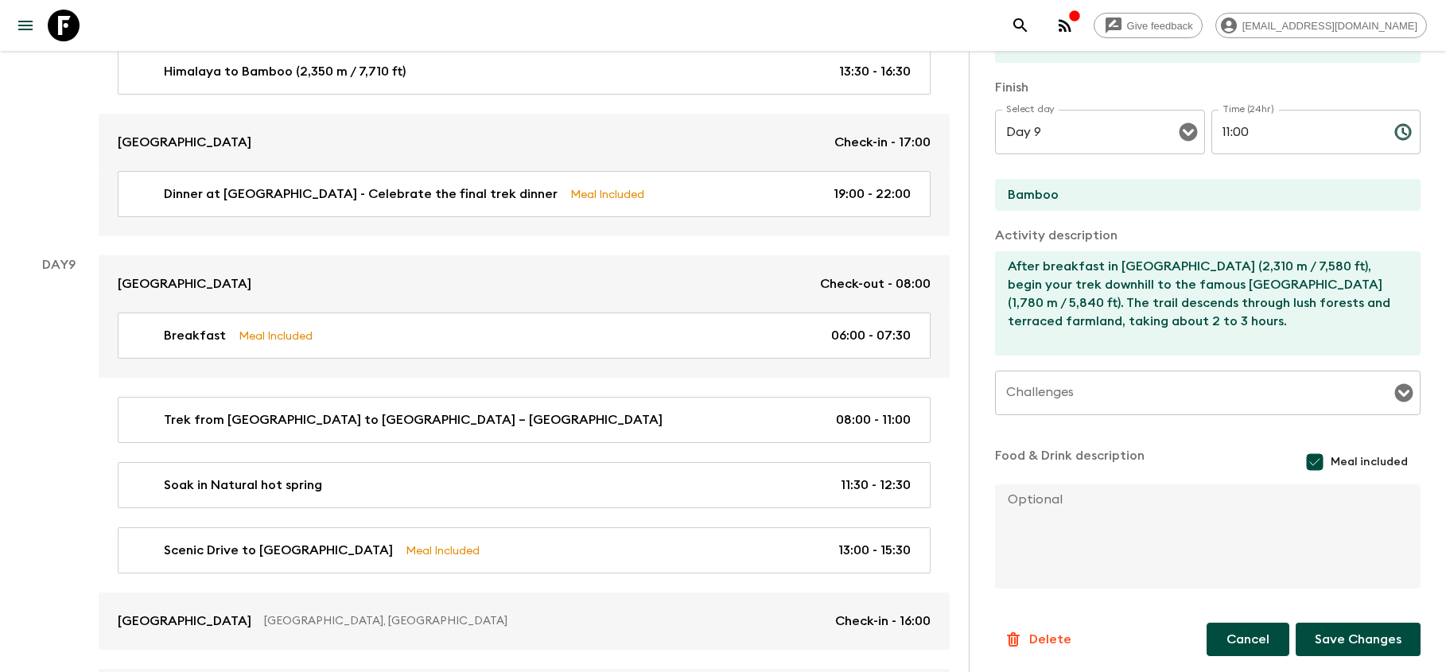
click at [1257, 638] on button "Cancel" at bounding box center [1248, 639] width 83 height 33
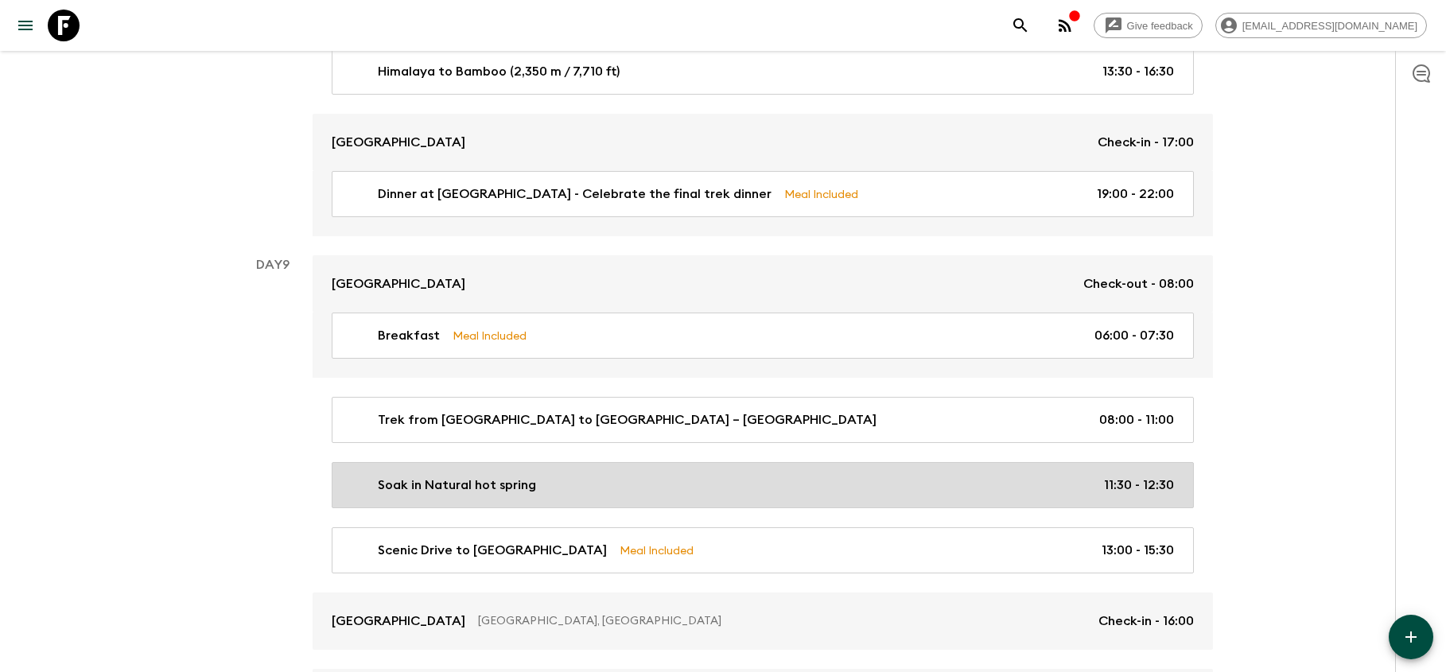
click at [866, 482] on div "Soak in Natural hot spring 11:30 - 12:30" at bounding box center [759, 485] width 829 height 19
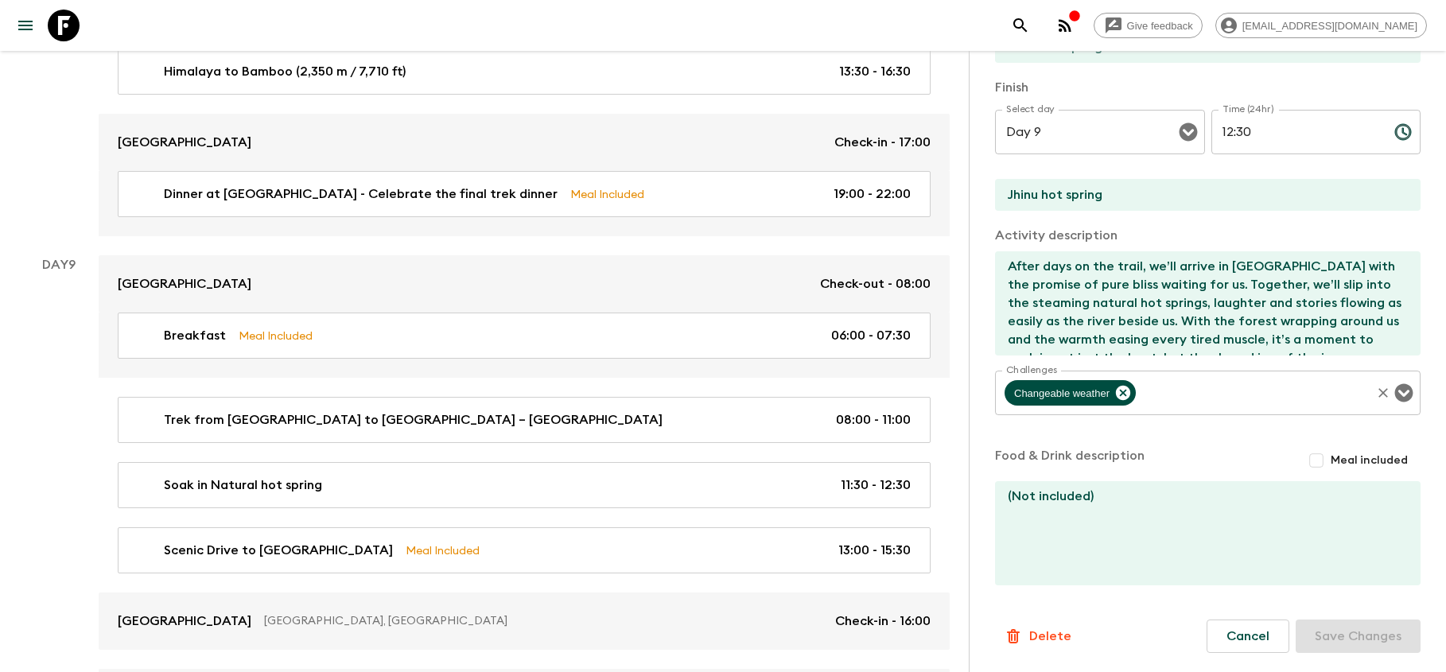
scroll to position [321, 0]
click at [1315, 461] on input "Meal included" at bounding box center [1316, 460] width 29 height 29
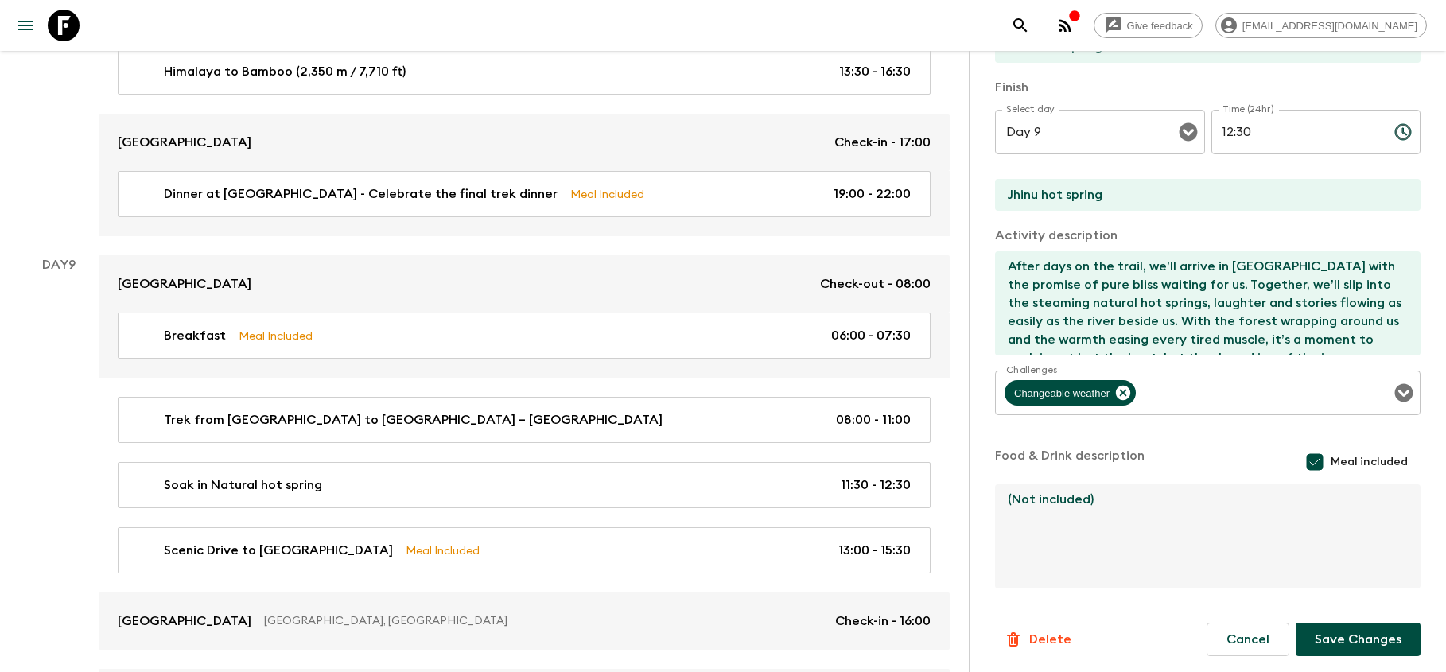
drag, startPoint x: 1137, startPoint y: 501, endPoint x: 951, endPoint y: 480, distance: 187.3
click at [1361, 639] on button "Save Changes" at bounding box center [1358, 639] width 125 height 33
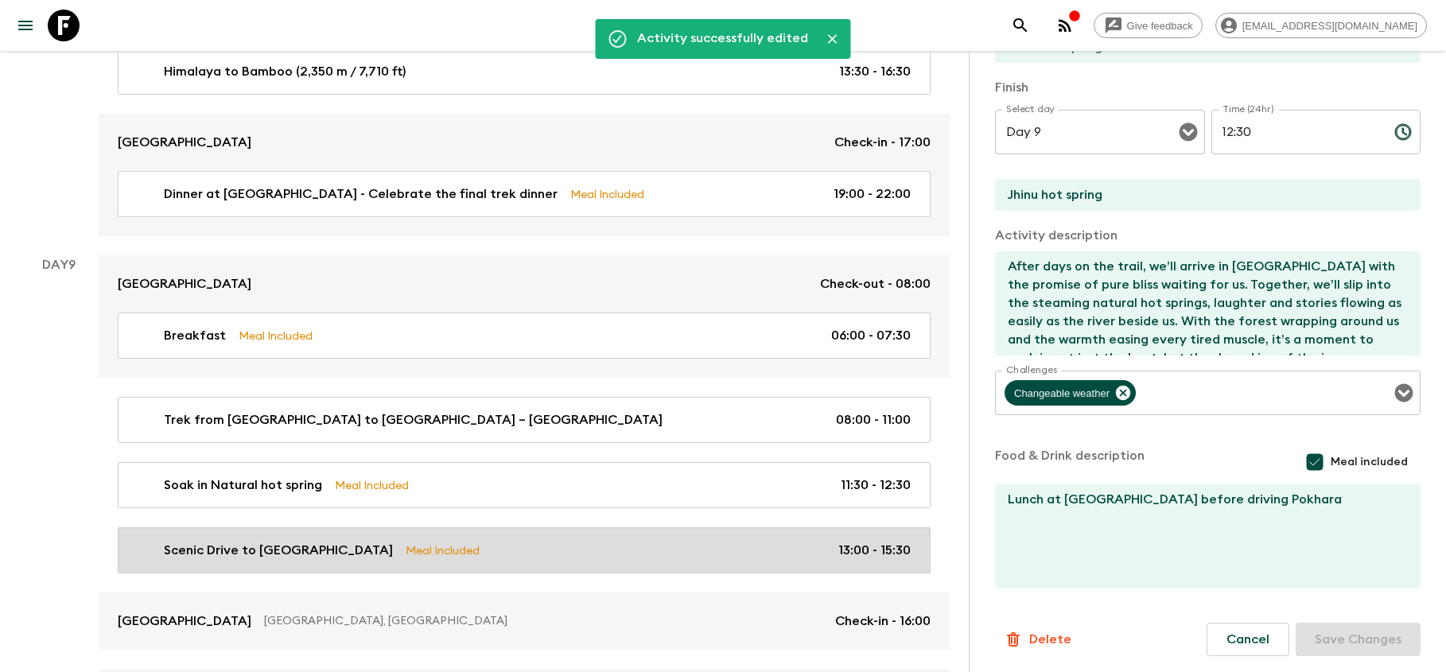
click at [806, 527] on link "Scenic Drive to Pokhara Meal Included 13:00 - 15:30" at bounding box center [524, 550] width 813 height 46
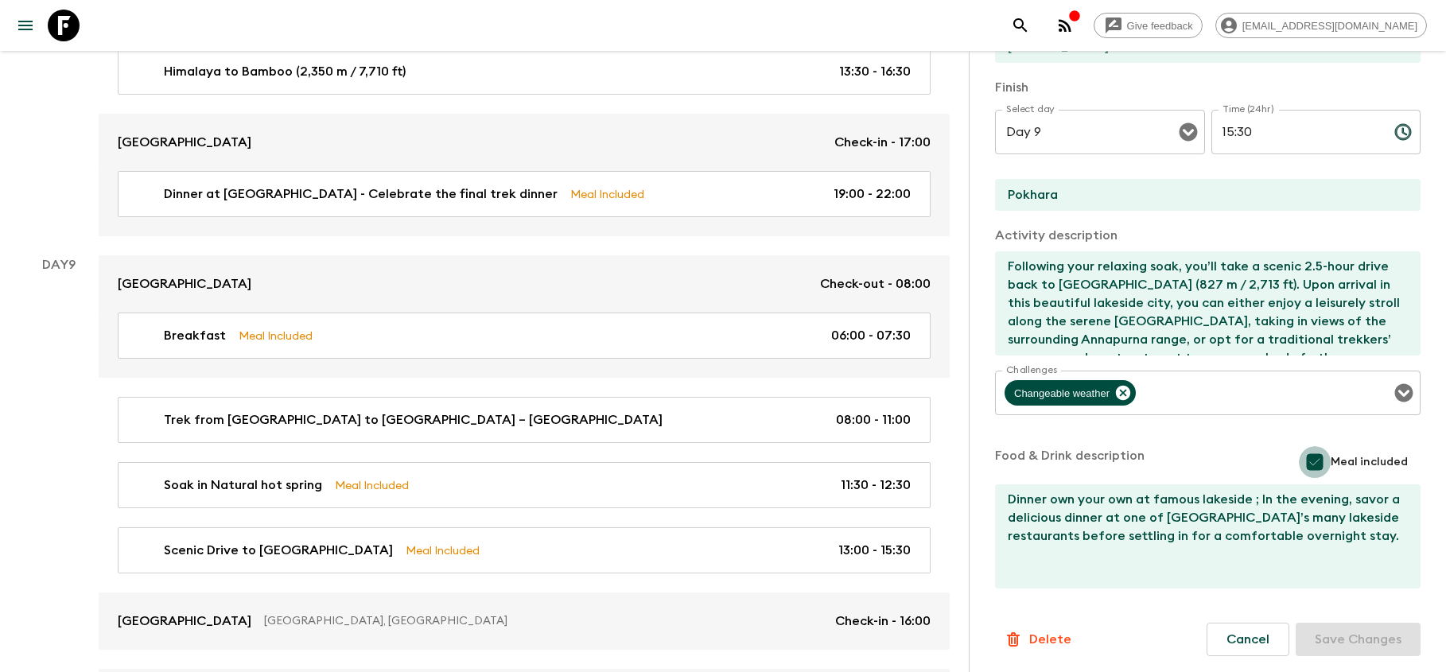
click at [1319, 454] on input "Meal included" at bounding box center [1315, 462] width 32 height 32
click at [1351, 635] on button "Save Changes" at bounding box center [1358, 636] width 125 height 33
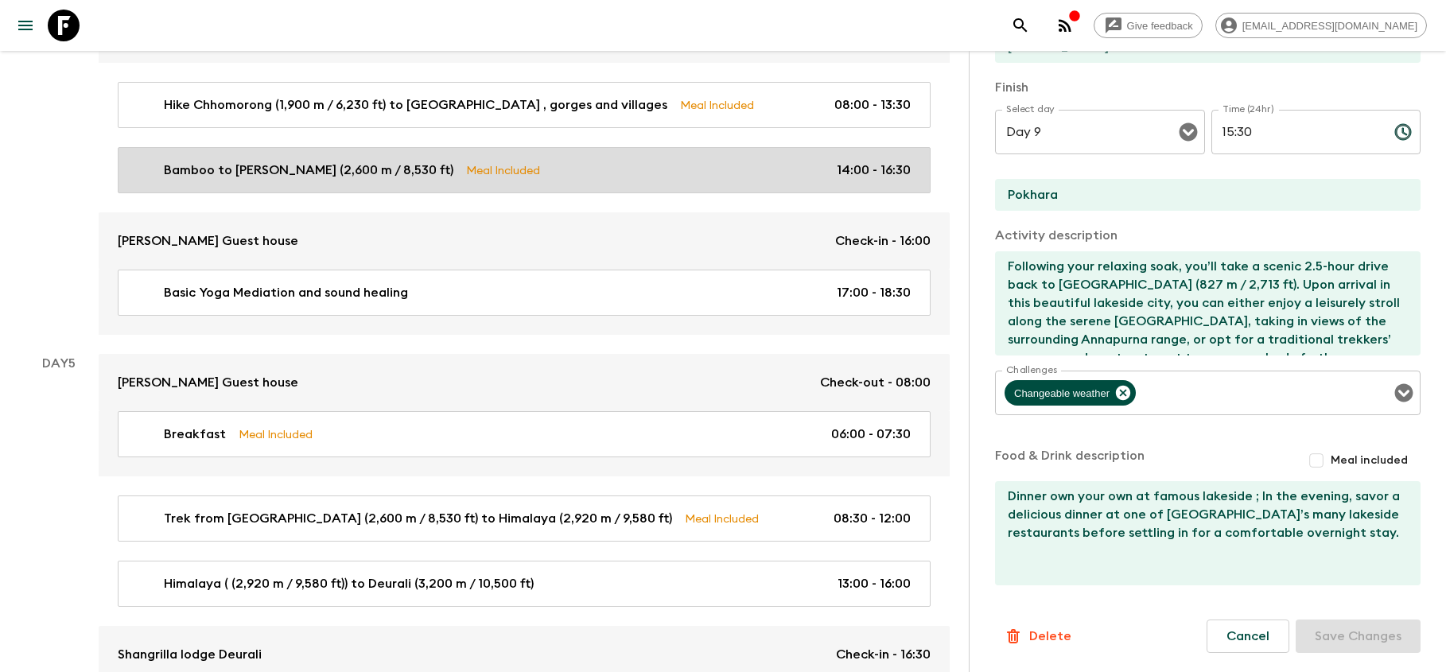
scroll to position [1712, 0]
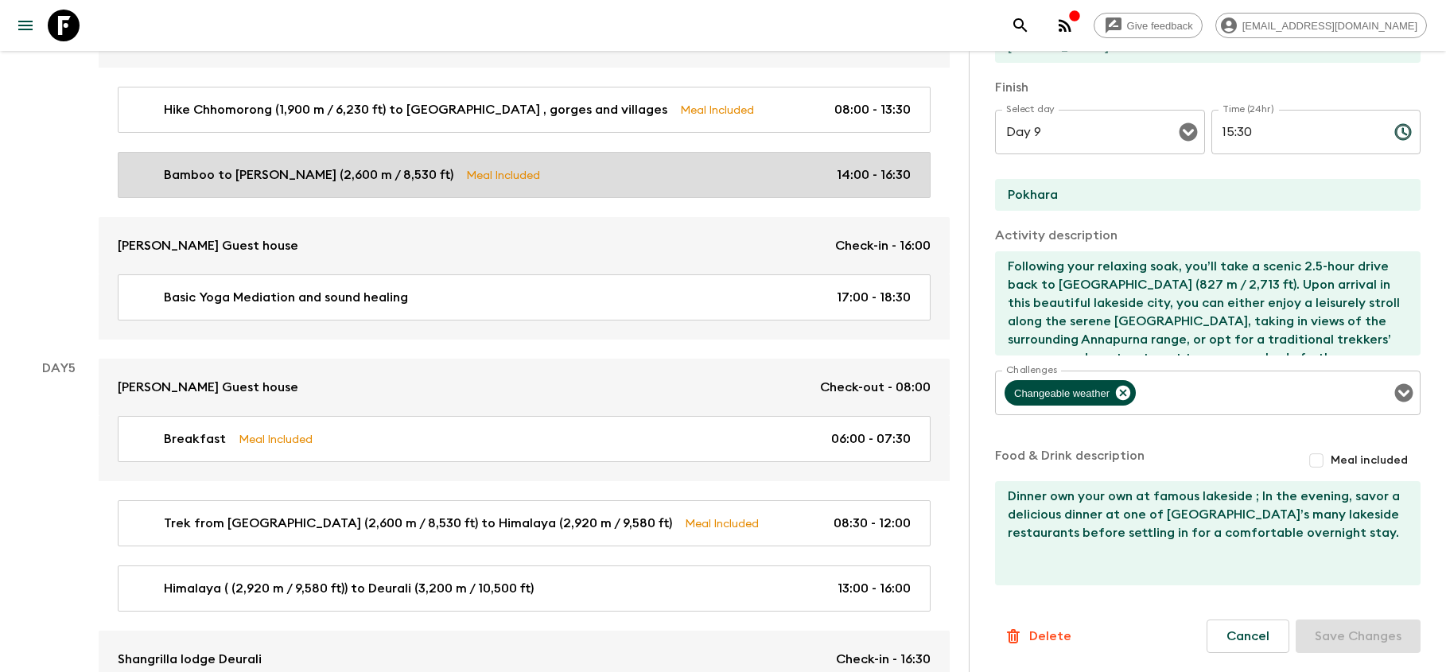
click at [604, 170] on div "Bamboo to [PERSON_NAME] (2,600 m / 8,530 ft) Meal Included 14:00 - 16:30" at bounding box center [520, 174] width 779 height 19
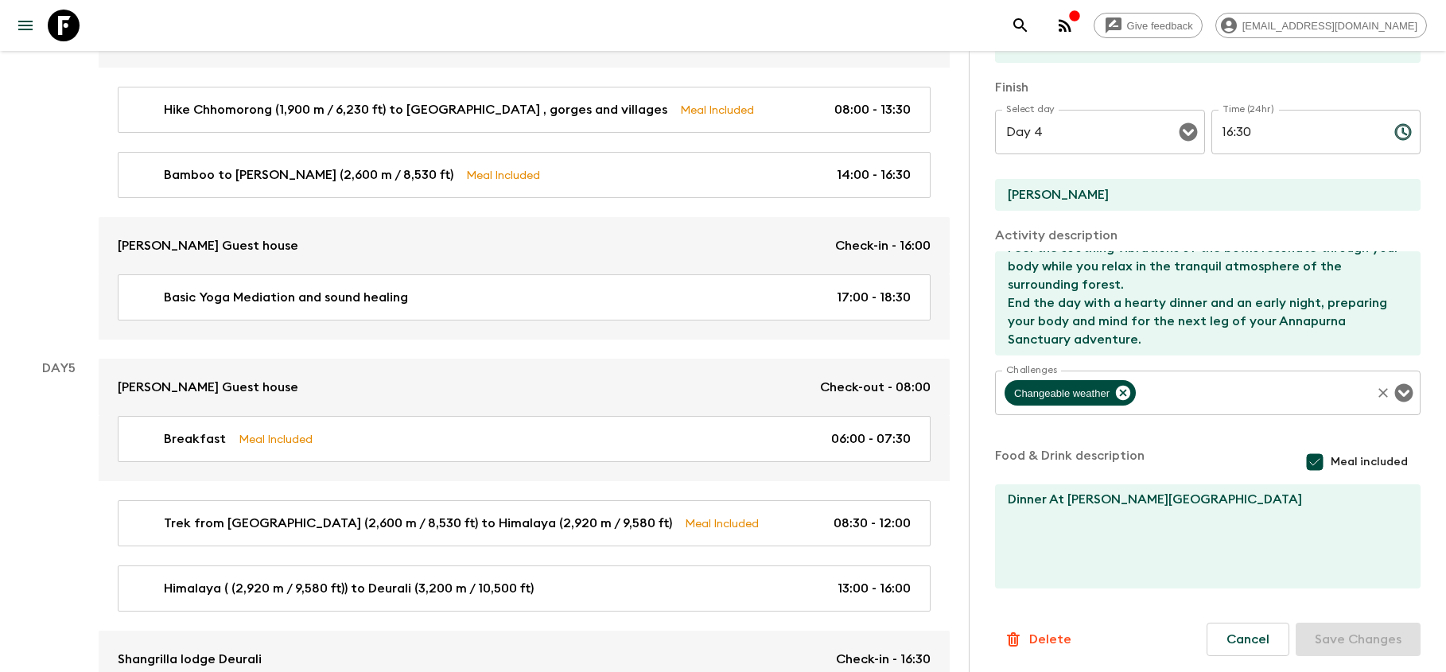
scroll to position [201, 0]
click at [1204, 512] on textarea "Dinner At [PERSON_NAME][GEOGRAPHIC_DATA]" at bounding box center [1201, 536] width 413 height 104
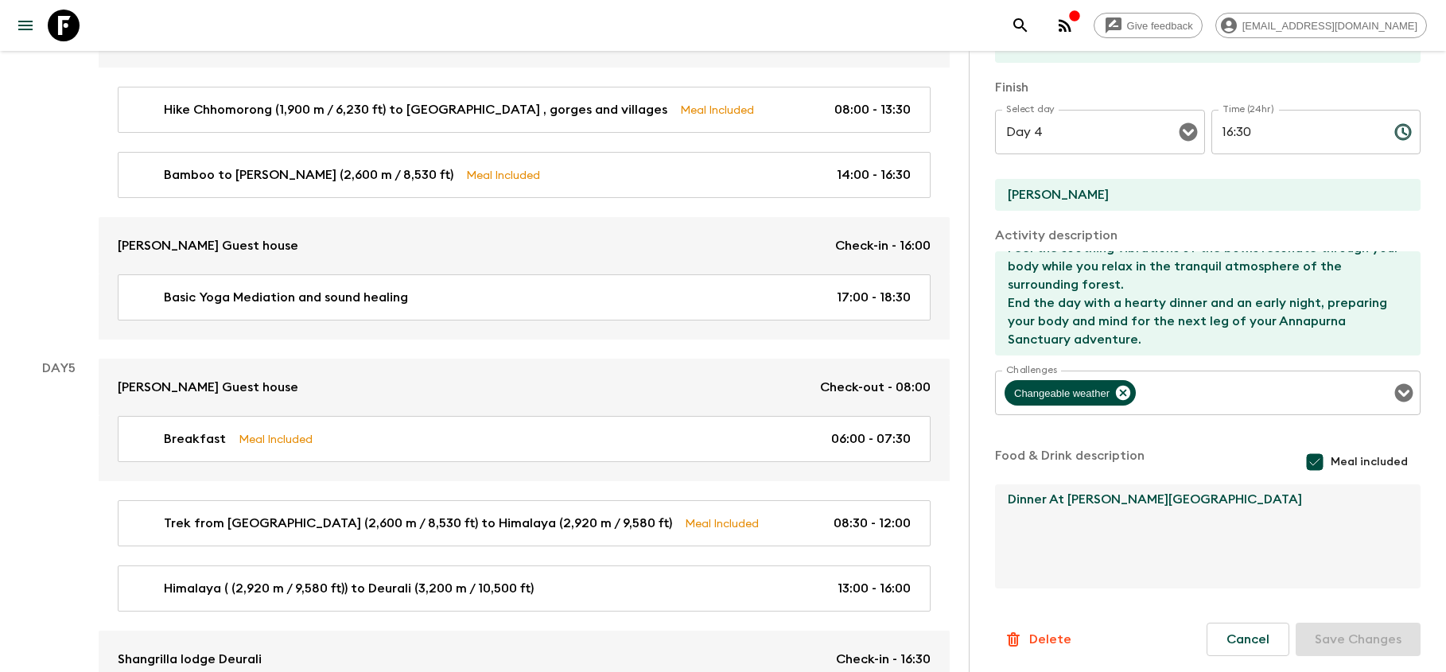
drag, startPoint x: 1204, startPoint y: 511, endPoint x: 968, endPoint y: 488, distance: 237.3
click at [1316, 457] on input "Meal included" at bounding box center [1315, 462] width 32 height 32
click at [1356, 639] on button "Save Changes" at bounding box center [1358, 636] width 125 height 33
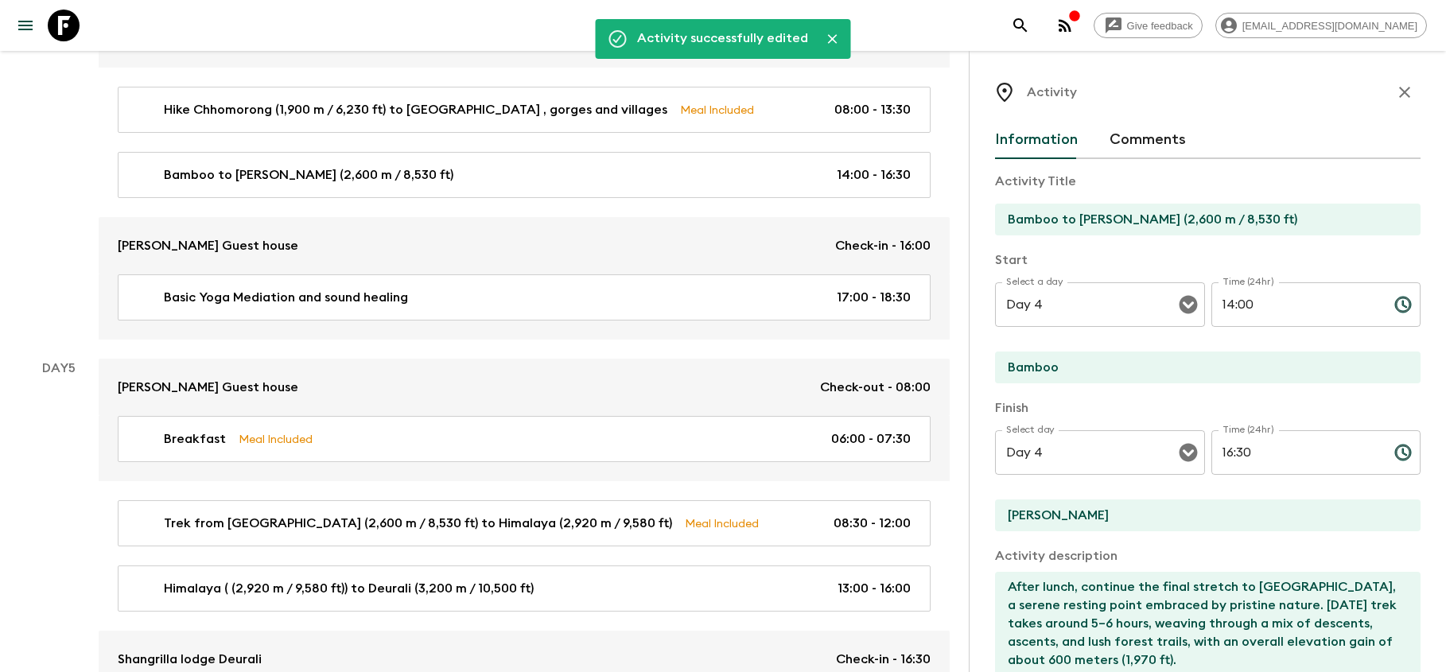
scroll to position [0, 0]
click at [1405, 92] on icon "button" at bounding box center [1404, 92] width 11 height 11
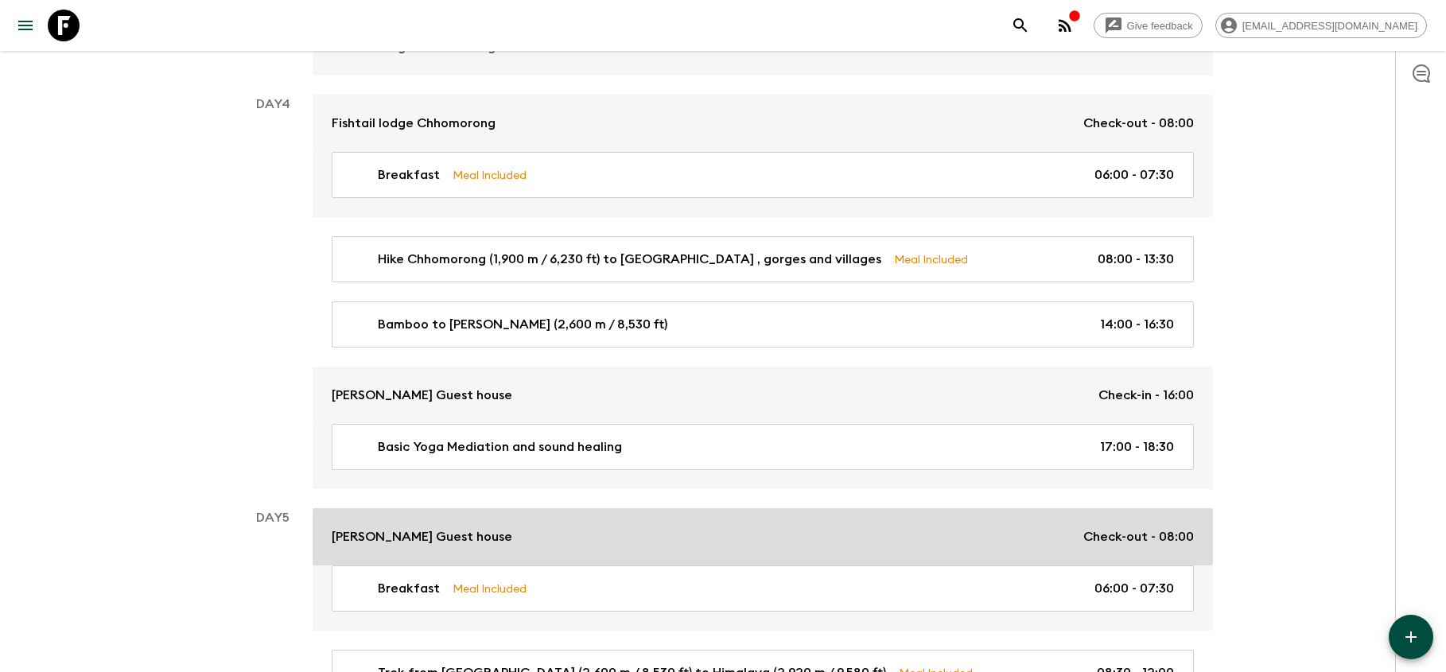
scroll to position [1560, 0]
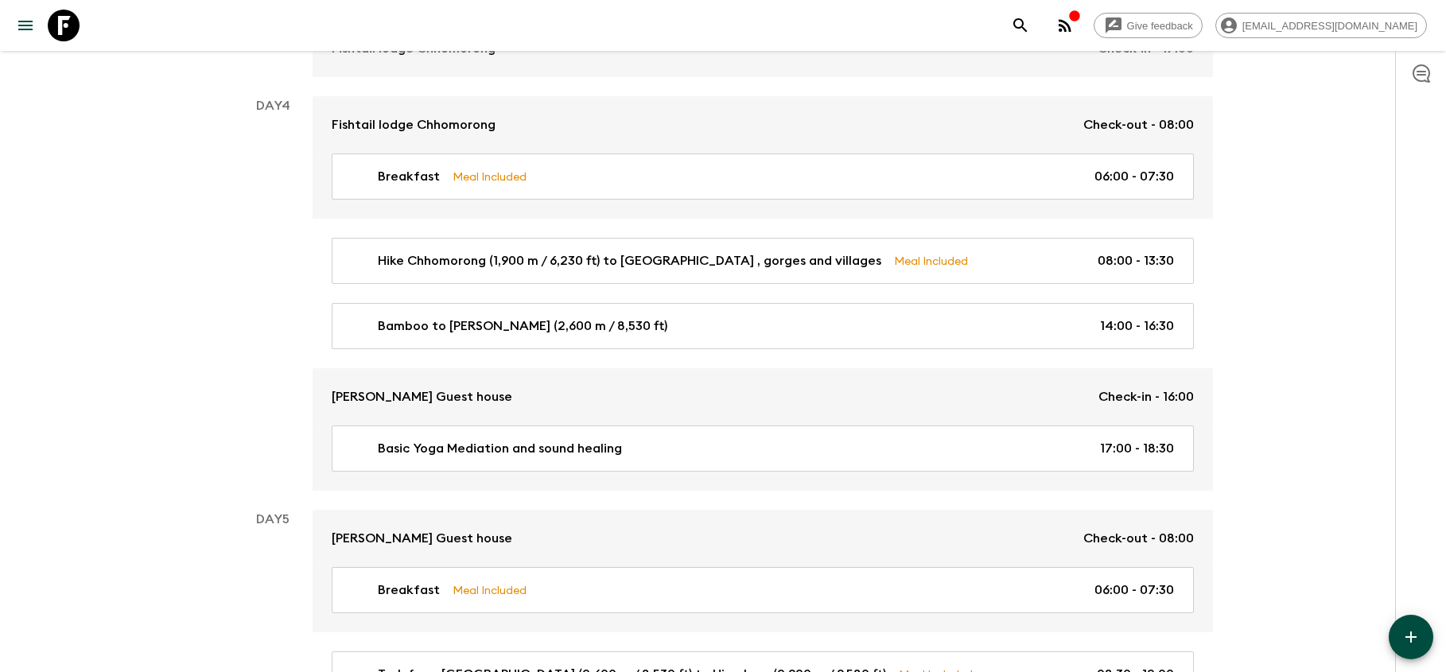
click at [1409, 641] on icon "button" at bounding box center [1410, 637] width 19 height 19
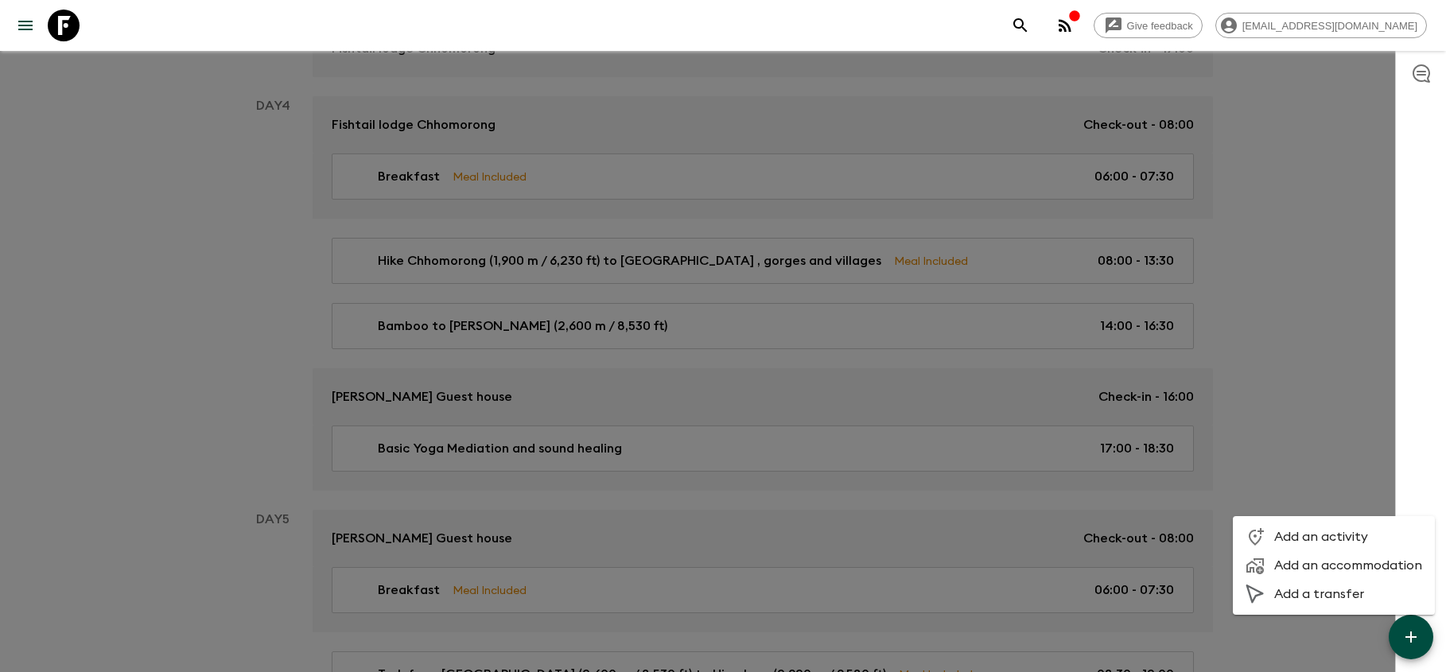
click at [1343, 534] on span "Add an activity" at bounding box center [1348, 537] width 148 height 16
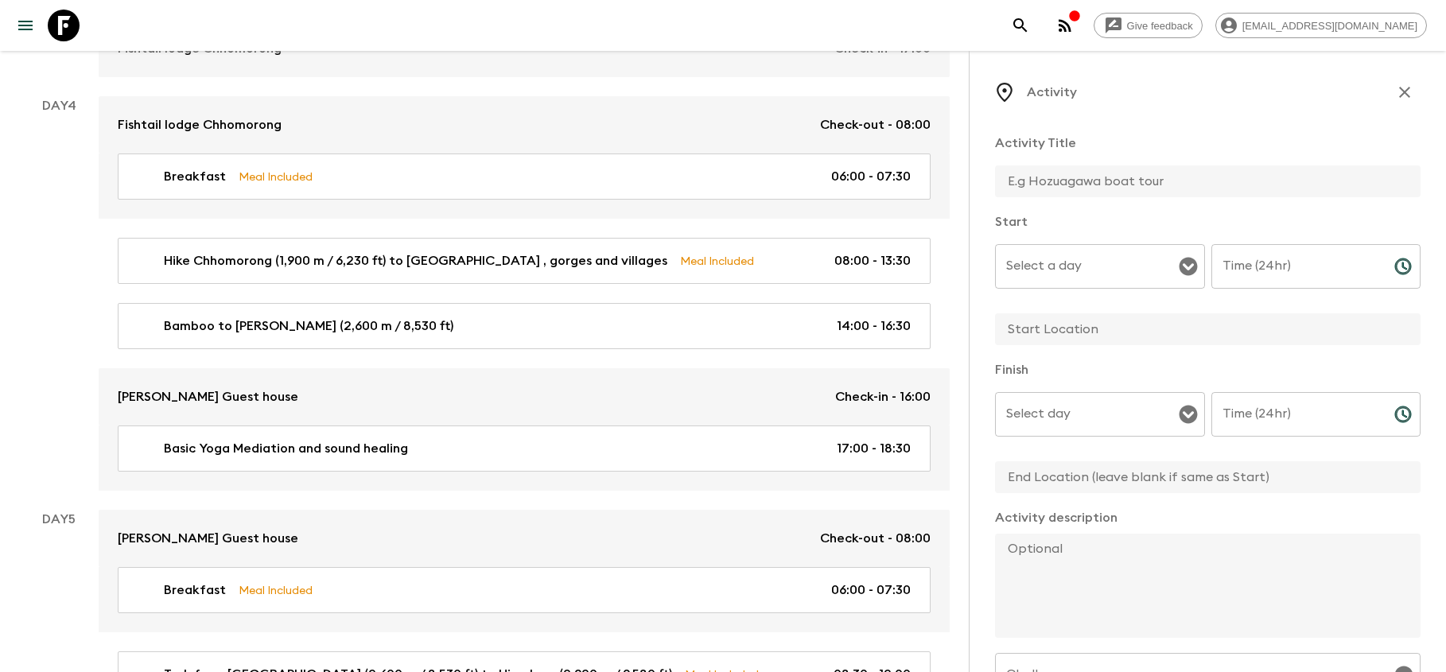
click at [1091, 188] on input "text" at bounding box center [1201, 181] width 413 height 32
click at [1066, 275] on input "Select a day" at bounding box center [1088, 266] width 172 height 30
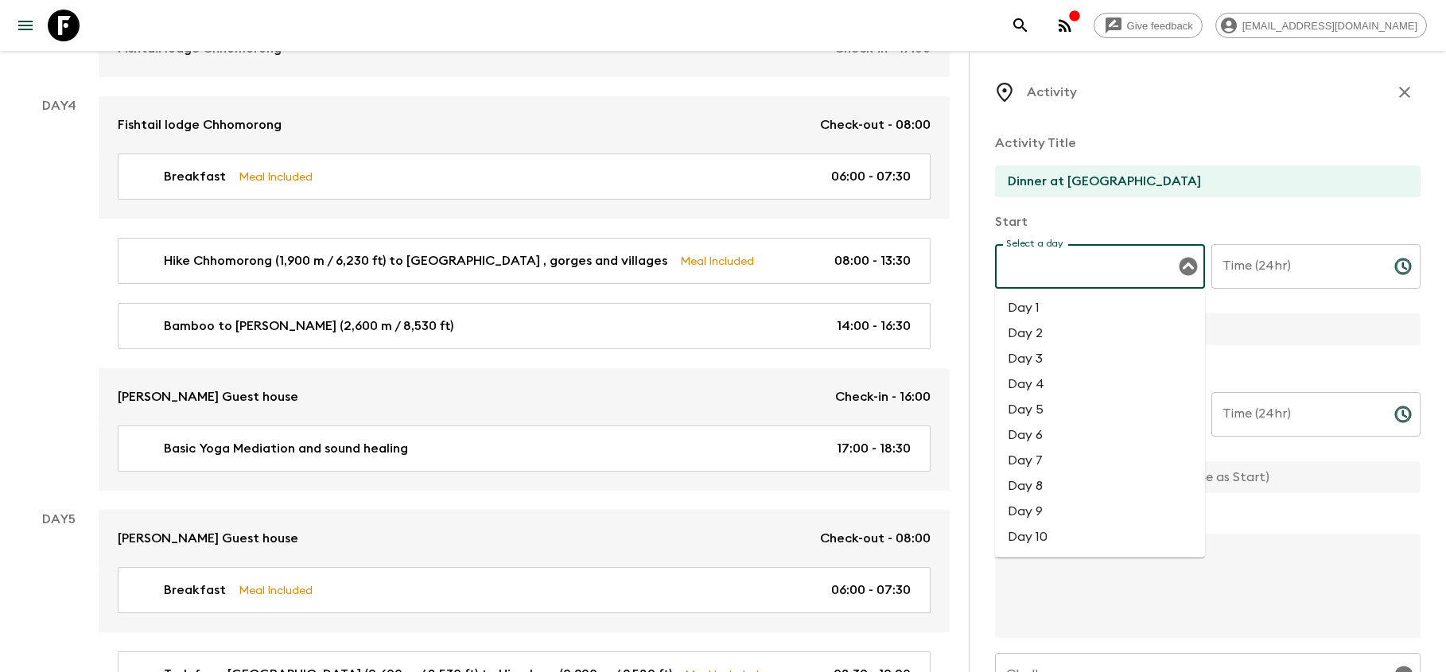
click at [1040, 394] on li "Day 4" at bounding box center [1100, 383] width 210 height 25
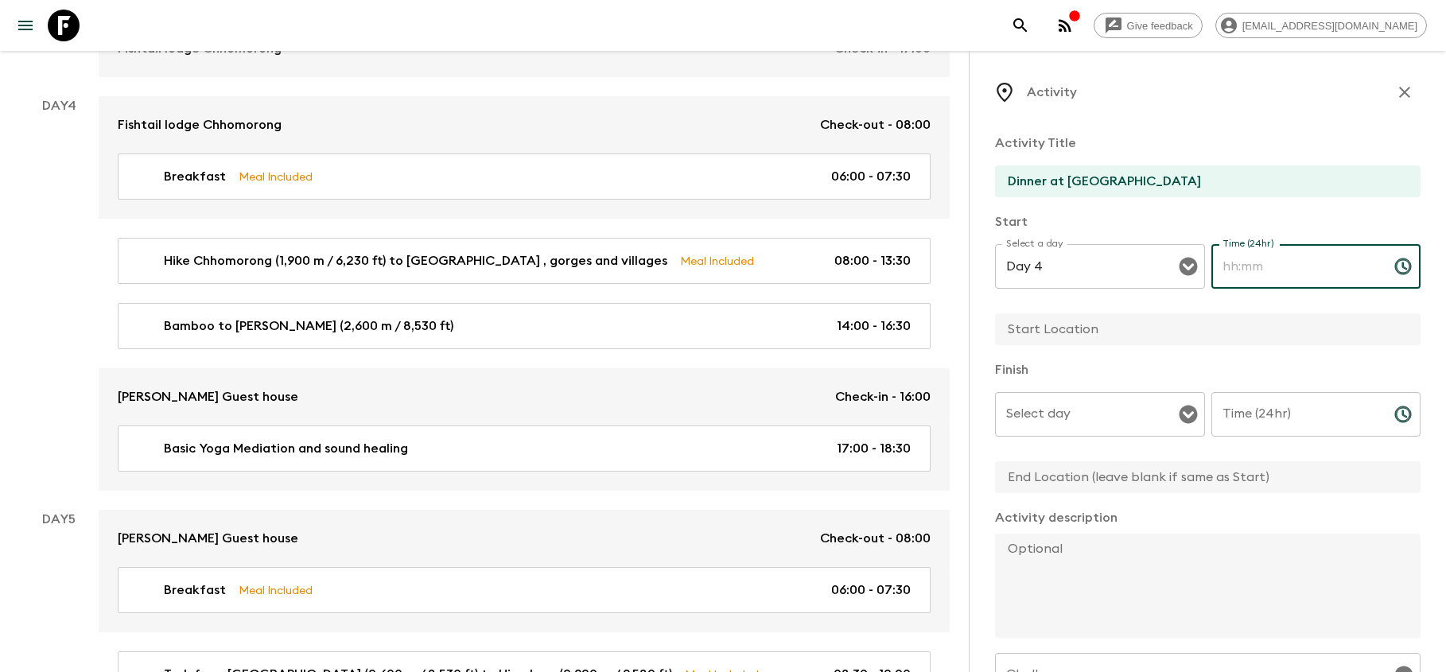
click at [1265, 282] on input "Time (24hr)" at bounding box center [1296, 266] width 170 height 45
click at [1101, 330] on input "text" at bounding box center [1201, 329] width 413 height 32
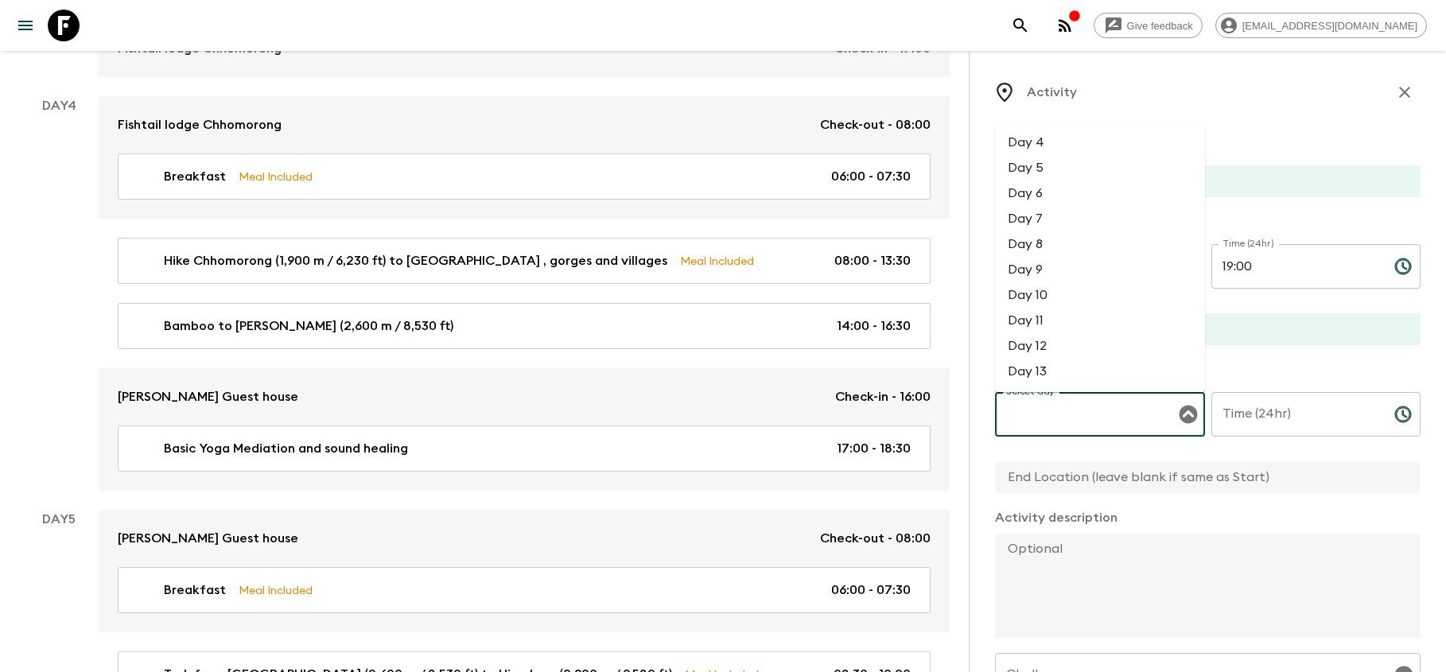
click at [1116, 411] on input "Select day" at bounding box center [1088, 414] width 172 height 30
click at [1064, 146] on li "Day 4" at bounding box center [1100, 142] width 210 height 25
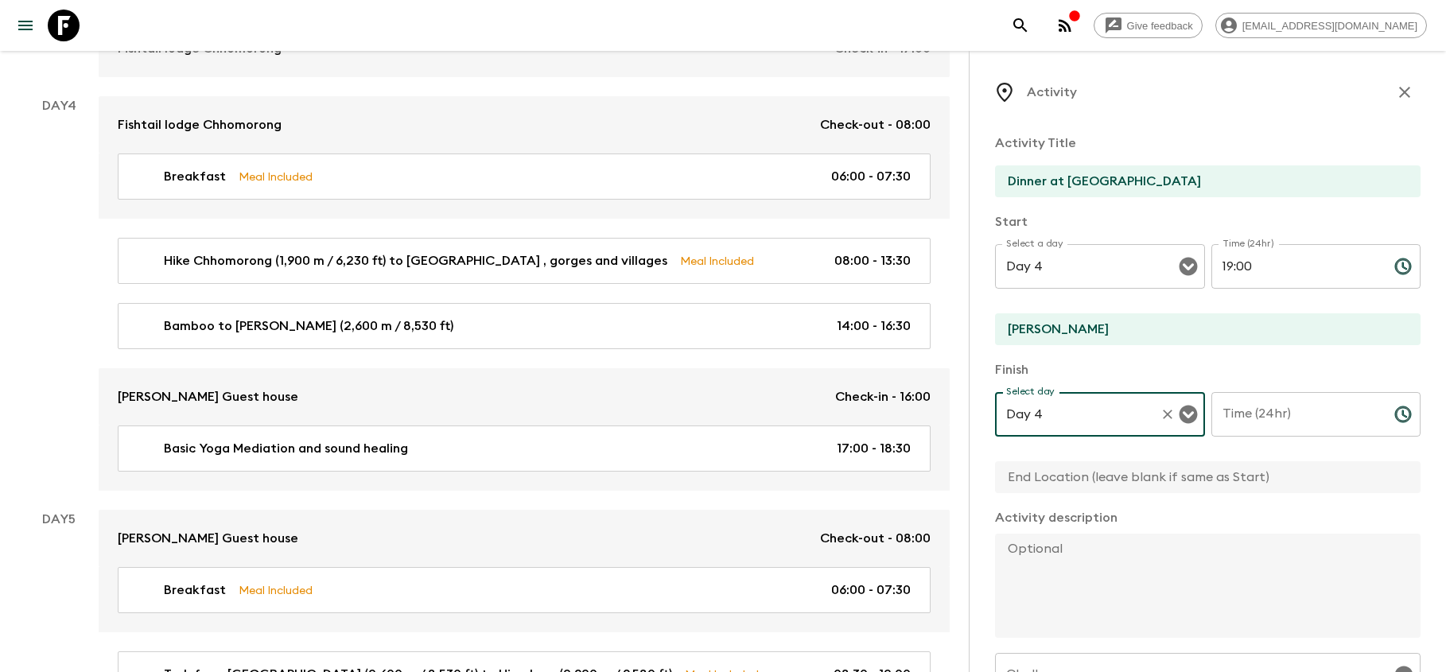
click at [1250, 414] on input "Time (24hr)" at bounding box center [1296, 414] width 170 height 45
click at [1181, 485] on input "text" at bounding box center [1201, 477] width 413 height 32
click at [1132, 590] on textarea at bounding box center [1201, 586] width 413 height 104
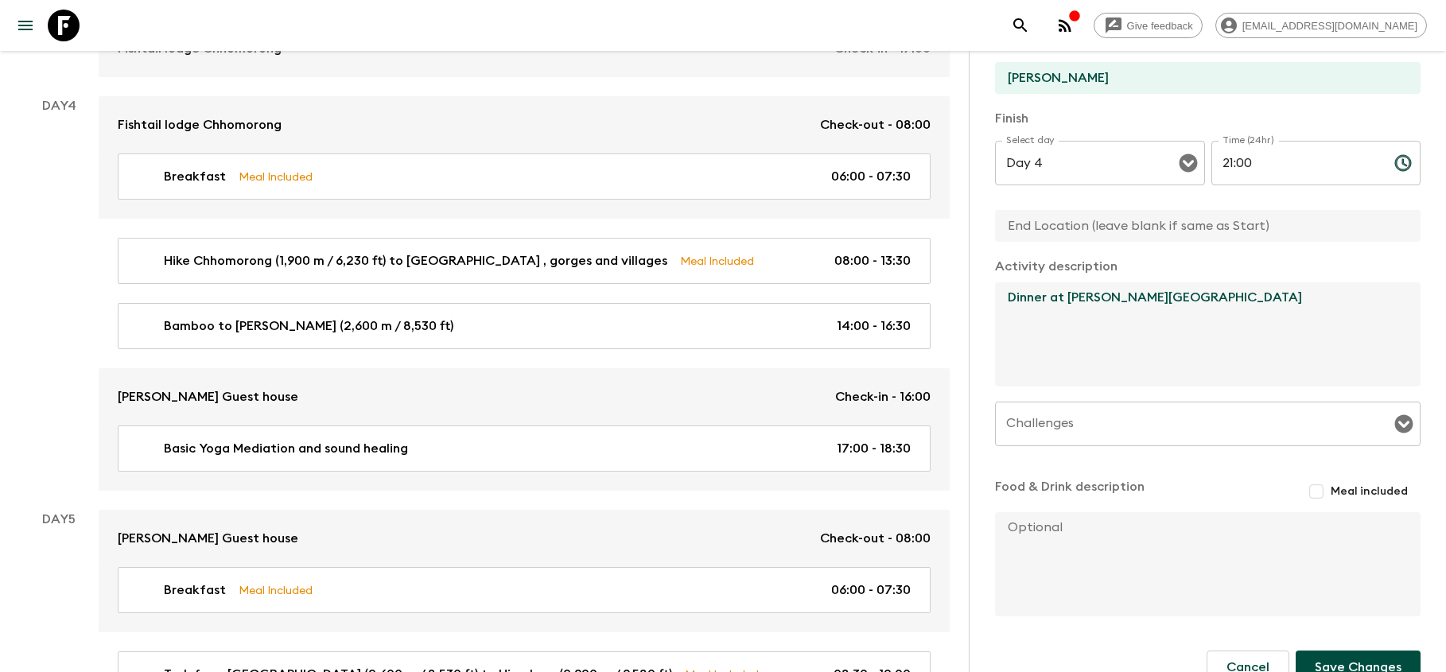
scroll to position [282, 0]
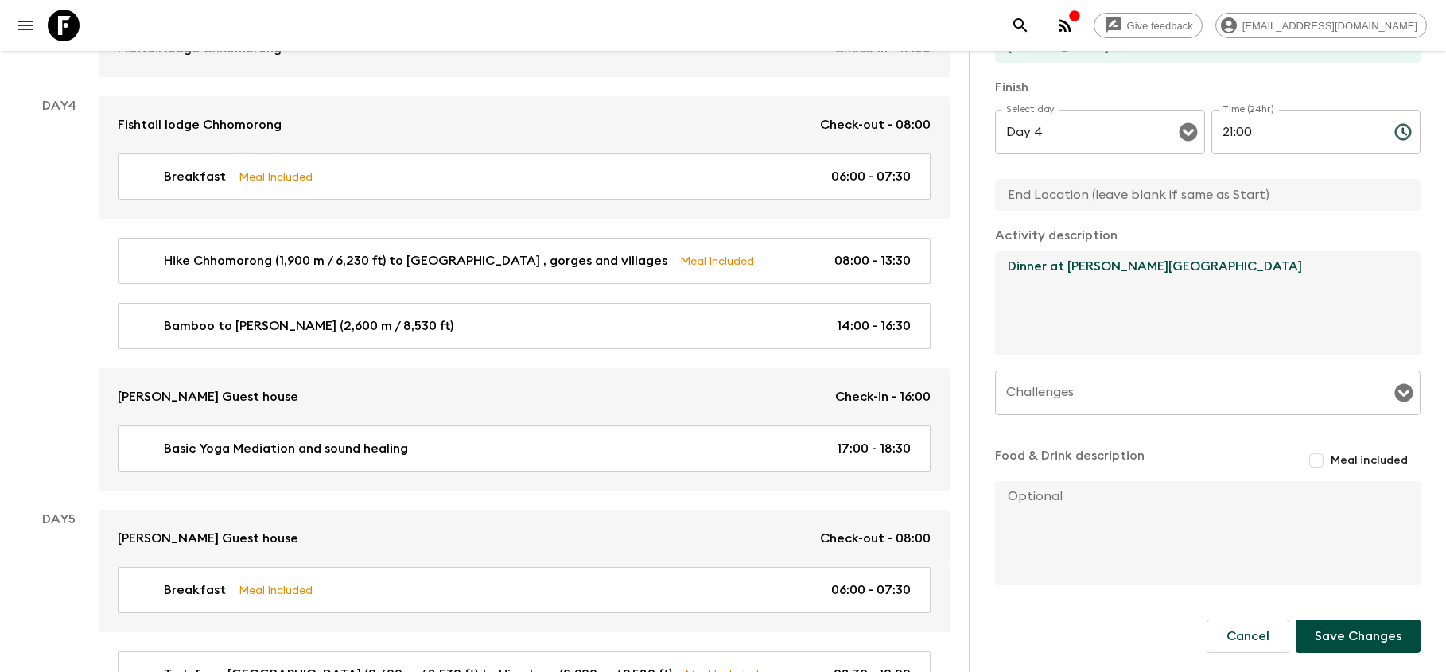
click at [1319, 458] on input "Meal included" at bounding box center [1316, 460] width 29 height 29
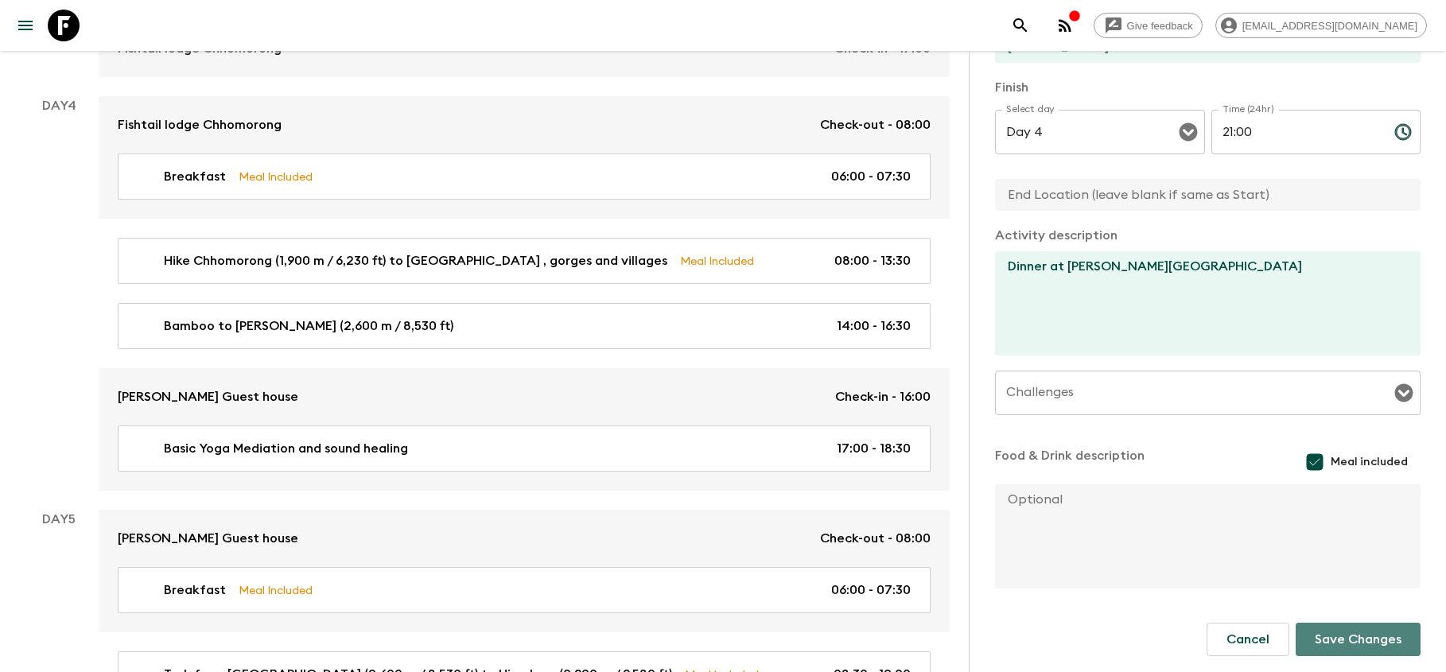
click at [1332, 641] on button "Save Changes" at bounding box center [1358, 639] width 125 height 33
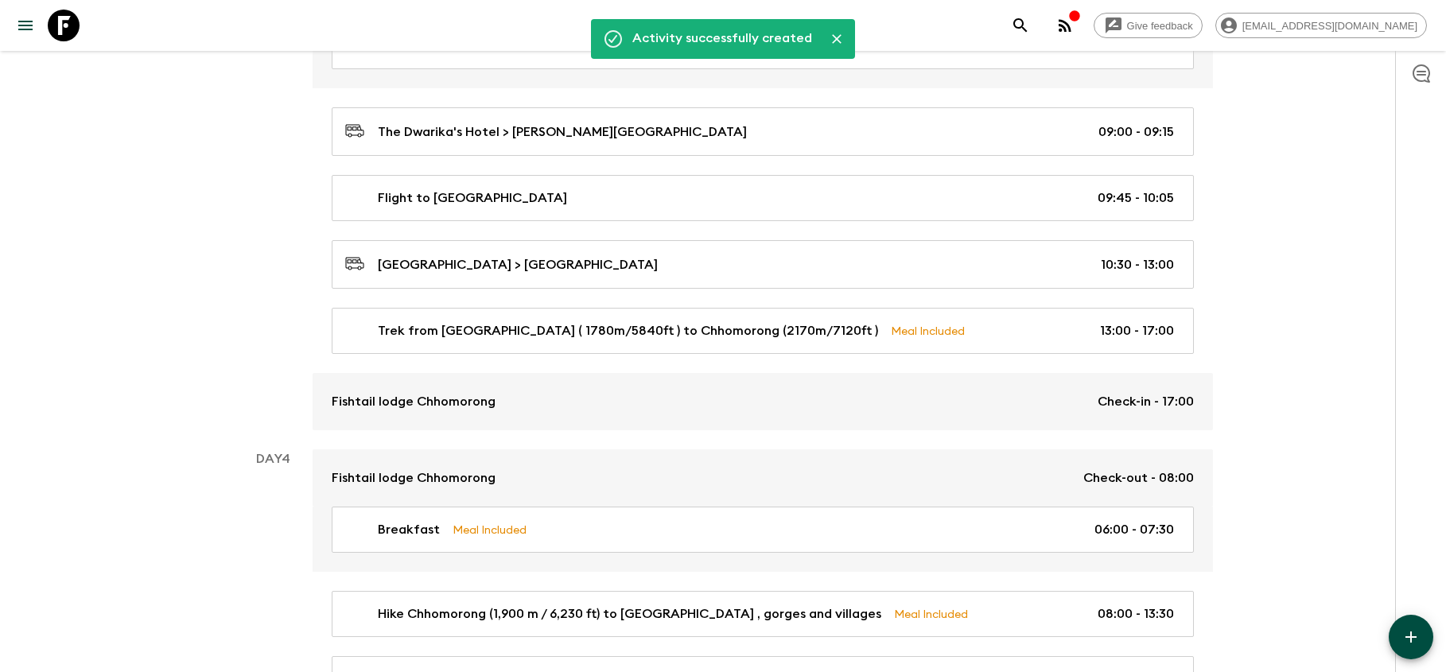
scroll to position [1206, 0]
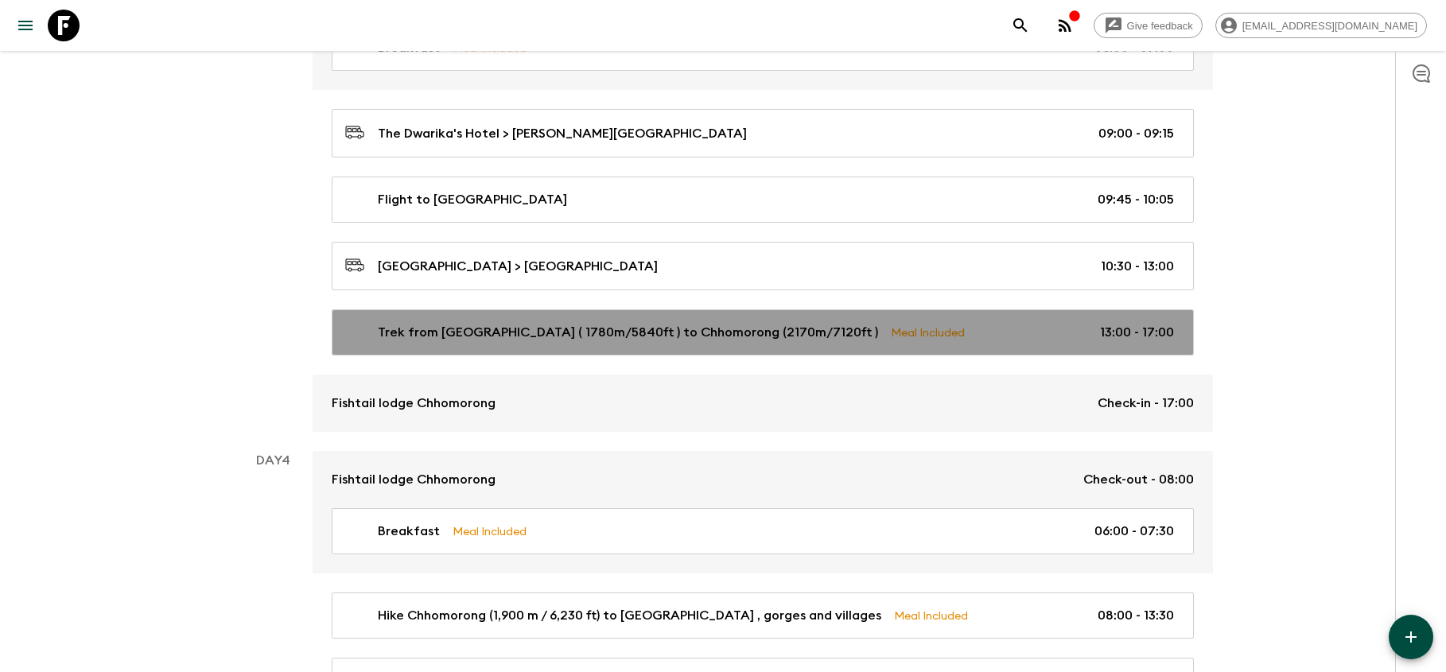
click at [651, 327] on p "Trek from [GEOGRAPHIC_DATA] ( 1780m/5840ft ) to Chhomorong (2170m/7120ft )" at bounding box center [628, 332] width 500 height 19
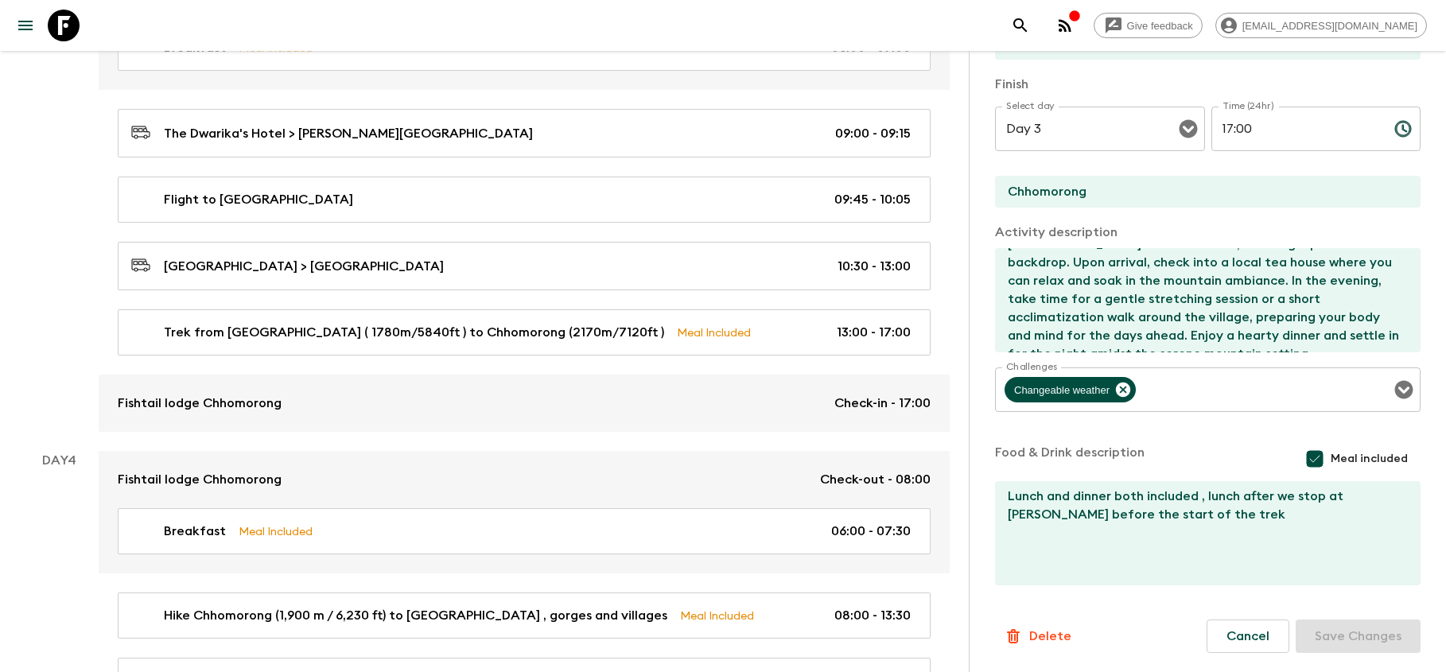
scroll to position [128, 0]
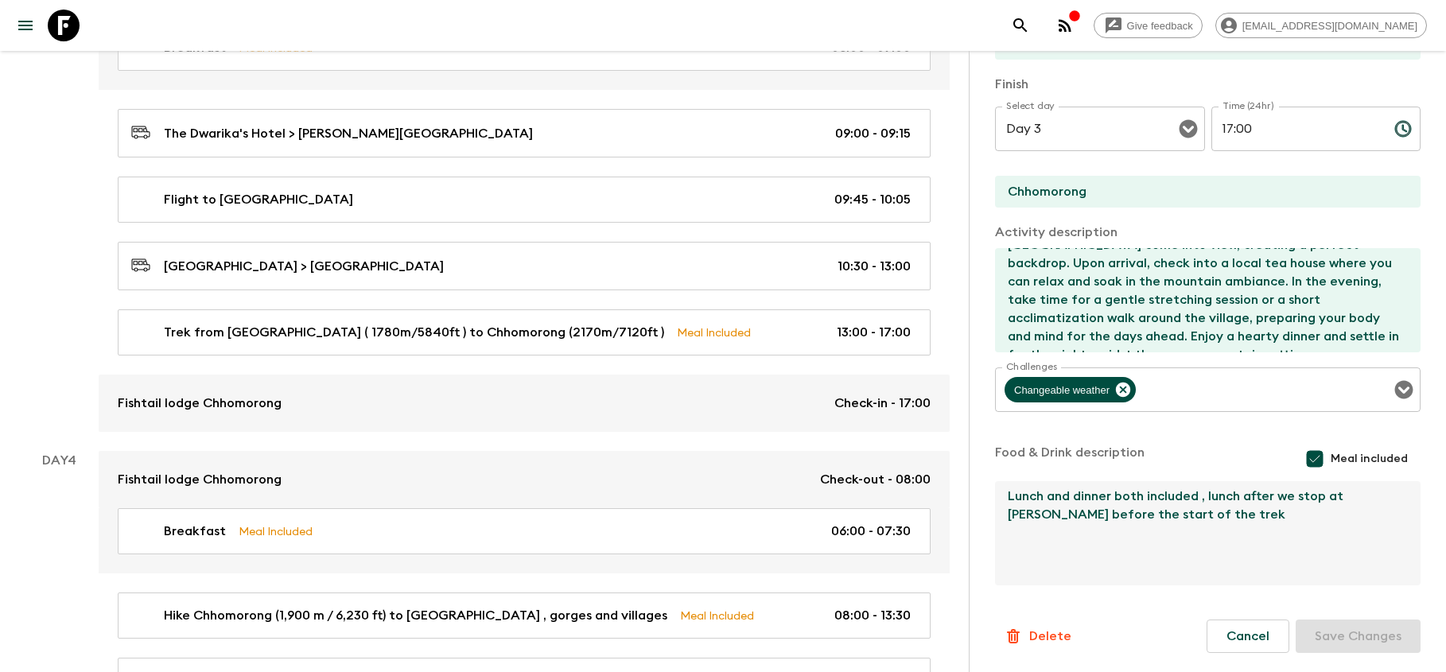
drag, startPoint x: 1048, startPoint y: 496, endPoint x: 1223, endPoint y: 532, distance: 178.8
click at [1223, 532] on textarea "Lunch and dinner both included , lunch after we stop at [PERSON_NAME] before th…" at bounding box center [1201, 533] width 413 height 104
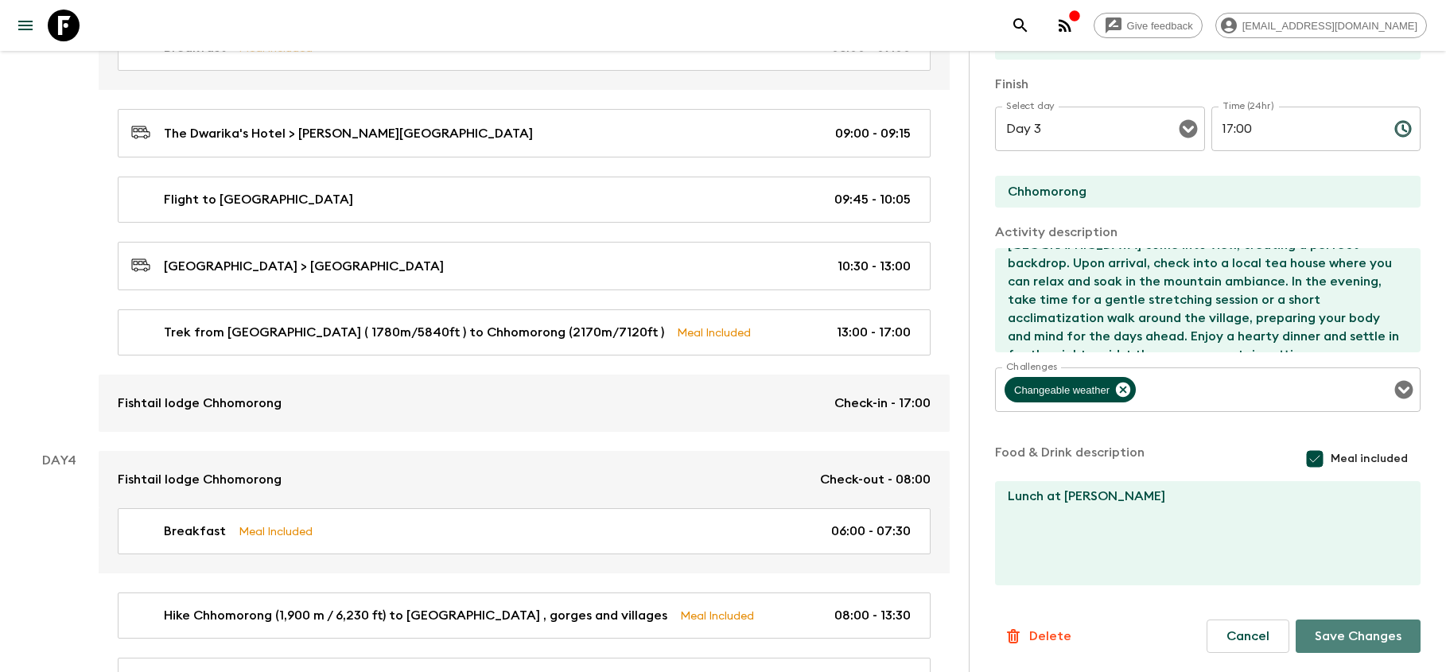
click at [1374, 639] on button "Save Changes" at bounding box center [1358, 636] width 125 height 33
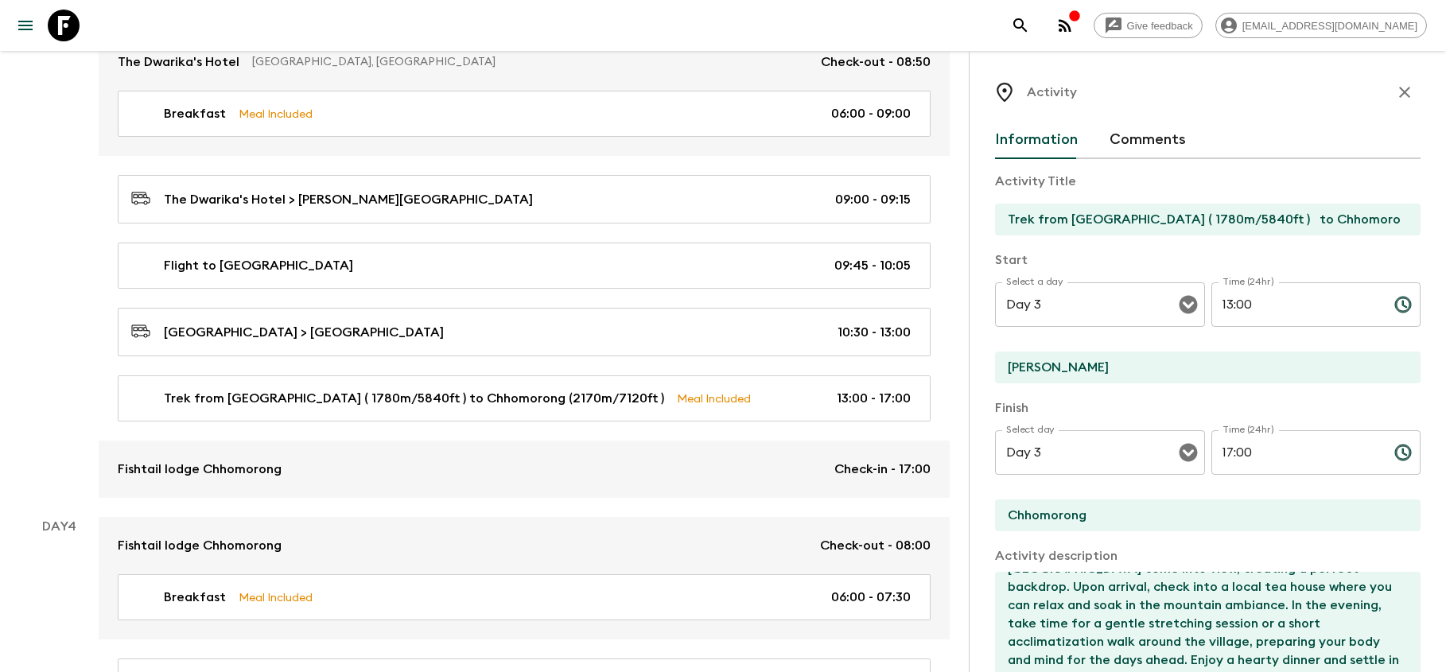
scroll to position [0, 0]
click at [1402, 91] on icon "button" at bounding box center [1404, 92] width 19 height 19
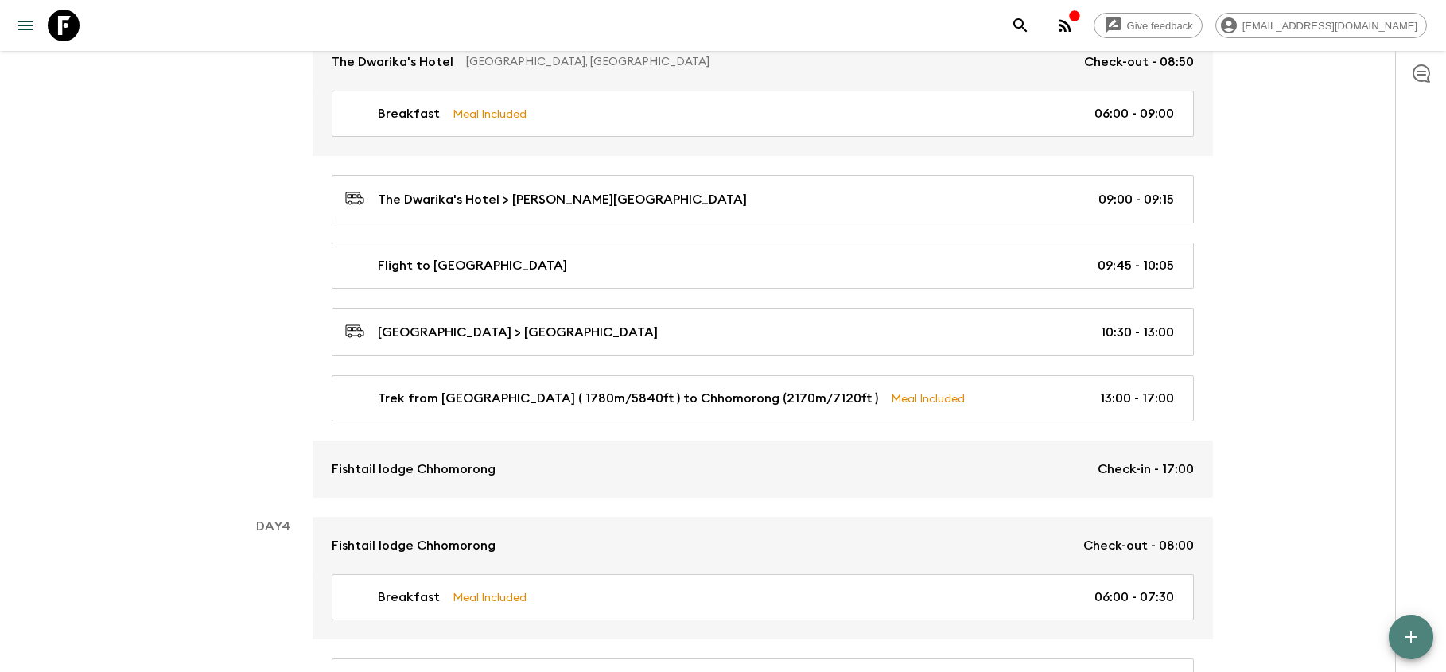
click at [1427, 645] on button "button" at bounding box center [1411, 637] width 45 height 45
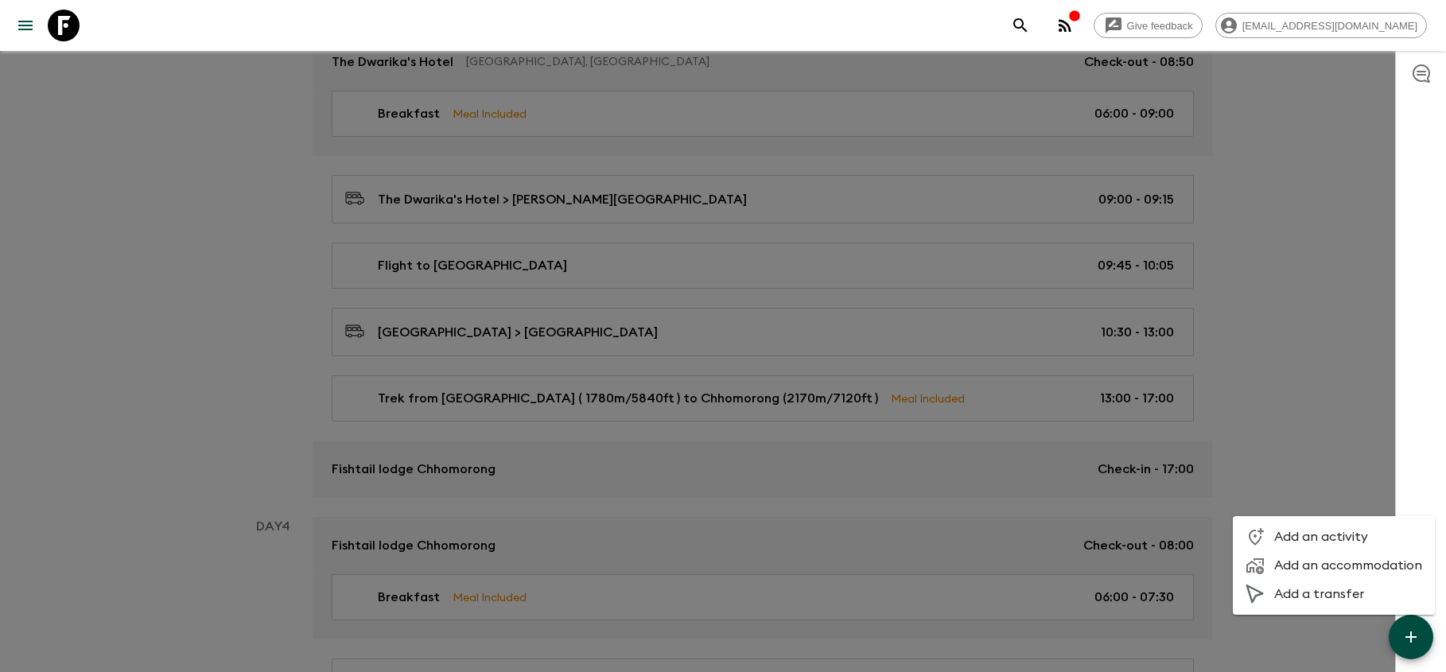
click at [1313, 536] on span "Add an activity" at bounding box center [1348, 537] width 148 height 16
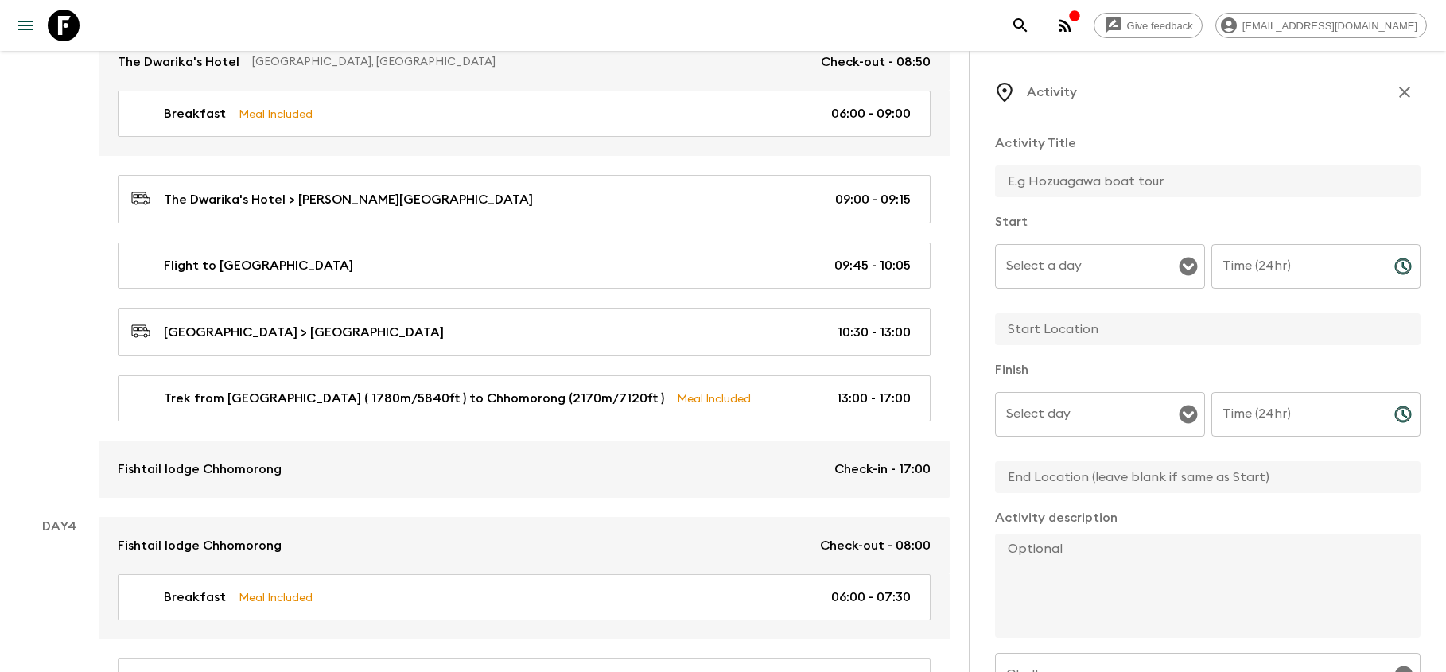
click at [1108, 185] on input "text" at bounding box center [1201, 181] width 413 height 32
click at [1098, 267] on input "Select a day" at bounding box center [1088, 266] width 172 height 30
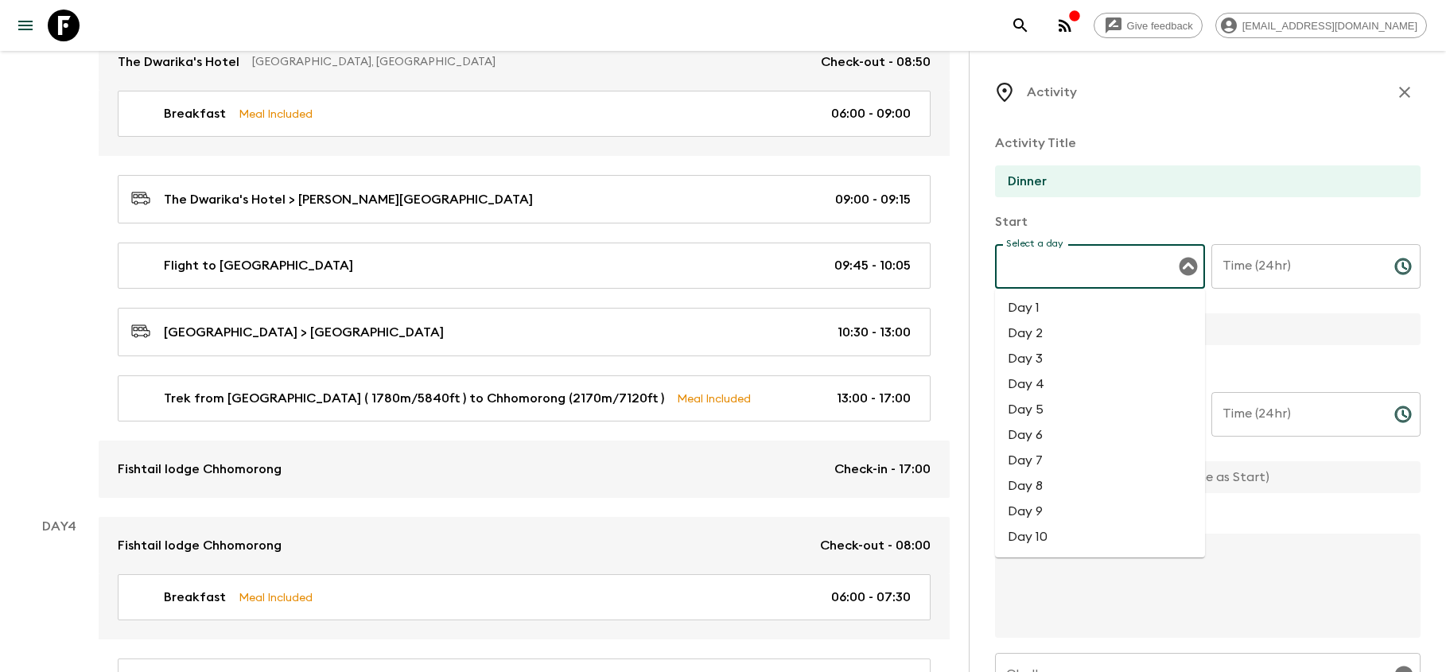
click at [1071, 358] on li "Day 3" at bounding box center [1100, 358] width 210 height 25
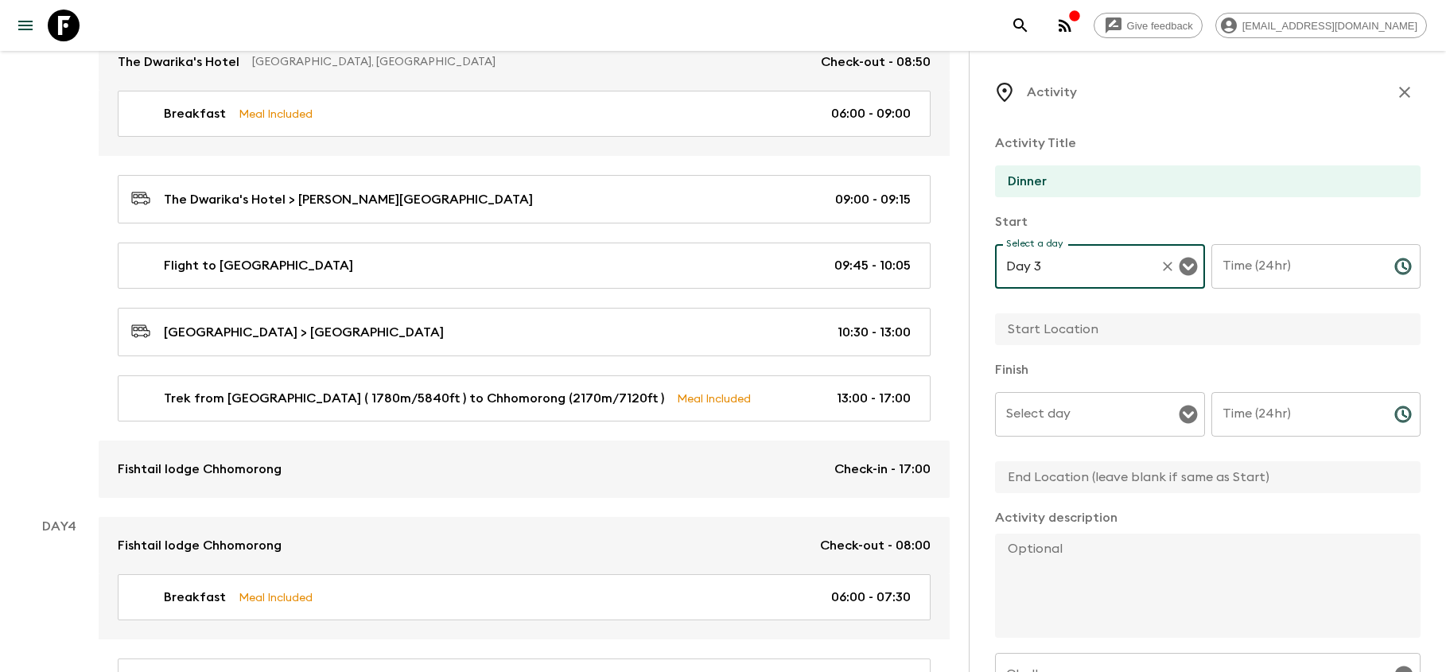
click at [1298, 265] on input "Time (24hr)" at bounding box center [1296, 266] width 170 height 45
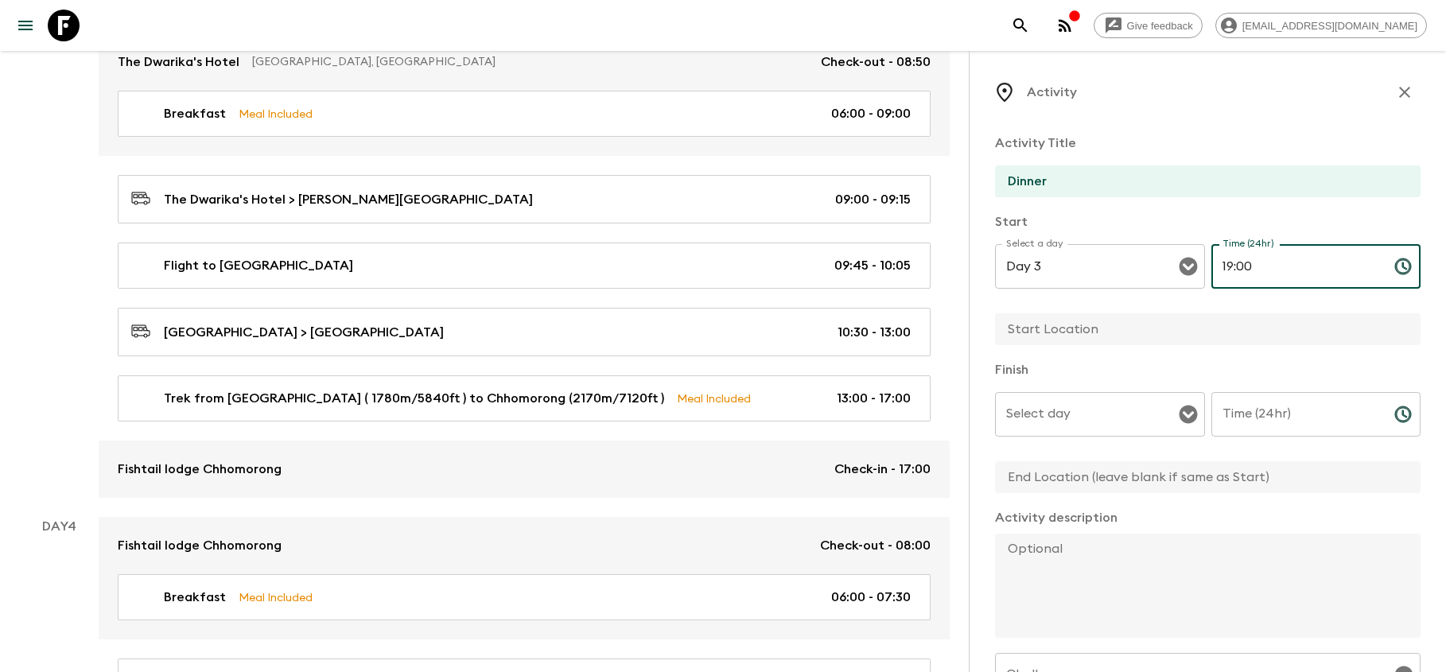
click at [1119, 334] on input "text" at bounding box center [1201, 329] width 413 height 32
click at [1113, 414] on input "Select day" at bounding box center [1088, 414] width 172 height 30
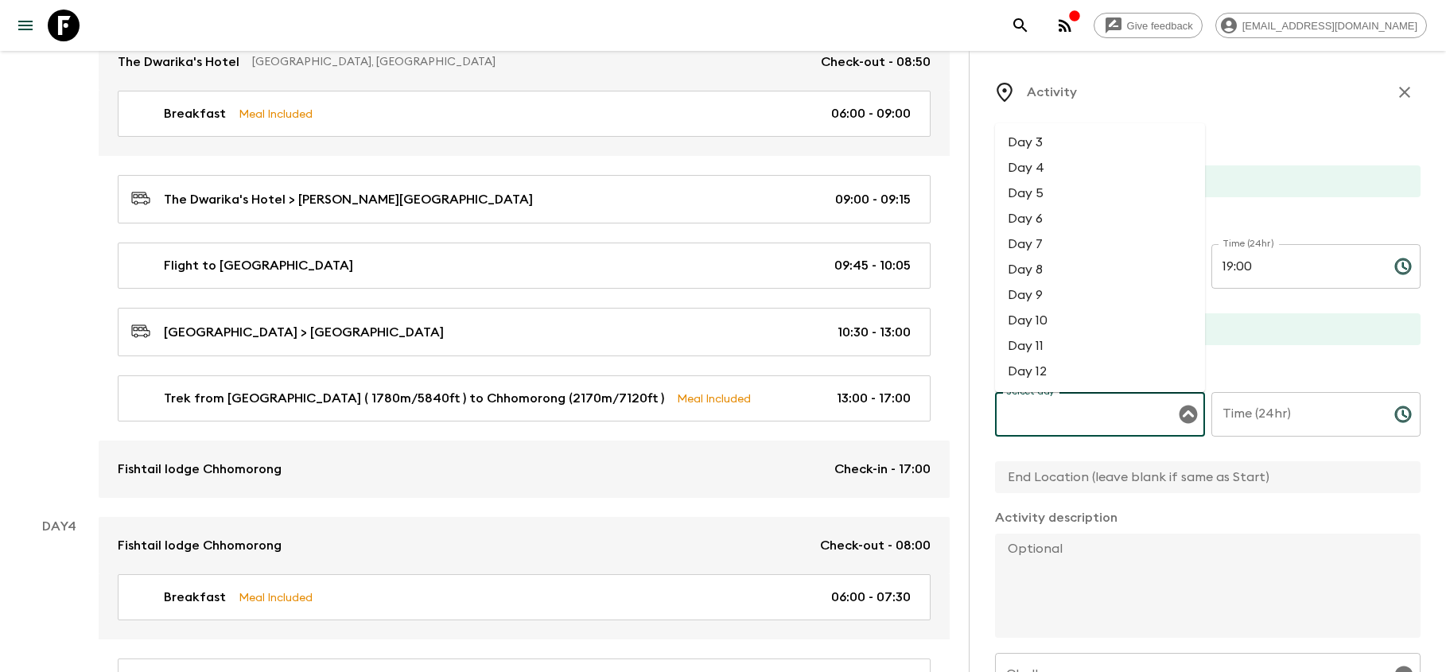
click at [1058, 144] on li "Day 3" at bounding box center [1100, 142] width 210 height 25
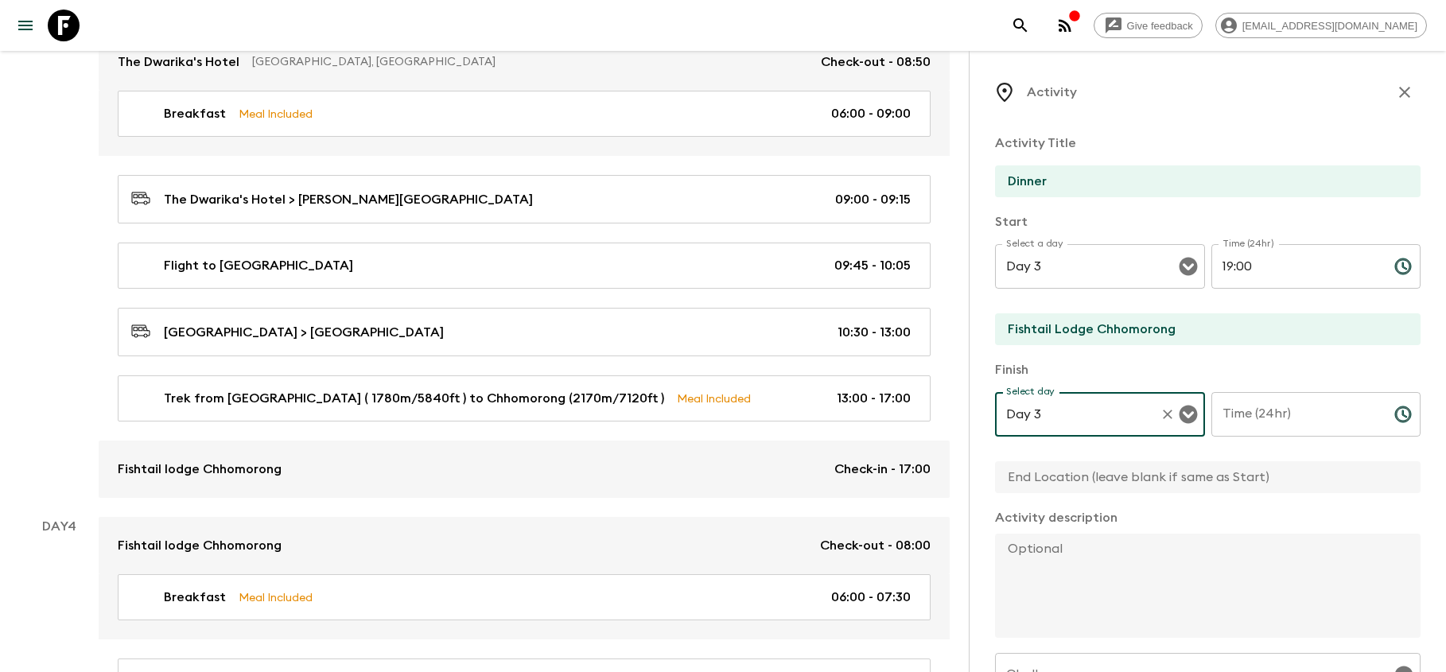
click at [1236, 414] on input "Time (24hr)" at bounding box center [1296, 414] width 170 height 45
click at [1166, 562] on textarea at bounding box center [1201, 586] width 413 height 104
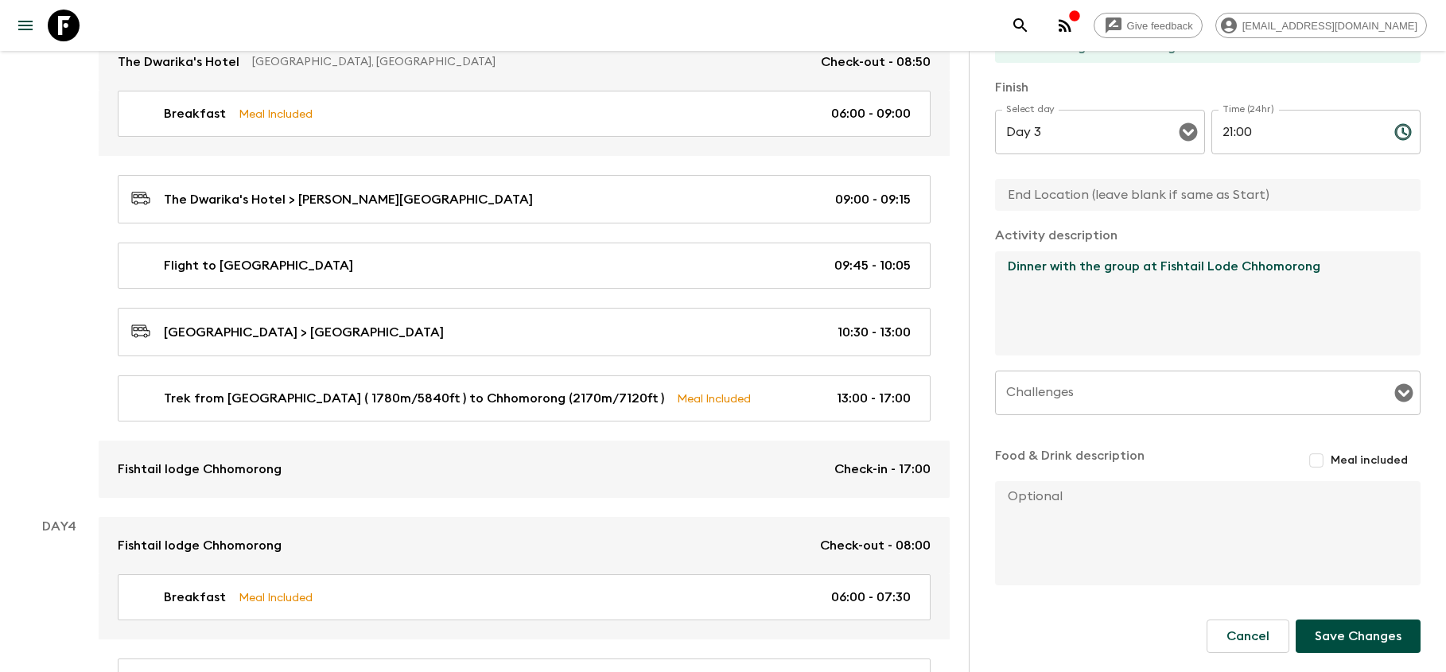
scroll to position [282, 0]
click at [1321, 458] on input "Meal included" at bounding box center [1316, 460] width 29 height 29
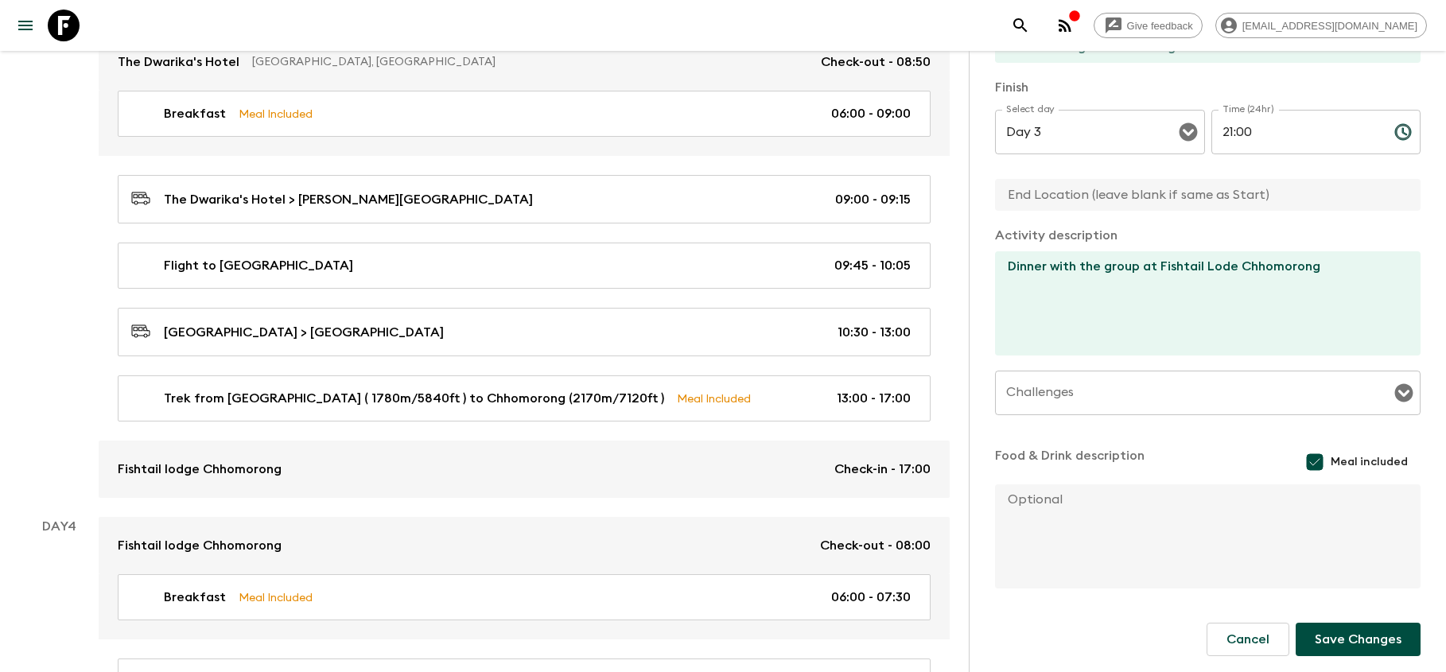
click at [1354, 645] on button "Save Changes" at bounding box center [1358, 639] width 125 height 33
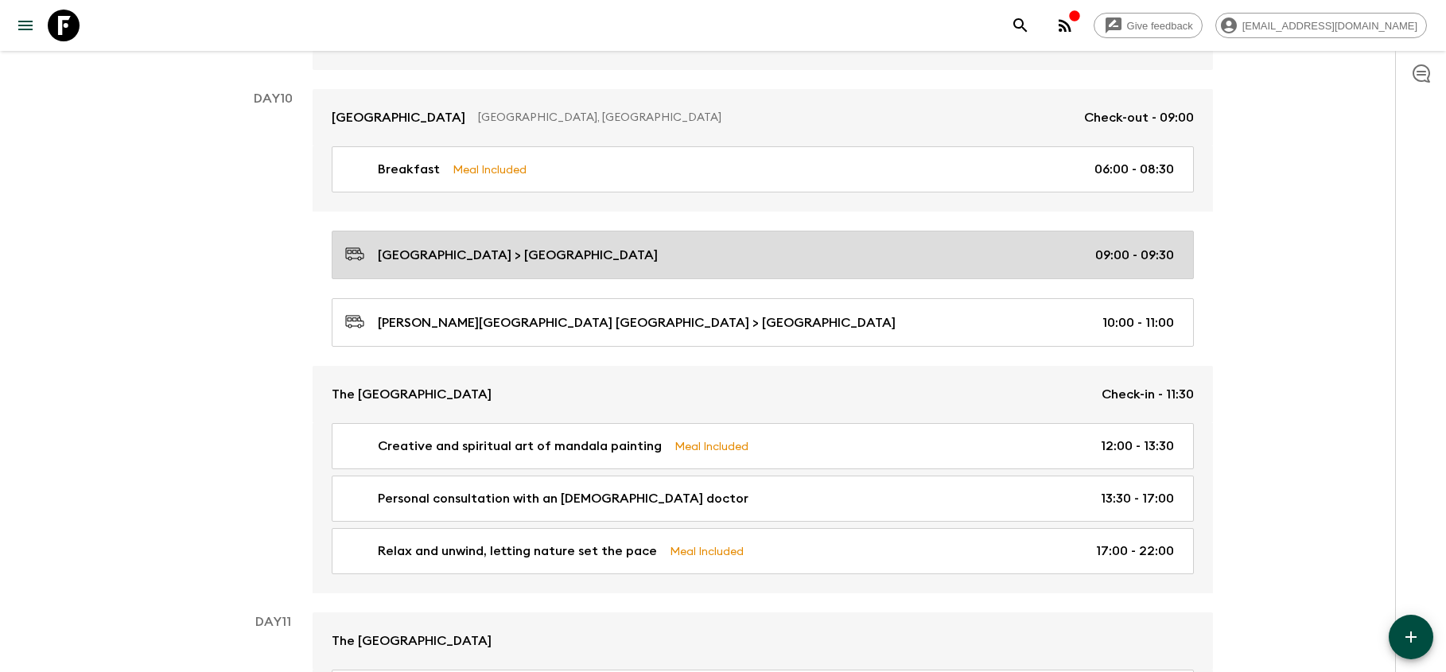
scroll to position [4270, 0]
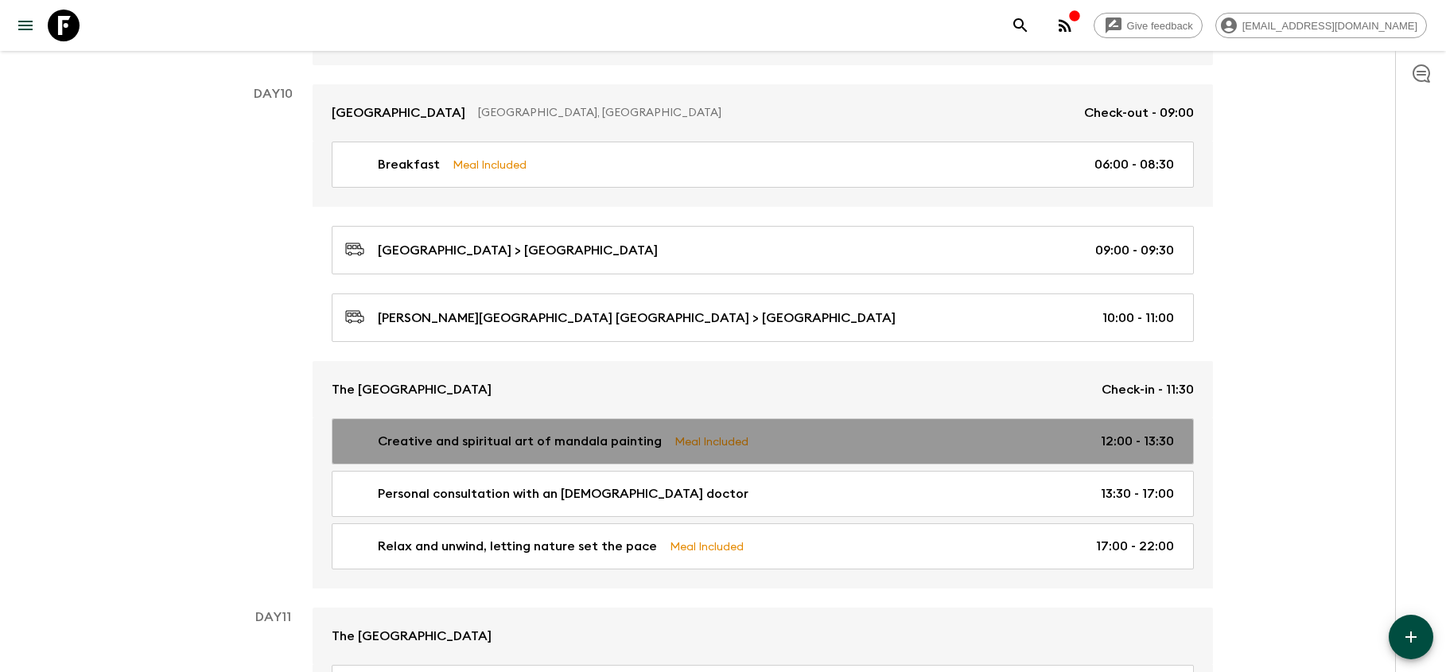
click at [538, 432] on p "Creative and spiritual art of mandala painting" at bounding box center [520, 441] width 284 height 19
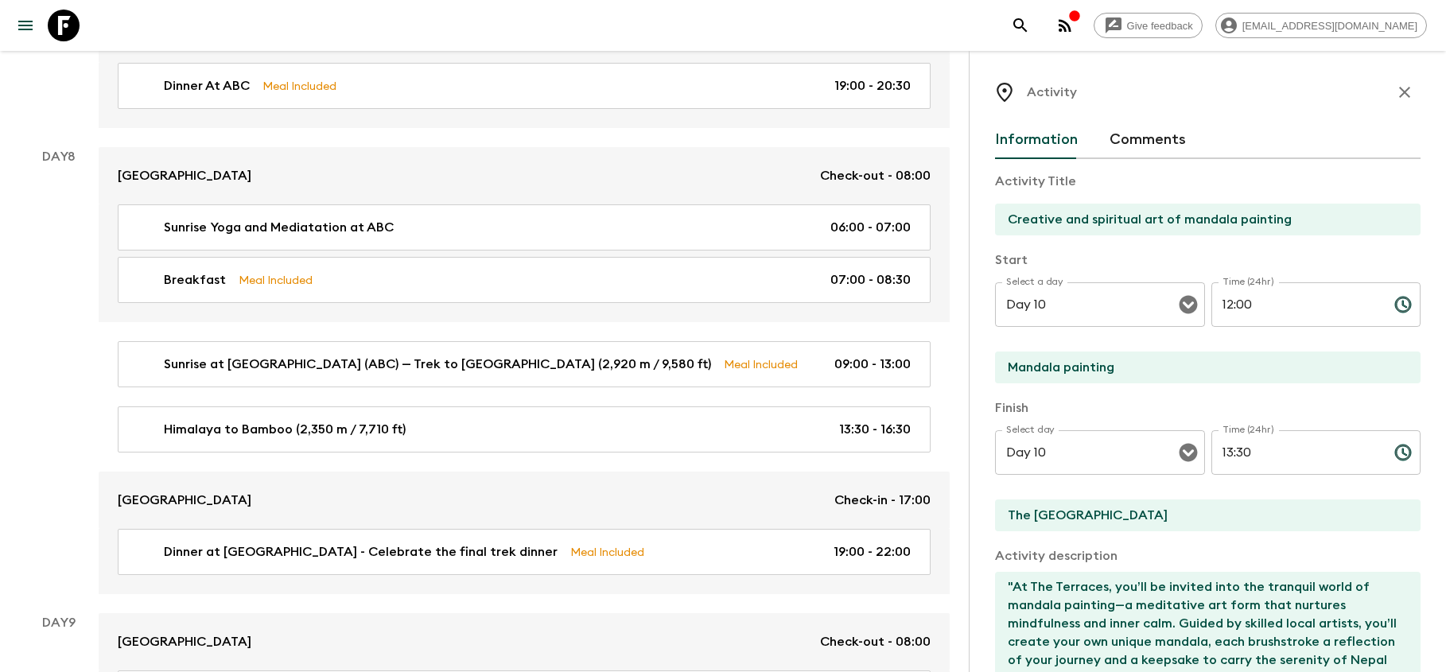
click at [1404, 92] on icon "button" at bounding box center [1404, 92] width 11 height 11
